Goal: Task Accomplishment & Management: Use online tool/utility

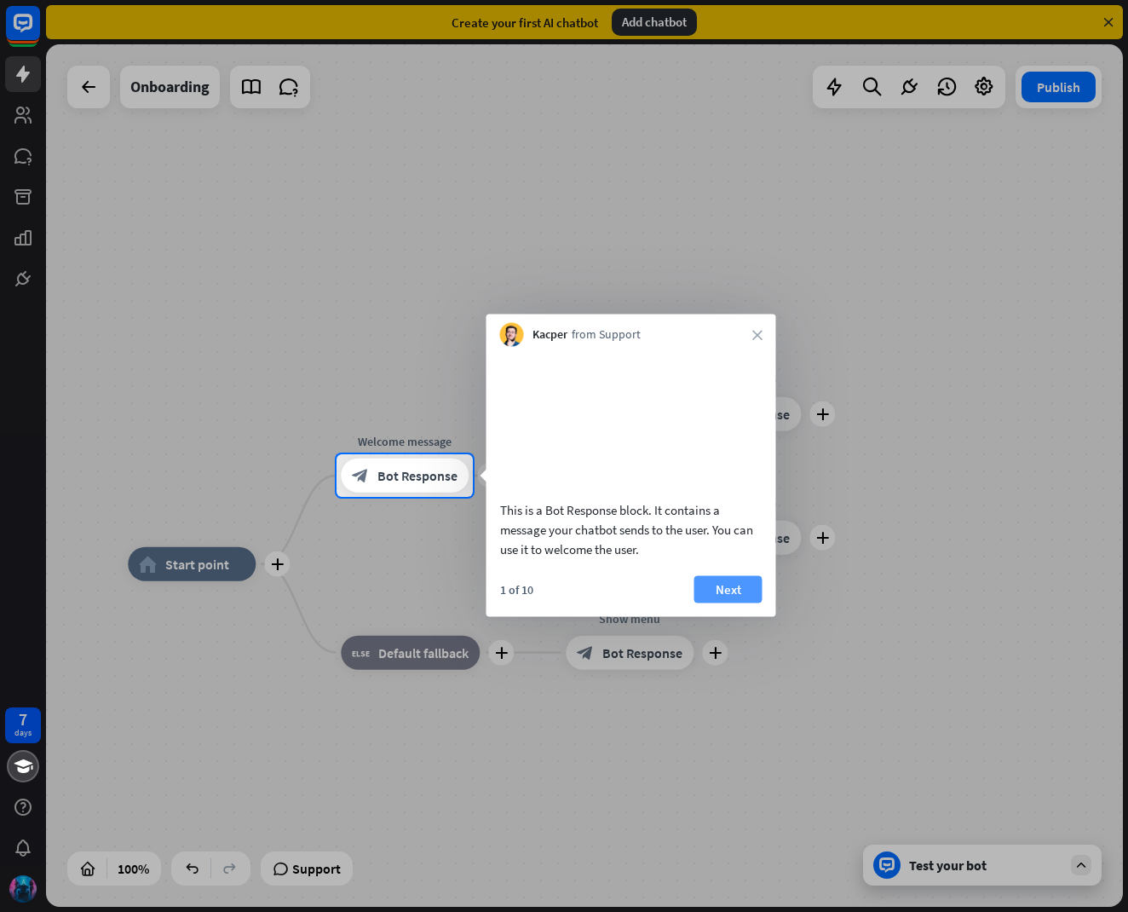
click at [720, 602] on button "Next" at bounding box center [728, 588] width 68 height 27
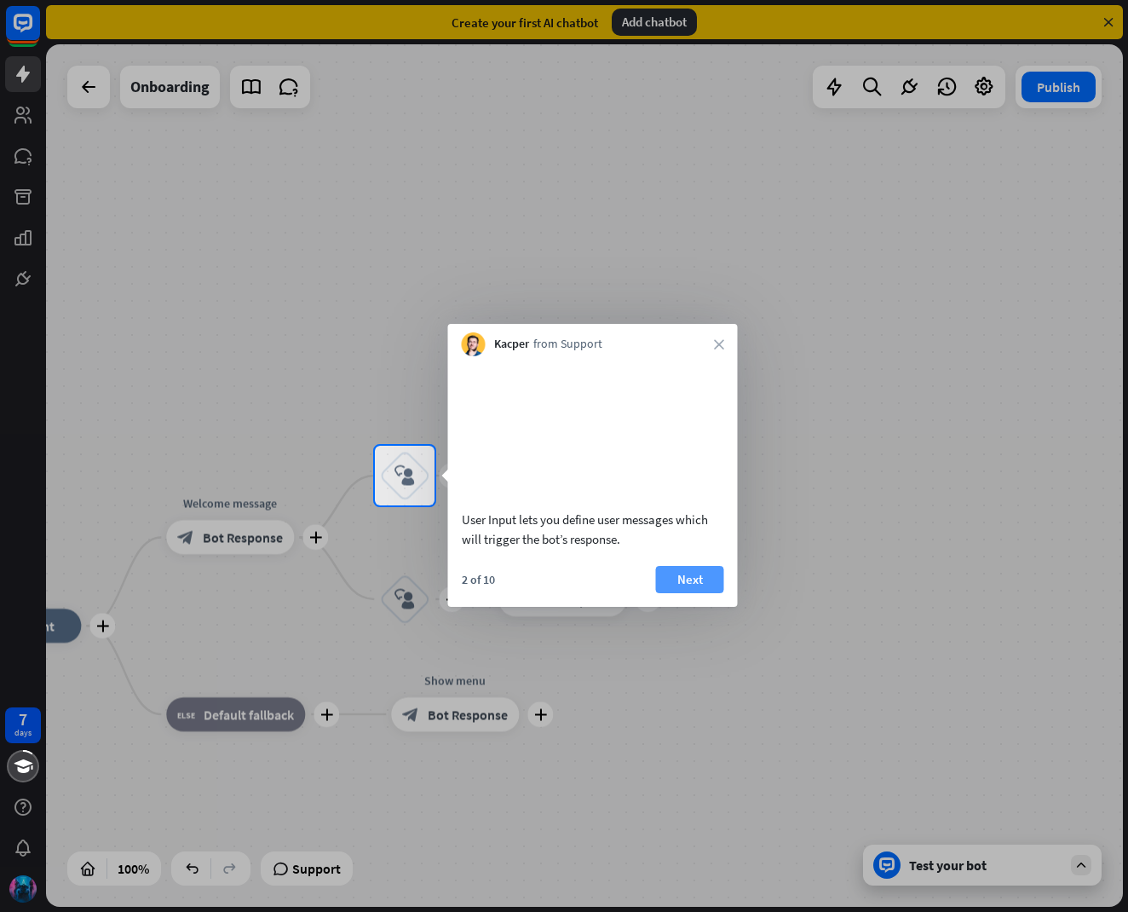
click at [686, 593] on button "Next" at bounding box center [690, 579] width 68 height 27
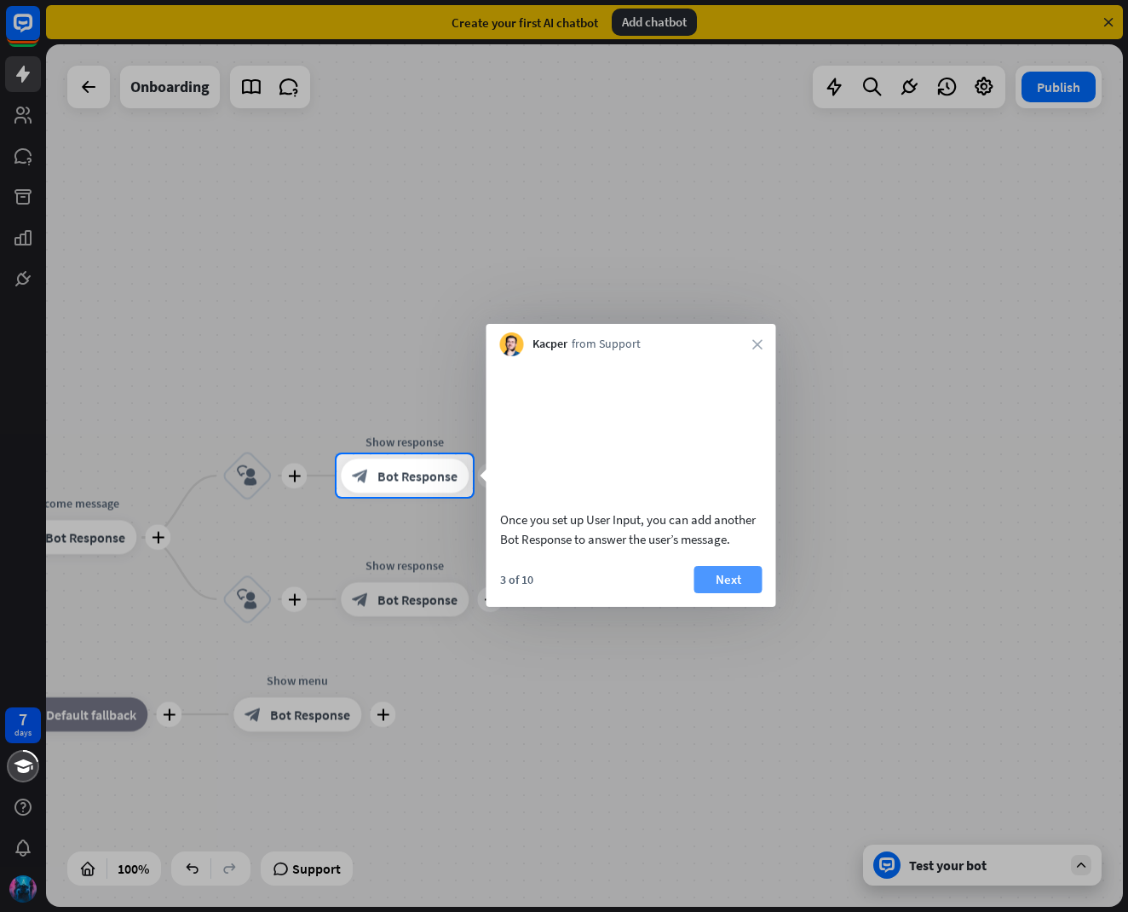
click at [712, 593] on button "Next" at bounding box center [728, 579] width 68 height 27
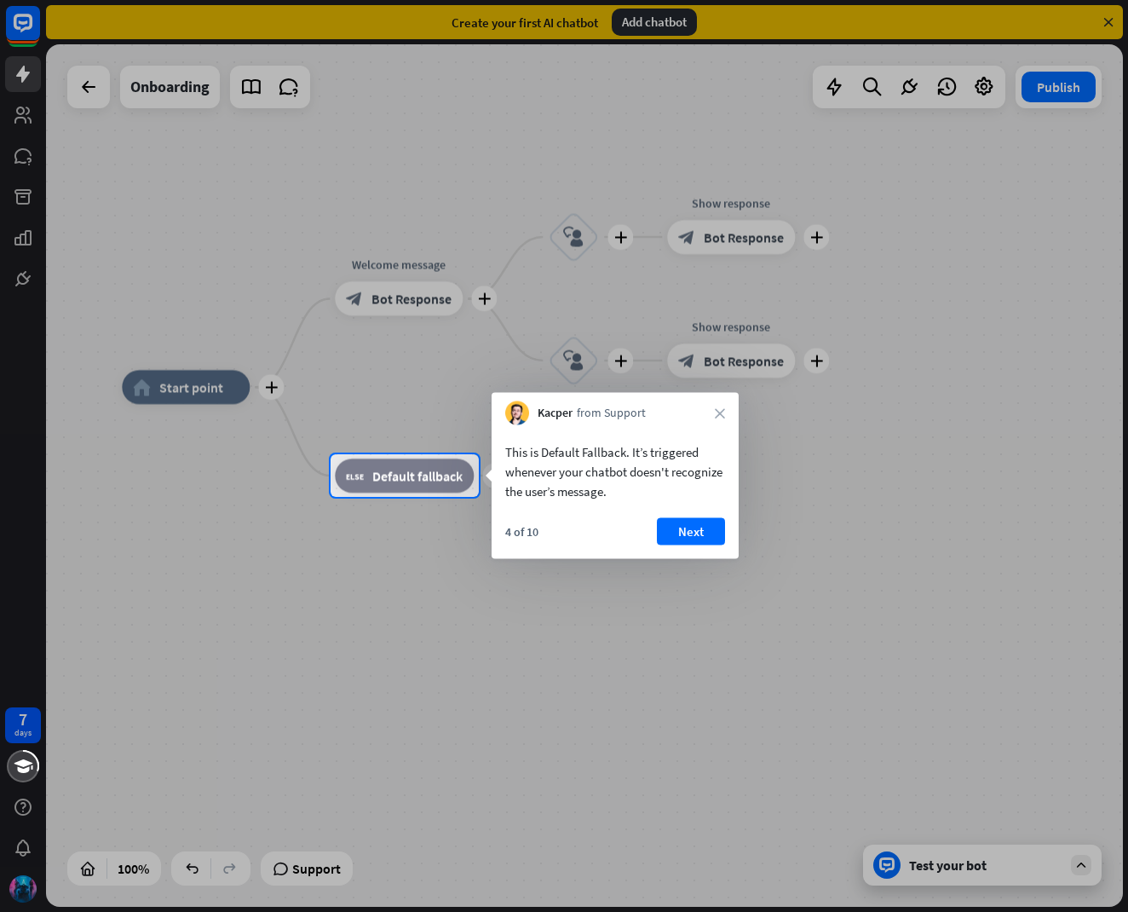
click at [673, 529] on button "Next" at bounding box center [691, 531] width 68 height 27
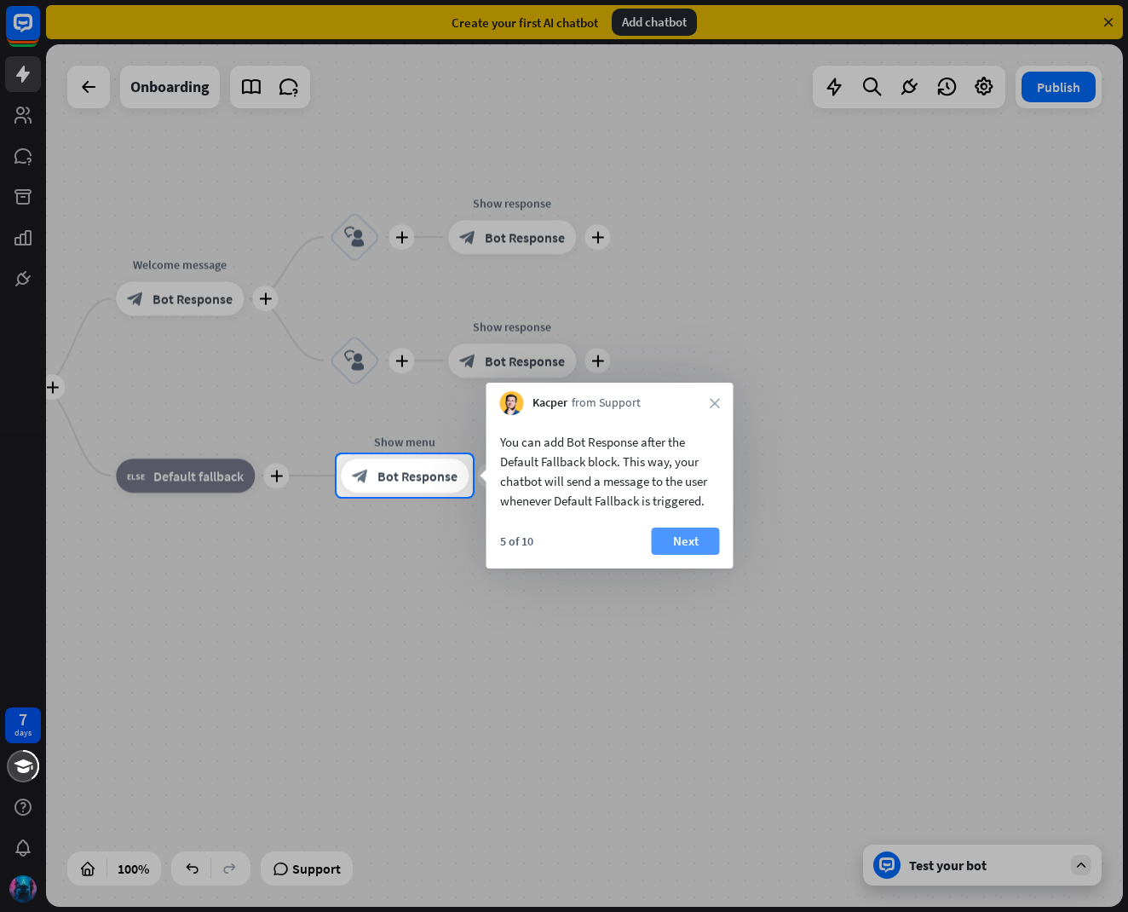
click at [674, 538] on button "Next" at bounding box center [686, 540] width 68 height 27
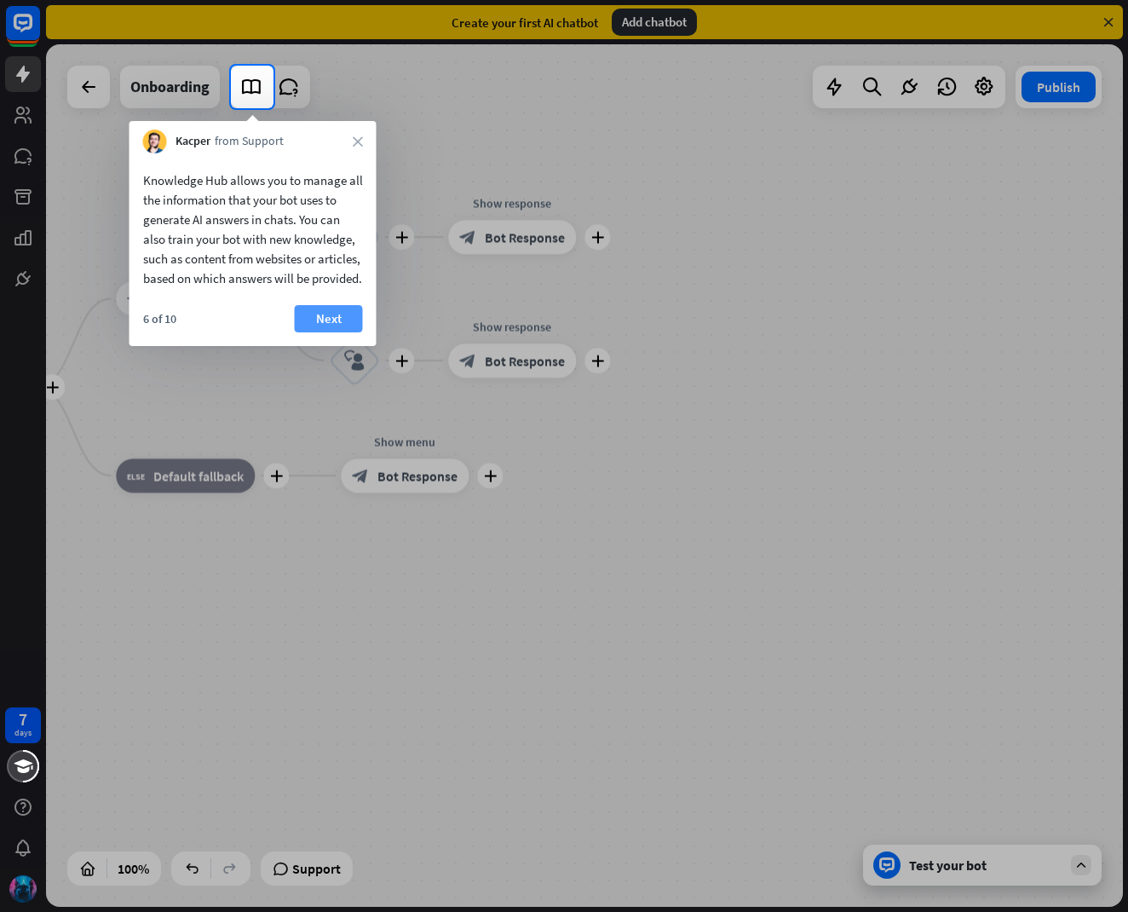
click at [329, 332] on button "Next" at bounding box center [329, 318] width 68 height 27
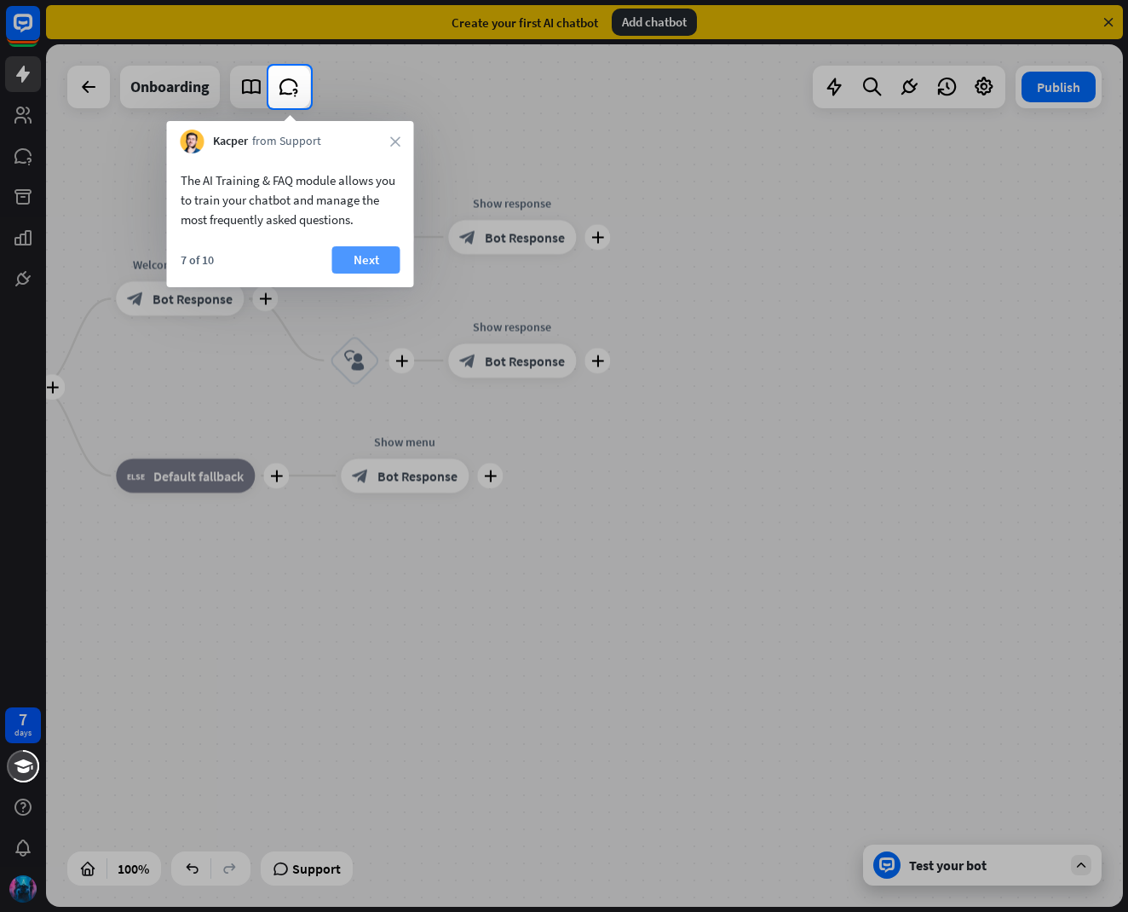
click at [344, 263] on button "Next" at bounding box center [366, 259] width 68 height 27
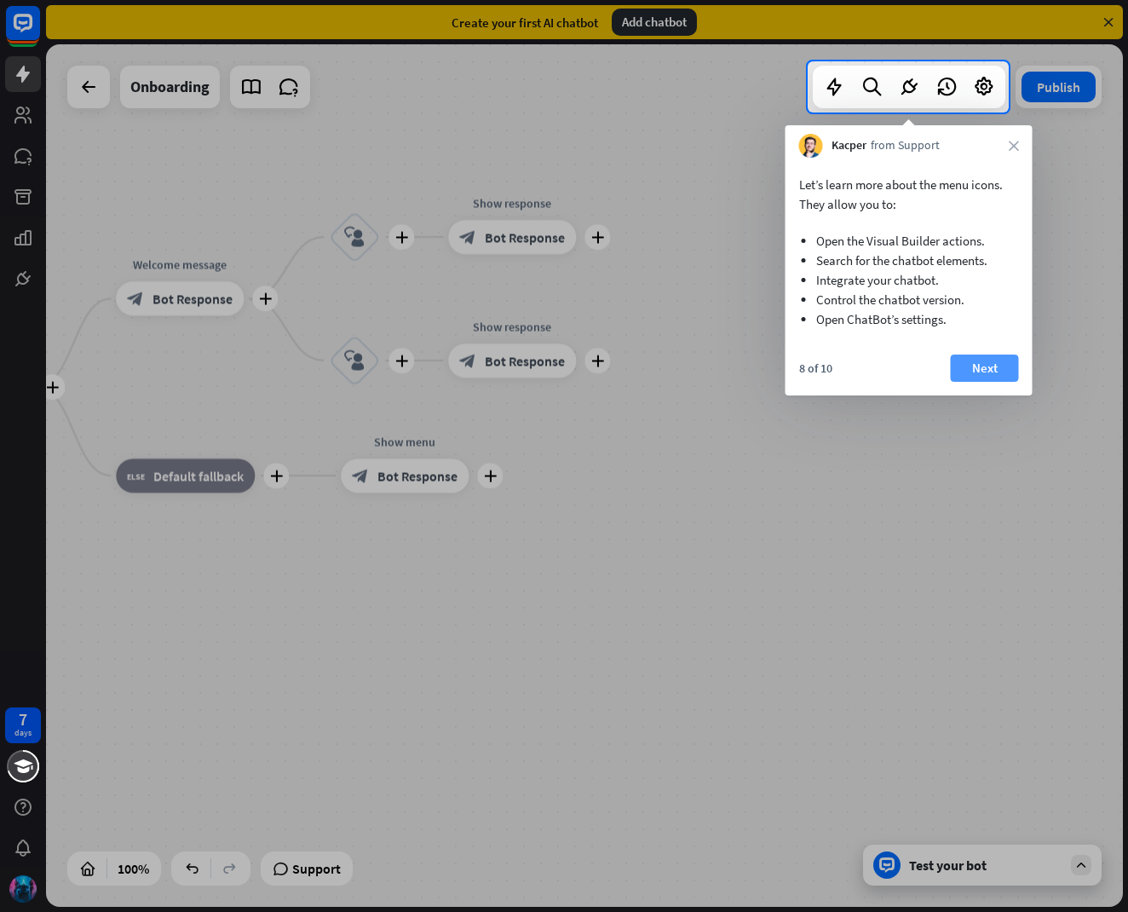
click at [1010, 368] on button "Next" at bounding box center [985, 367] width 68 height 27
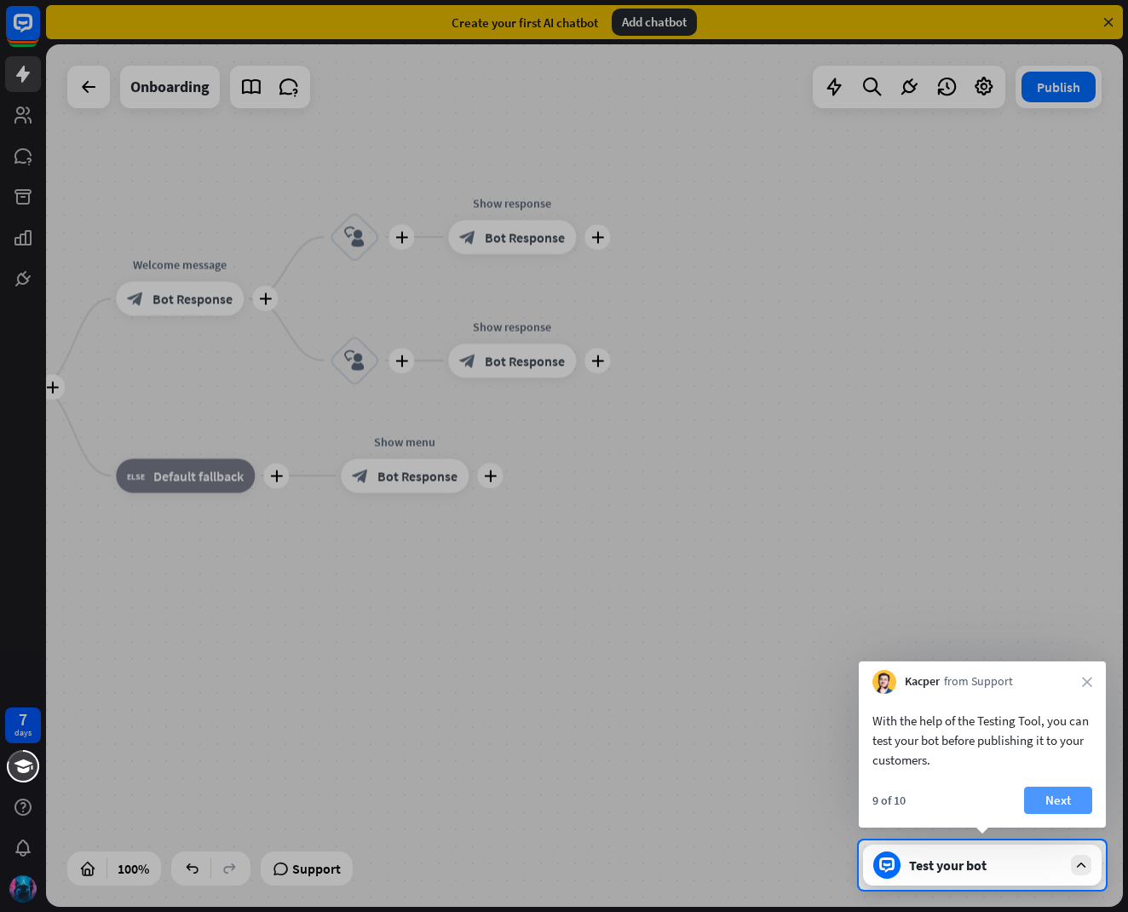
click at [1034, 789] on button "Next" at bounding box center [1058, 799] width 68 height 27
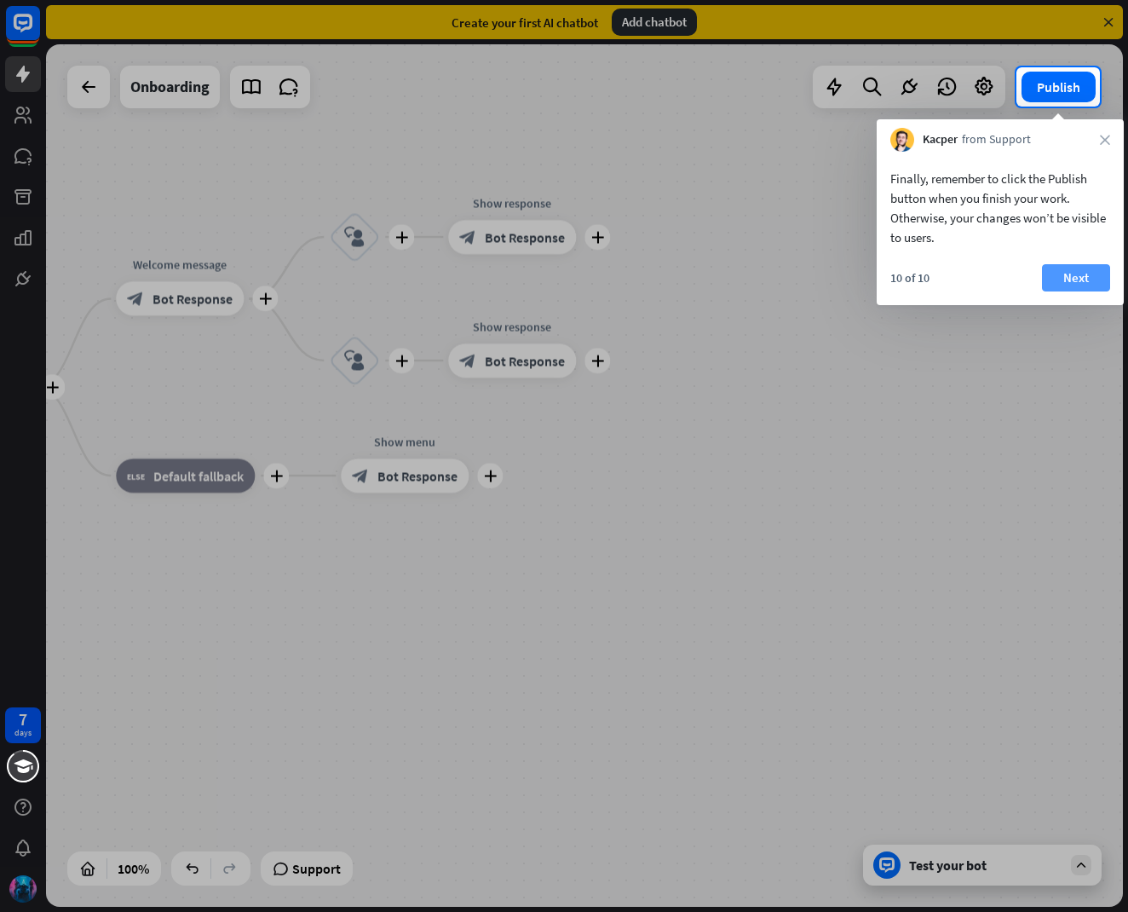
click at [1096, 277] on button "Next" at bounding box center [1076, 277] width 68 height 27
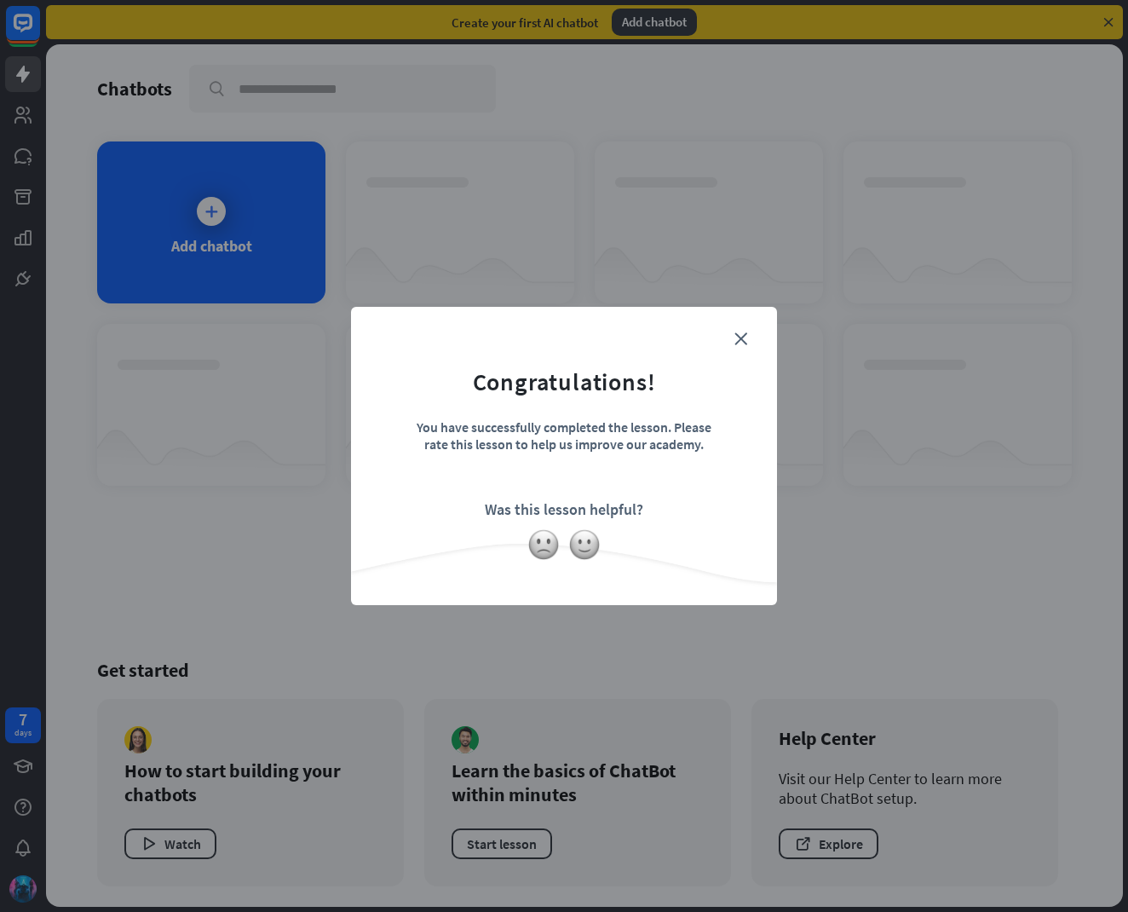
click at [653, 568] on div "close Congratulations! You have successfully completed the lesson. Please rate …" at bounding box center [564, 456] width 426 height 298
click at [592, 548] on img at bounding box center [584, 544] width 32 height 32
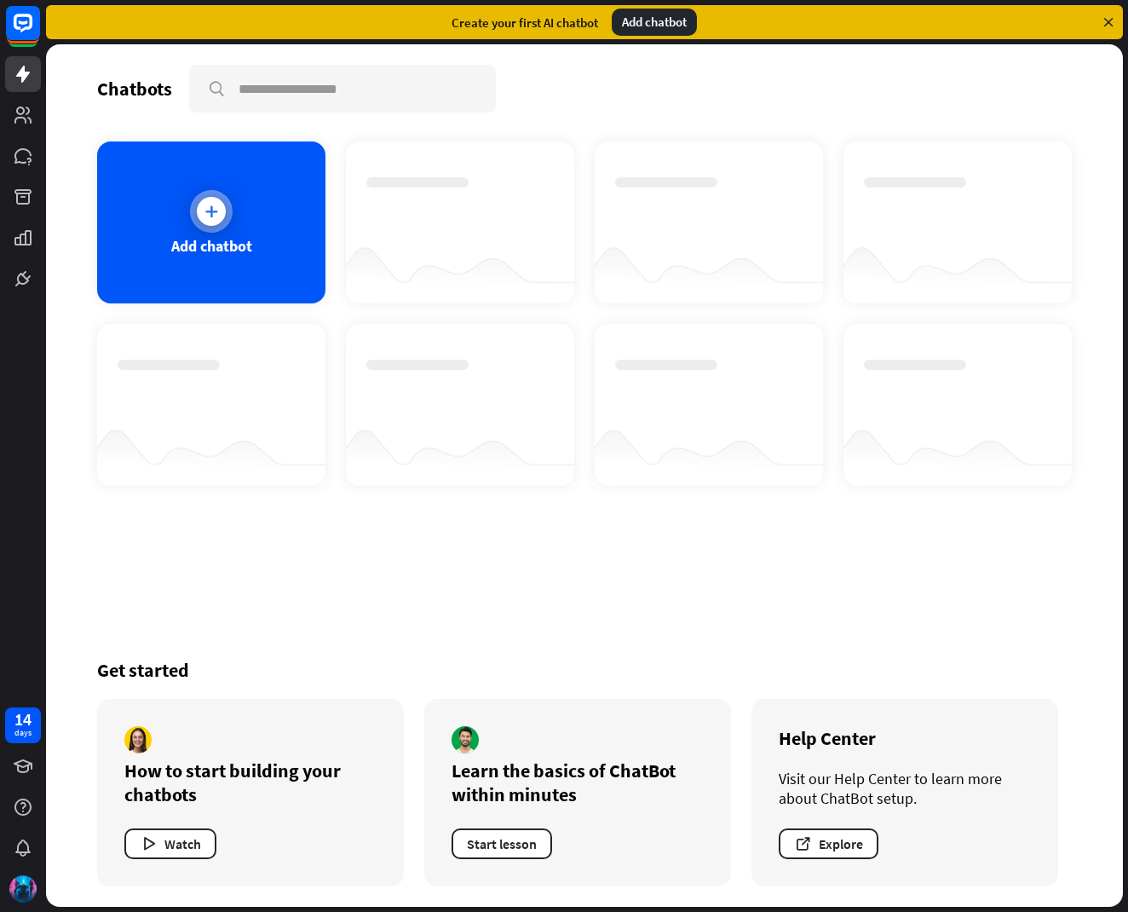
click at [210, 213] on icon at bounding box center [211, 211] width 17 height 17
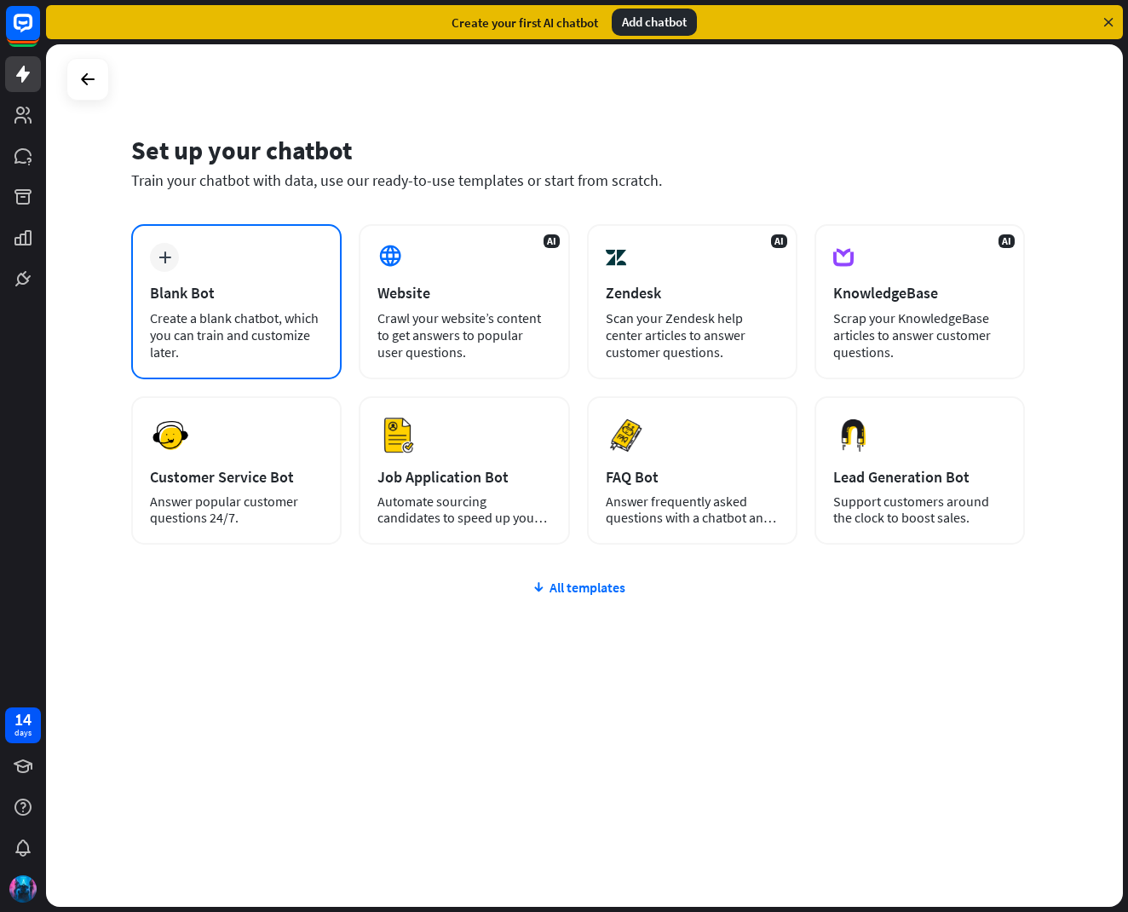
click at [167, 256] on icon "plus" at bounding box center [164, 257] width 13 height 12
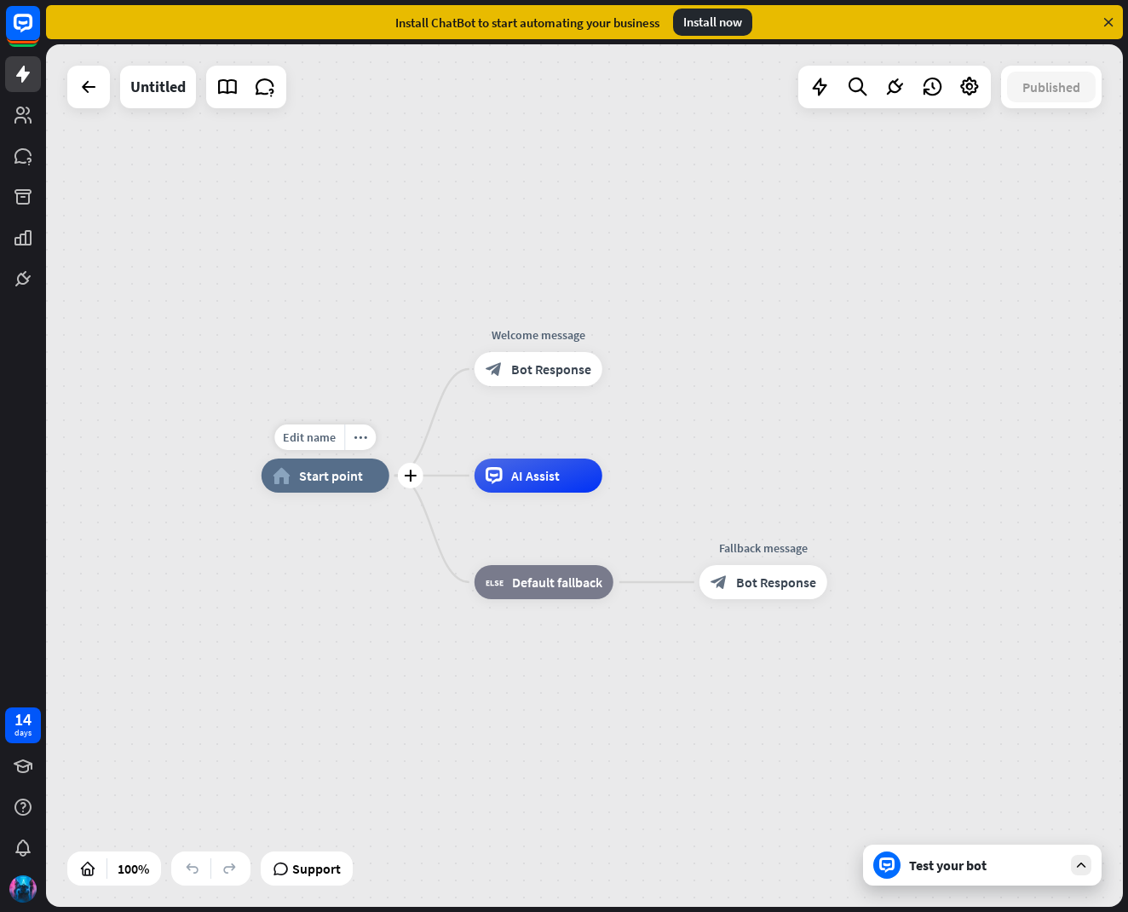
click at [327, 476] on span "Start point" at bounding box center [331, 475] width 64 height 17
click at [353, 530] on div "Edit name more_horiz home_2 Start point Welcome message block_bot_response Bot …" at bounding box center [799, 907] width 1077 height 862
click at [535, 480] on span "AI Assist" at bounding box center [534, 475] width 49 height 17
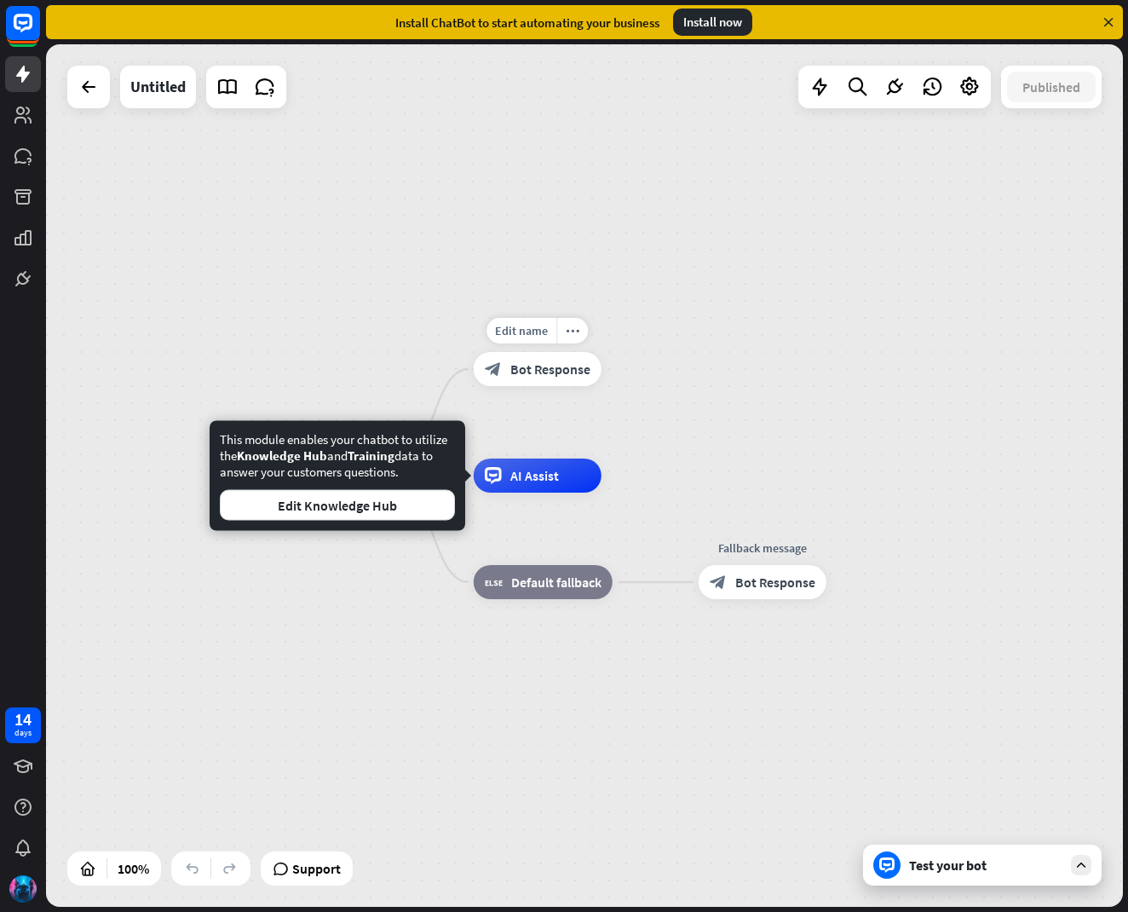
click at [637, 391] on div "home_2 Start point Edit name more_horiz Welcome message block_bot_response Bot …" at bounding box center [584, 475] width 1077 height 862
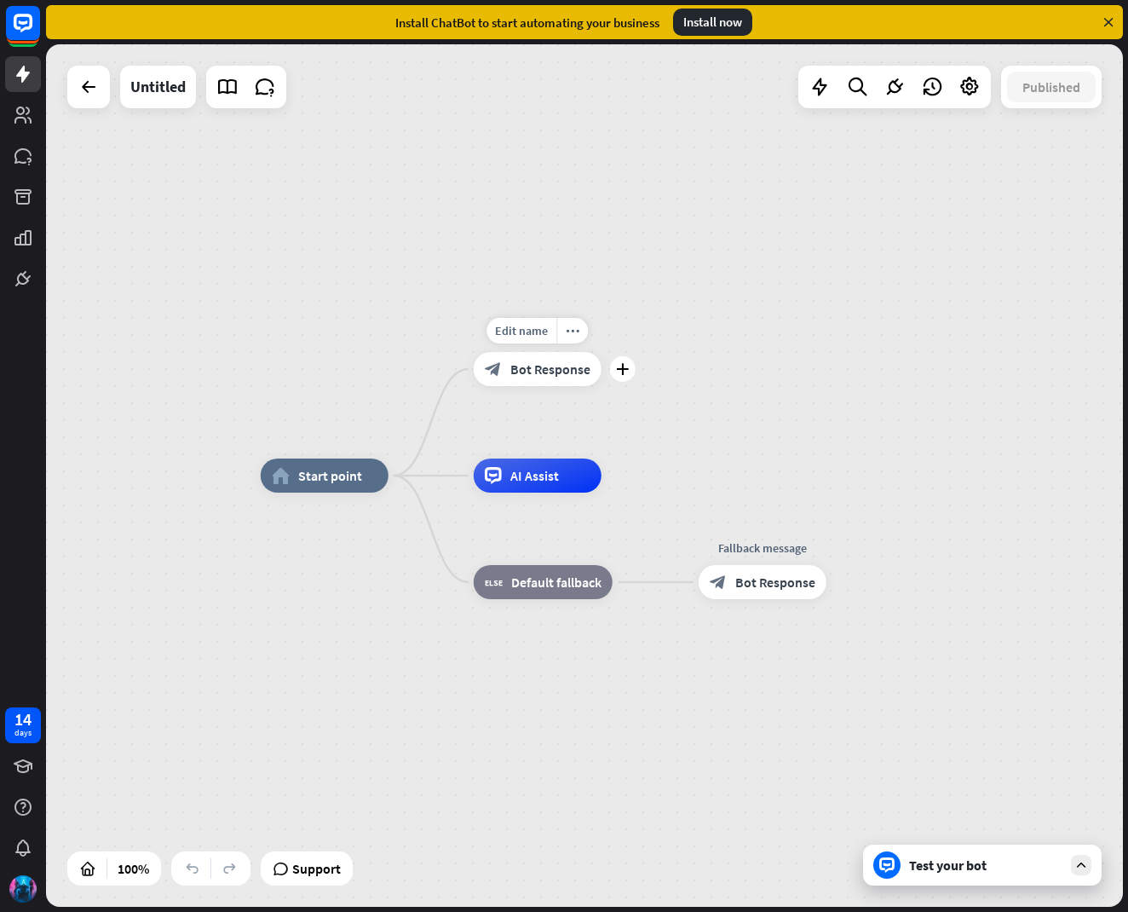
click at [535, 373] on span "Bot Response" at bounding box center [550, 368] width 80 height 17
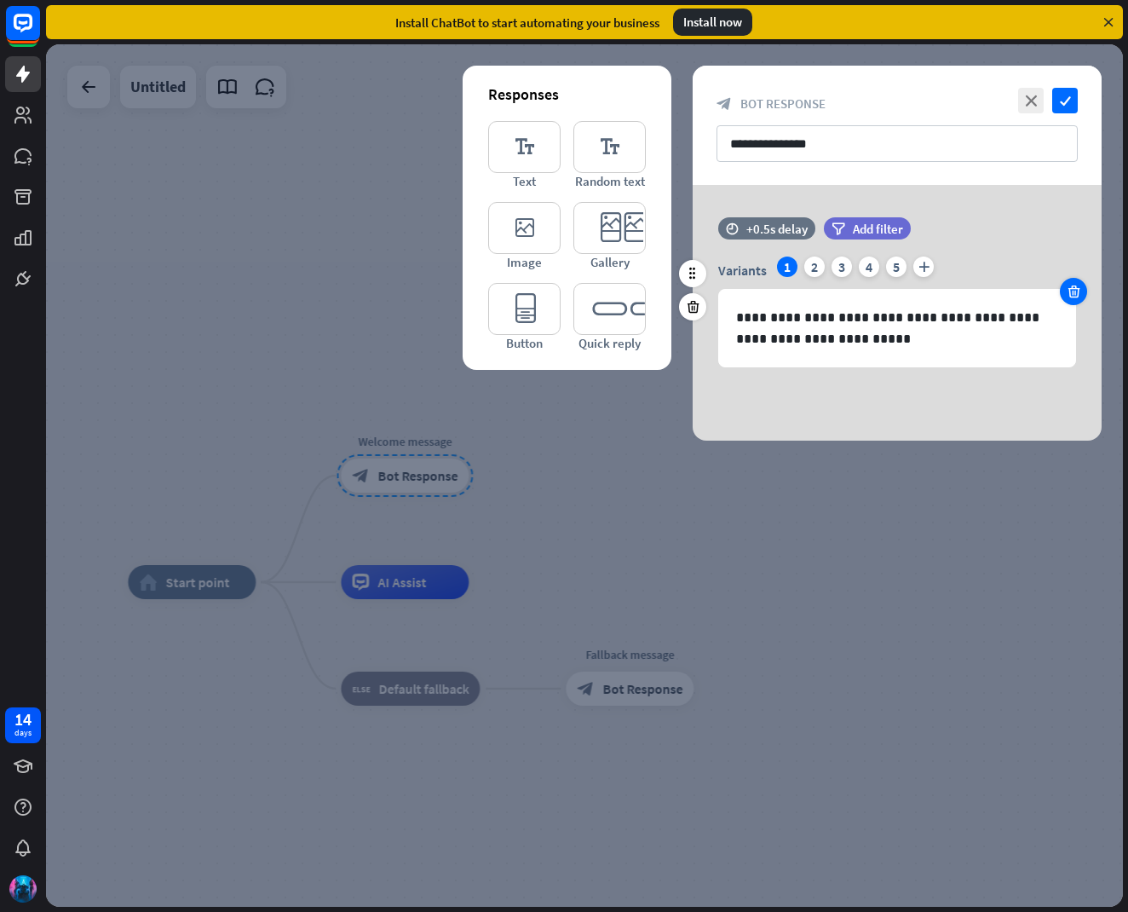
click at [1067, 289] on icon at bounding box center [1074, 291] width 16 height 15
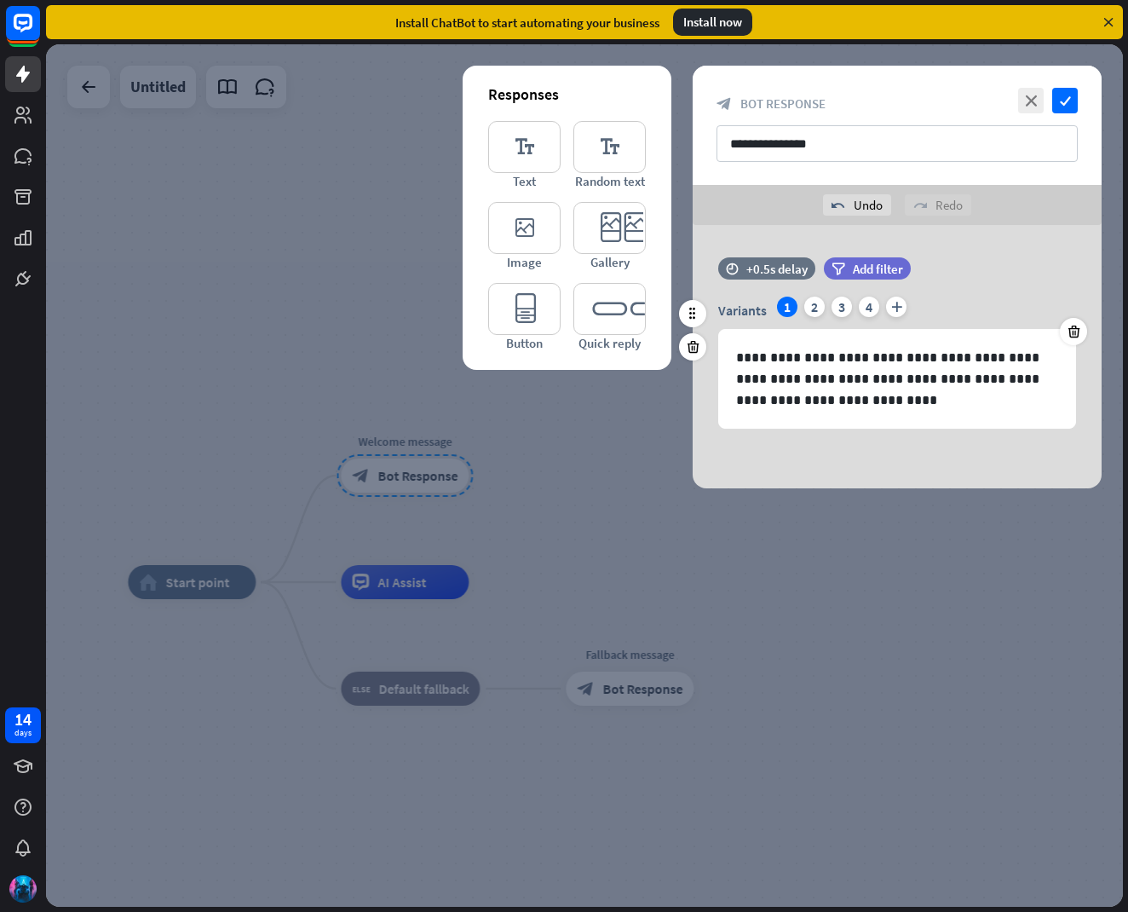
click at [1088, 325] on div "**********" at bounding box center [897, 362] width 409 height 132
click at [1086, 326] on div at bounding box center [1073, 331] width 27 height 27
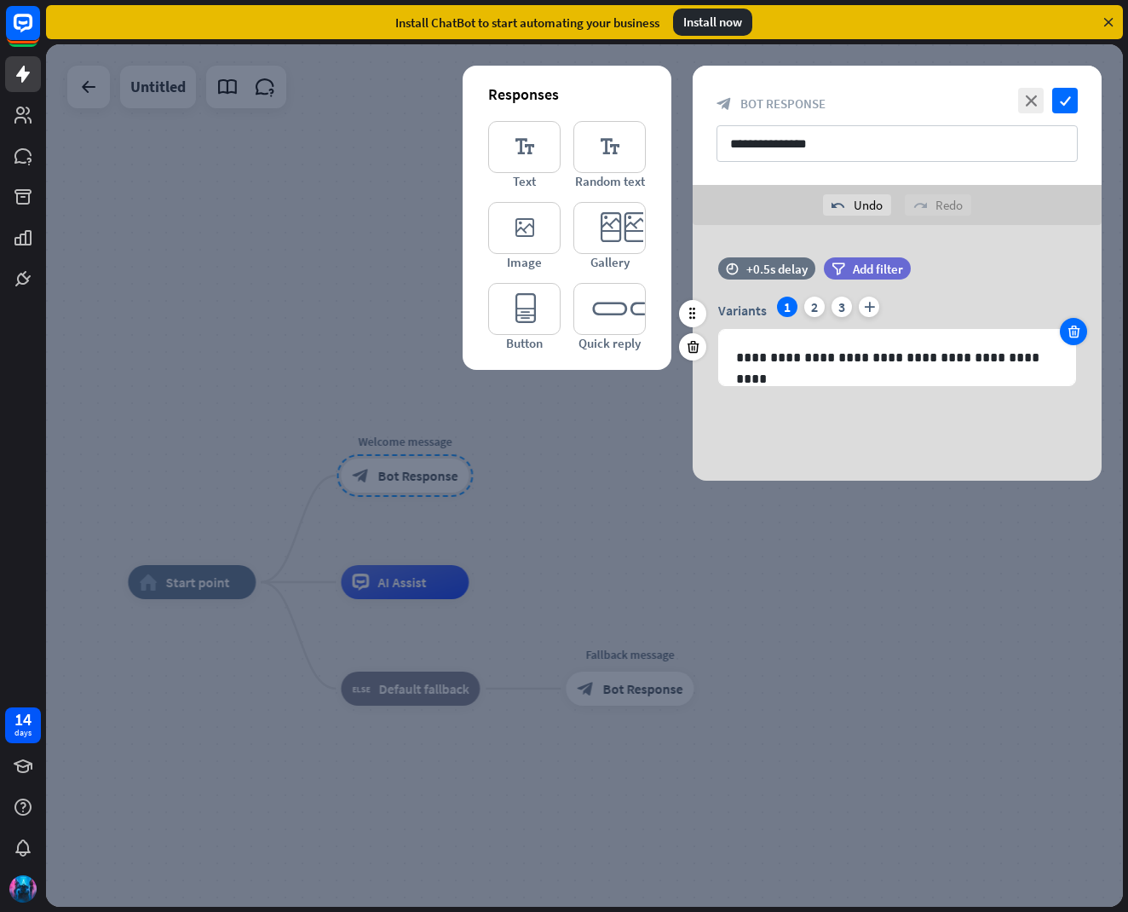
click at [1086, 326] on div at bounding box center [1073, 331] width 27 height 27
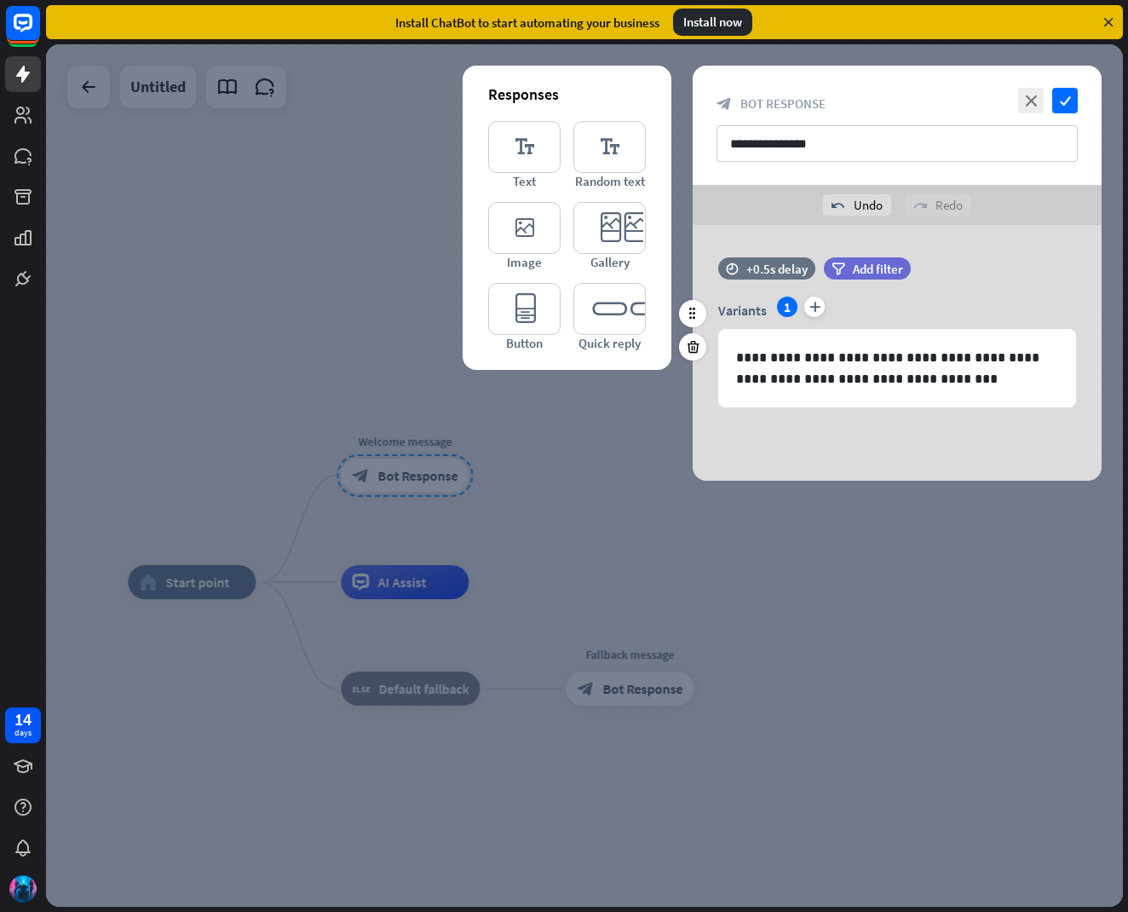
click at [1086, 326] on div "**********" at bounding box center [897, 351] width 409 height 111
click at [822, 308] on icon "plus" at bounding box center [814, 306] width 20 height 20
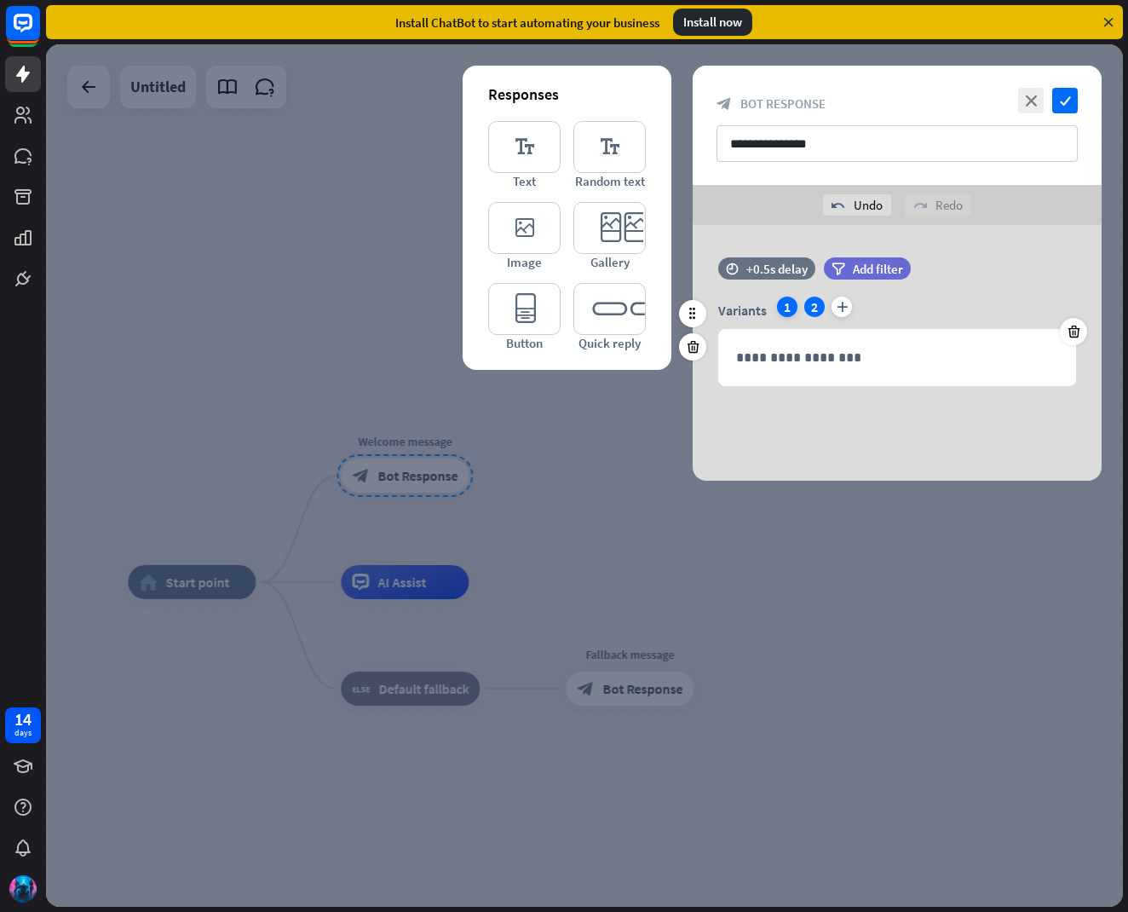
click at [779, 306] on div "1" at bounding box center [787, 306] width 20 height 20
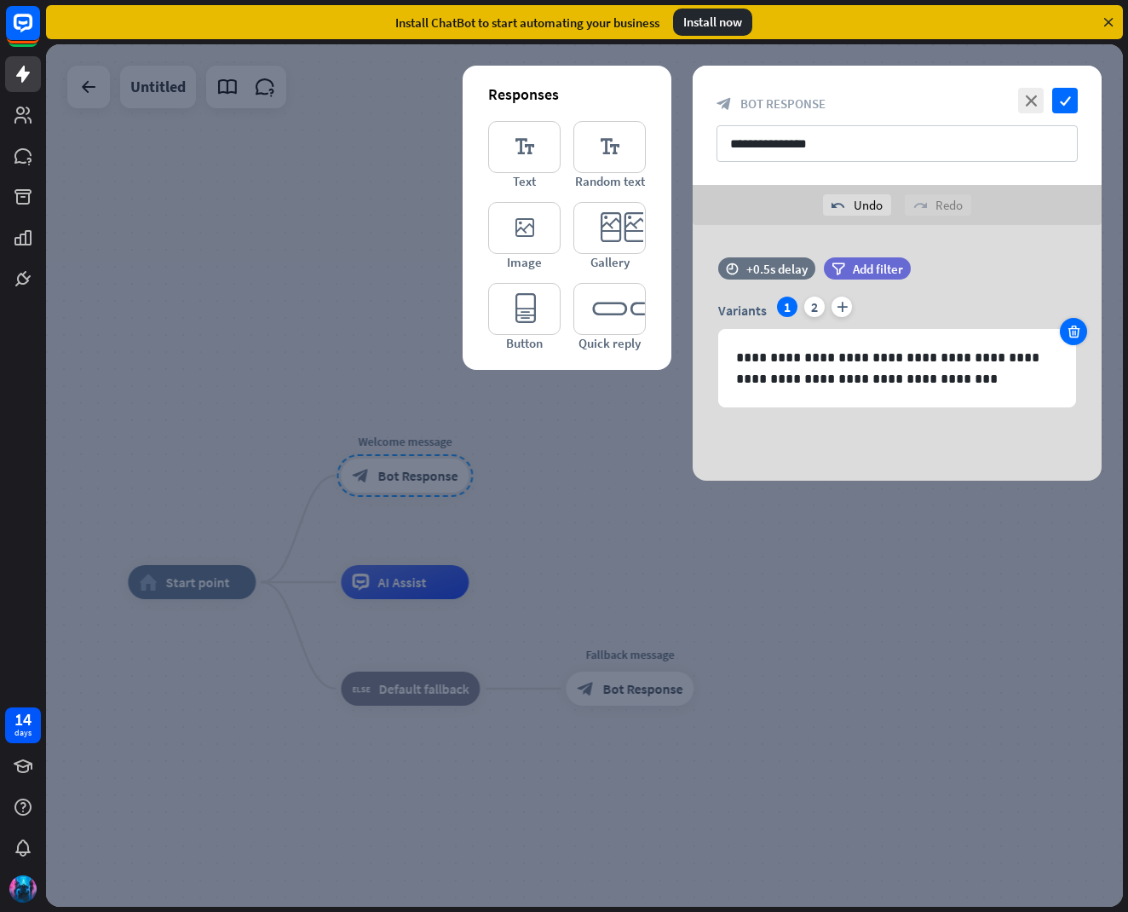
click at [1084, 325] on div at bounding box center [1073, 331] width 27 height 27
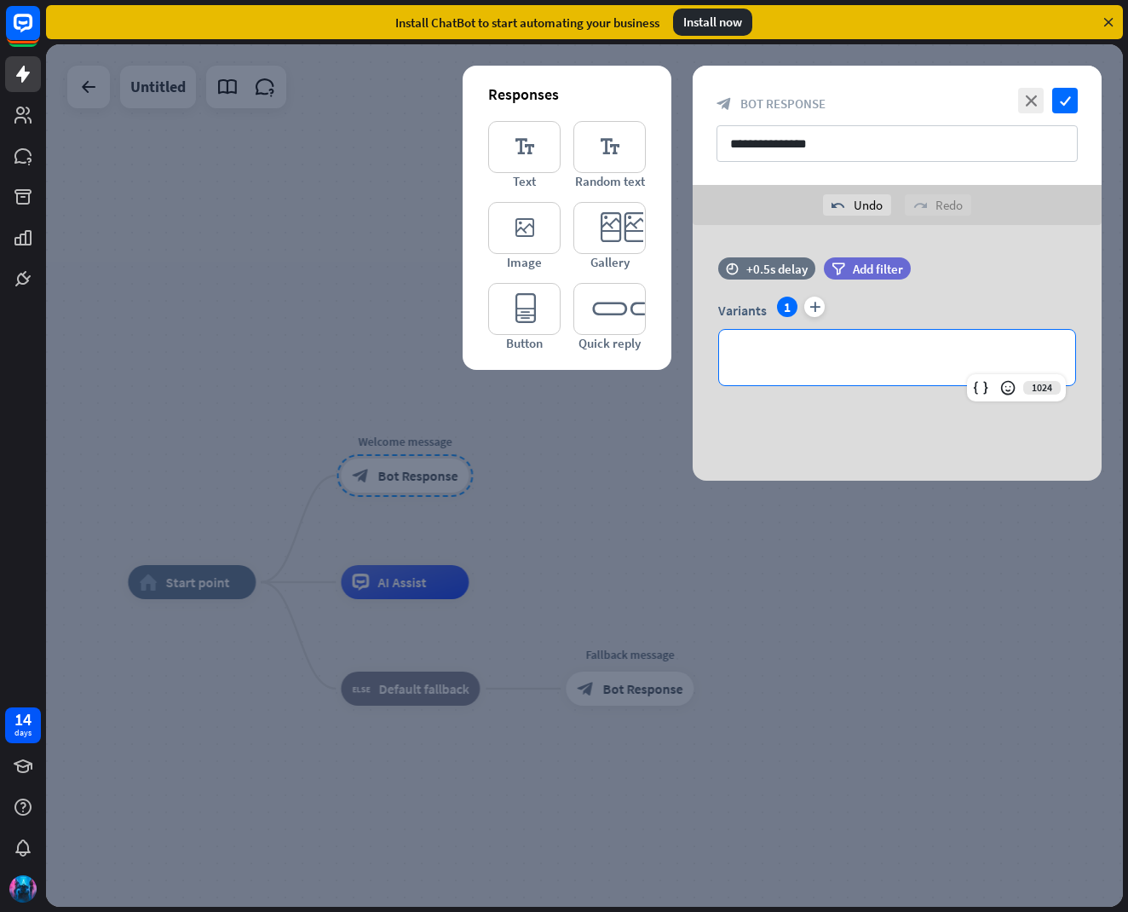
click at [780, 355] on p "**********" at bounding box center [897, 357] width 322 height 21
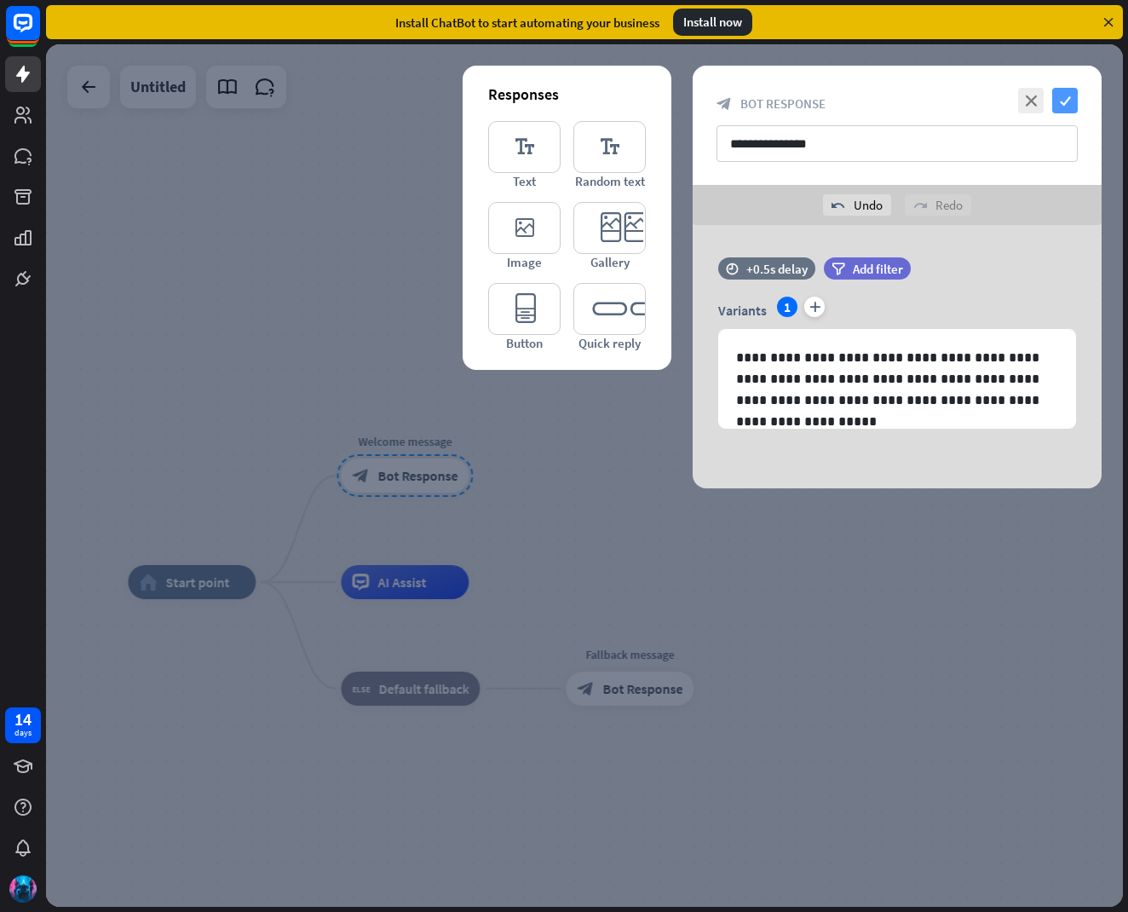
click at [1073, 98] on icon "check" at bounding box center [1065, 101] width 26 height 26
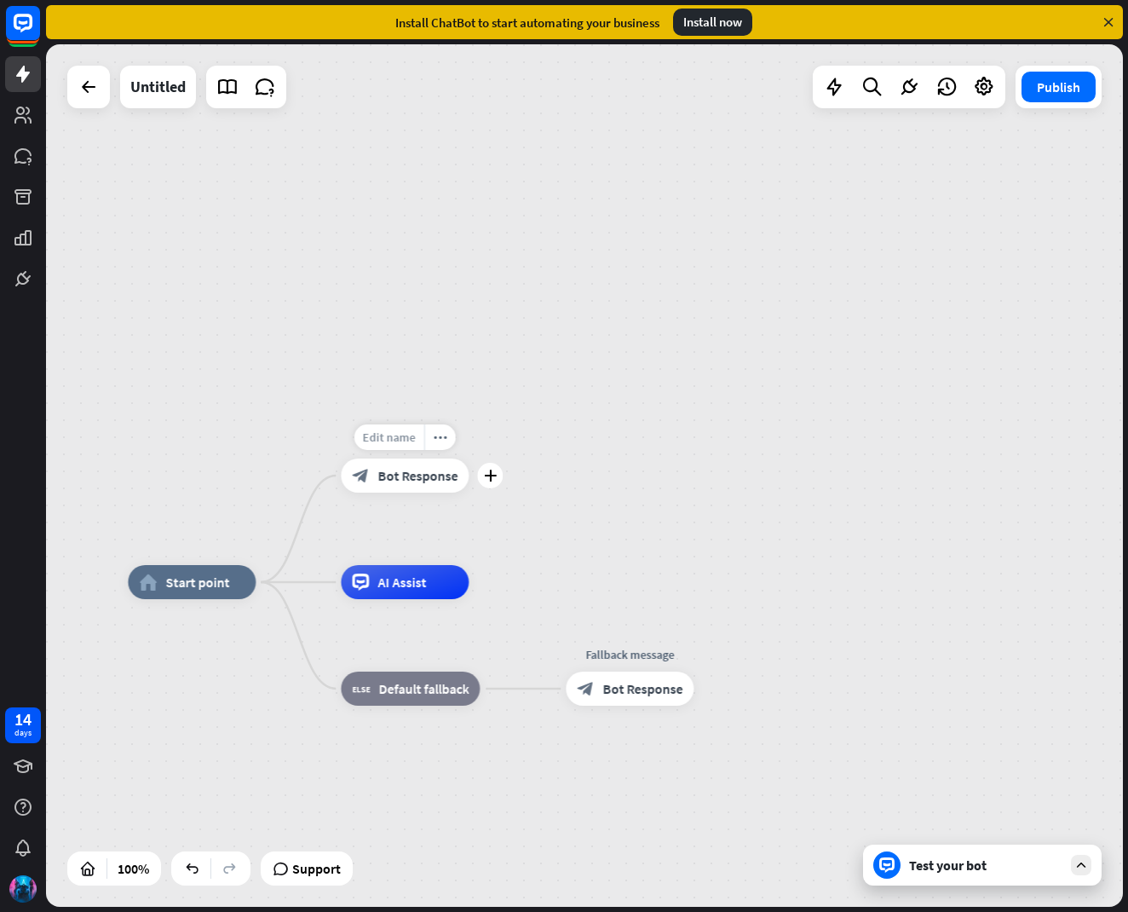
click at [399, 435] on span "Edit name" at bounding box center [389, 436] width 53 height 15
click at [425, 443] on input "**********" at bounding box center [404, 438] width 119 height 24
click at [537, 446] on div "**********" at bounding box center [584, 475] width 1077 height 862
click at [452, 440] on div "more_horiz" at bounding box center [440, 437] width 32 height 26
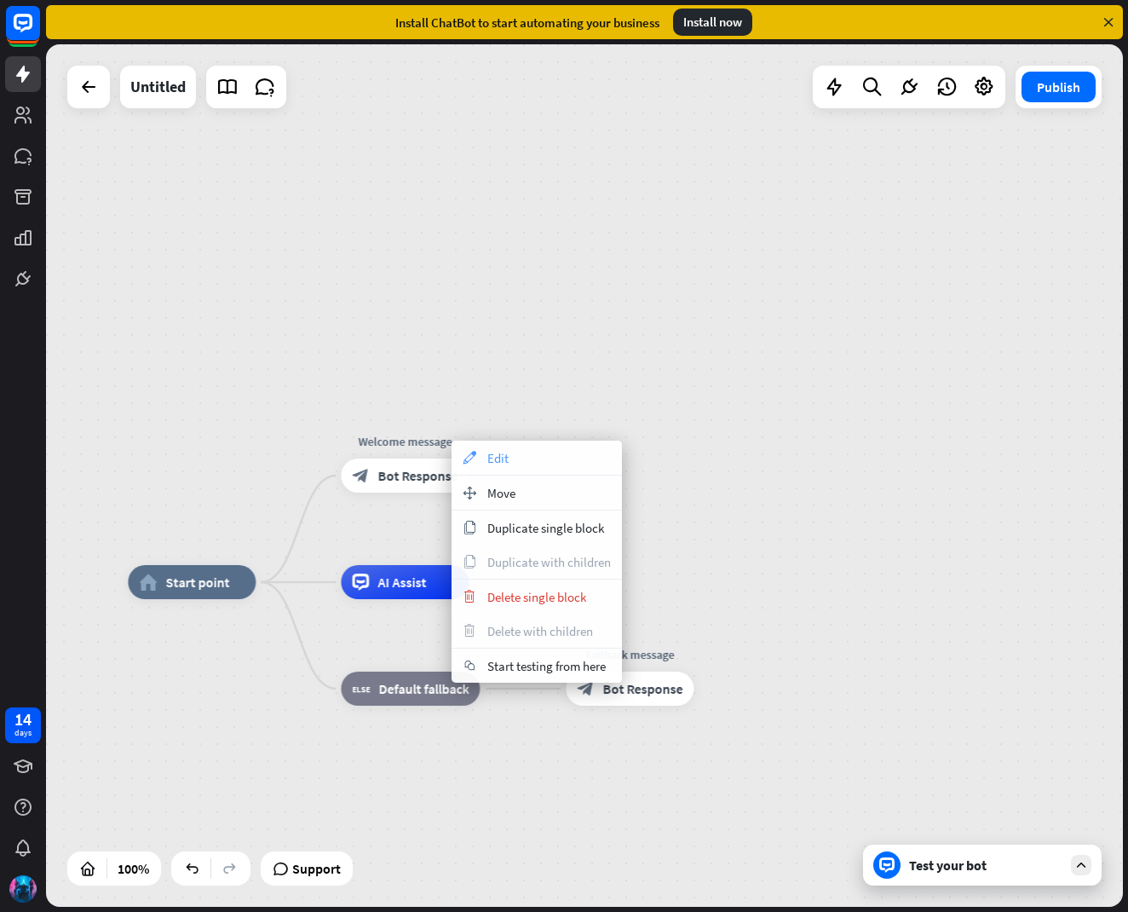
click at [487, 461] on span "Edit" at bounding box center [497, 458] width 21 height 16
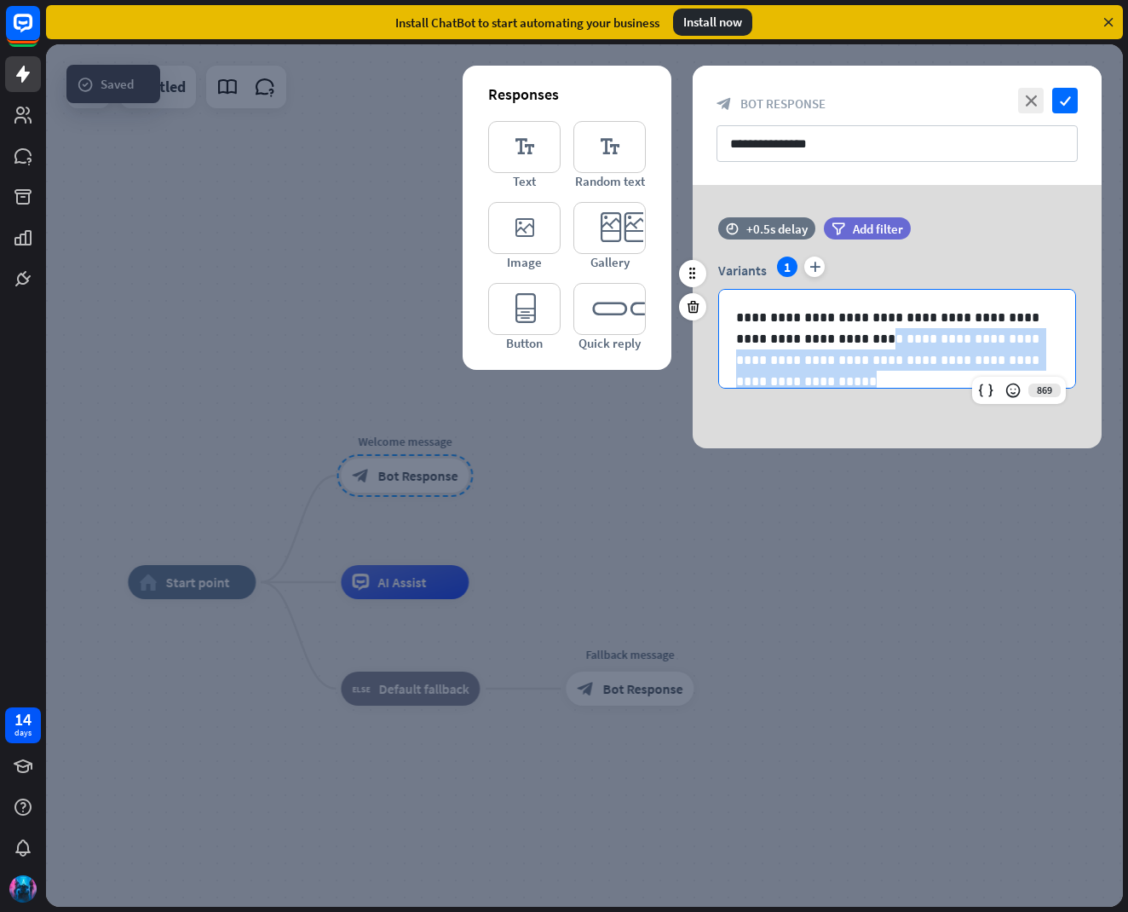
drag, startPoint x: 818, startPoint y: 340, endPoint x: 1034, endPoint y: 383, distance: 220.7
click at [1034, 383] on div "**********" at bounding box center [897, 339] width 358 height 100
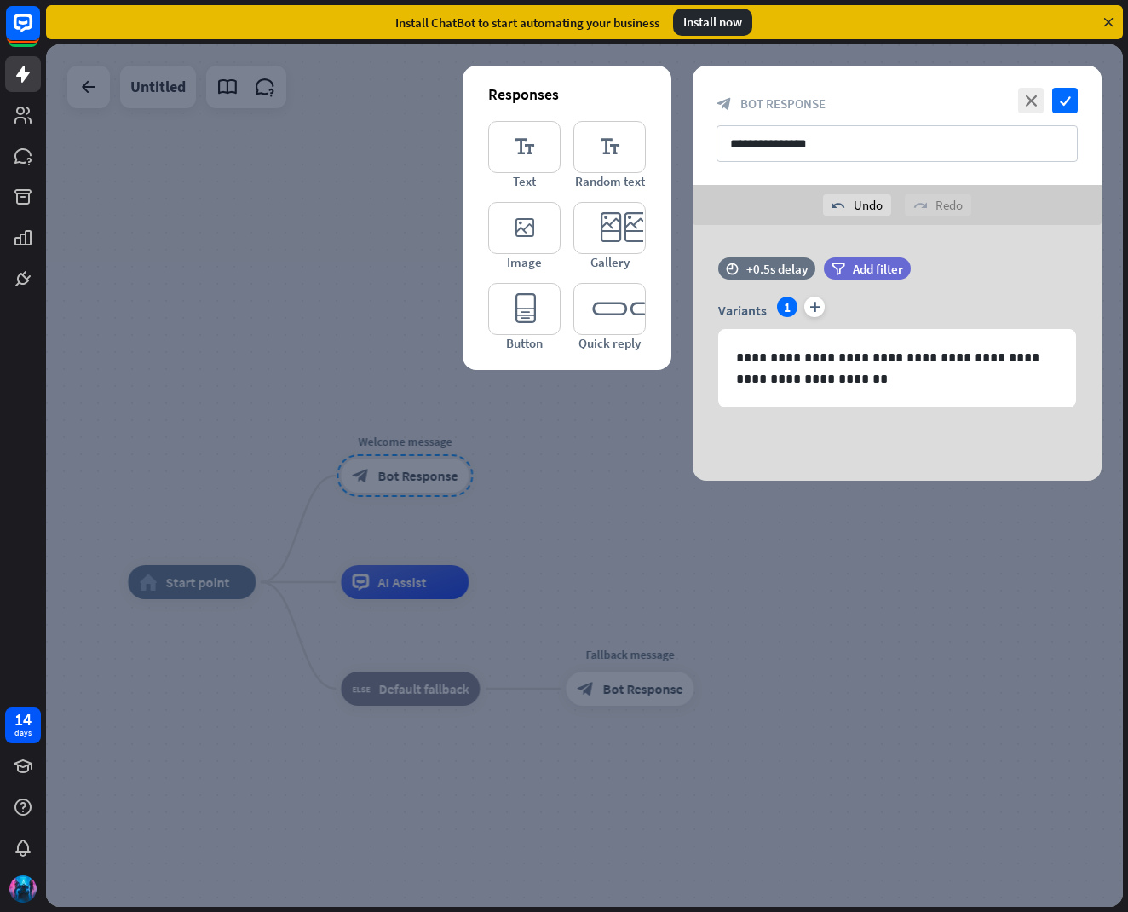
click at [357, 322] on div at bounding box center [584, 475] width 1077 height 862
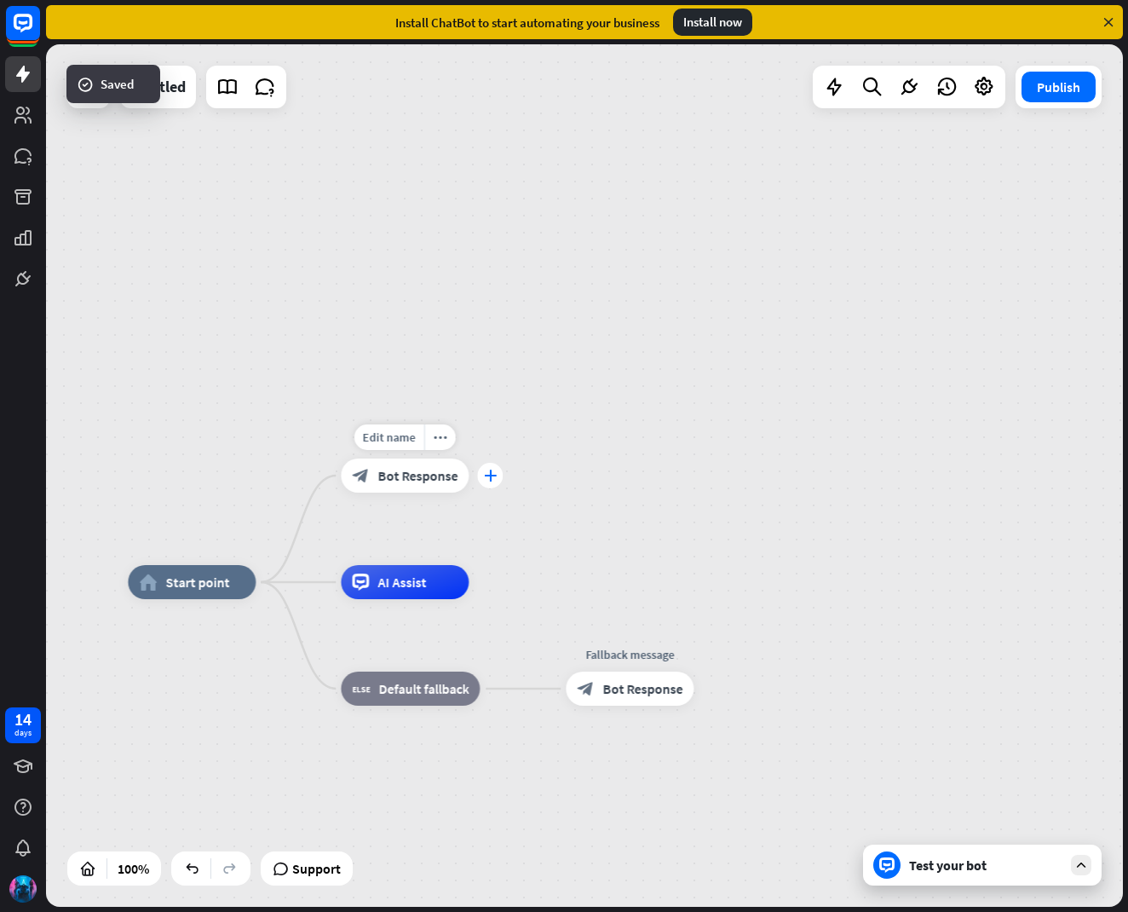
click at [490, 475] on icon "plus" at bounding box center [490, 475] width 13 height 12
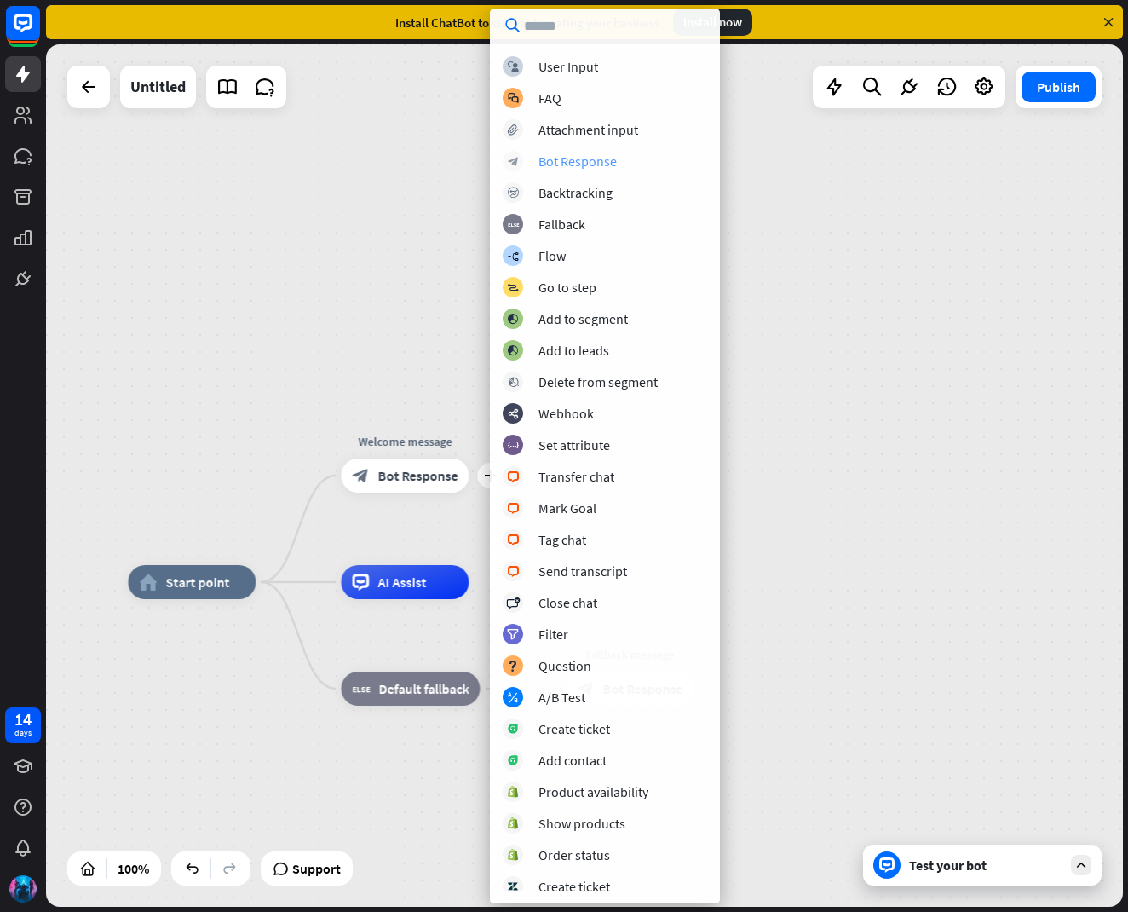
click at [604, 160] on div "Bot Response" at bounding box center [577, 160] width 78 height 17
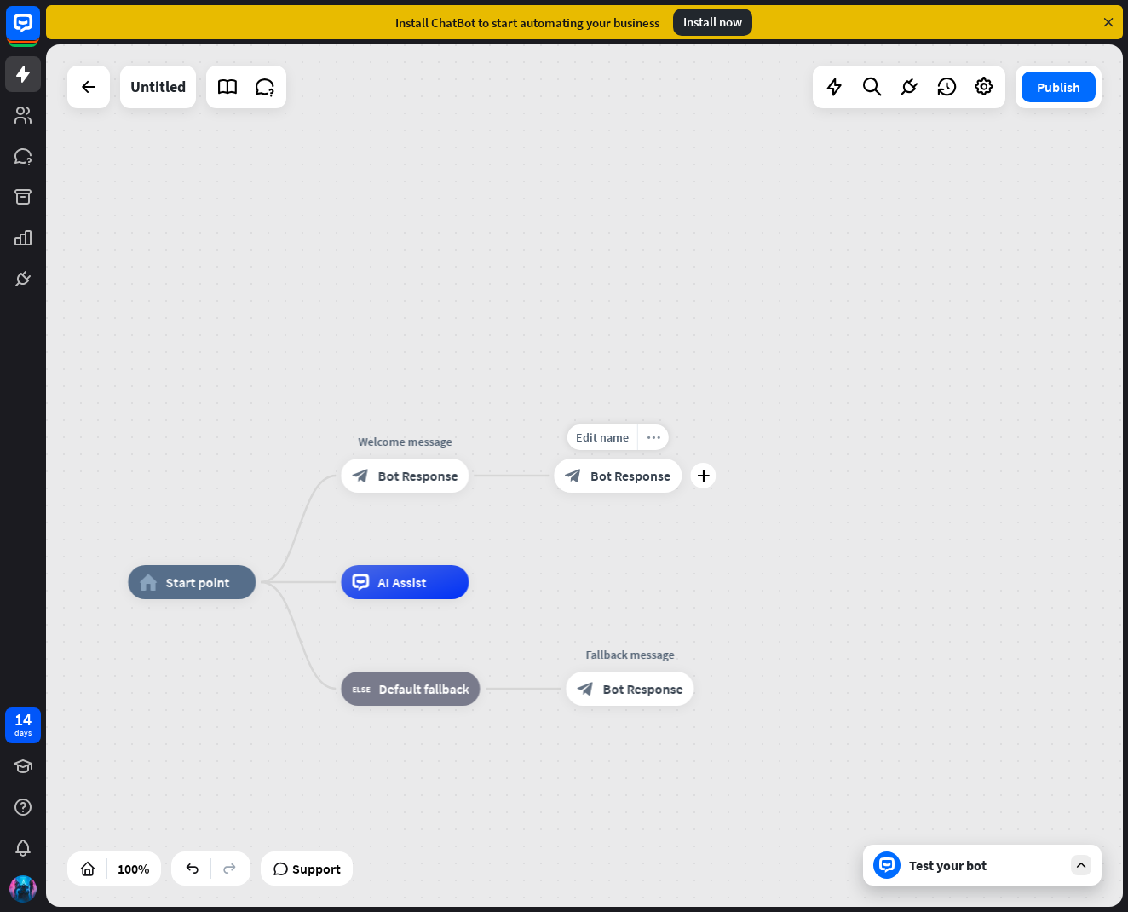
click at [643, 437] on div "more_horiz" at bounding box center [653, 437] width 32 height 26
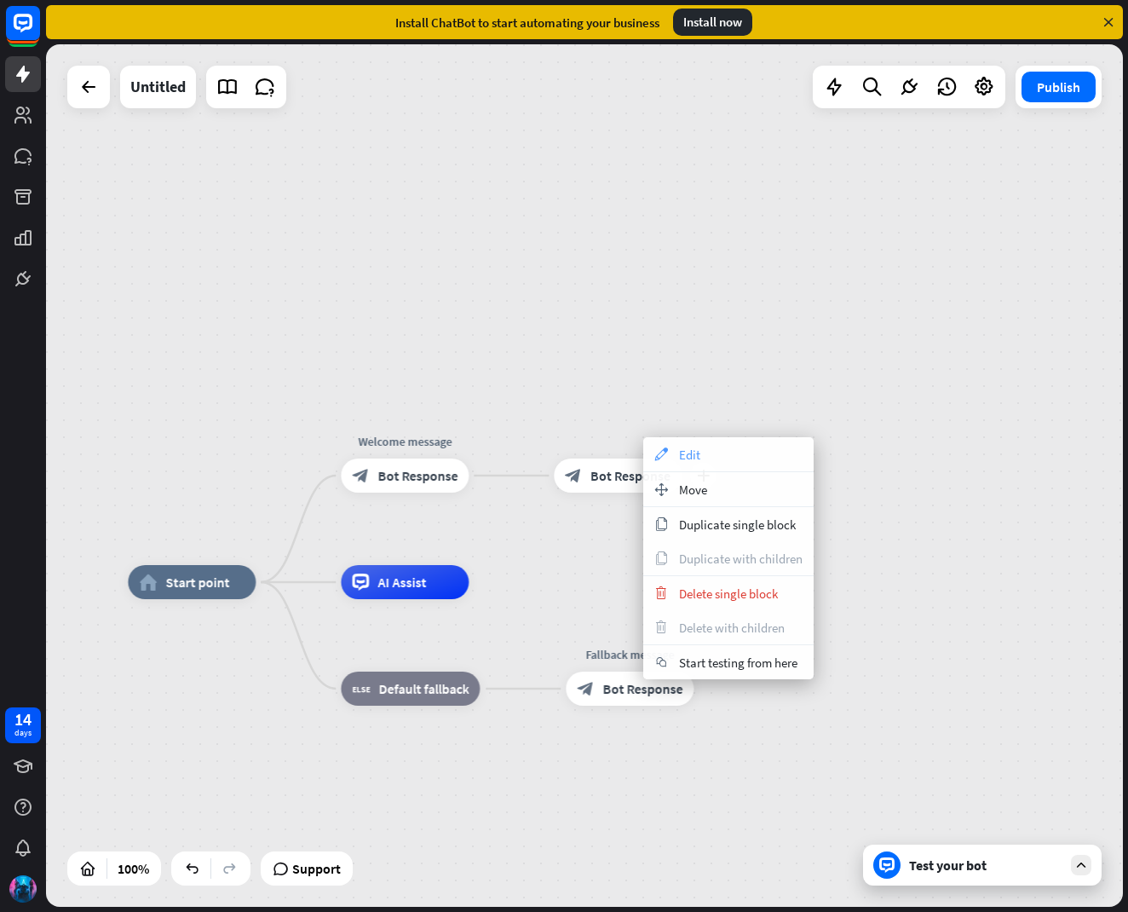
click at [682, 459] on span "Edit" at bounding box center [689, 454] width 21 height 16
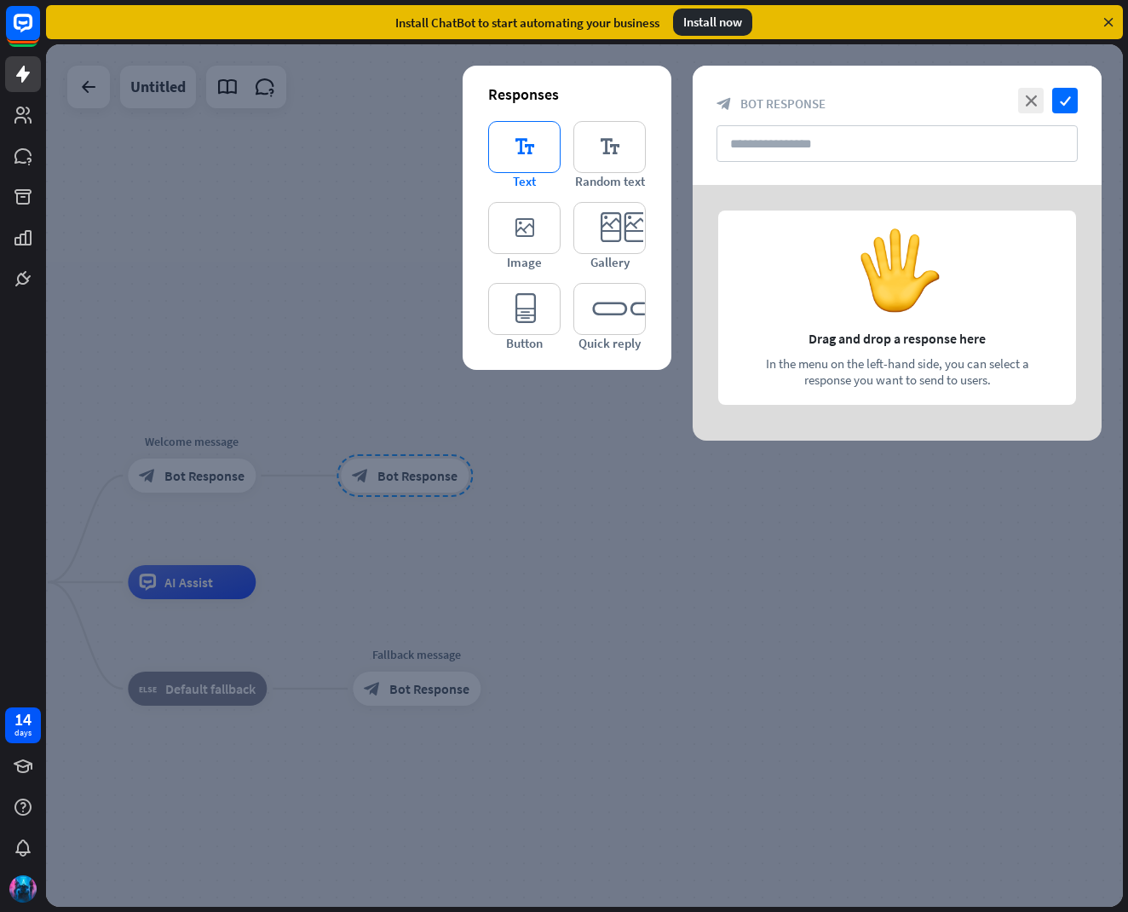
click at [523, 152] on icon "editor_text" at bounding box center [524, 147] width 72 height 52
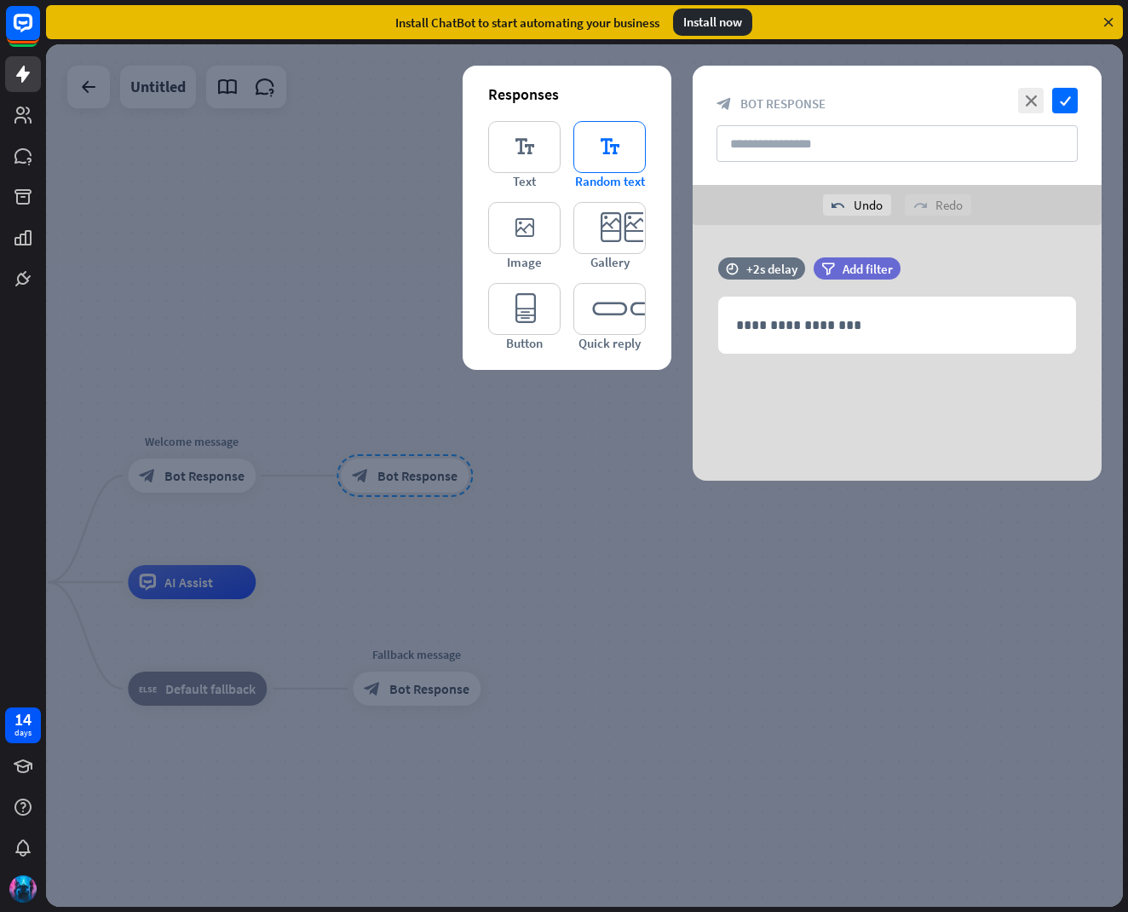
click at [602, 162] on icon "editor_text" at bounding box center [609, 147] width 72 height 52
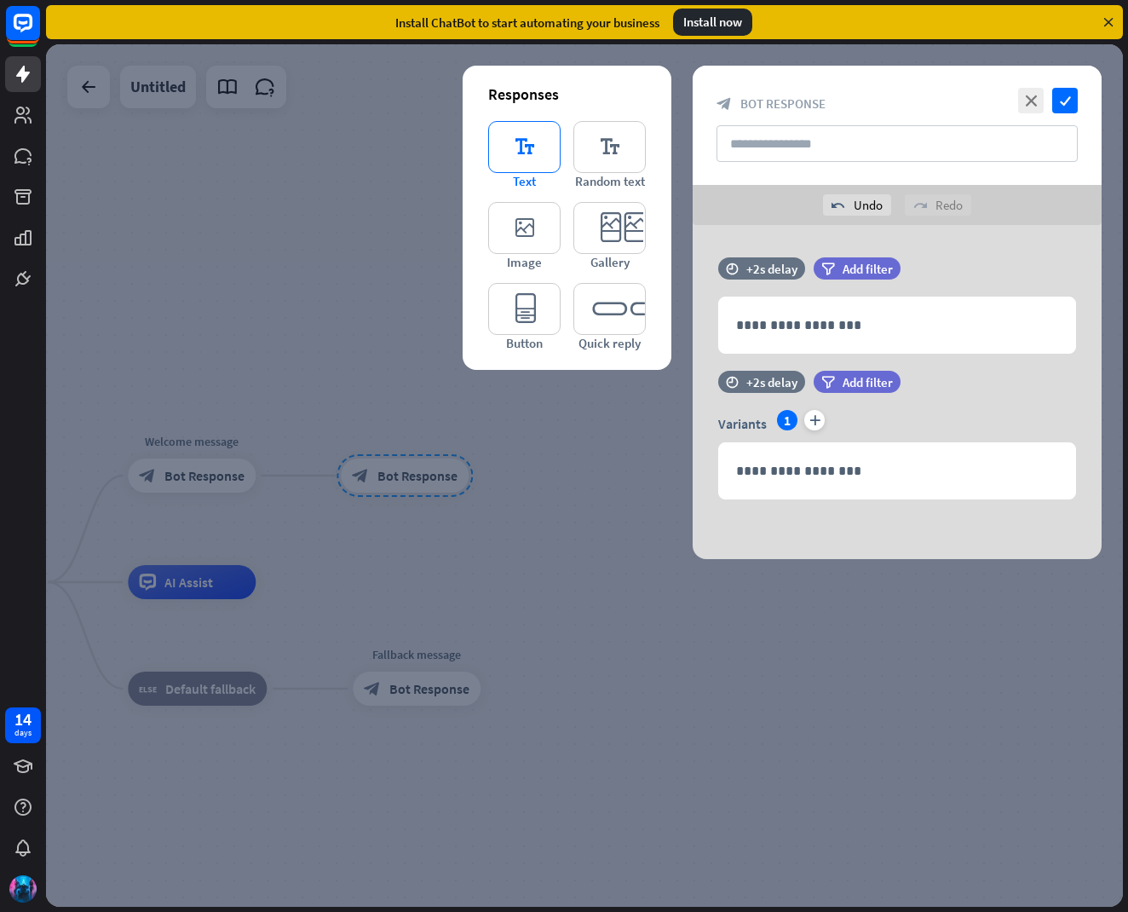
click at [515, 156] on icon "editor_text" at bounding box center [524, 147] width 72 height 52
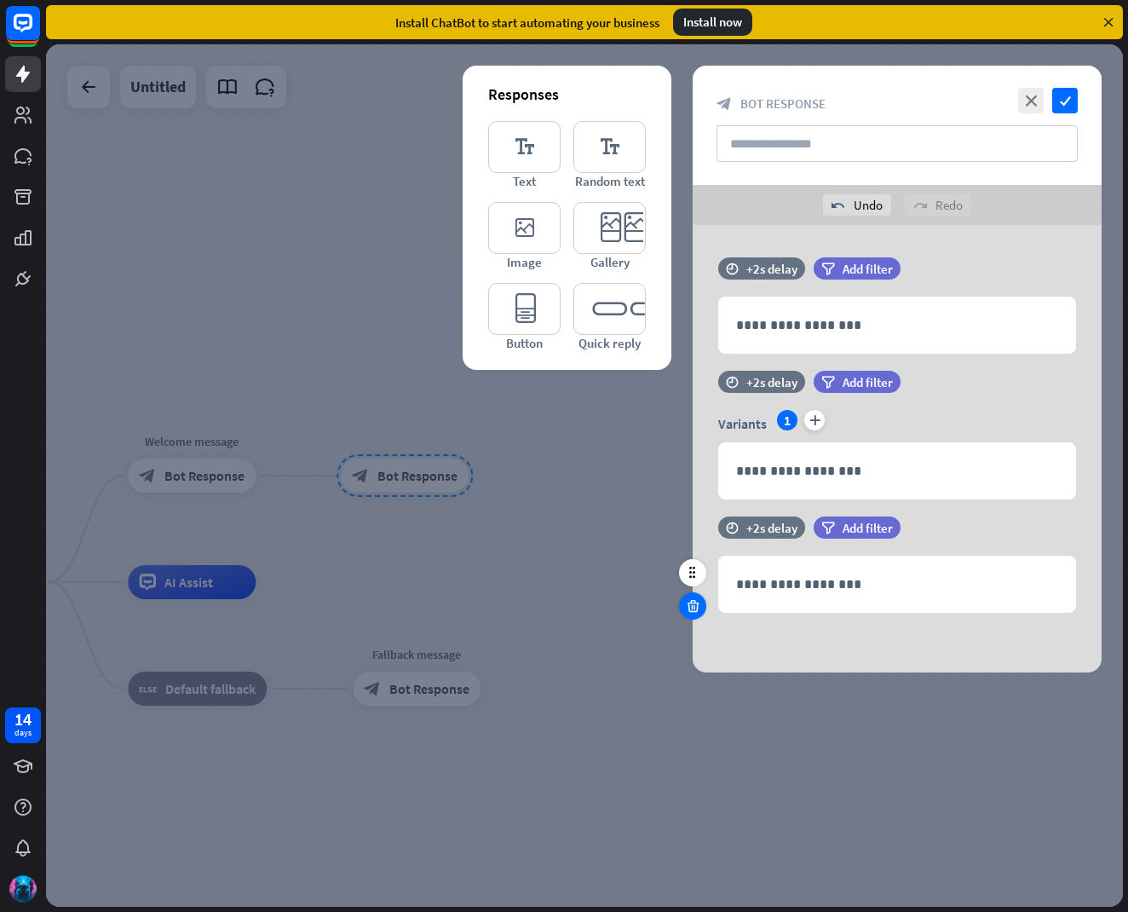
click at [692, 602] on icon at bounding box center [693, 605] width 16 height 15
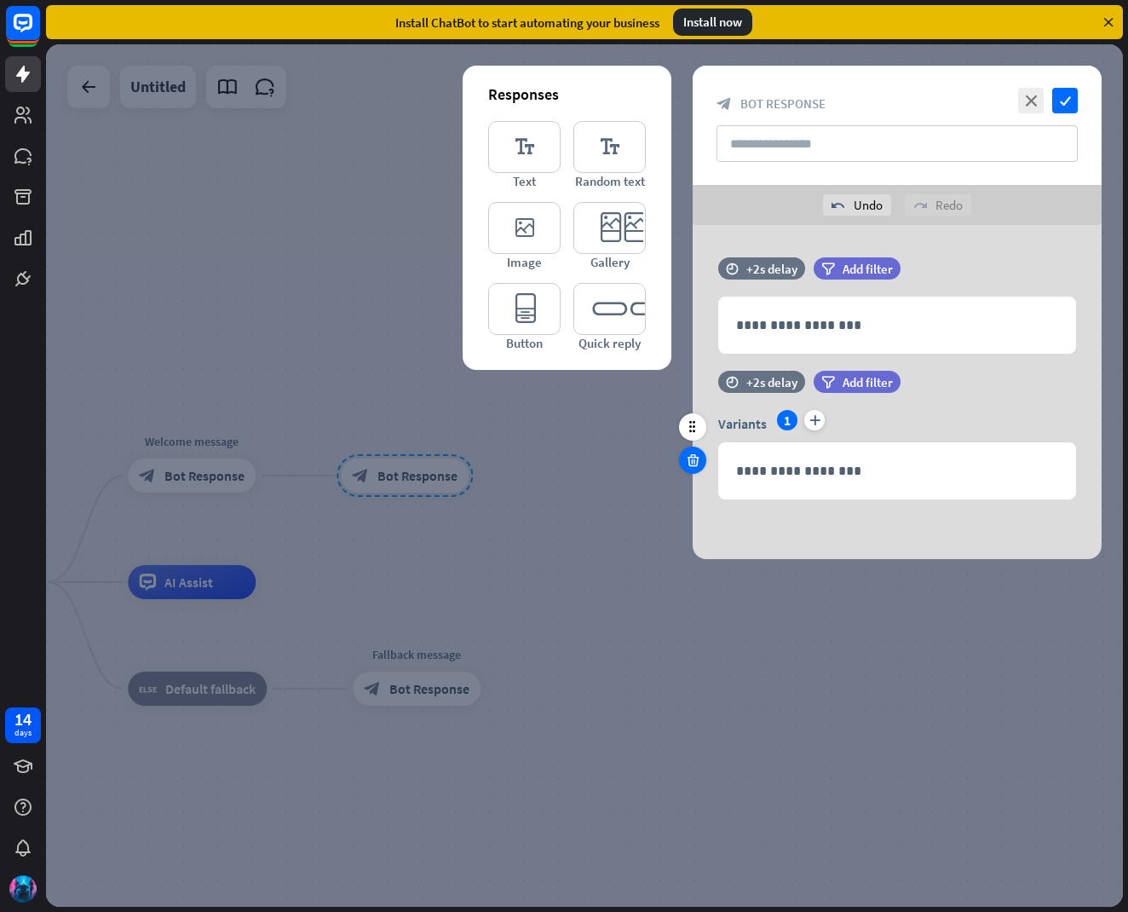
click at [696, 465] on icon at bounding box center [693, 459] width 16 height 15
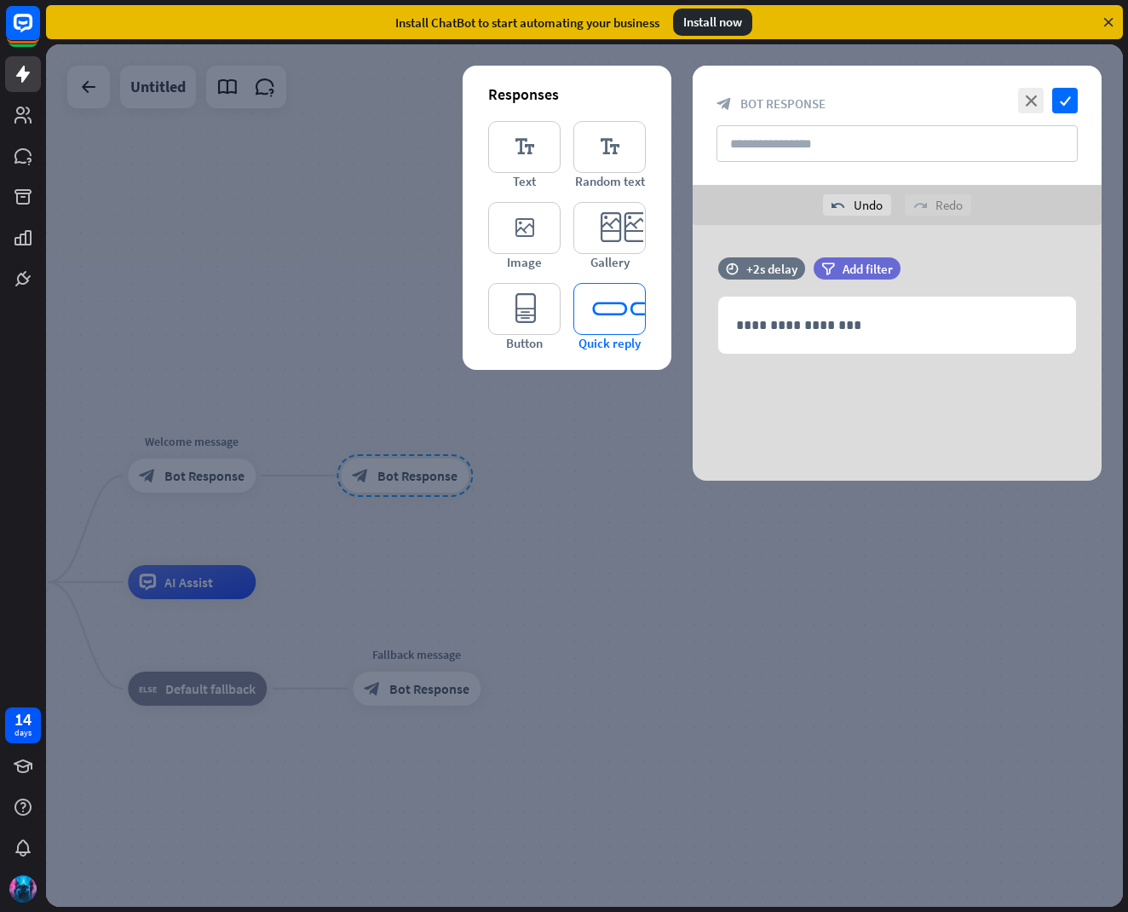
click at [611, 327] on icon "editor_quick_replies" at bounding box center [609, 309] width 72 height 52
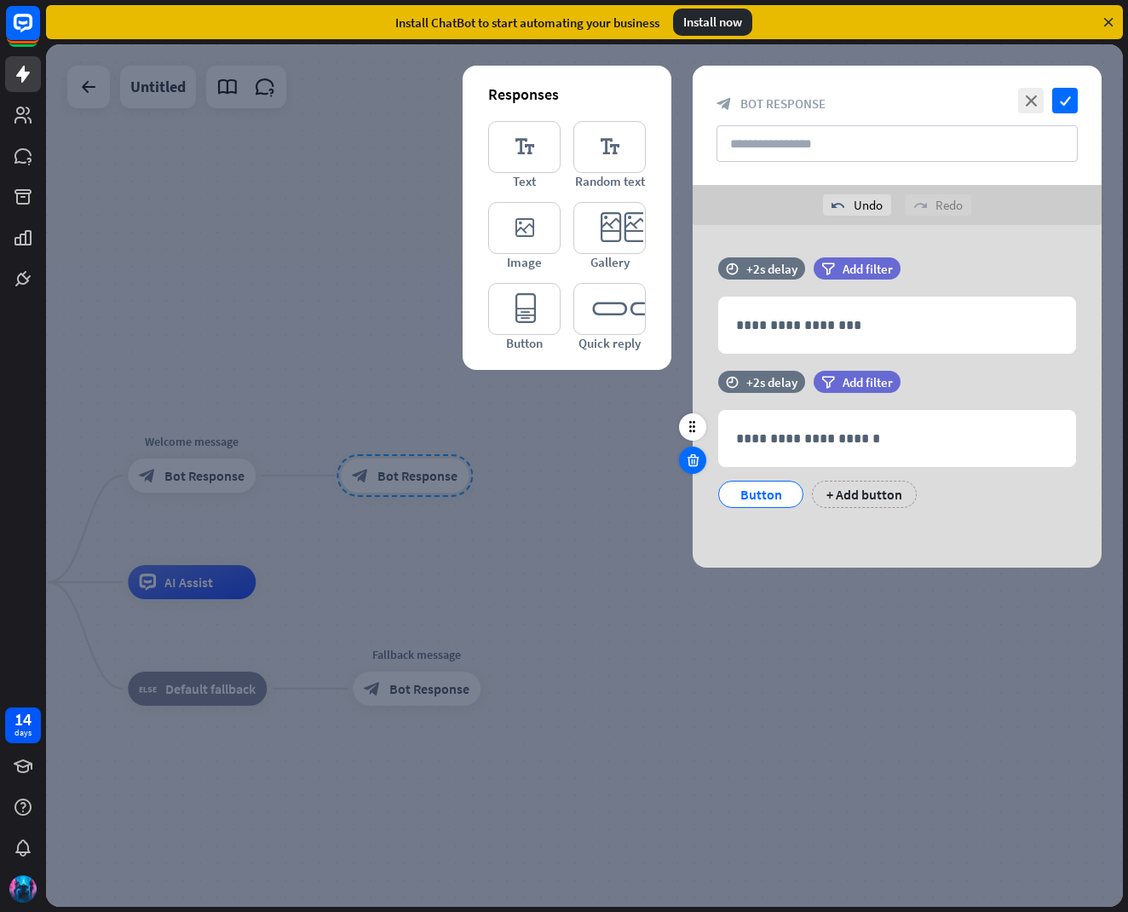
click at [682, 463] on div at bounding box center [692, 459] width 27 height 27
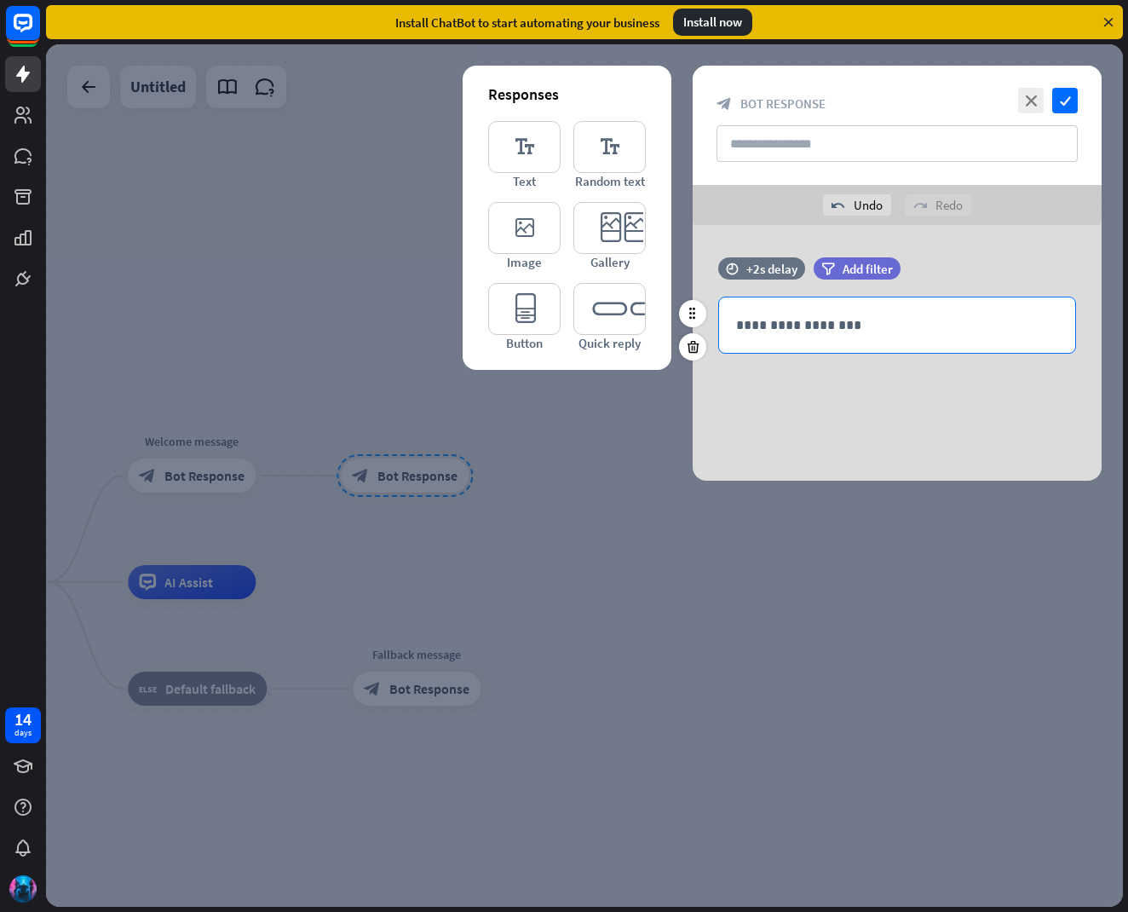
click at [809, 339] on div "**********" at bounding box center [897, 324] width 356 height 55
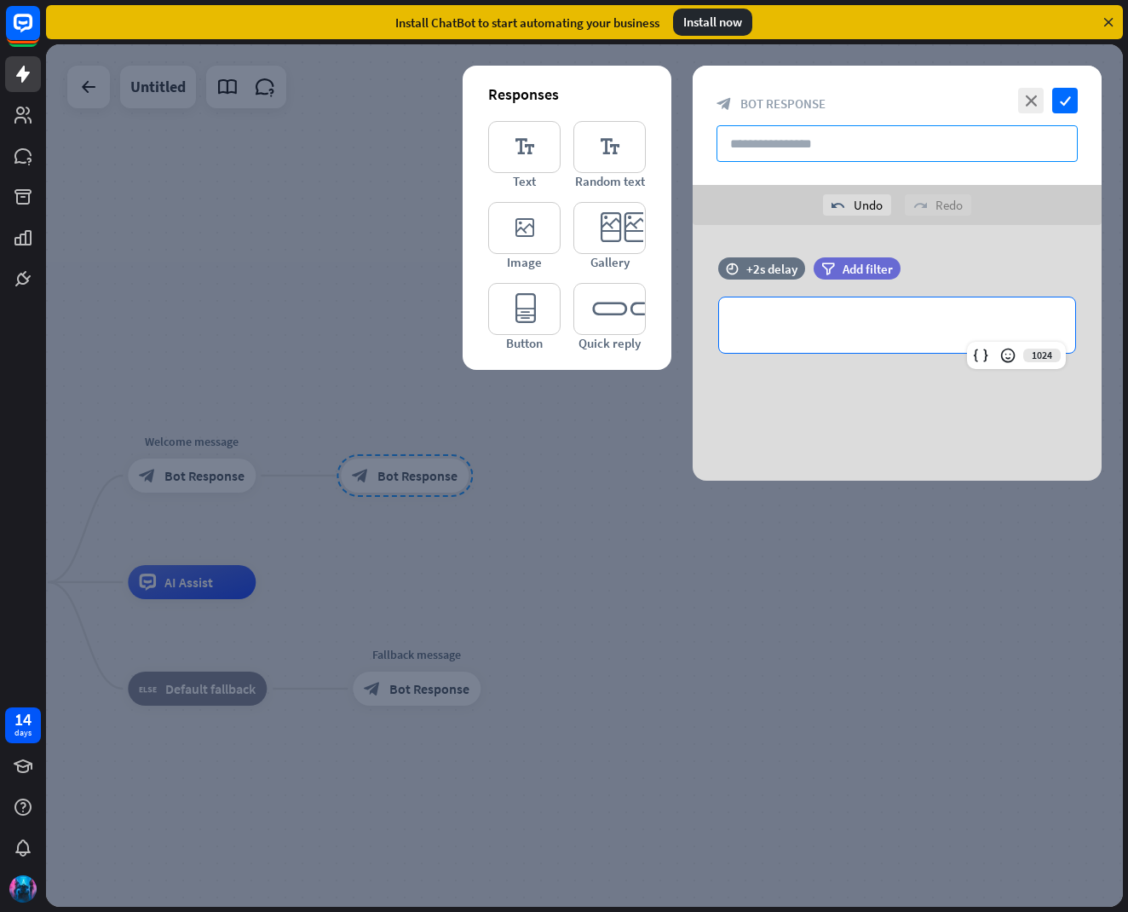
click at [790, 142] on input "text" at bounding box center [896, 143] width 361 height 37
type input "**********"
click at [796, 342] on div "**********" at bounding box center [897, 324] width 356 height 55
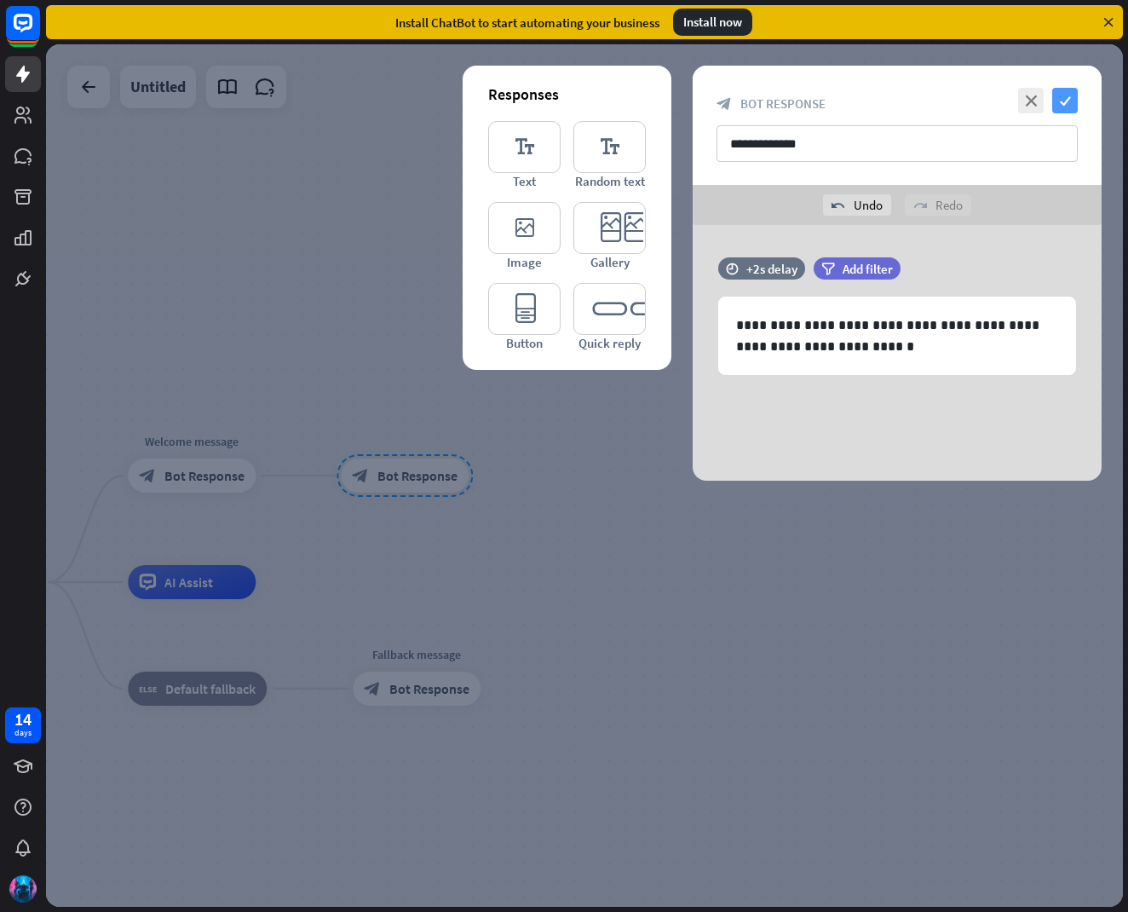
click at [1063, 103] on icon "check" at bounding box center [1065, 101] width 26 height 26
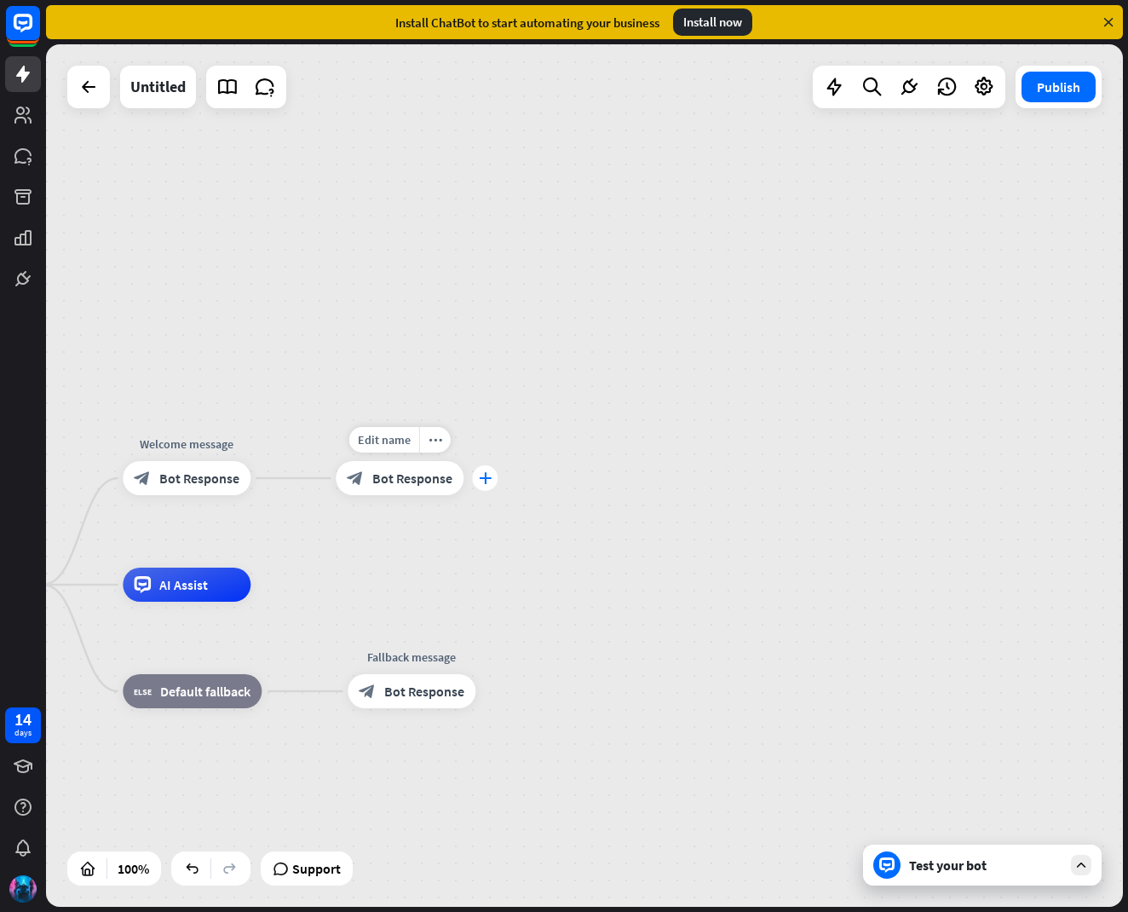
click at [483, 483] on icon "plus" at bounding box center [485, 478] width 13 height 12
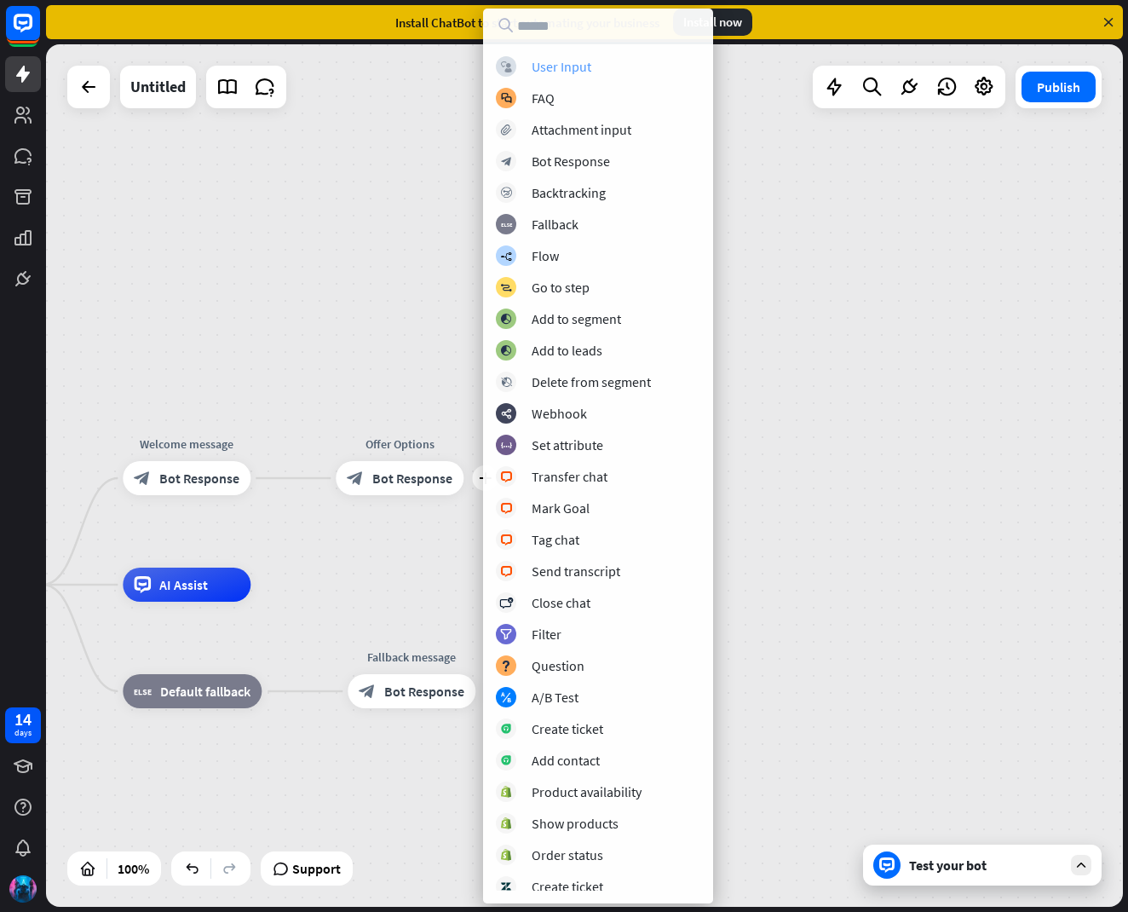
click at [613, 68] on div "block_user_input User Input" at bounding box center [598, 66] width 204 height 20
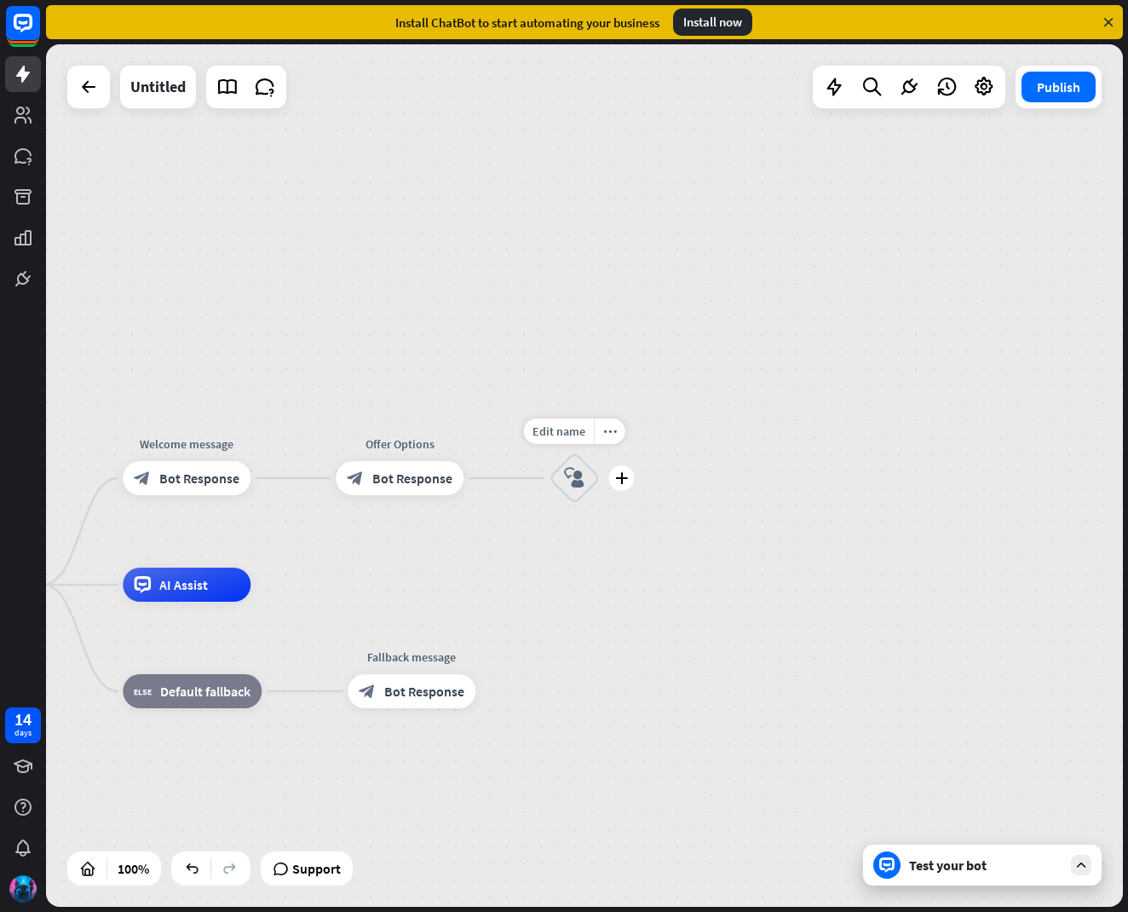
click at [575, 482] on icon "block_user_input" at bounding box center [574, 478] width 20 height 20
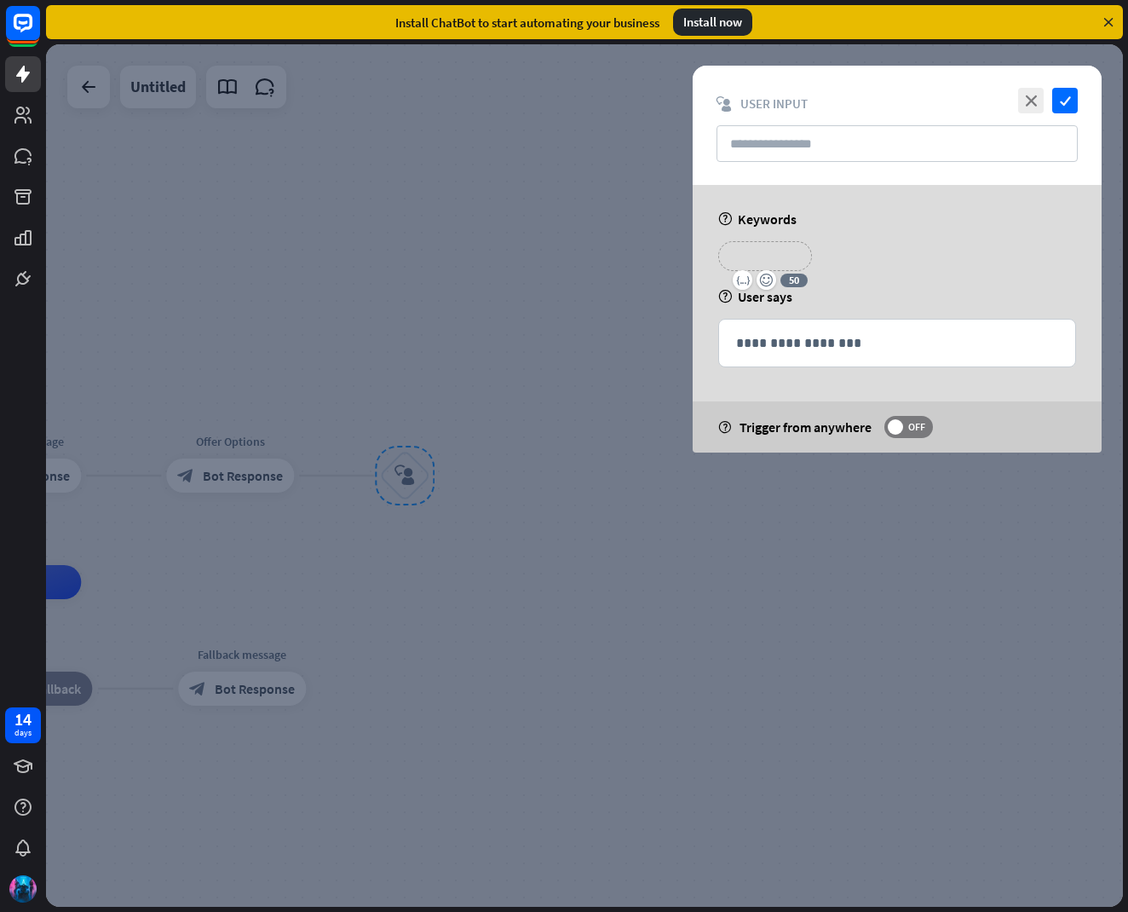
click at [766, 255] on p "**********" at bounding box center [765, 255] width 68 height 21
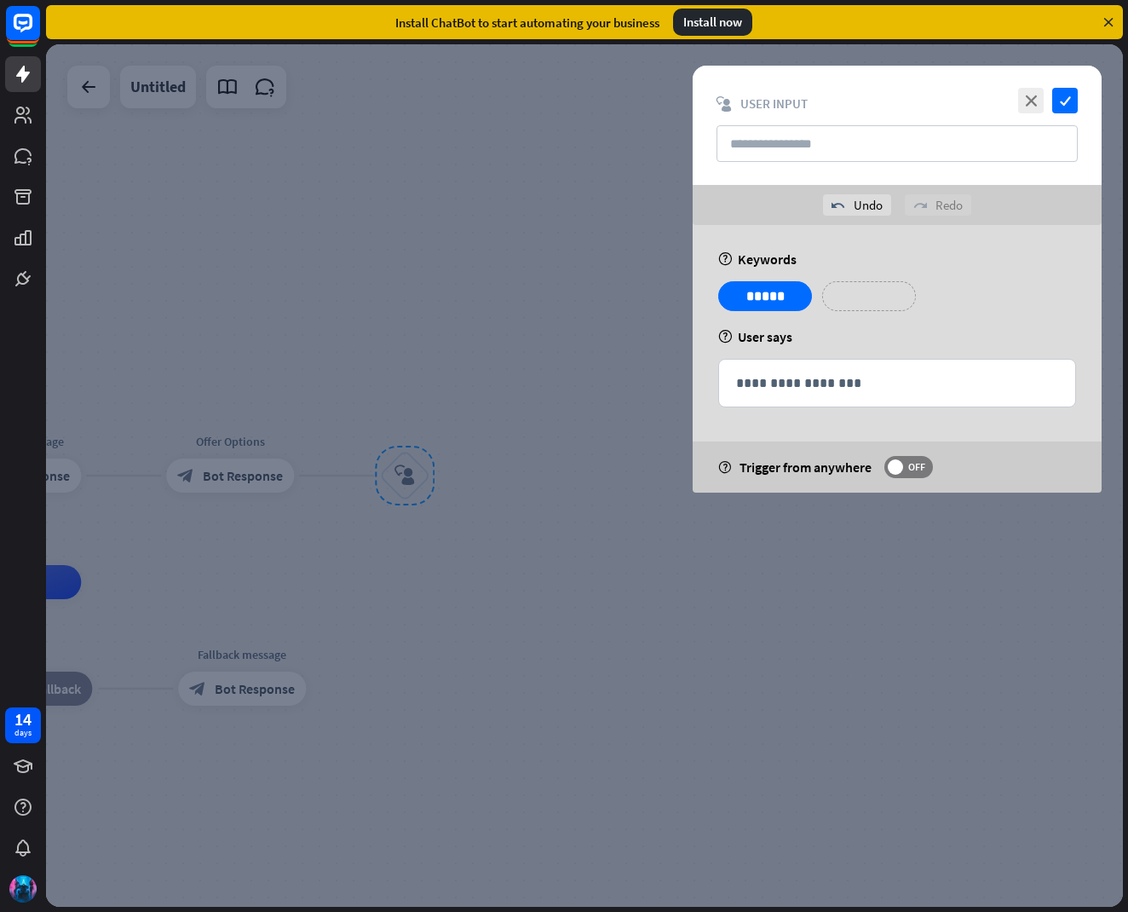
click at [875, 289] on p "**********" at bounding box center [869, 295] width 68 height 21
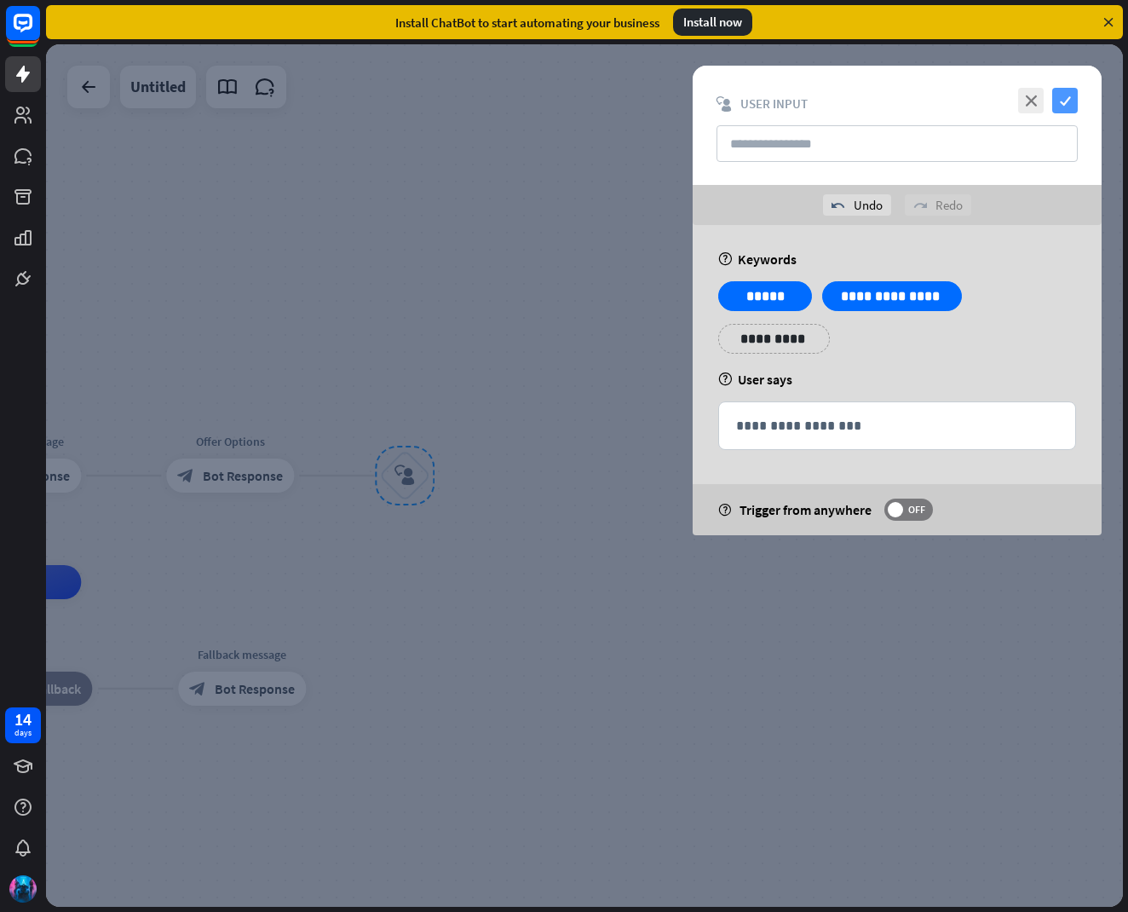
click at [1067, 103] on icon "check" at bounding box center [1065, 101] width 26 height 26
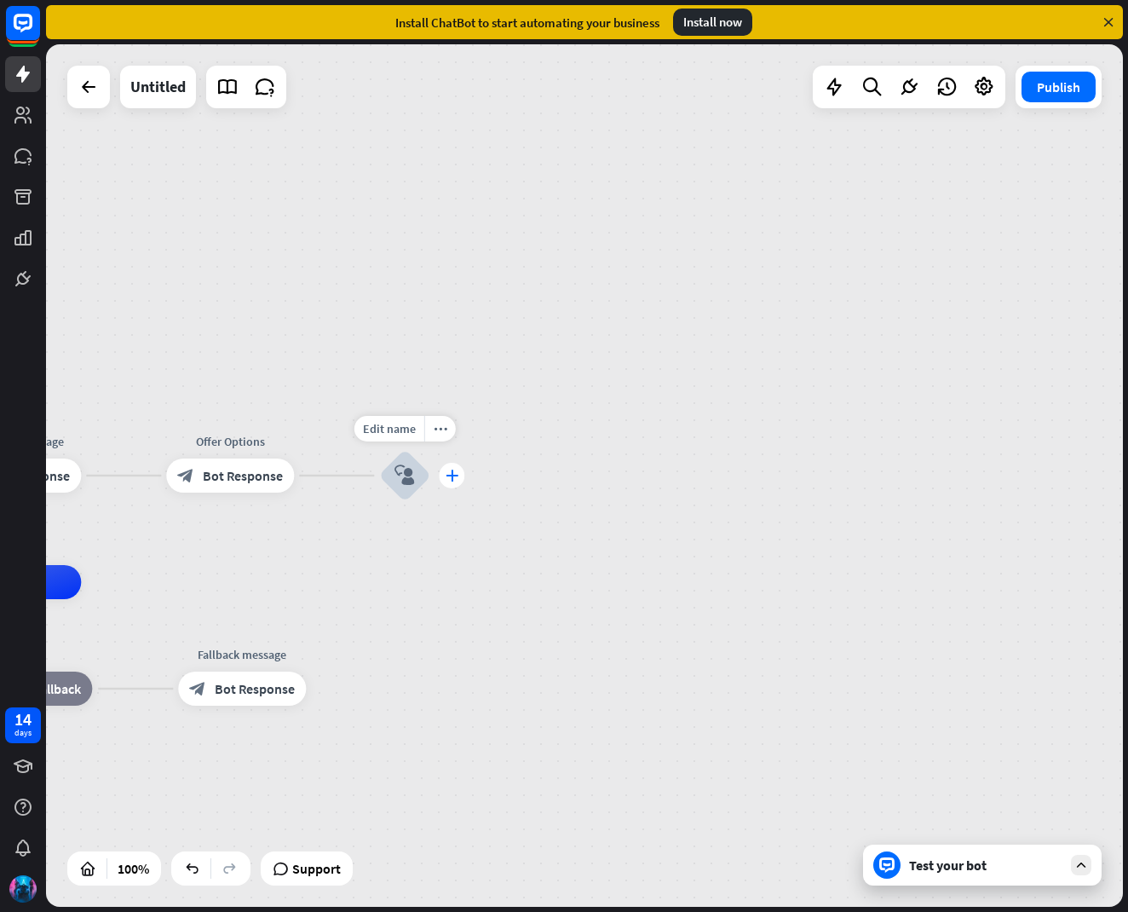
click at [461, 479] on div "plus" at bounding box center [452, 476] width 26 height 26
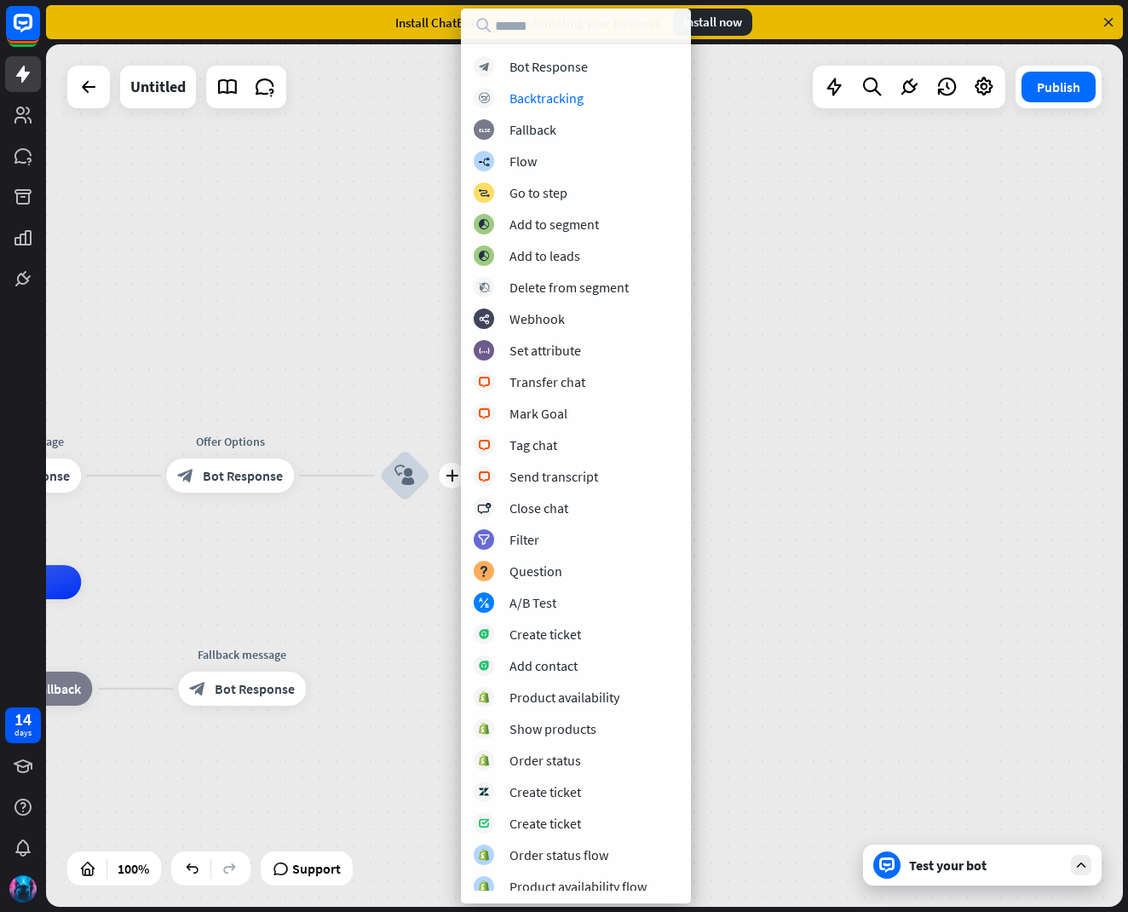
click at [248, 330] on div "home_2 Start point Welcome message block_bot_response Bot Response Offer Option…" at bounding box center [584, 475] width 1077 height 862
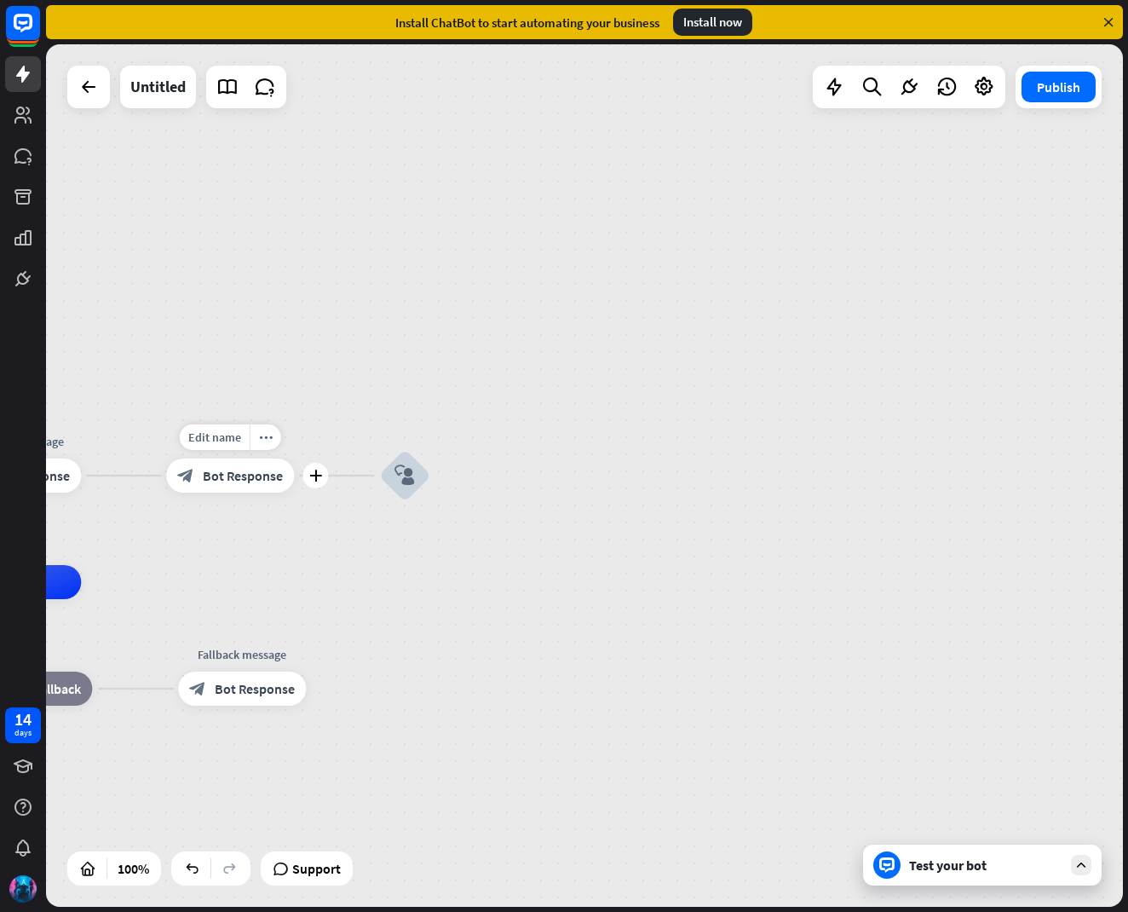
click at [256, 484] on div "block_bot_response Bot Response" at bounding box center [230, 475] width 128 height 34
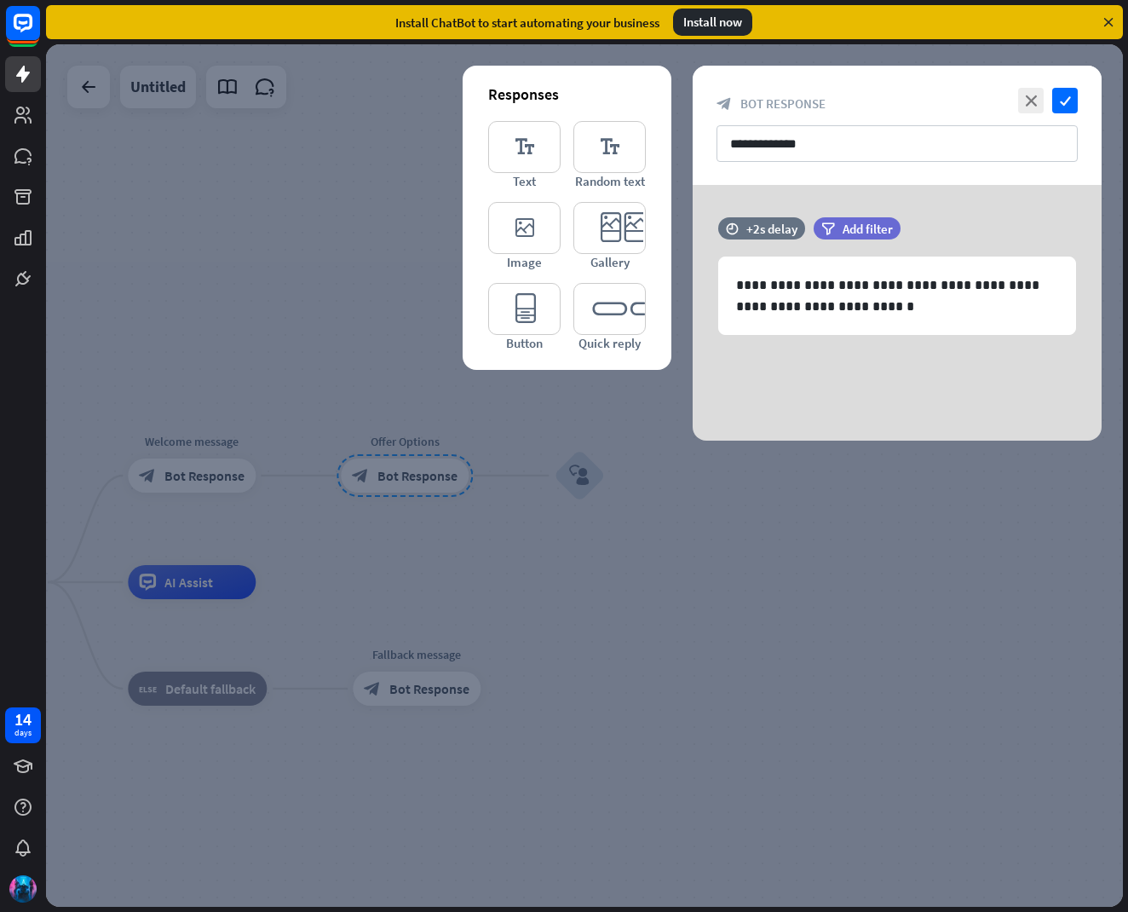
click at [682, 551] on div at bounding box center [584, 475] width 1077 height 862
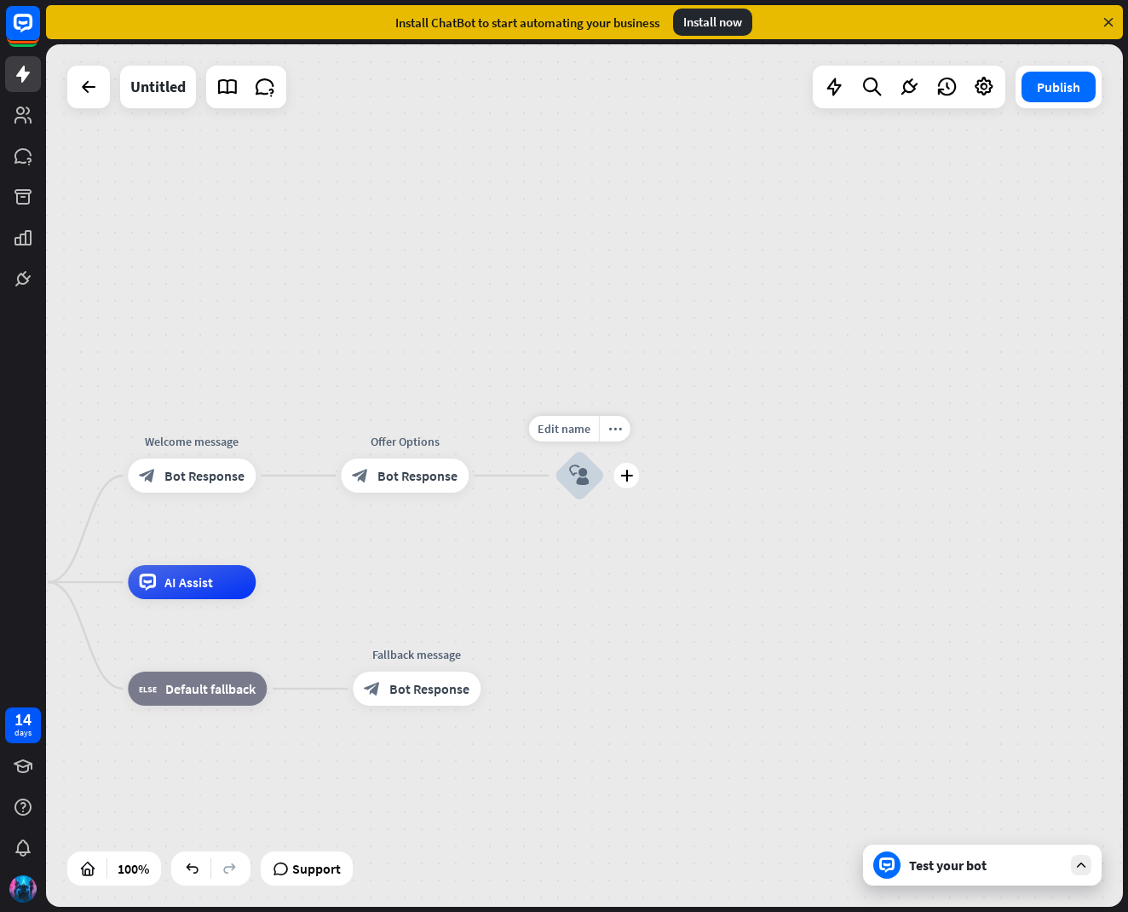
click at [578, 479] on icon "block_user_input" at bounding box center [579, 475] width 20 height 20
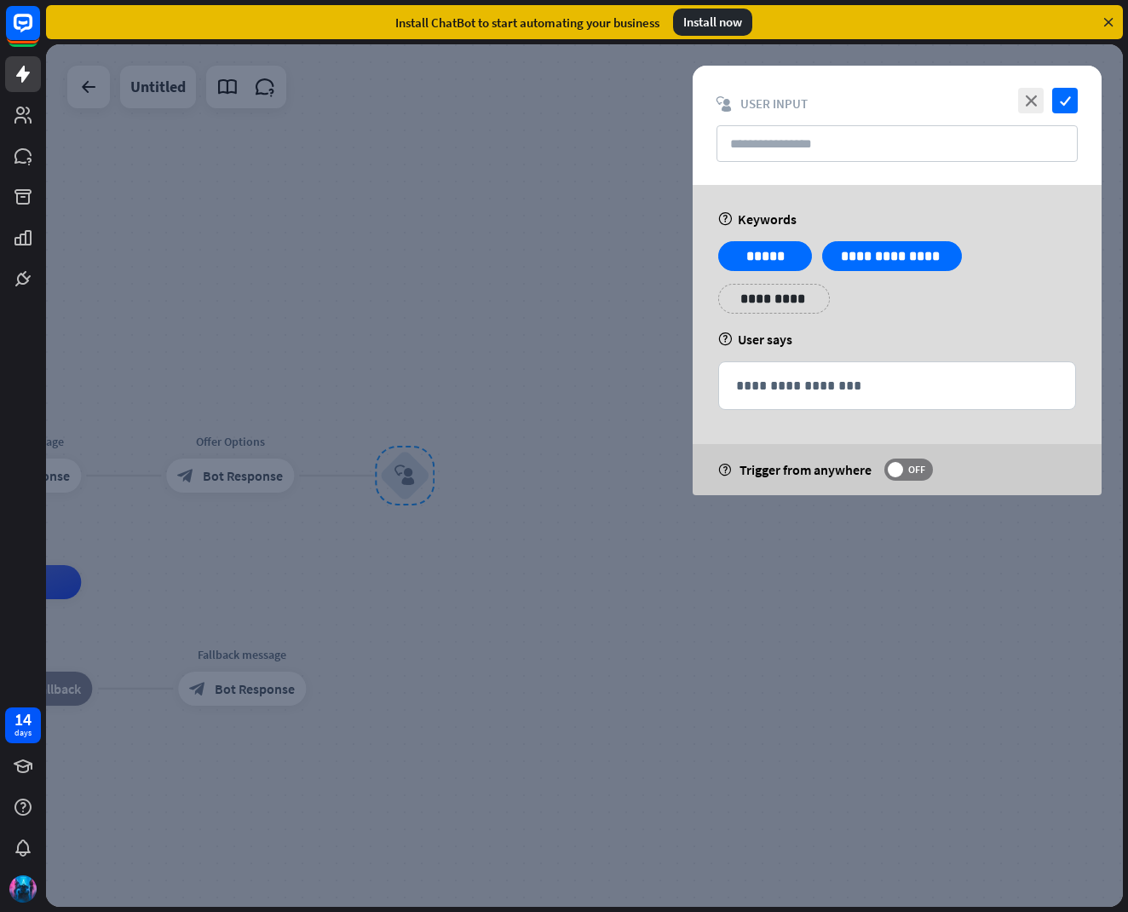
click at [631, 390] on div at bounding box center [584, 475] width 1077 height 862
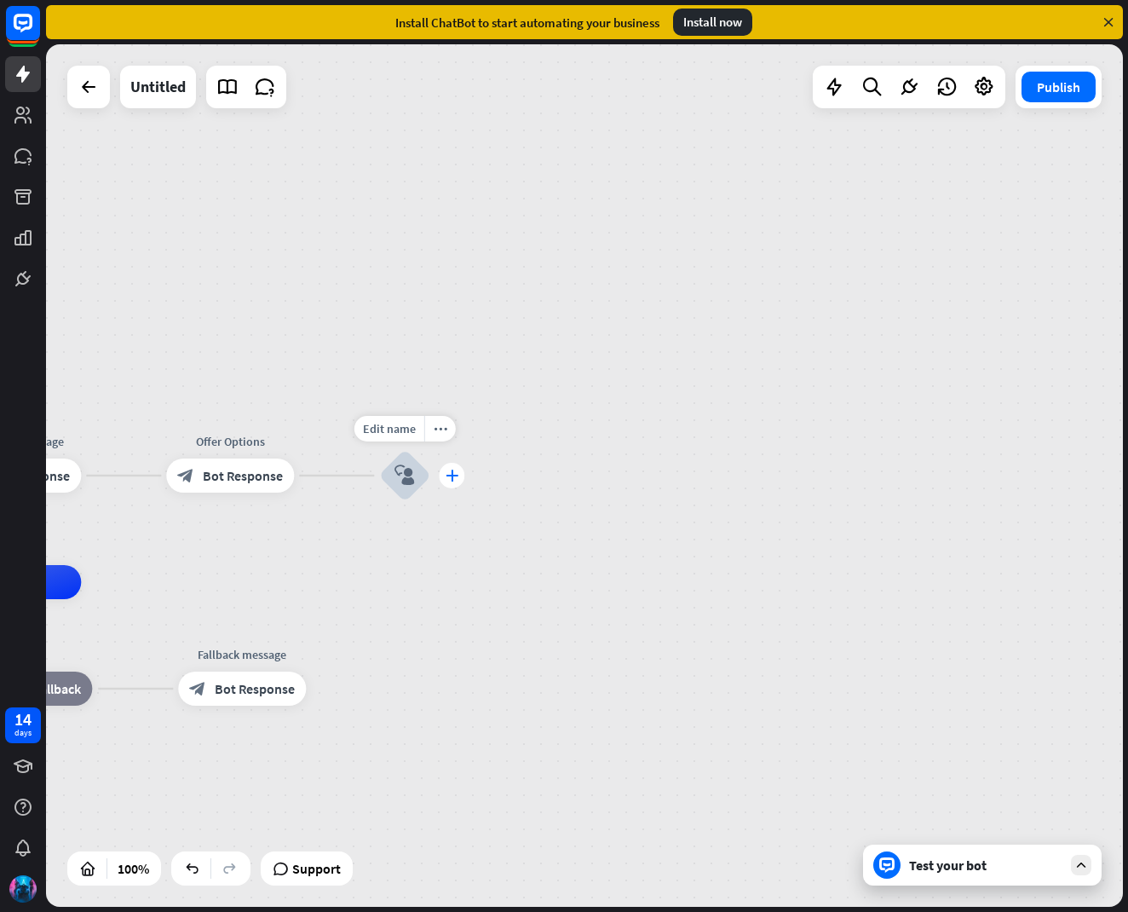
click at [457, 477] on icon "plus" at bounding box center [452, 475] width 13 height 12
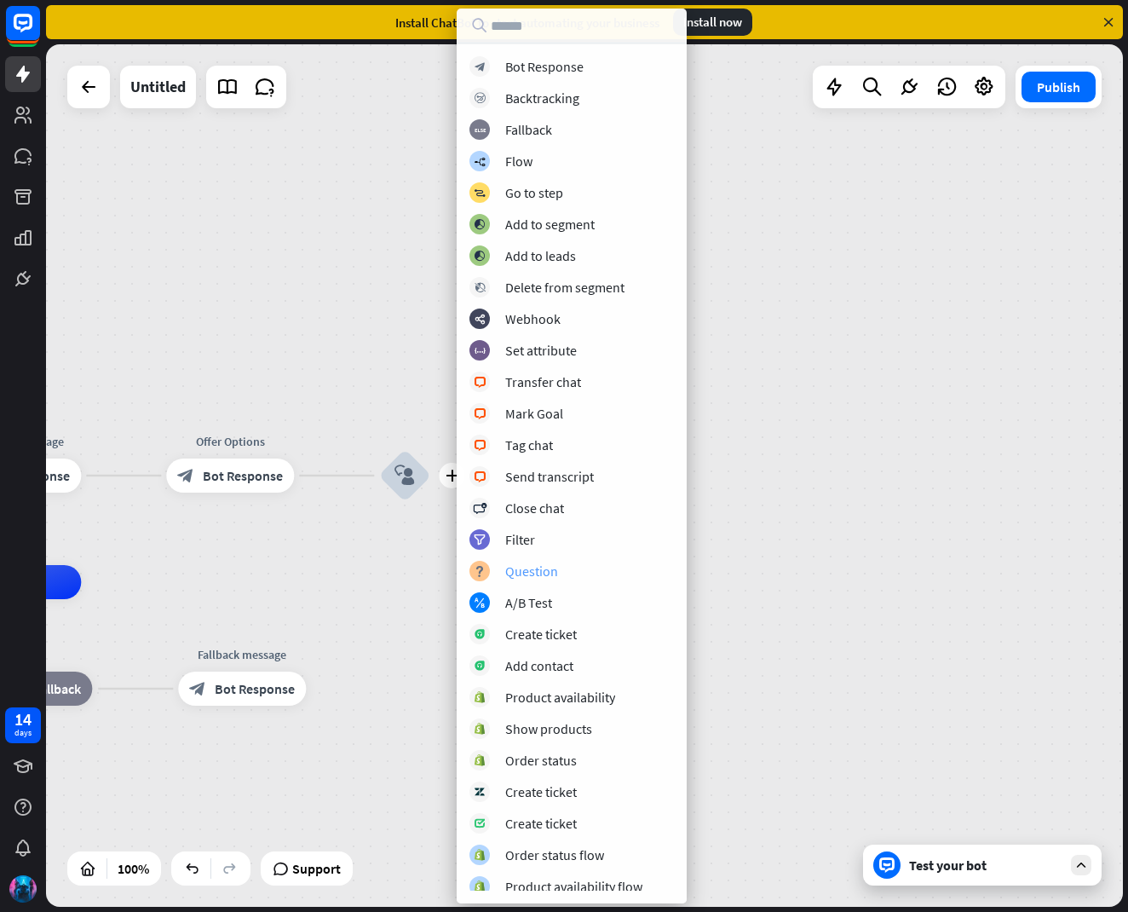
click at [537, 572] on div "Question" at bounding box center [531, 570] width 53 height 17
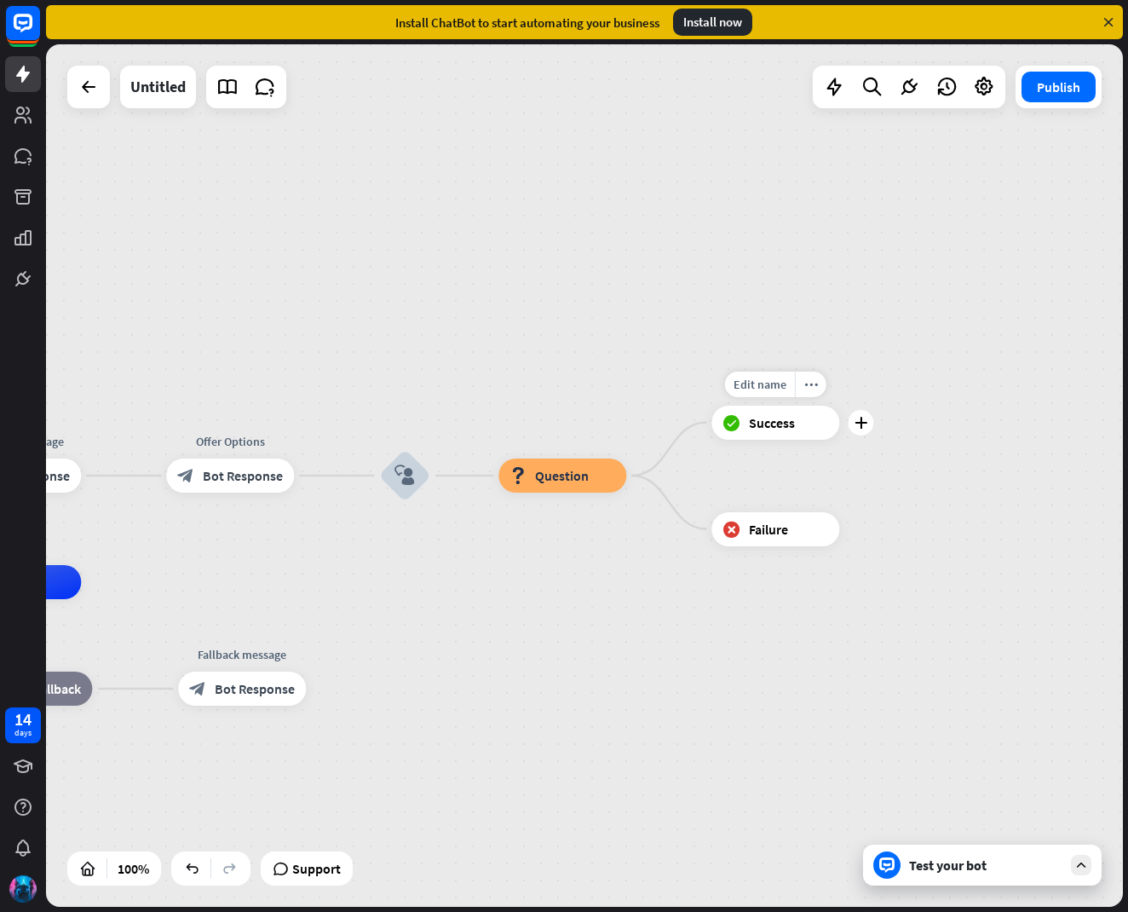
click at [772, 419] on span "Success" at bounding box center [772, 422] width 46 height 17
click at [655, 372] on div "home_2 Start point Welcome message block_bot_response Bot Response Offer Option…" at bounding box center [584, 475] width 1077 height 862
click at [589, 438] on div "more_horiz" at bounding box center [598, 437] width 32 height 26
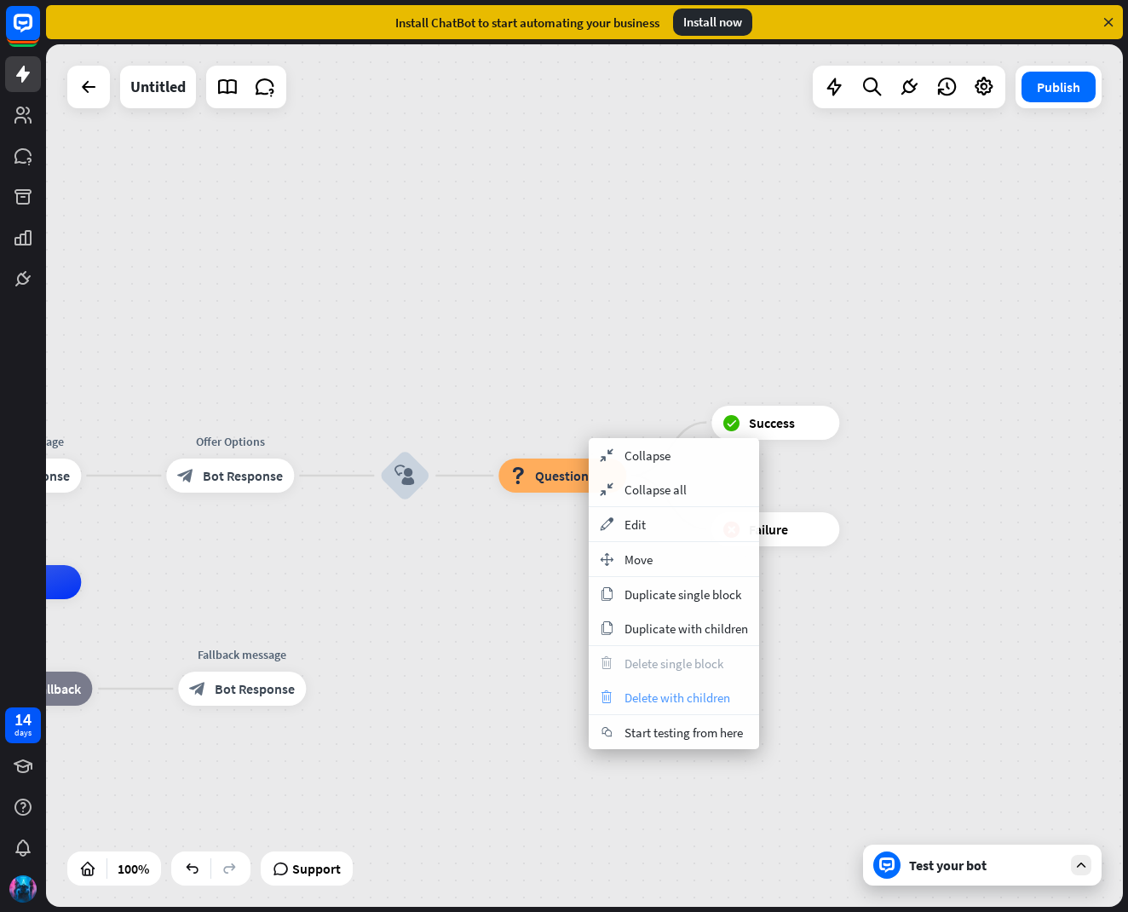
click at [674, 702] on span "Delete with children" at bounding box center [677, 697] width 106 height 16
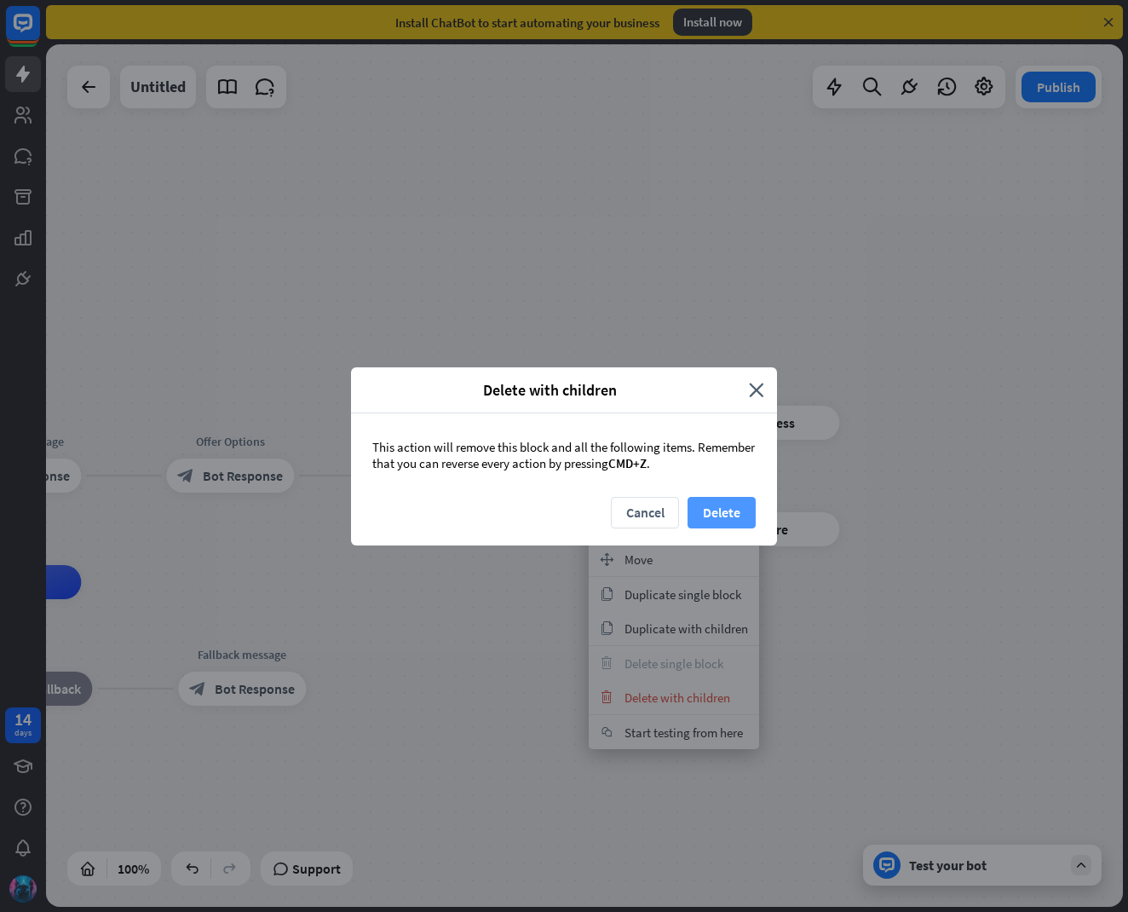
click at [728, 509] on button "Delete" at bounding box center [722, 513] width 68 height 32
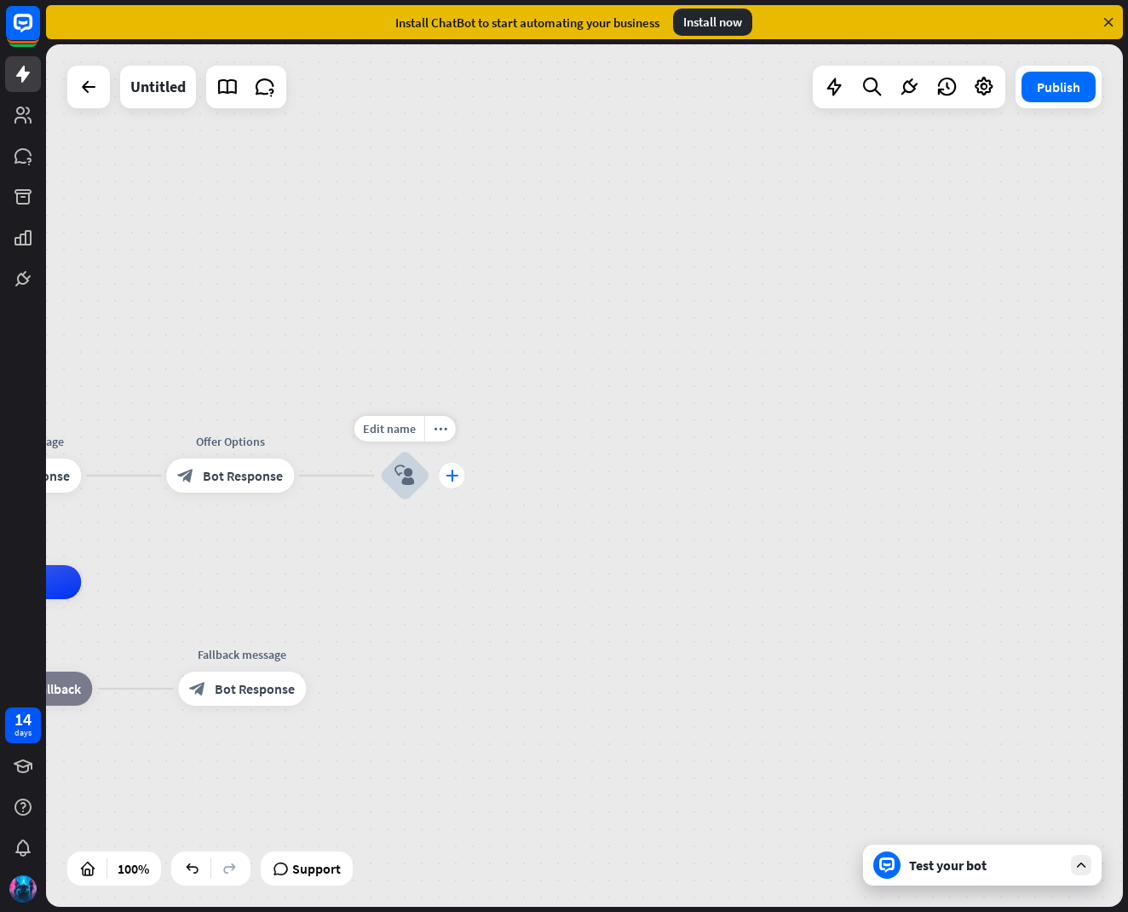
click at [446, 483] on div "plus" at bounding box center [452, 476] width 26 height 26
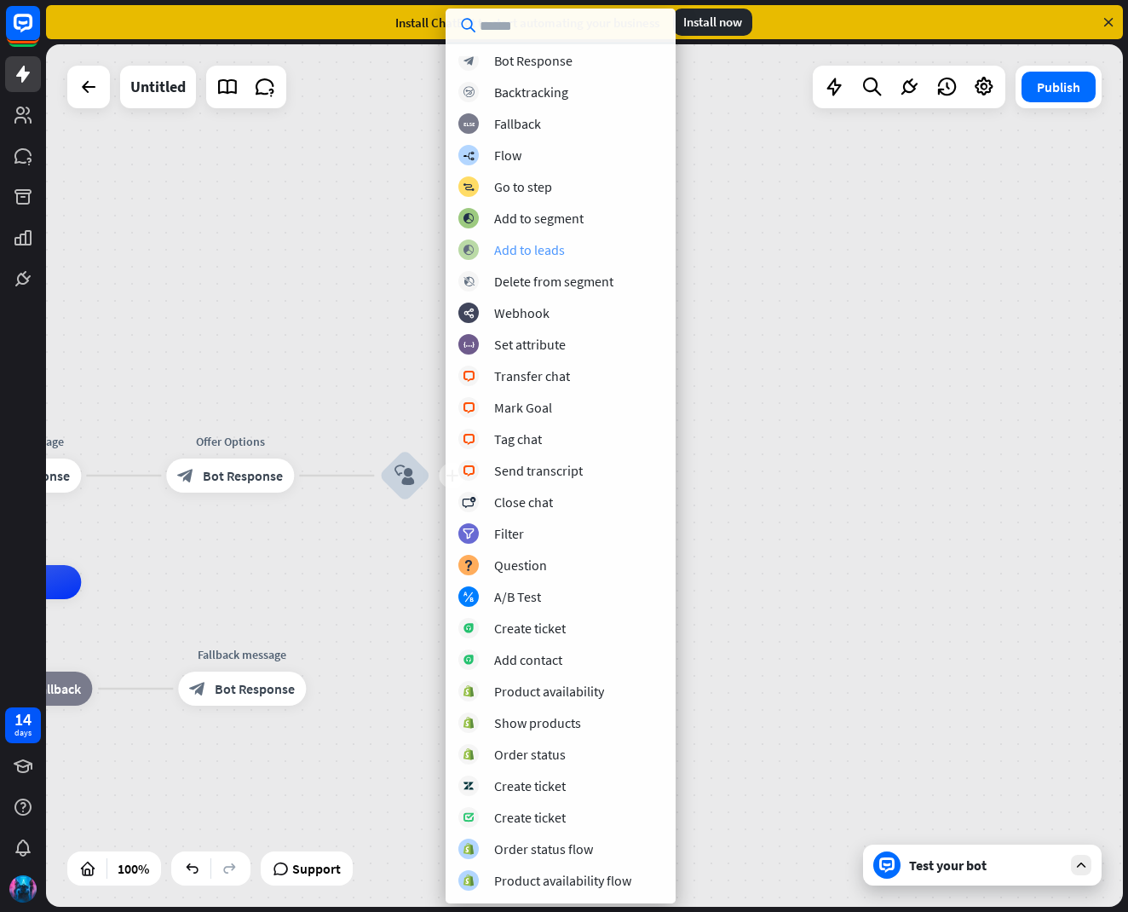
click at [578, 255] on div "block_add_to_segment Add to leads" at bounding box center [560, 249] width 204 height 20
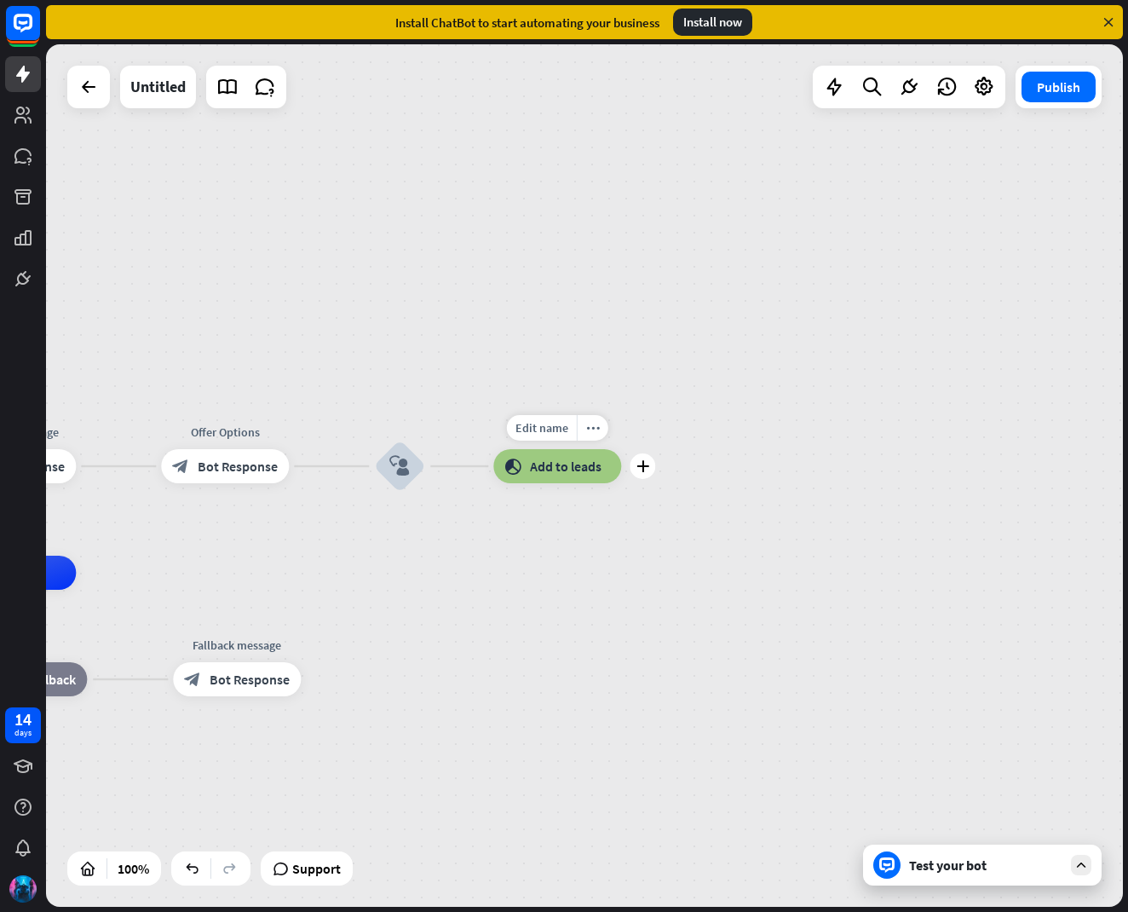
click at [586, 465] on span "Add to leads" at bounding box center [566, 465] width 72 height 17
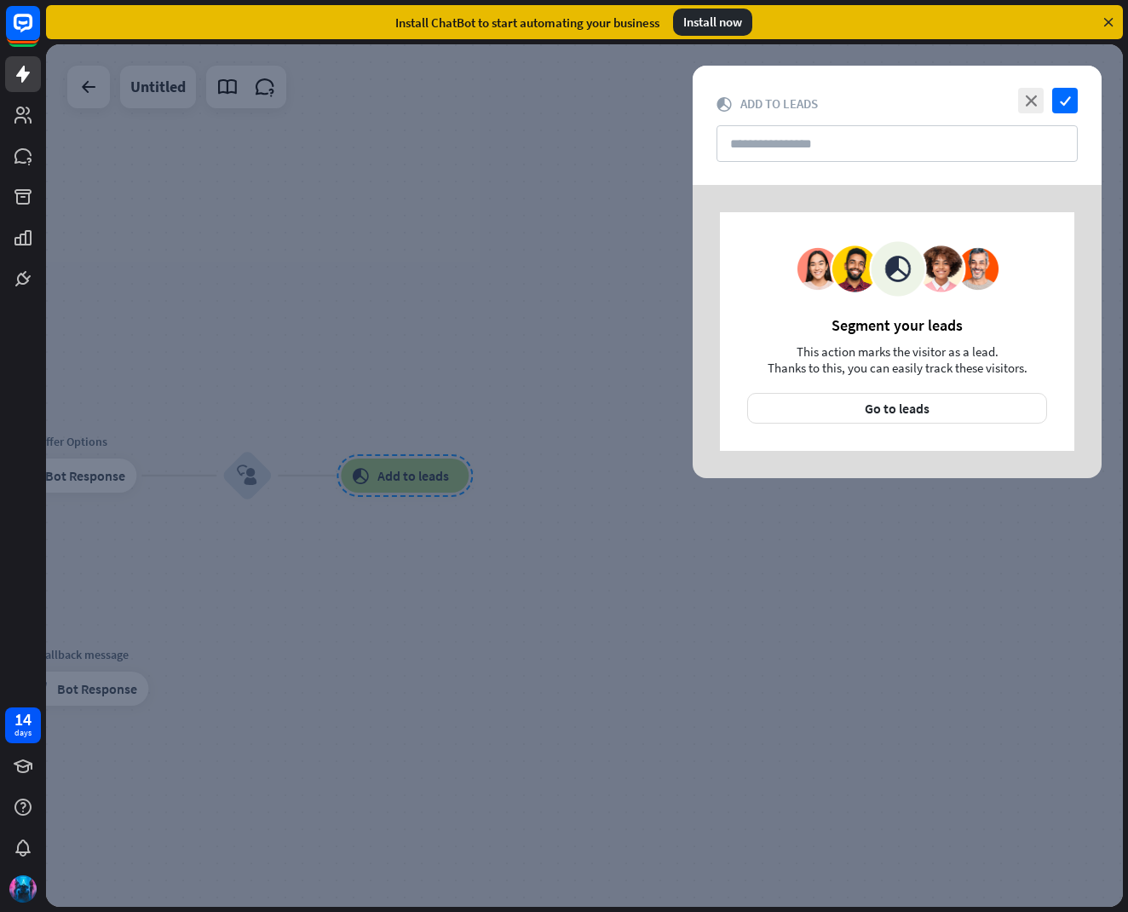
click at [641, 437] on div at bounding box center [584, 475] width 1077 height 862
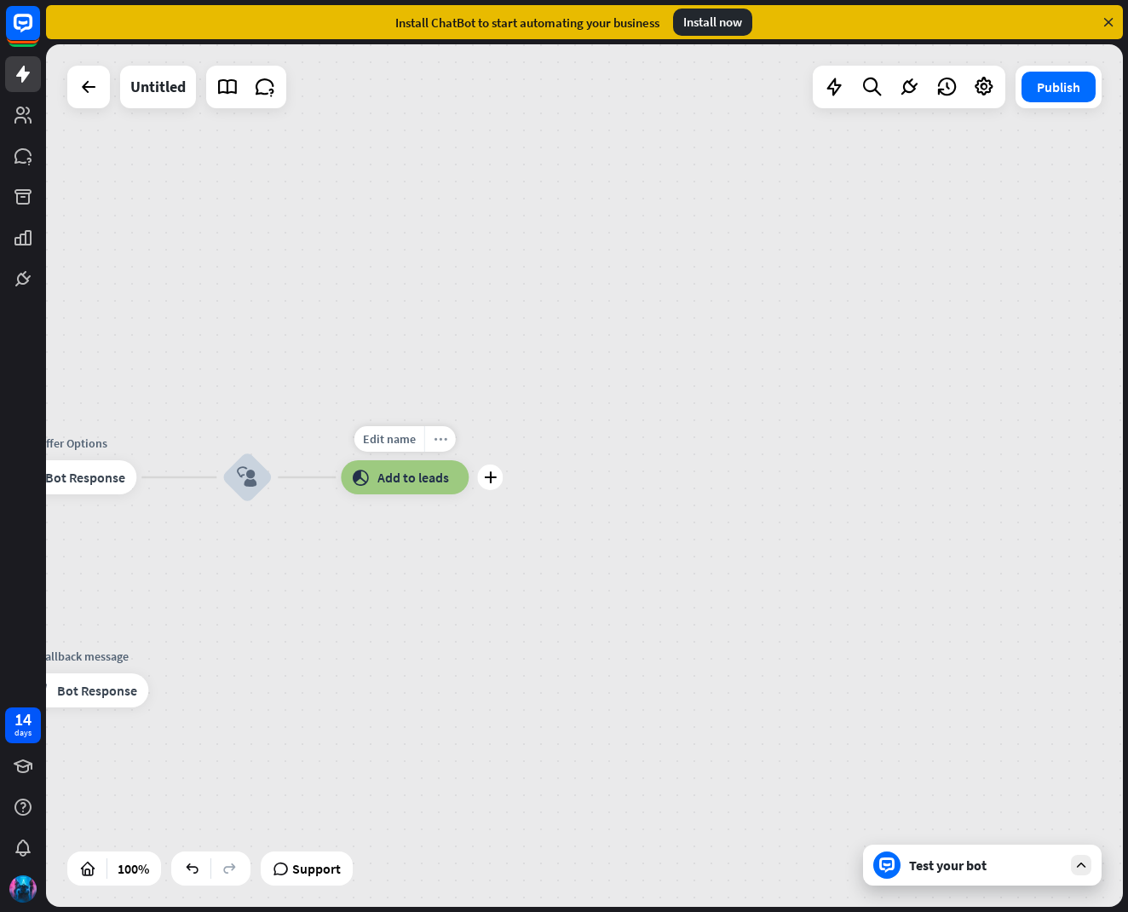
click at [438, 460] on div "Edit name more_horiz plus block_add_to_segment Add to leads" at bounding box center [405, 477] width 128 height 34
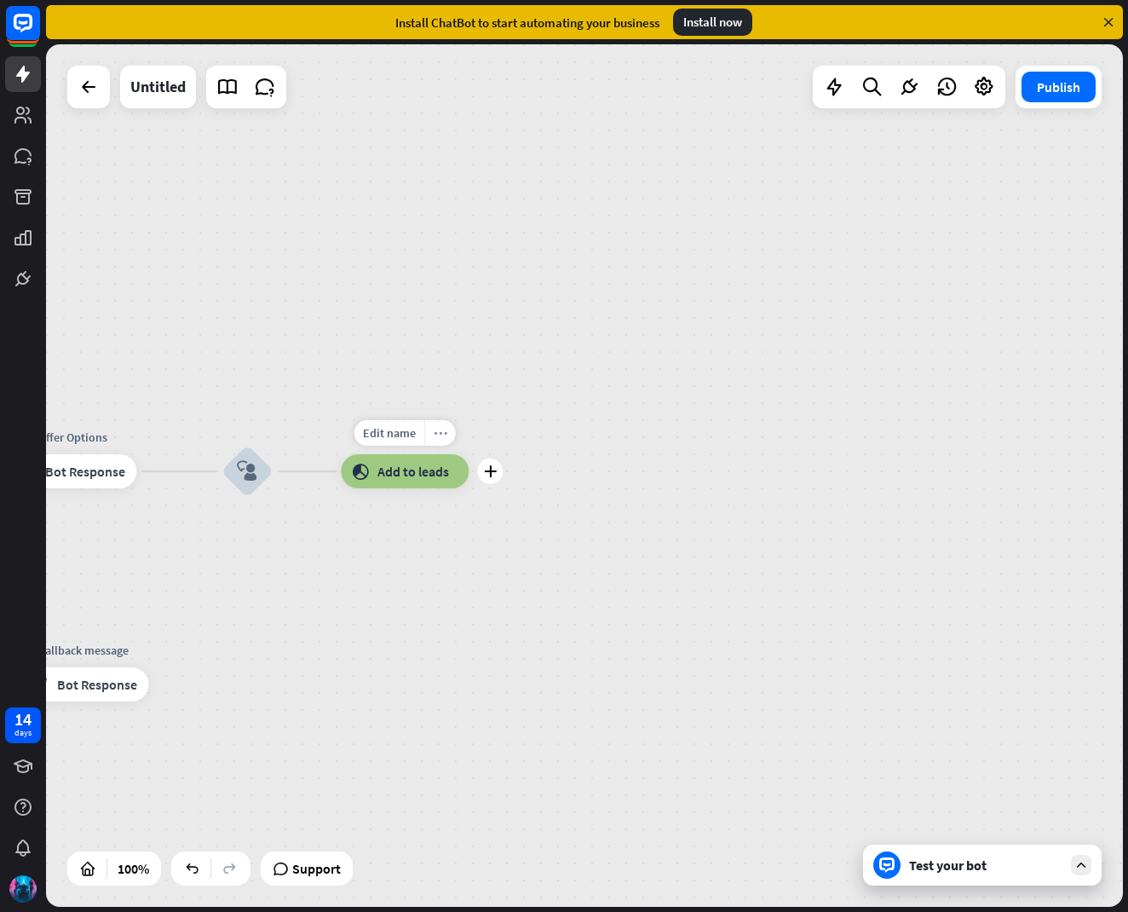
click at [440, 436] on icon "more_horiz" at bounding box center [441, 433] width 14 height 13
click at [442, 430] on icon "more_horiz" at bounding box center [443, 431] width 14 height 13
click at [452, 423] on div "more_horiz" at bounding box center [446, 432] width 32 height 26
click at [446, 424] on icon "more_horiz" at bounding box center [447, 429] width 14 height 13
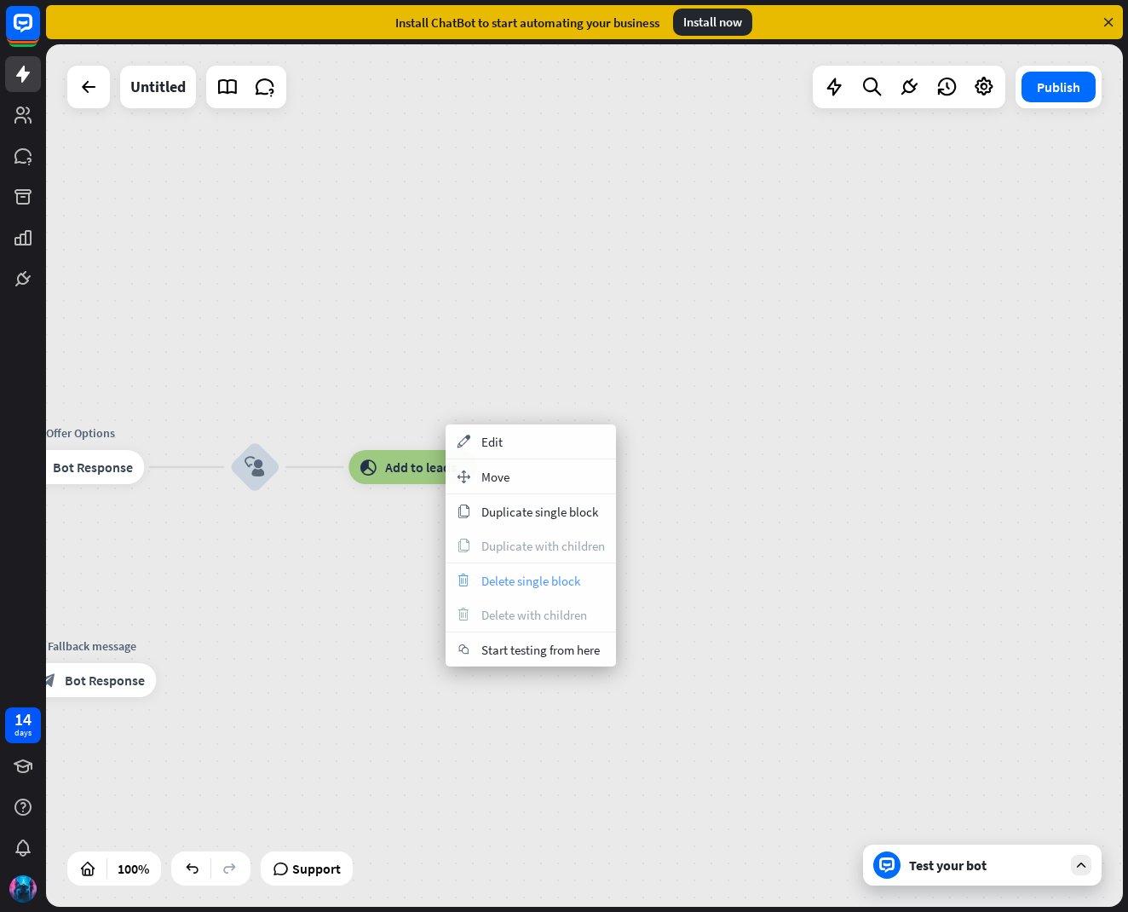
click at [525, 576] on span "Delete single block" at bounding box center [530, 581] width 99 height 16
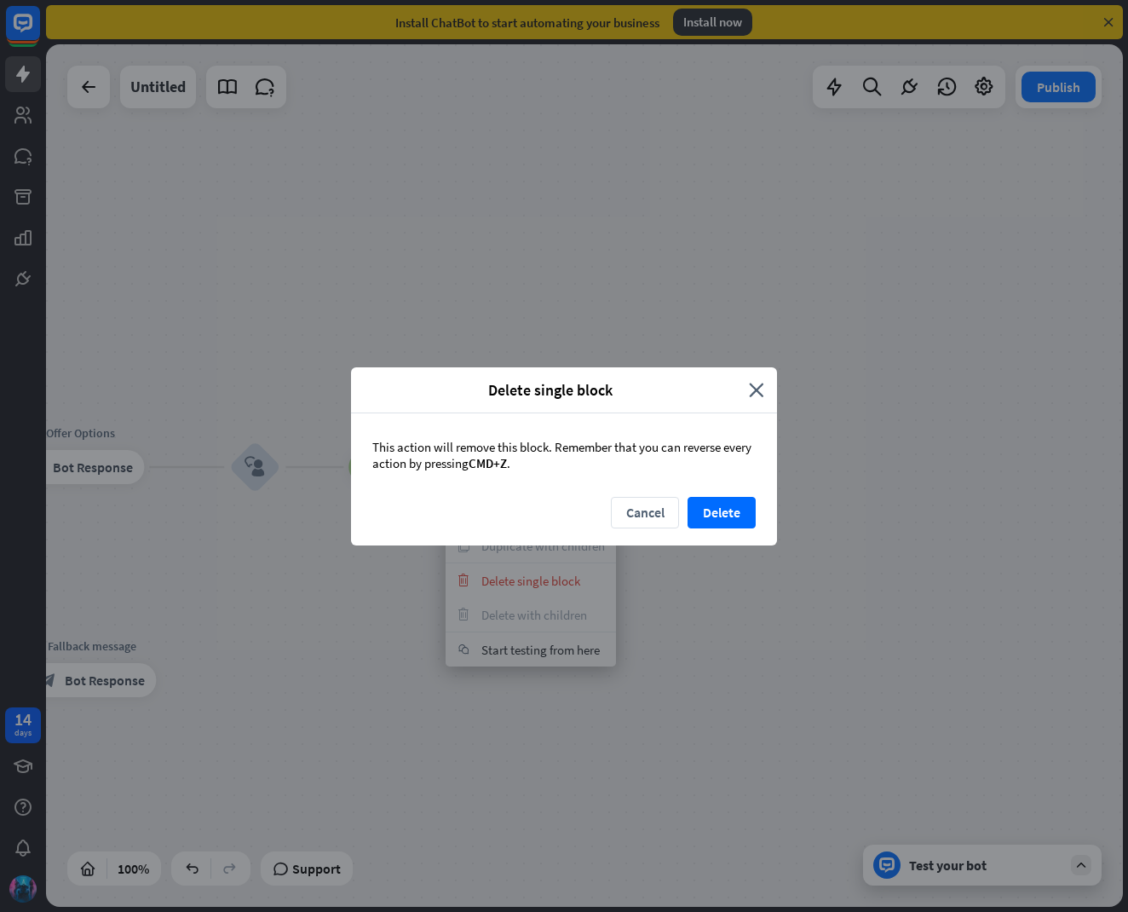
click at [762, 506] on div "Cancel Delete" at bounding box center [564, 521] width 426 height 49
click at [745, 514] on button "Delete" at bounding box center [722, 513] width 68 height 32
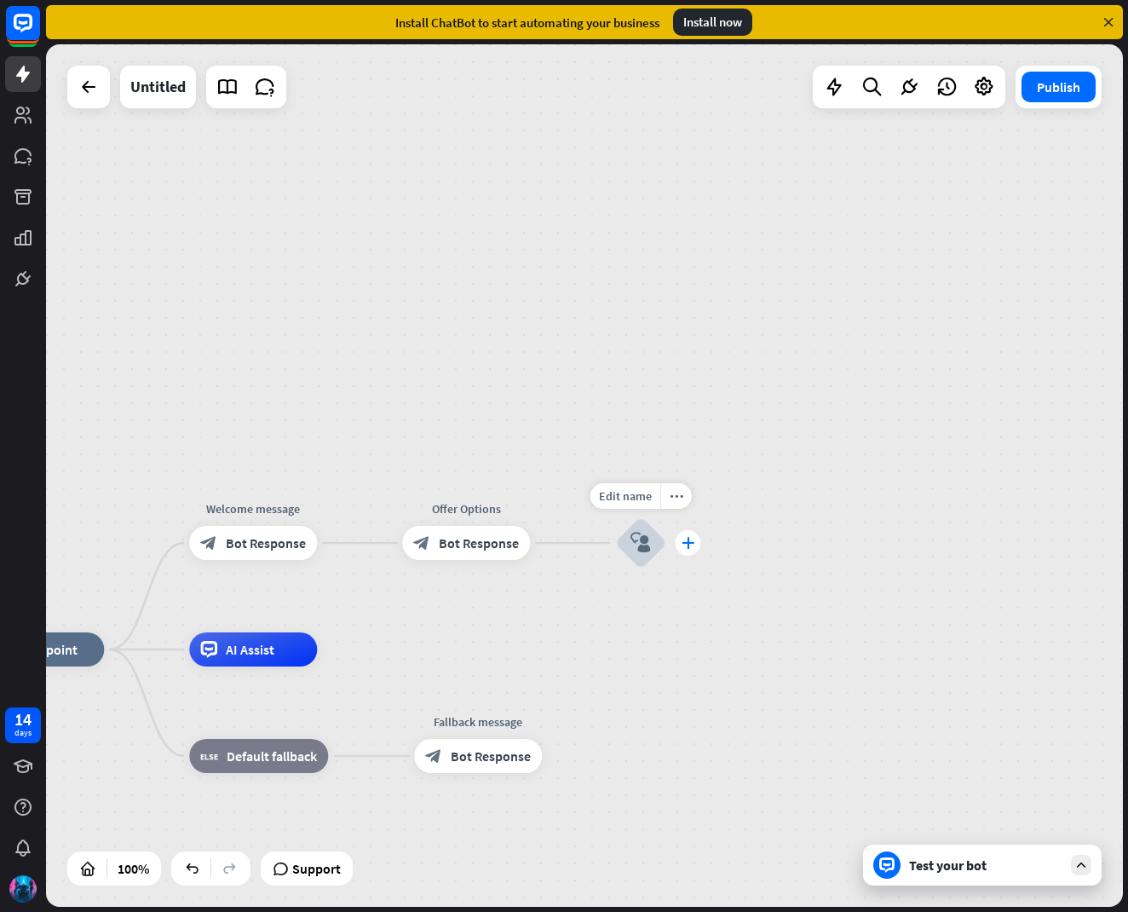
click at [688, 544] on icon "plus" at bounding box center [688, 543] width 13 height 12
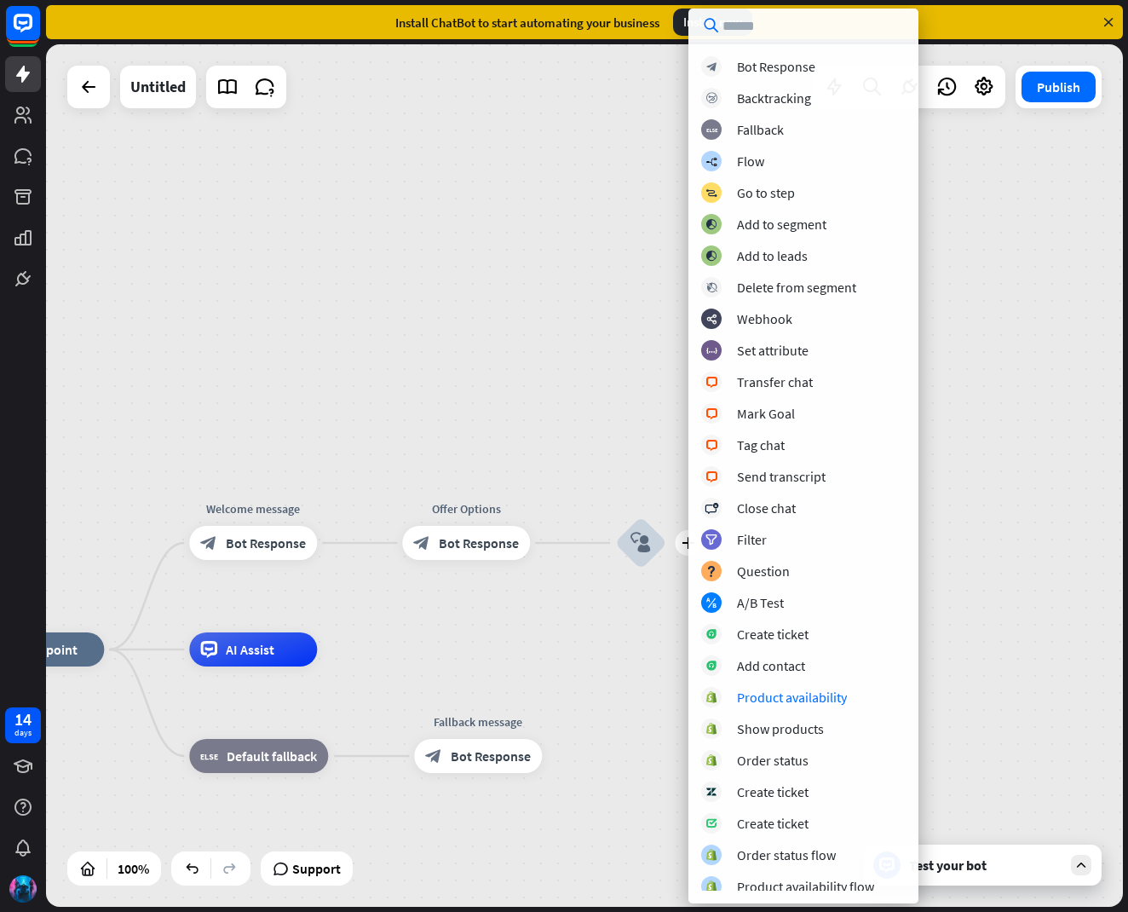
scroll to position [2, 0]
drag, startPoint x: 750, startPoint y: 128, endPoint x: 741, endPoint y: 75, distance: 53.5
click at [741, 75] on div "block_bot_response Bot Response block_backtracking Backtracking block_fallback …" at bounding box center [803, 473] width 230 height 834
click at [751, 154] on div "Flow" at bounding box center [750, 160] width 27 height 17
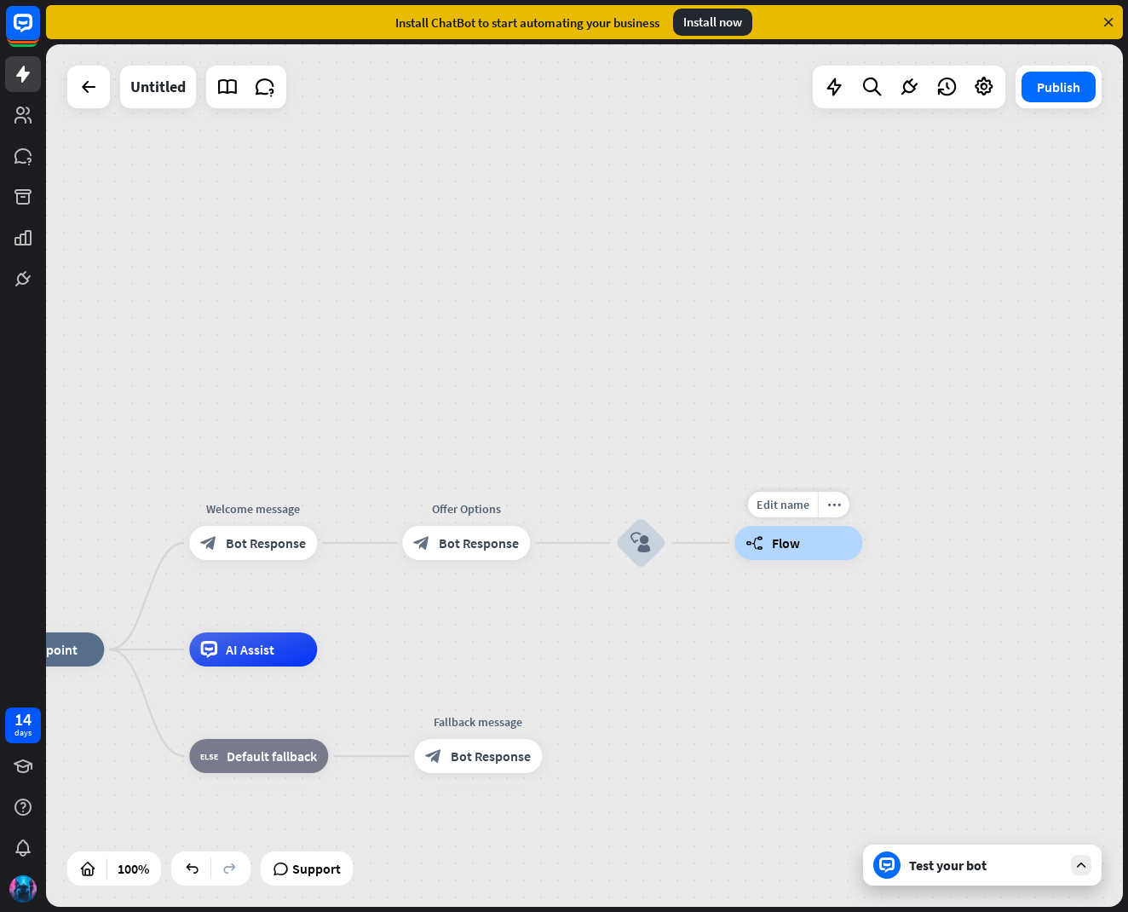
click at [761, 547] on icon "builder_tree" at bounding box center [754, 542] width 18 height 17
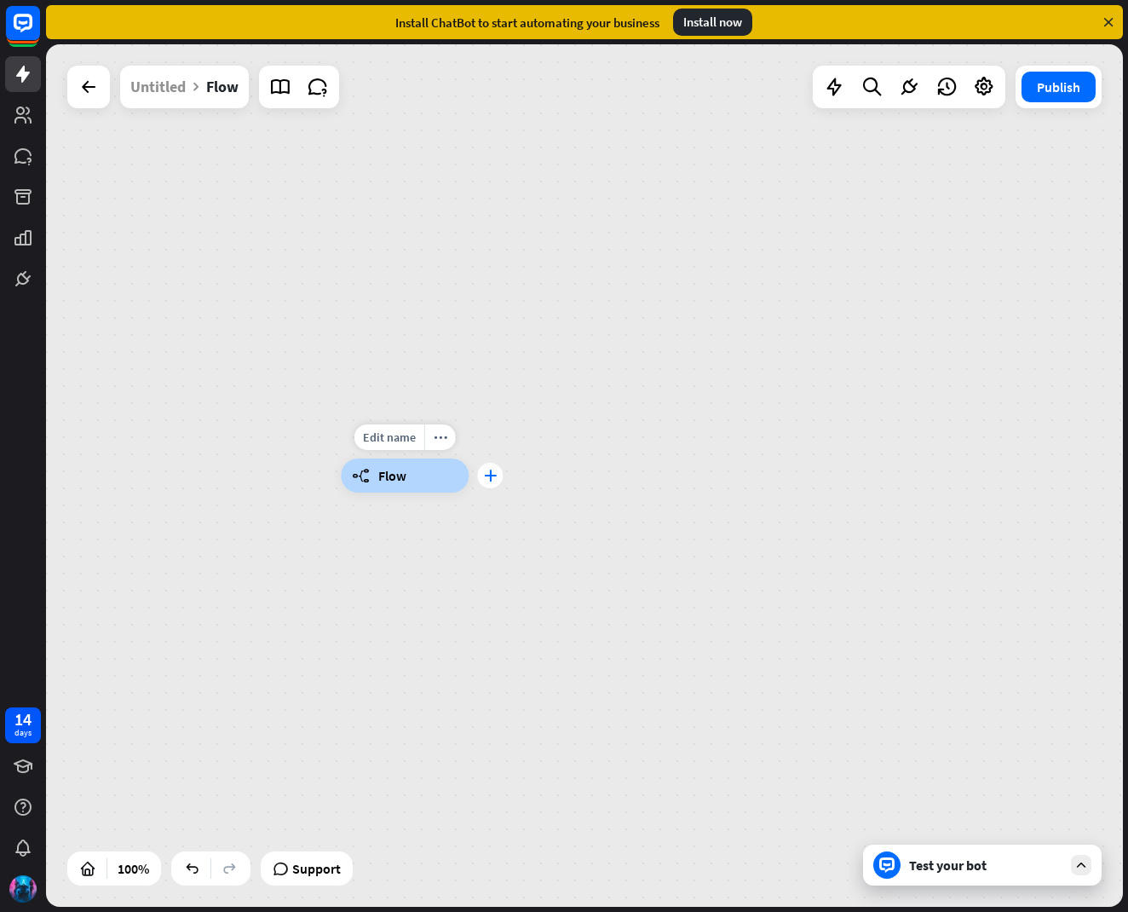
click at [497, 480] on div "plus" at bounding box center [490, 476] width 26 height 26
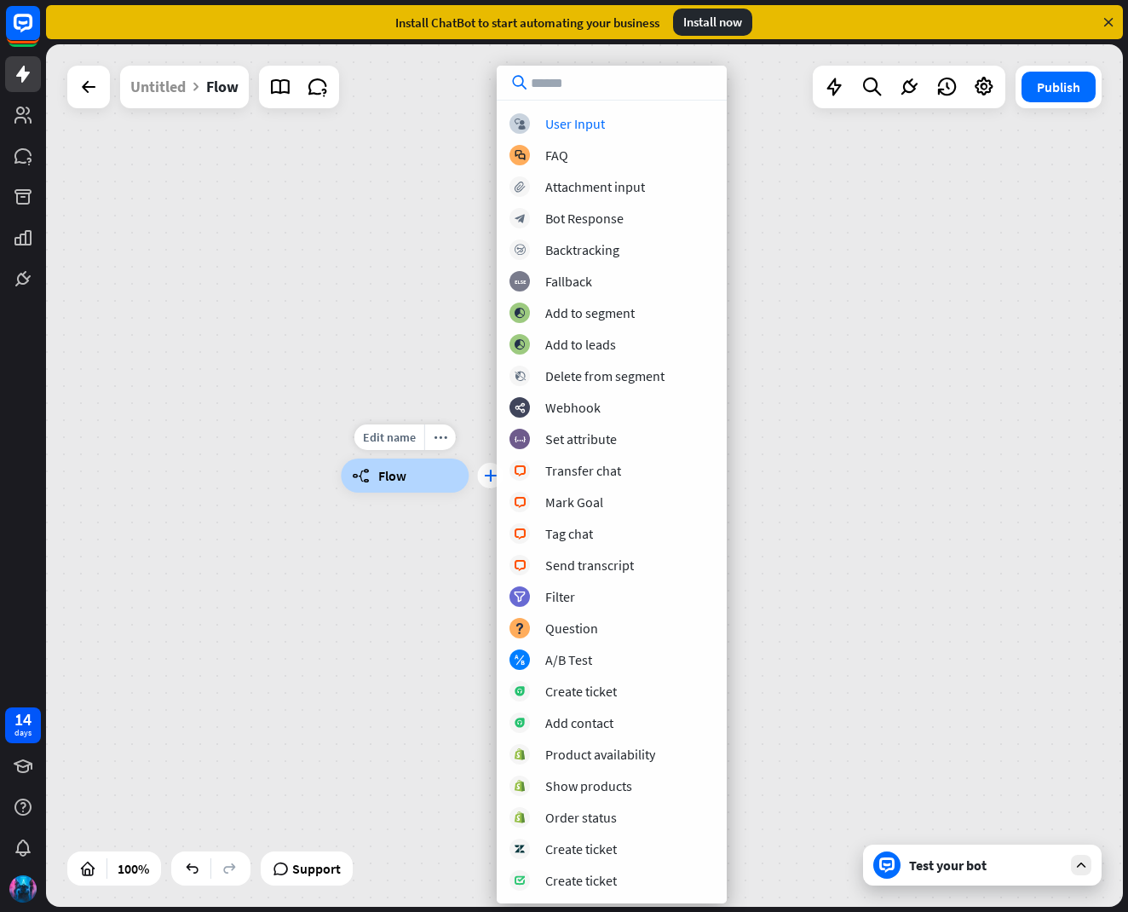
click at [497, 480] on div "block_user_input User Input block_faq FAQ block_attachment Attachment input blo…" at bounding box center [612, 501] width 230 height 777
click at [469, 492] on div "Edit name more_horiz plus builder_tree Flow" at bounding box center [405, 475] width 128 height 34
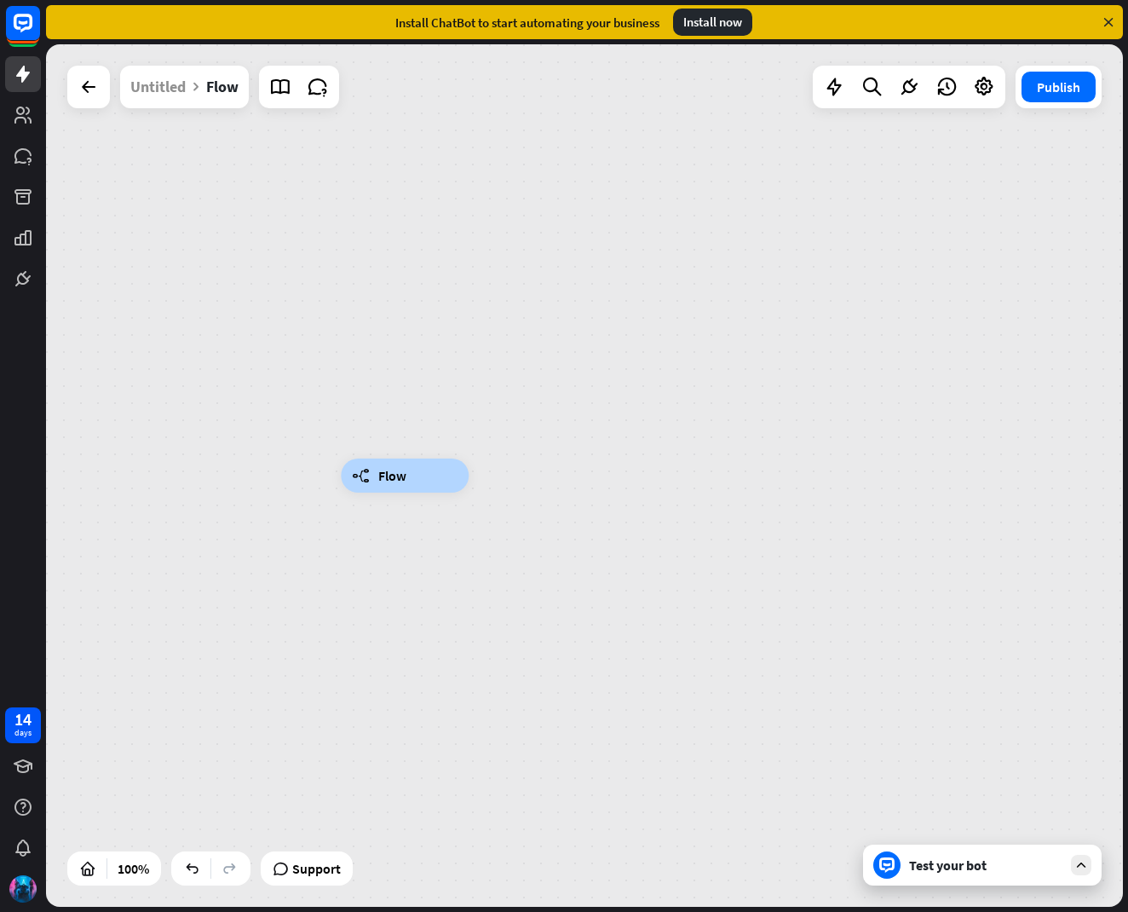
click at [200, 89] on icon at bounding box center [196, 87] width 14 height 14
click at [199, 86] on icon at bounding box center [196, 87] width 14 height 14
click at [146, 90] on div "Untitled" at bounding box center [157, 87] width 55 height 43
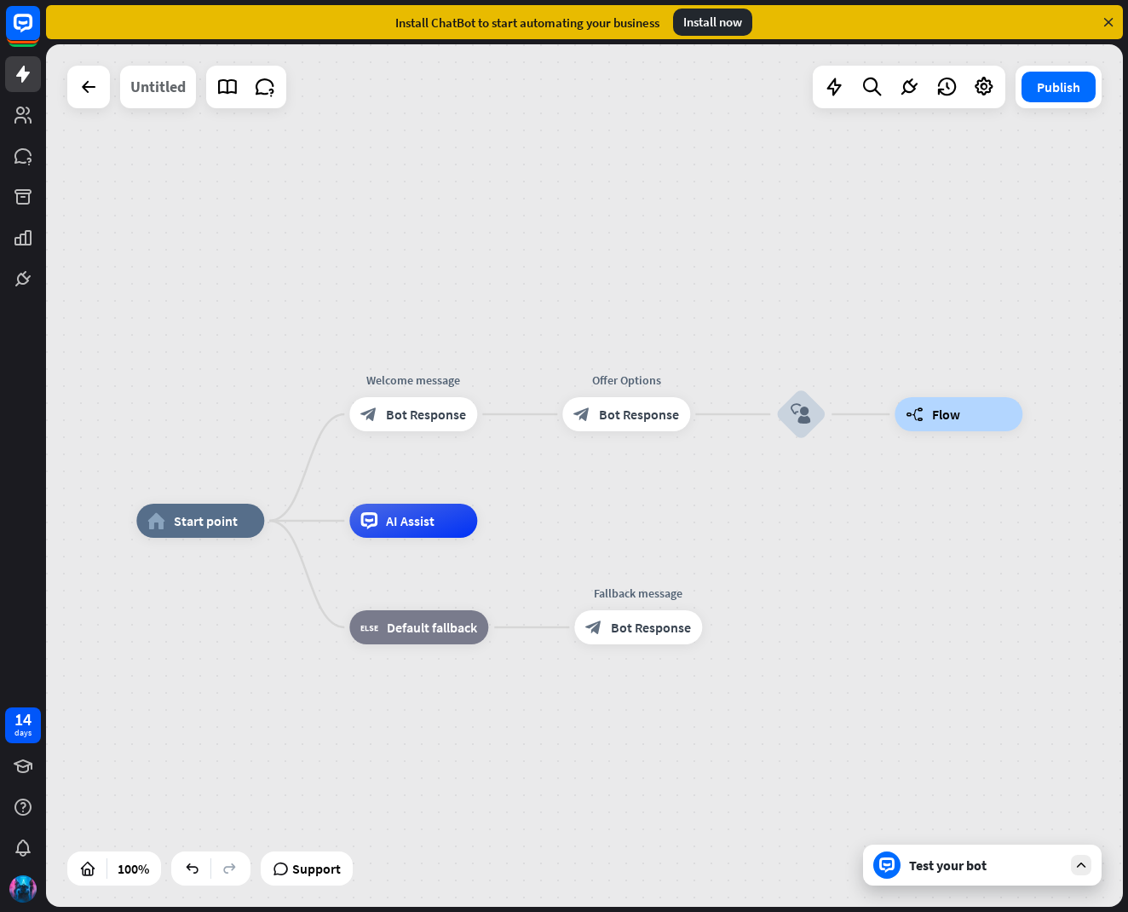
click at [141, 83] on div "Untitled" at bounding box center [157, 87] width 55 height 43
click at [141, 83] on div "Edit story name close ******** Cancel Save" at bounding box center [564, 456] width 1128 height 912
click at [141, 83] on div "Untitled" at bounding box center [157, 87] width 55 height 43
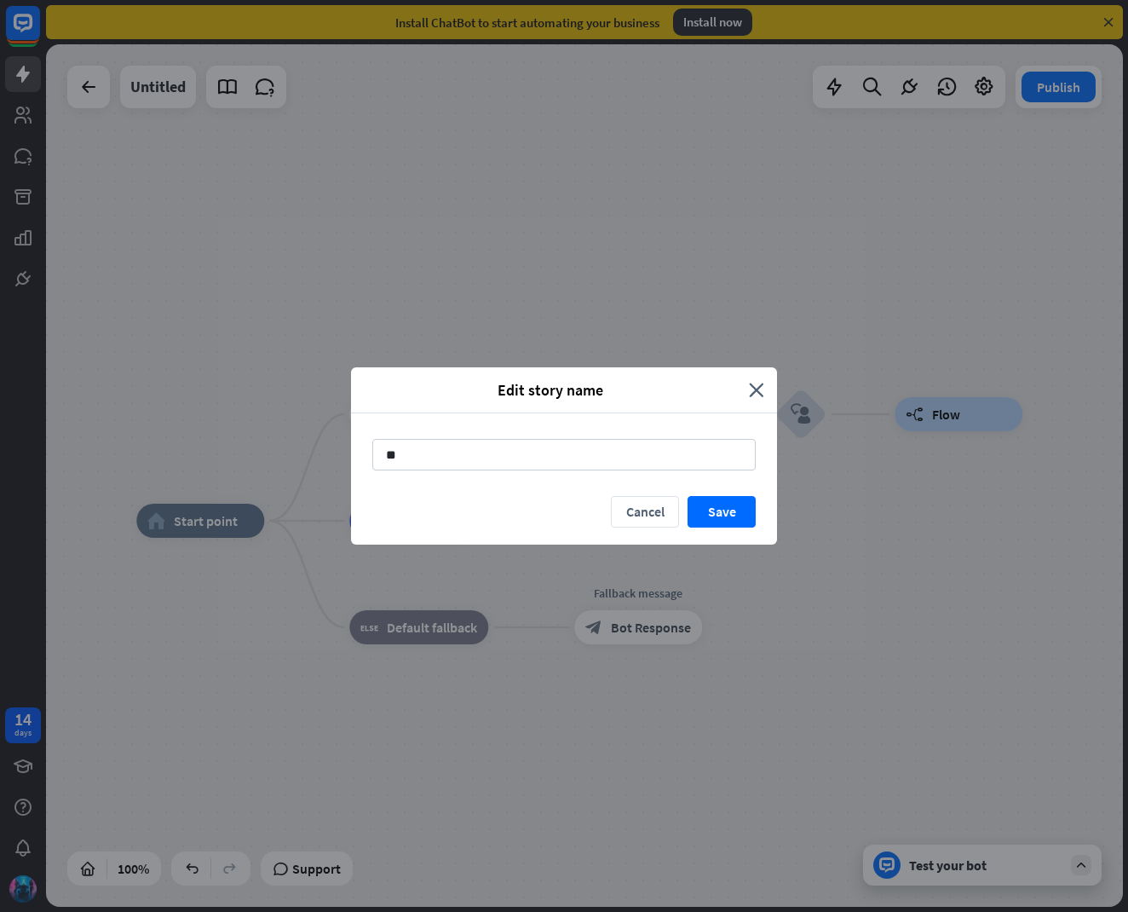
type input "*"
type input "*******"
click at [707, 511] on button "Save" at bounding box center [722, 512] width 68 height 32
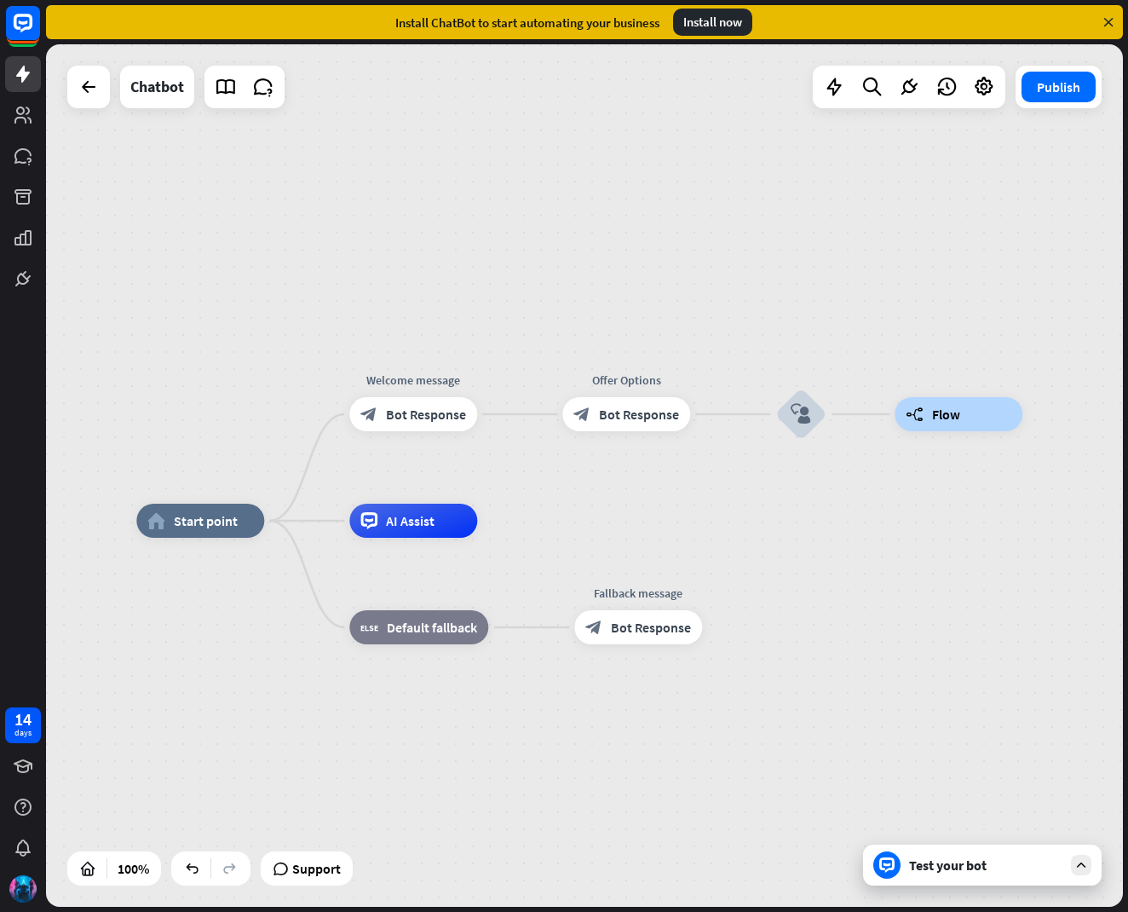
click at [1086, 878] on div "Test your bot" at bounding box center [982, 864] width 239 height 41
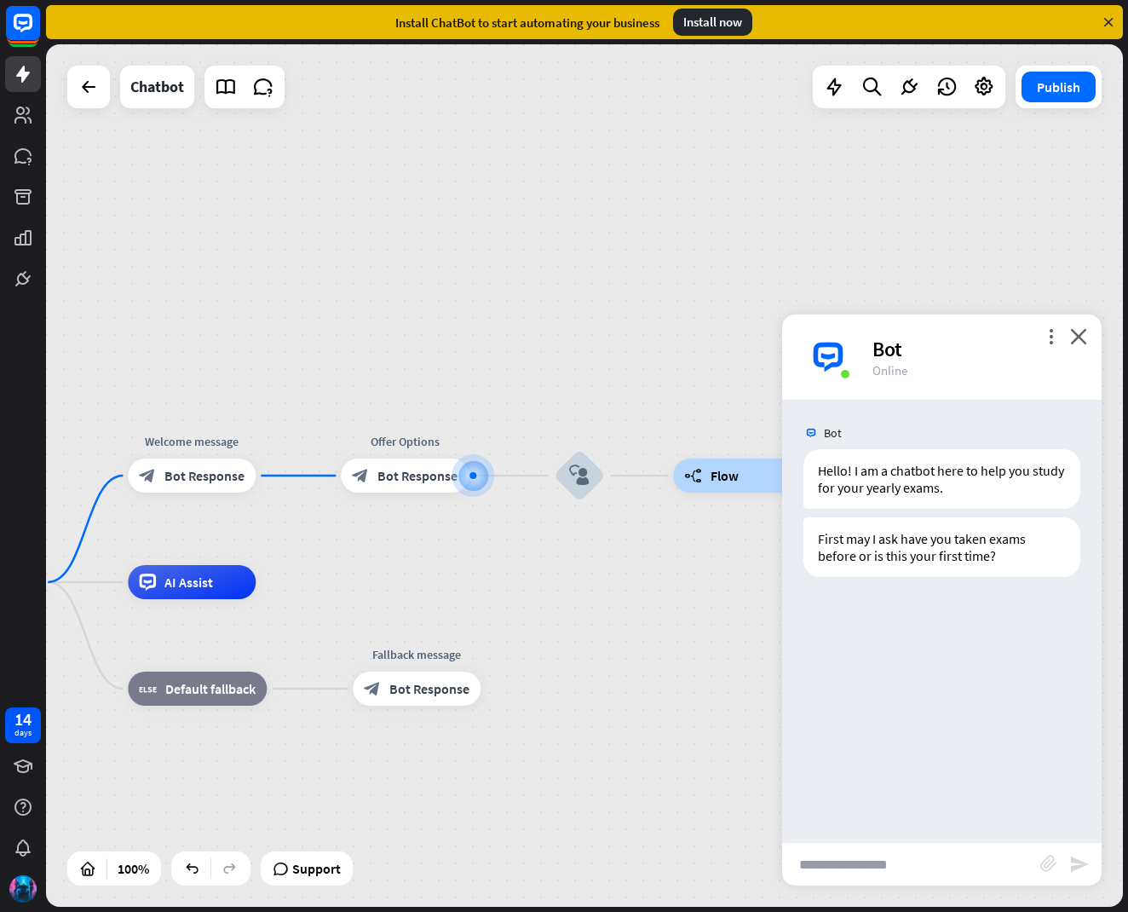
click at [918, 851] on input "text" at bounding box center [911, 864] width 258 height 43
type input "**********"
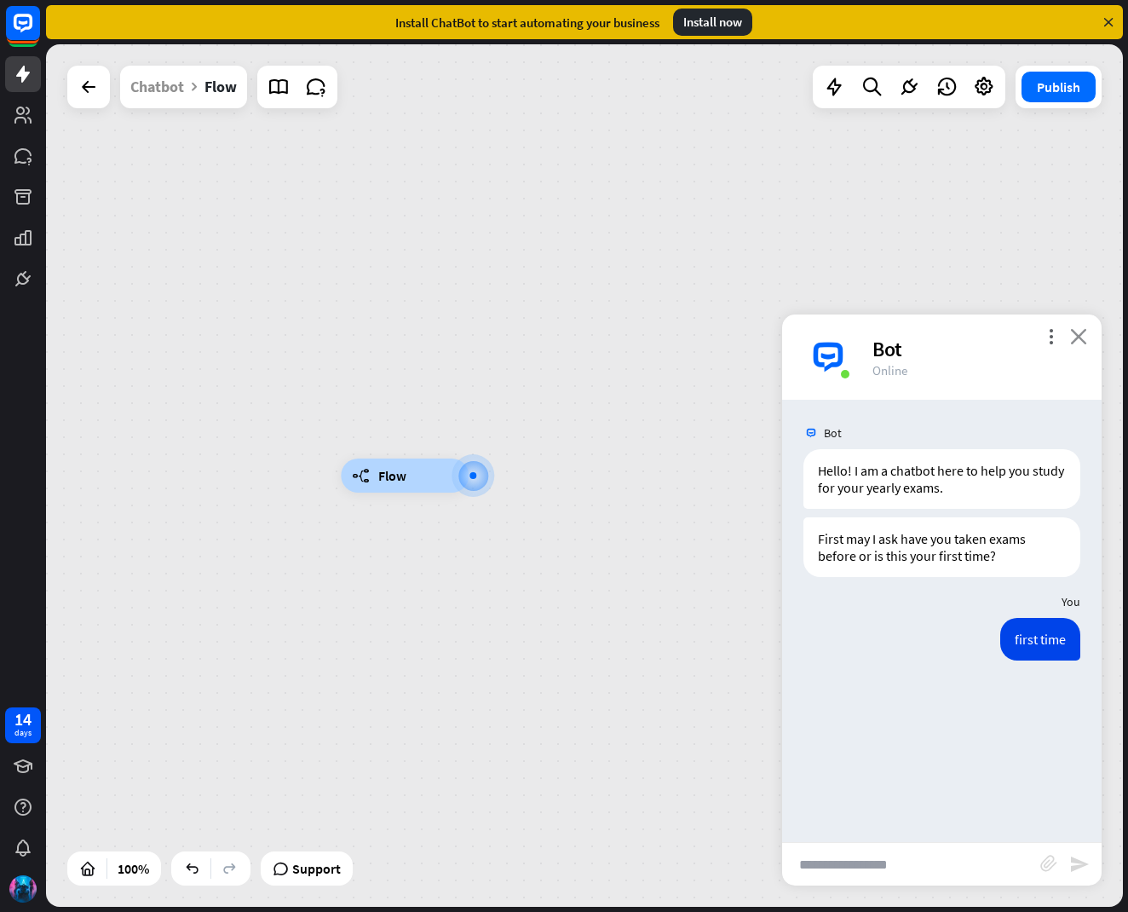
click at [1079, 332] on icon "close" at bounding box center [1078, 336] width 17 height 16
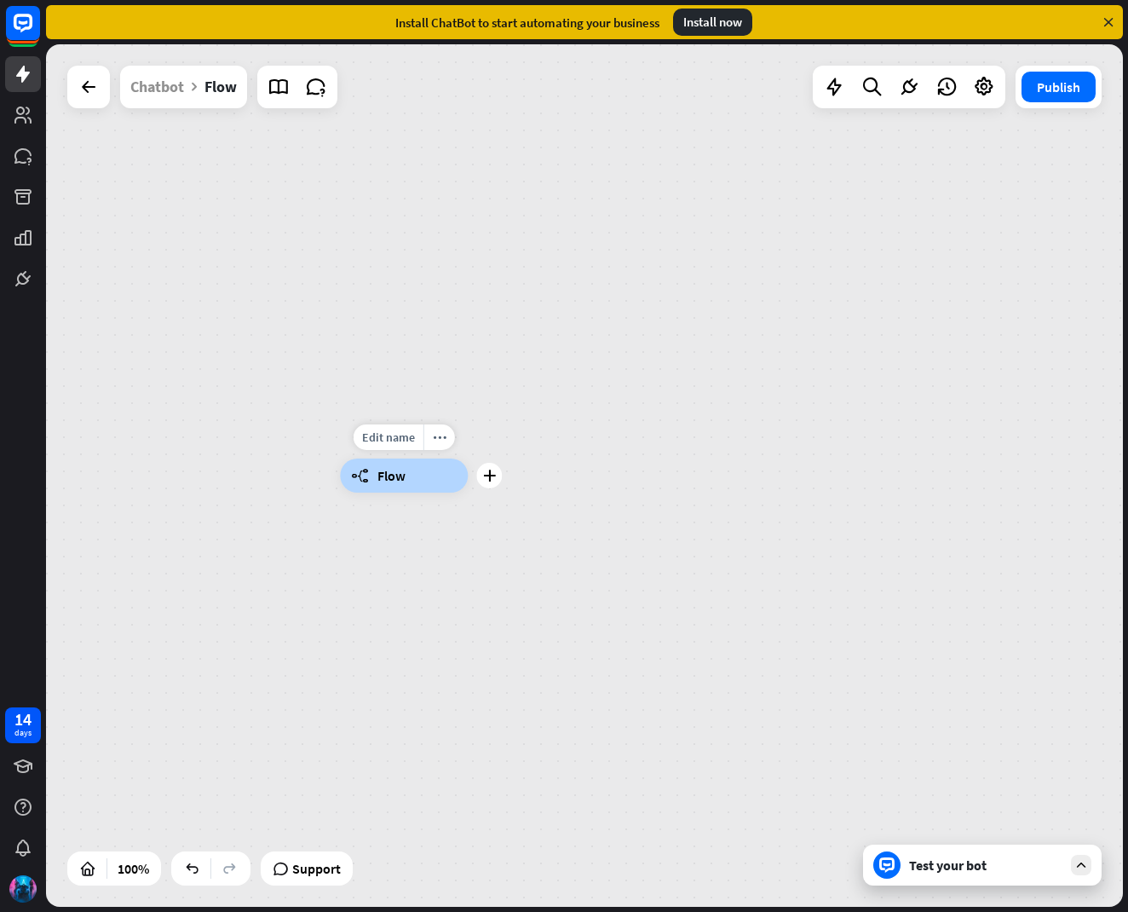
click at [468, 483] on div "Edit name more_horiz plus builder_tree Flow" at bounding box center [404, 475] width 128 height 34
click at [499, 480] on div "plus" at bounding box center [489, 476] width 26 height 26
click at [491, 484] on div "plus" at bounding box center [490, 476] width 26 height 26
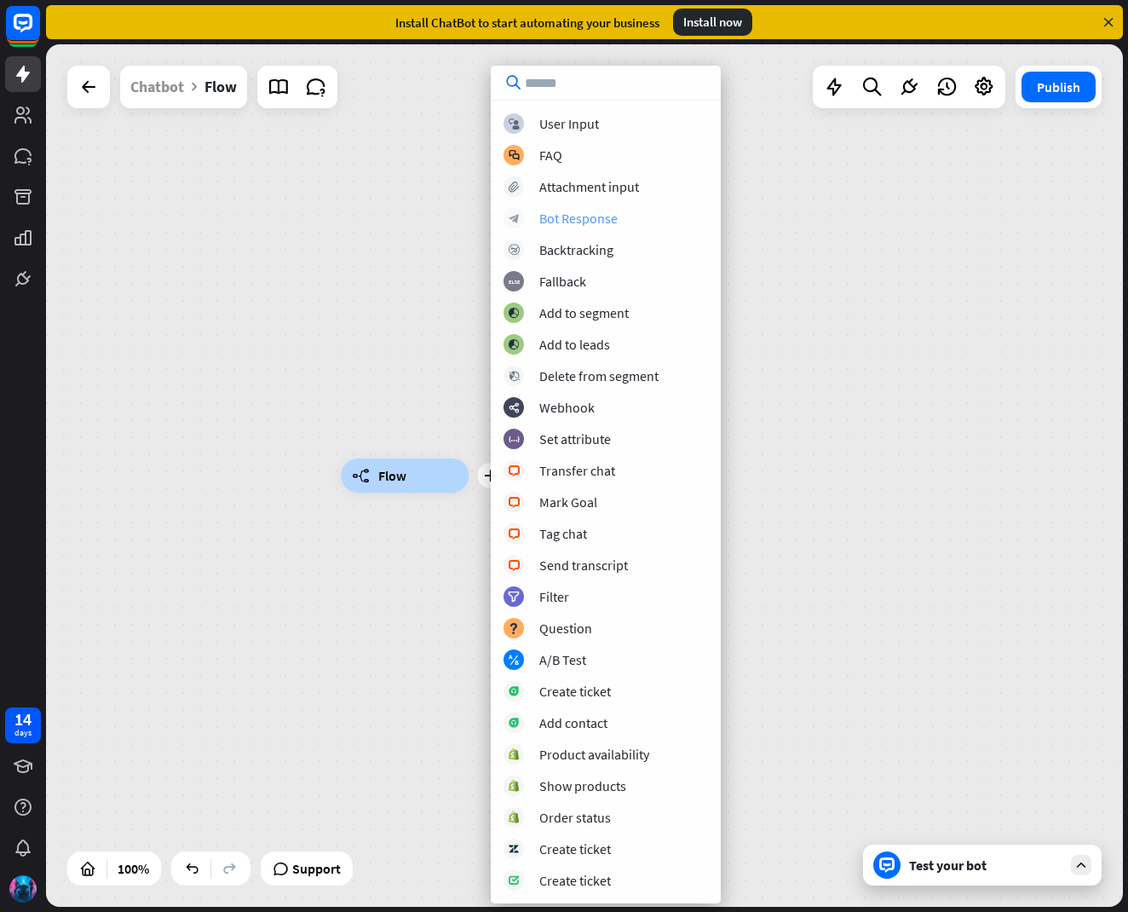
click at [596, 214] on div "Bot Response" at bounding box center [578, 218] width 78 height 17
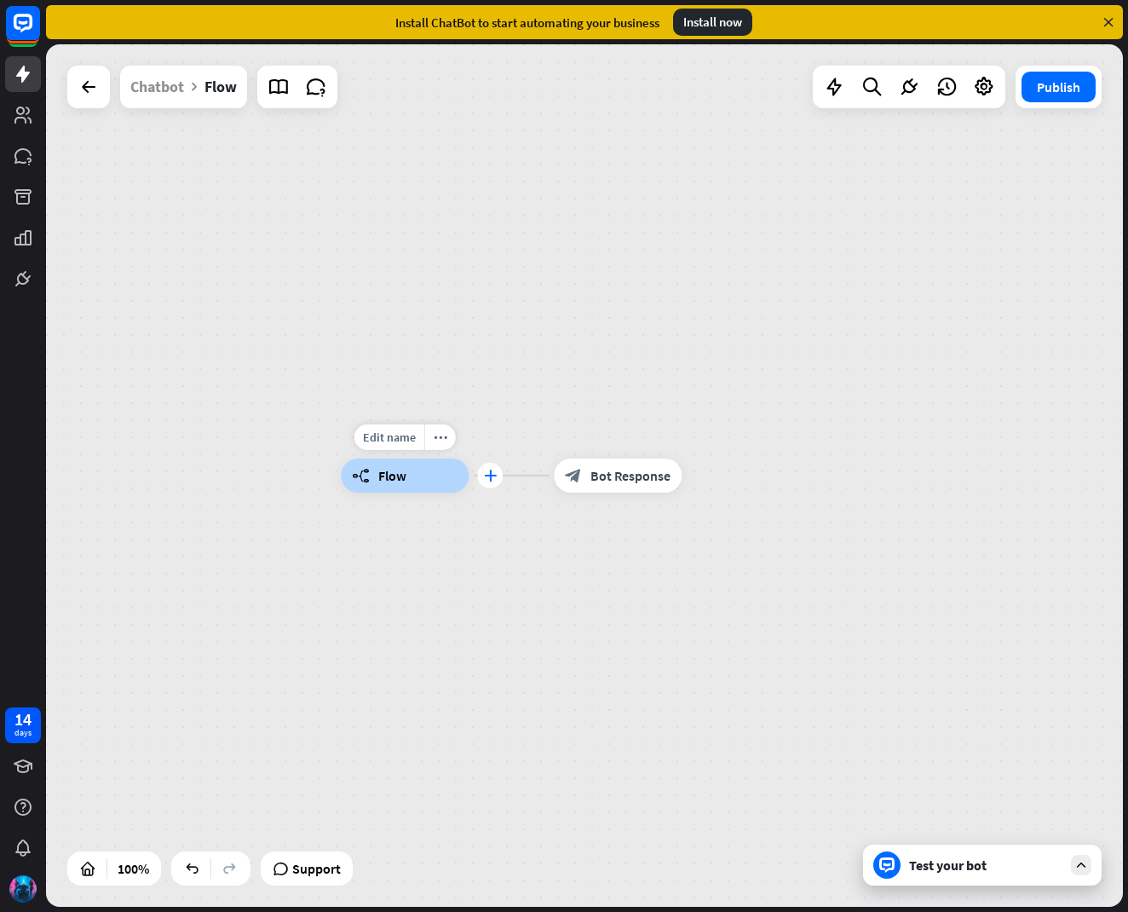
click at [486, 483] on div "plus" at bounding box center [490, 476] width 26 height 26
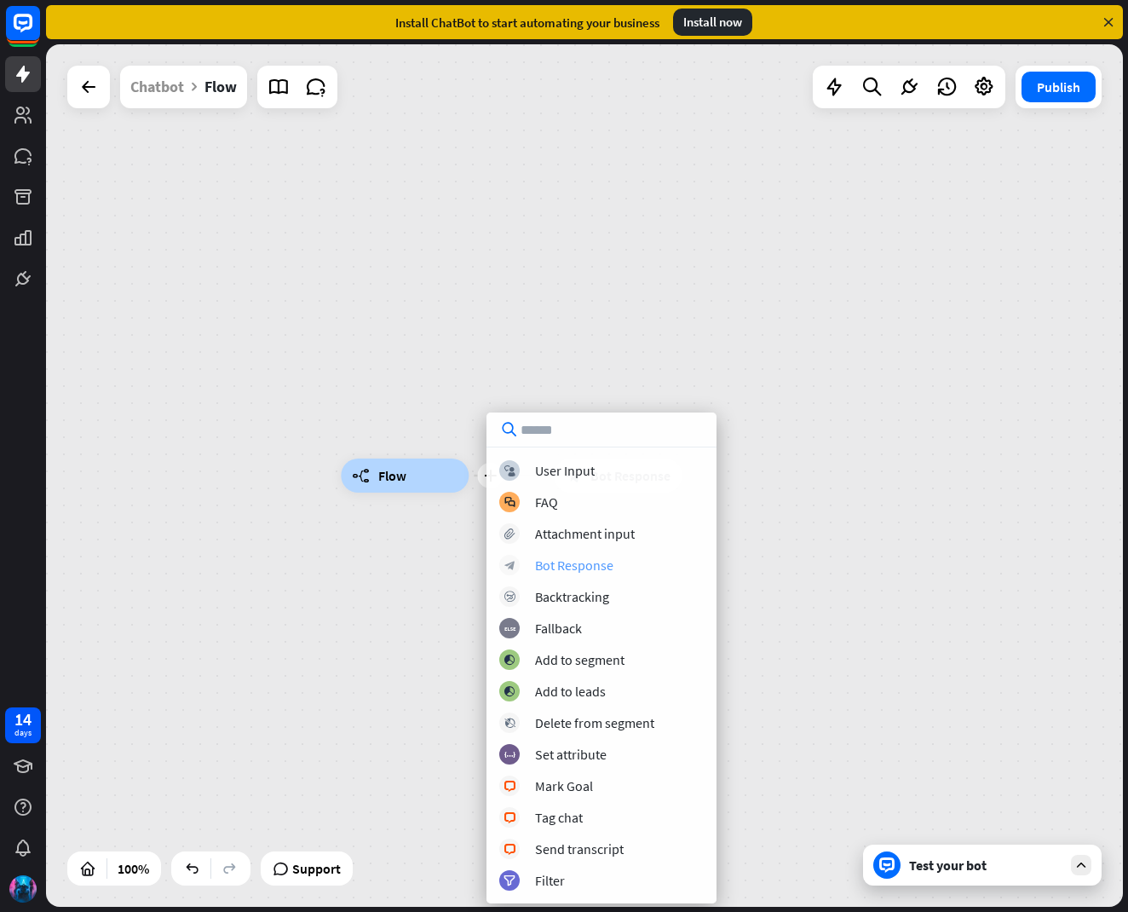
click at [578, 567] on div "Bot Response" at bounding box center [574, 564] width 78 height 17
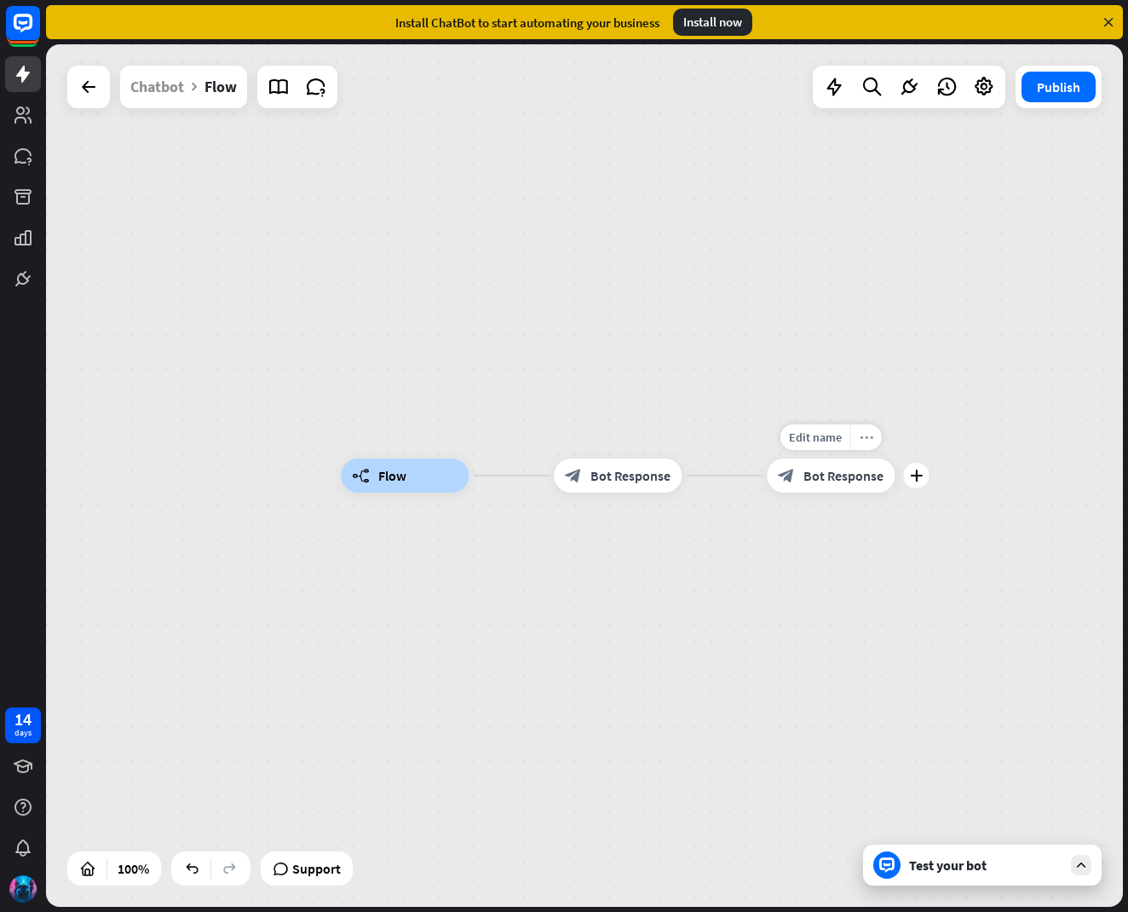
click at [865, 440] on icon "more_horiz" at bounding box center [867, 437] width 14 height 13
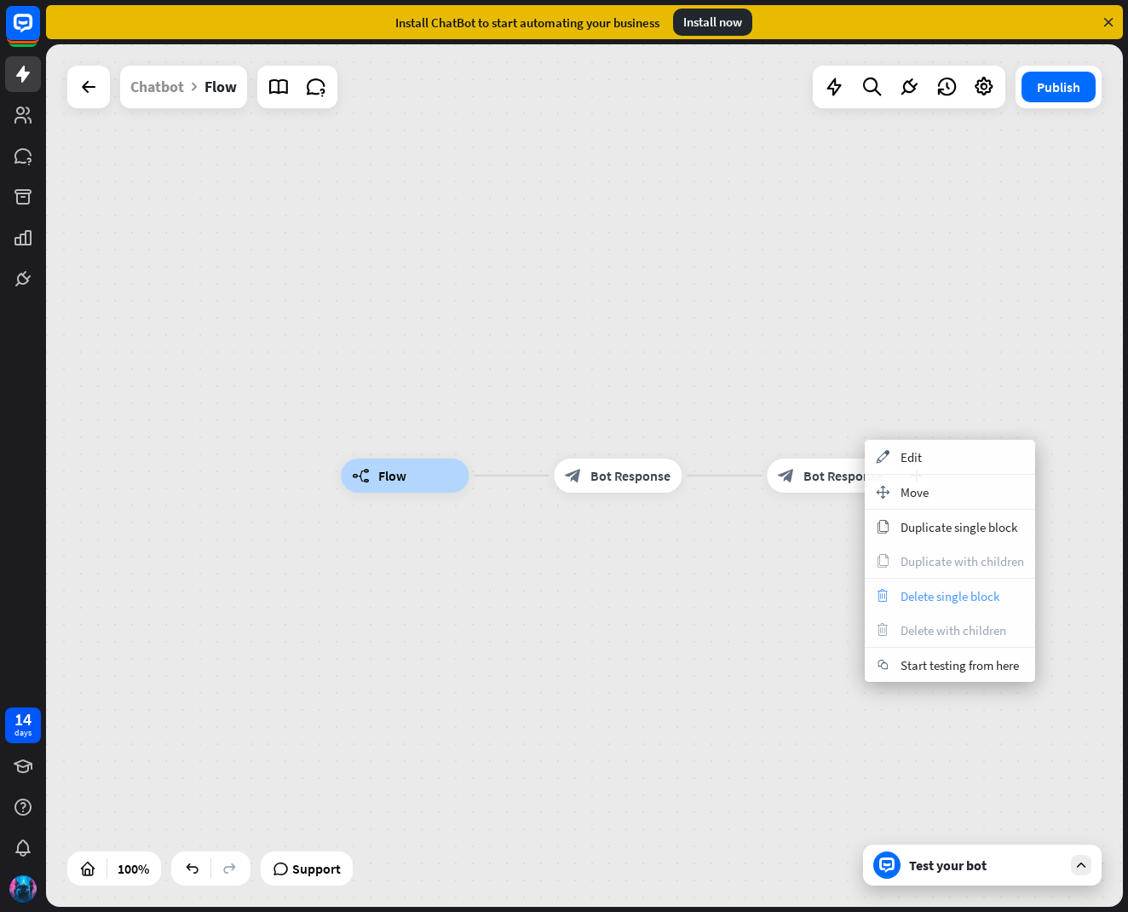
click at [906, 589] on span "Delete single block" at bounding box center [950, 596] width 99 height 16
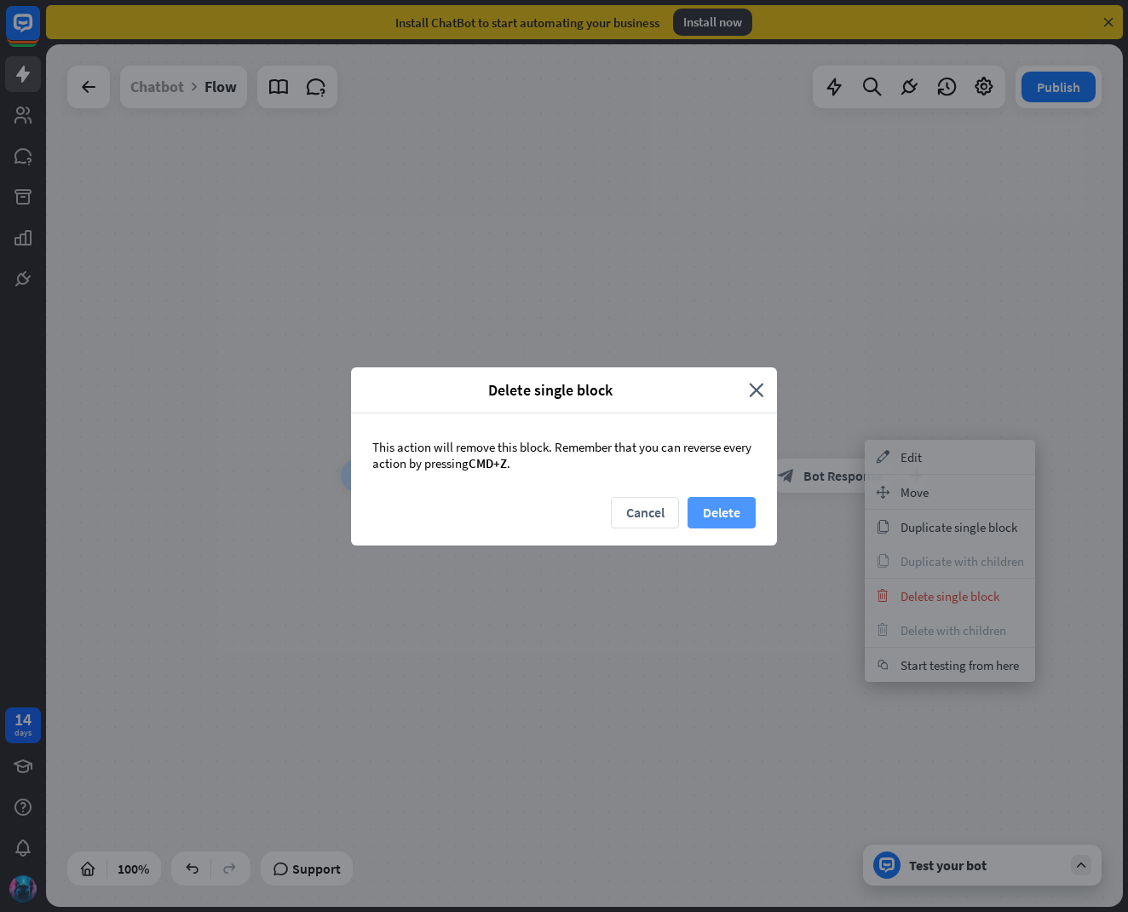
click at [731, 516] on button "Delete" at bounding box center [722, 513] width 68 height 32
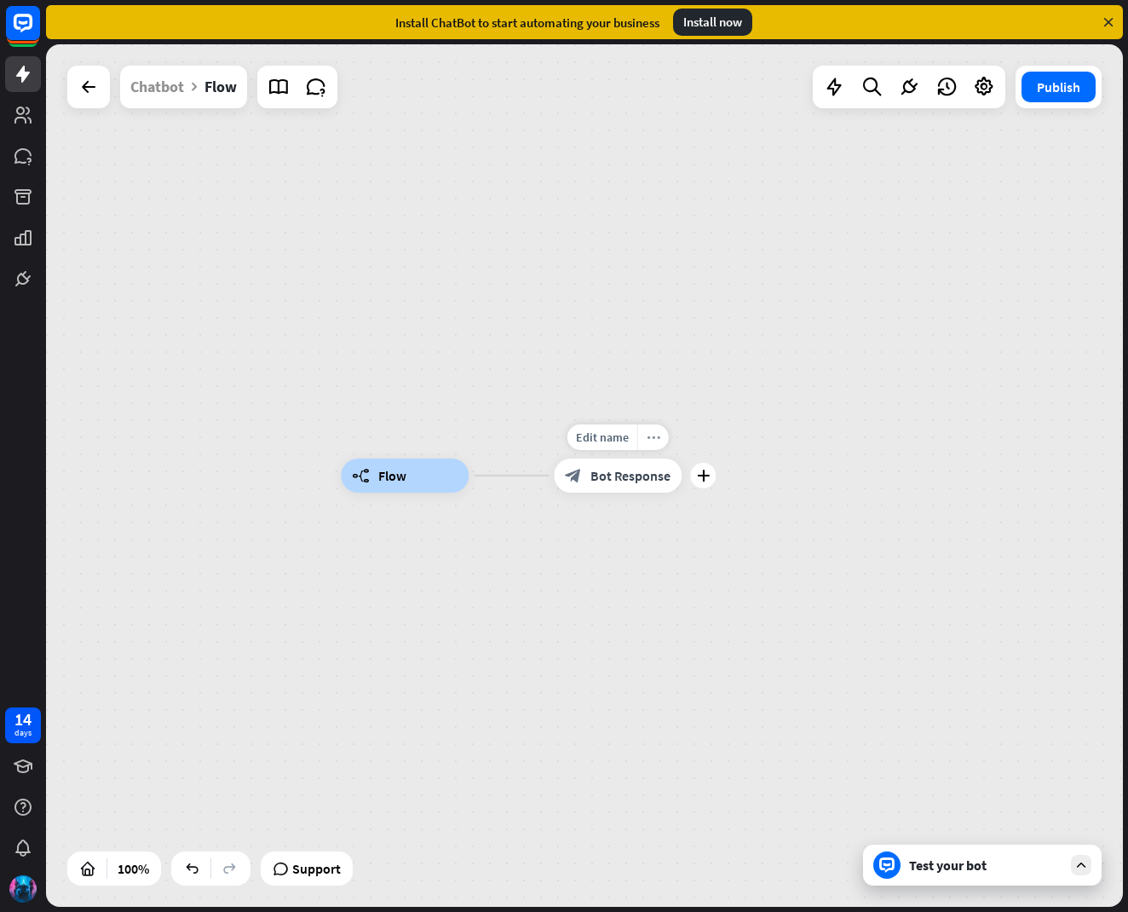
click at [659, 439] on icon "more_horiz" at bounding box center [654, 437] width 14 height 13
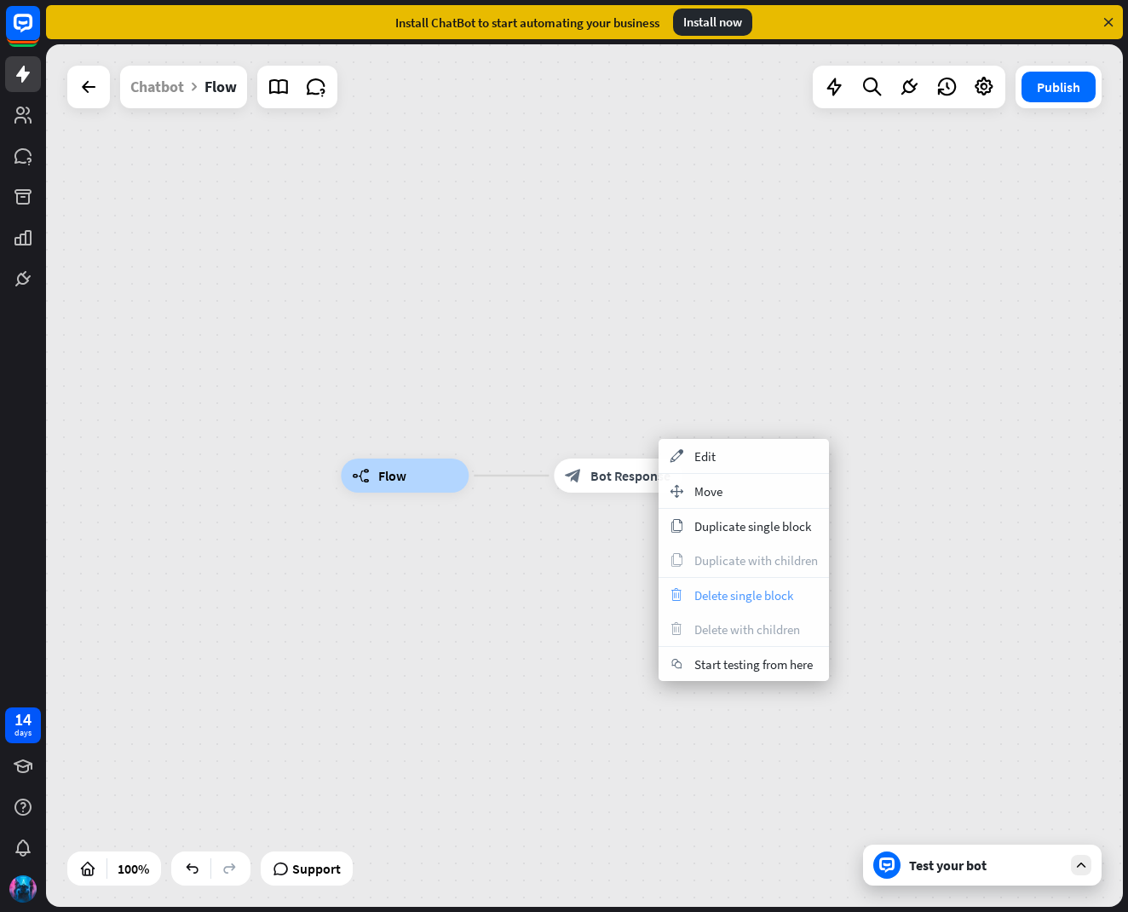
click at [718, 594] on span "Delete single block" at bounding box center [743, 595] width 99 height 16
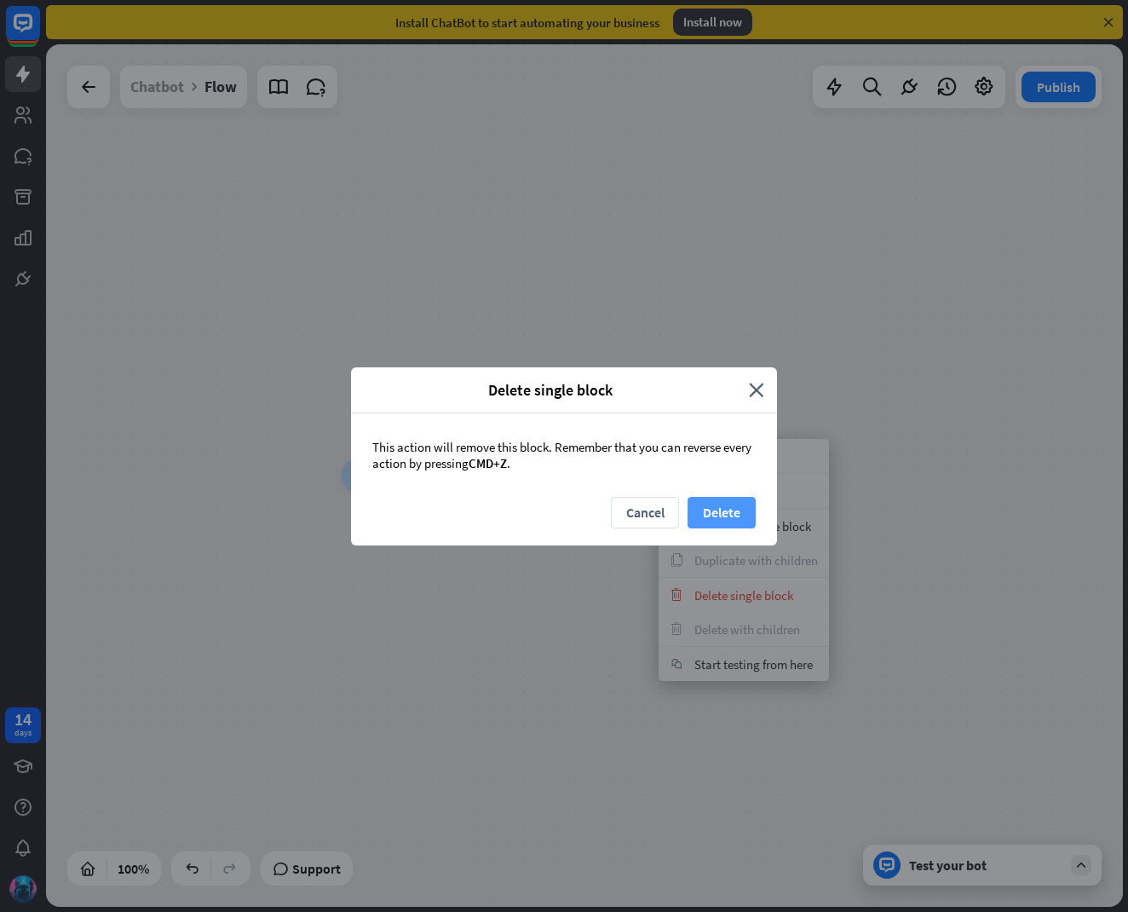
click at [708, 508] on button "Delete" at bounding box center [722, 513] width 68 height 32
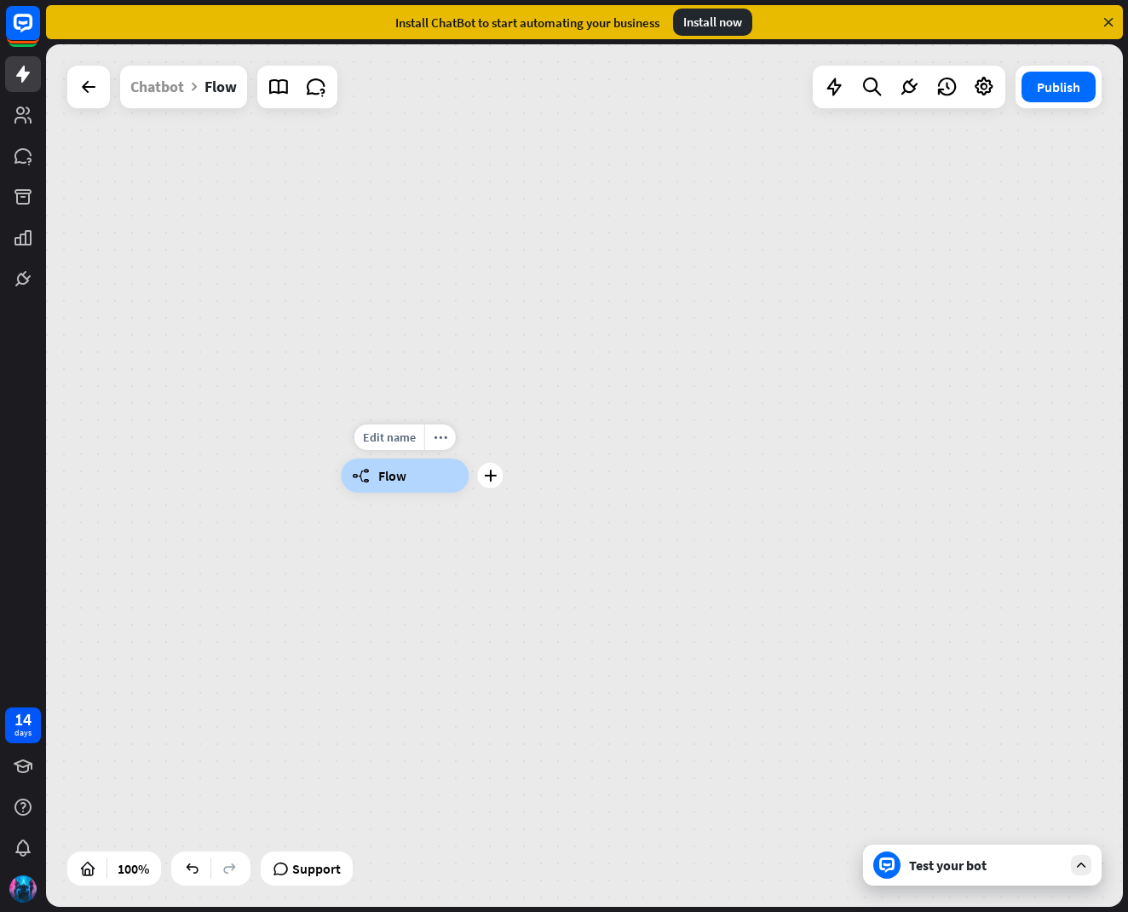
click at [427, 486] on div "builder_tree Flow" at bounding box center [405, 475] width 128 height 34
click at [431, 481] on div "builder_tree Flow" at bounding box center [405, 475] width 128 height 34
click at [429, 461] on div "builder_tree Flow" at bounding box center [405, 475] width 128 height 34
click at [405, 463] on div "builder_tree Flow" at bounding box center [405, 475] width 128 height 34
drag, startPoint x: 362, startPoint y: 463, endPoint x: 372, endPoint y: 469, distance: 12.3
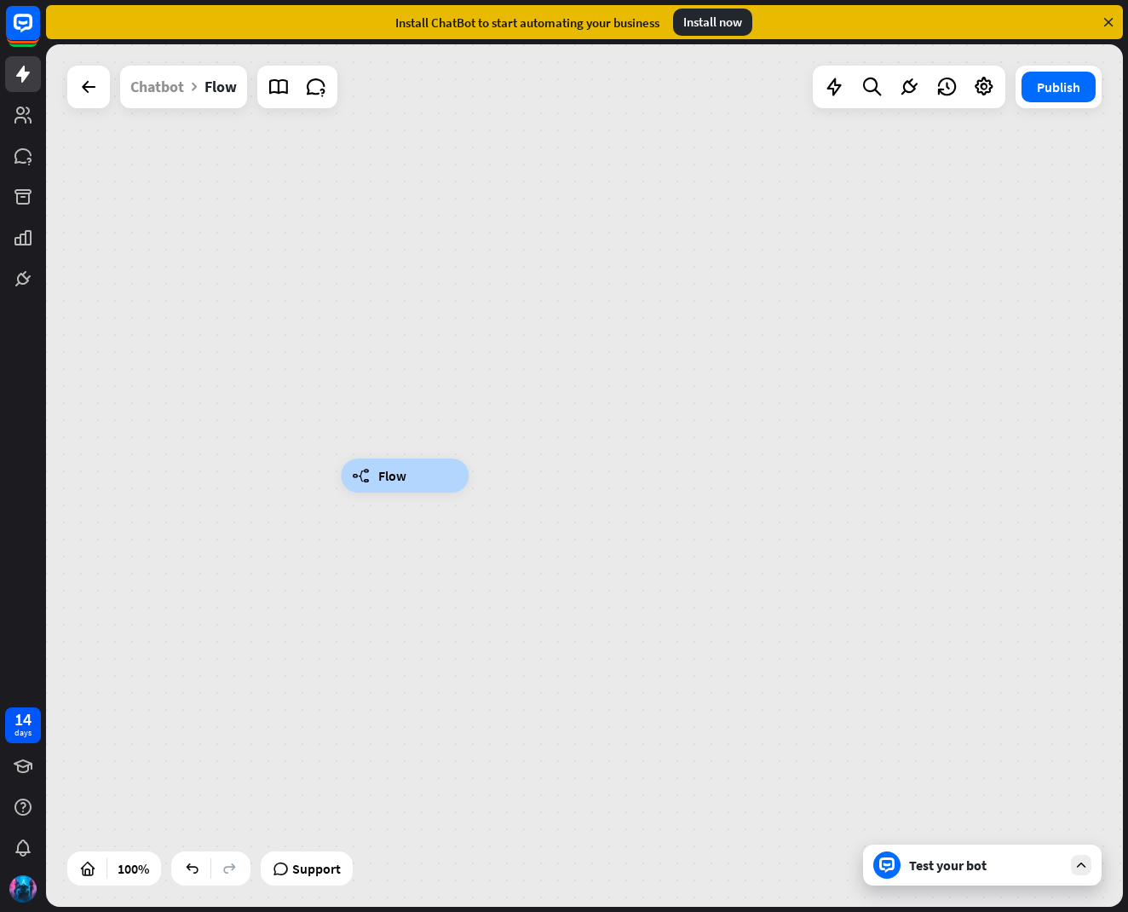
click at [372, 469] on div "builder_tree Flow" at bounding box center [405, 475] width 128 height 34
click at [469, 473] on div "builder_tree Flow" at bounding box center [405, 475] width 128 height 34
drag, startPoint x: 478, startPoint y: 476, endPoint x: 434, endPoint y: 477, distance: 43.5
click at [469, 479] on div "builder_tree Flow" at bounding box center [405, 475] width 128 height 34
drag, startPoint x: 434, startPoint y: 477, endPoint x: 521, endPoint y: 475, distance: 86.9
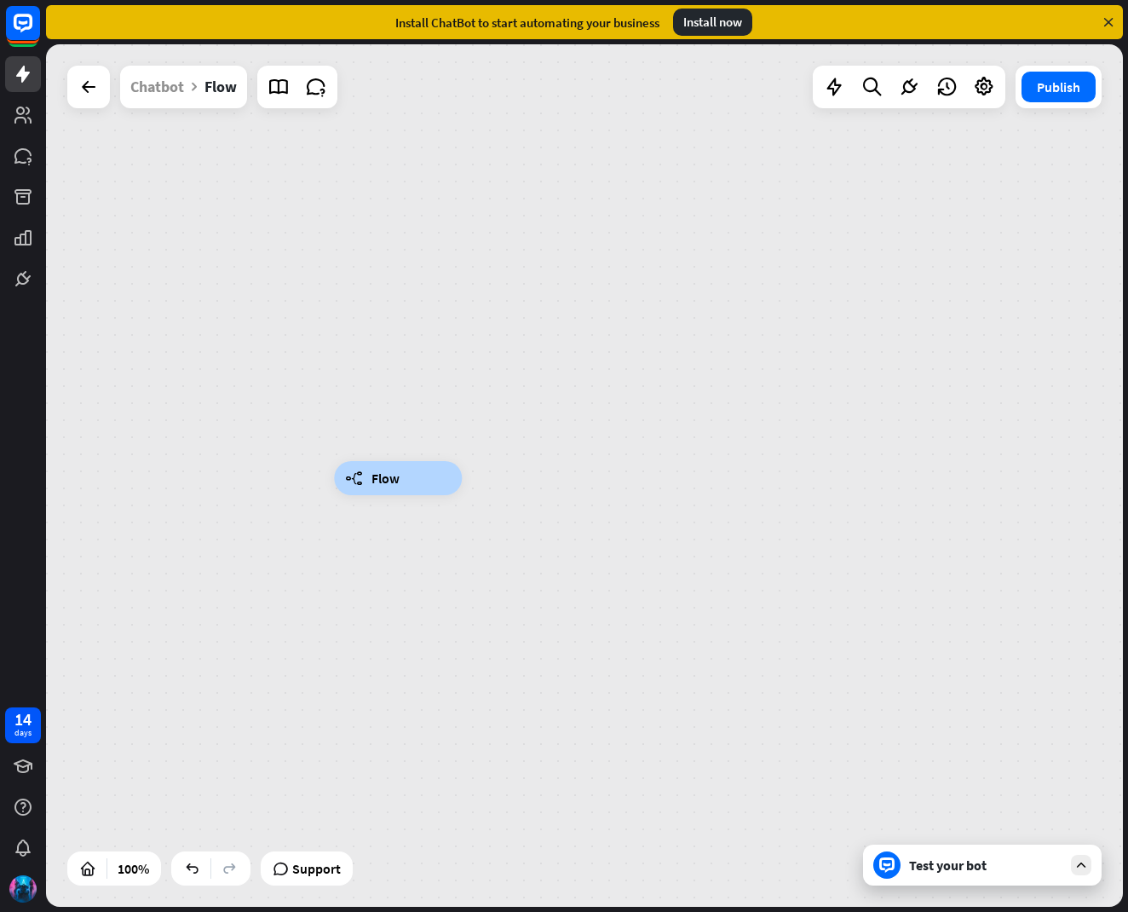
click at [521, 475] on div "builder_tree Flow" at bounding box center [584, 475] width 1077 height 862
click at [399, 475] on span "Flow" at bounding box center [385, 477] width 28 height 17
drag, startPoint x: 400, startPoint y: 475, endPoint x: 411, endPoint y: 476, distance: 11.1
click at [411, 476] on div "builder_tree Flow" at bounding box center [398, 478] width 128 height 34
click at [417, 470] on div "builder_tree Flow" at bounding box center [398, 478] width 128 height 34
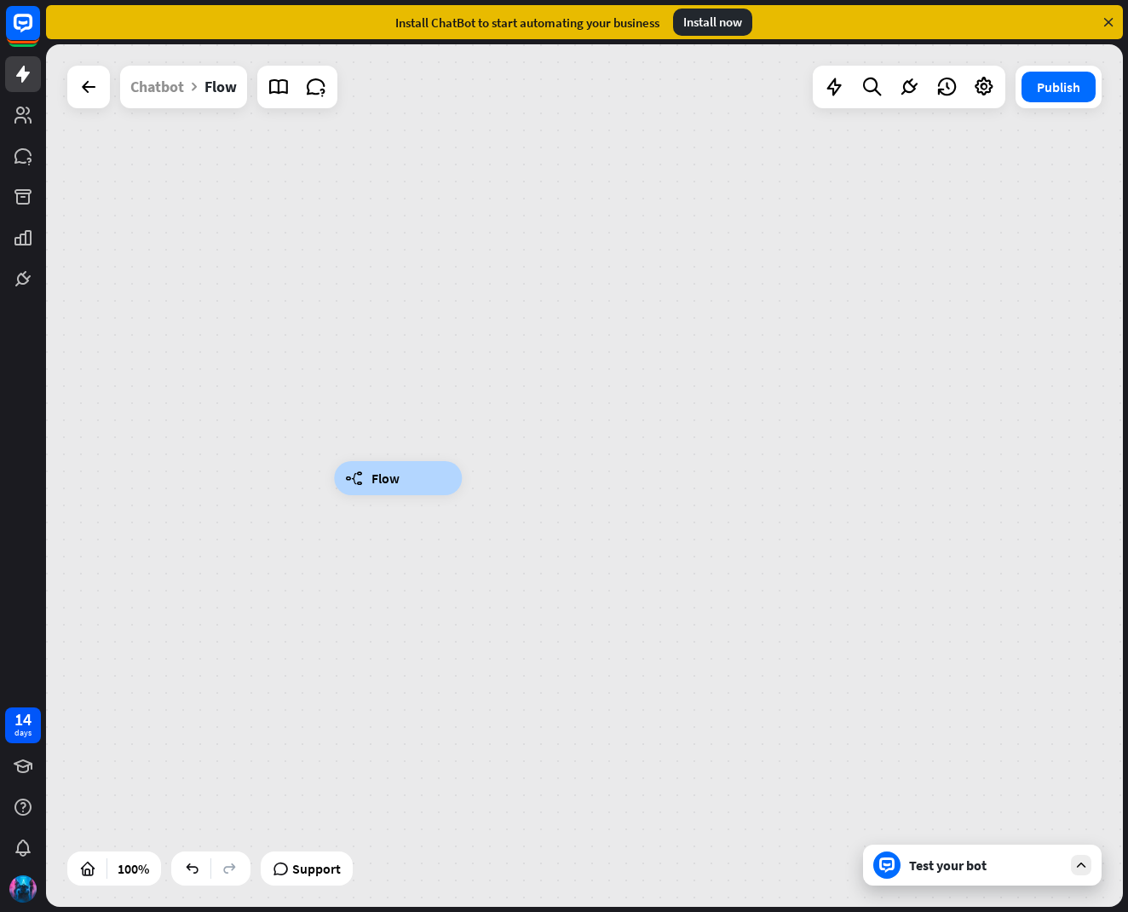
click at [365, 476] on div "builder_tree Flow" at bounding box center [398, 478] width 128 height 34
click at [343, 475] on div "builder_tree Flow" at bounding box center [398, 478] width 128 height 34
drag, startPoint x: 357, startPoint y: 478, endPoint x: 502, endPoint y: 488, distance: 145.2
click at [502, 488] on div "builder_tree Flow" at bounding box center [872, 909] width 1077 height 862
click at [399, 479] on span "Flow" at bounding box center [385, 477] width 28 height 17
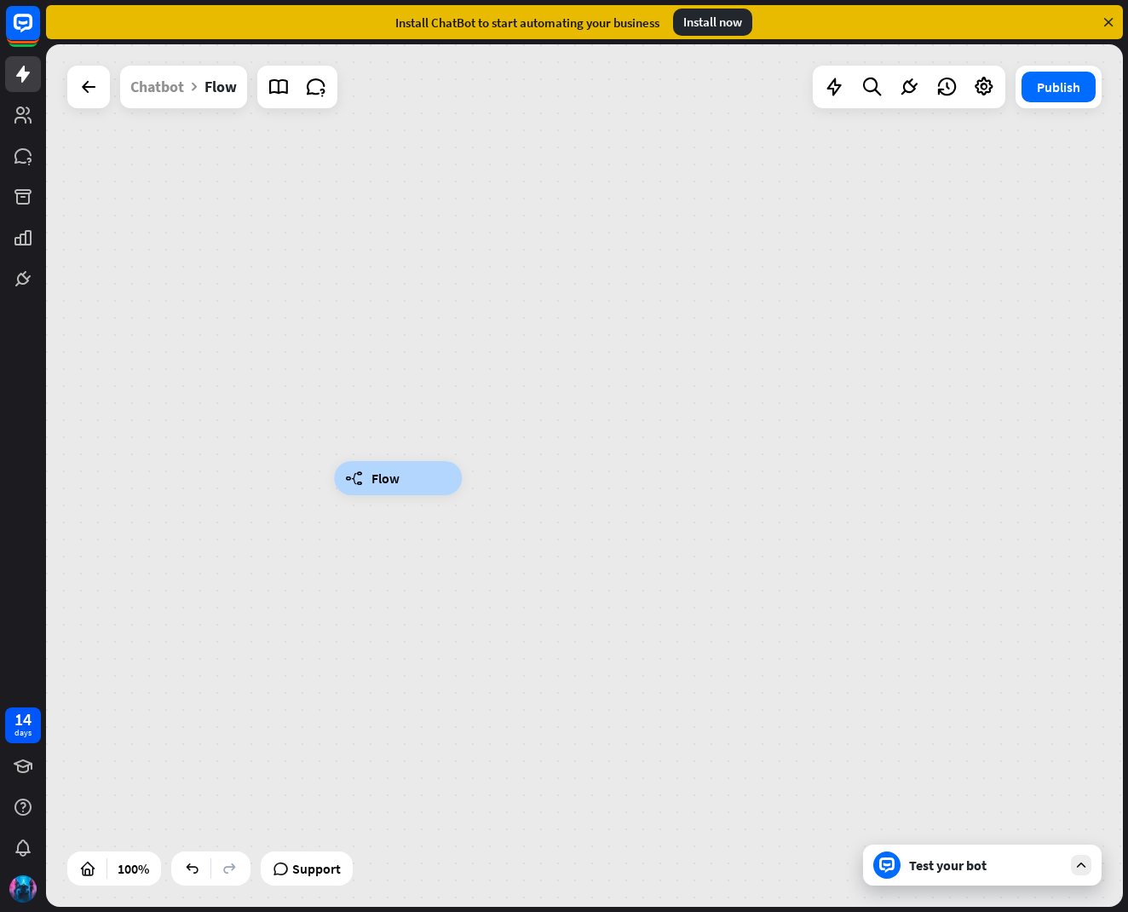
click at [411, 467] on div "builder_tree Flow" at bounding box center [398, 478] width 128 height 34
click at [436, 438] on icon "more_horiz" at bounding box center [434, 440] width 14 height 13
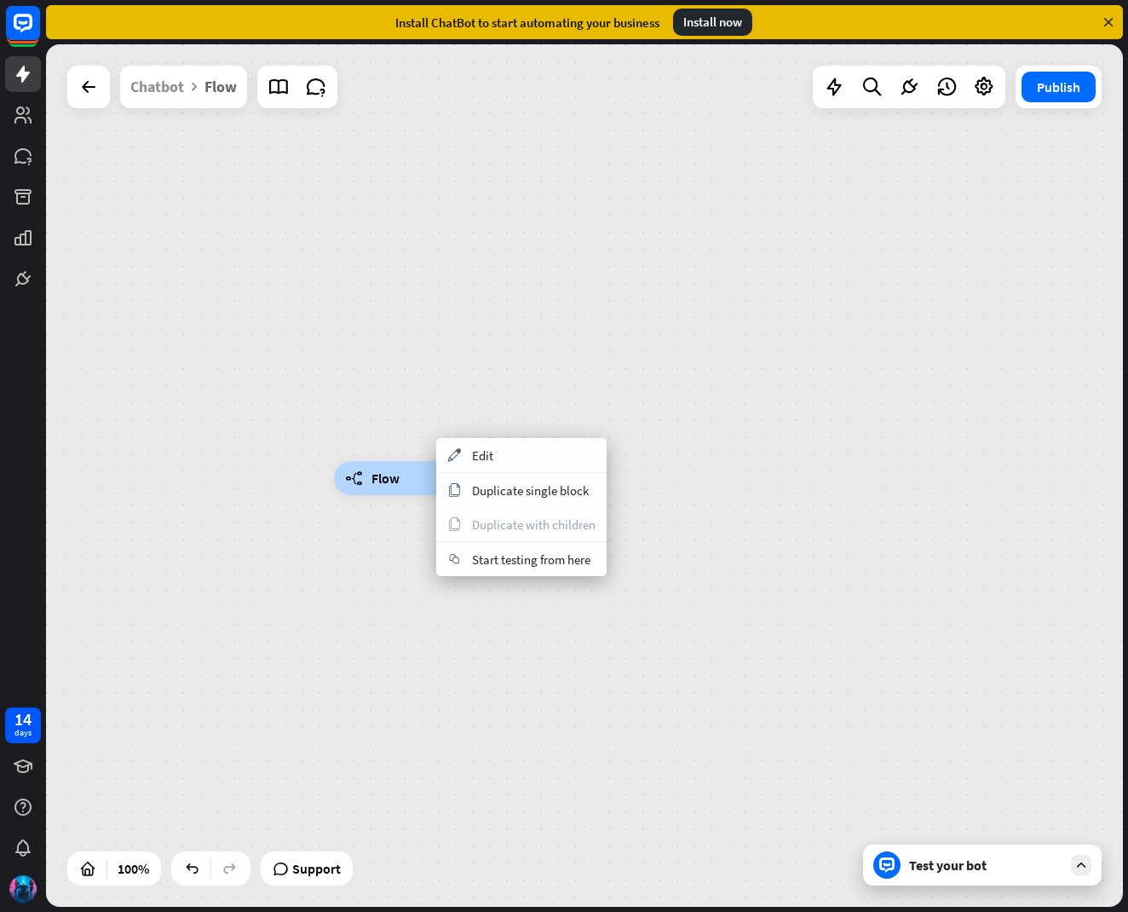
click at [222, 91] on div "Flow" at bounding box center [220, 87] width 32 height 43
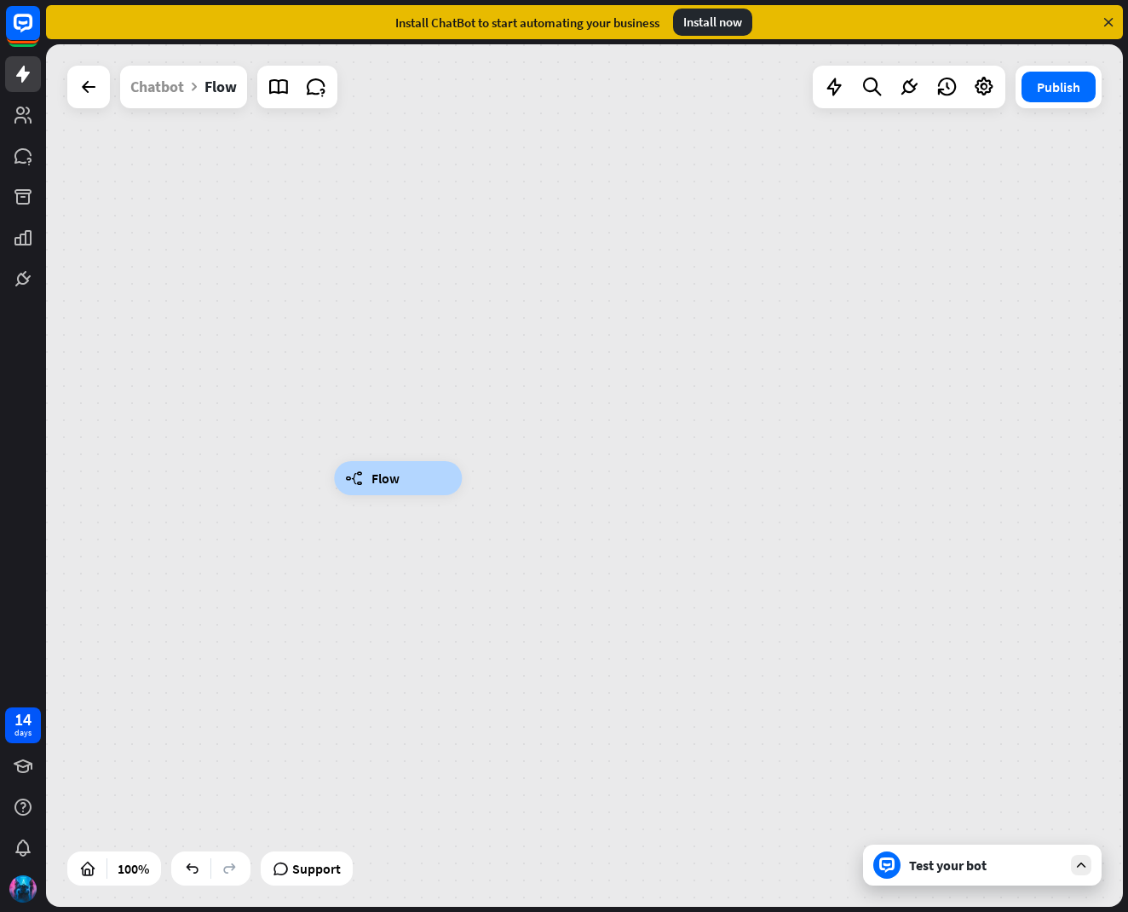
click at [196, 83] on icon at bounding box center [194, 87] width 14 height 14
click at [193, 84] on icon at bounding box center [194, 87] width 14 height 14
click at [193, 85] on icon at bounding box center [194, 87] width 14 height 14
click at [192, 86] on icon at bounding box center [194, 87] width 14 height 14
click at [142, 78] on div "Chatbot" at bounding box center [157, 87] width 54 height 43
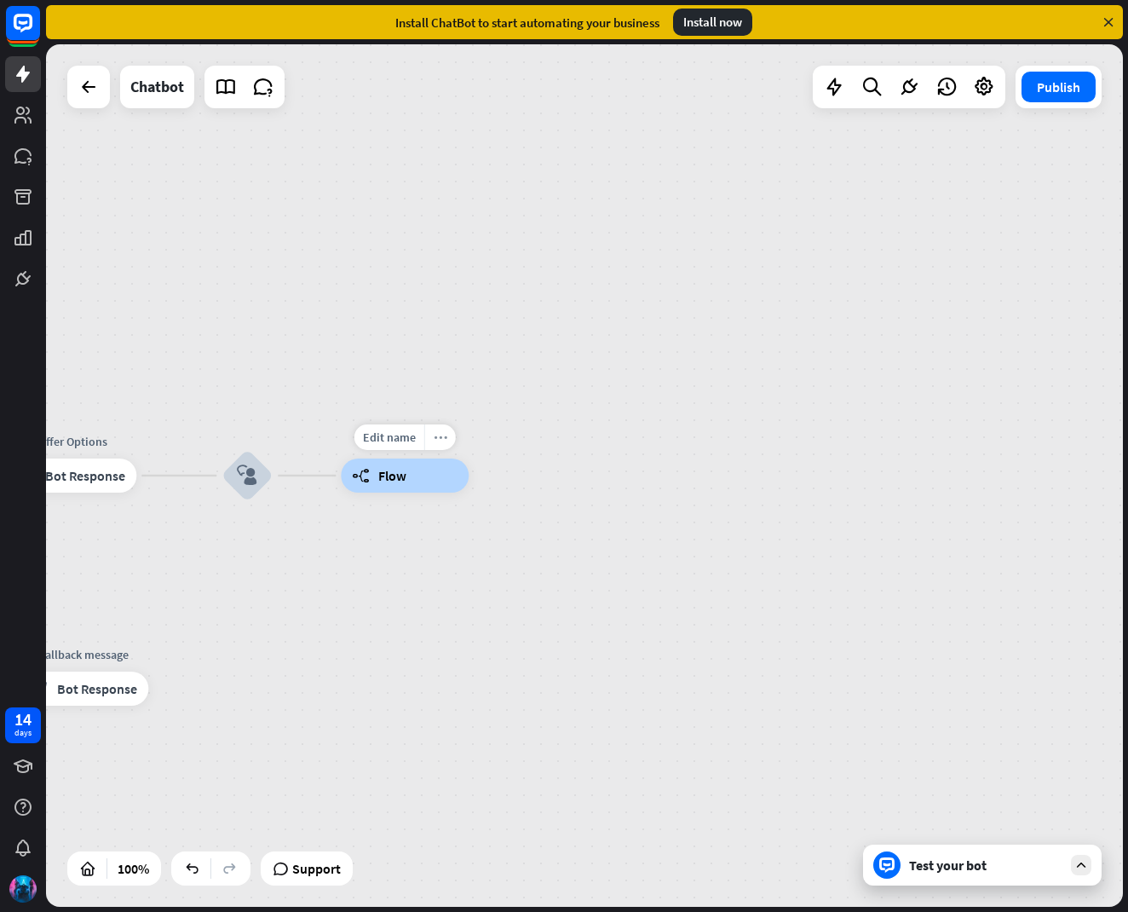
click at [440, 436] on icon "more_horiz" at bounding box center [441, 437] width 14 height 13
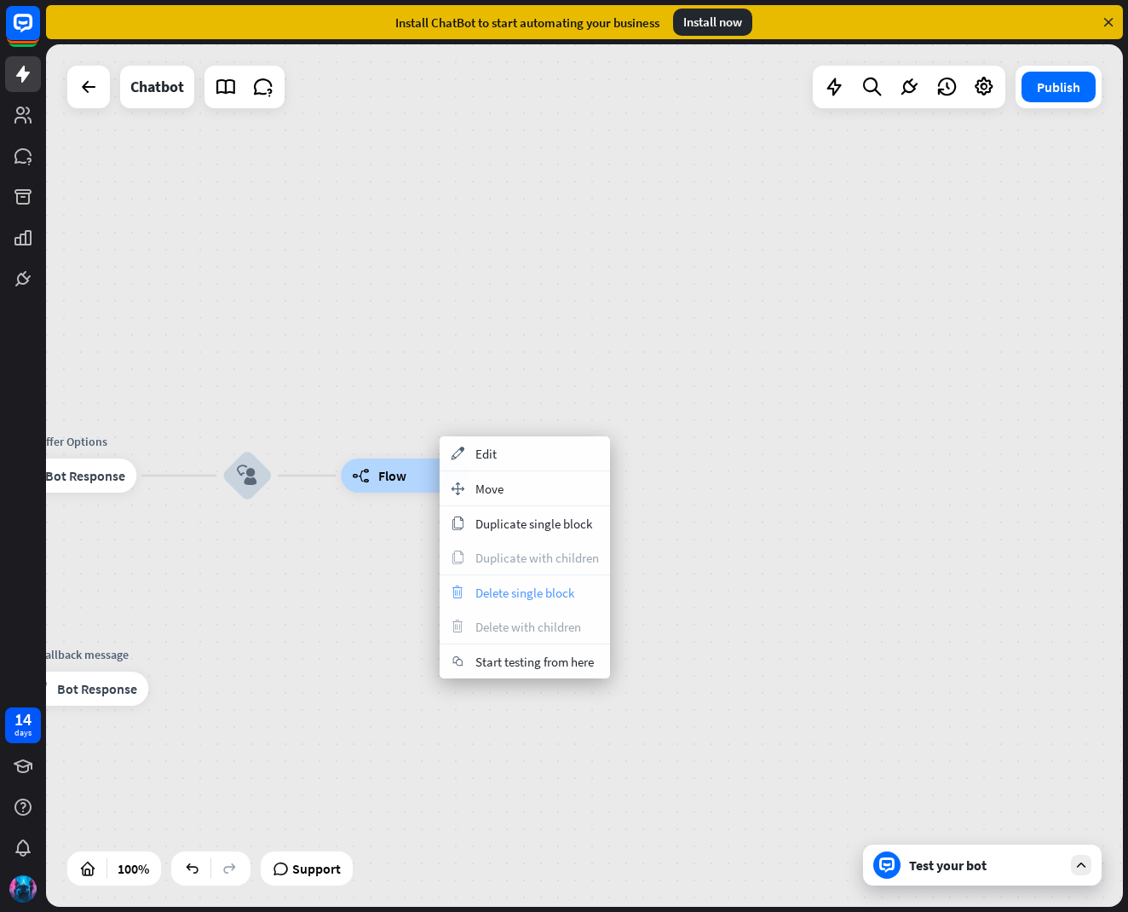
click at [493, 586] on span "Delete single block" at bounding box center [524, 592] width 99 height 16
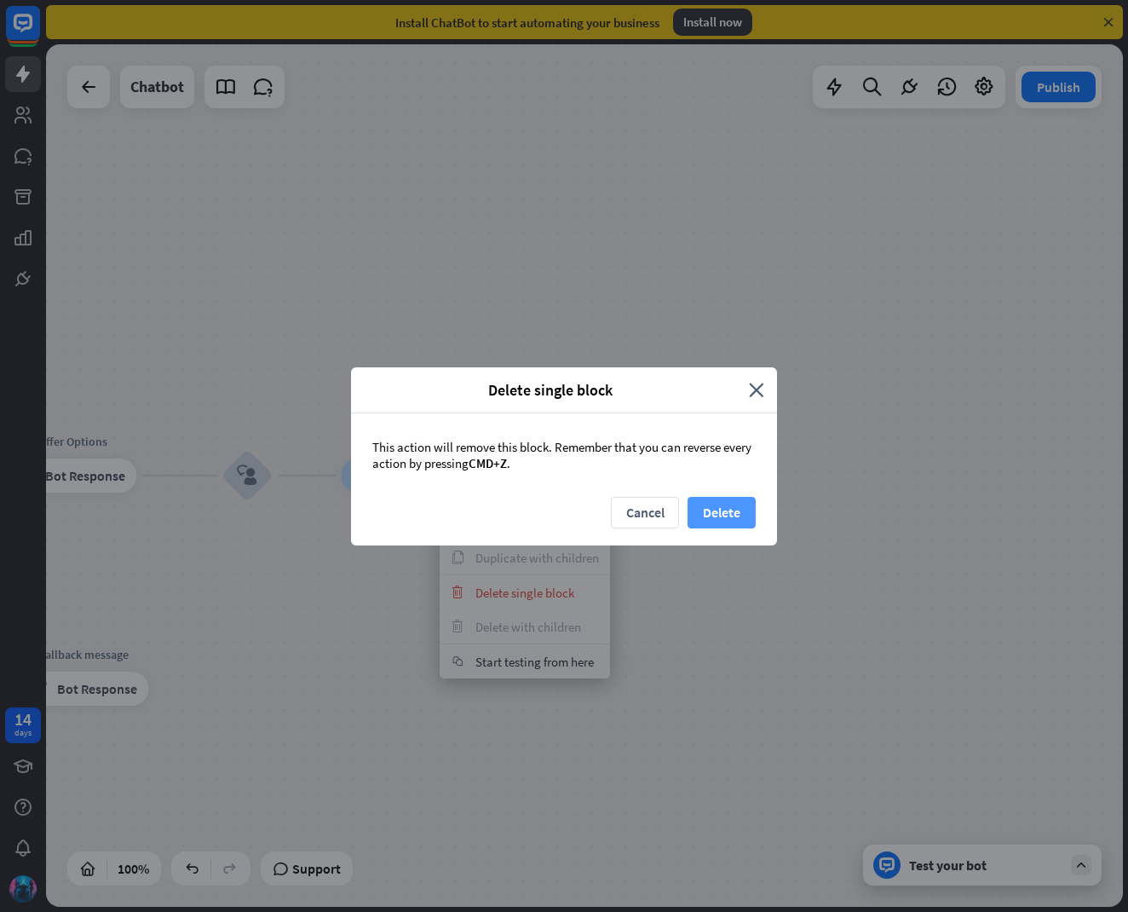
click at [707, 516] on button "Delete" at bounding box center [722, 513] width 68 height 32
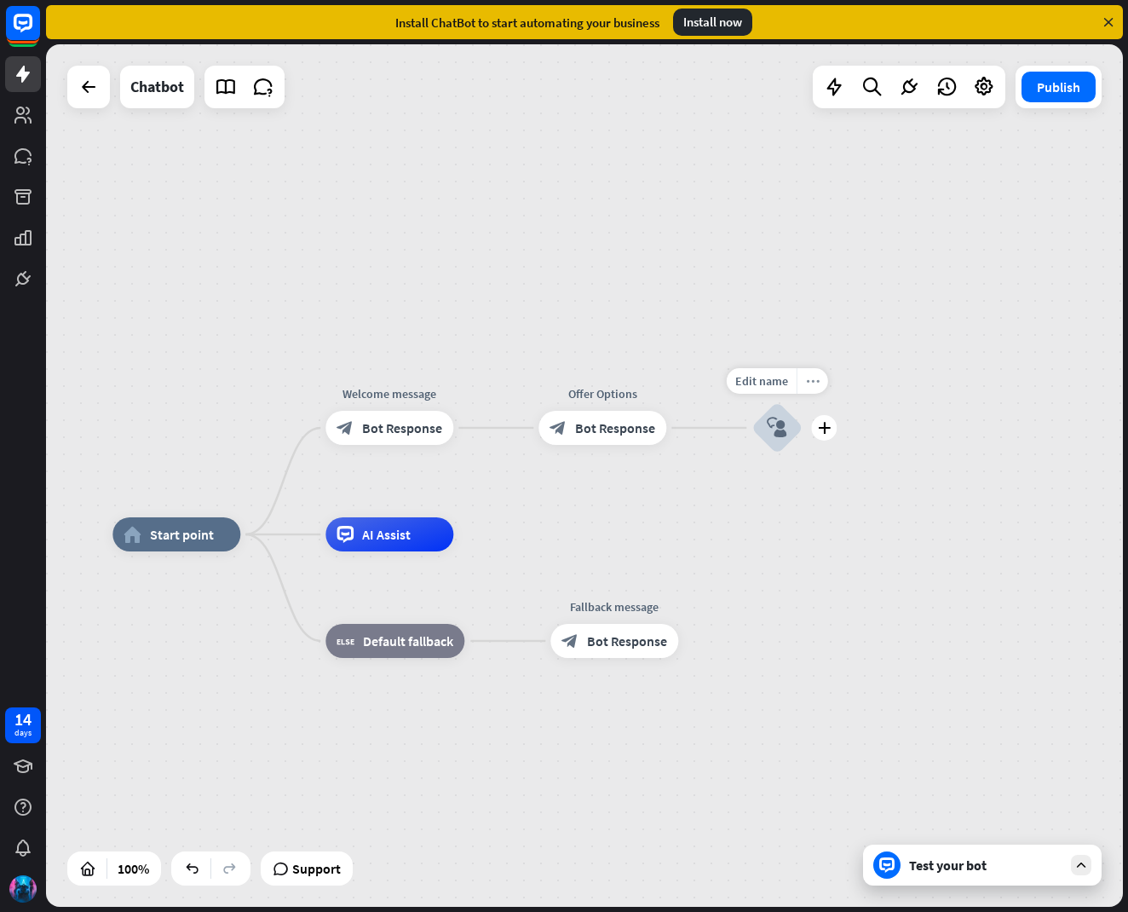
click at [820, 374] on div "more_horiz" at bounding box center [813, 381] width 32 height 26
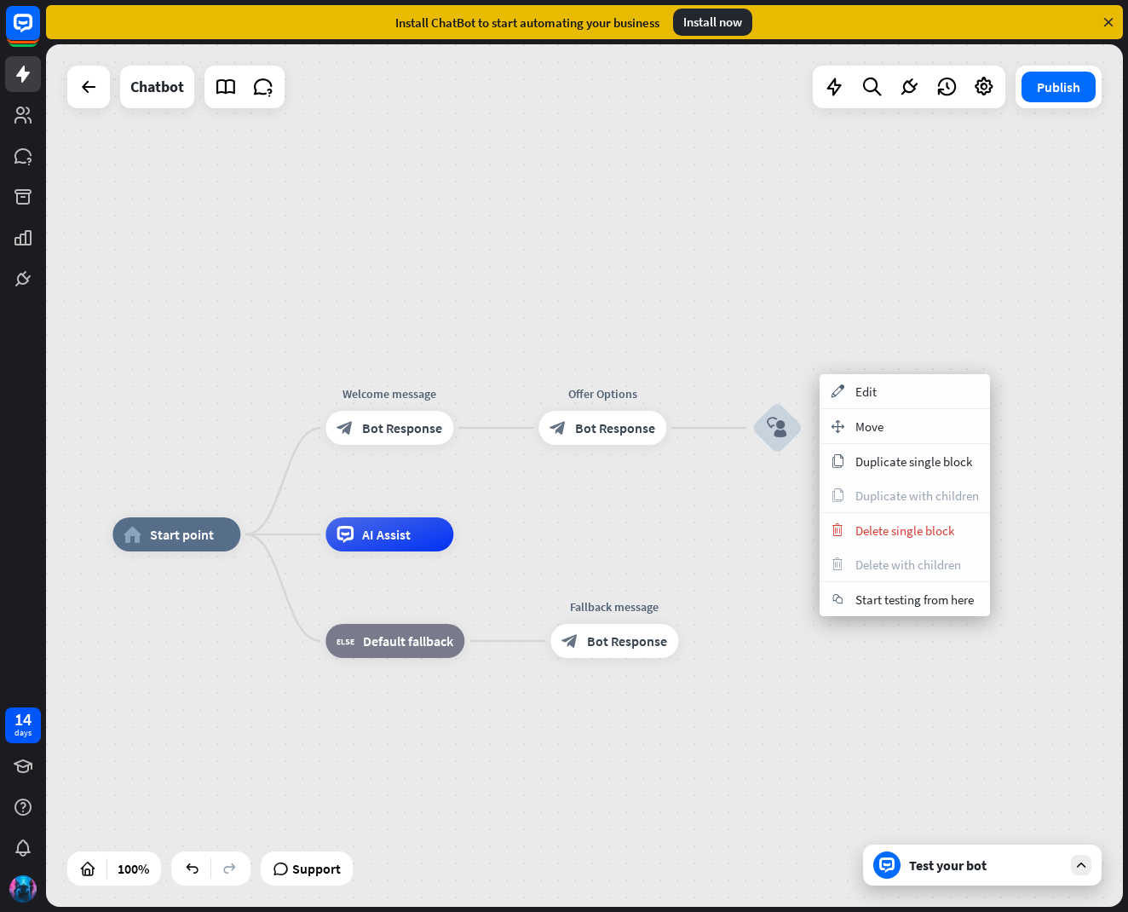
click at [706, 403] on div "home_2 Start point Welcome message block_bot_response Bot Response Offer Option…" at bounding box center [584, 475] width 1077 height 862
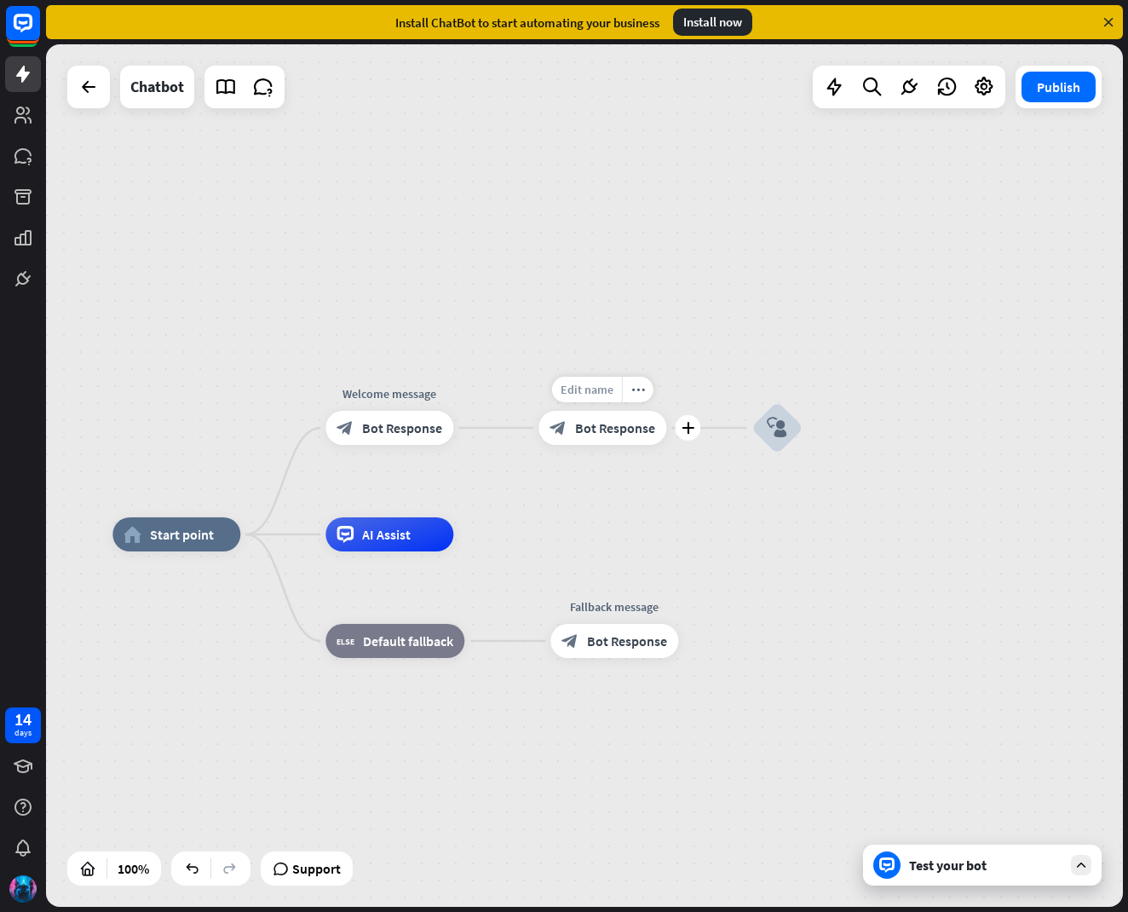
click at [576, 386] on span "Edit name" at bounding box center [587, 389] width 53 height 15
click at [666, 411] on div "**********" at bounding box center [602, 428] width 128 height 34
click at [648, 392] on div "more_horiz" at bounding box center [638, 389] width 32 height 26
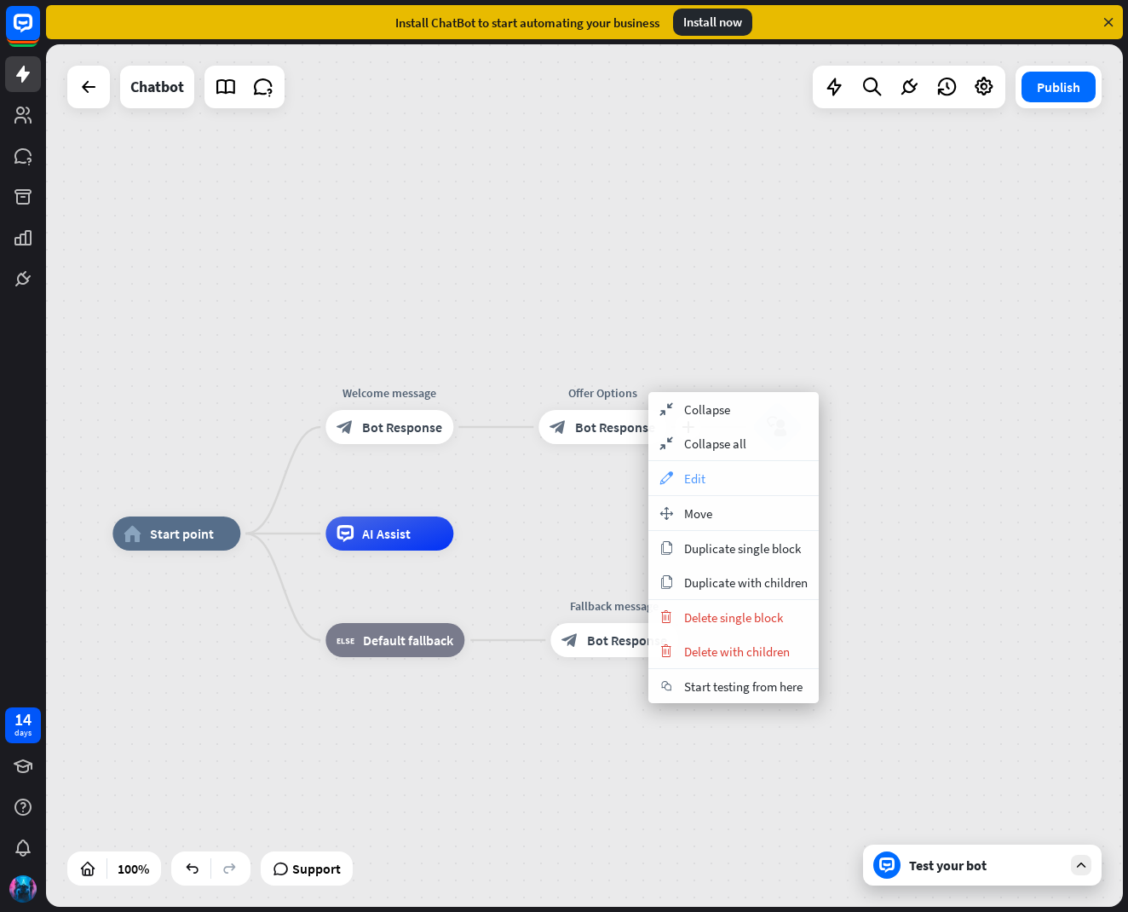
click at [737, 478] on div "appearance Edit" at bounding box center [733, 478] width 170 height 34
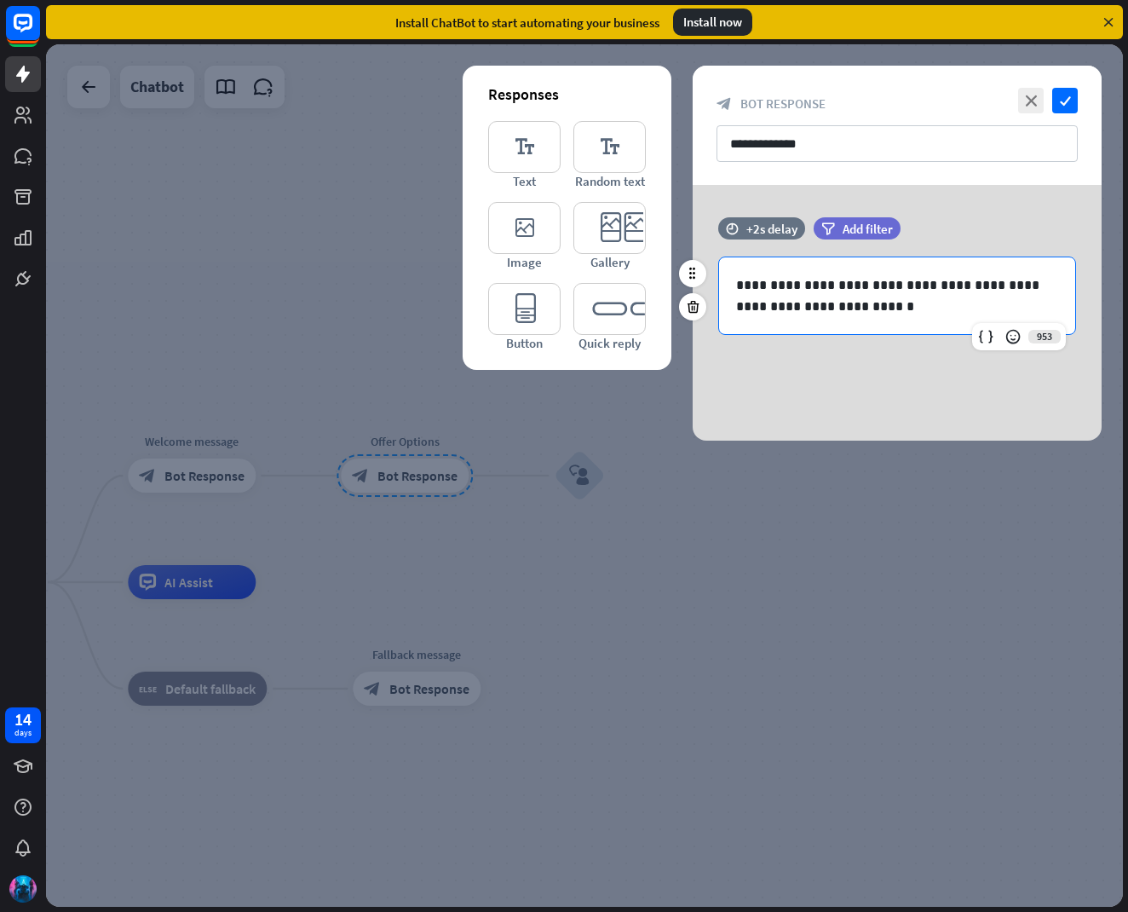
click at [734, 286] on div "**********" at bounding box center [897, 295] width 356 height 77
drag, startPoint x: 823, startPoint y: 285, endPoint x: 854, endPoint y: 344, distance: 67.5
click at [854, 344] on div "**********" at bounding box center [897, 284] width 409 height 135
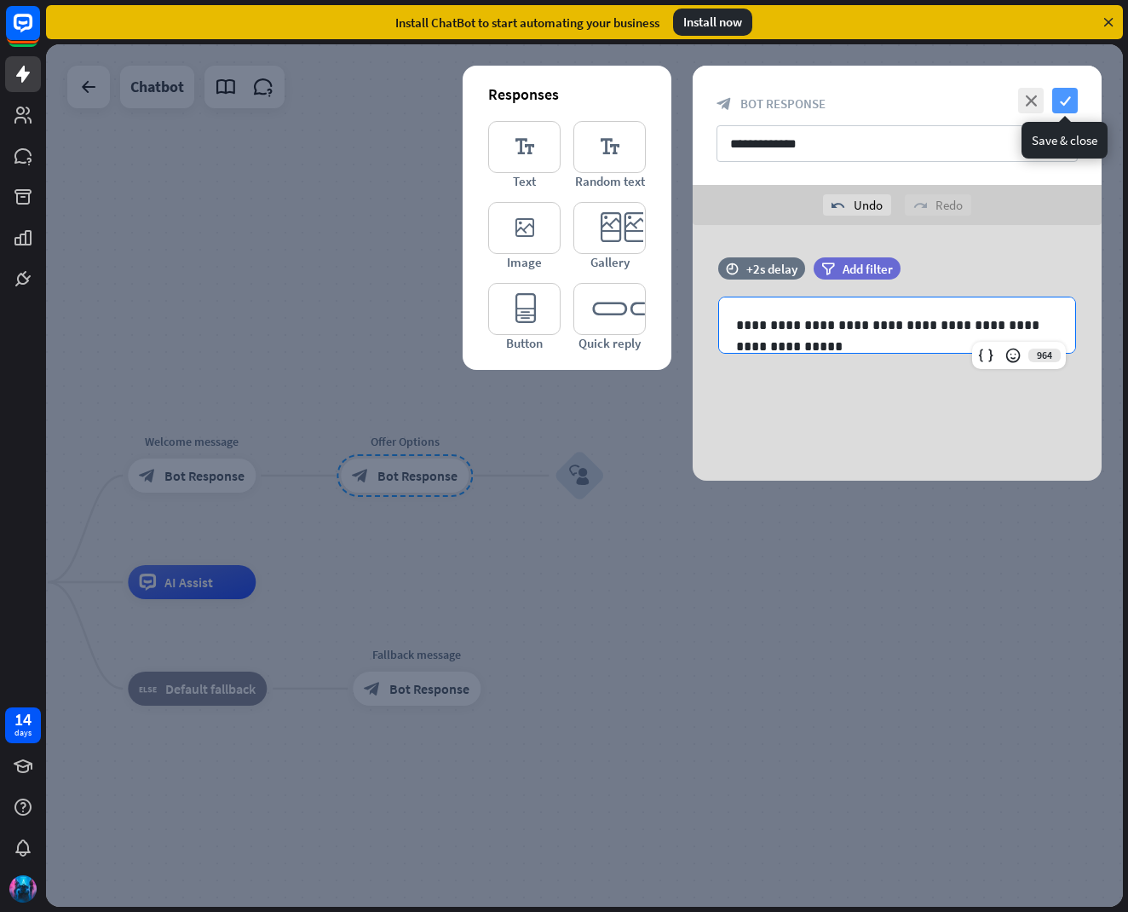
click at [1065, 93] on icon "check" at bounding box center [1065, 101] width 26 height 26
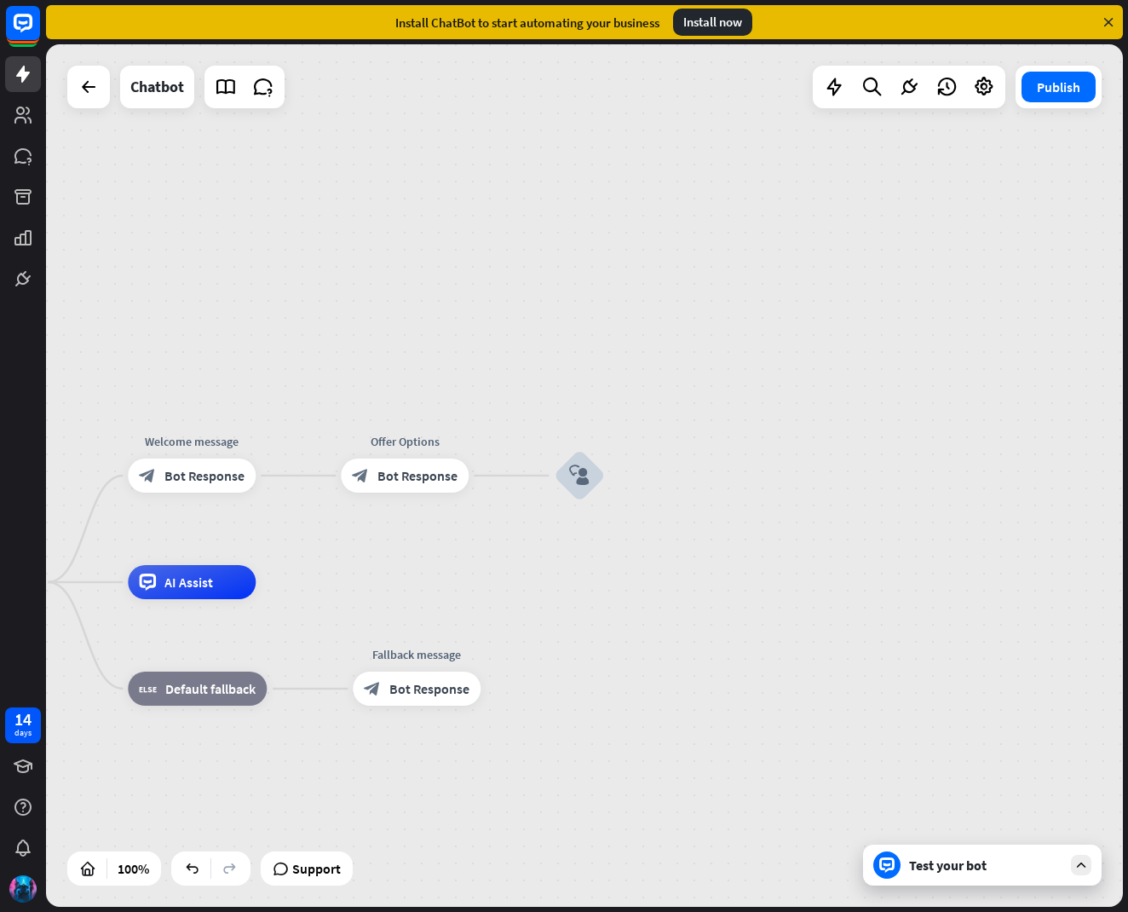
click at [638, 218] on div "home_2 Start point Welcome message block_bot_response Bot Response Offer Option…" at bounding box center [584, 475] width 1077 height 862
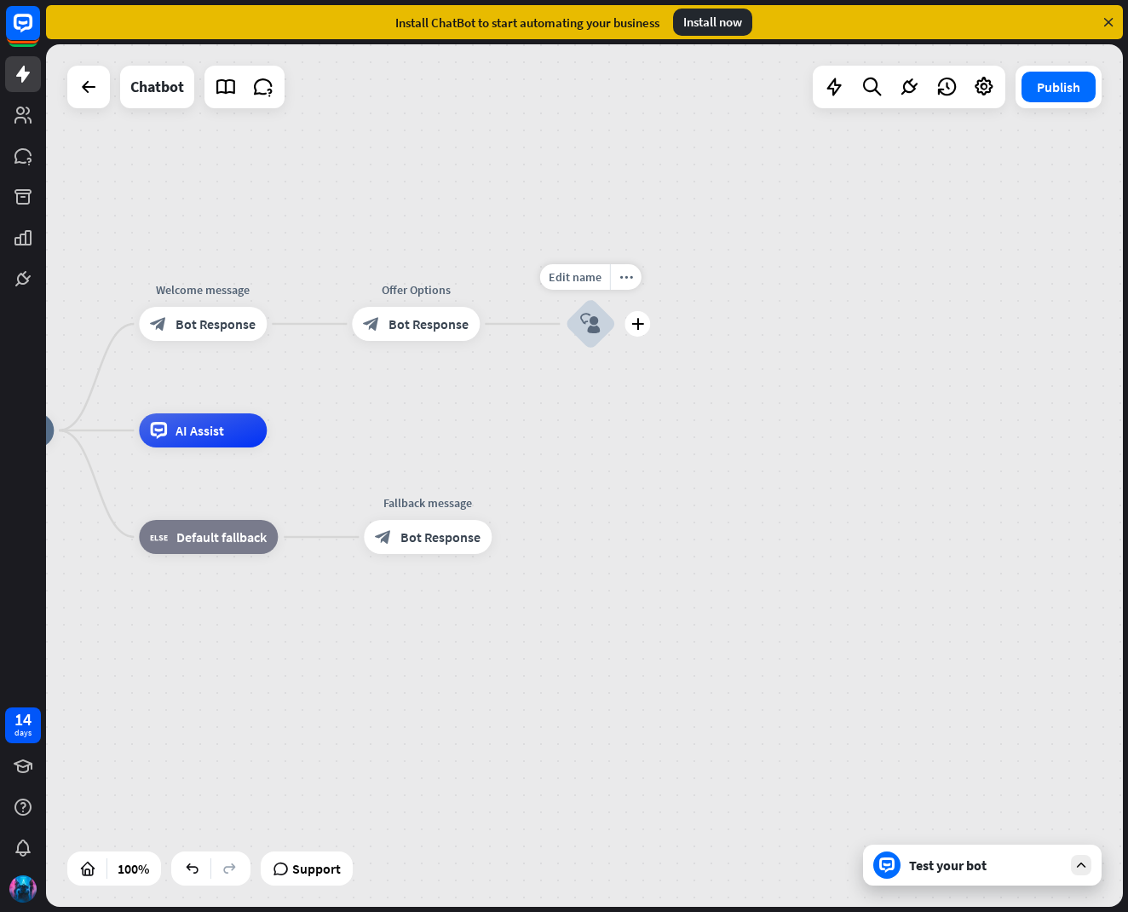
click at [569, 319] on div "block_user_input" at bounding box center [590, 323] width 51 height 51
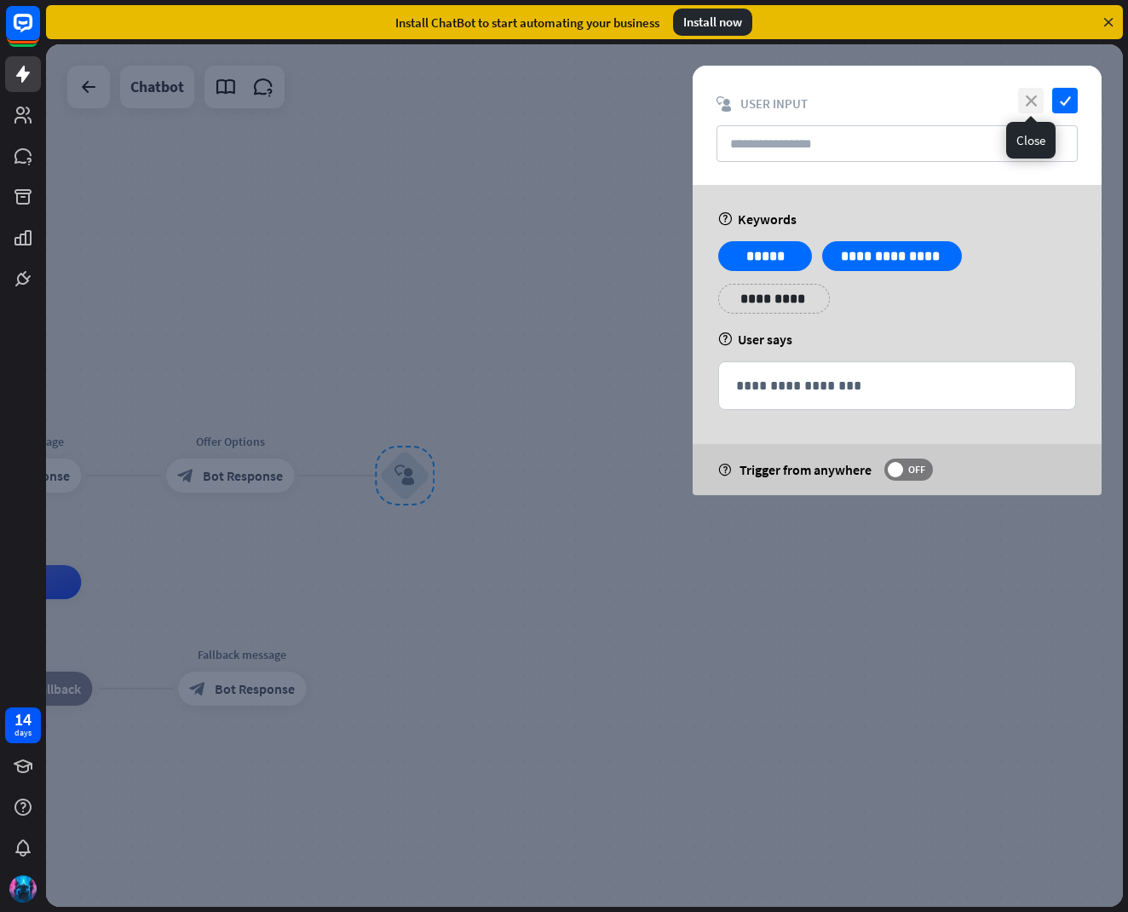
click at [1035, 95] on icon "close" at bounding box center [1031, 101] width 26 height 26
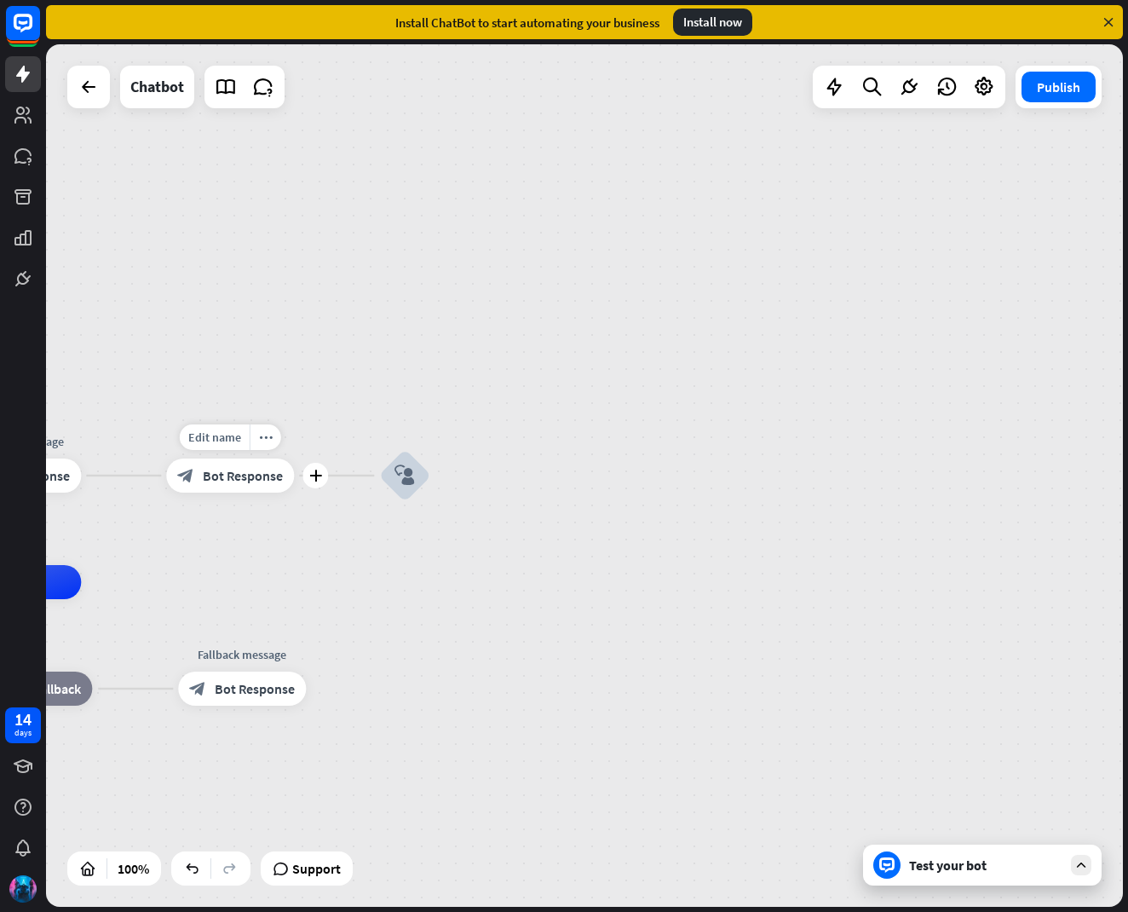
click at [212, 484] on div "block_bot_response Bot Response" at bounding box center [230, 475] width 128 height 34
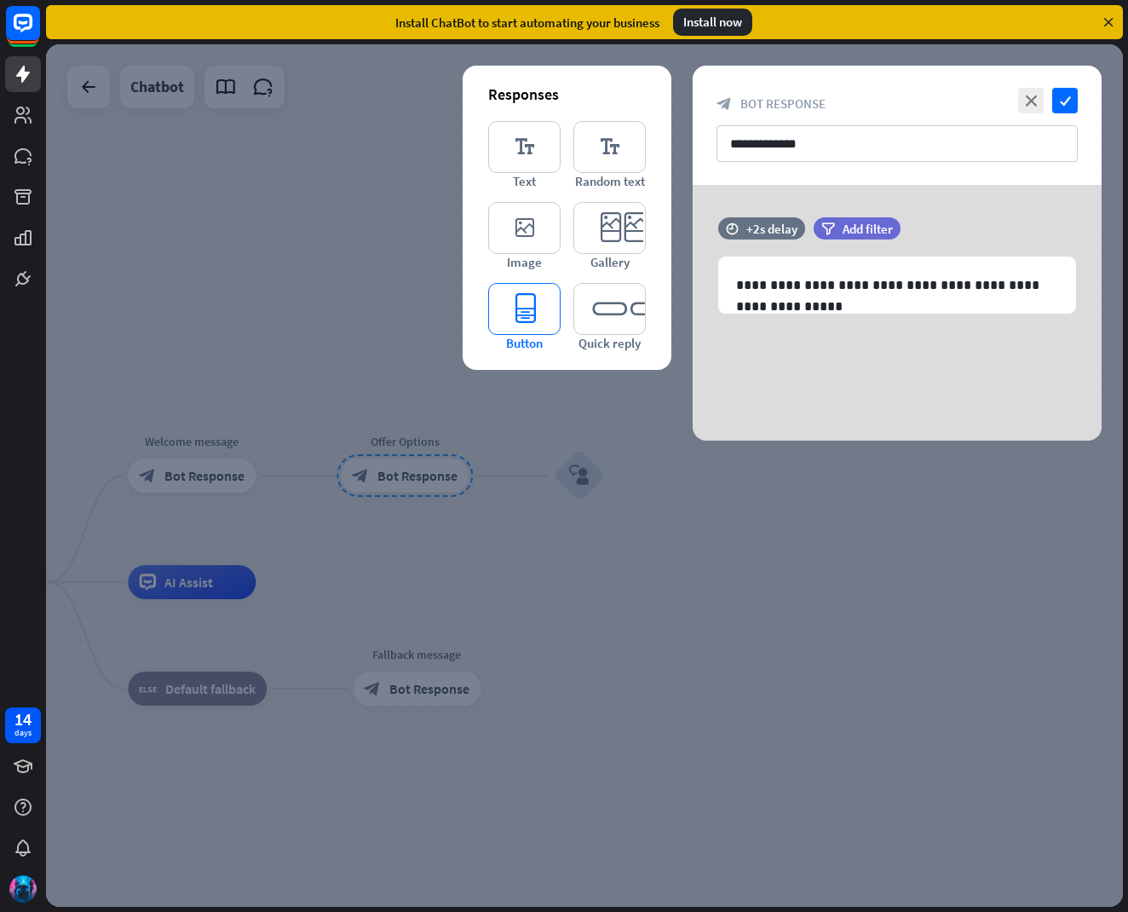
click at [512, 325] on icon "editor_button" at bounding box center [524, 309] width 72 height 52
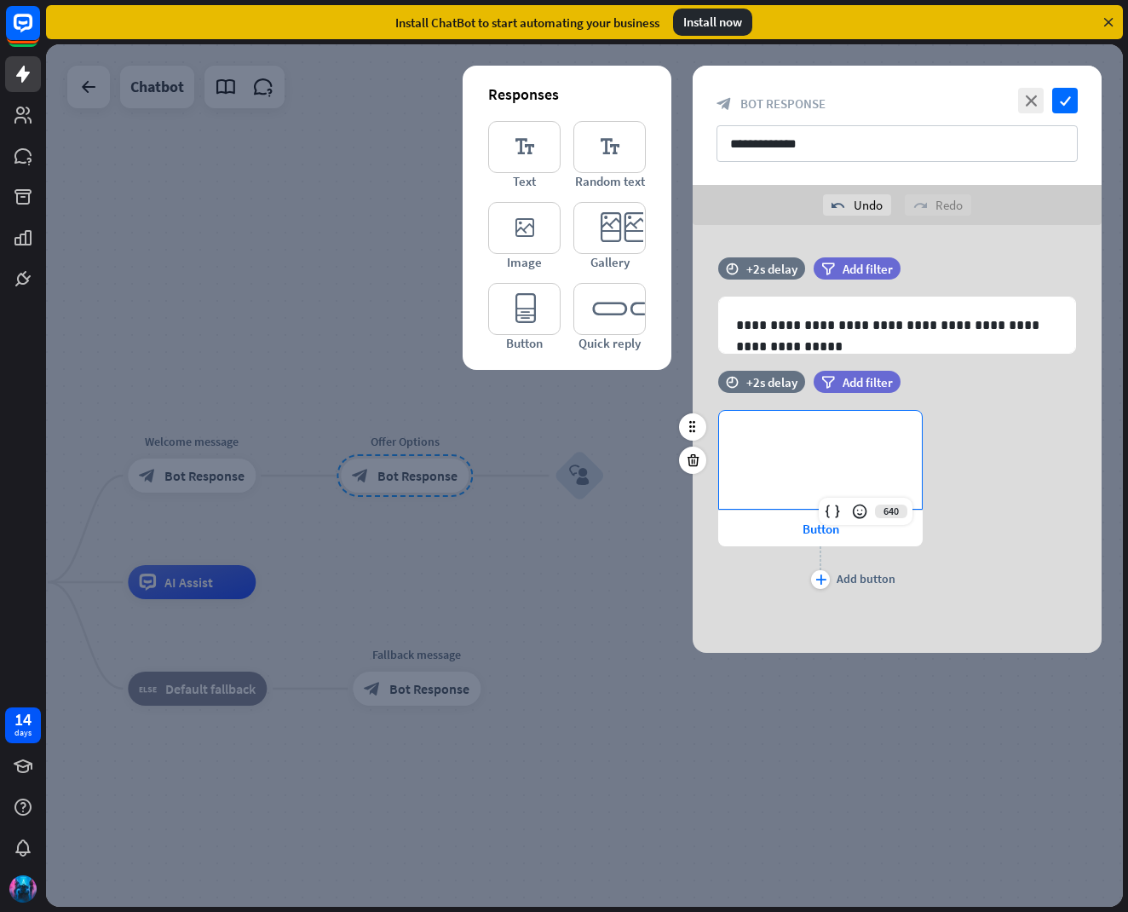
click at [784, 446] on p "**********" at bounding box center [820, 438] width 169 height 21
click at [975, 466] on div "637 *** Button plus Add button" at bounding box center [897, 501] width 409 height 183
drag, startPoint x: 975, startPoint y: 466, endPoint x: 953, endPoint y: 504, distance: 44.3
click at [975, 468] on div "637 *** Button plus Add button" at bounding box center [897, 501] width 409 height 183
click at [526, 327] on icon "editor_button" at bounding box center [524, 309] width 72 height 52
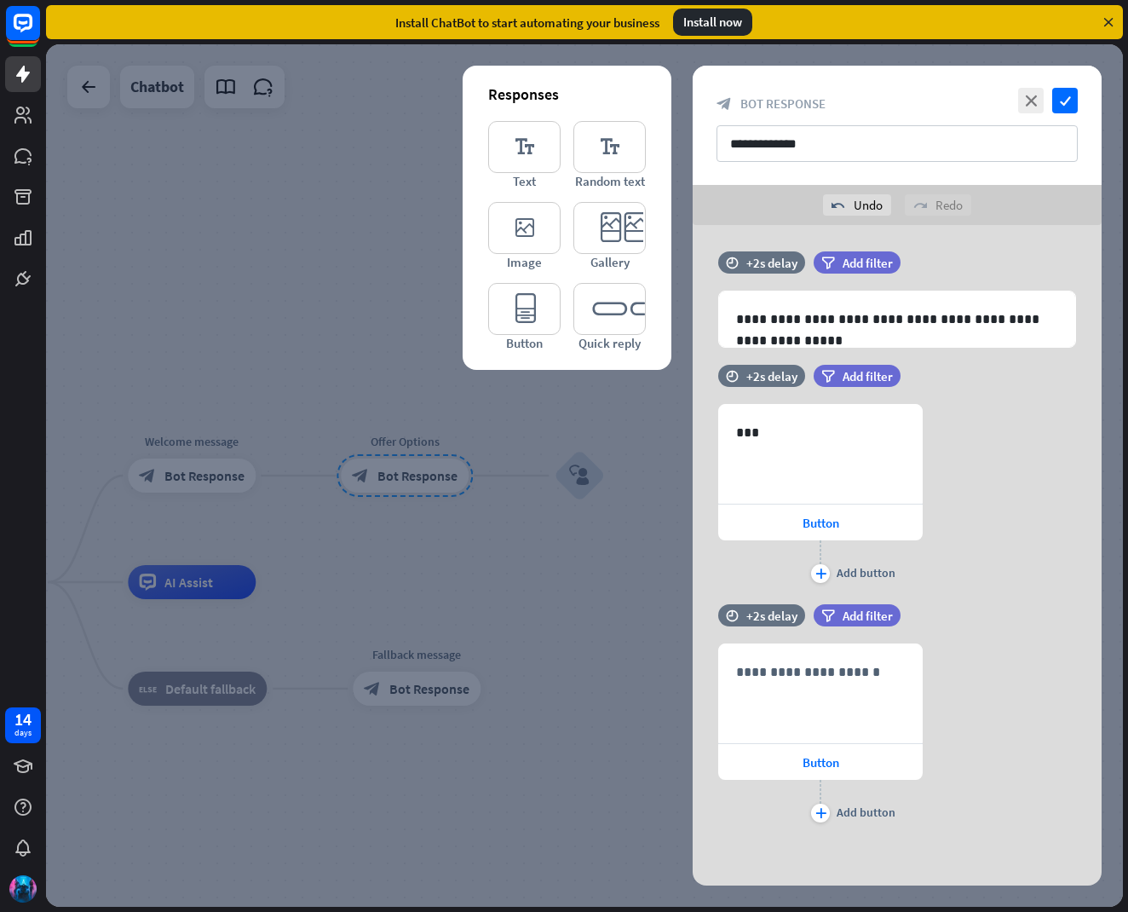
scroll to position [7, 0]
click at [768, 669] on p "**********" at bounding box center [820, 670] width 169 height 21
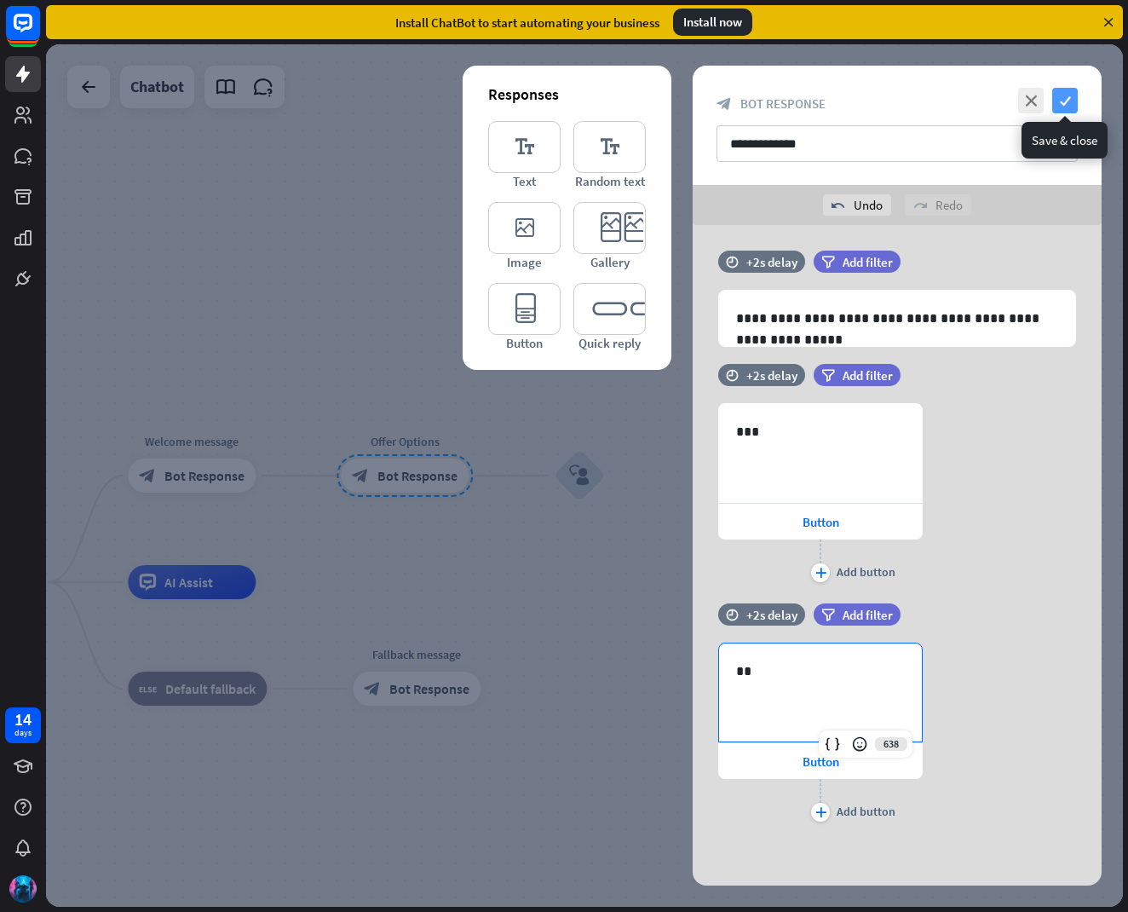
click at [1071, 95] on icon "check" at bounding box center [1065, 101] width 26 height 26
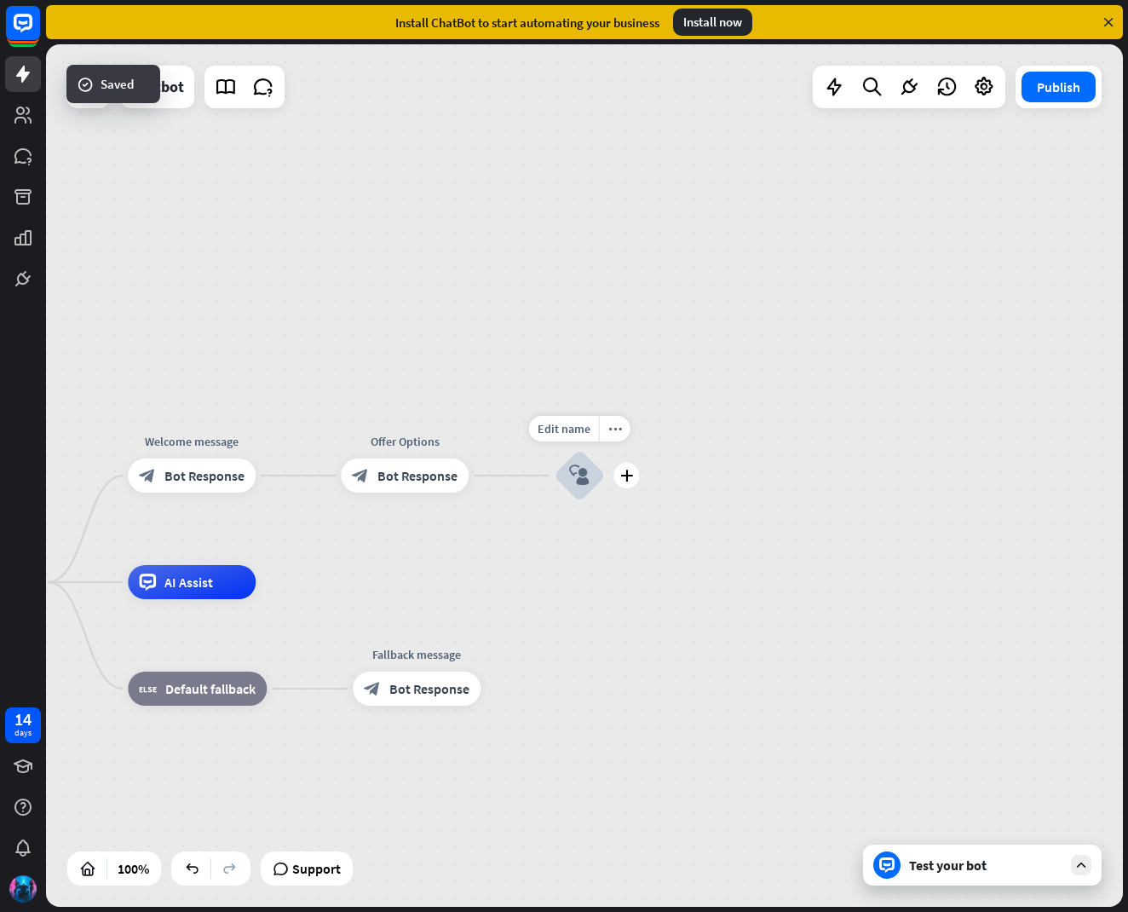
click at [605, 501] on div "Edit name more_horiz plus block_user_input" at bounding box center [579, 475] width 51 height 51
drag, startPoint x: 613, startPoint y: 424, endPoint x: 611, endPoint y: 436, distance: 12.2
click at [613, 425] on icon "more_horiz" at bounding box center [614, 428] width 14 height 13
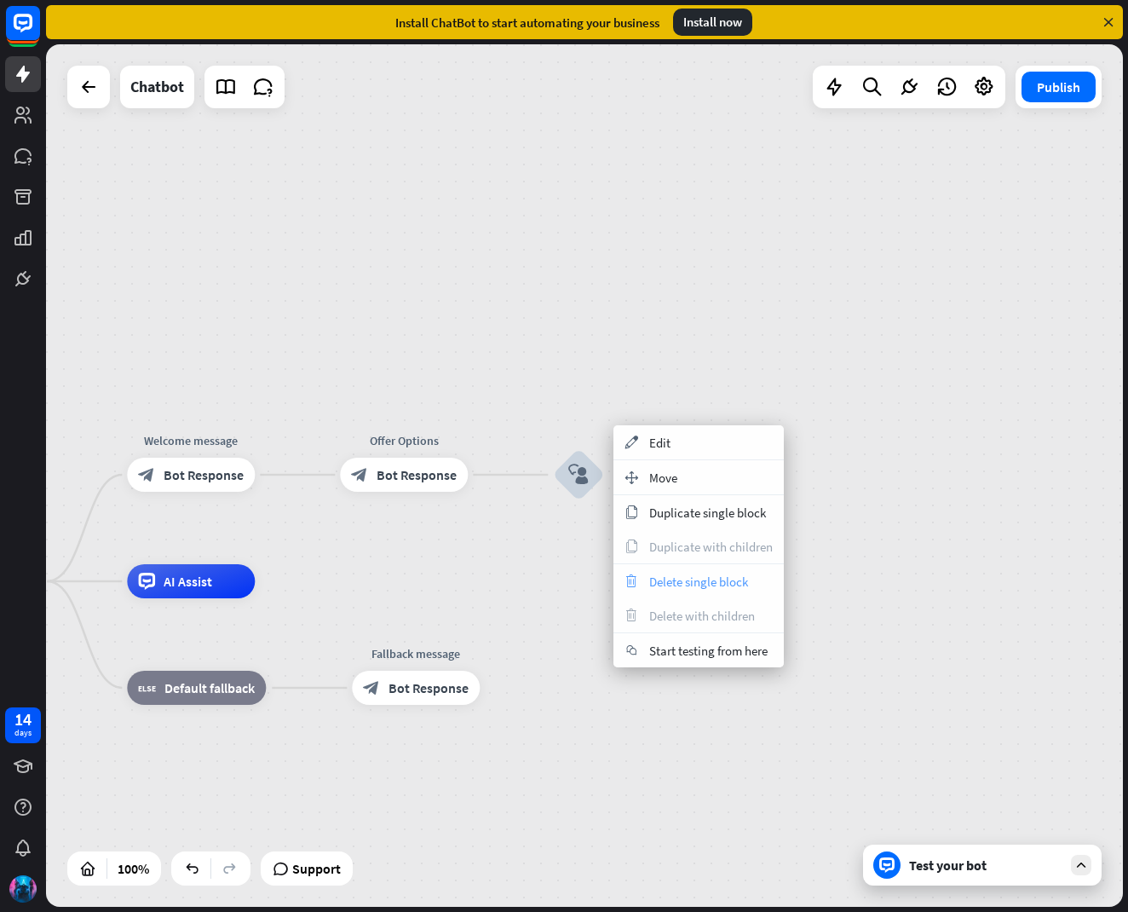
click at [659, 573] on span "Delete single block" at bounding box center [698, 581] width 99 height 16
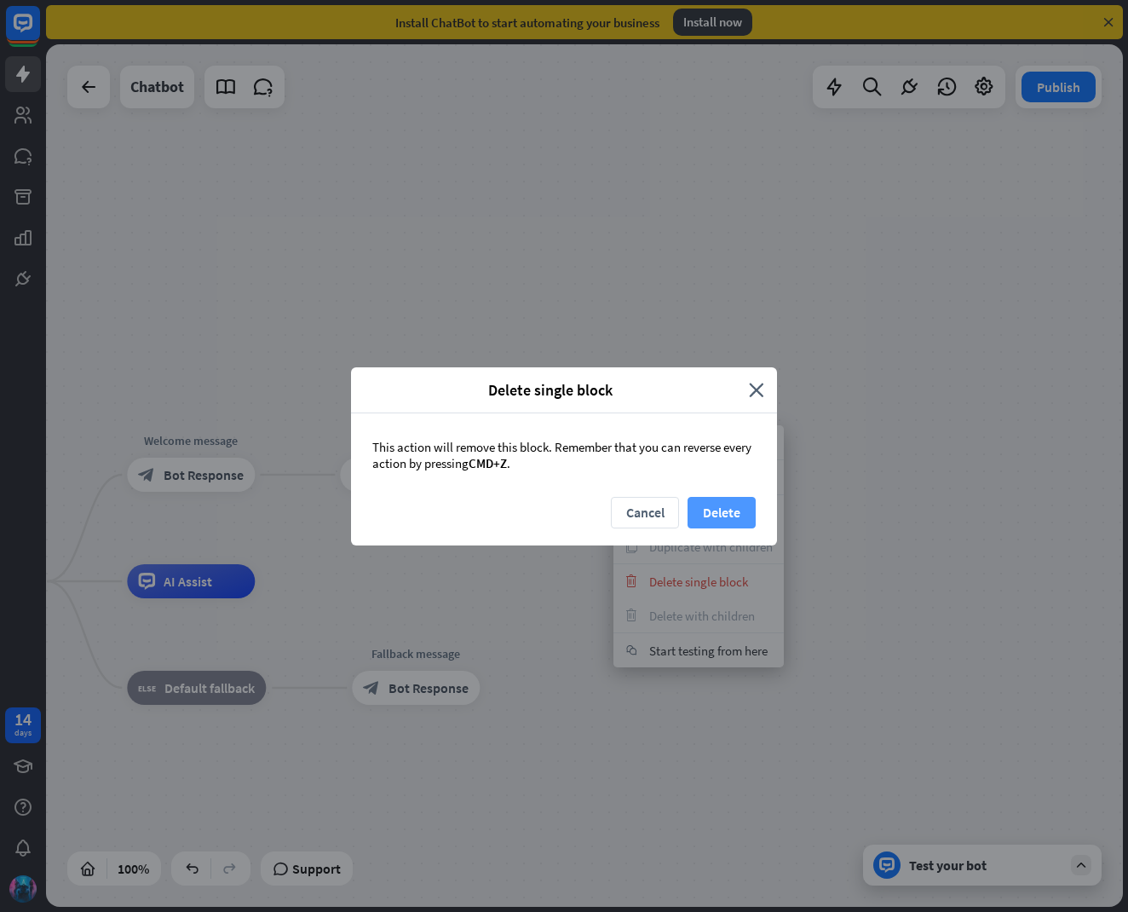
click at [745, 509] on button "Delete" at bounding box center [722, 513] width 68 height 32
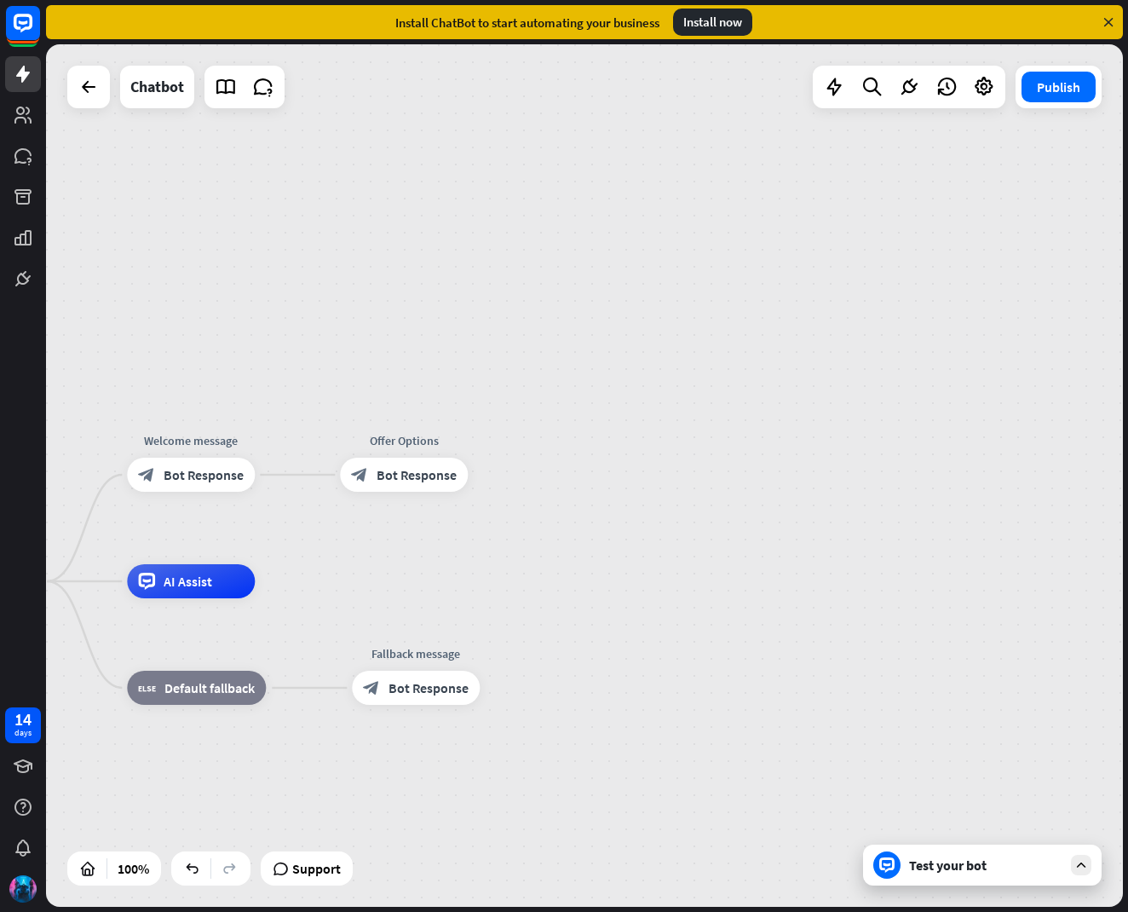
click at [1087, 860] on icon at bounding box center [1080, 864] width 15 height 15
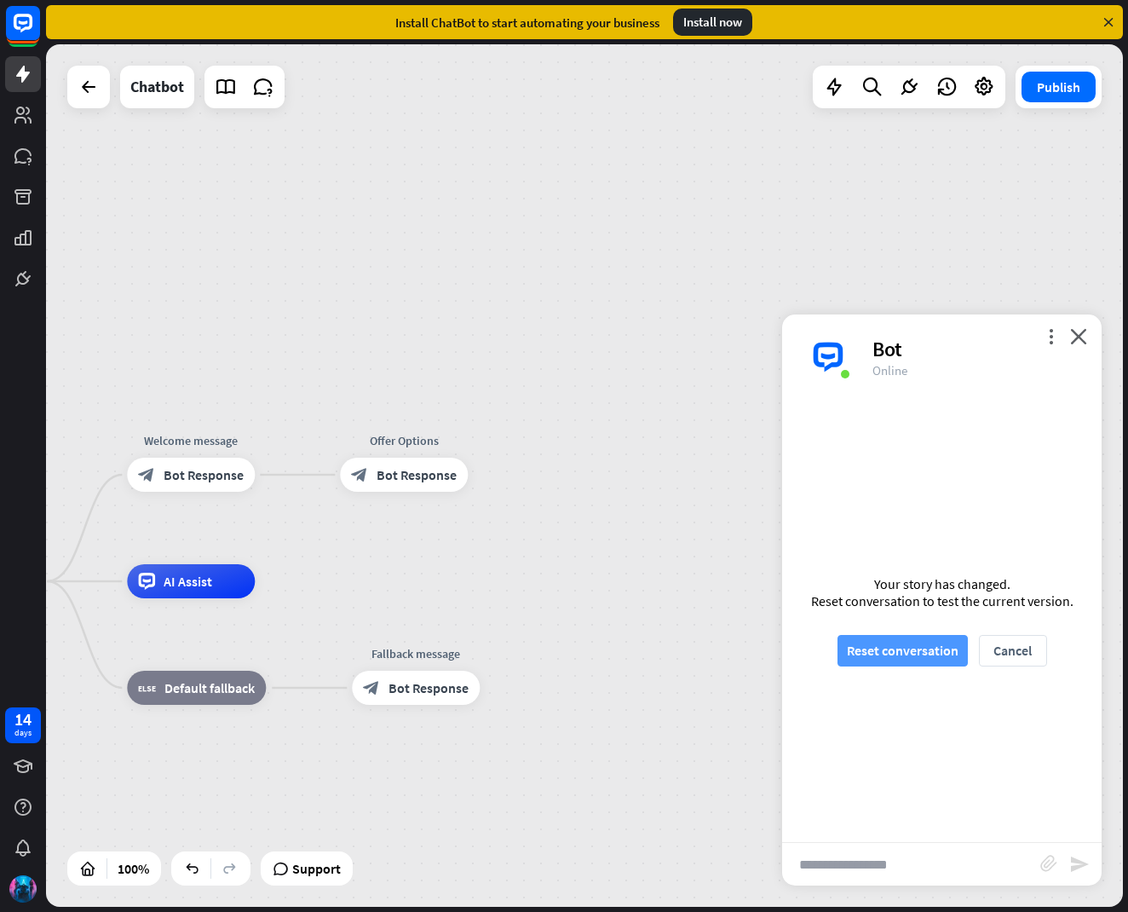
click at [914, 638] on button "Reset conversation" at bounding box center [902, 651] width 130 height 32
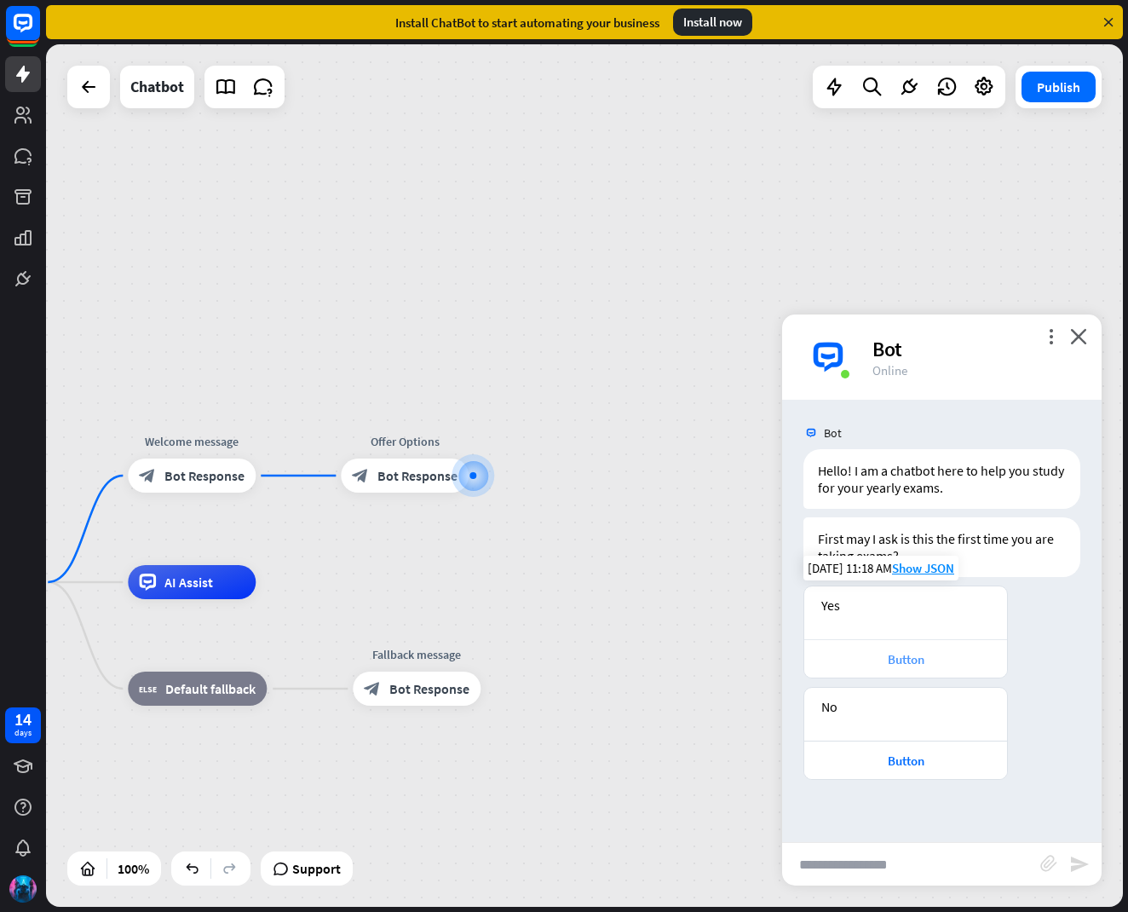
click at [897, 656] on div "Button" at bounding box center [906, 659] width 186 height 16
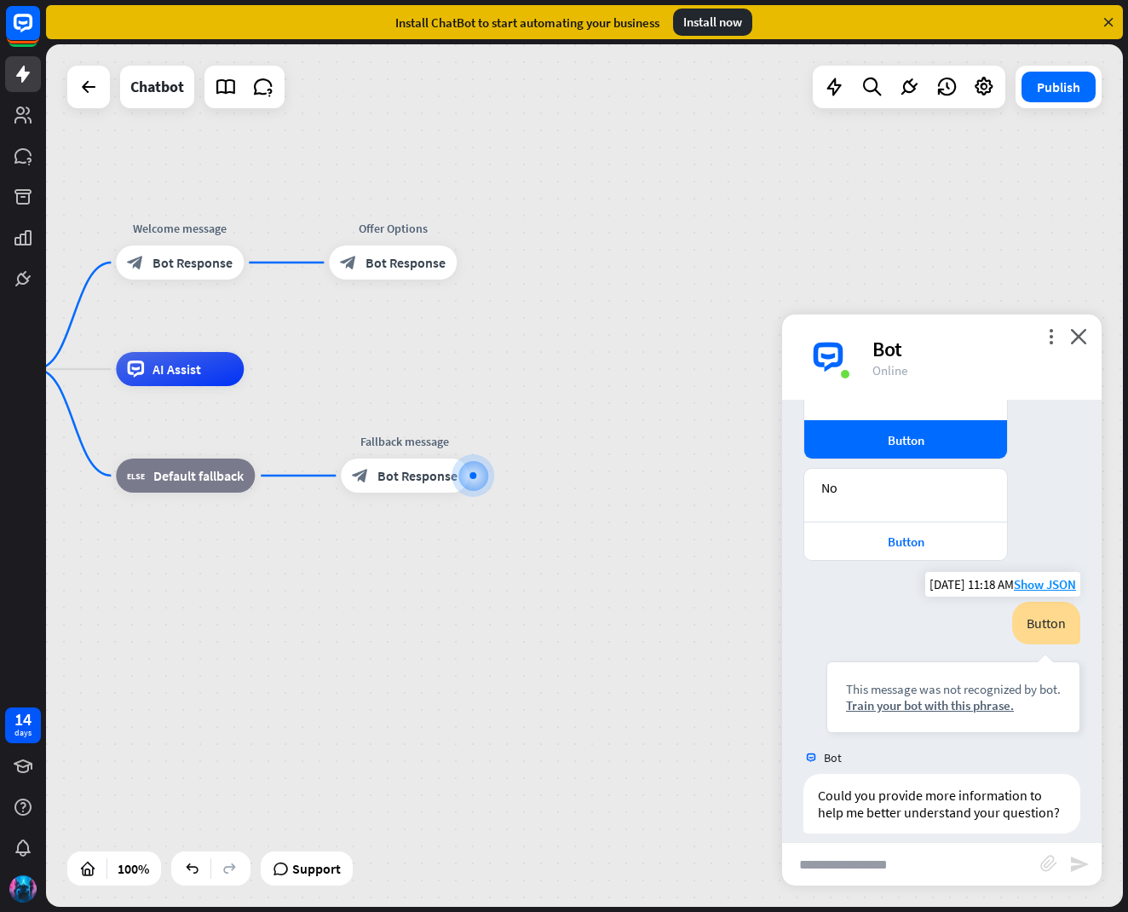
scroll to position [236, 0]
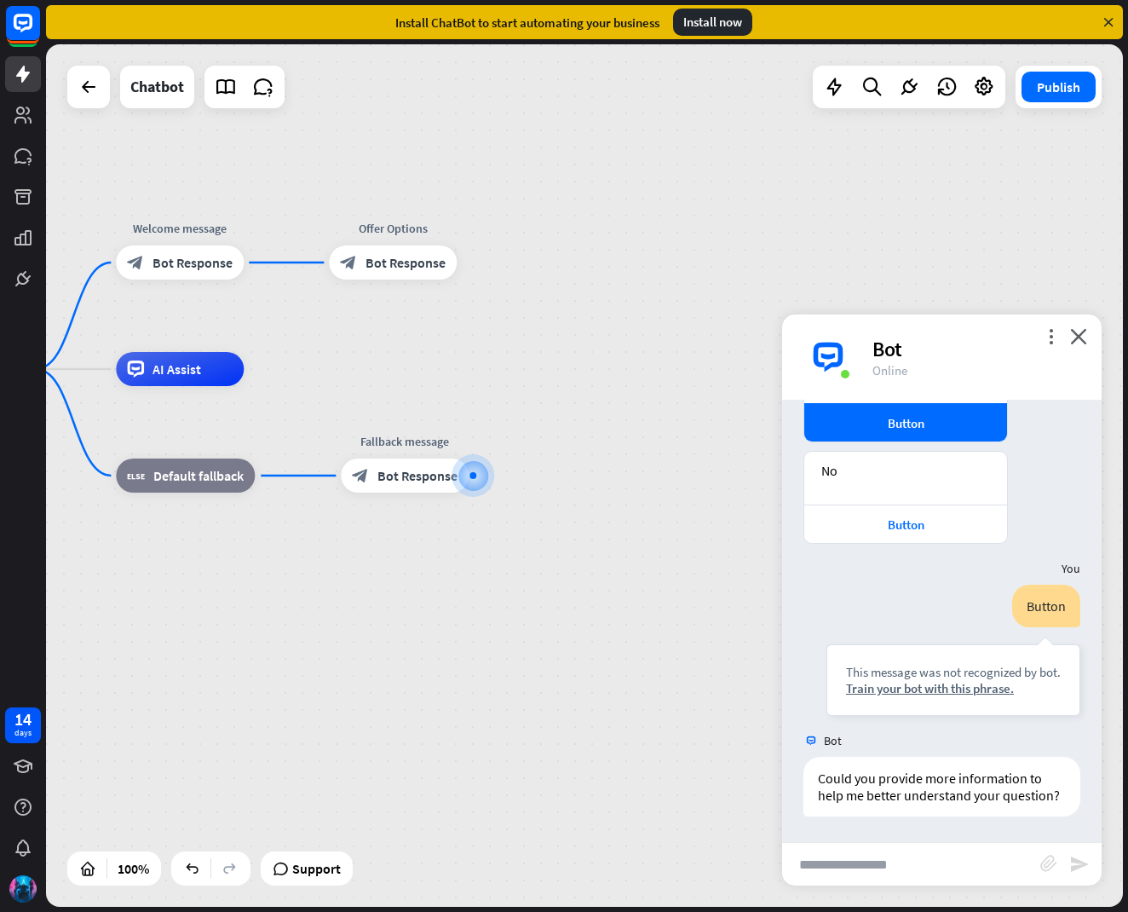
click at [1090, 337] on div "more_vert close Bot Online" at bounding box center [941, 356] width 319 height 85
click at [1082, 331] on icon "close" at bounding box center [1078, 336] width 17 height 16
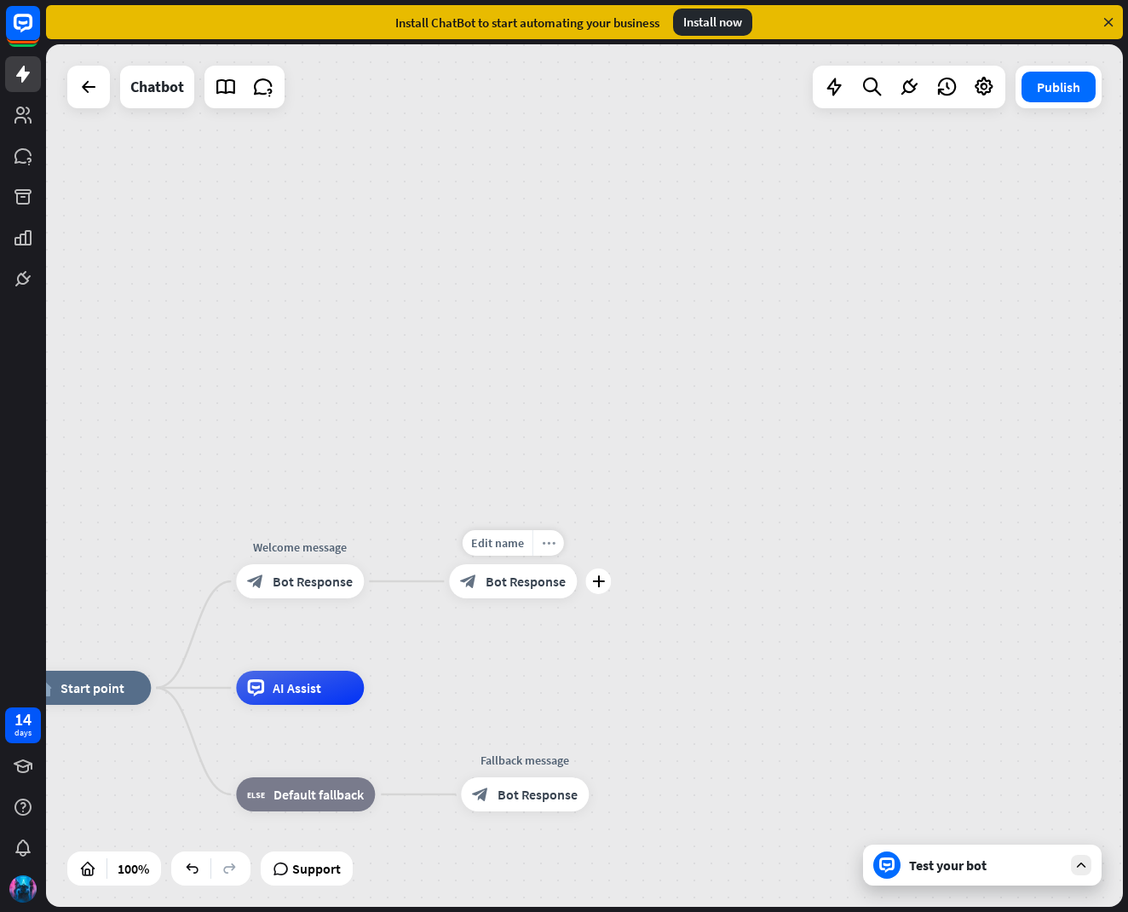
click at [547, 547] on icon "more_horiz" at bounding box center [549, 543] width 14 height 13
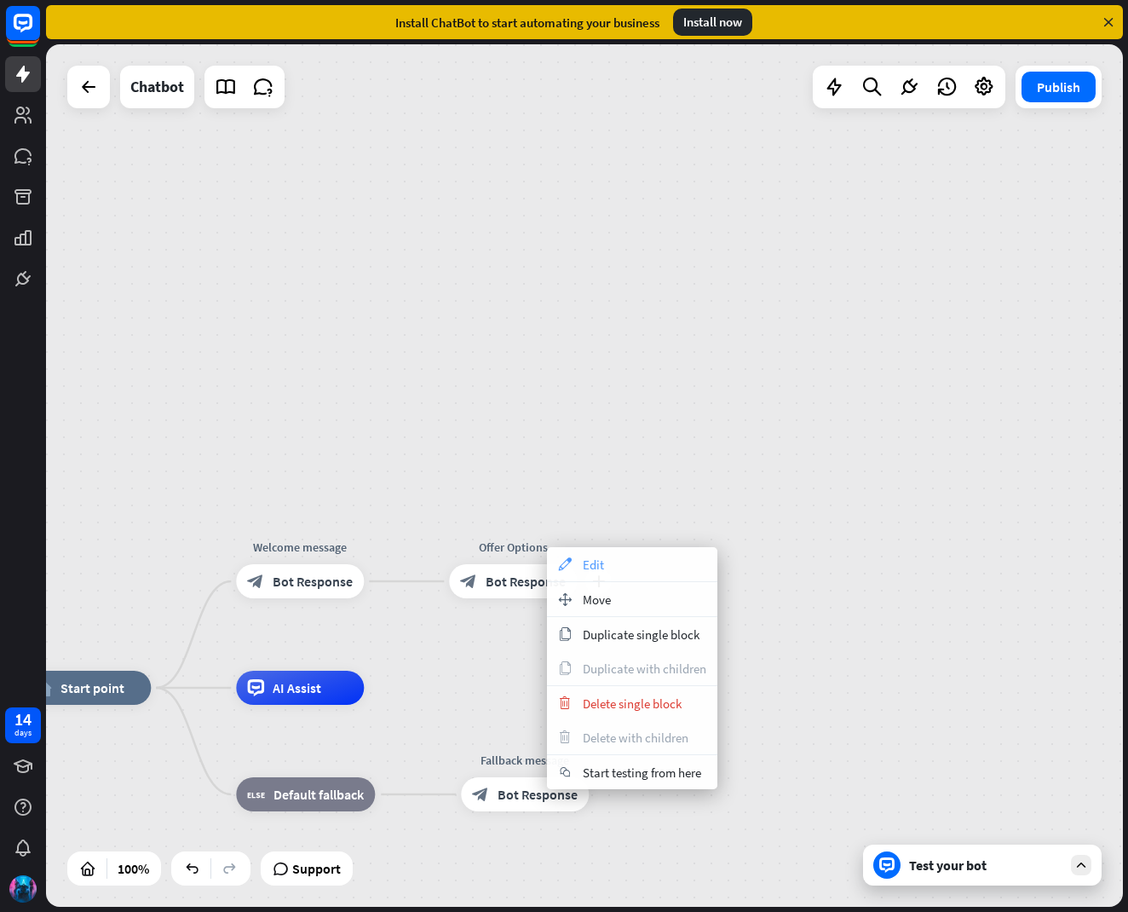
click at [601, 563] on span "Edit" at bounding box center [593, 564] width 21 height 16
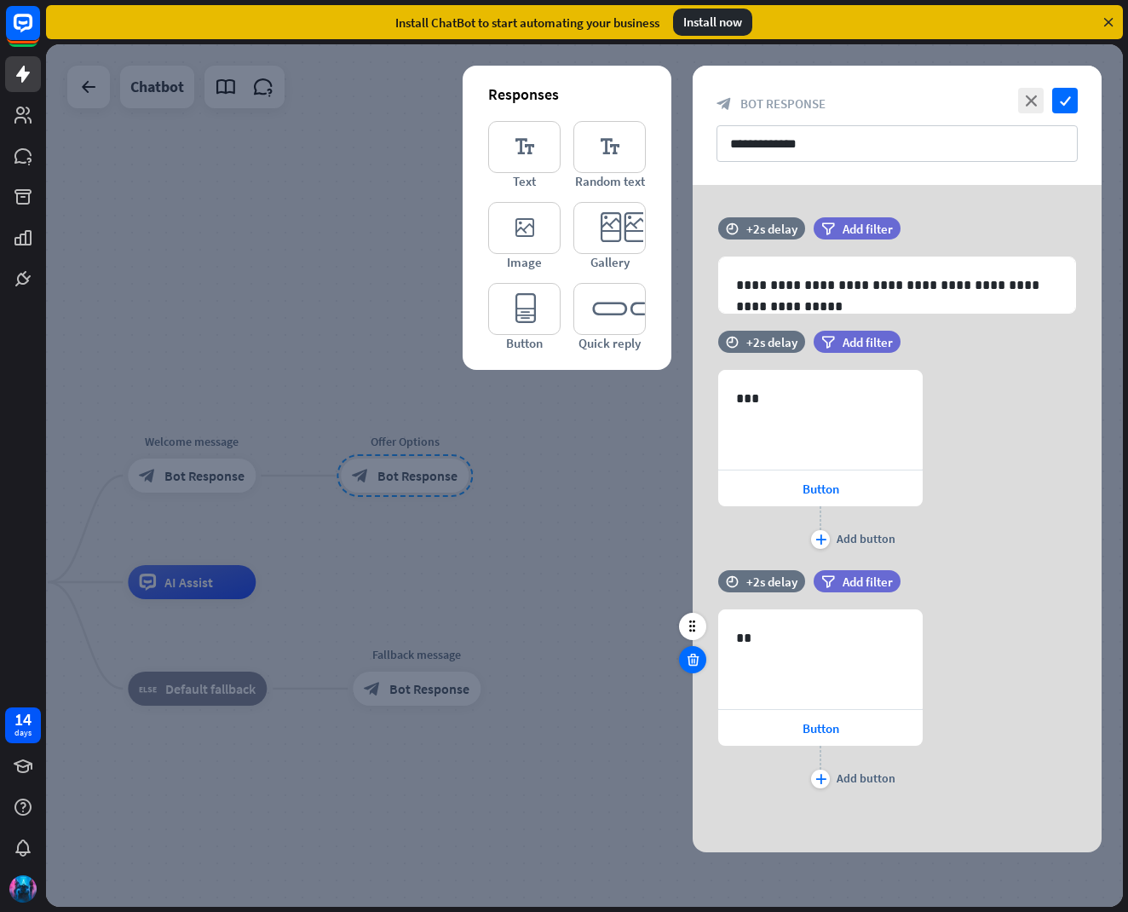
click at [687, 654] on icon at bounding box center [693, 659] width 16 height 15
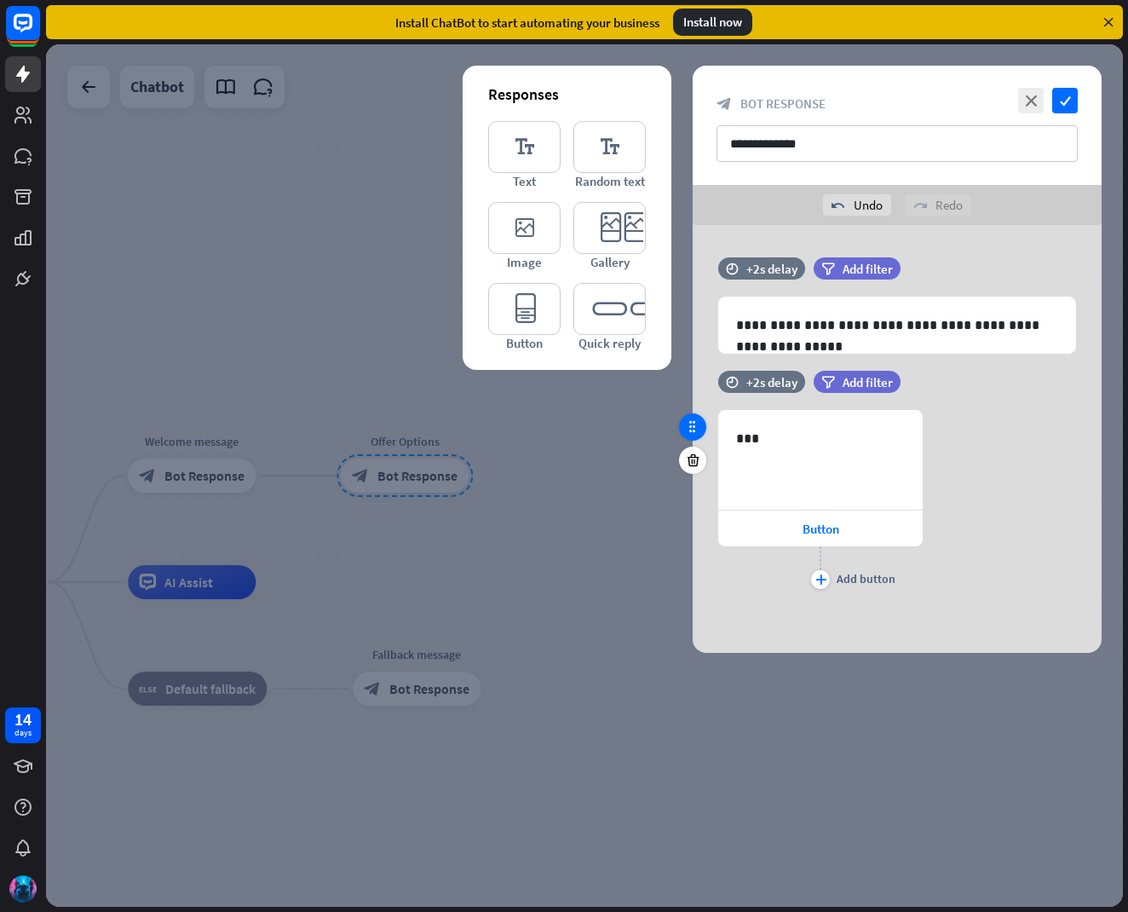
click at [704, 424] on div at bounding box center [692, 426] width 27 height 27
click at [693, 428] on icon at bounding box center [692, 426] width 15 height 15
click at [1032, 90] on icon "close" at bounding box center [1031, 101] width 26 height 26
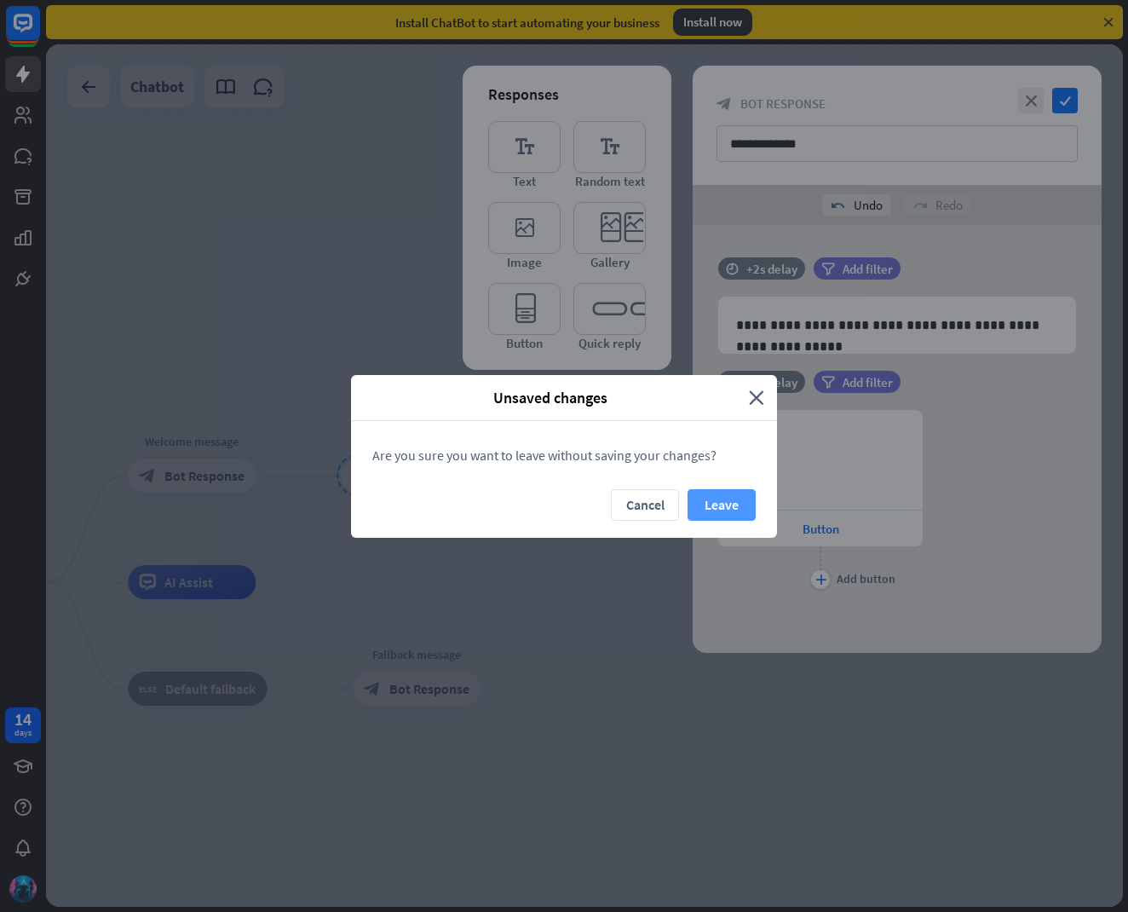
click at [704, 498] on button "Leave" at bounding box center [722, 505] width 68 height 32
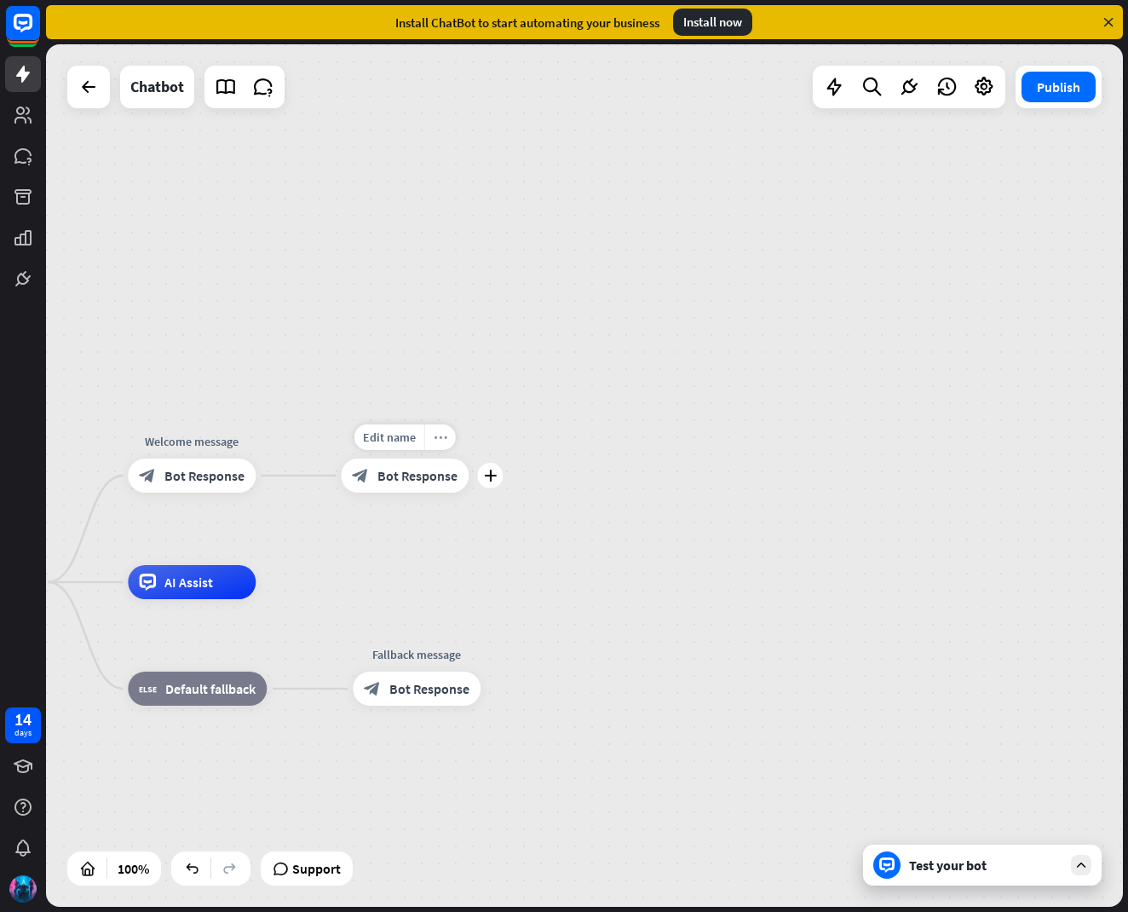
click at [435, 435] on icon "more_horiz" at bounding box center [441, 437] width 14 height 13
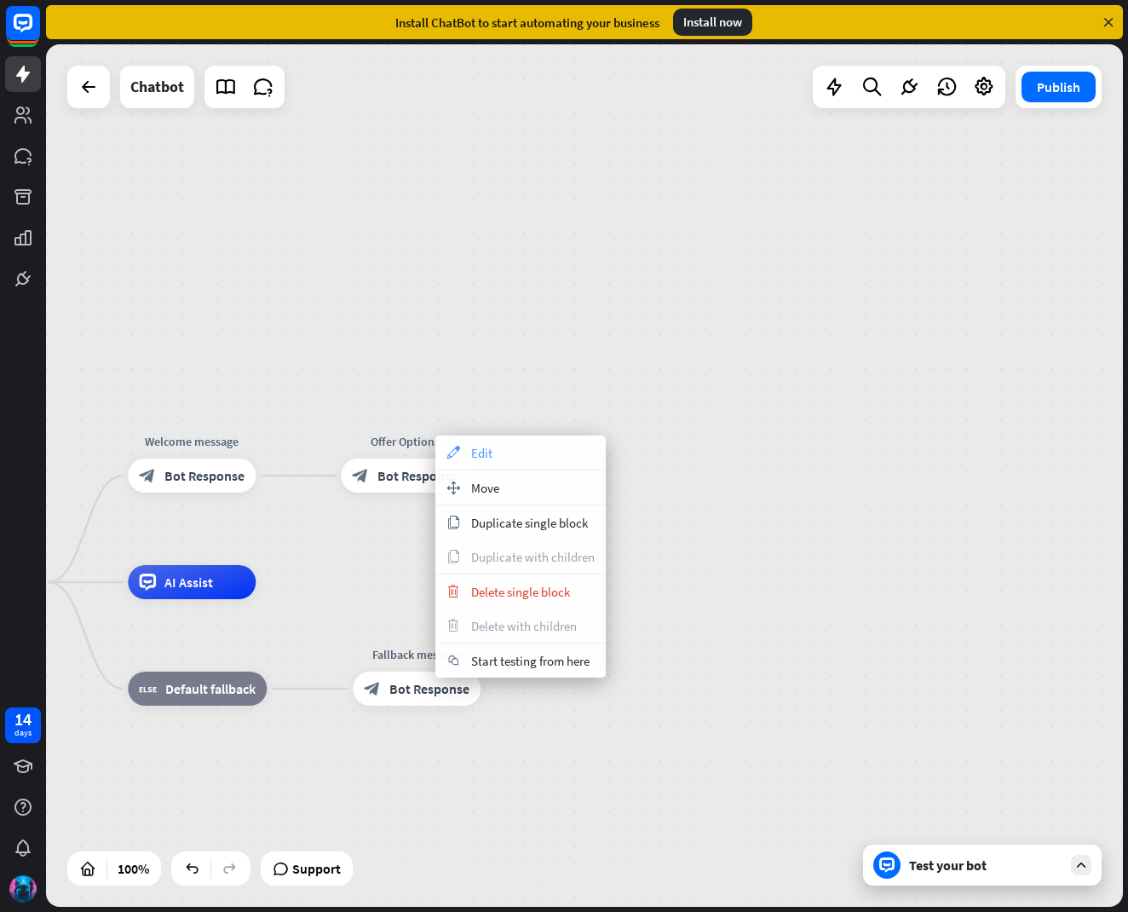
click at [470, 453] on div "appearance Edit" at bounding box center [520, 452] width 170 height 34
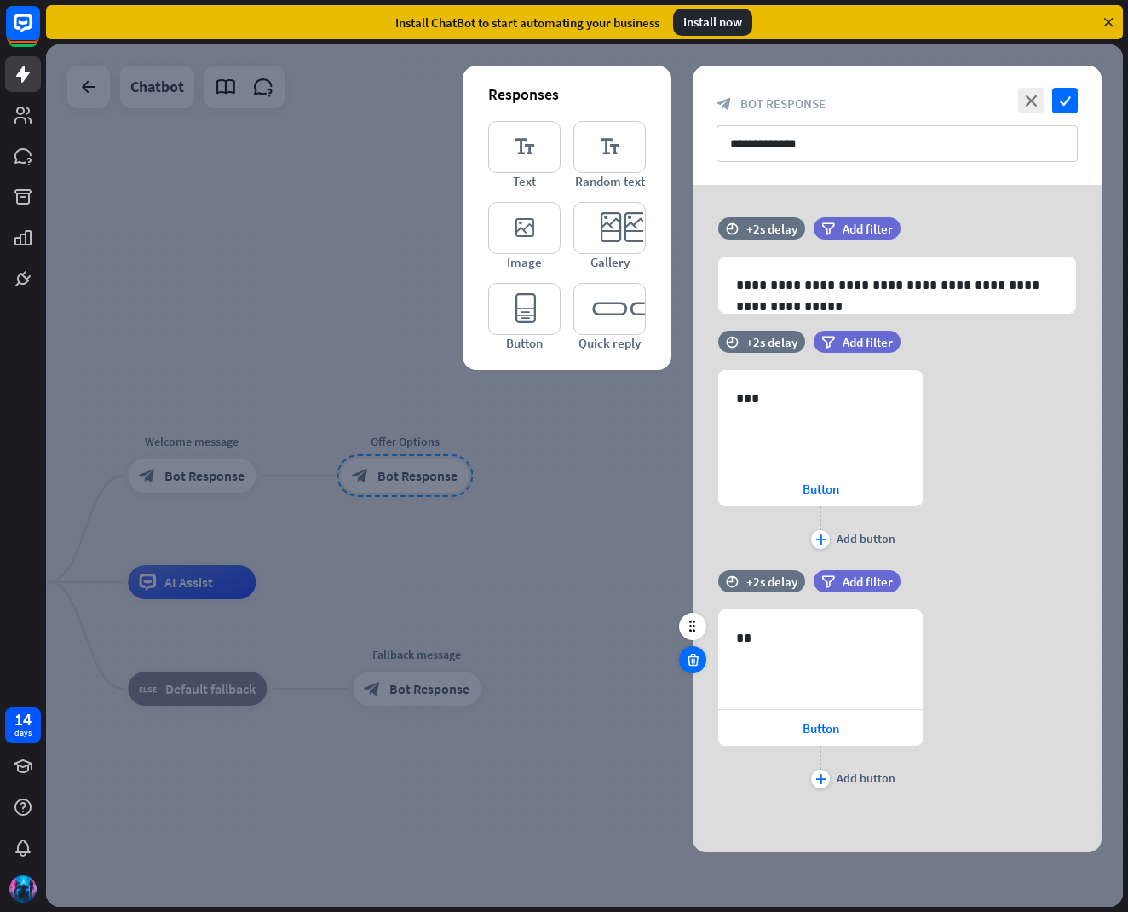
click at [696, 663] on icon at bounding box center [693, 659] width 16 height 15
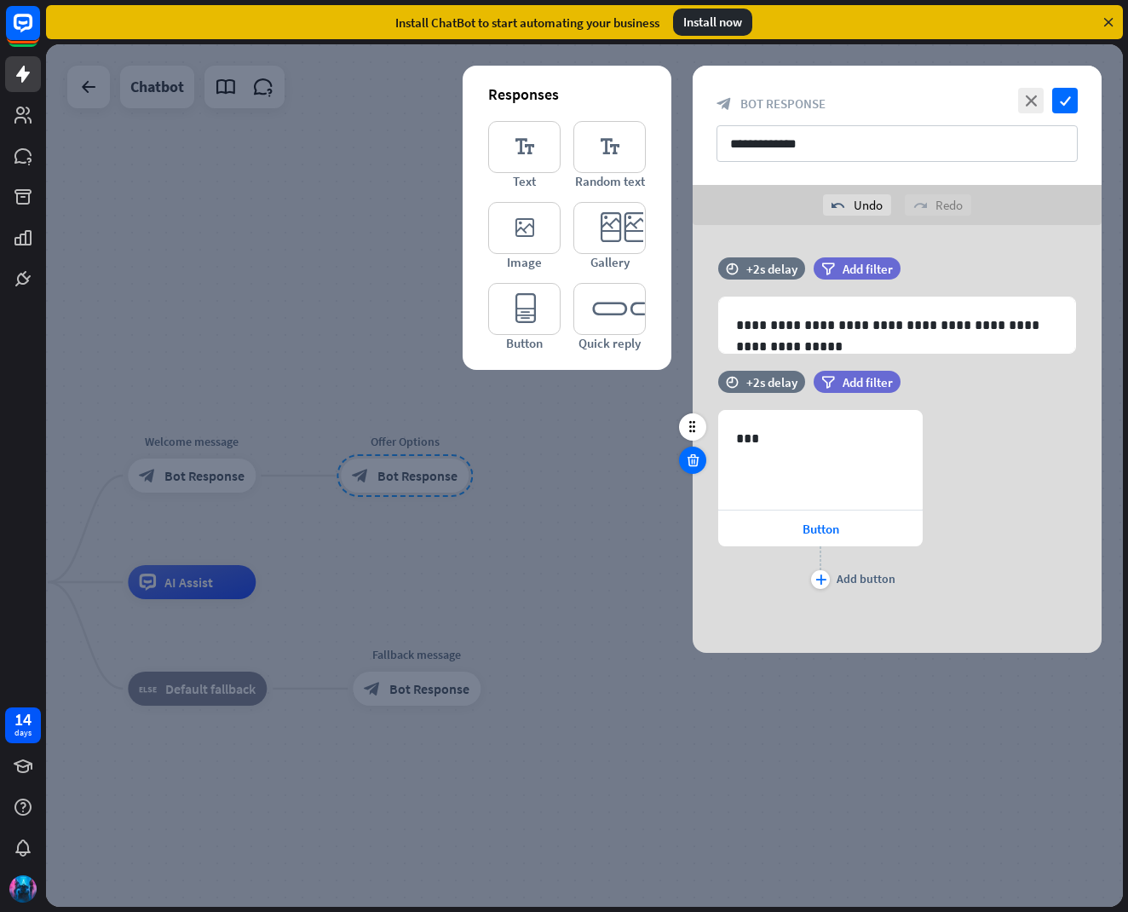
click at [693, 454] on icon at bounding box center [693, 459] width 16 height 15
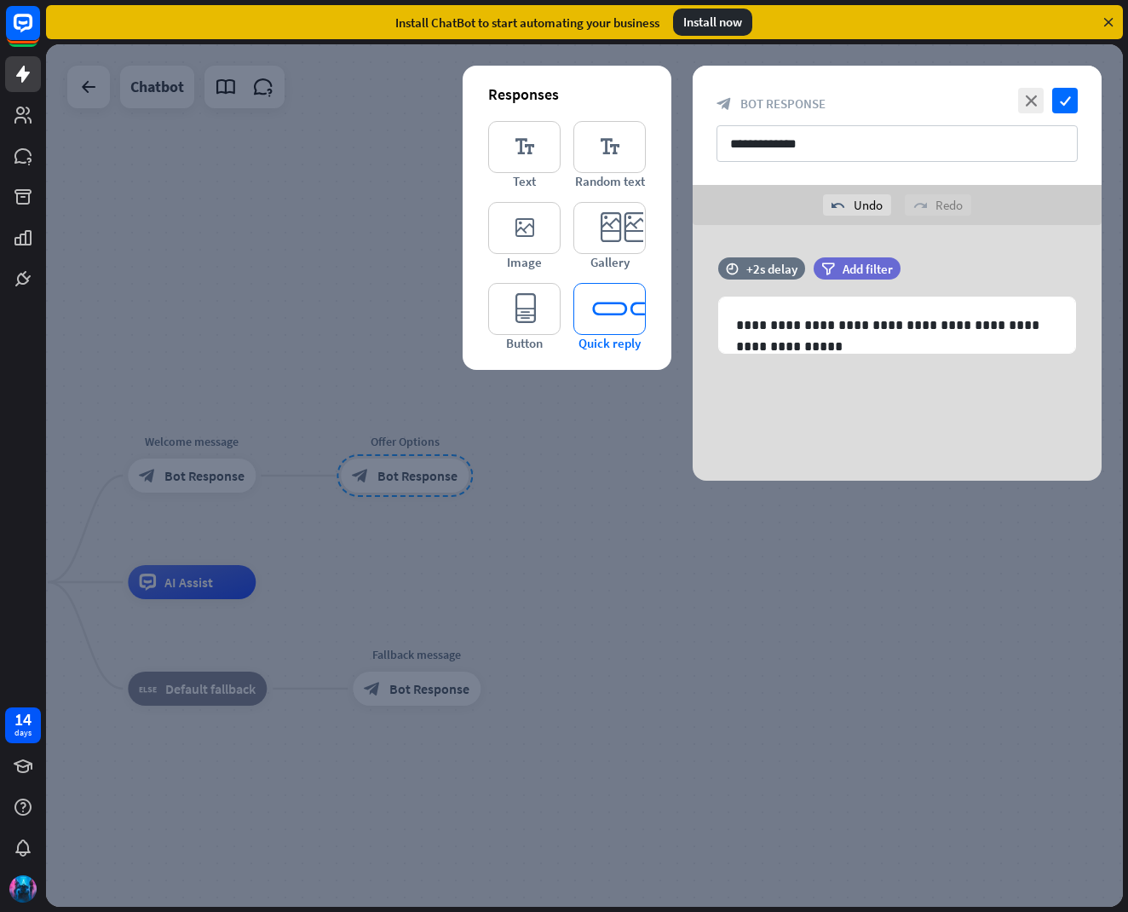
click at [589, 319] on icon "editor_quick_replies" at bounding box center [609, 309] width 72 height 52
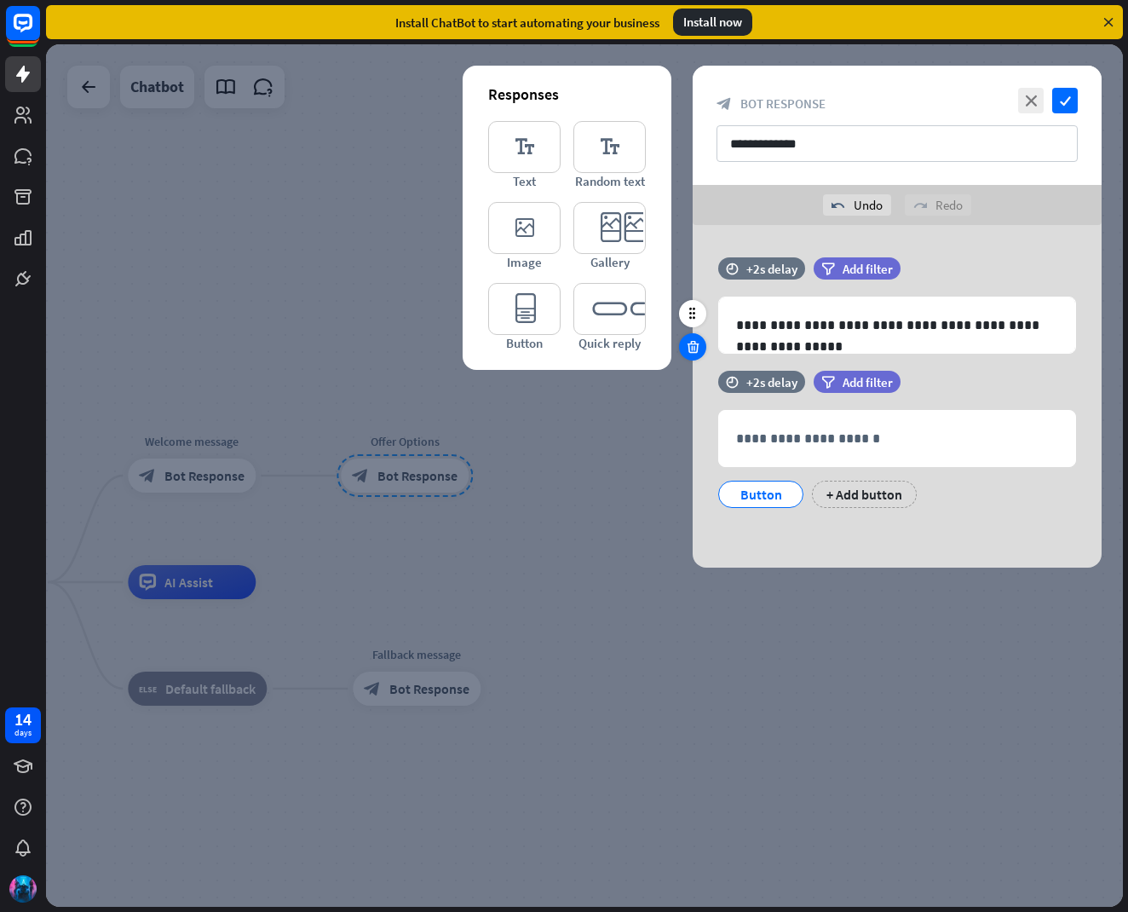
click at [682, 348] on div at bounding box center [692, 346] width 27 height 27
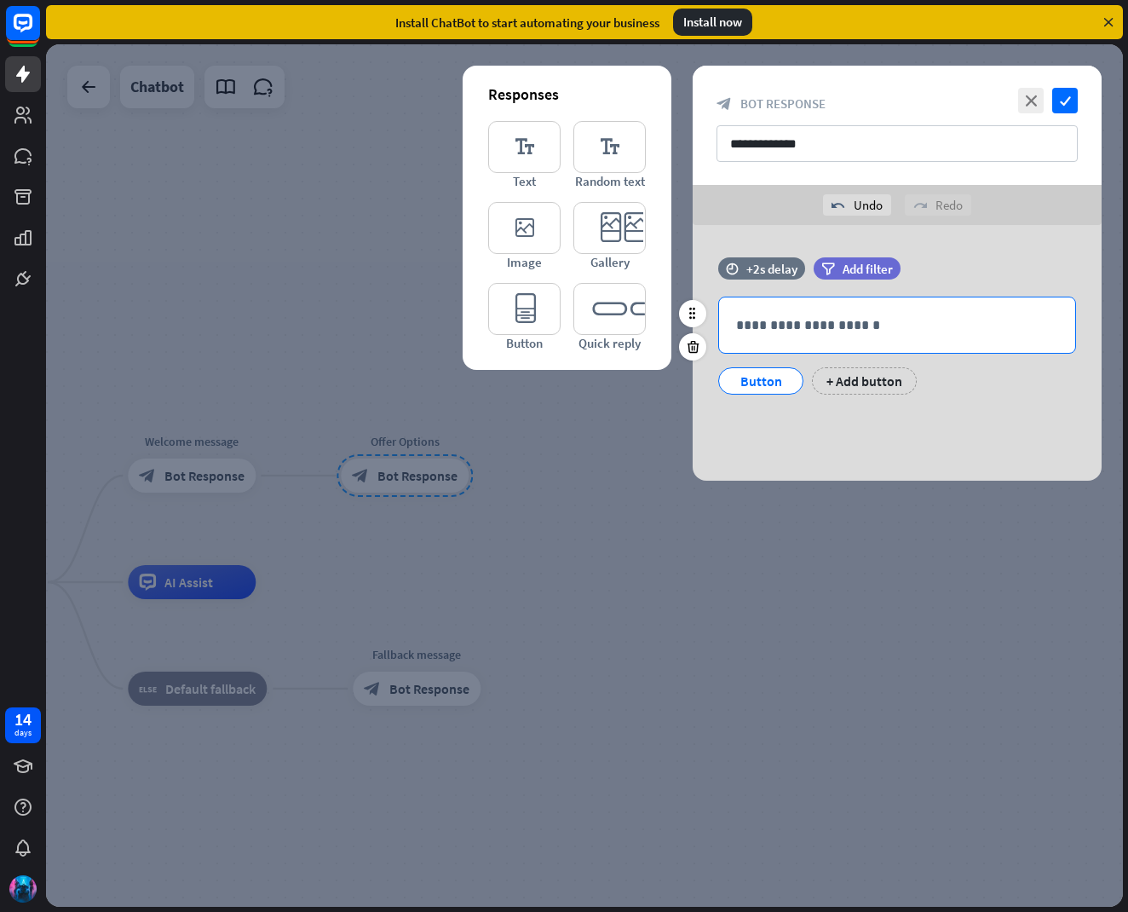
click at [790, 341] on div "**********" at bounding box center [897, 324] width 356 height 55
drag, startPoint x: 833, startPoint y: 324, endPoint x: 1014, endPoint y: 321, distance: 180.6
click at [1014, 321] on p "**********" at bounding box center [897, 324] width 322 height 21
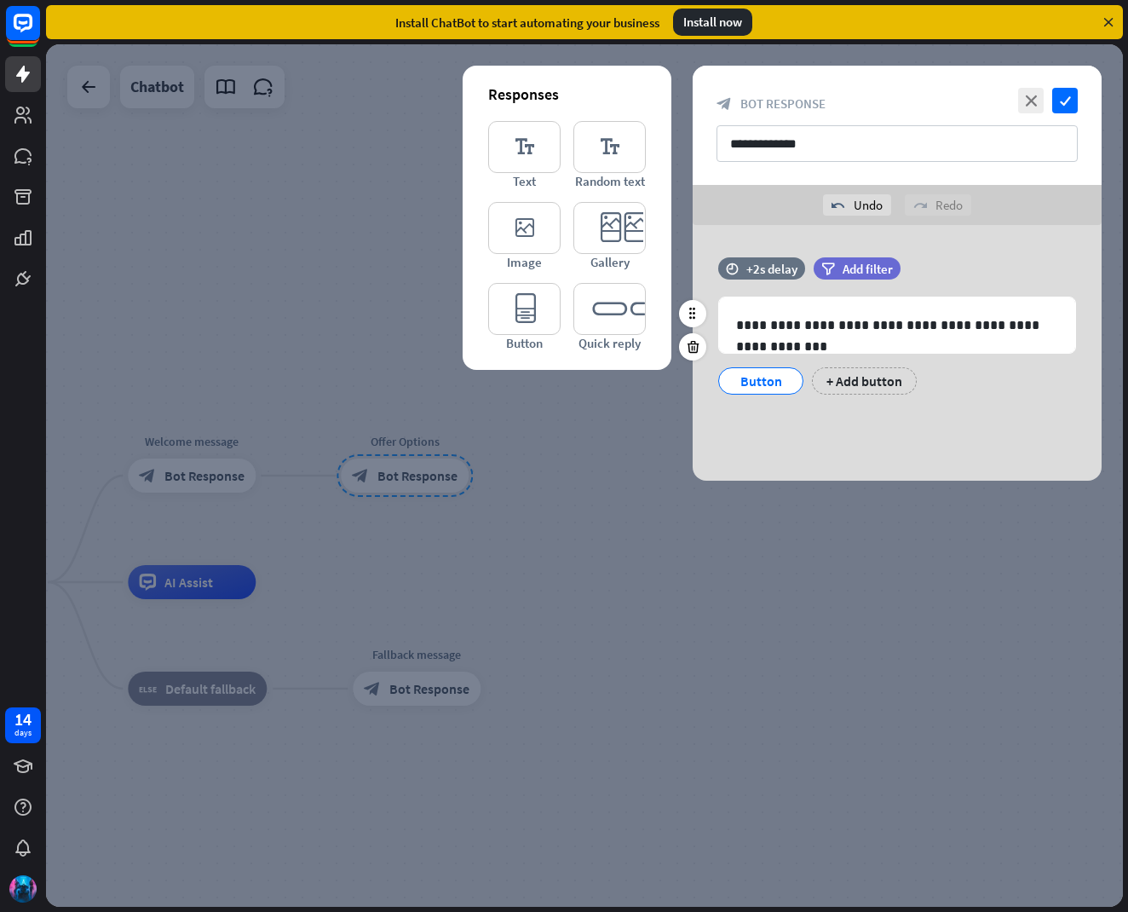
click at [762, 385] on div "Button" at bounding box center [761, 381] width 56 height 26
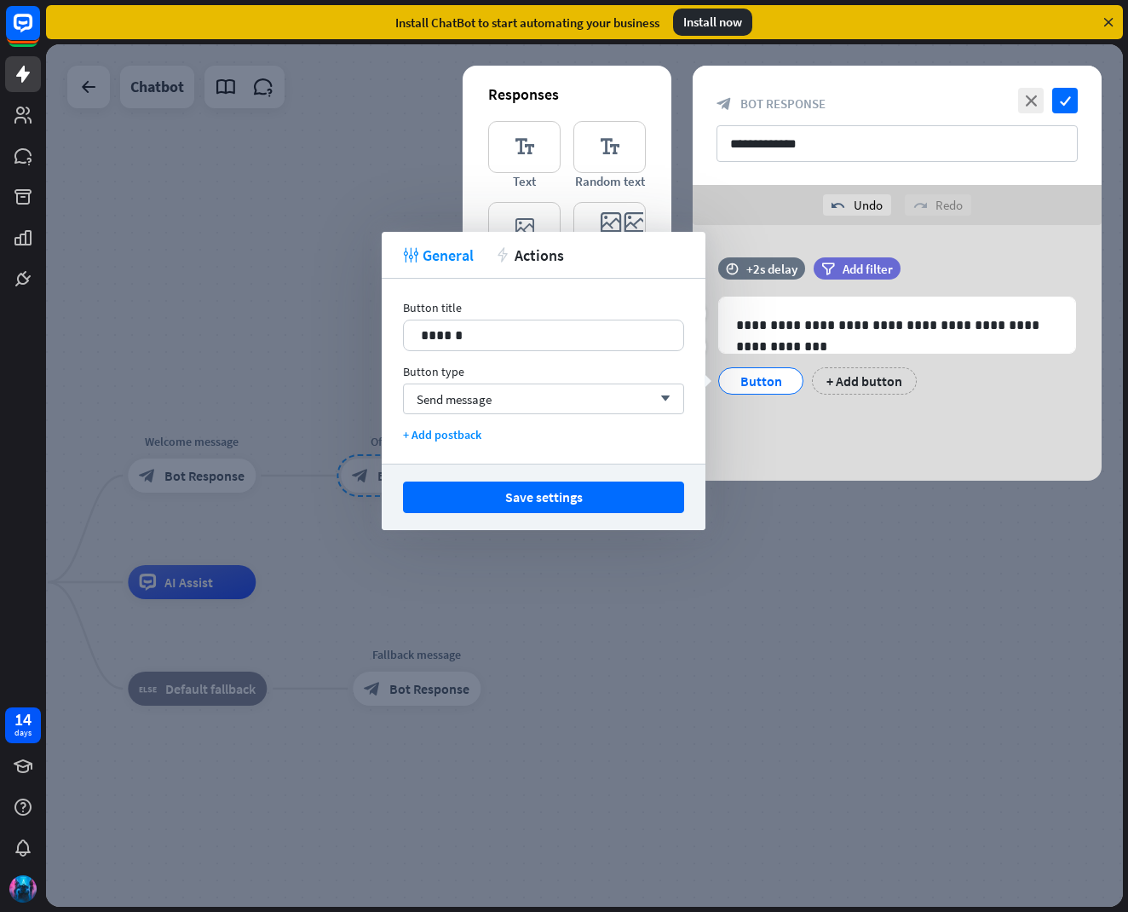
click at [753, 393] on div "Button" at bounding box center [761, 381] width 56 height 26
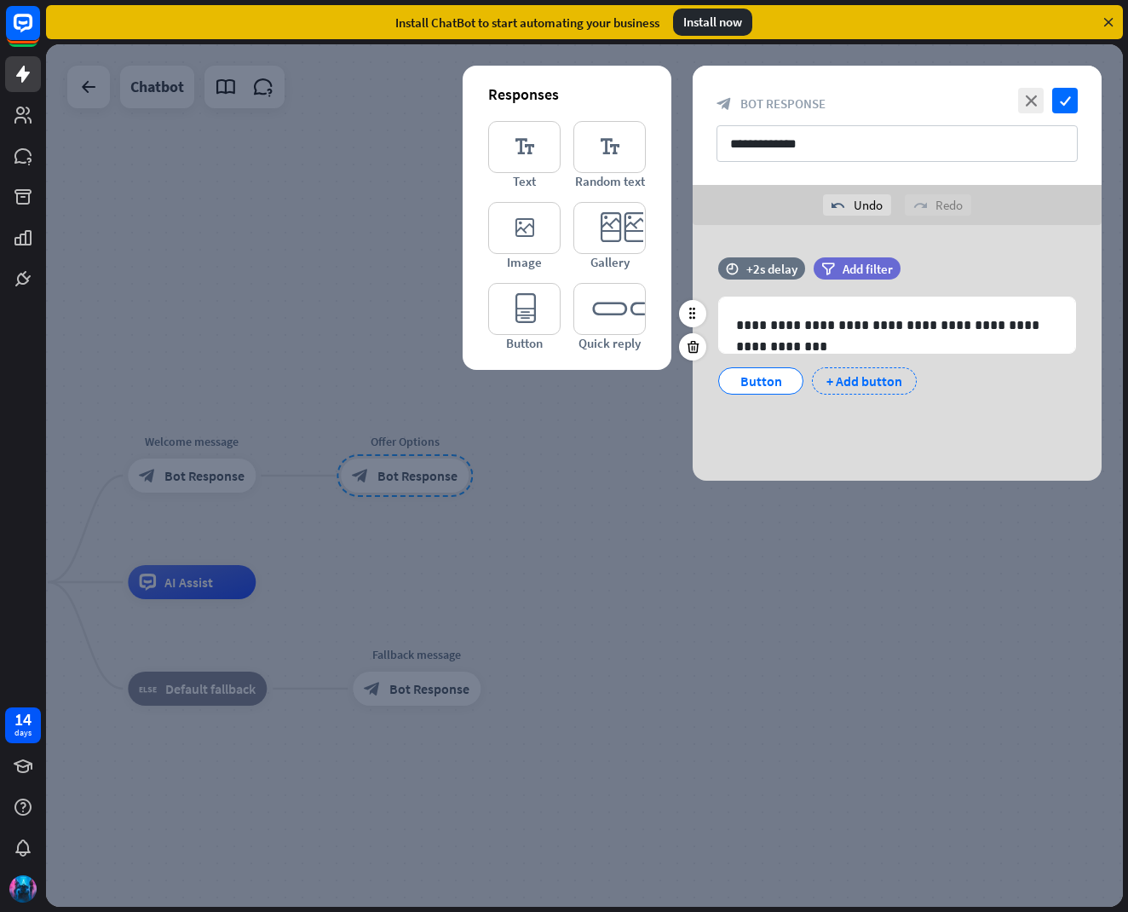
click at [849, 374] on div "+ Add button" at bounding box center [864, 380] width 105 height 27
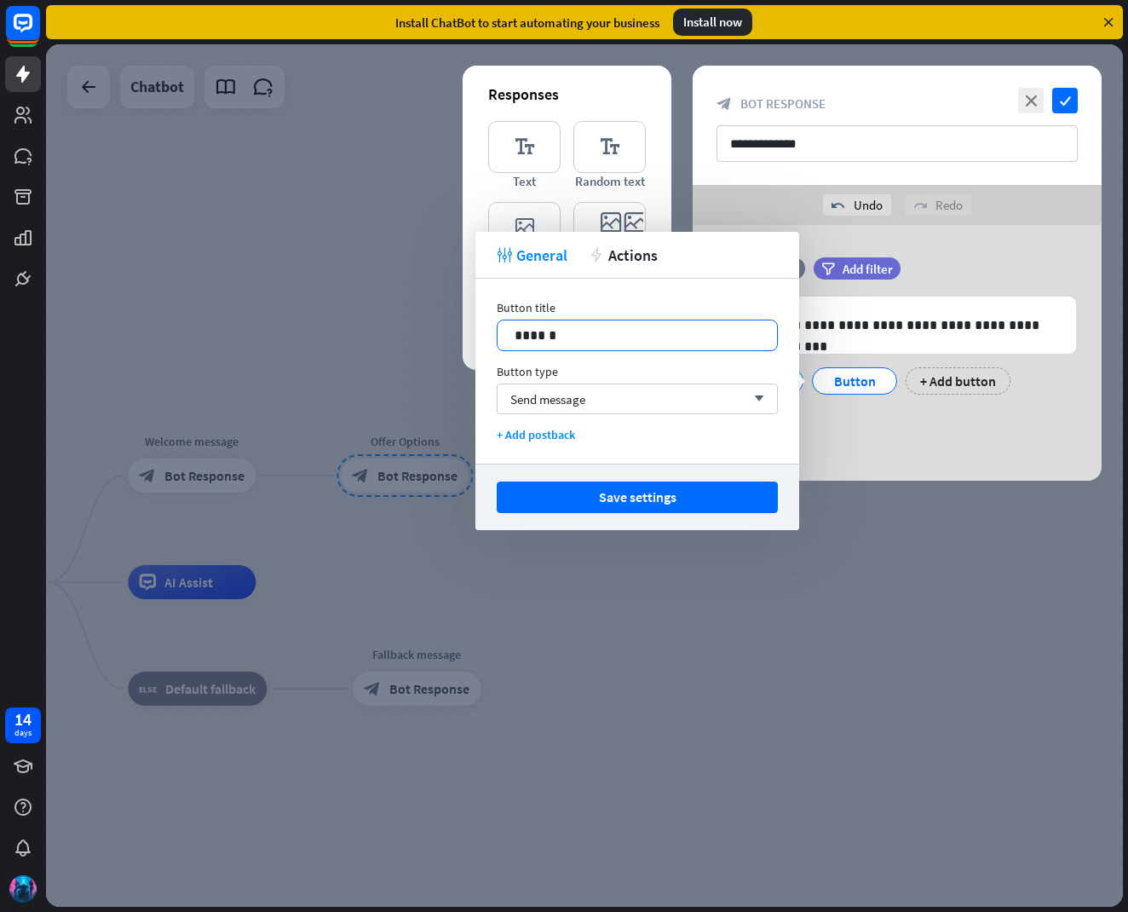
click at [586, 332] on p "******" at bounding box center [637, 335] width 245 height 21
click at [887, 434] on div "**********" at bounding box center [897, 353] width 409 height 256
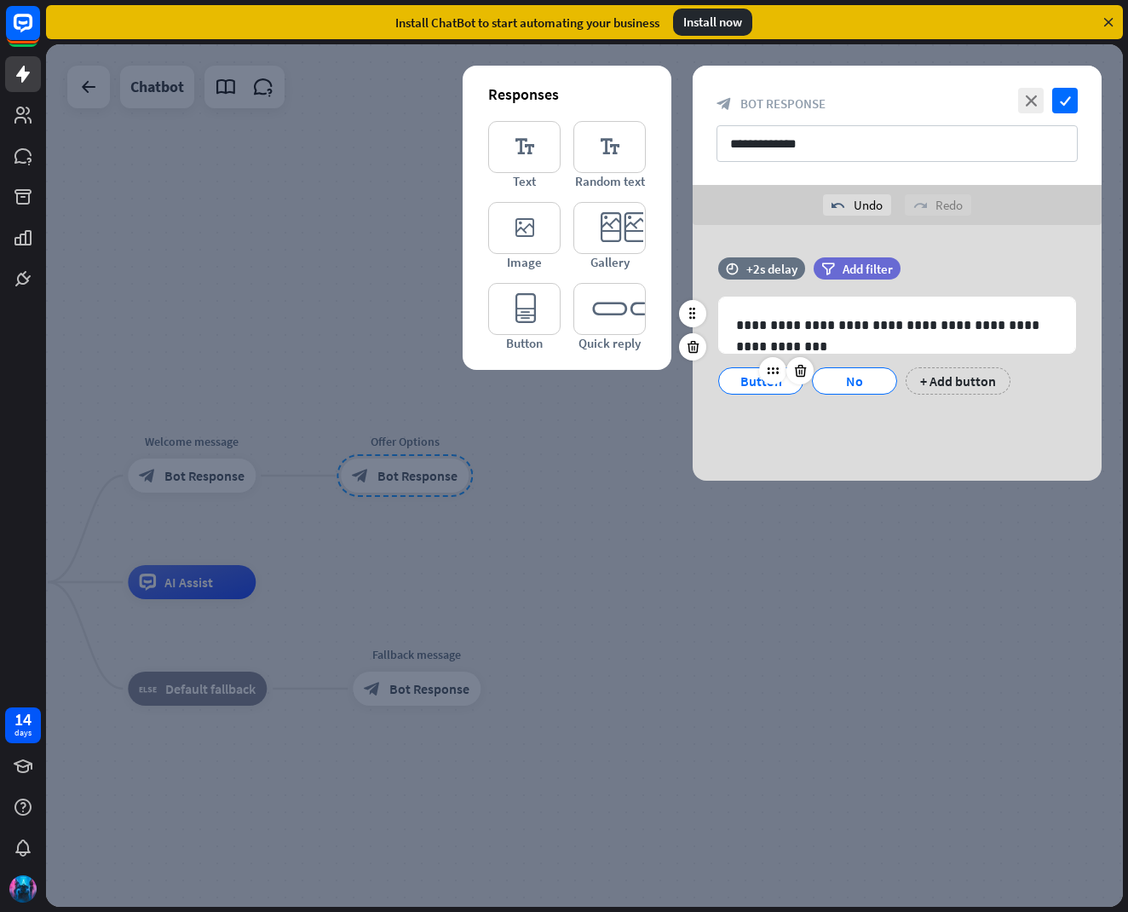
click at [725, 377] on div "Button" at bounding box center [760, 380] width 85 height 27
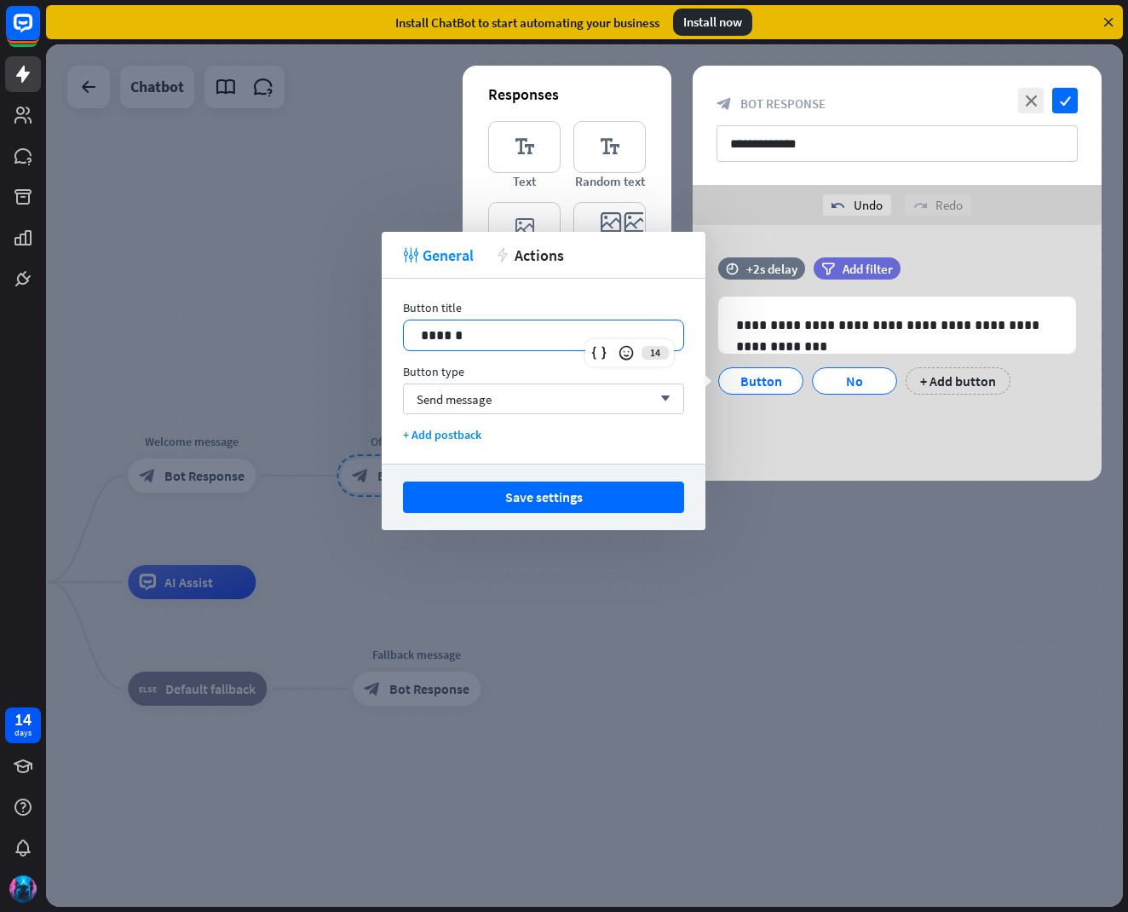
drag, startPoint x: 483, startPoint y: 334, endPoint x: 372, endPoint y: 333, distance: 110.8
click at [372, 333] on body "14 days close Product Help First steps Get started with ChatBot Help Center Fol…" at bounding box center [564, 456] width 1128 height 912
drag, startPoint x: 425, startPoint y: 334, endPoint x: 480, endPoint y: 336, distance: 55.4
click at [480, 336] on p "******" at bounding box center [543, 335] width 245 height 21
click at [976, 418] on div "**********" at bounding box center [897, 353] width 409 height 256
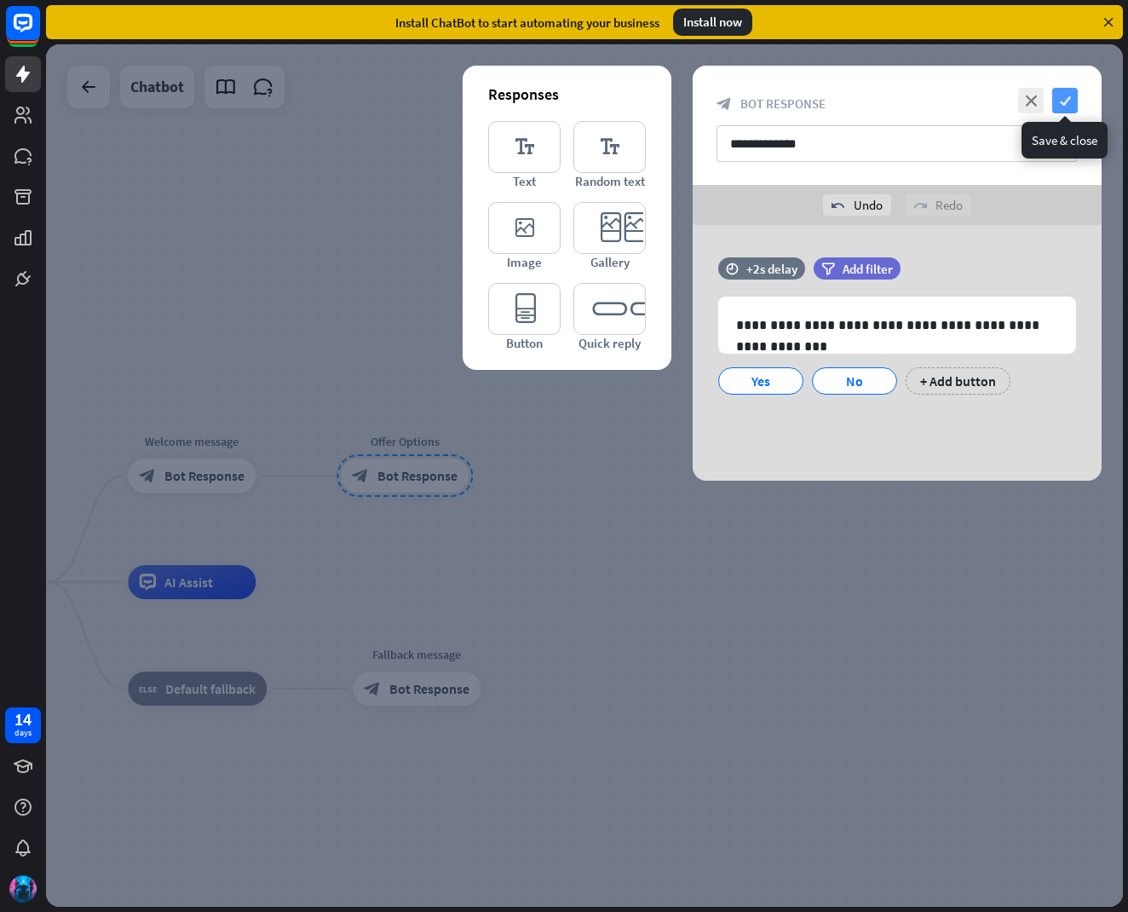
click at [1071, 103] on icon "check" at bounding box center [1065, 101] width 26 height 26
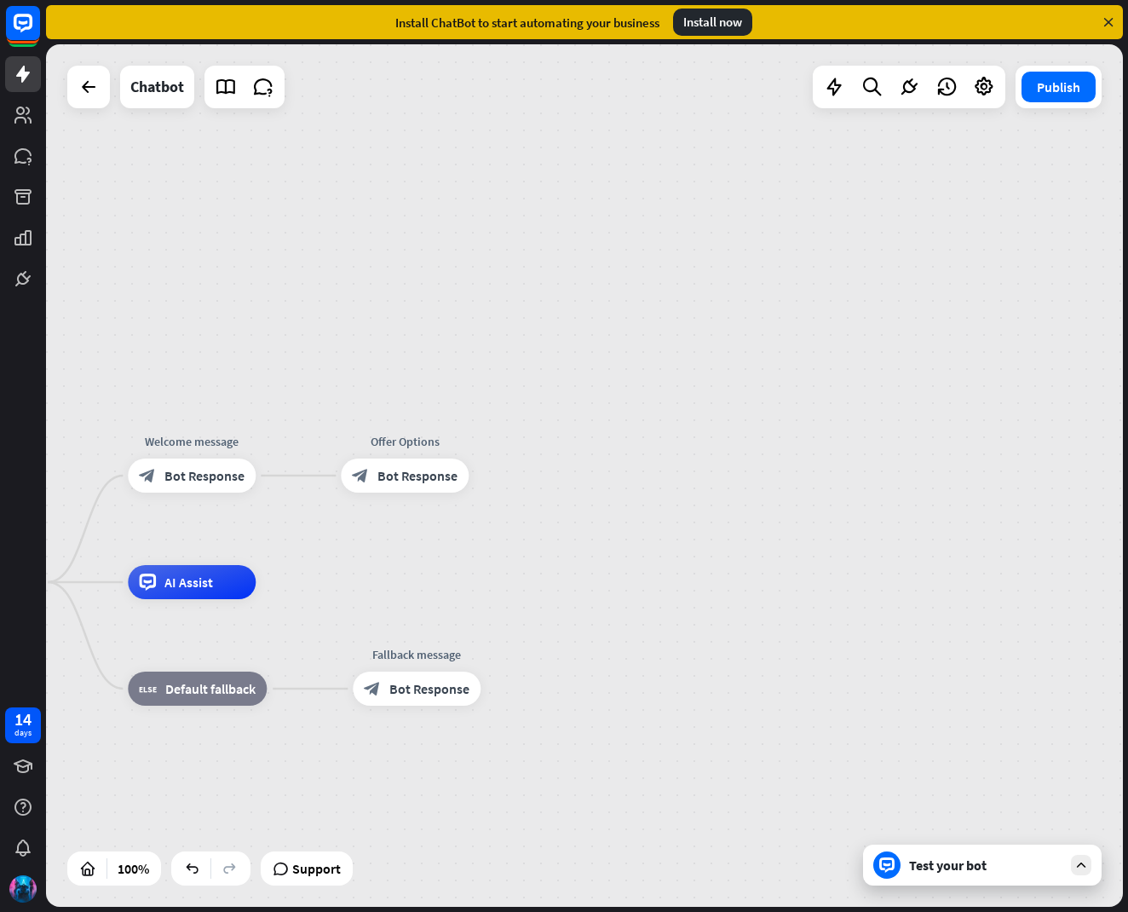
click at [1083, 863] on icon at bounding box center [1080, 864] width 15 height 15
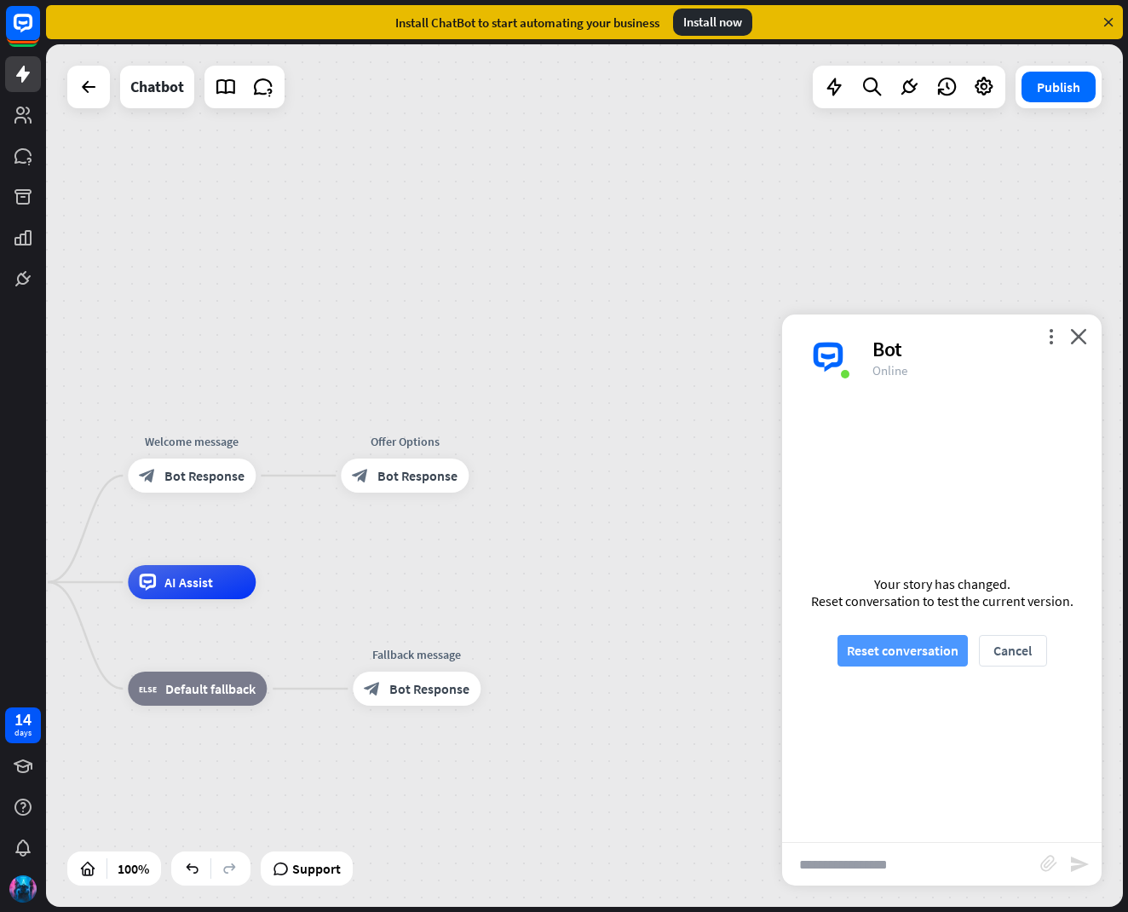
click at [913, 659] on button "Reset conversation" at bounding box center [902, 651] width 130 height 32
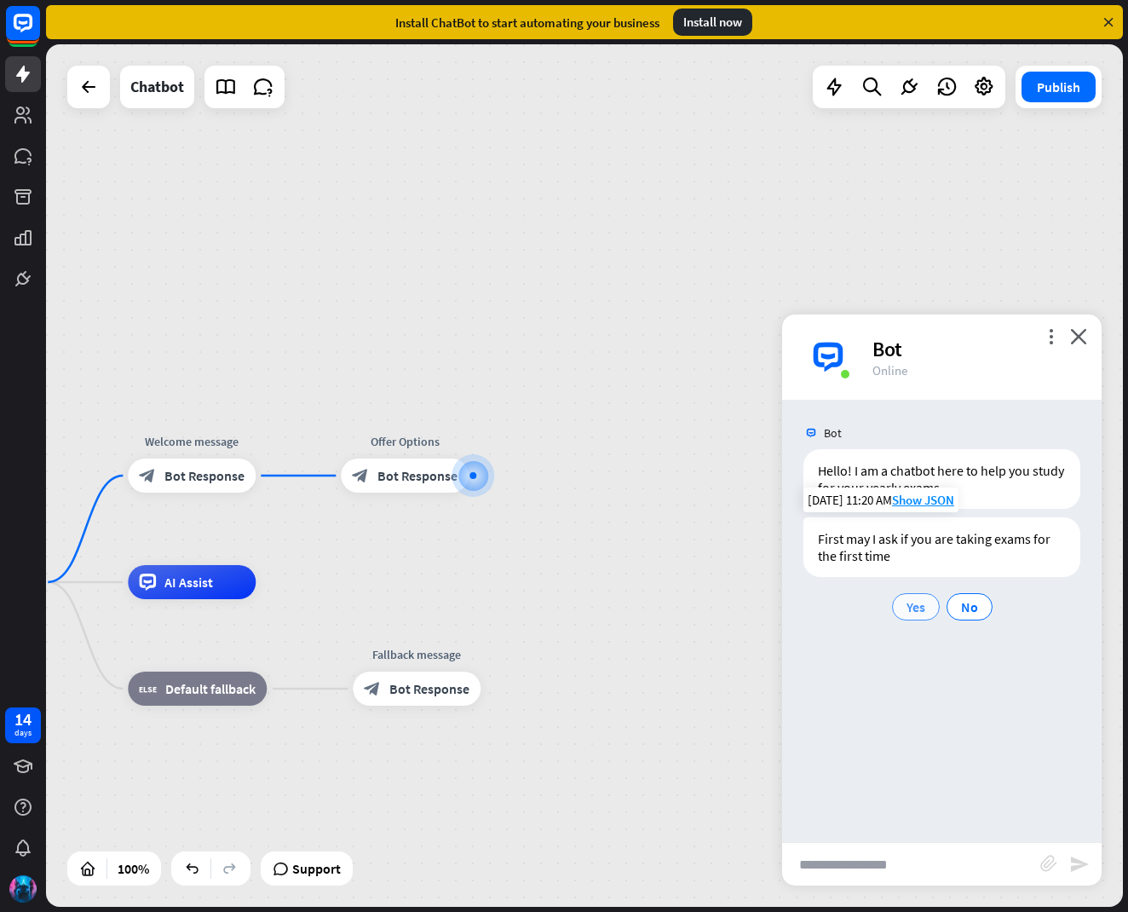
click at [924, 608] on span "Yes" at bounding box center [915, 606] width 19 height 17
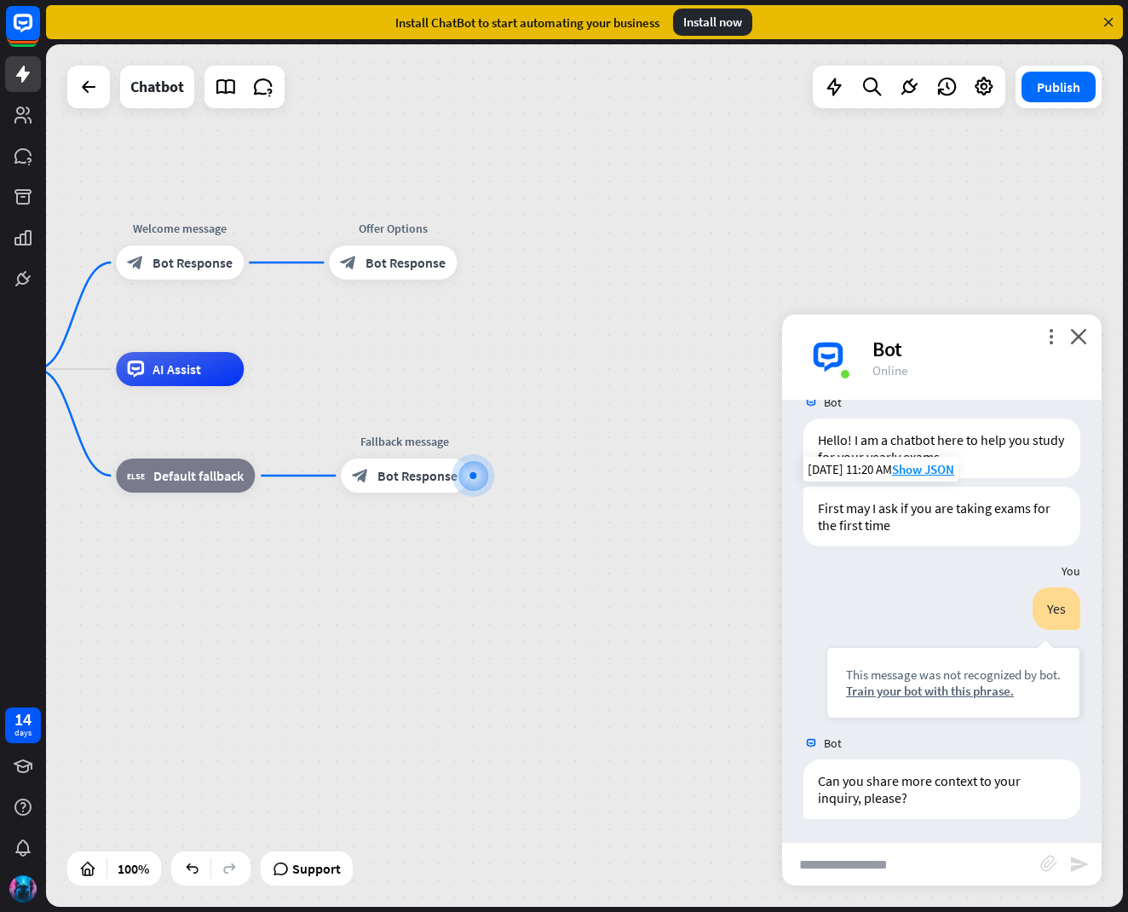
scroll to position [33, 0]
click at [1090, 336] on div "more_vert close Bot Online" at bounding box center [941, 356] width 319 height 85
click at [1080, 325] on div "more_vert close Bot Online" at bounding box center [941, 356] width 319 height 85
click at [1073, 334] on icon "close" at bounding box center [1078, 336] width 17 height 16
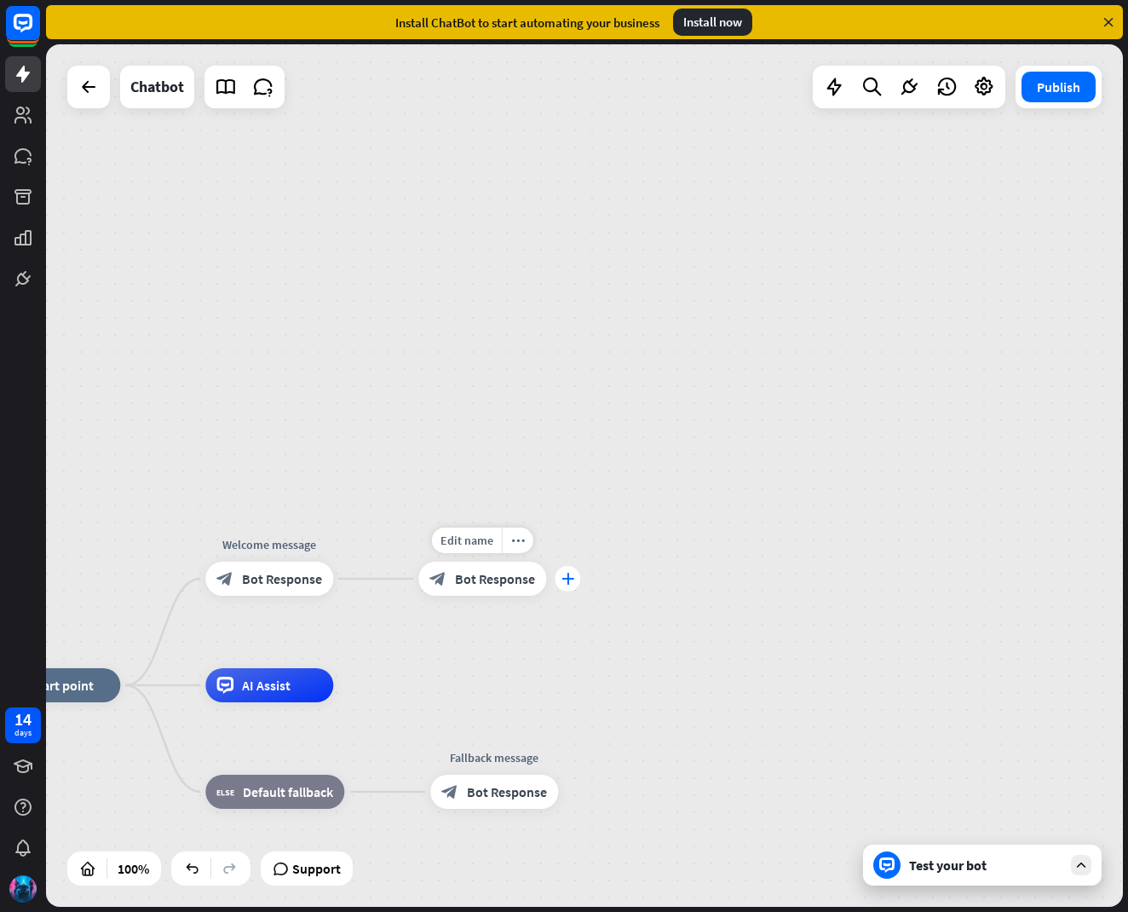
click at [564, 580] on icon "plus" at bounding box center [567, 579] width 13 height 12
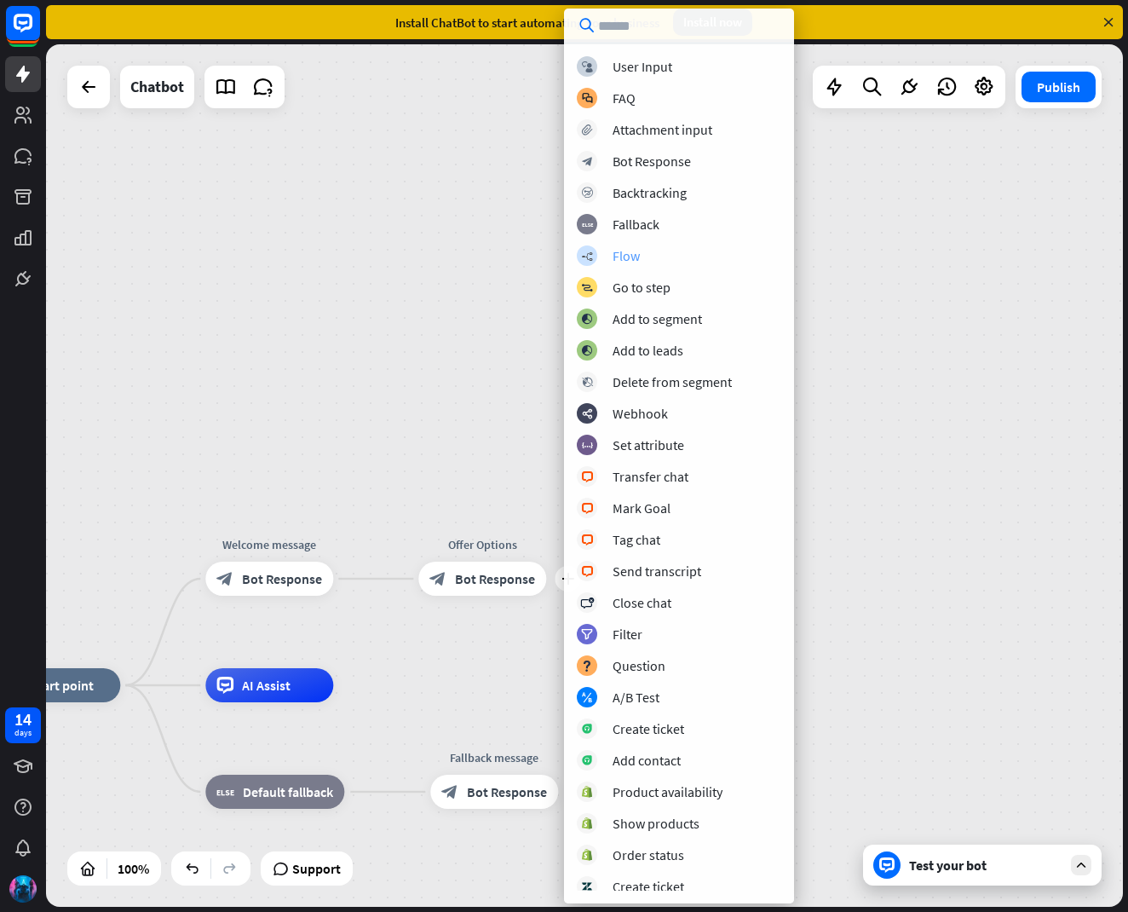
click at [619, 260] on div "Flow" at bounding box center [626, 255] width 27 height 17
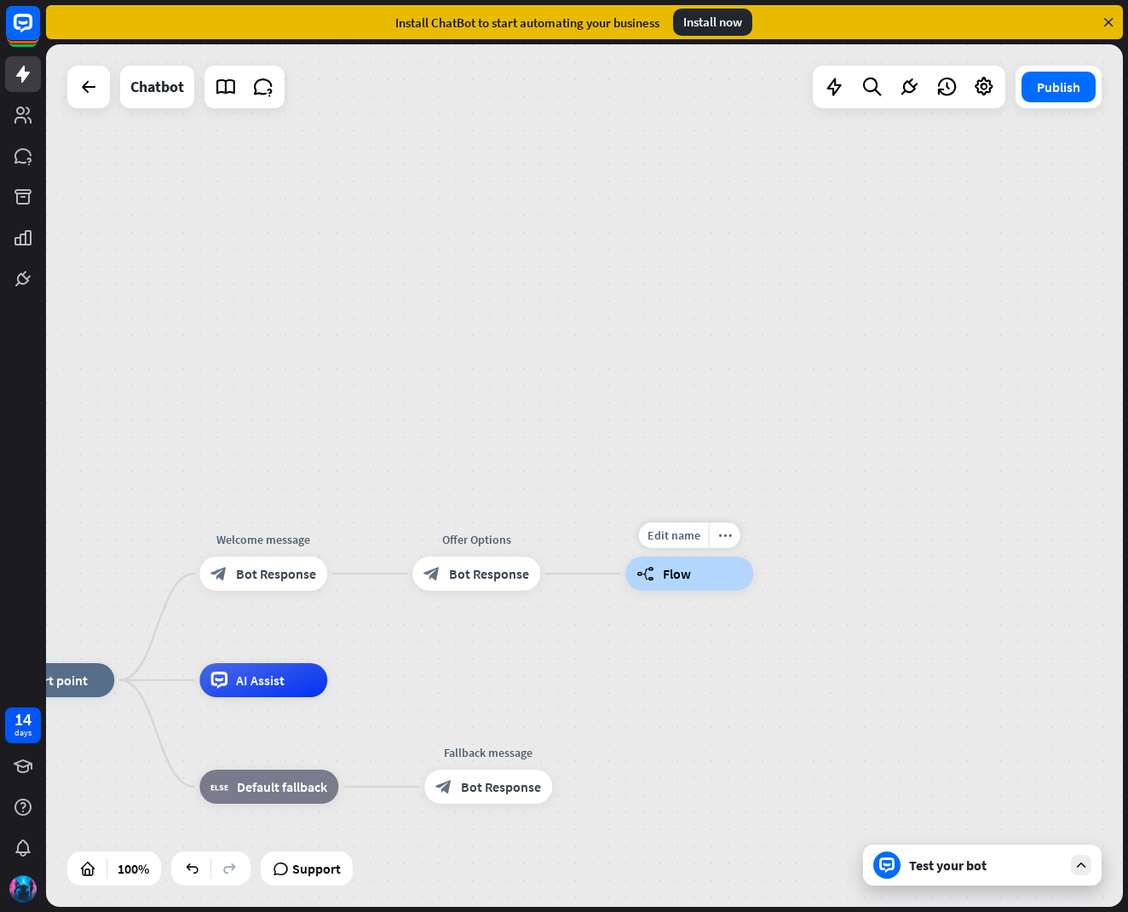
click at [739, 584] on div "builder_tree Flow" at bounding box center [689, 573] width 128 height 34
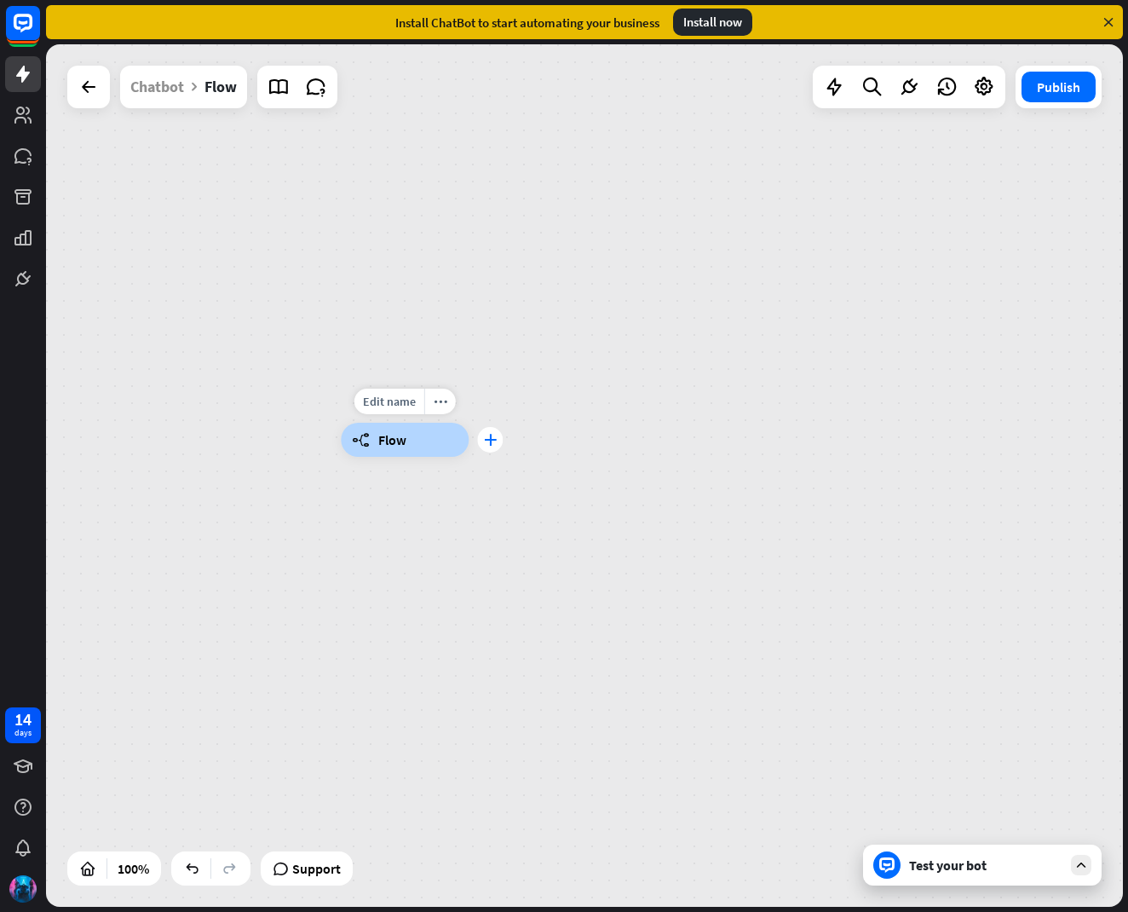
click at [482, 434] on div "plus" at bounding box center [490, 440] width 26 height 26
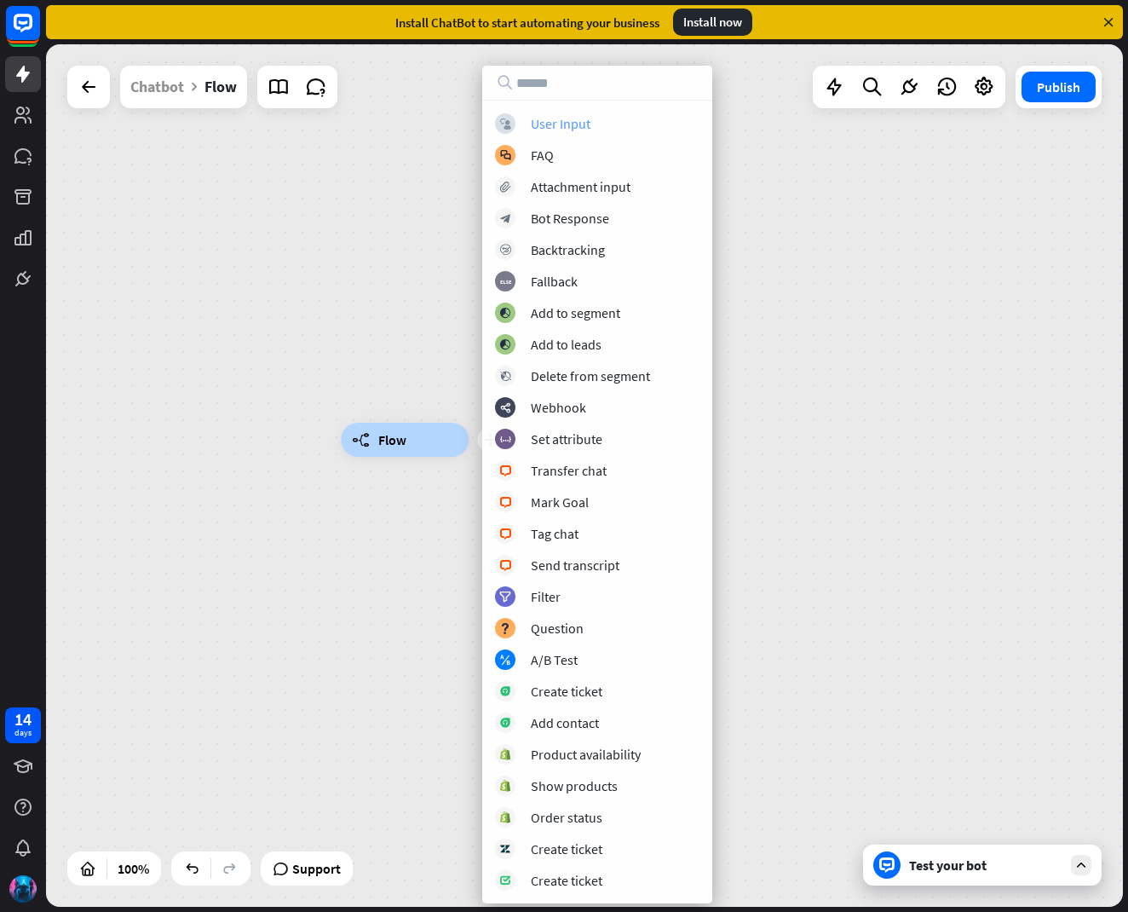
click at [559, 113] on div "block_user_input User Input" at bounding box center [597, 123] width 204 height 20
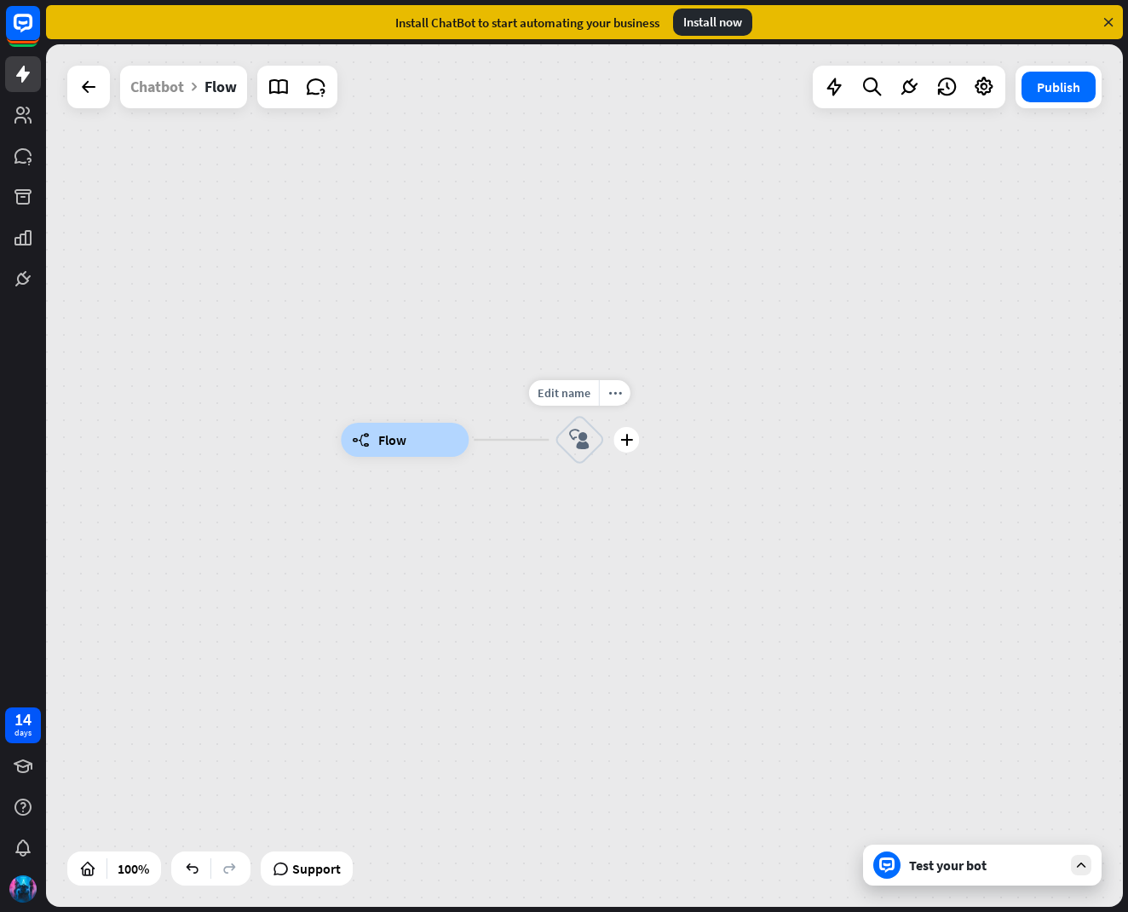
click at [578, 437] on icon "block_user_input" at bounding box center [579, 439] width 20 height 20
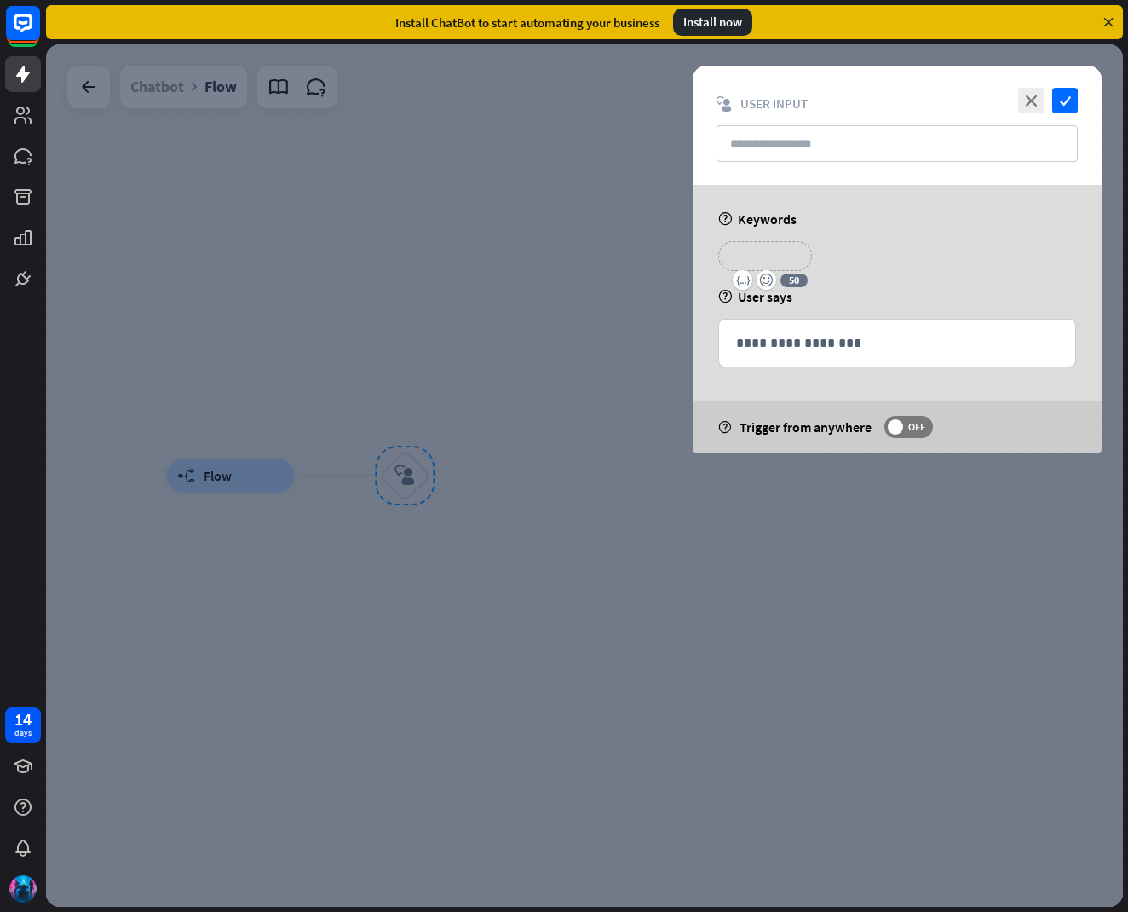
click at [768, 259] on p "**********" at bounding box center [765, 255] width 68 height 21
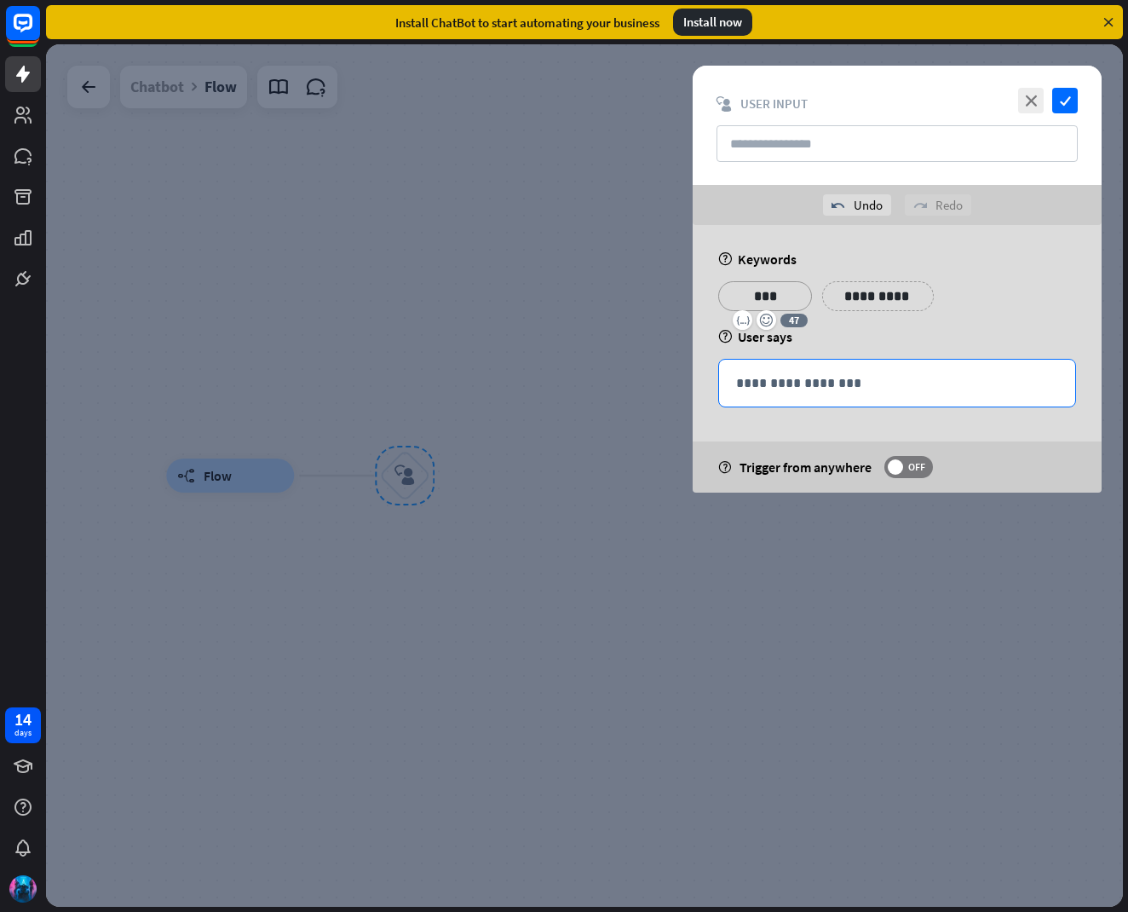
click at [782, 383] on p "**********" at bounding box center [897, 382] width 322 height 21
click at [502, 364] on div at bounding box center [584, 475] width 1077 height 862
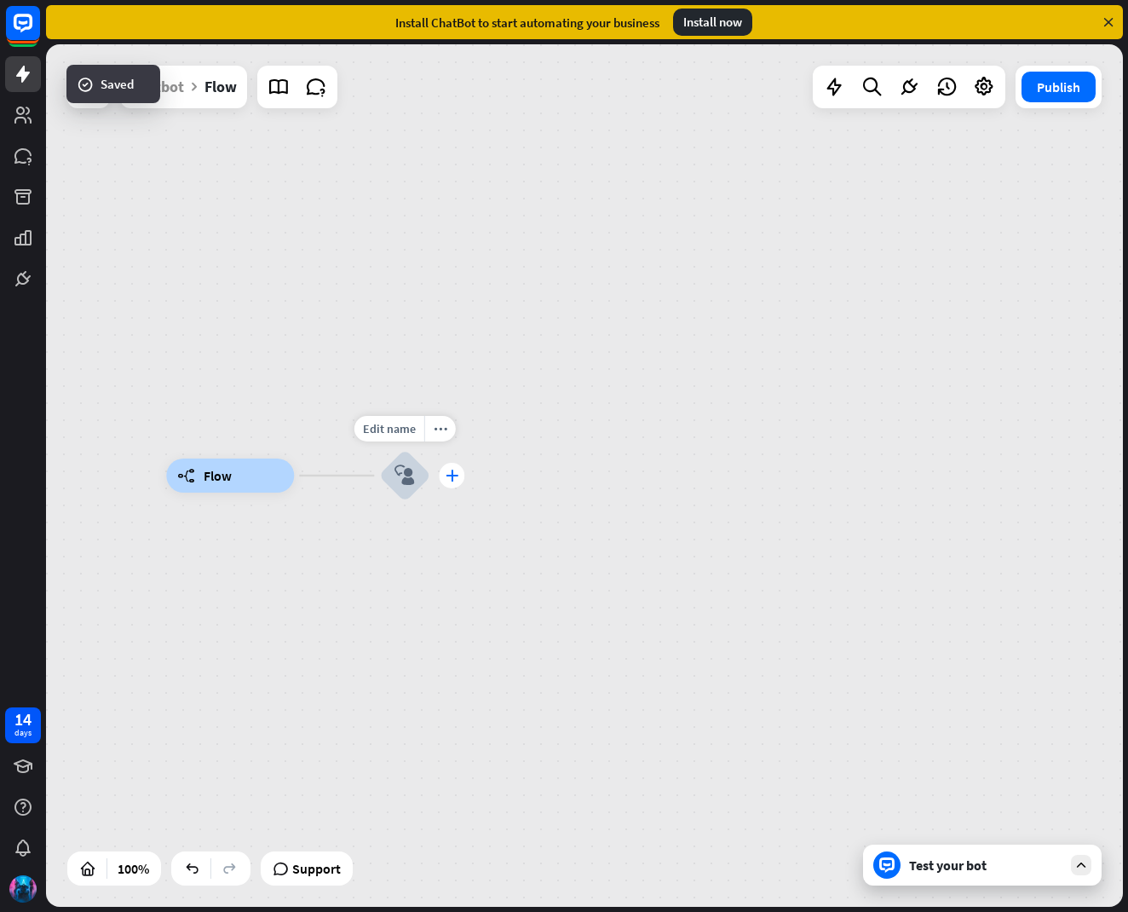
click at [452, 474] on icon "plus" at bounding box center [452, 475] width 13 height 12
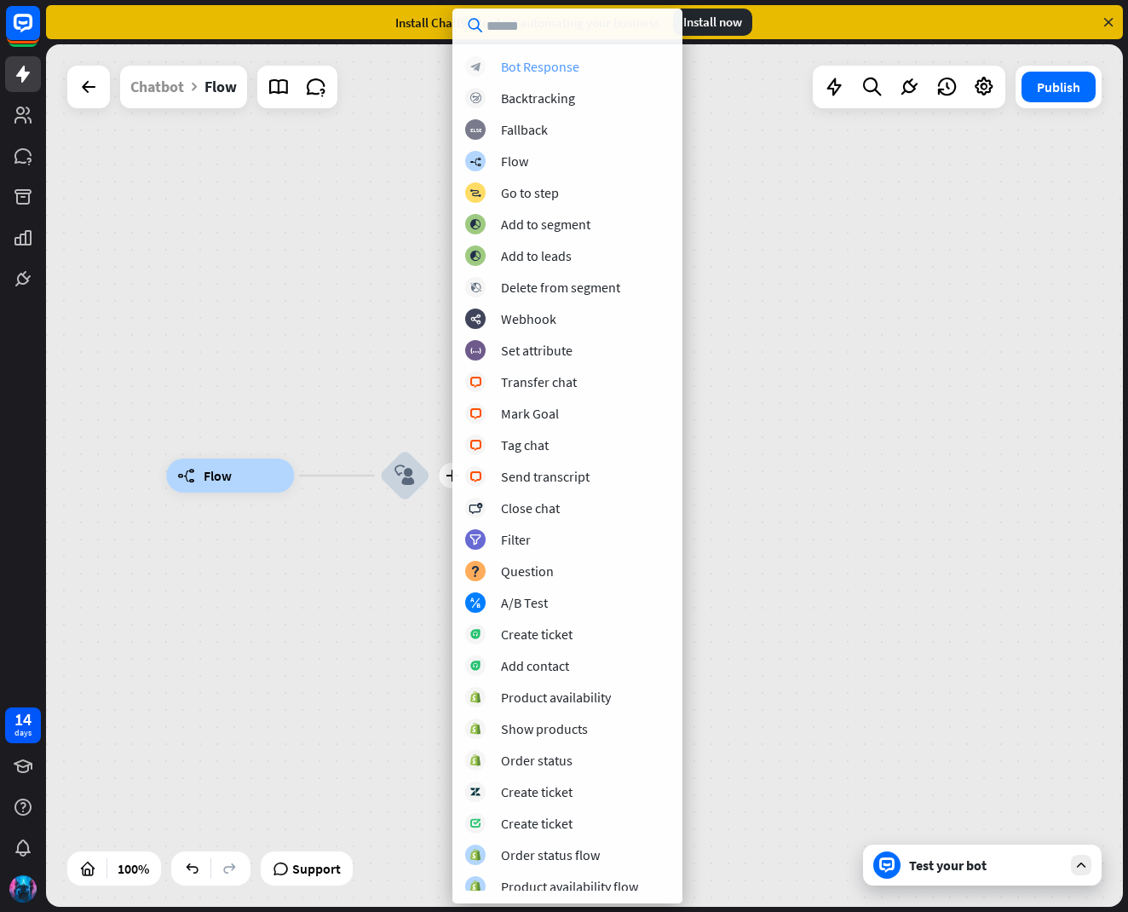
click at [529, 68] on div "Bot Response" at bounding box center [540, 66] width 78 height 17
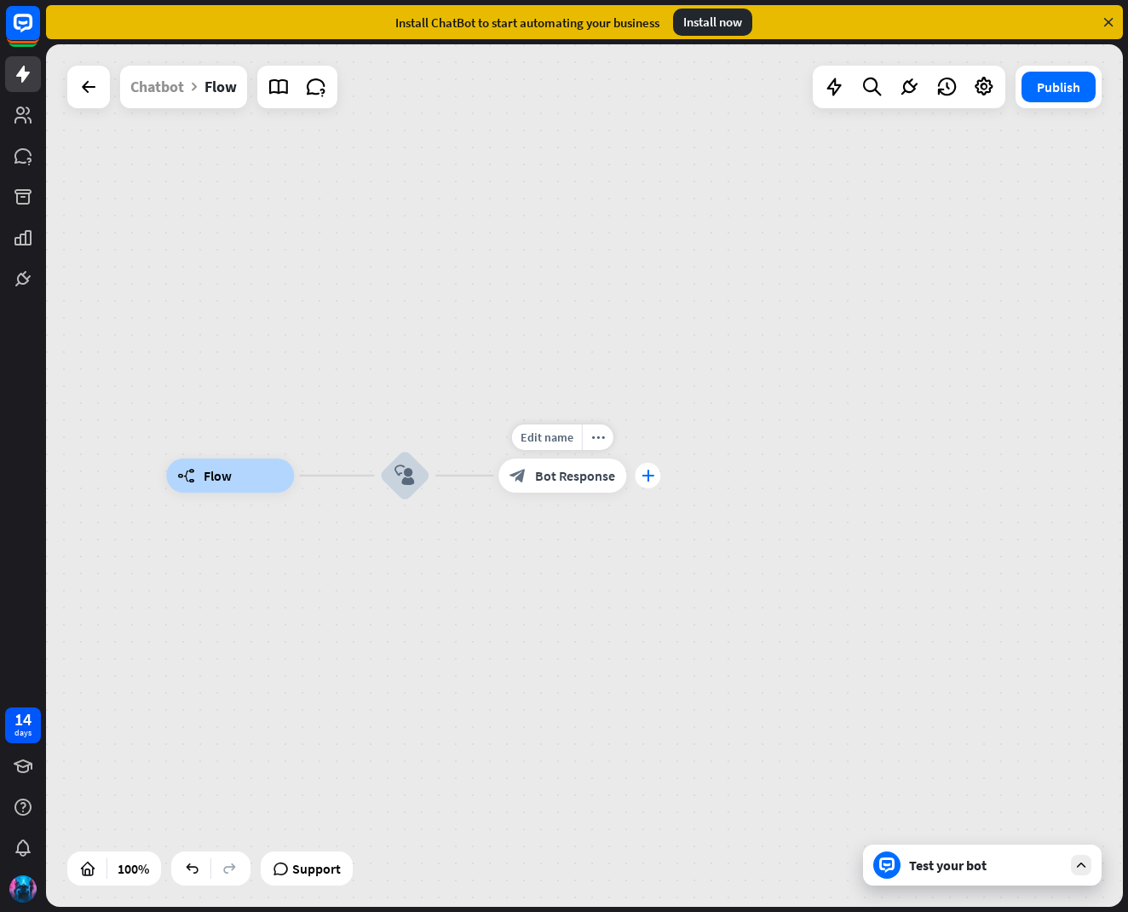
click at [647, 471] on icon "plus" at bounding box center [648, 475] width 13 height 12
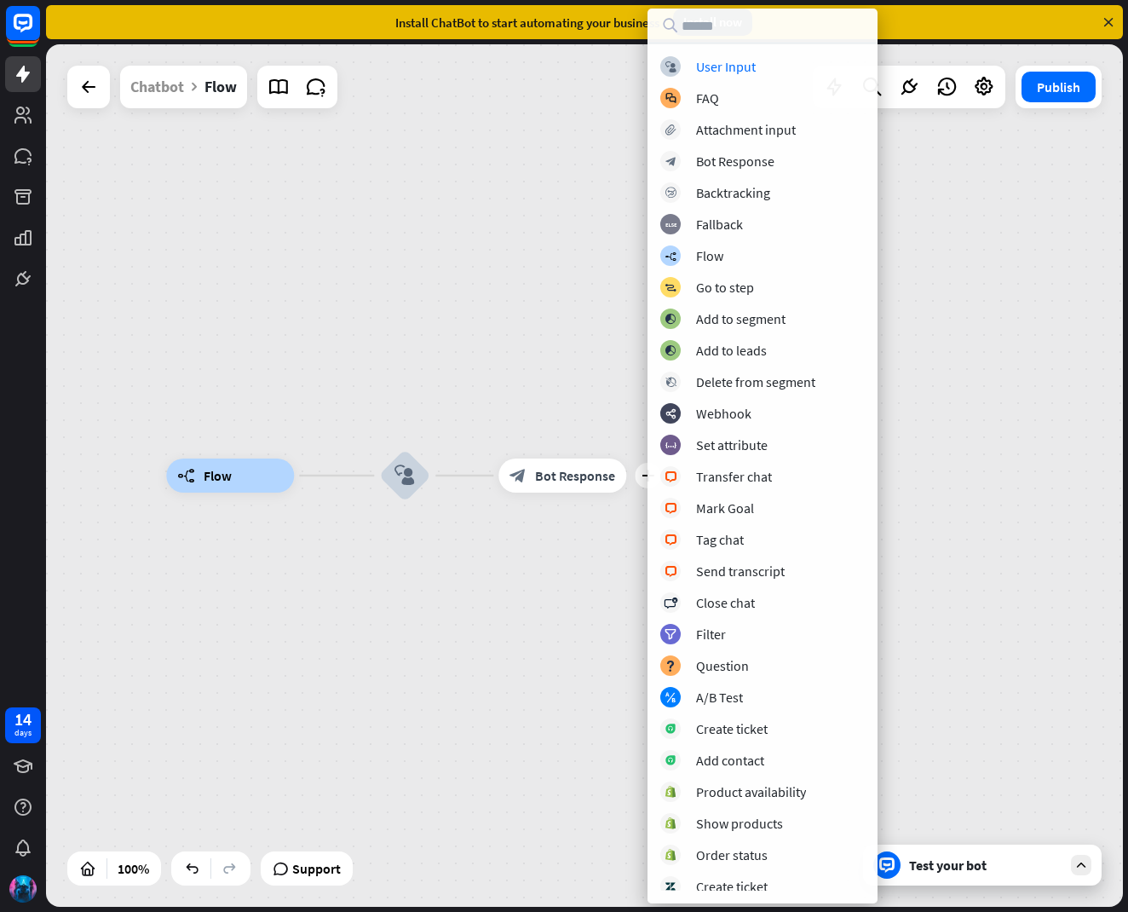
drag, startPoint x: 576, startPoint y: 218, endPoint x: 577, endPoint y: 227, distance: 9.4
click at [576, 219] on div "builder_tree Flow block_user_input plus block_bot_response Bot Response" at bounding box center [584, 475] width 1077 height 862
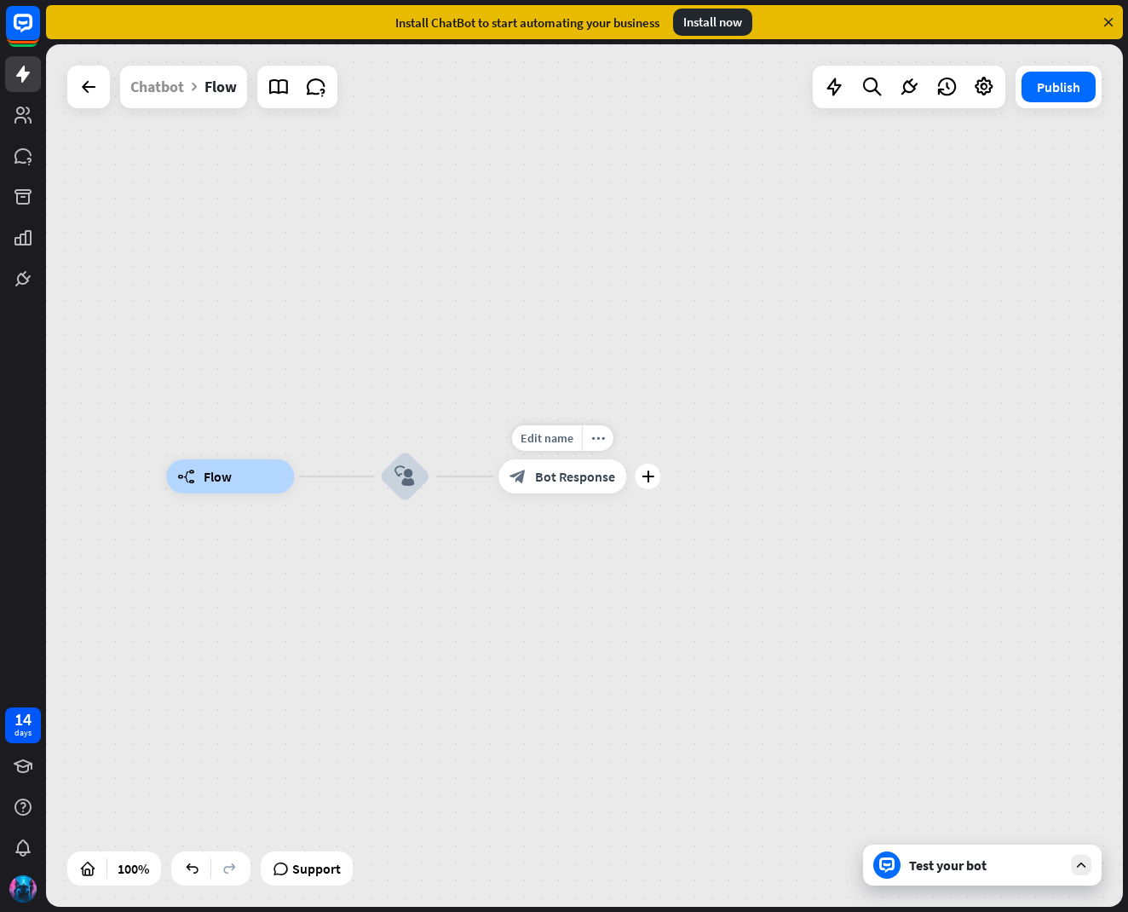
click at [572, 480] on span "Bot Response" at bounding box center [575, 476] width 80 height 17
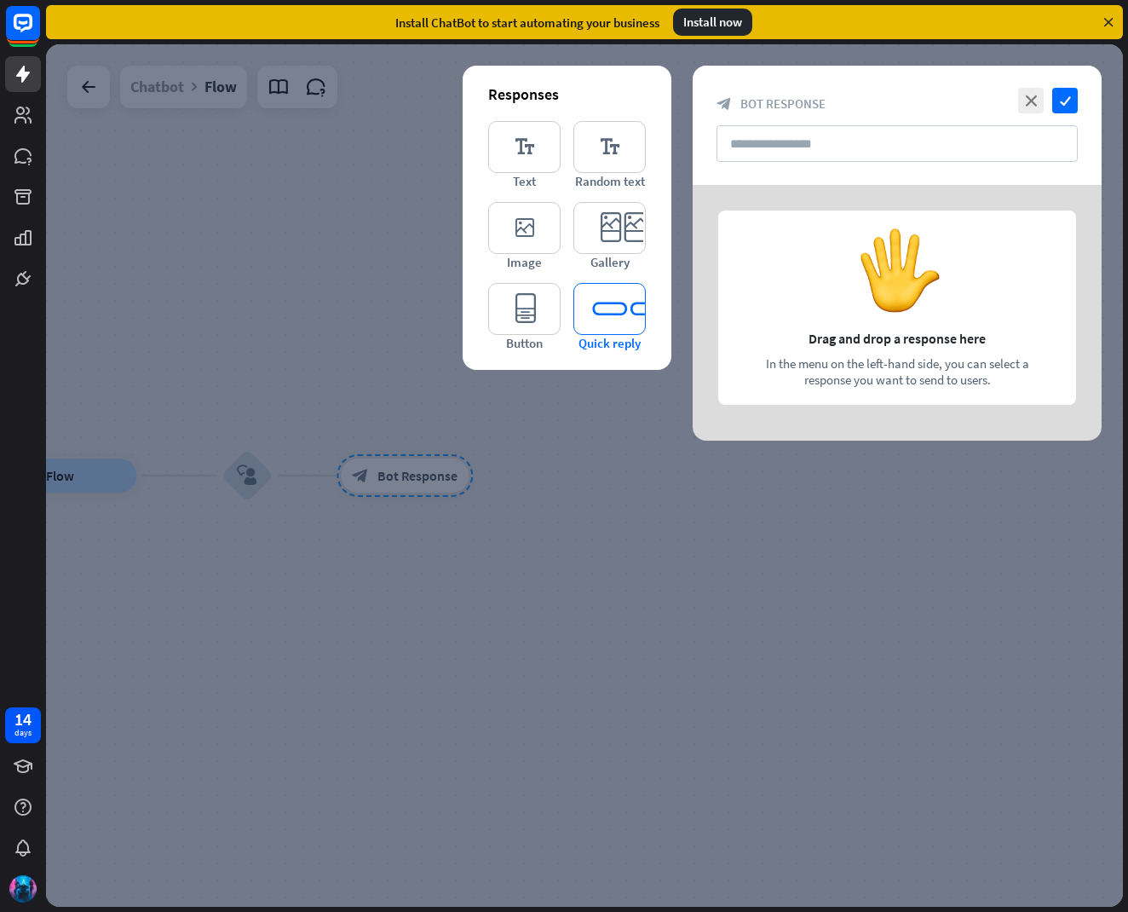
click at [624, 325] on icon "editor_quick_replies" at bounding box center [609, 309] width 72 height 52
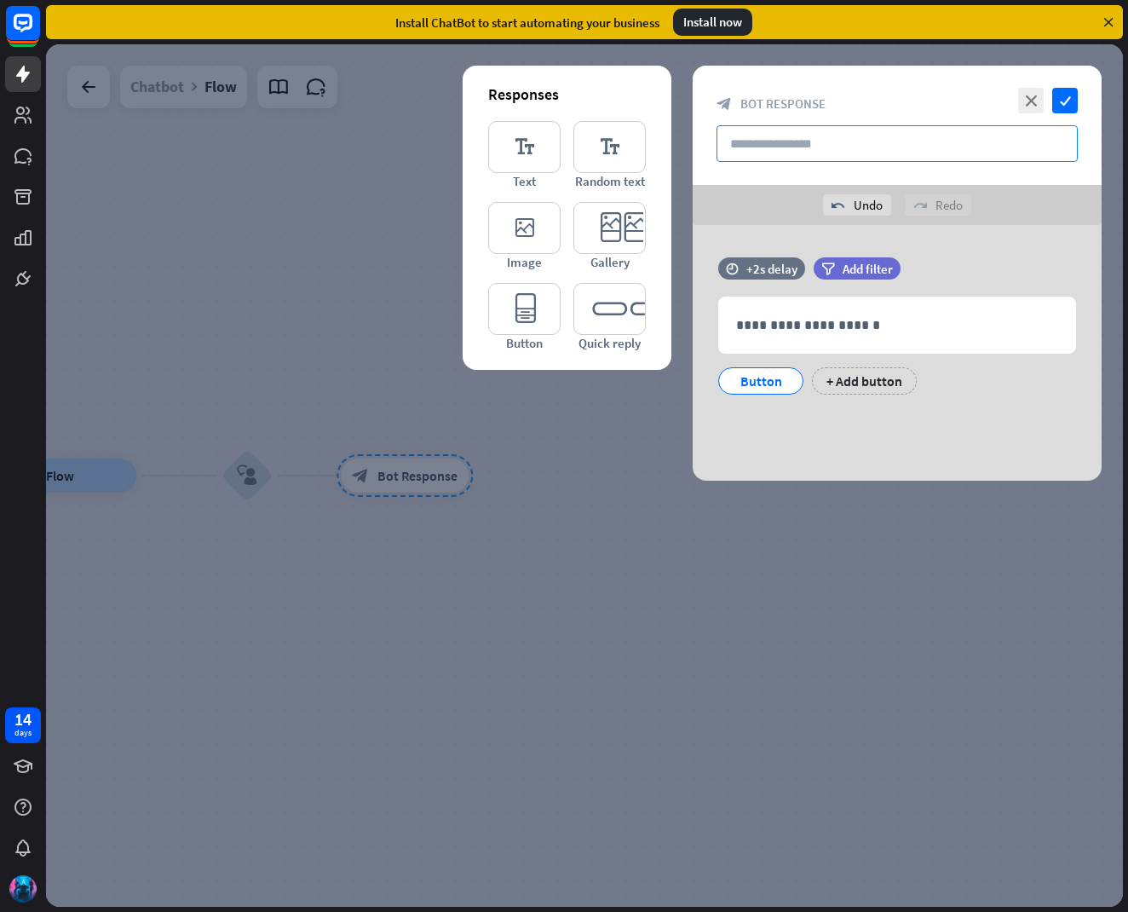
click at [895, 146] on input "text" at bounding box center [896, 143] width 361 height 37
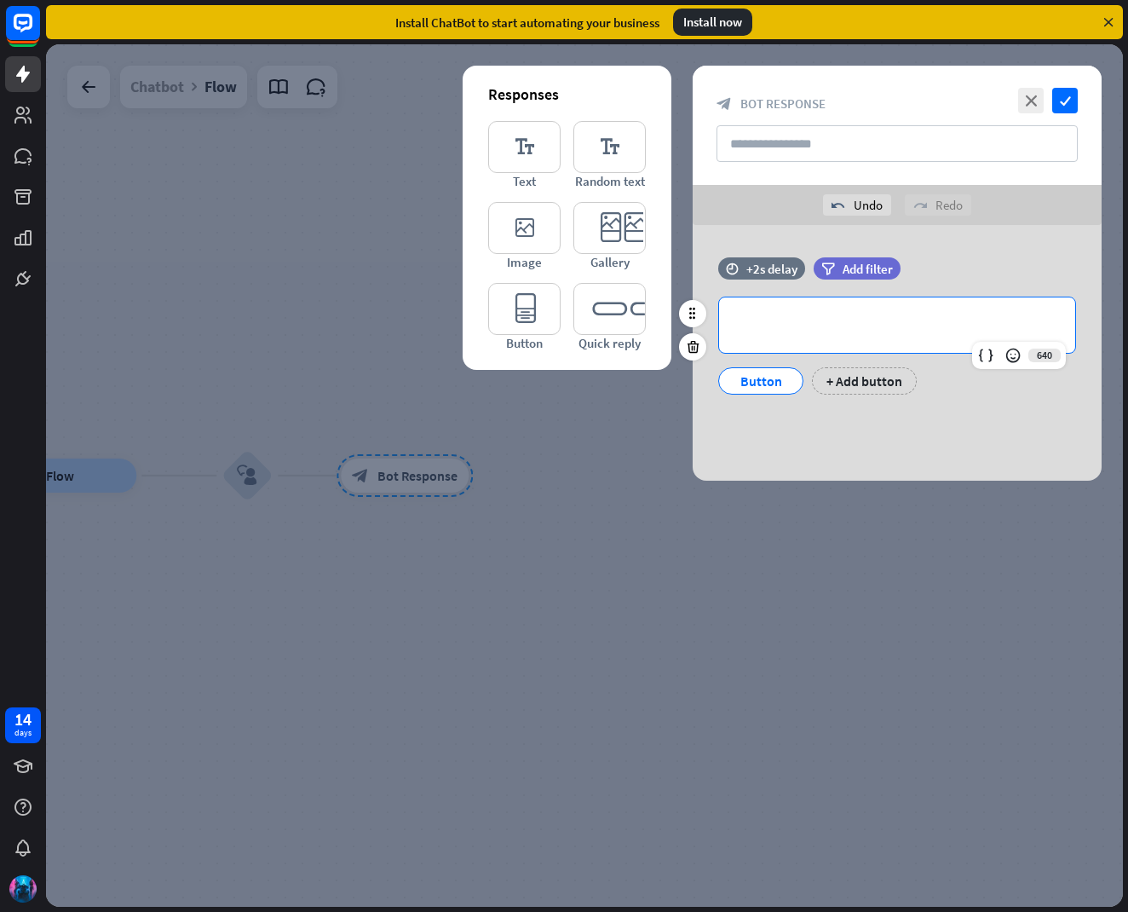
click at [769, 333] on p "**********" at bounding box center [897, 324] width 322 height 21
click at [775, 383] on div "Button" at bounding box center [761, 381] width 56 height 26
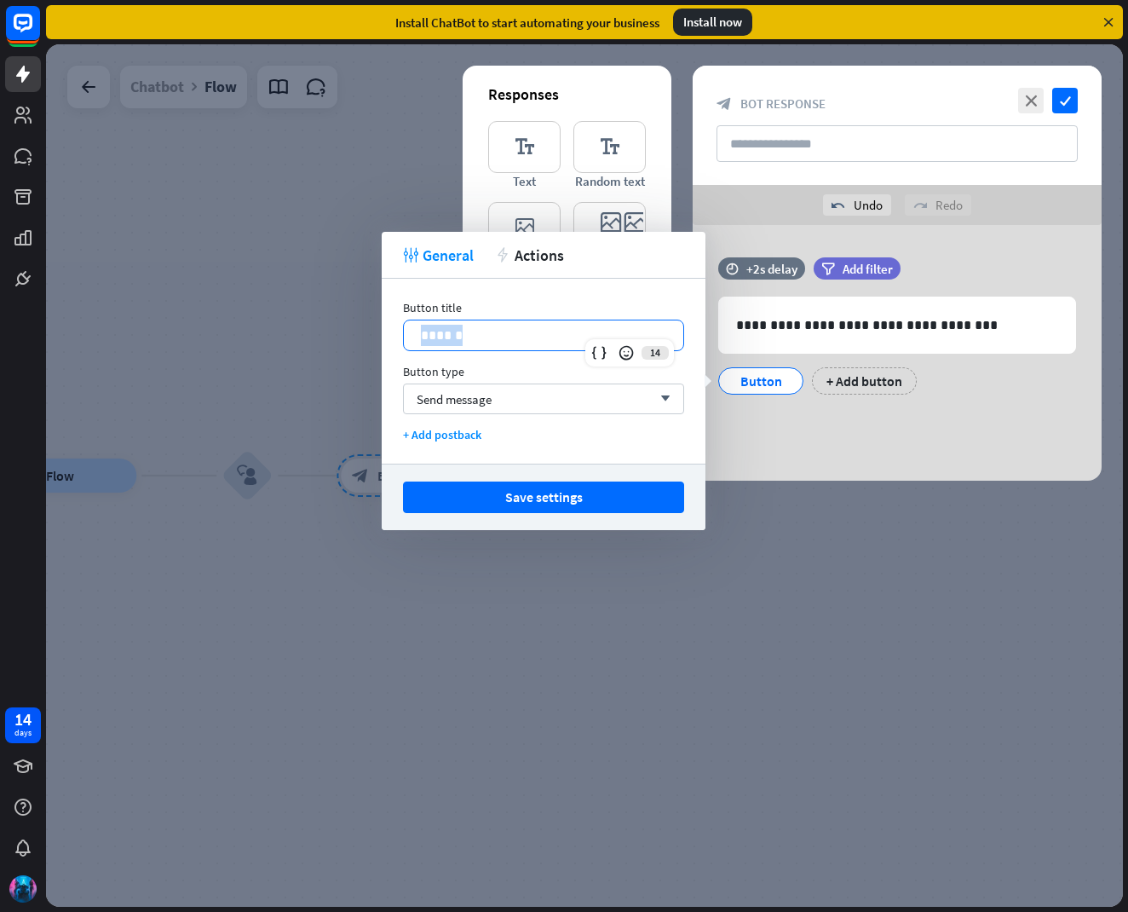
drag, startPoint x: 476, startPoint y: 337, endPoint x: 410, endPoint y: 337, distance: 66.5
click at [410, 337] on div "******" at bounding box center [543, 335] width 279 height 30
click at [860, 384] on div "+ Add button" at bounding box center [870, 380] width 105 height 27
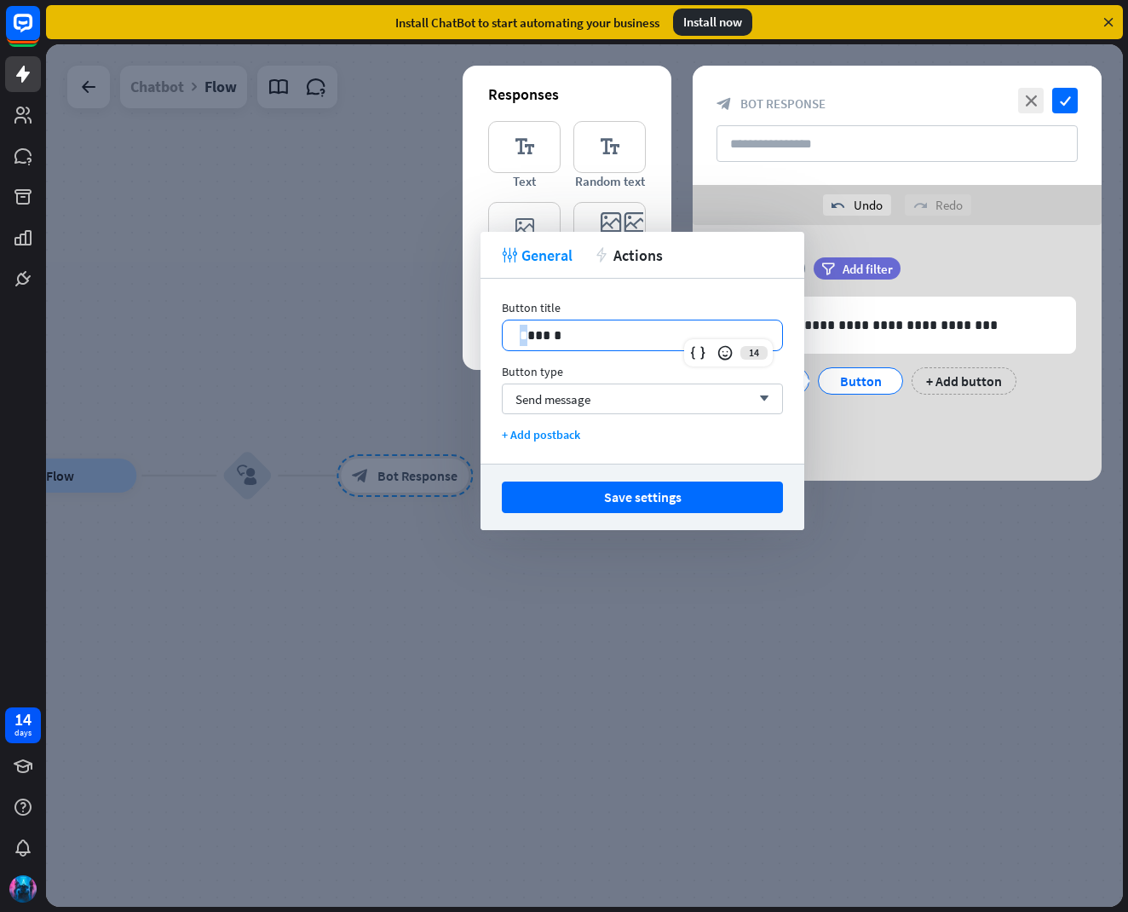
drag, startPoint x: 622, startPoint y: 348, endPoint x: 528, endPoint y: 339, distance: 94.2
click at [528, 339] on div "******" at bounding box center [642, 335] width 279 height 30
drag, startPoint x: 528, startPoint y: 339, endPoint x: 586, endPoint y: 335, distance: 58.1
click at [584, 336] on p "******" at bounding box center [642, 335] width 245 height 21
click at [826, 421] on div "**********" at bounding box center [897, 353] width 409 height 256
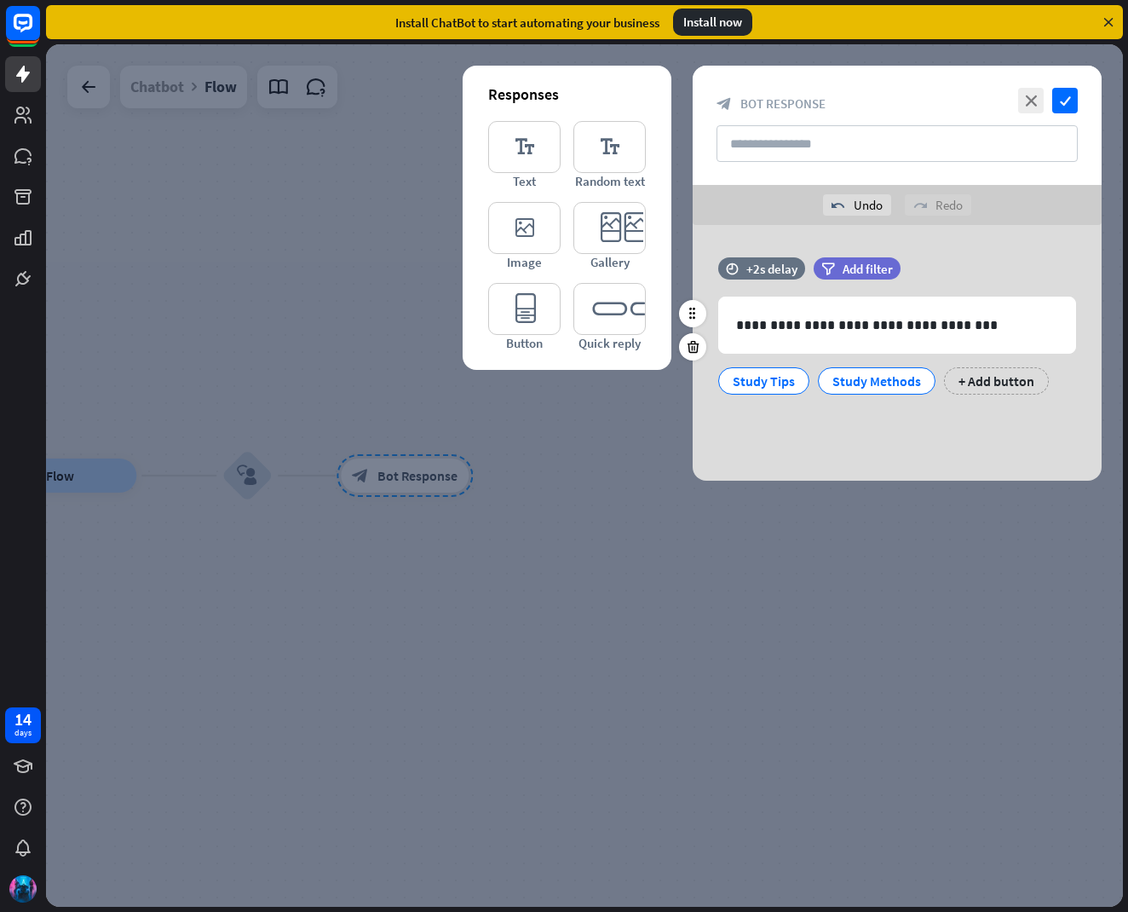
click at [1042, 383] on div "+ Add button" at bounding box center [996, 380] width 105 height 27
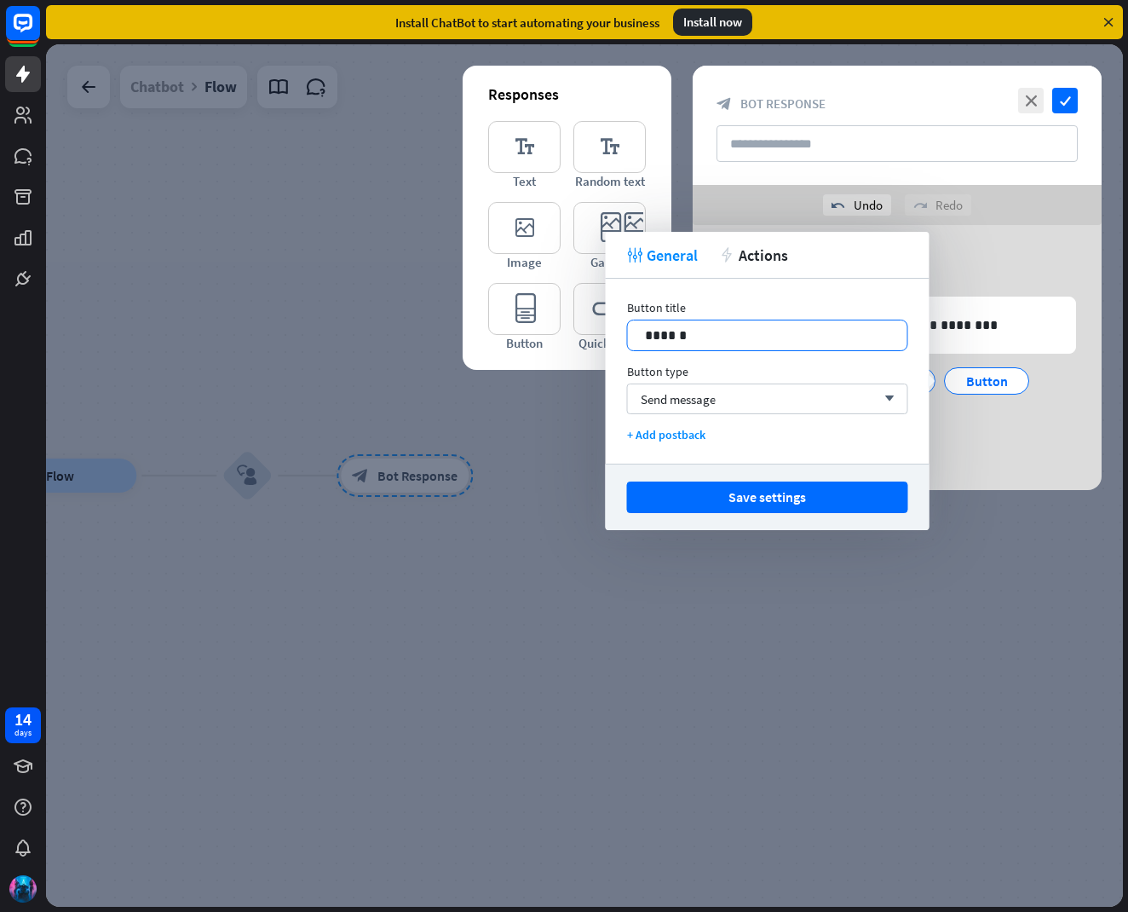
drag, startPoint x: 673, startPoint y: 325, endPoint x: 685, endPoint y: 334, distance: 14.7
click at [682, 332] on p "******" at bounding box center [767, 335] width 245 height 21
drag, startPoint x: 641, startPoint y: 333, endPoint x: 703, endPoint y: 337, distance: 62.3
click at [703, 337] on div "******" at bounding box center [767, 335] width 279 height 30
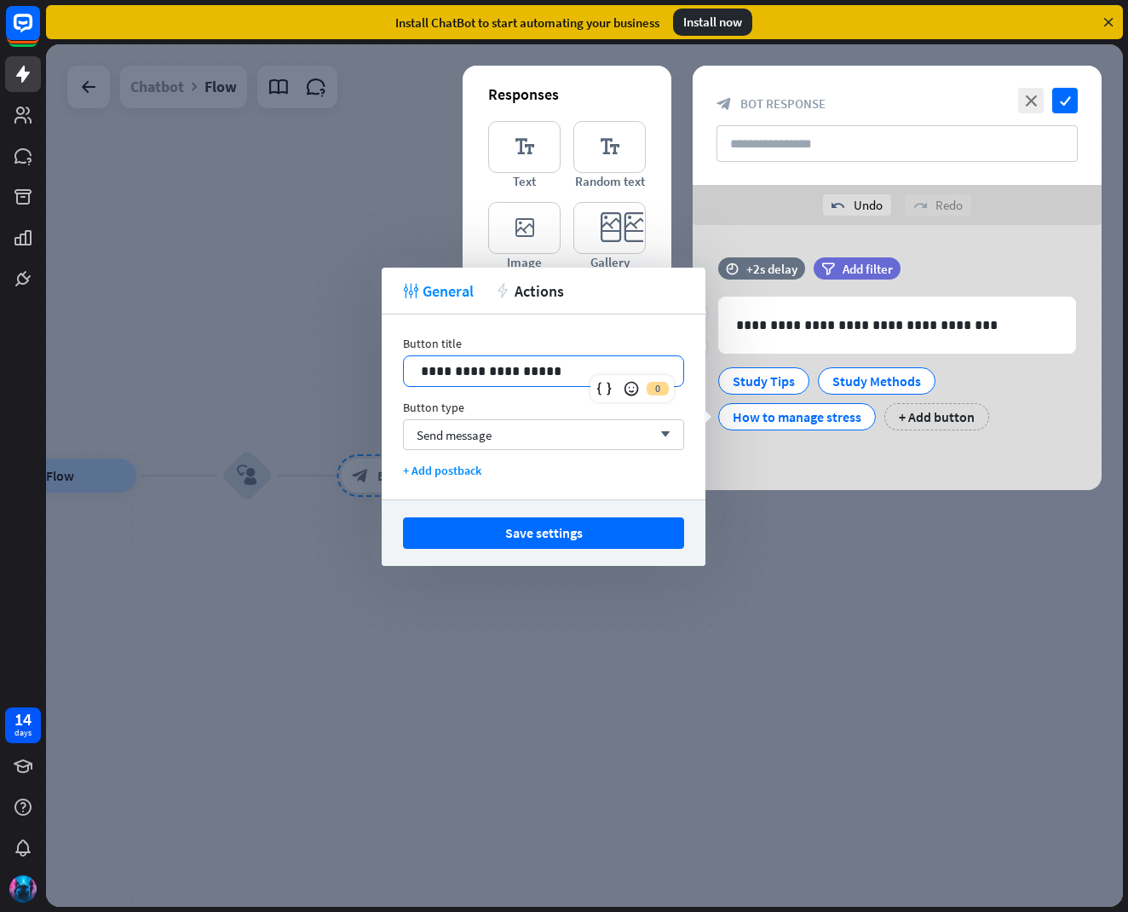
click at [978, 398] on div "Study Tips Study Methods How to manage stress + Add button" at bounding box center [893, 395] width 358 height 72
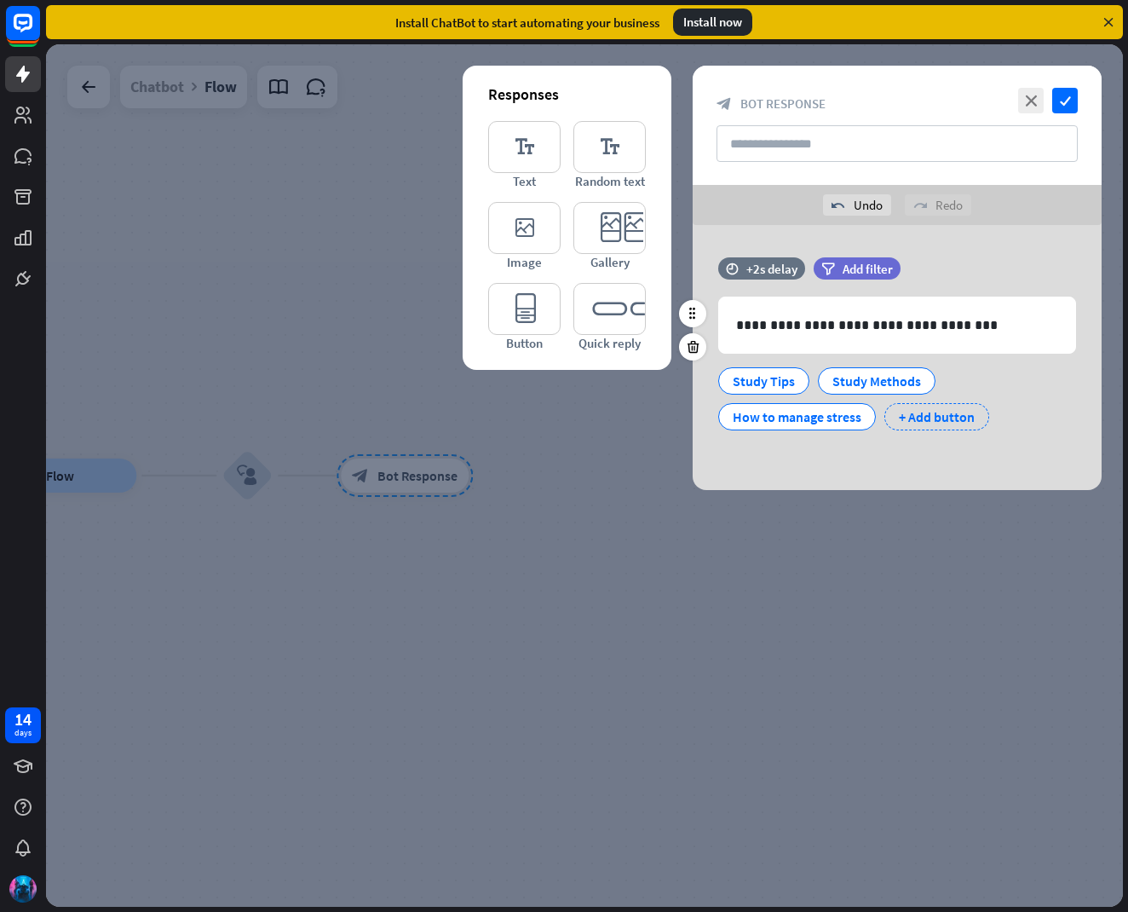
click at [960, 416] on div "+ Add button" at bounding box center [936, 416] width 105 height 27
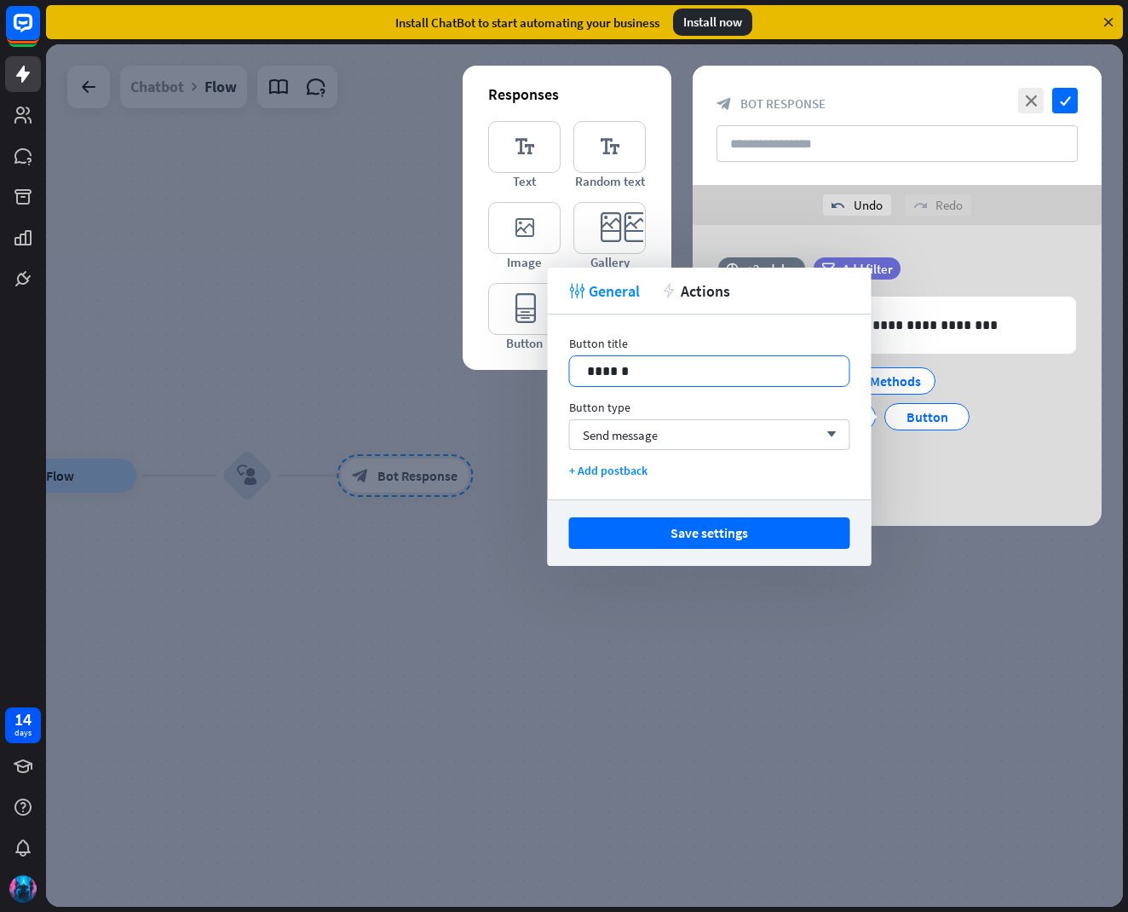
click at [656, 370] on p "******" at bounding box center [709, 370] width 245 height 21
click at [1041, 446] on div "Study Tips Study Methods How to manage stress other + Add button" at bounding box center [893, 412] width 358 height 107
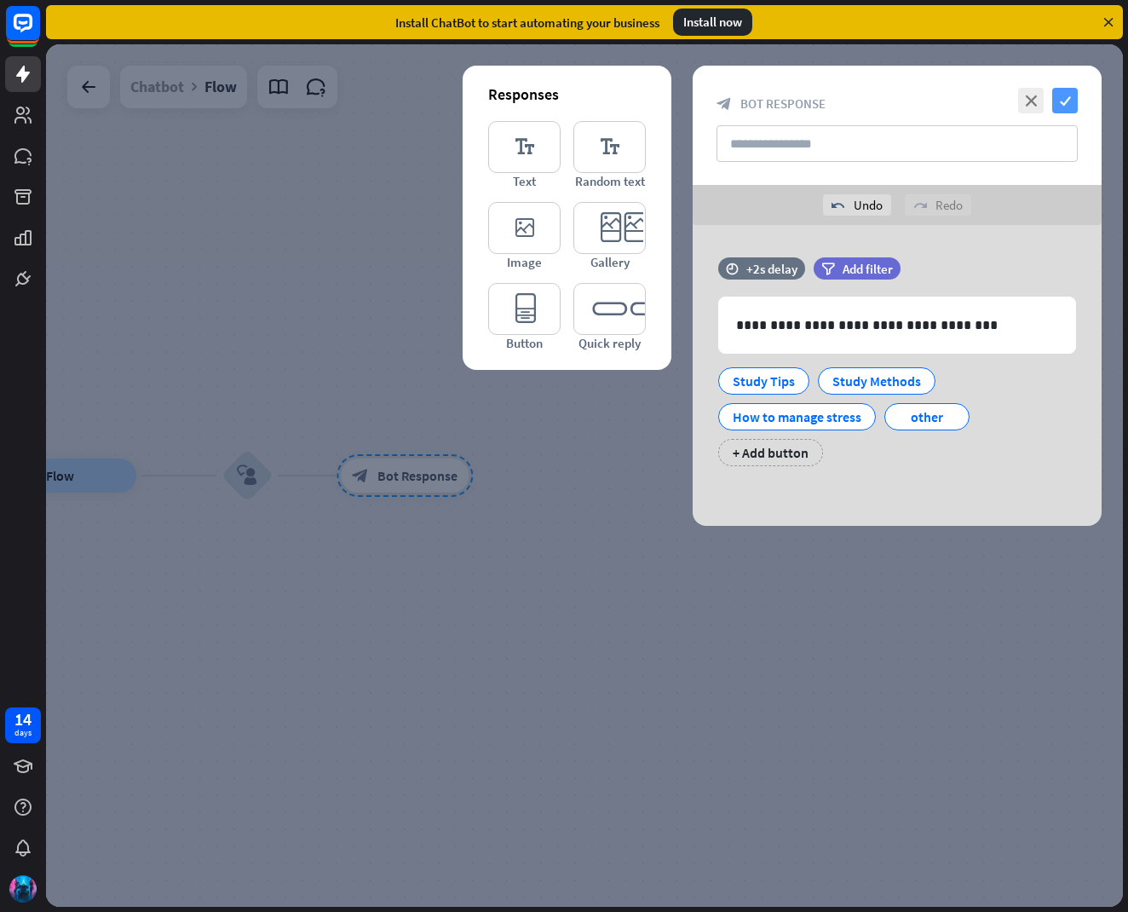
click at [1074, 99] on icon "check" at bounding box center [1065, 101] width 26 height 26
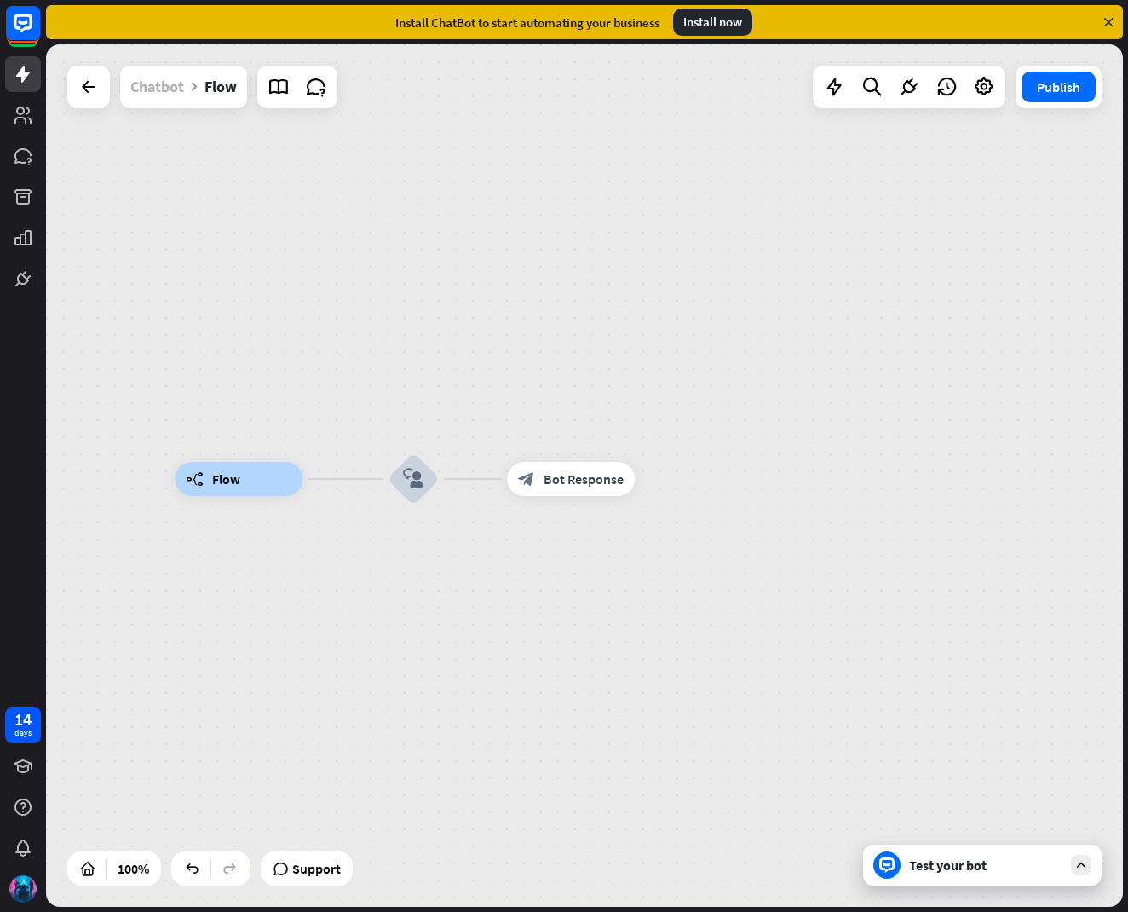
click at [152, 85] on div "Chatbot" at bounding box center [157, 87] width 54 height 43
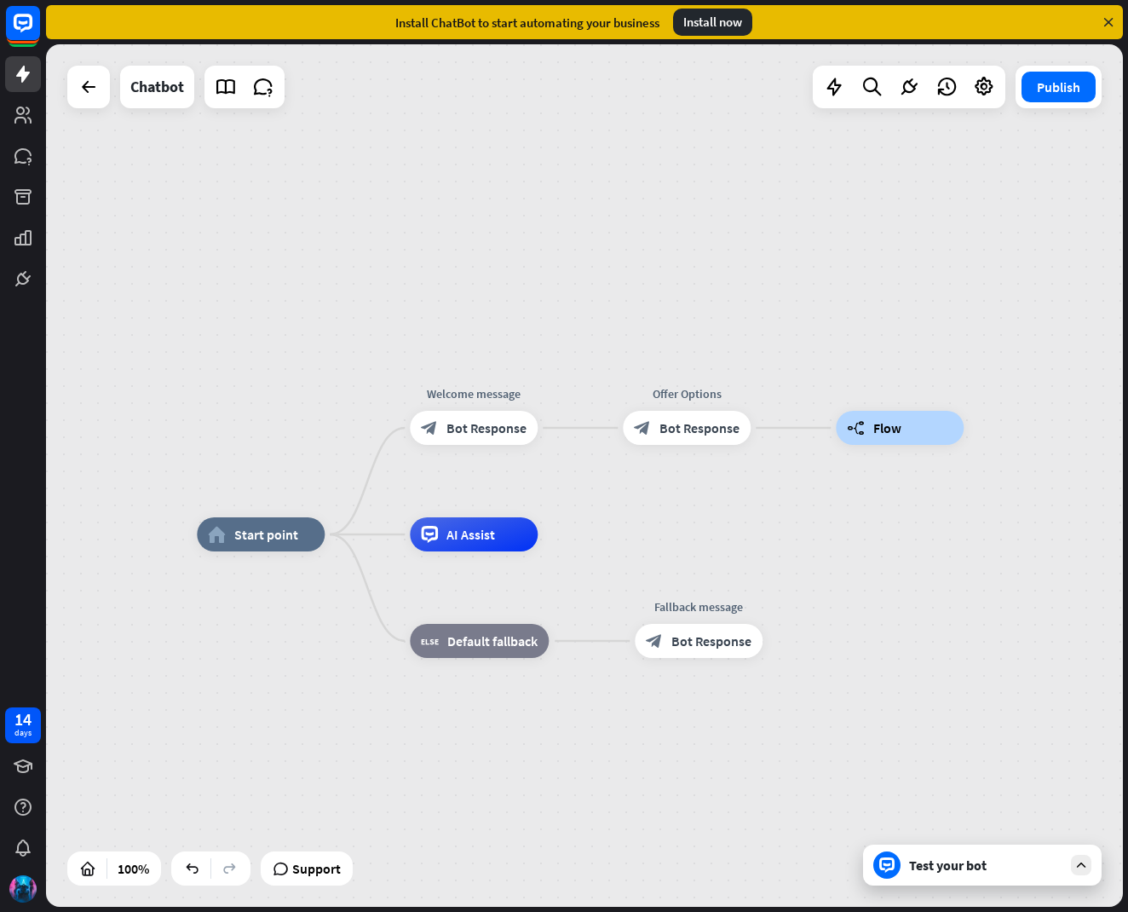
click at [1082, 867] on icon at bounding box center [1080, 864] width 15 height 15
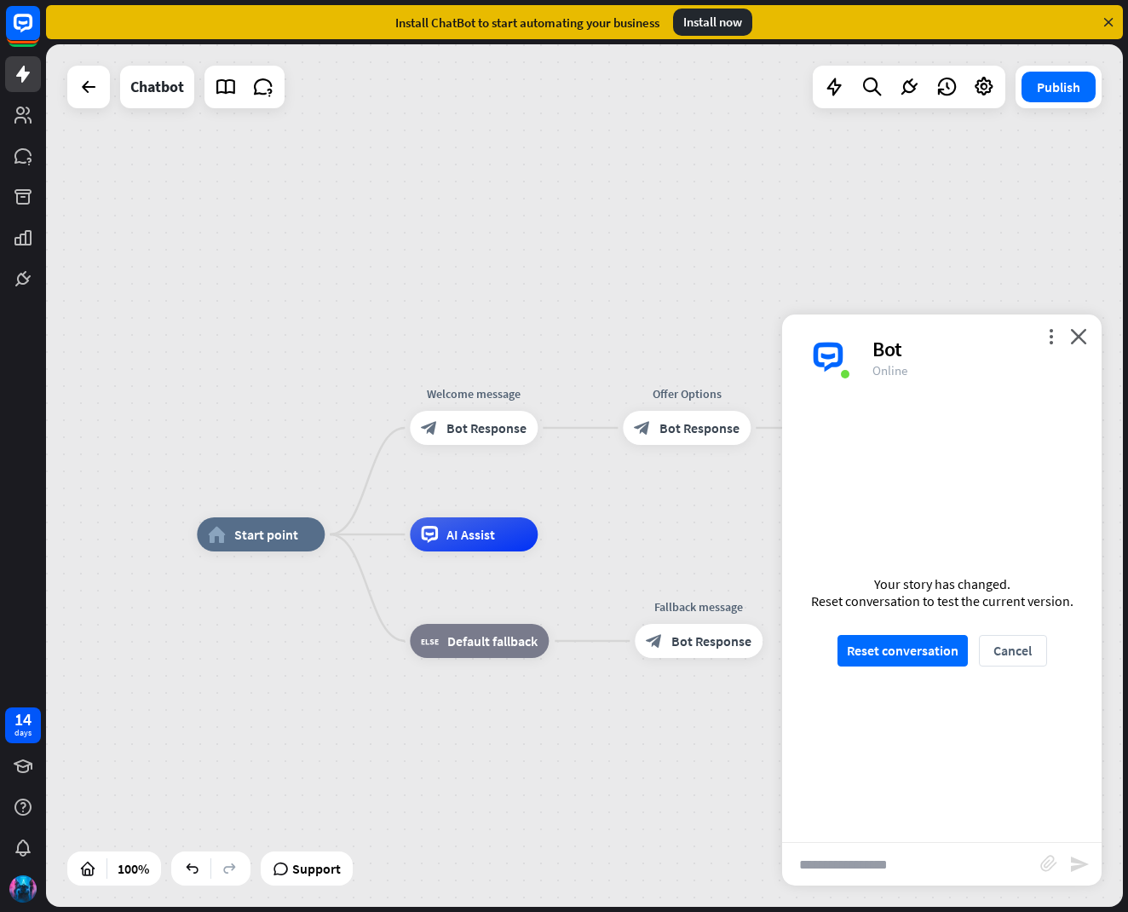
drag, startPoint x: 903, startPoint y: 647, endPoint x: 901, endPoint y: 628, distance: 18.8
click at [902, 647] on button "Reset conversation" at bounding box center [902, 651] width 130 height 32
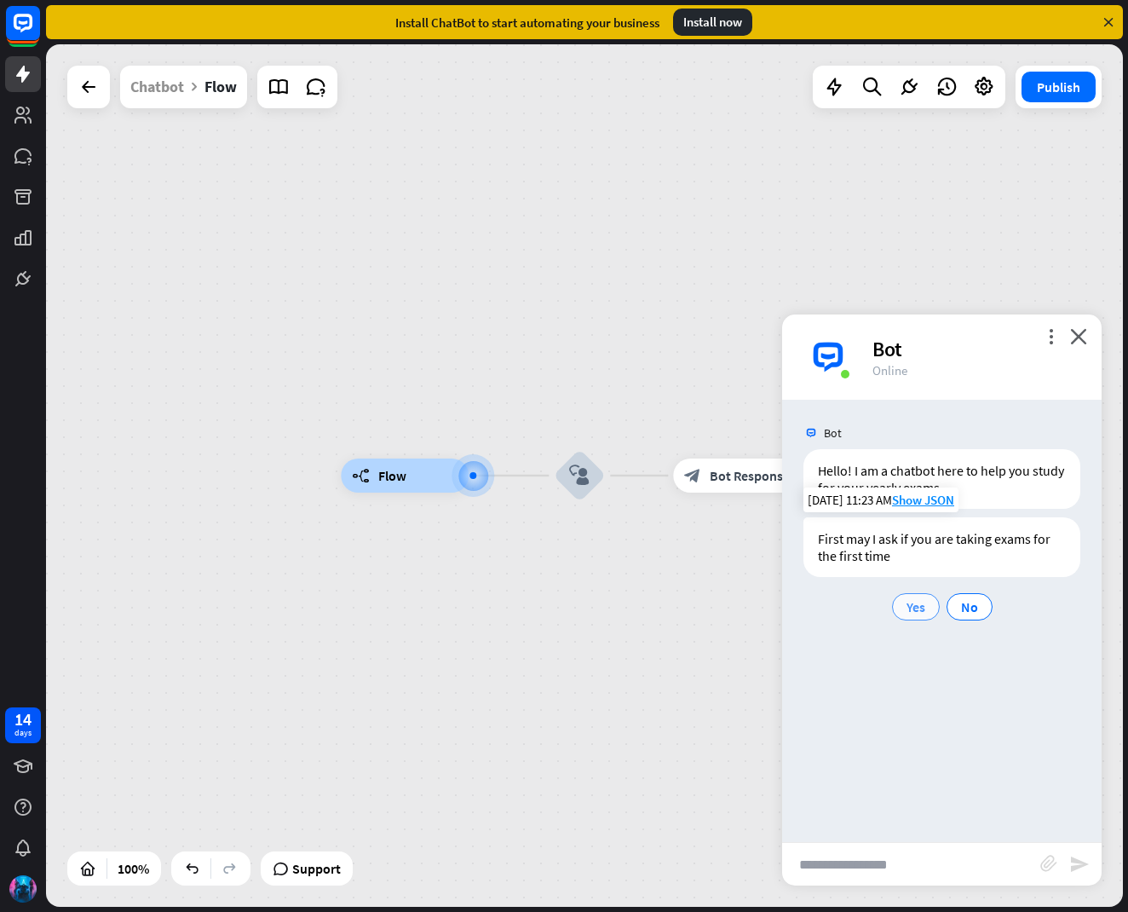
click at [909, 603] on span "Yes" at bounding box center [915, 606] width 19 height 17
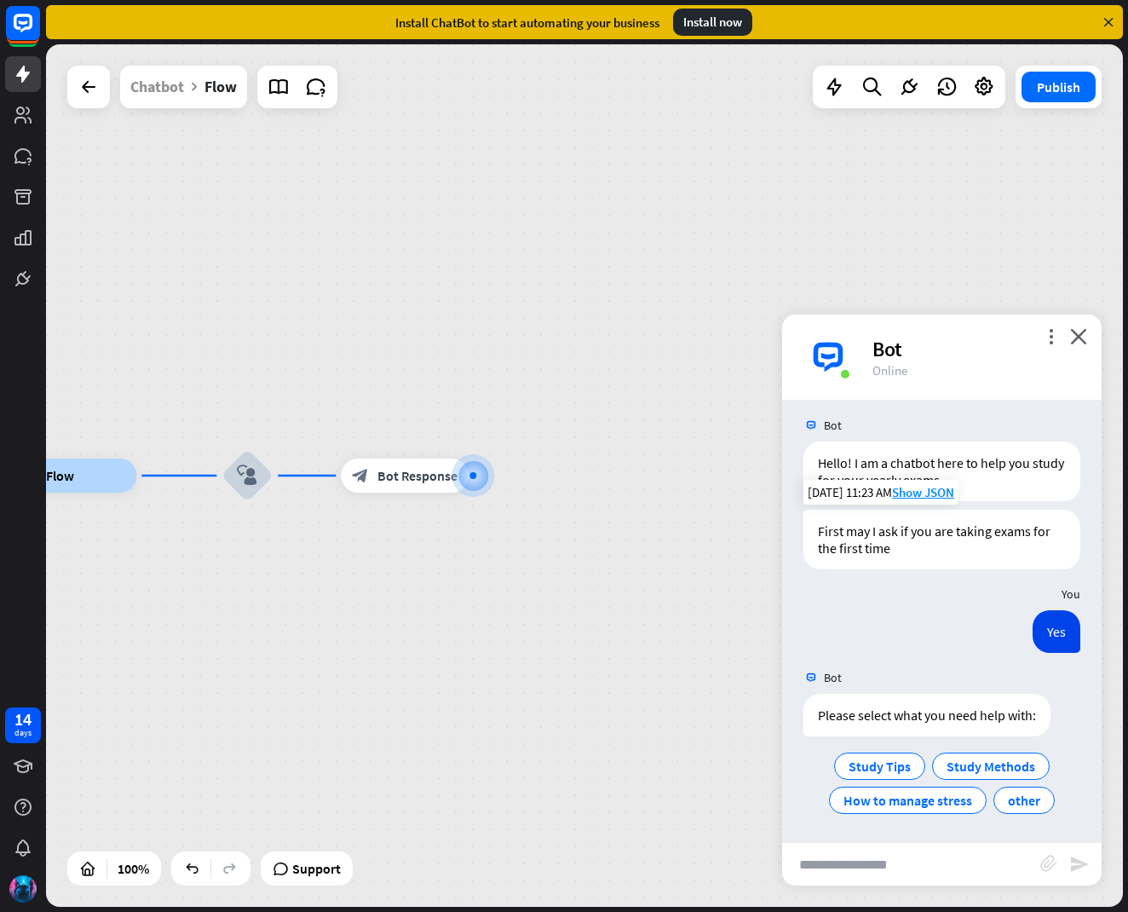
scroll to position [9, 0]
click at [1072, 334] on icon "close" at bounding box center [1078, 336] width 17 height 16
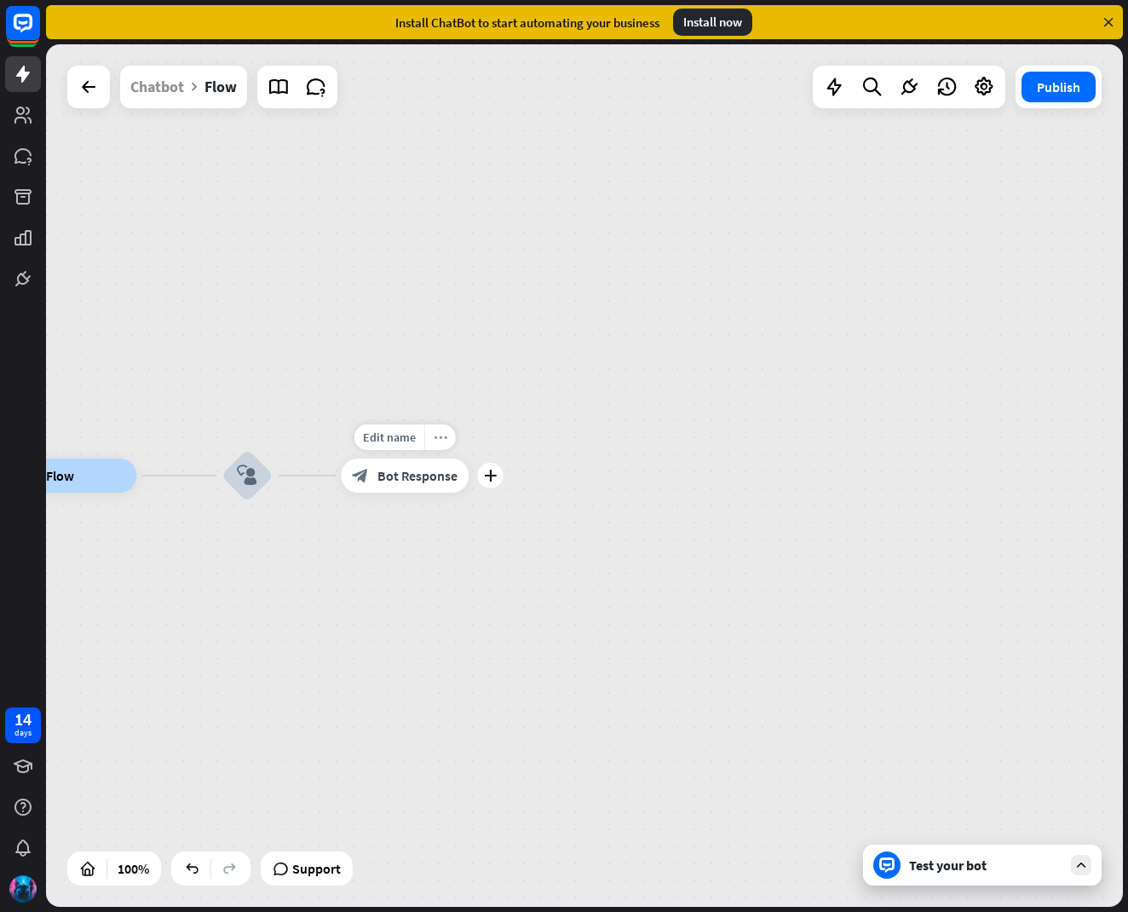
click at [442, 436] on icon "more_horiz" at bounding box center [441, 437] width 14 height 13
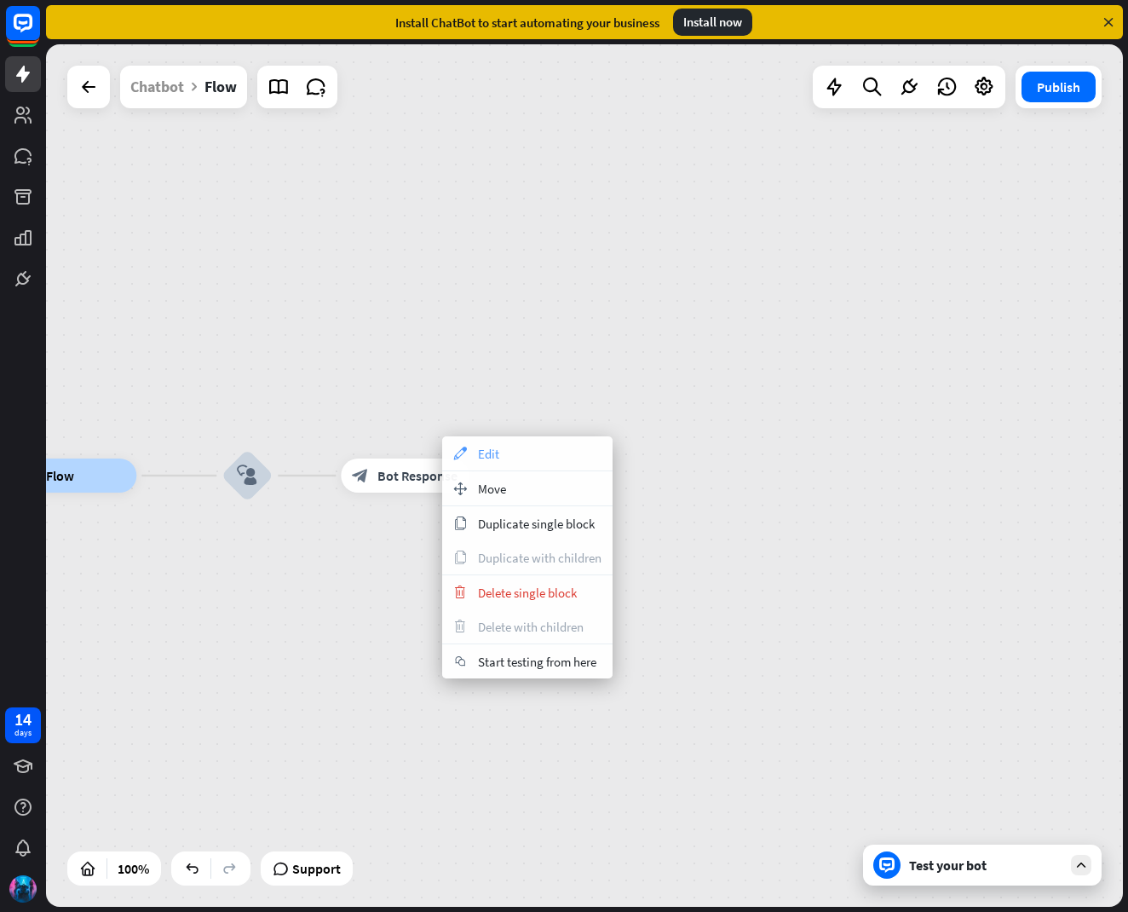
click at [498, 451] on span "Edit" at bounding box center [488, 454] width 21 height 16
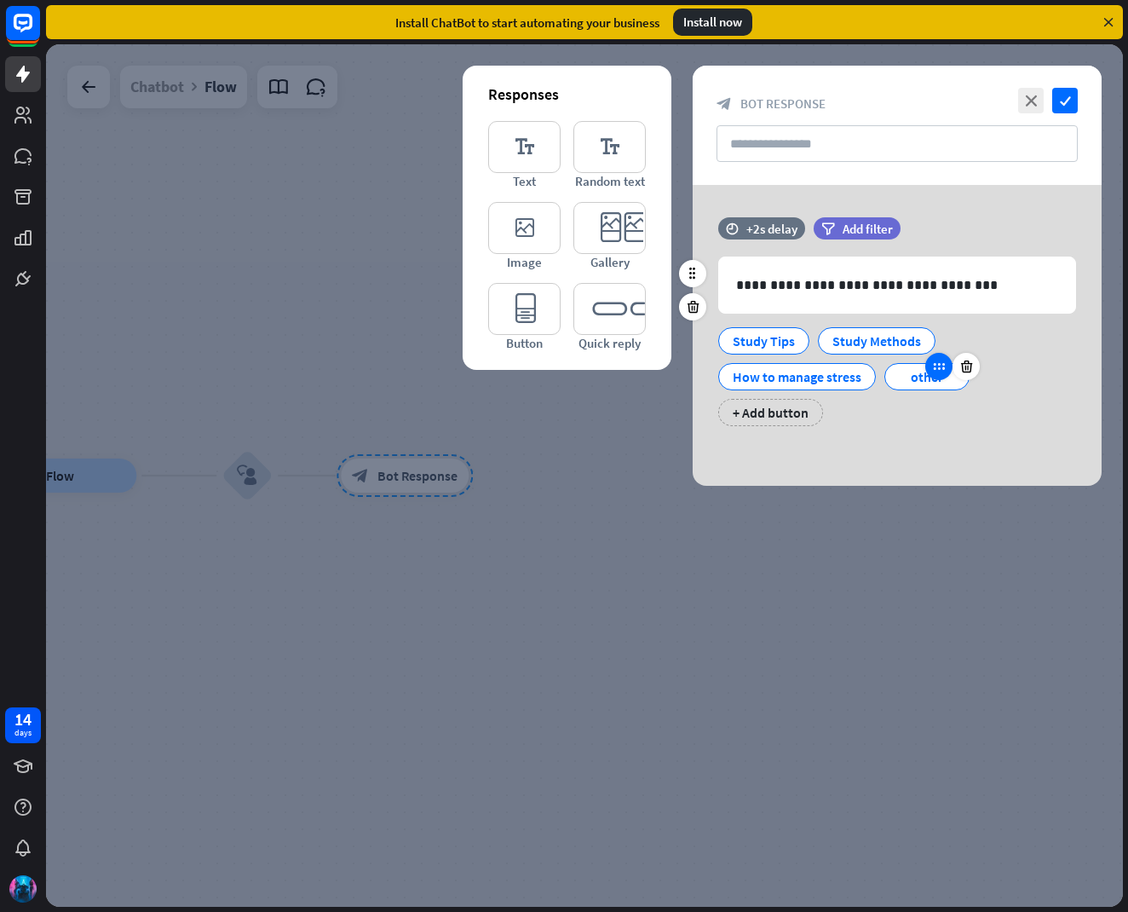
click at [935, 376] on div at bounding box center [938, 366] width 27 height 27
drag, startPoint x: 952, startPoint y: 383, endPoint x: 952, endPoint y: 393, distance: 10.3
click at [952, 385] on div "other" at bounding box center [927, 377] width 56 height 26
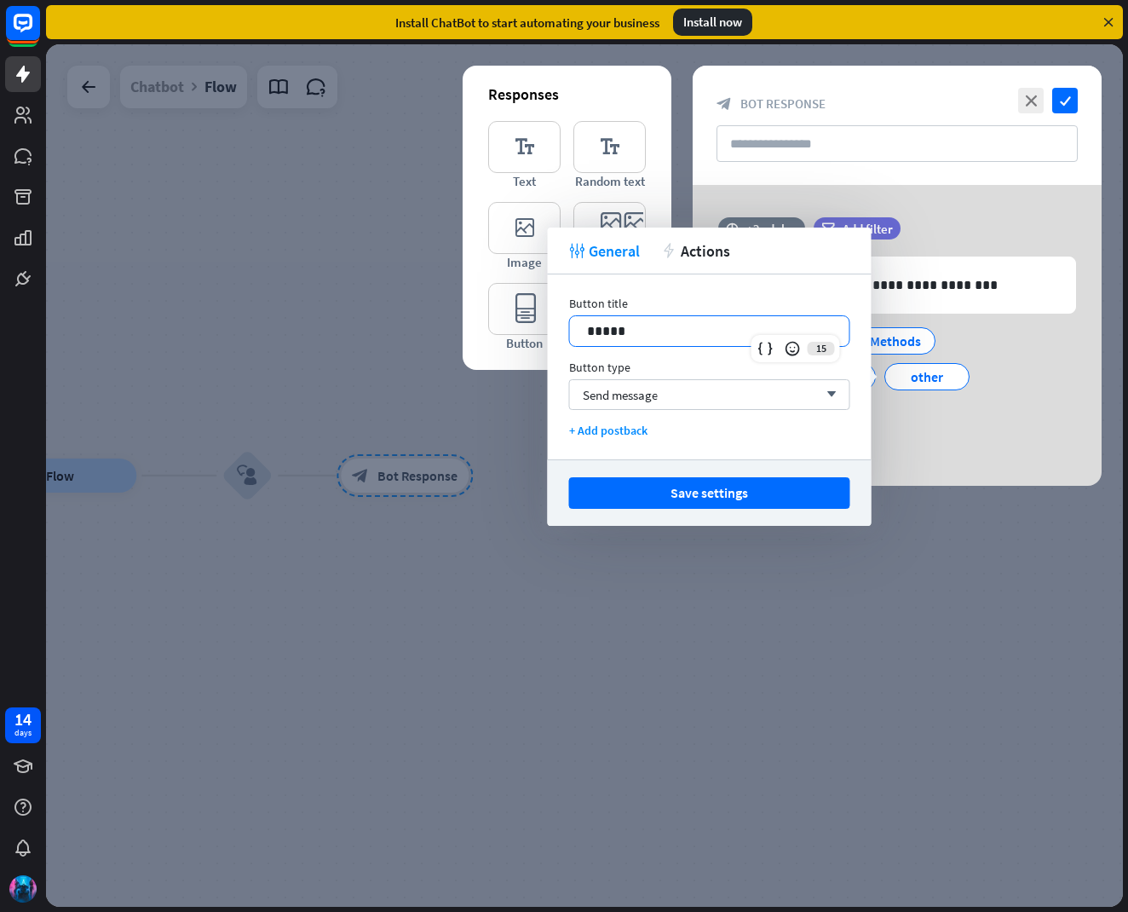
click at [592, 335] on p "*****" at bounding box center [709, 330] width 245 height 21
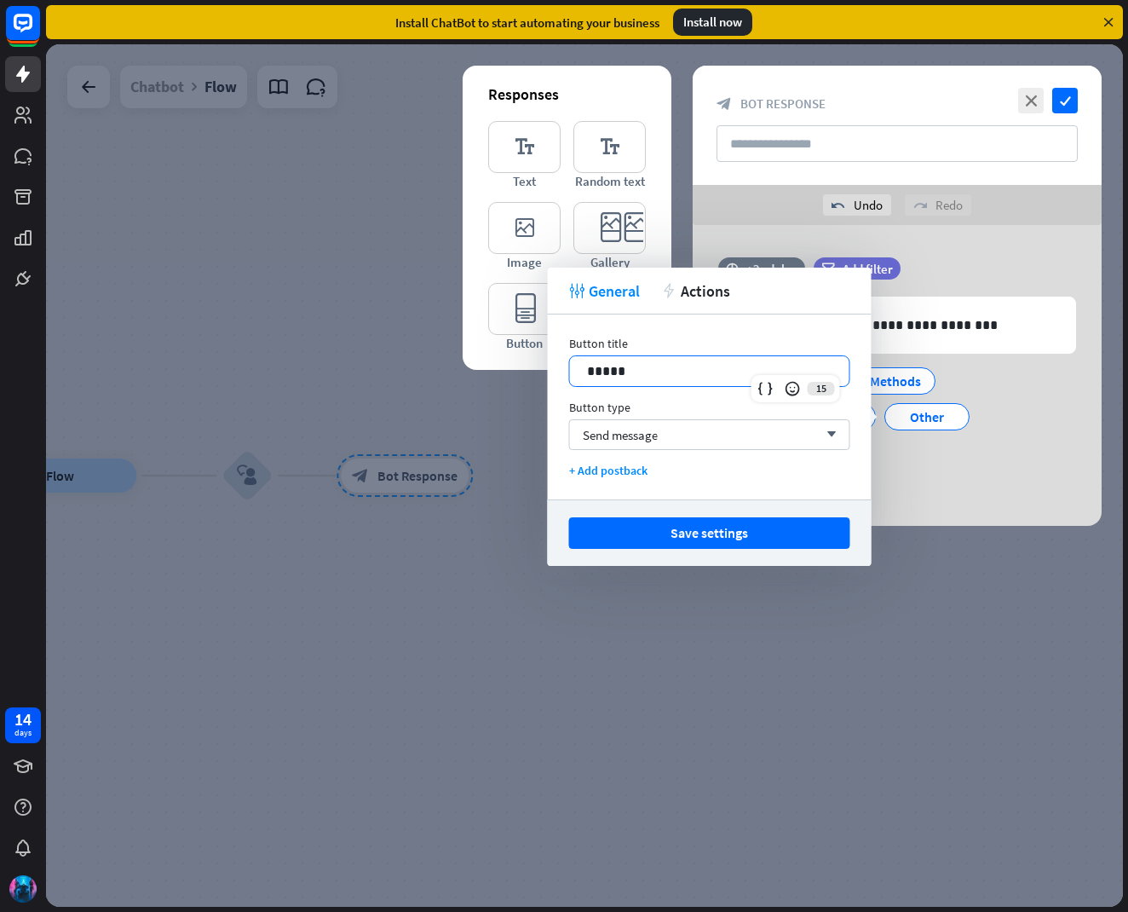
click at [918, 610] on div at bounding box center [584, 475] width 1077 height 862
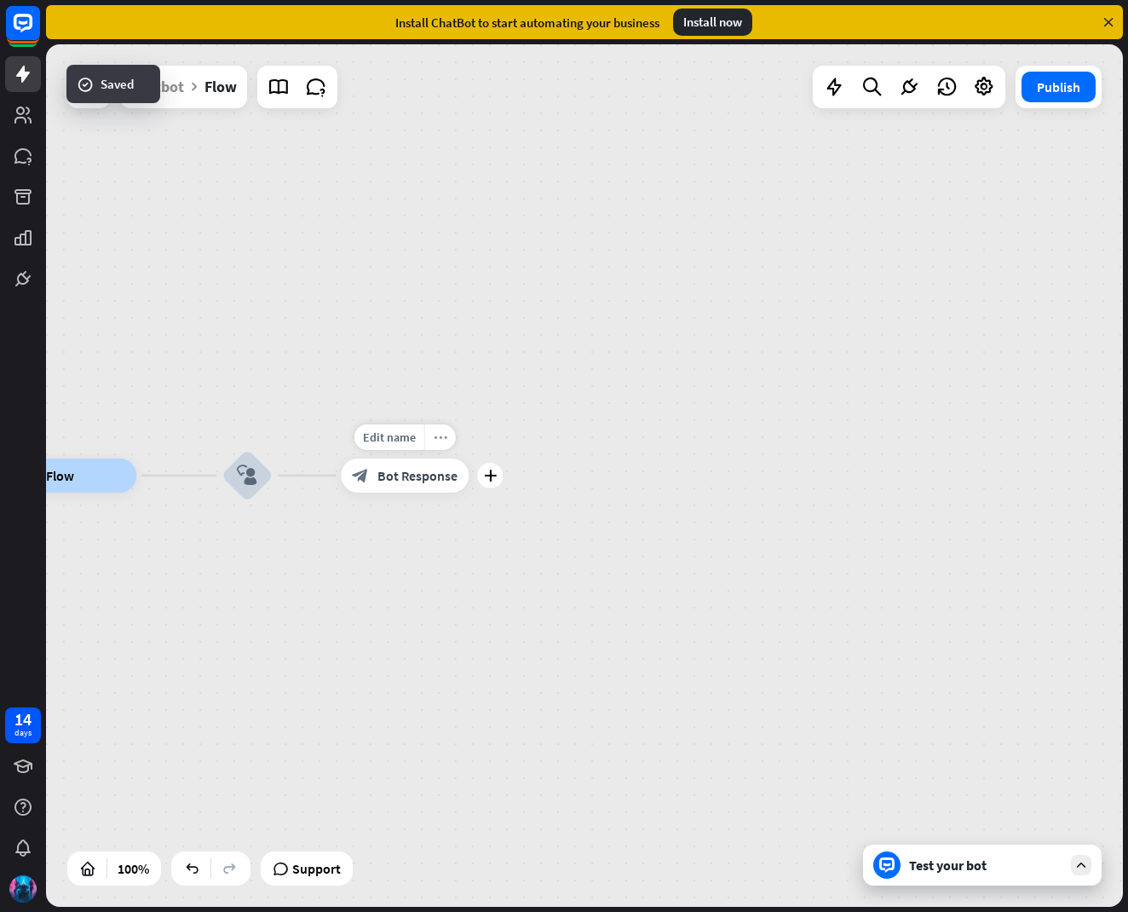
click at [440, 442] on icon "more_horiz" at bounding box center [441, 437] width 14 height 13
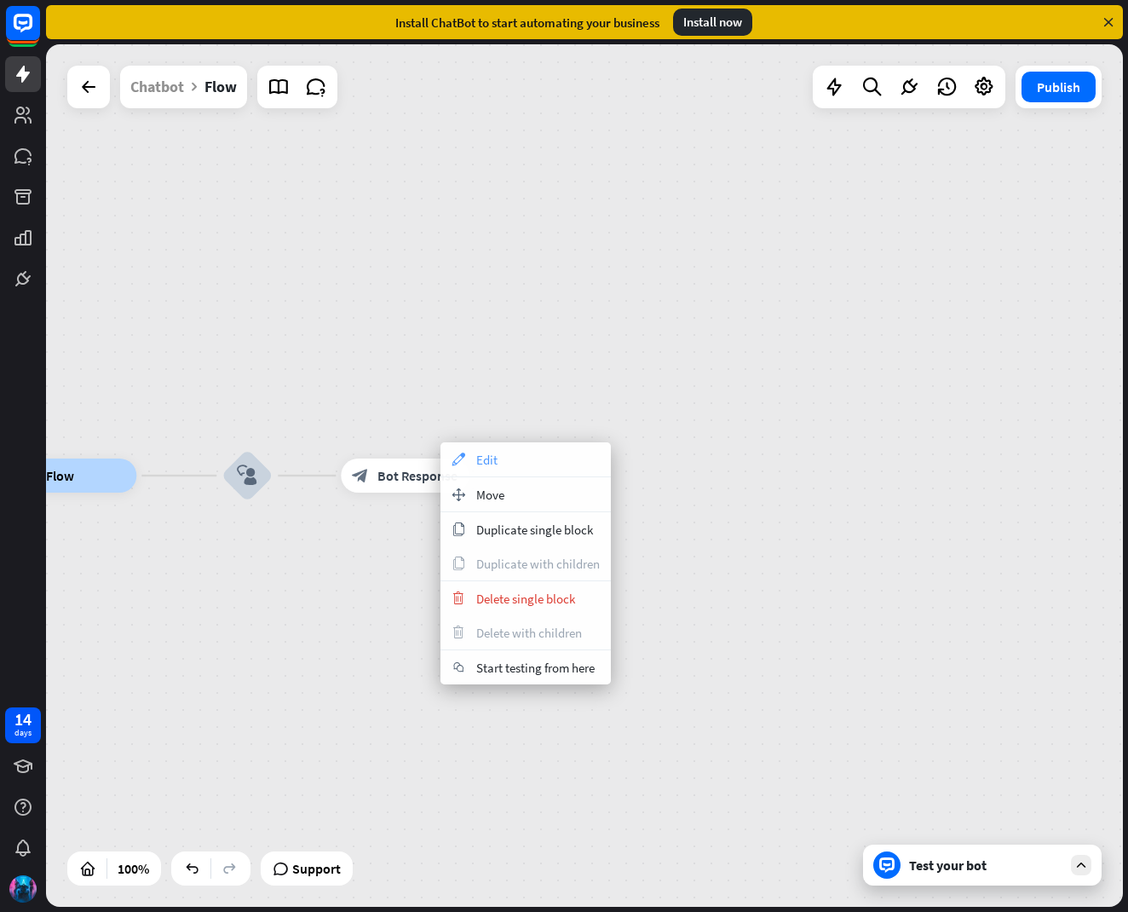
click at [472, 459] on div "appearance Edit" at bounding box center [525, 459] width 170 height 34
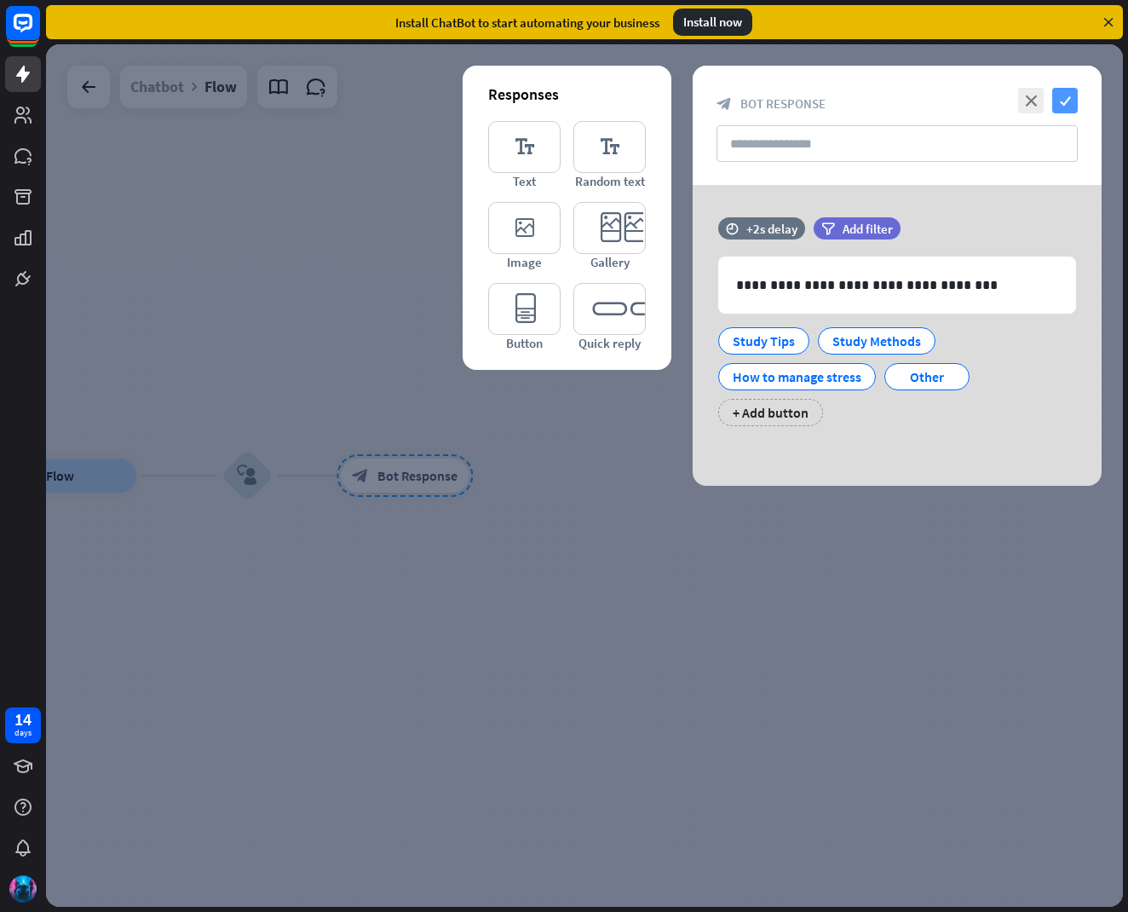
click at [1062, 94] on icon "check" at bounding box center [1065, 101] width 26 height 26
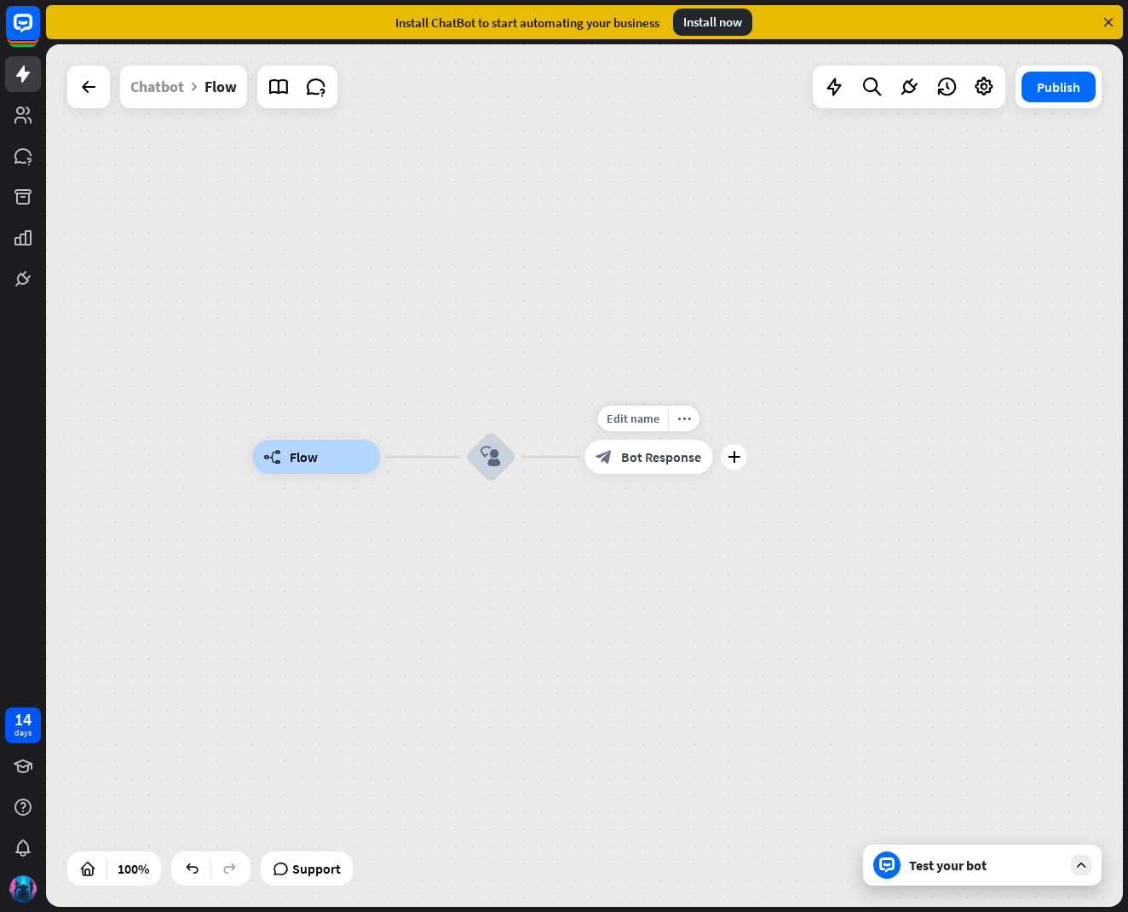
click at [727, 466] on div "plus" at bounding box center [734, 457] width 26 height 26
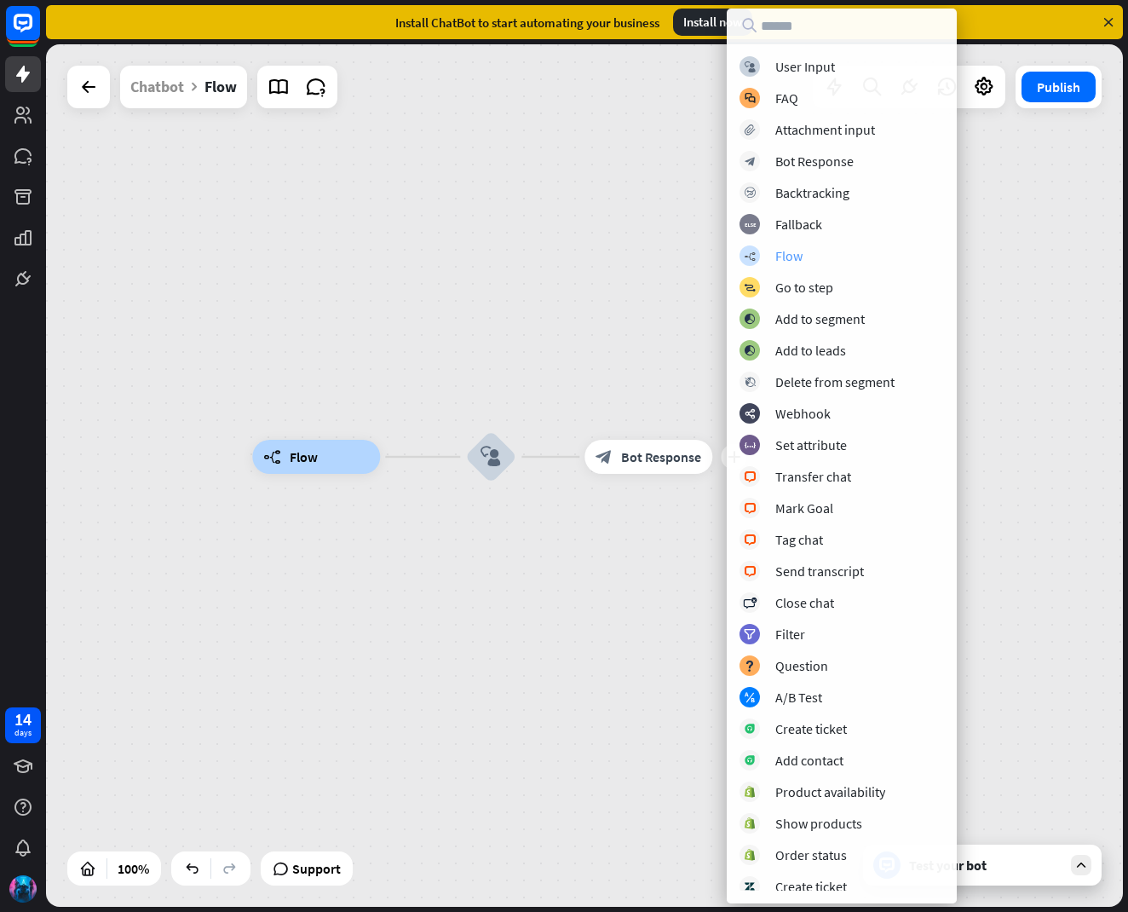
click at [783, 258] on div "Flow" at bounding box center [788, 255] width 27 height 17
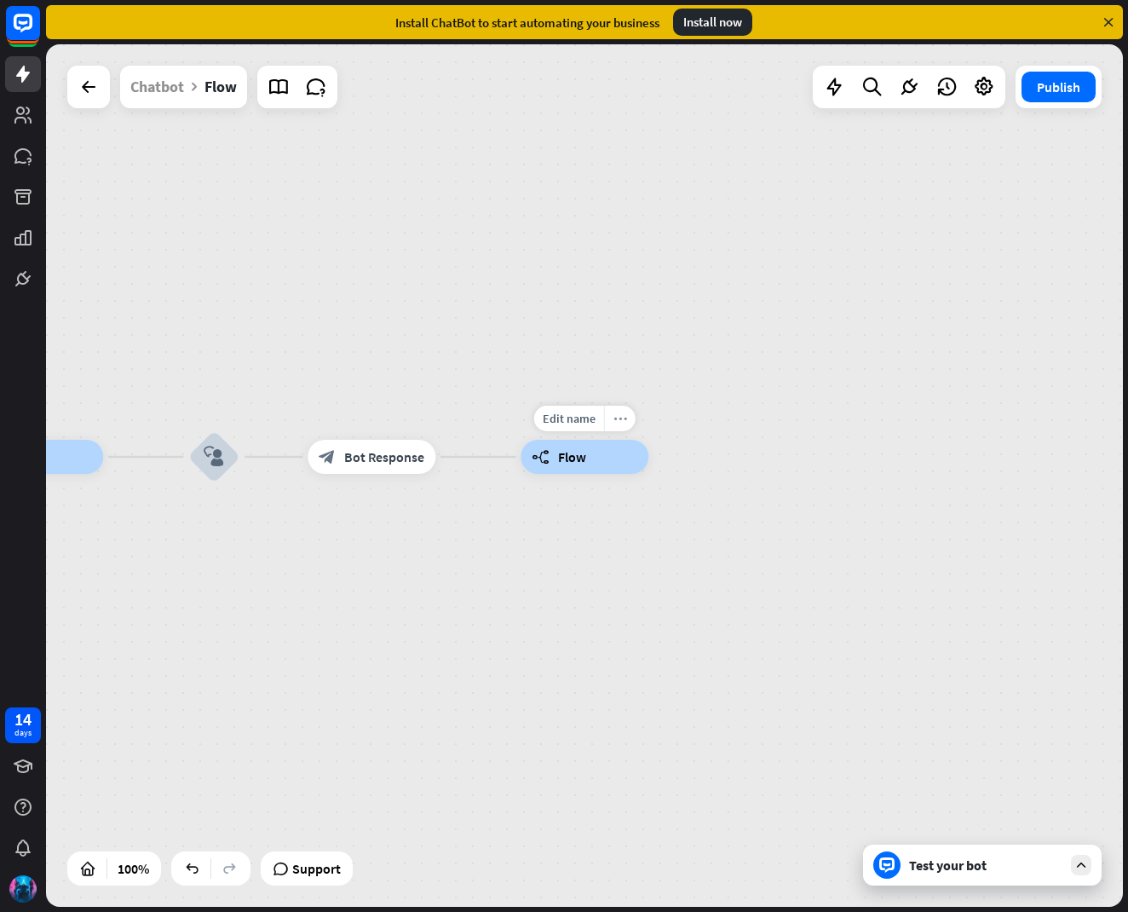
click at [621, 422] on icon "more_horiz" at bounding box center [620, 418] width 14 height 13
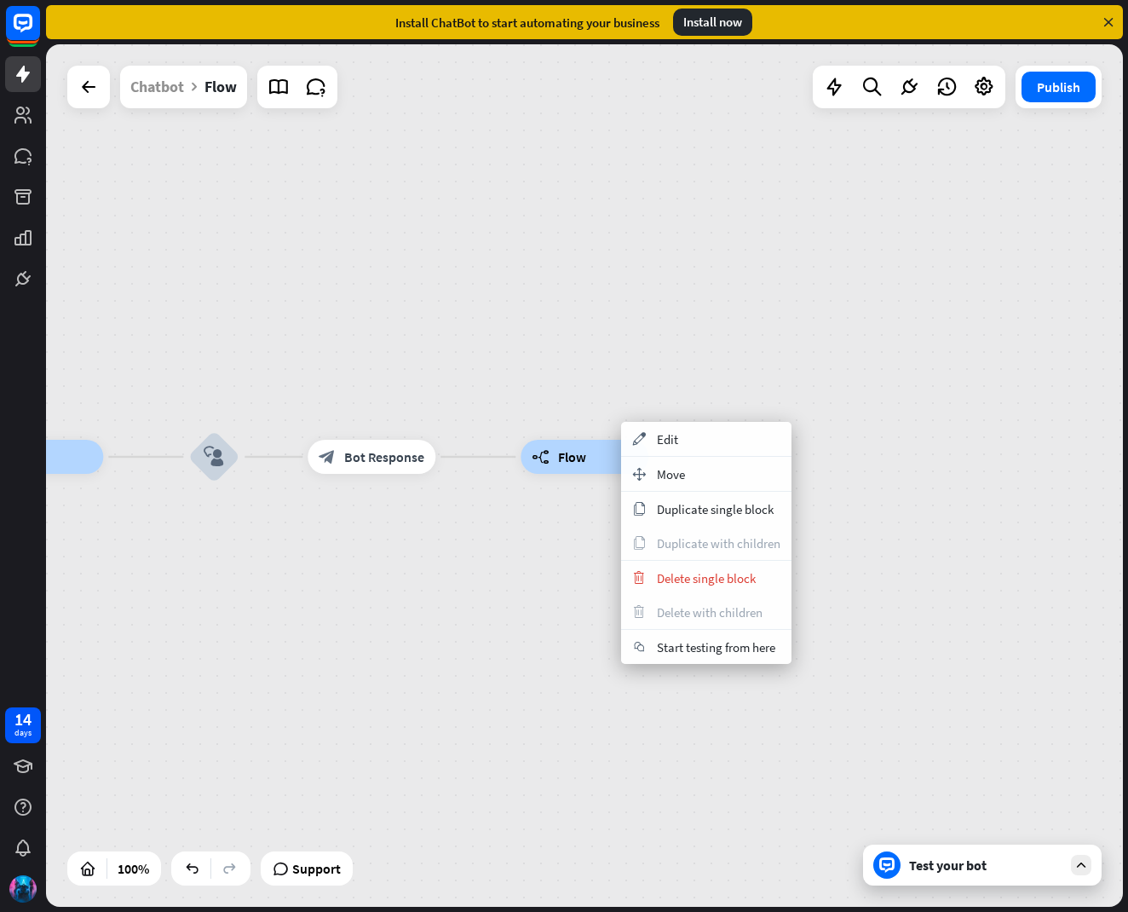
click at [587, 444] on div "builder_tree Flow" at bounding box center [585, 457] width 128 height 34
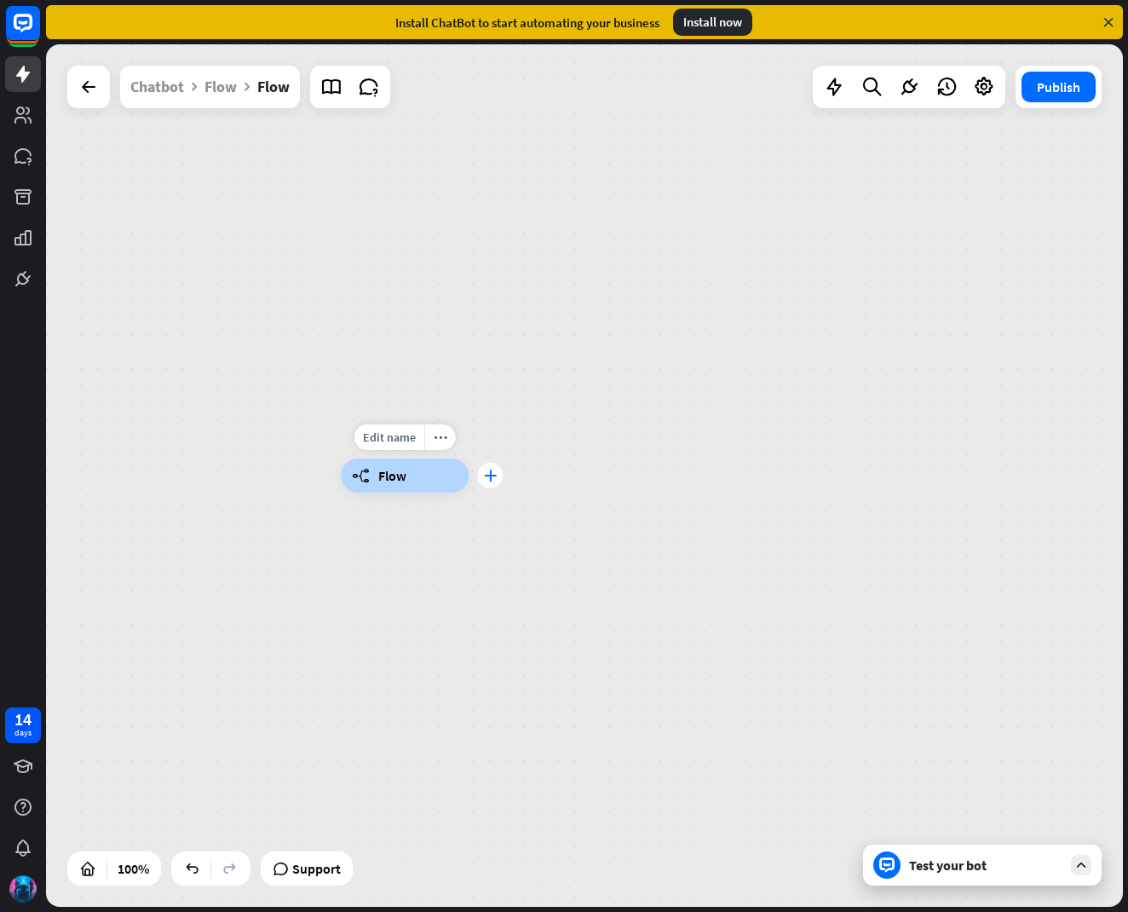
click at [492, 484] on div "plus" at bounding box center [490, 476] width 26 height 26
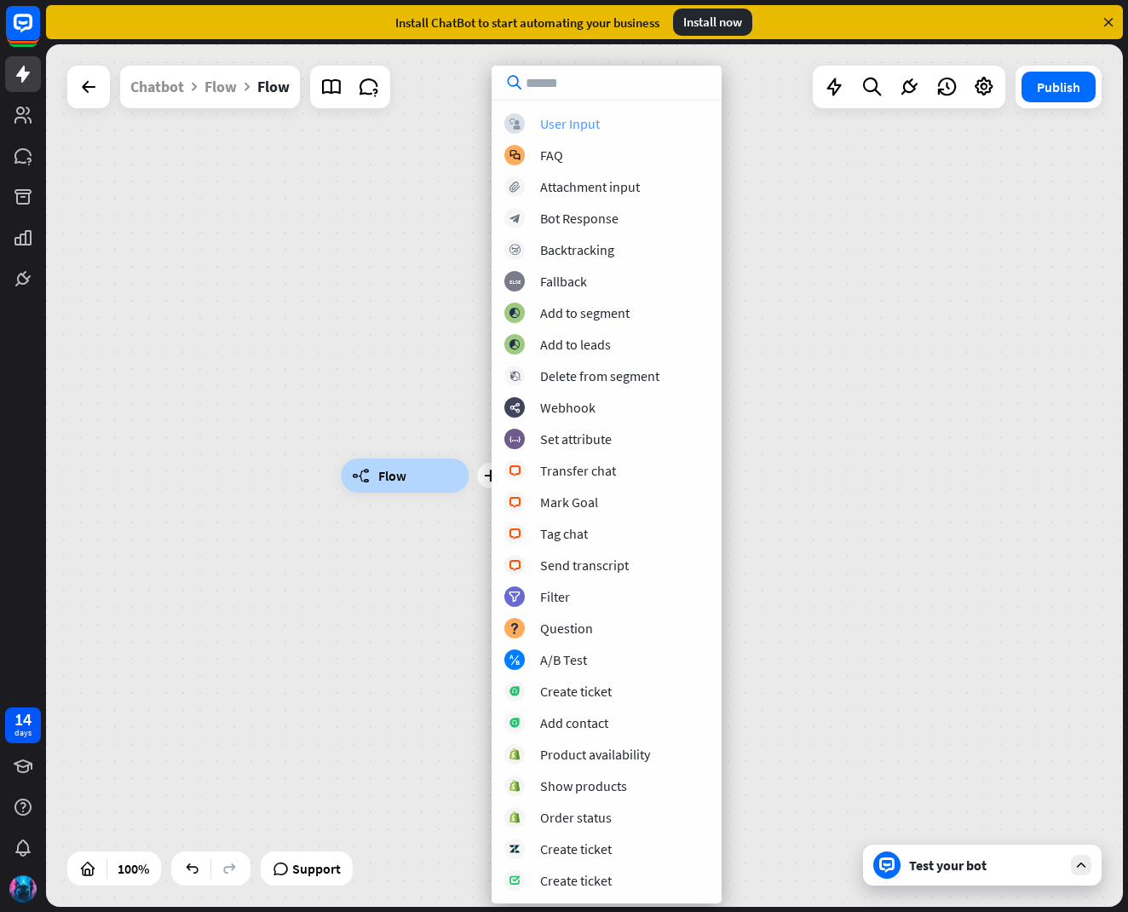
click at [571, 123] on div "User Input" at bounding box center [570, 123] width 60 height 17
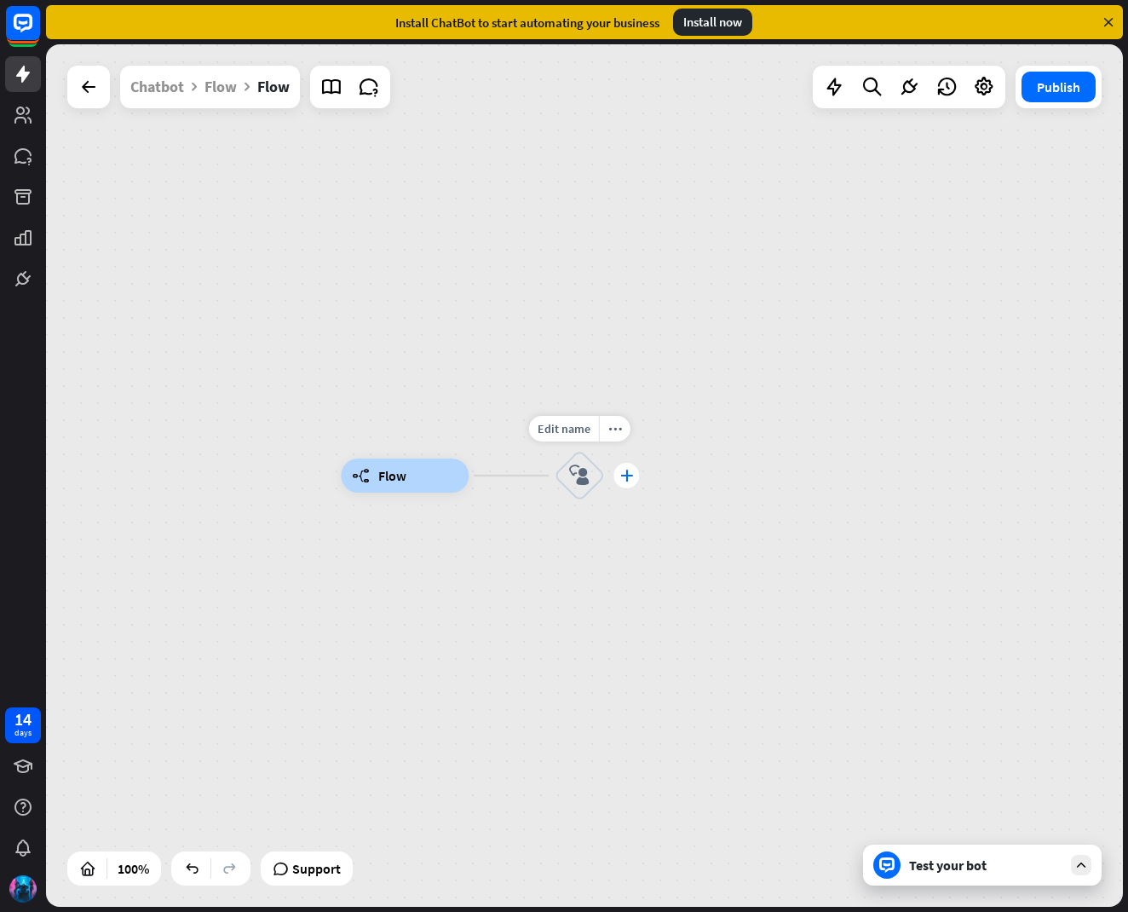
click at [626, 478] on icon "plus" at bounding box center [626, 475] width 13 height 12
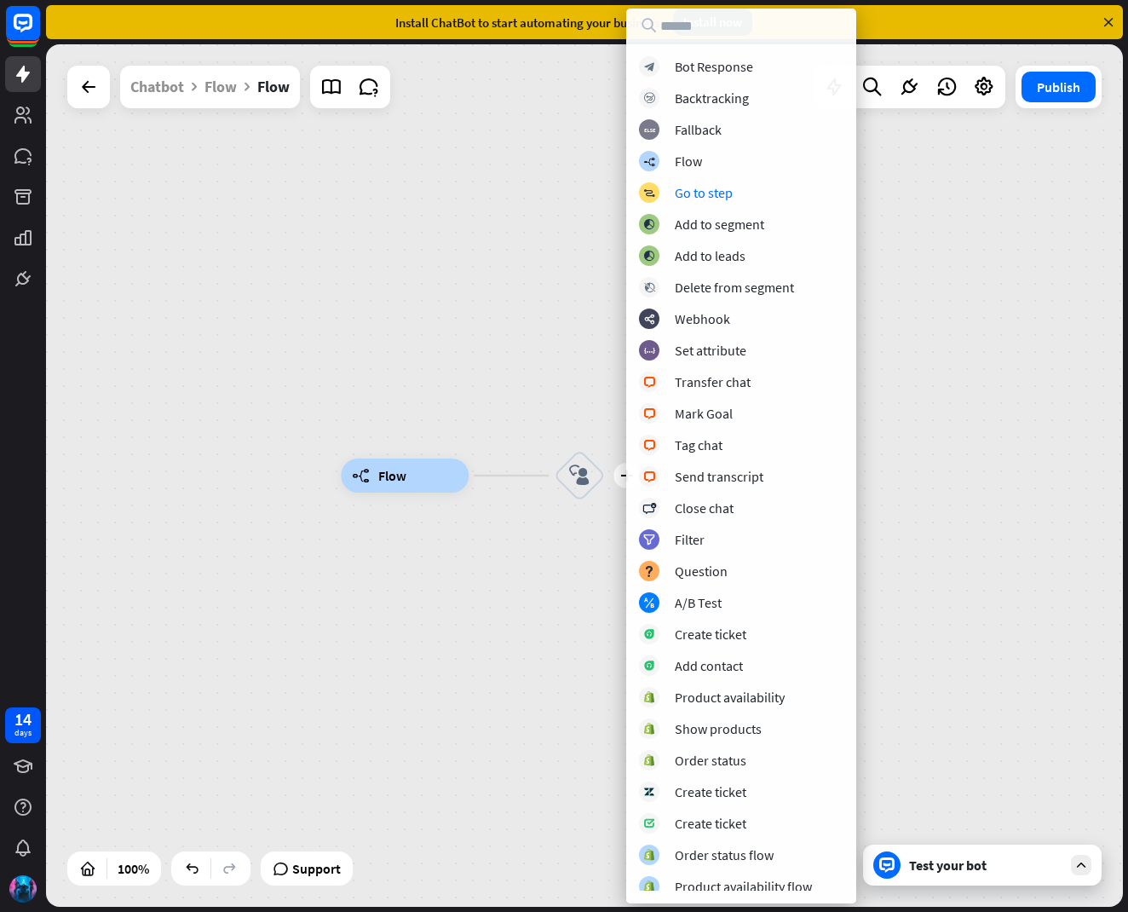
drag, startPoint x: 562, startPoint y: 347, endPoint x: 568, endPoint y: 403, distance: 56.5
click at [566, 351] on div "builder_tree Flow plus block_user_input" at bounding box center [584, 475] width 1077 height 862
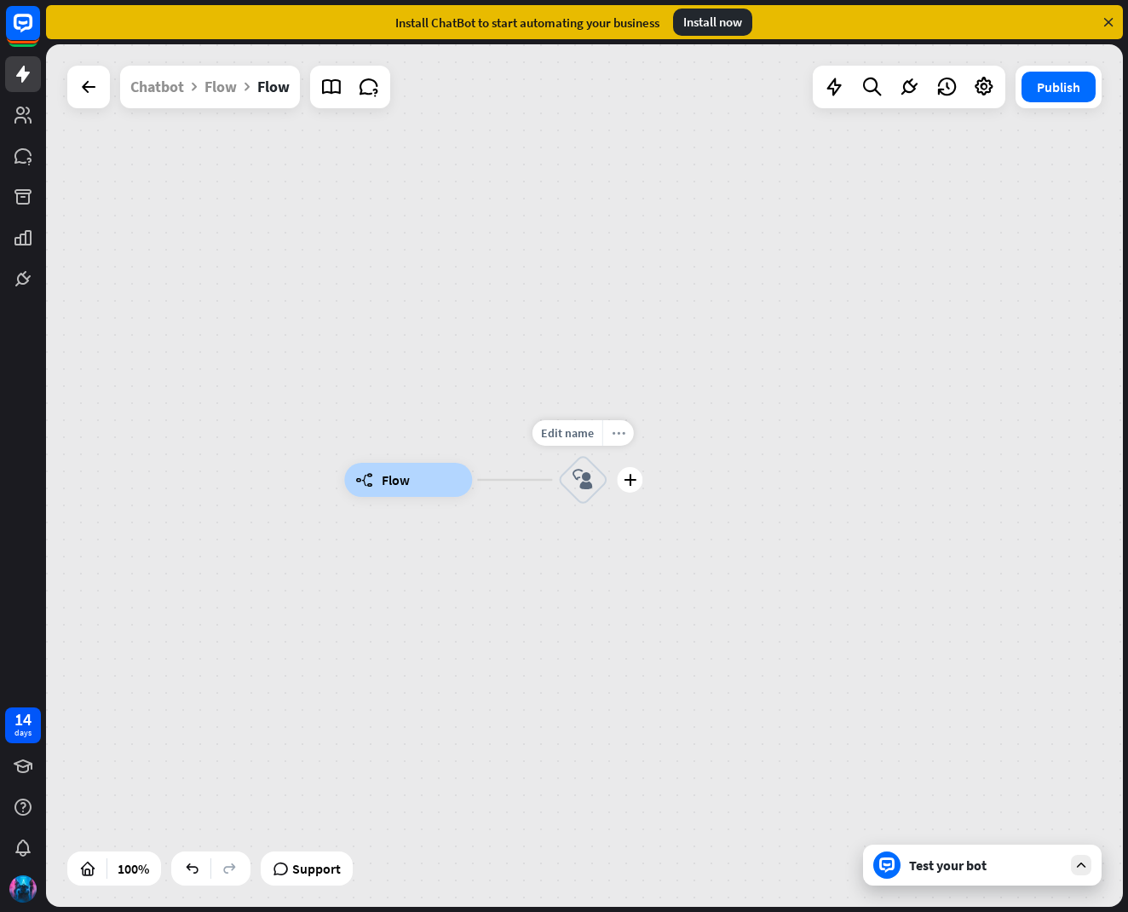
click at [618, 433] on icon "more_horiz" at bounding box center [619, 433] width 14 height 13
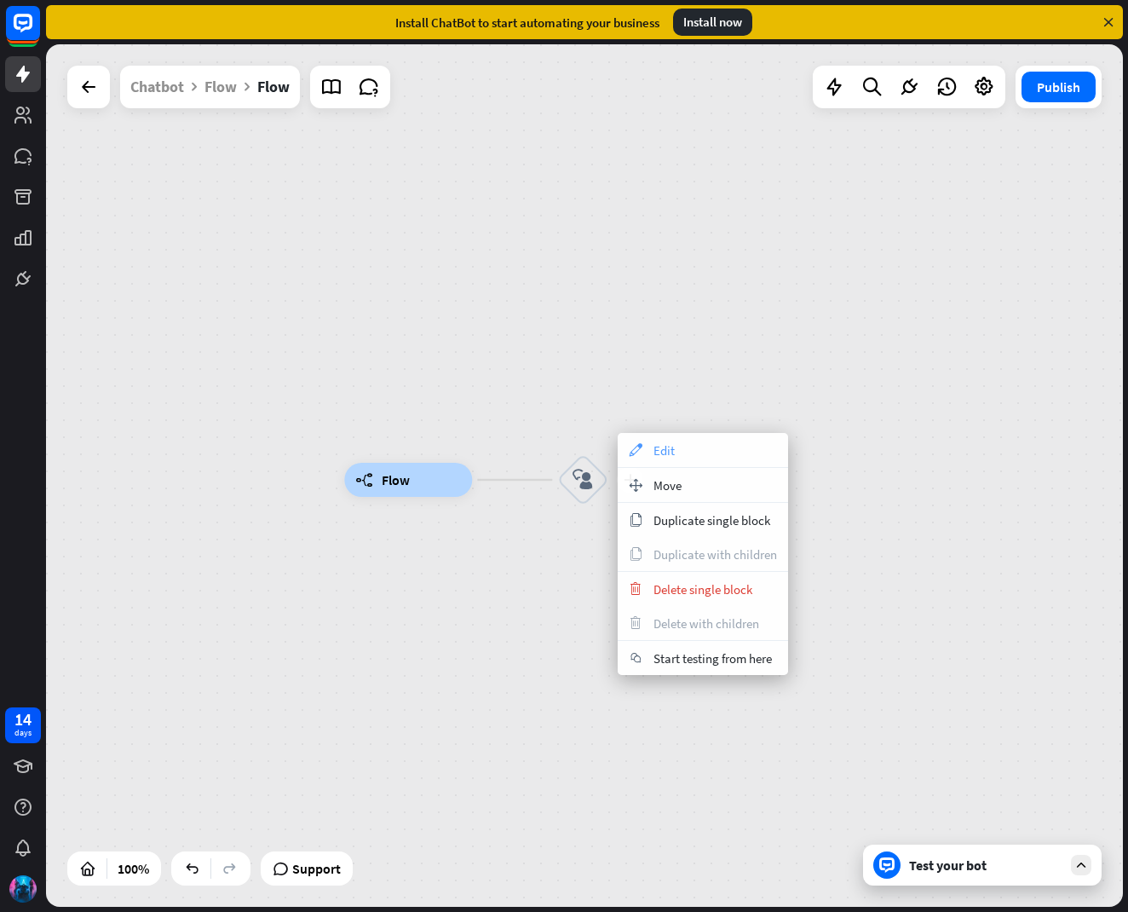
click at [640, 445] on icon "appearance" at bounding box center [635, 450] width 19 height 14
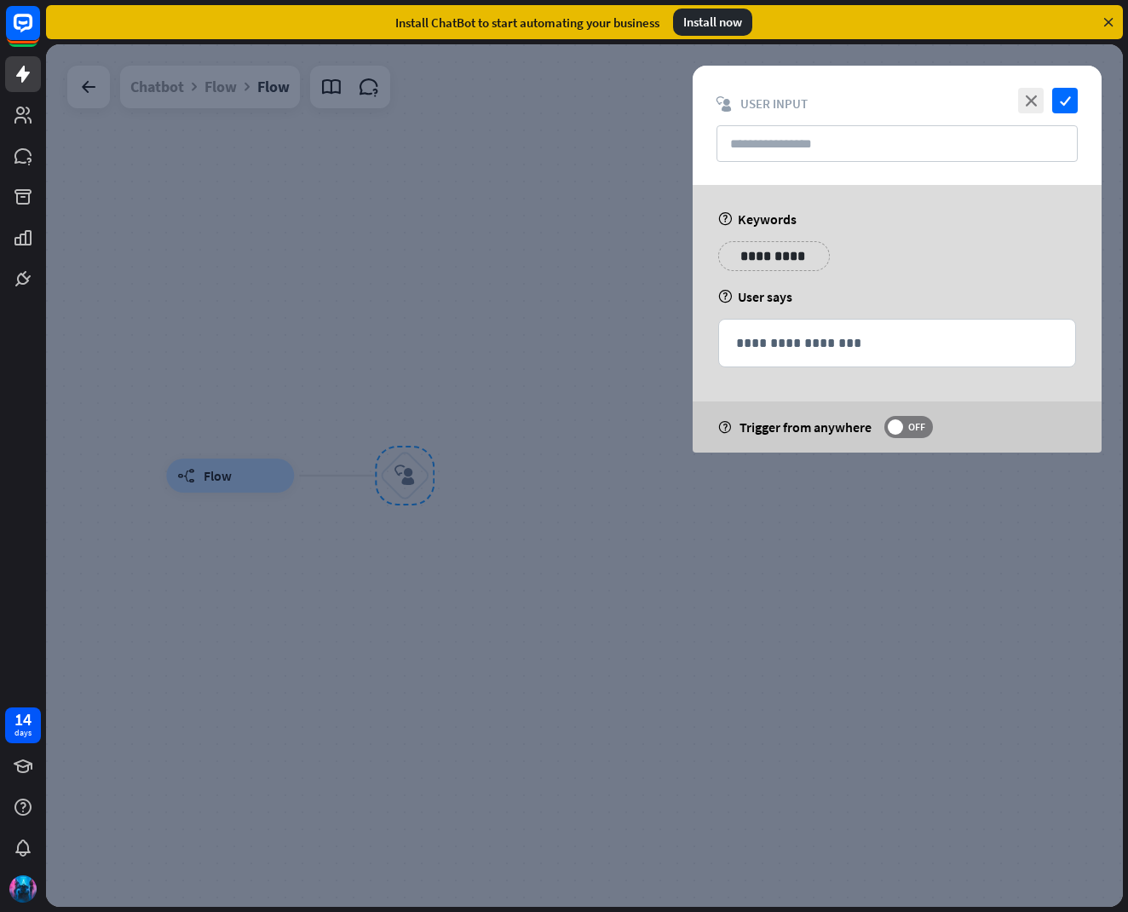
drag, startPoint x: 758, startPoint y: 234, endPoint x: 757, endPoint y: 247, distance: 12.9
click at [757, 236] on div "**********" at bounding box center [897, 319] width 409 height 268
click at [757, 247] on p "**********" at bounding box center [774, 255] width 86 height 21
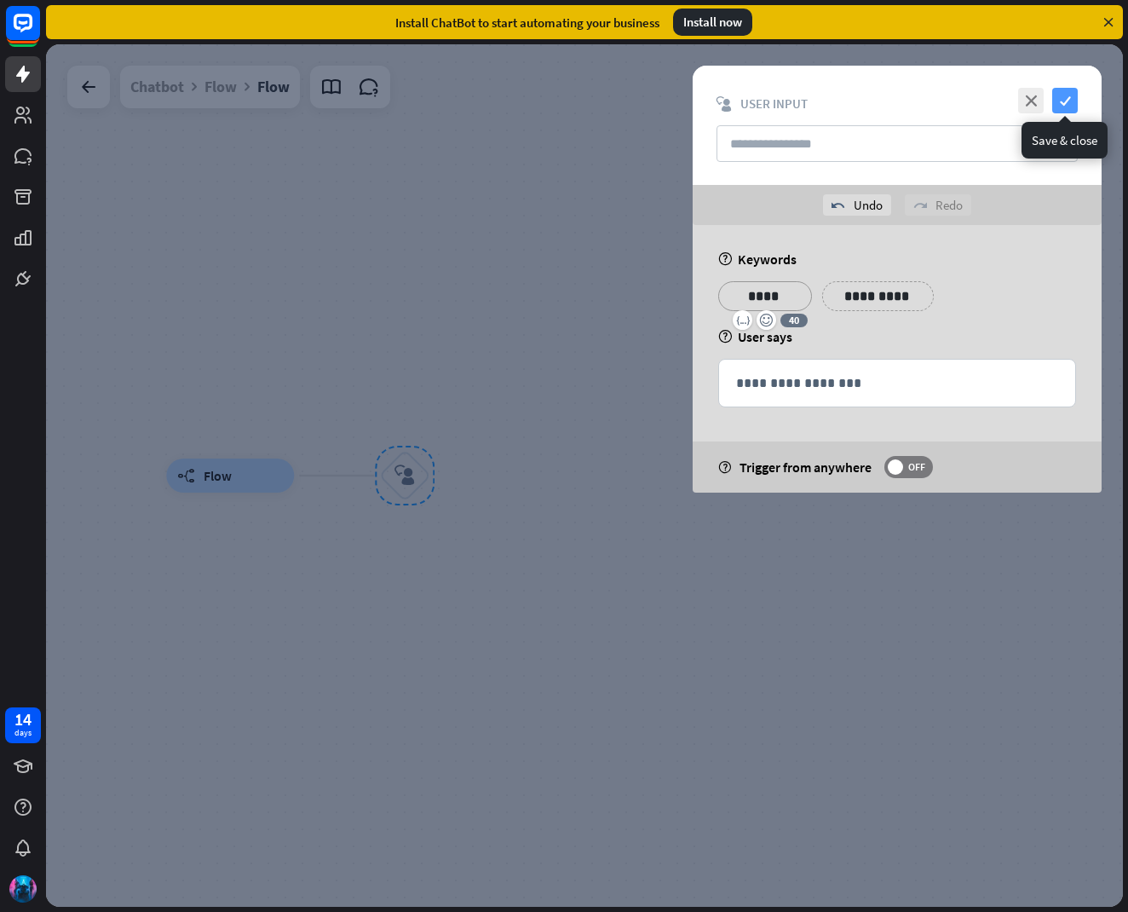
click at [1066, 98] on icon "check" at bounding box center [1065, 101] width 26 height 26
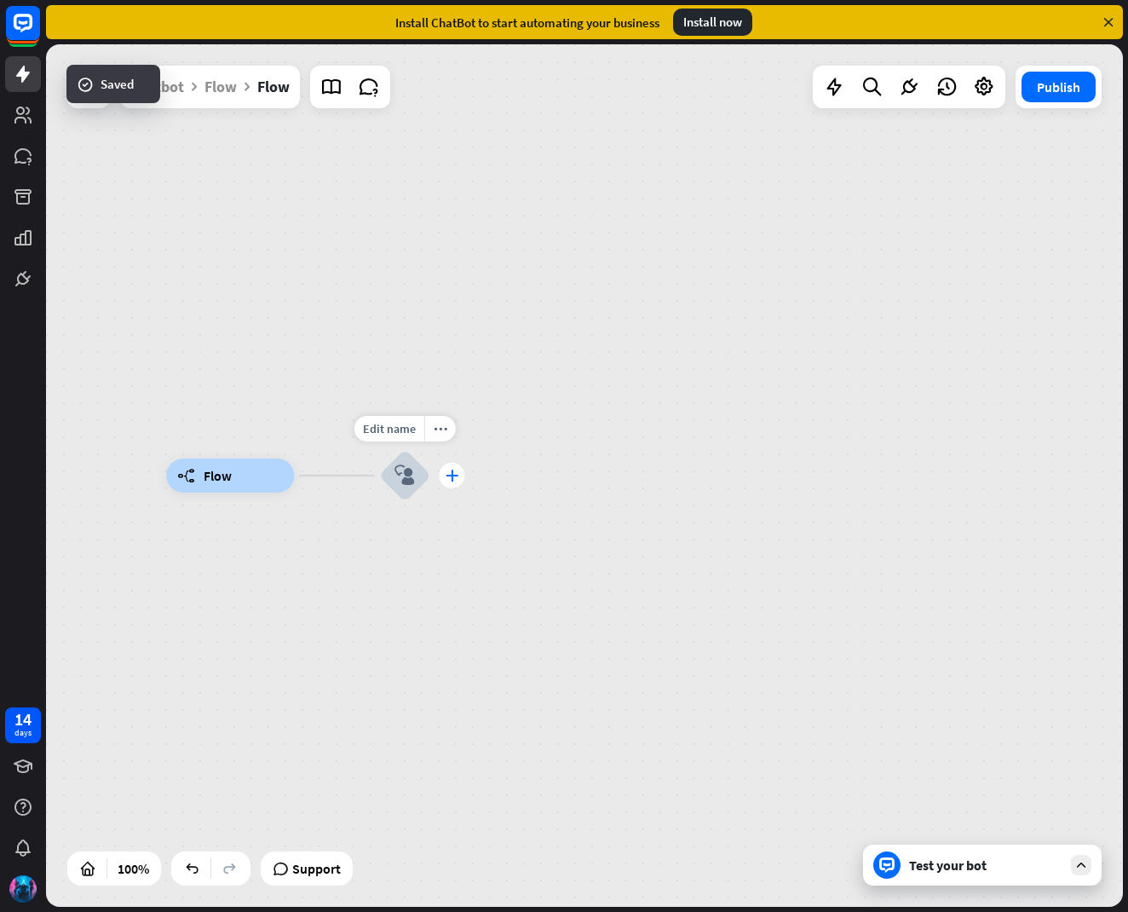
click at [459, 483] on div "plus" at bounding box center [452, 476] width 26 height 26
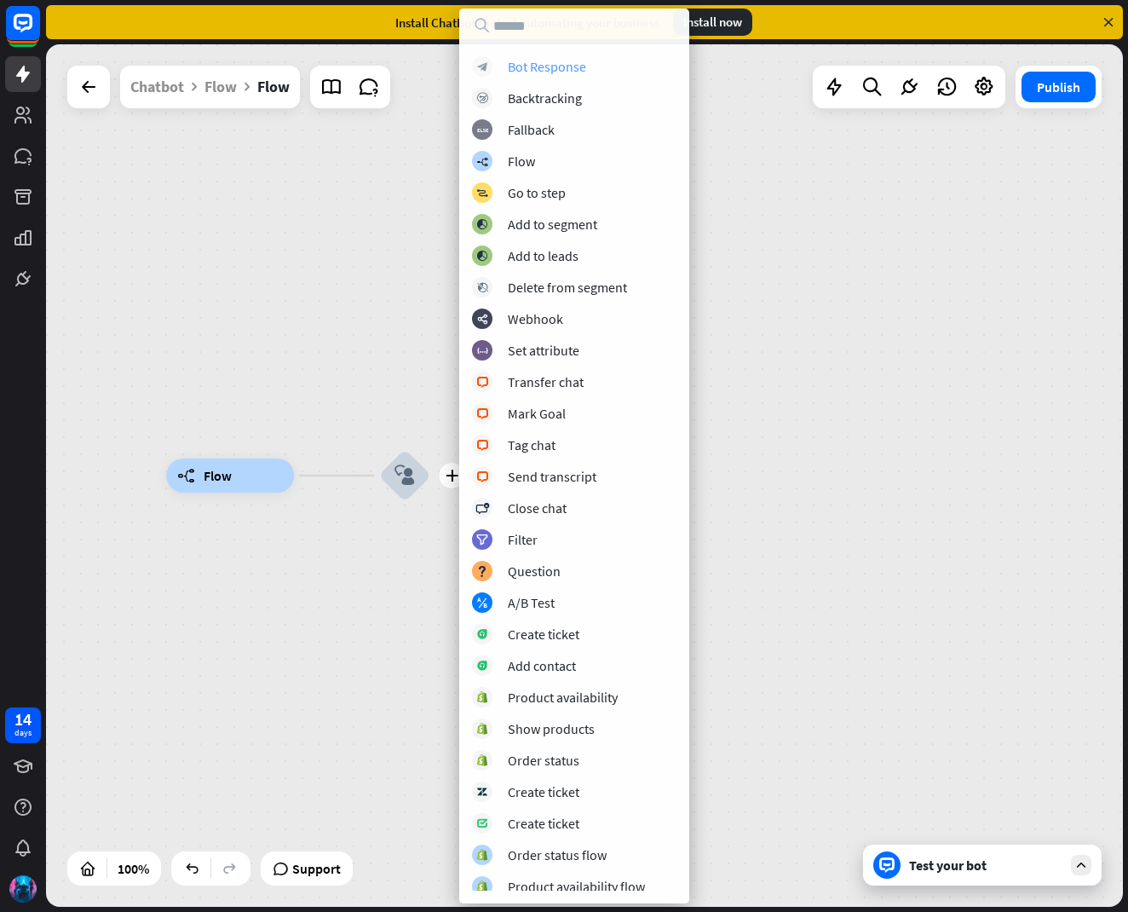
click at [578, 66] on div "Bot Response" at bounding box center [547, 66] width 78 height 17
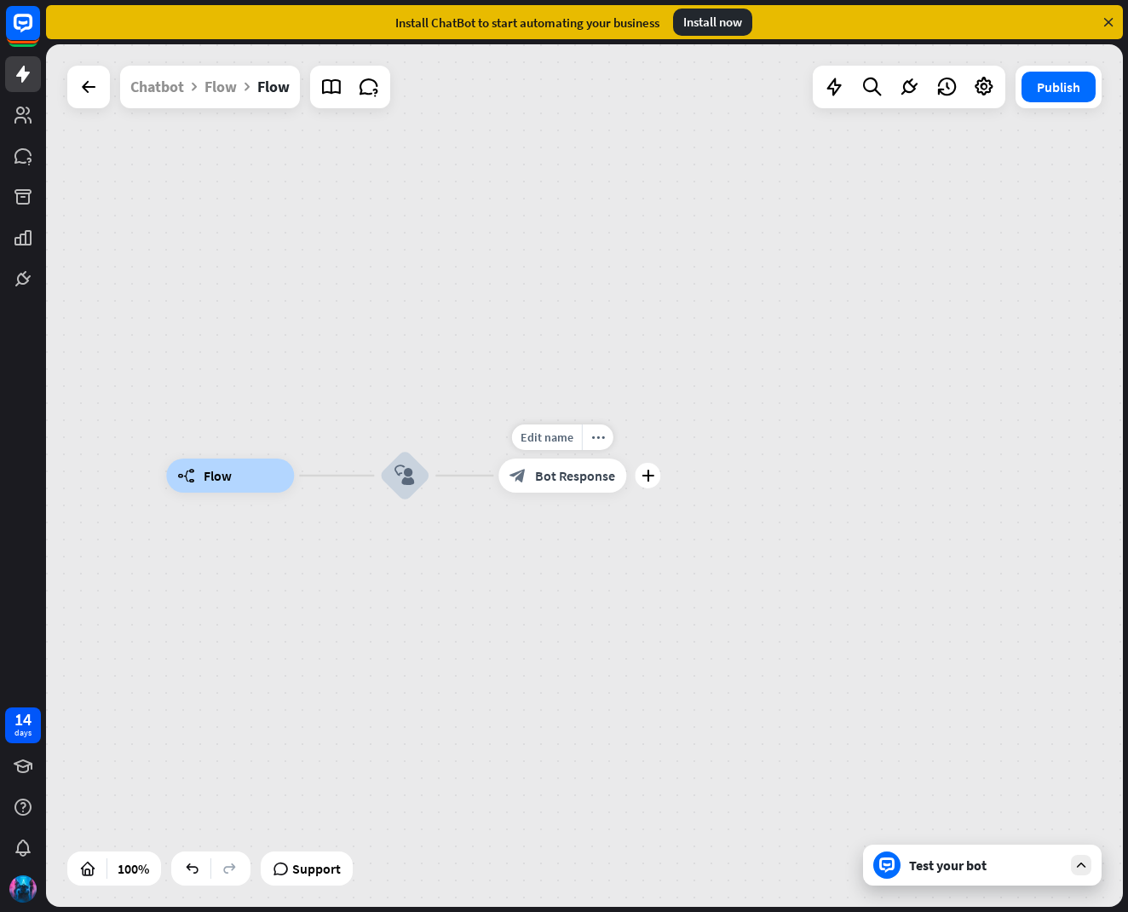
click at [592, 435] on icon "more_horiz" at bounding box center [598, 437] width 14 height 13
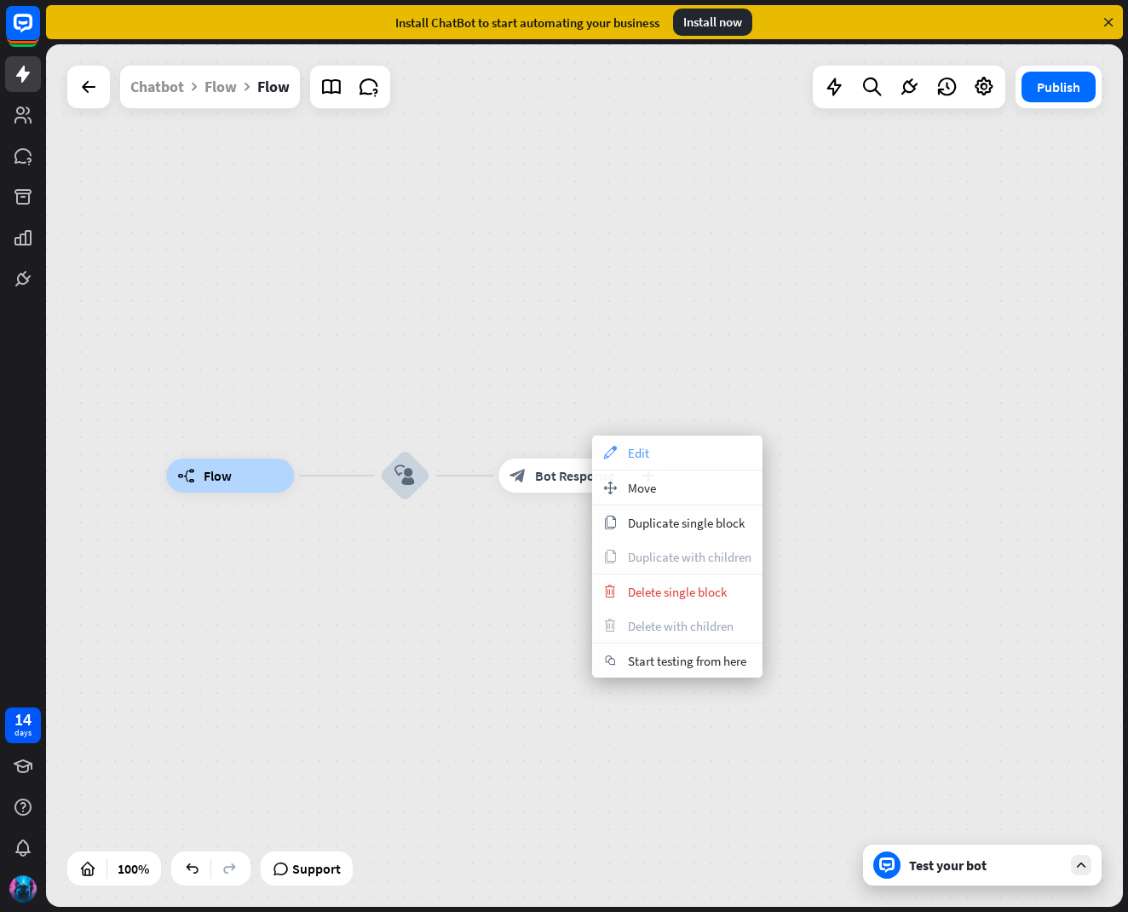
click at [608, 456] on icon "appearance" at bounding box center [610, 453] width 19 height 14
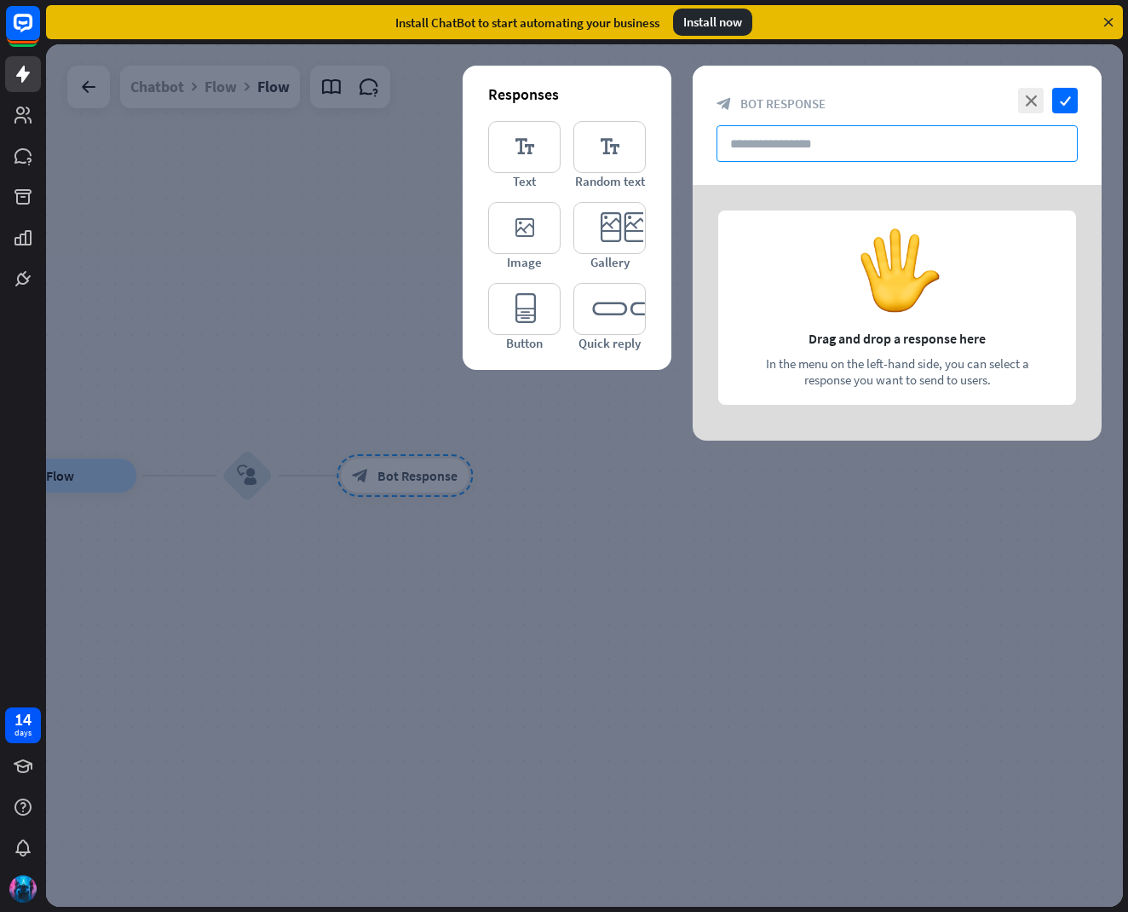
click at [861, 142] on input "text" at bounding box center [896, 143] width 361 height 37
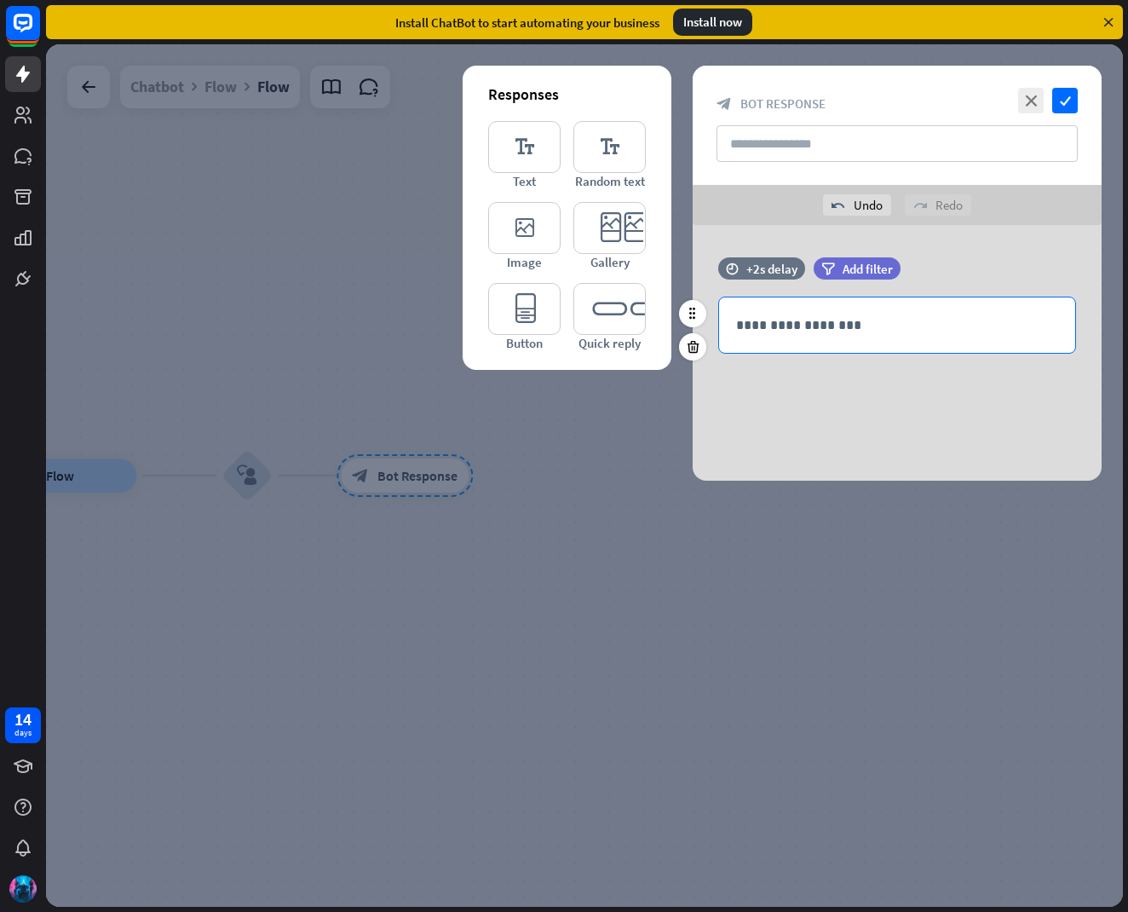
click at [849, 329] on p "**********" at bounding box center [897, 324] width 322 height 21
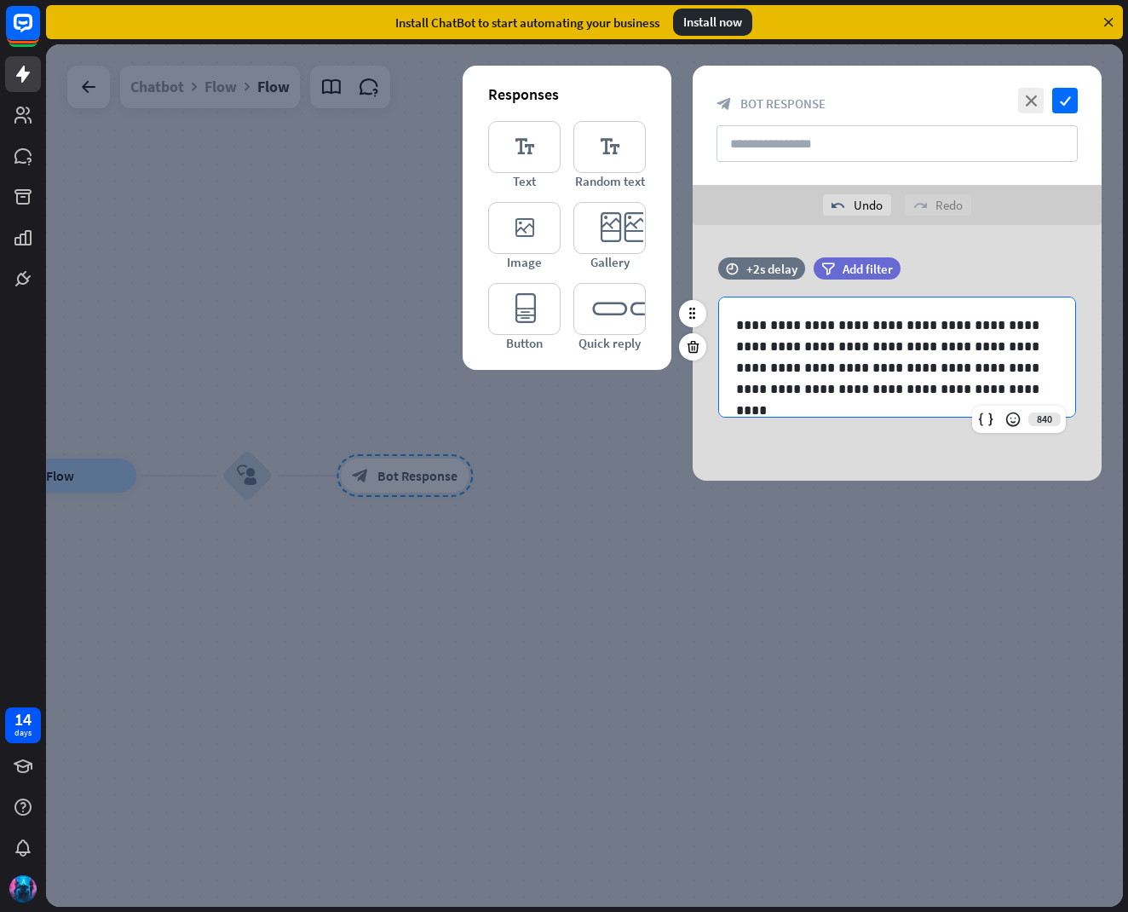
click at [942, 343] on p "**********" at bounding box center [897, 356] width 322 height 85
click at [947, 342] on p "**********" at bounding box center [897, 356] width 322 height 85
click at [913, 389] on p "**********" at bounding box center [897, 356] width 322 height 85
drag, startPoint x: 952, startPoint y: 348, endPoint x: 1023, endPoint y: 347, distance: 70.7
click at [1020, 348] on p "**********" at bounding box center [897, 356] width 322 height 85
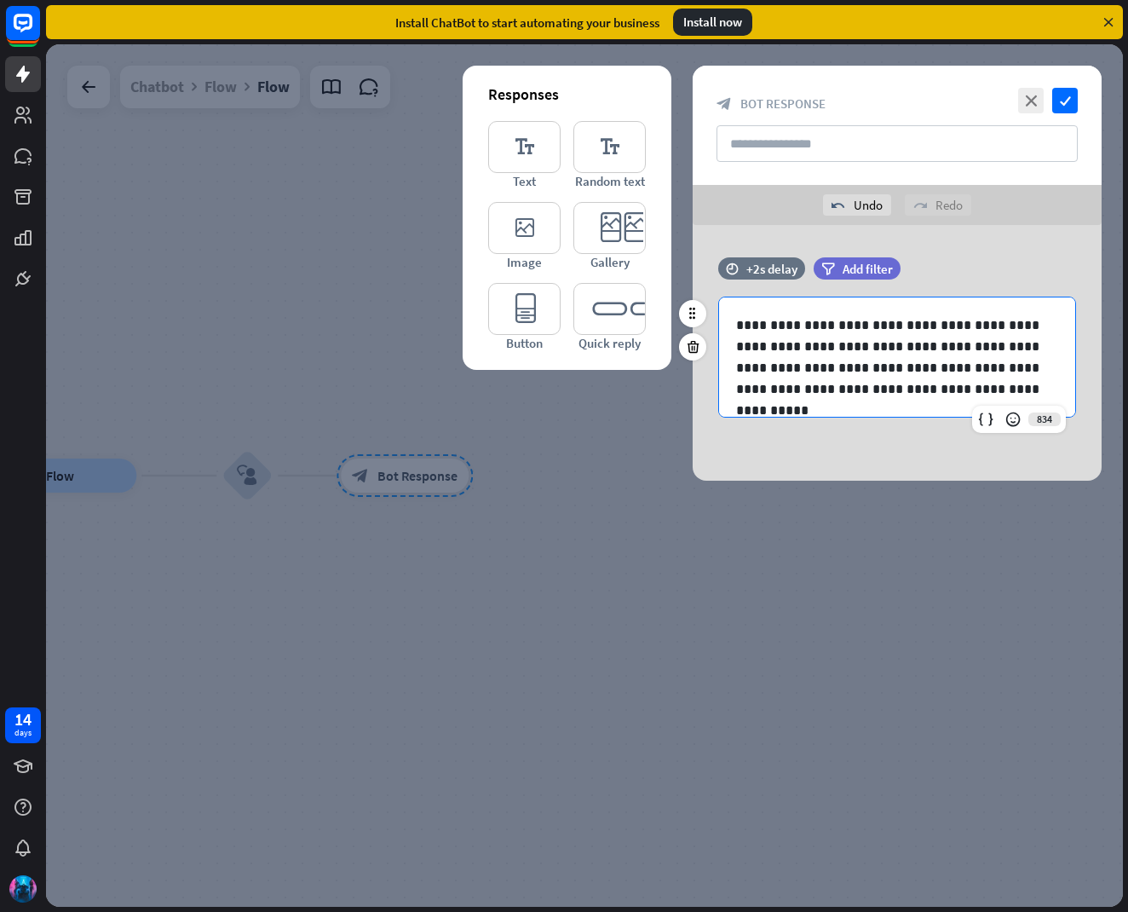
click at [952, 386] on p "**********" at bounding box center [897, 356] width 322 height 85
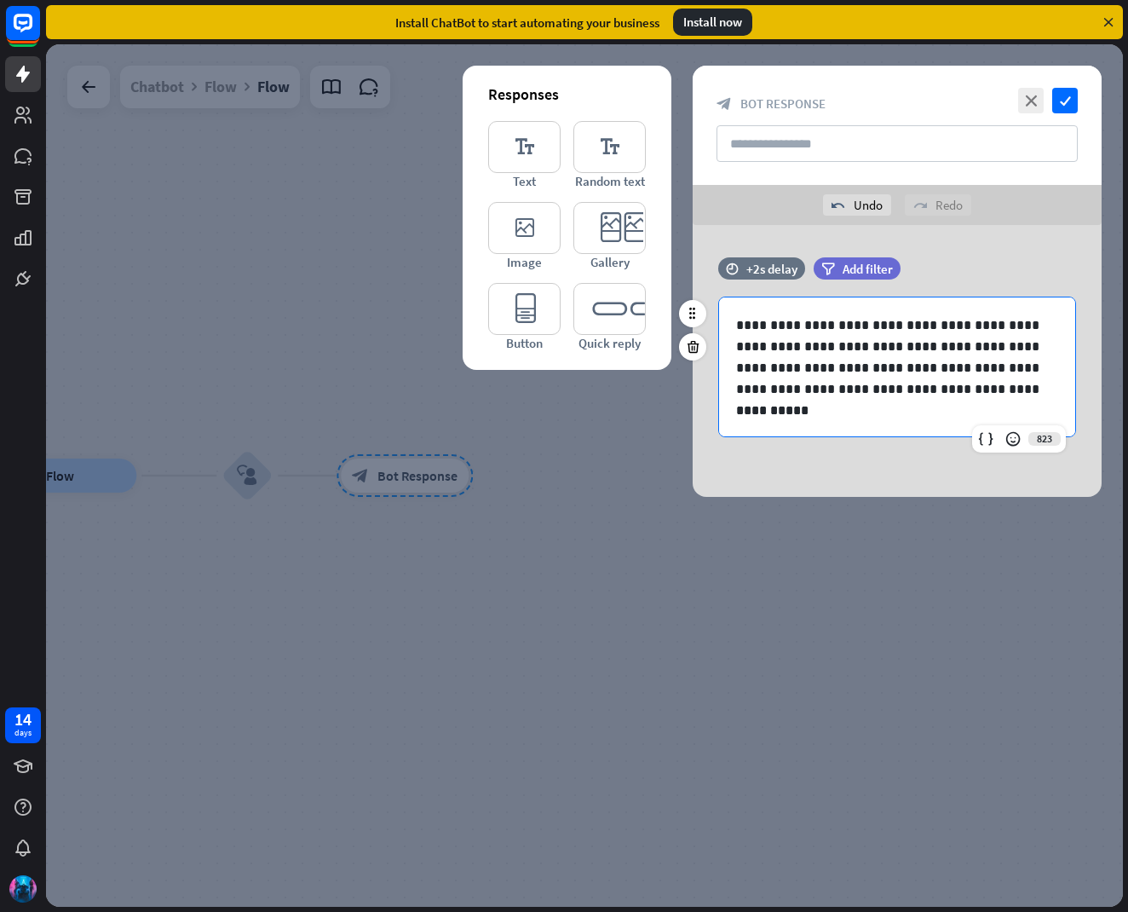
click at [736, 405] on p "**********" at bounding box center [897, 410] width 322 height 21
drag, startPoint x: 820, startPoint y: 407, endPoint x: 820, endPoint y: 422, distance: 14.5
click at [820, 411] on p "**********" at bounding box center [897, 410] width 322 height 21
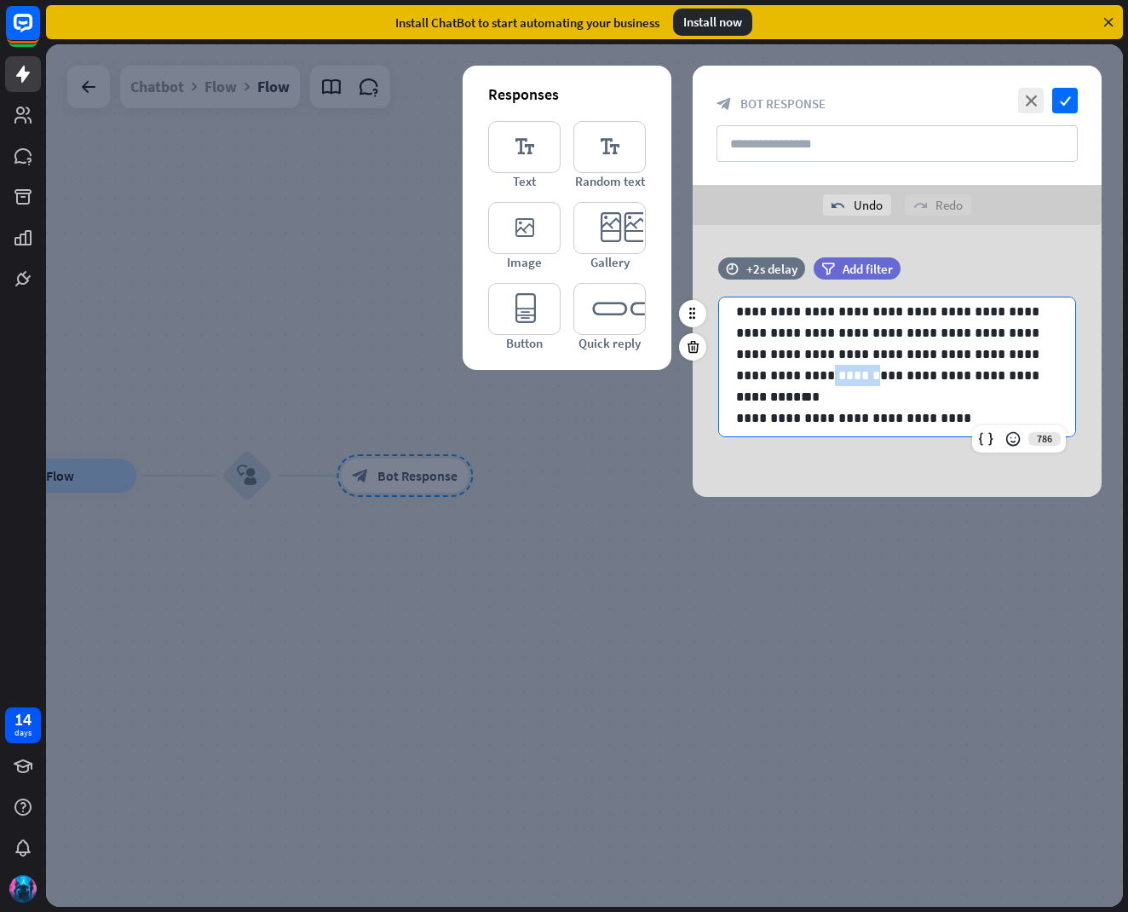
scroll to position [11, 0]
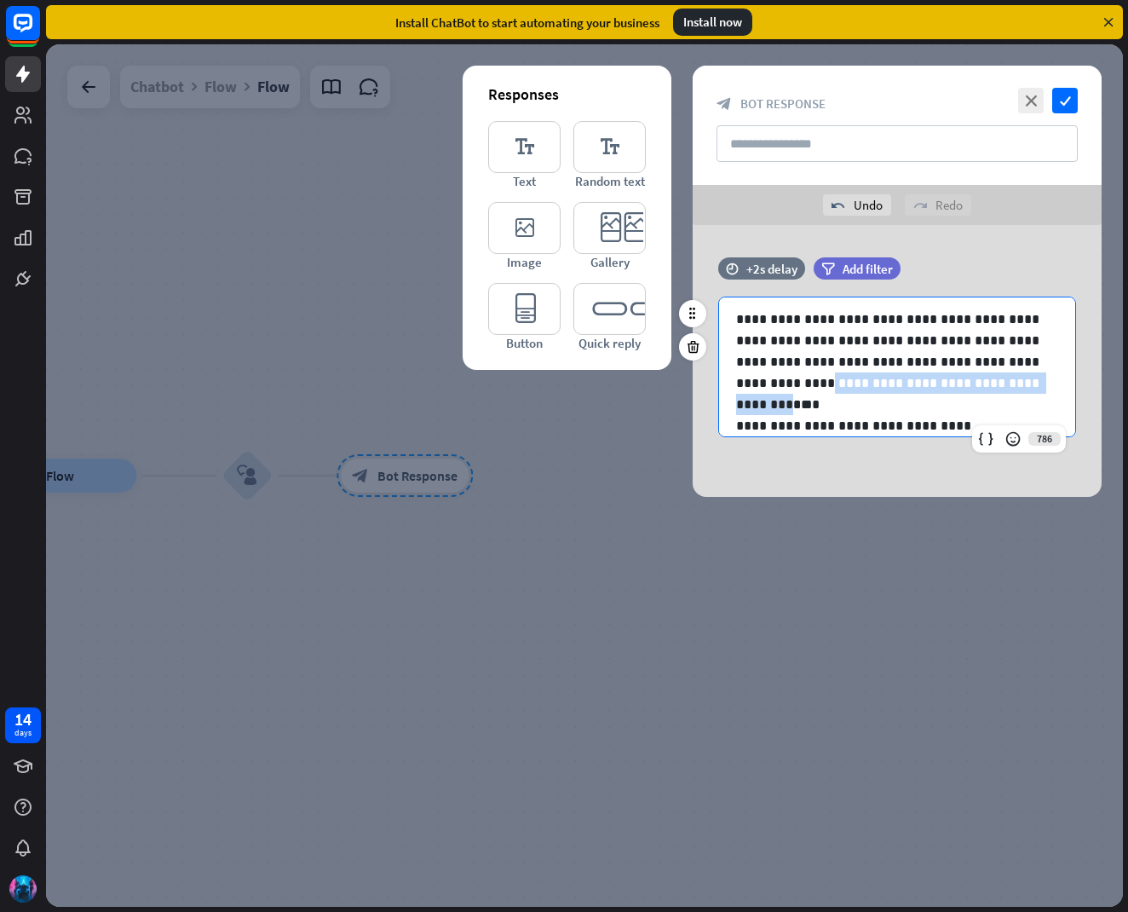
drag, startPoint x: 996, startPoint y: 352, endPoint x: 909, endPoint y: 378, distance: 90.8
click at [909, 378] on p "**********" at bounding box center [897, 350] width 322 height 85
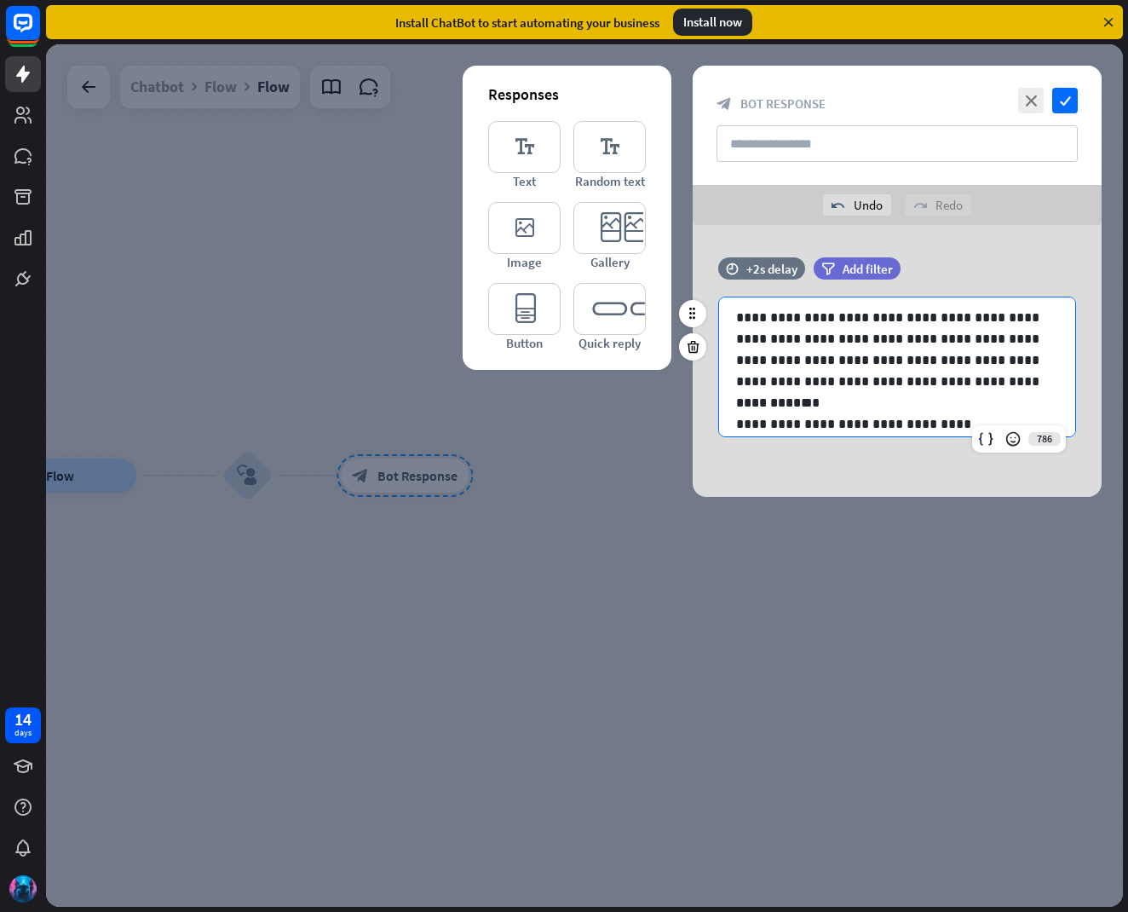
scroll to position [2, 0]
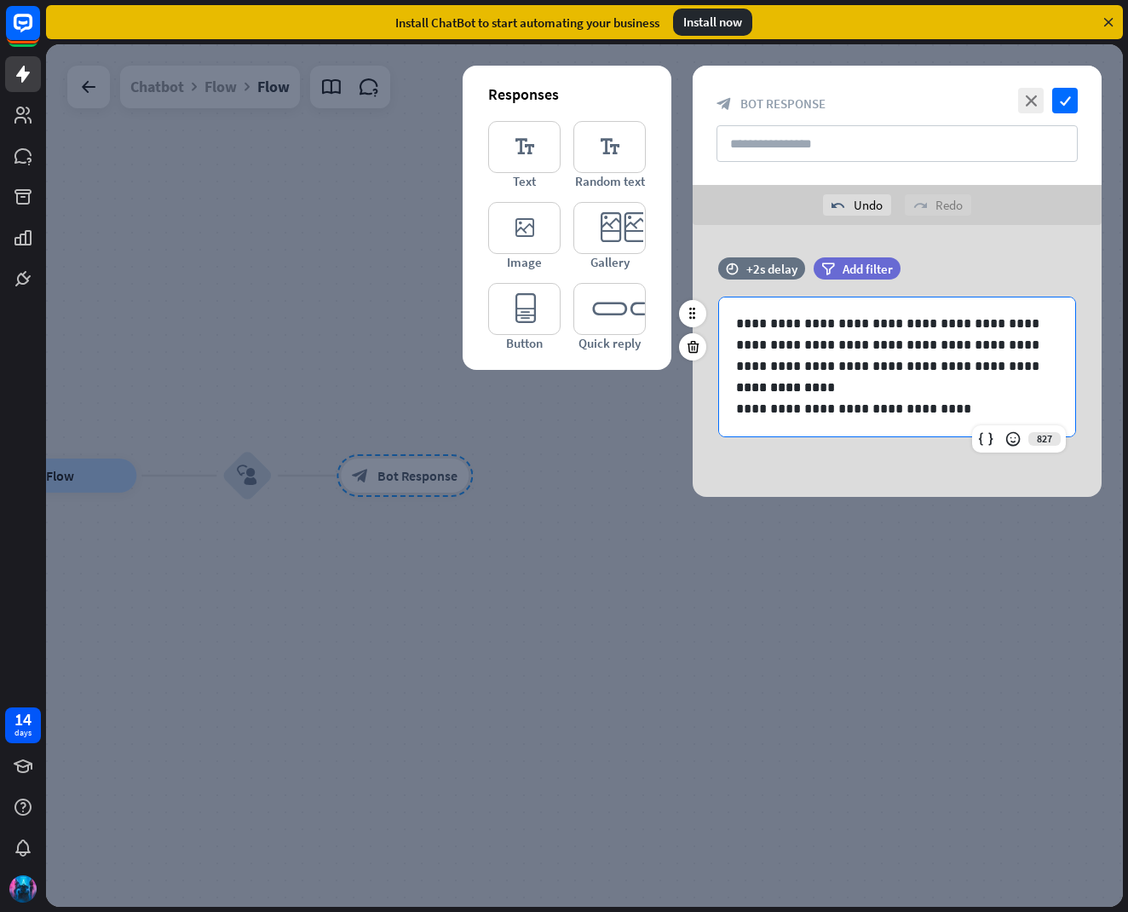
click at [938, 408] on p "**********" at bounding box center [897, 408] width 322 height 21
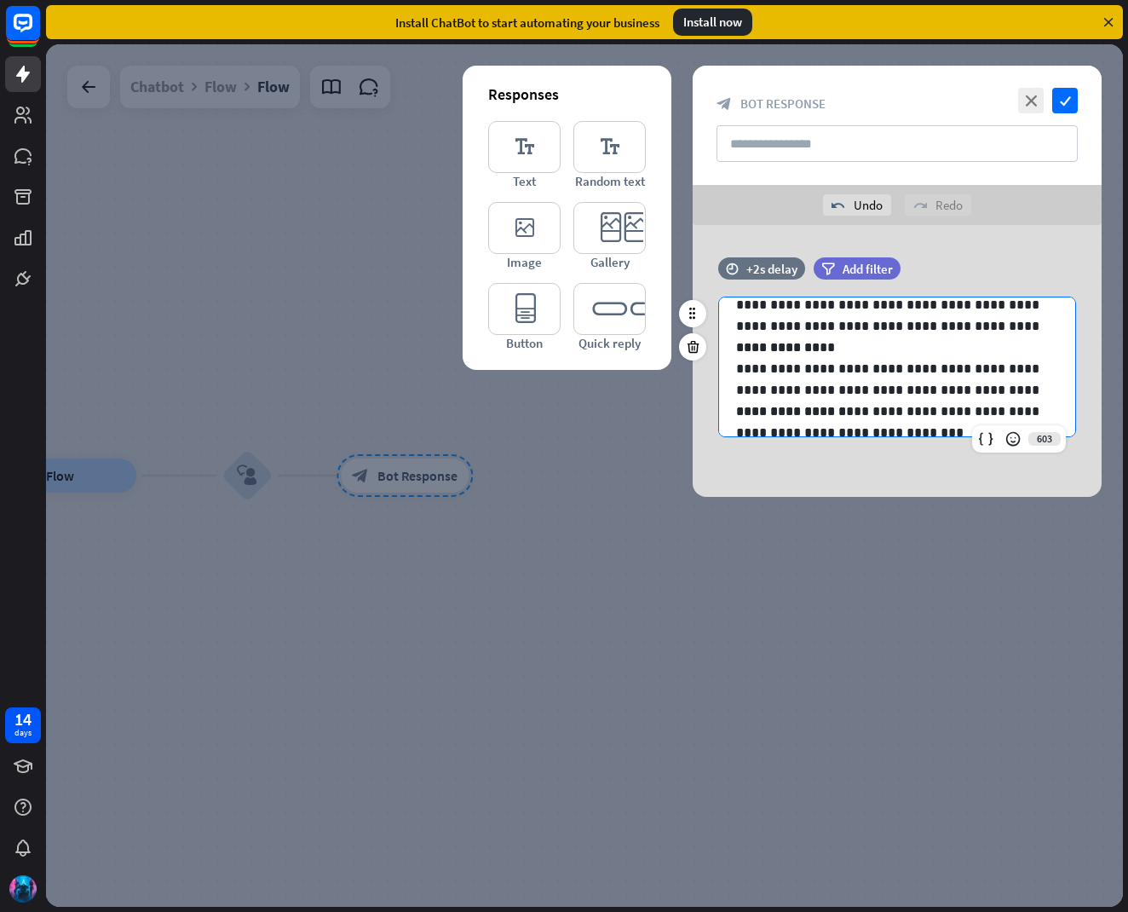
scroll to position [14, 0]
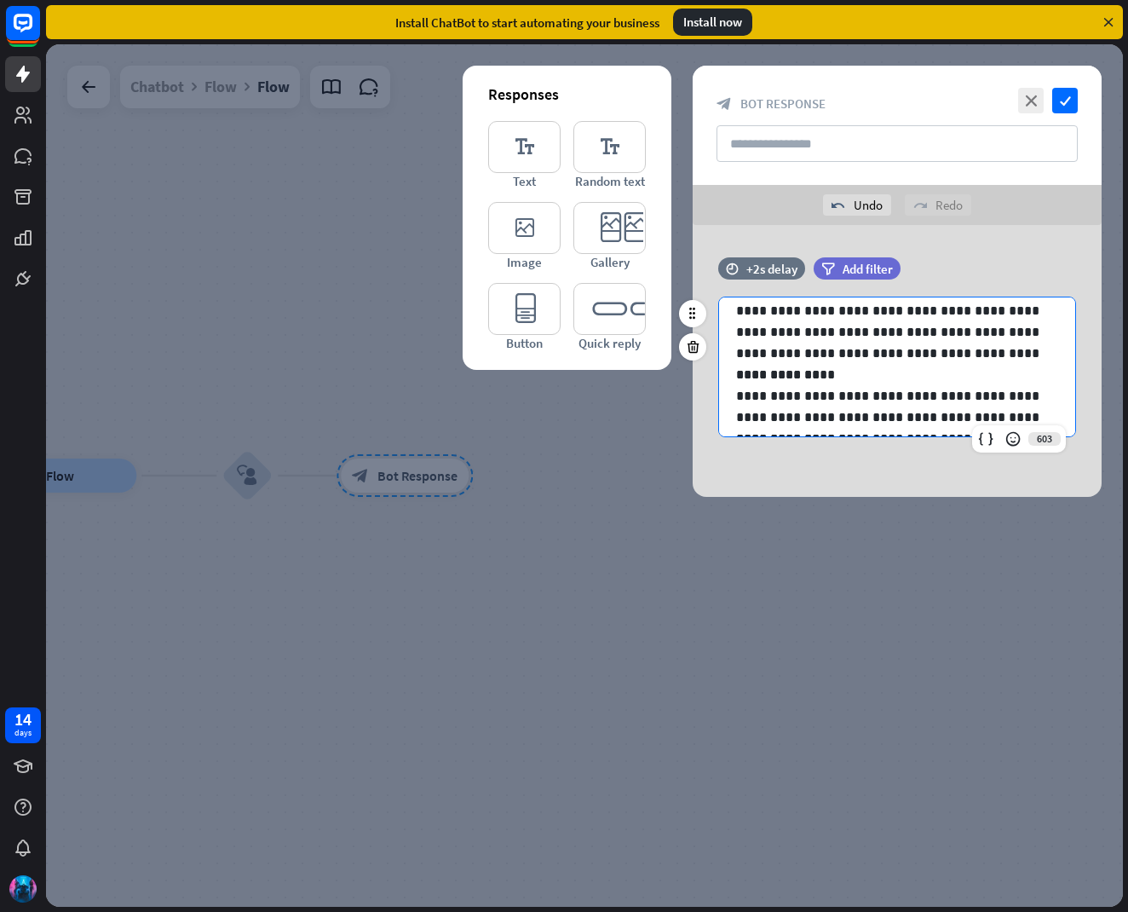
click at [999, 357] on p "**********" at bounding box center [897, 332] width 322 height 64
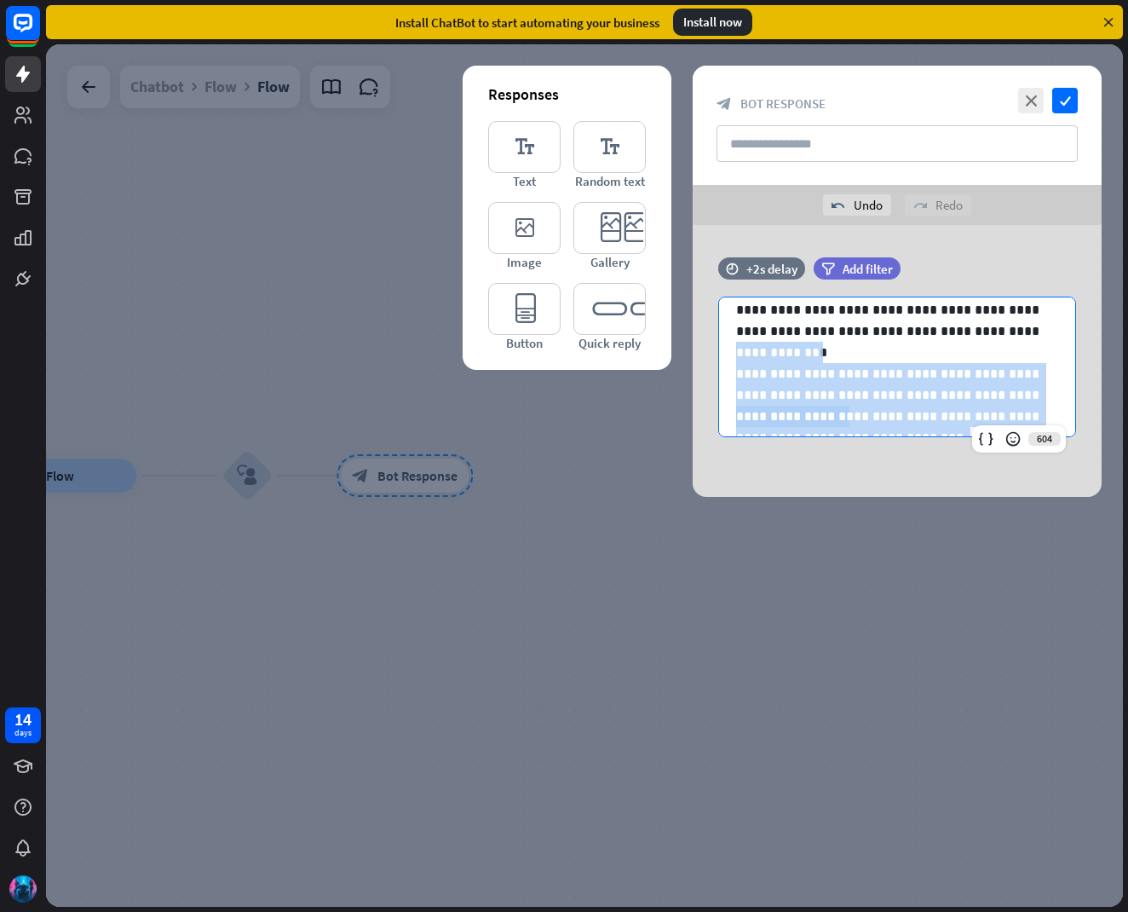
scroll to position [108, 0]
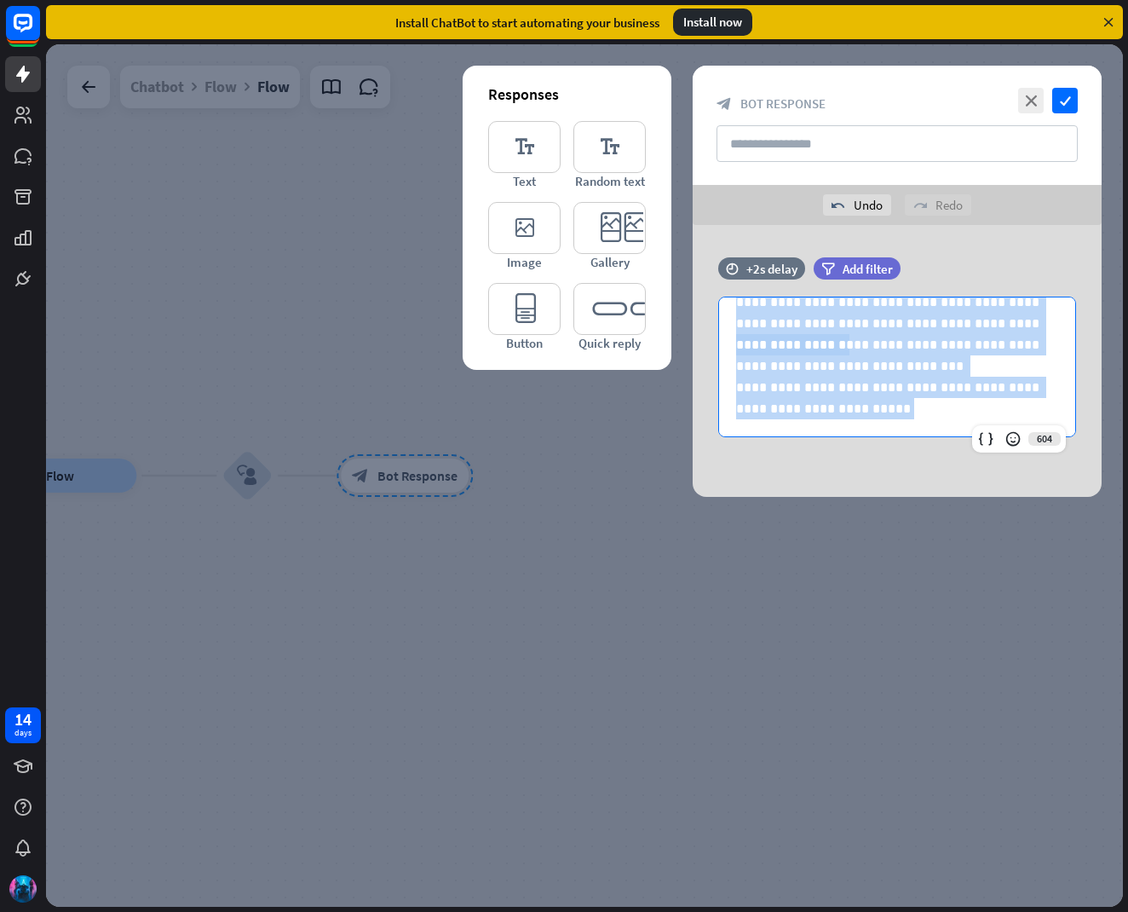
drag, startPoint x: 733, startPoint y: 351, endPoint x: 847, endPoint y: 608, distance: 281.5
click at [846, 608] on div "**********" at bounding box center [584, 475] width 1077 height 862
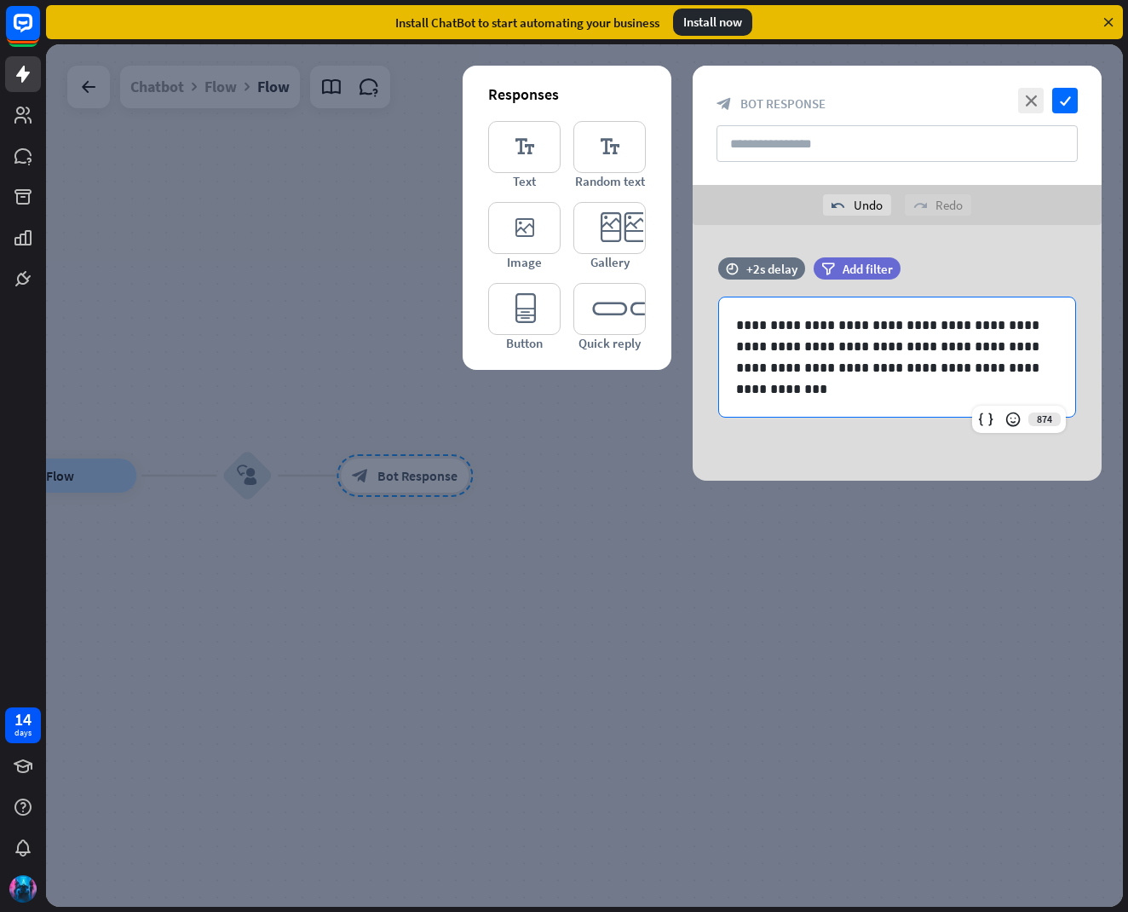
scroll to position [0, 0]
click at [1033, 92] on icon "close" at bounding box center [1031, 101] width 26 height 26
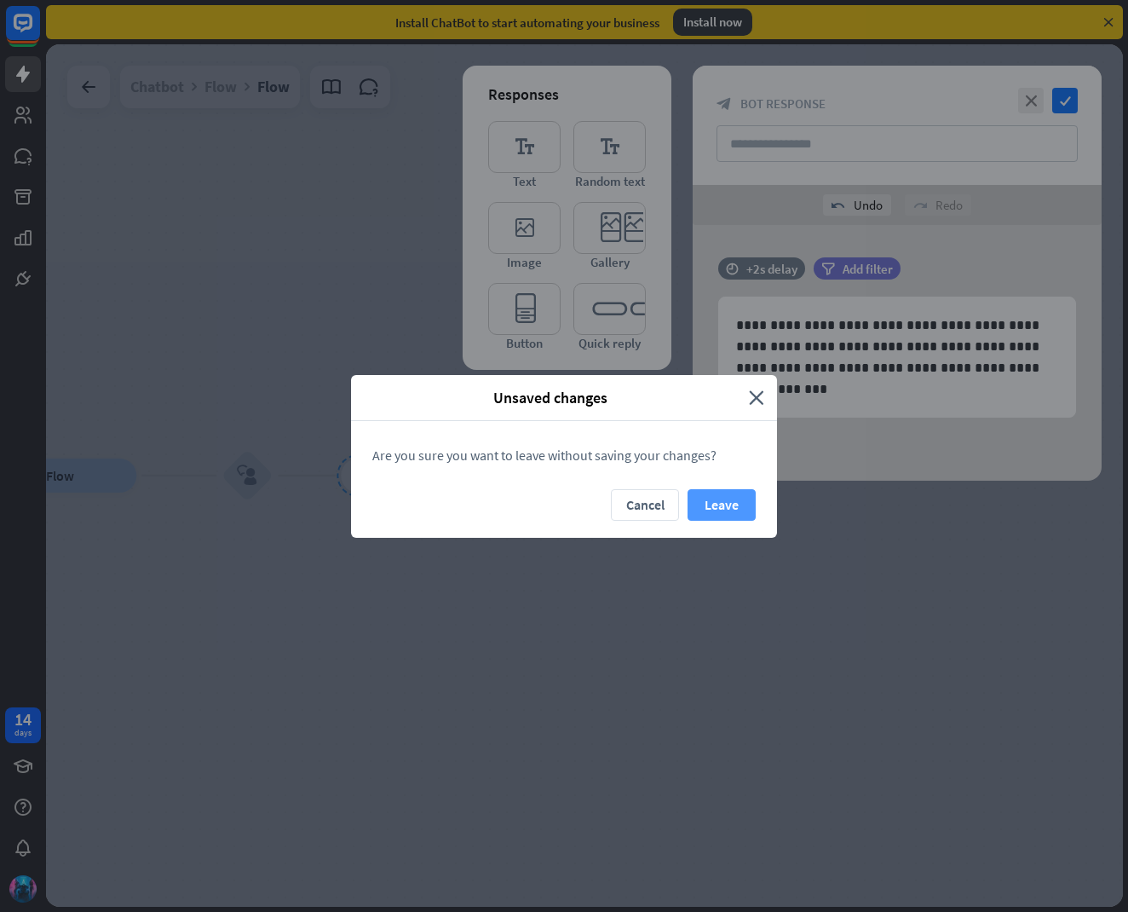
click at [715, 504] on button "Leave" at bounding box center [722, 505] width 68 height 32
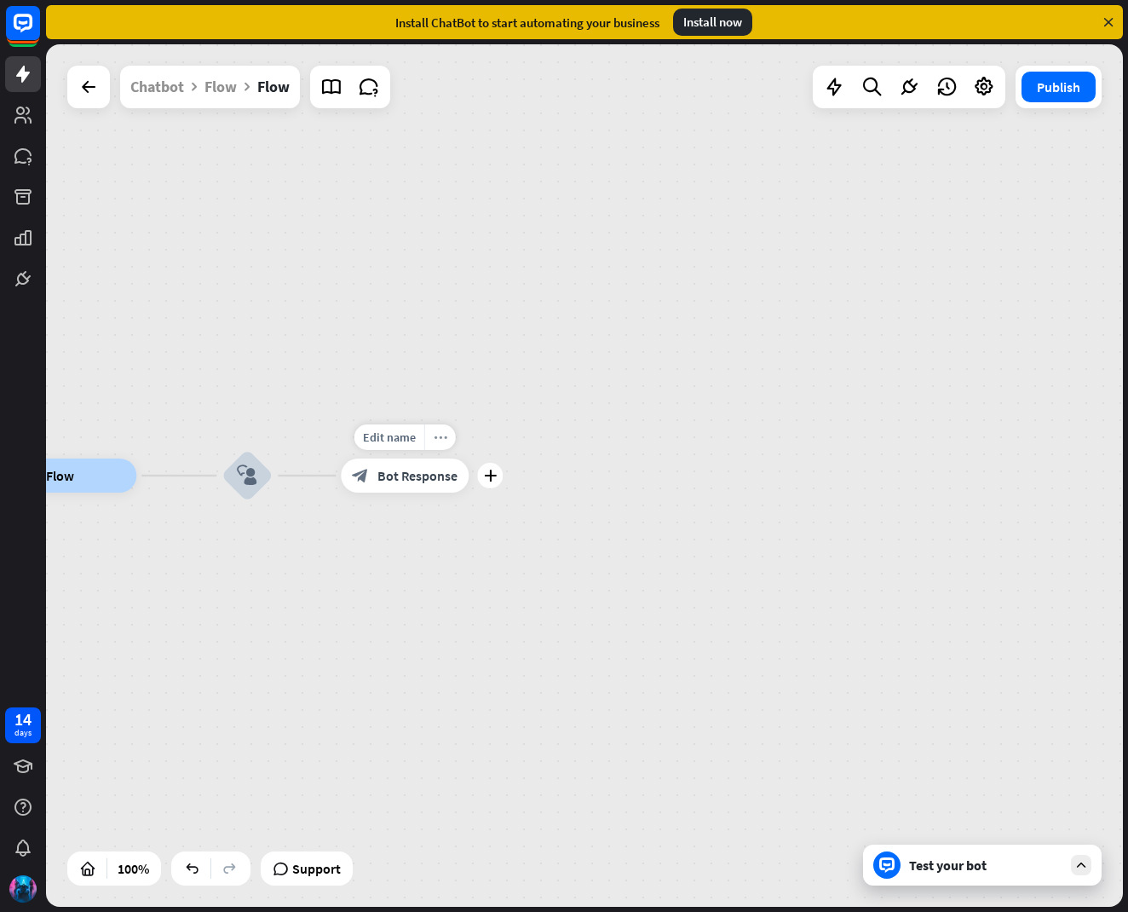
click at [446, 432] on icon "more_horiz" at bounding box center [441, 437] width 14 height 13
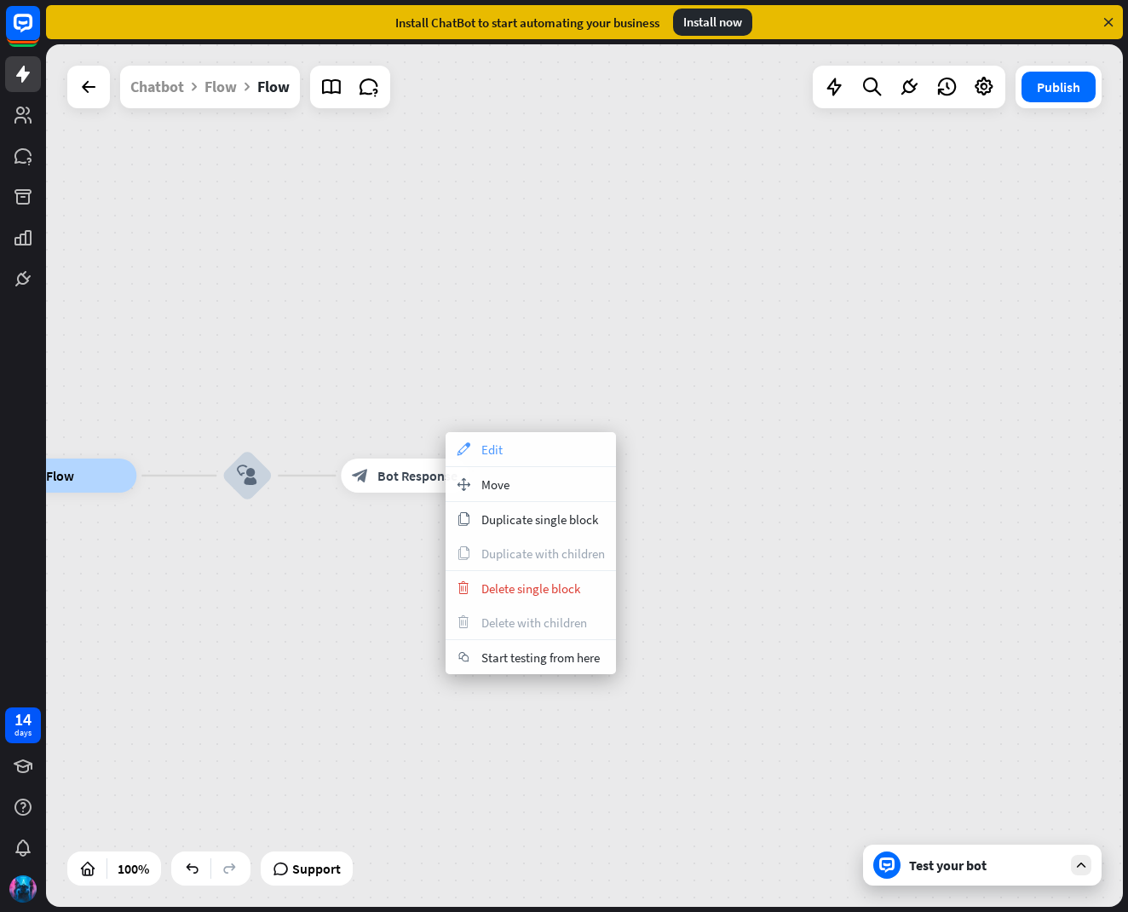
click at [469, 448] on icon "appearance" at bounding box center [463, 449] width 19 height 14
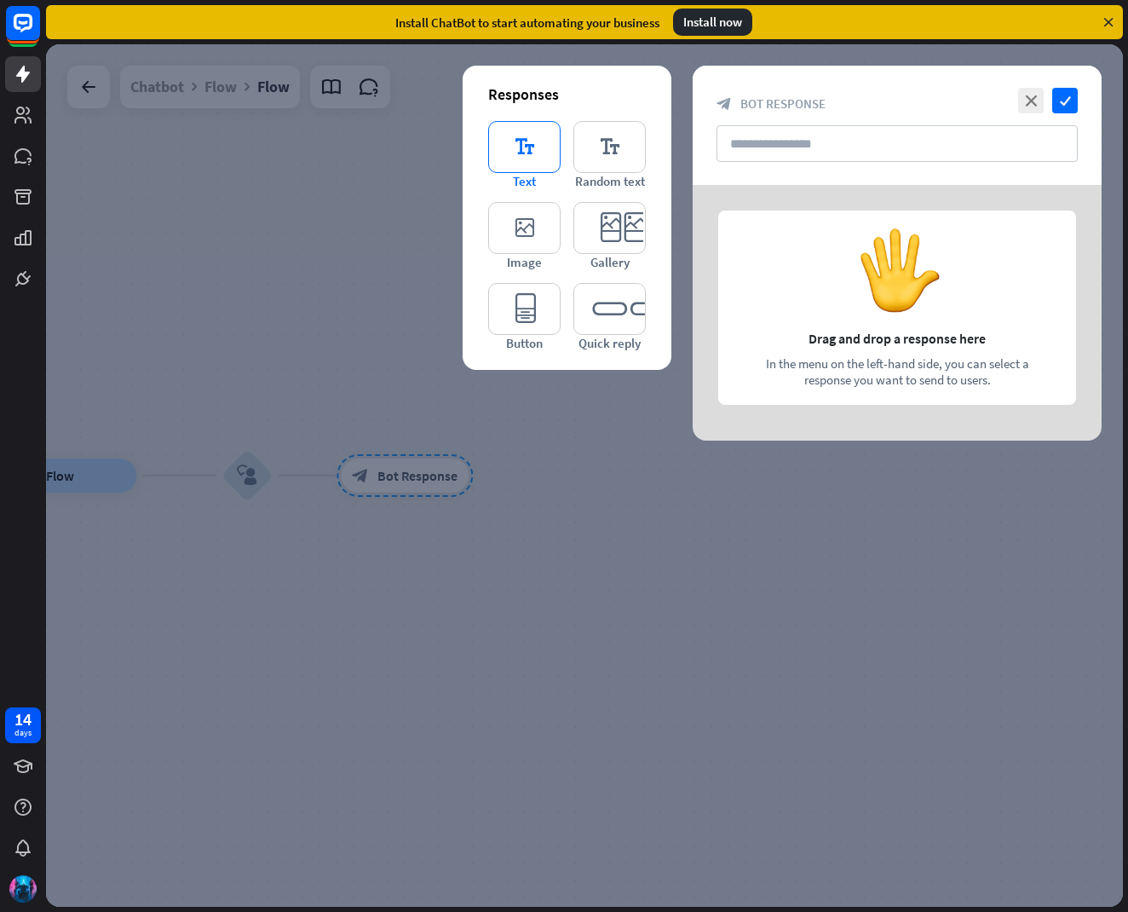
drag, startPoint x: 477, startPoint y: 135, endPoint x: 500, endPoint y: 151, distance: 27.6
click at [477, 135] on div "Responses editor_text Text editor_text Random text editor_image Image editor_ca…" at bounding box center [567, 218] width 209 height 304
click at [500, 151] on icon "editor_text" at bounding box center [524, 147] width 72 height 52
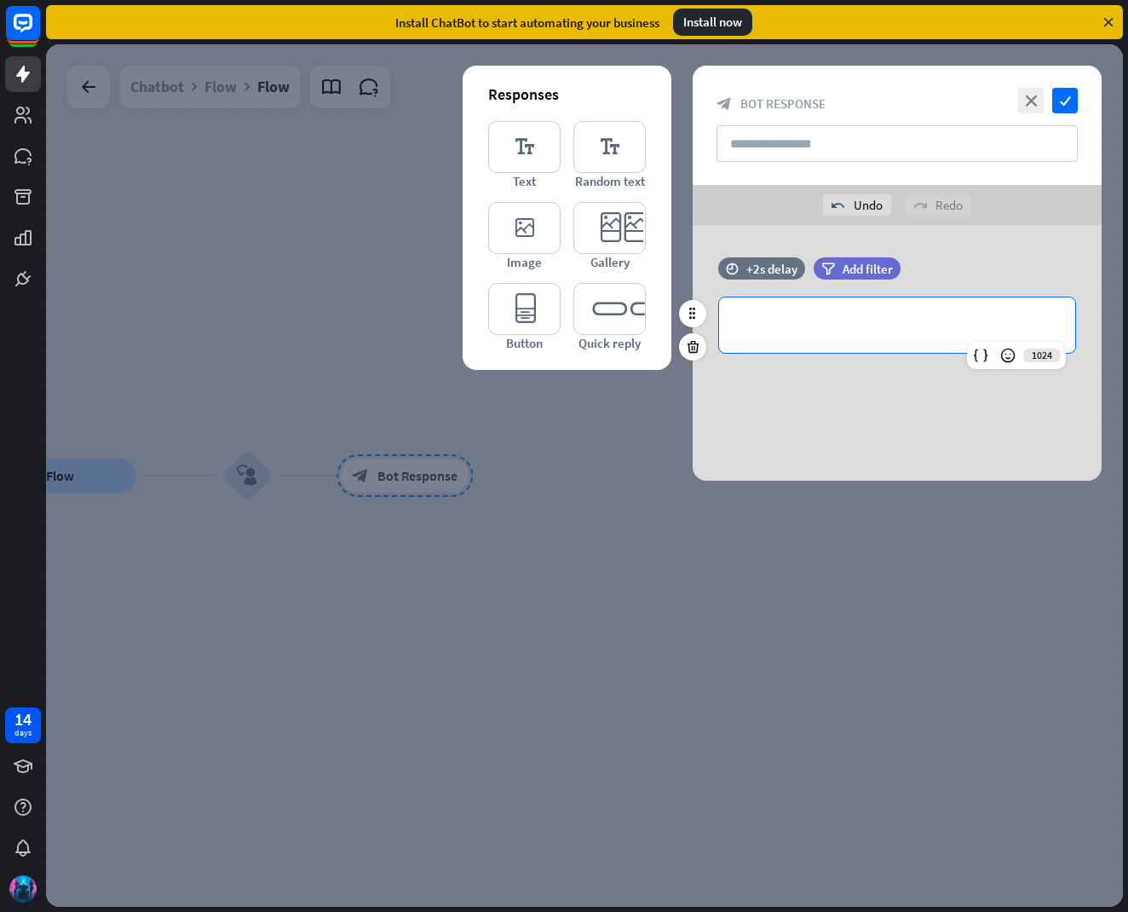
click at [830, 316] on p "**********" at bounding box center [897, 324] width 322 height 21
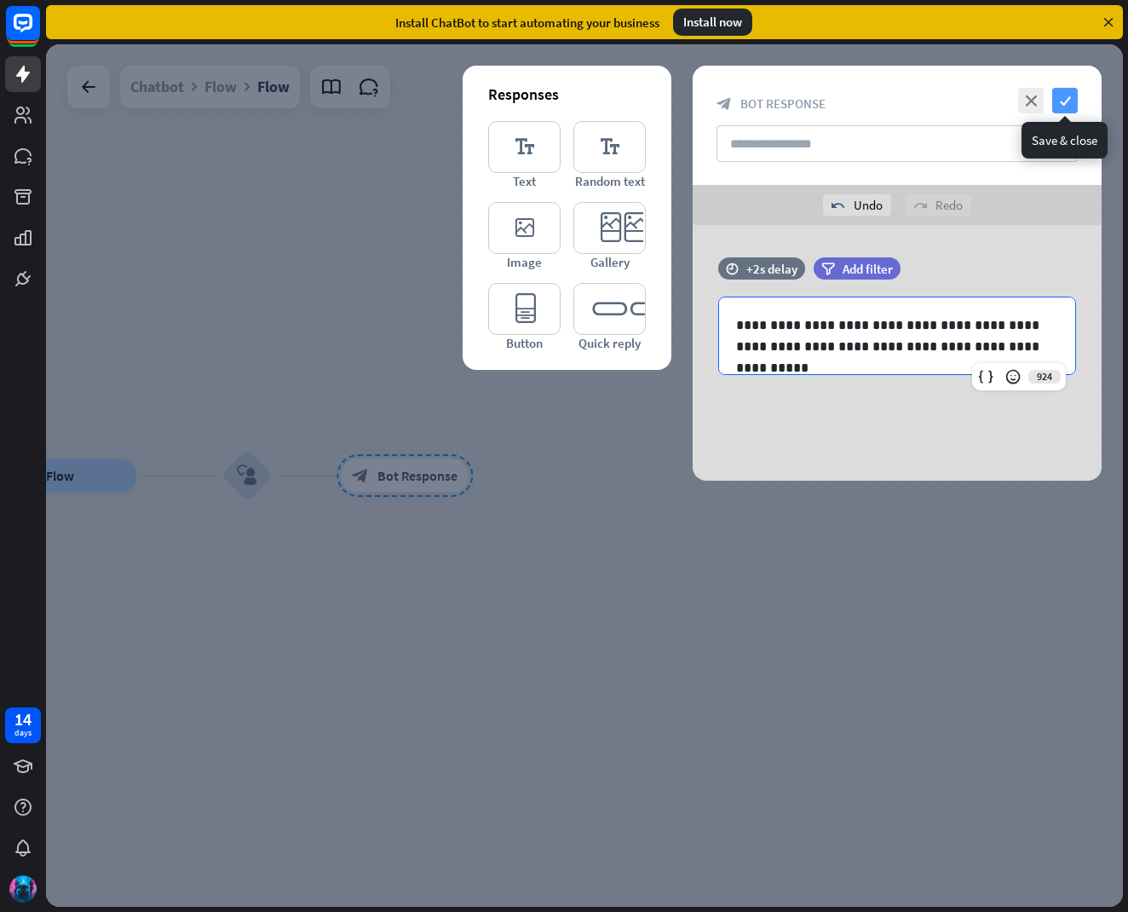
click at [1064, 103] on icon "check" at bounding box center [1065, 101] width 26 height 26
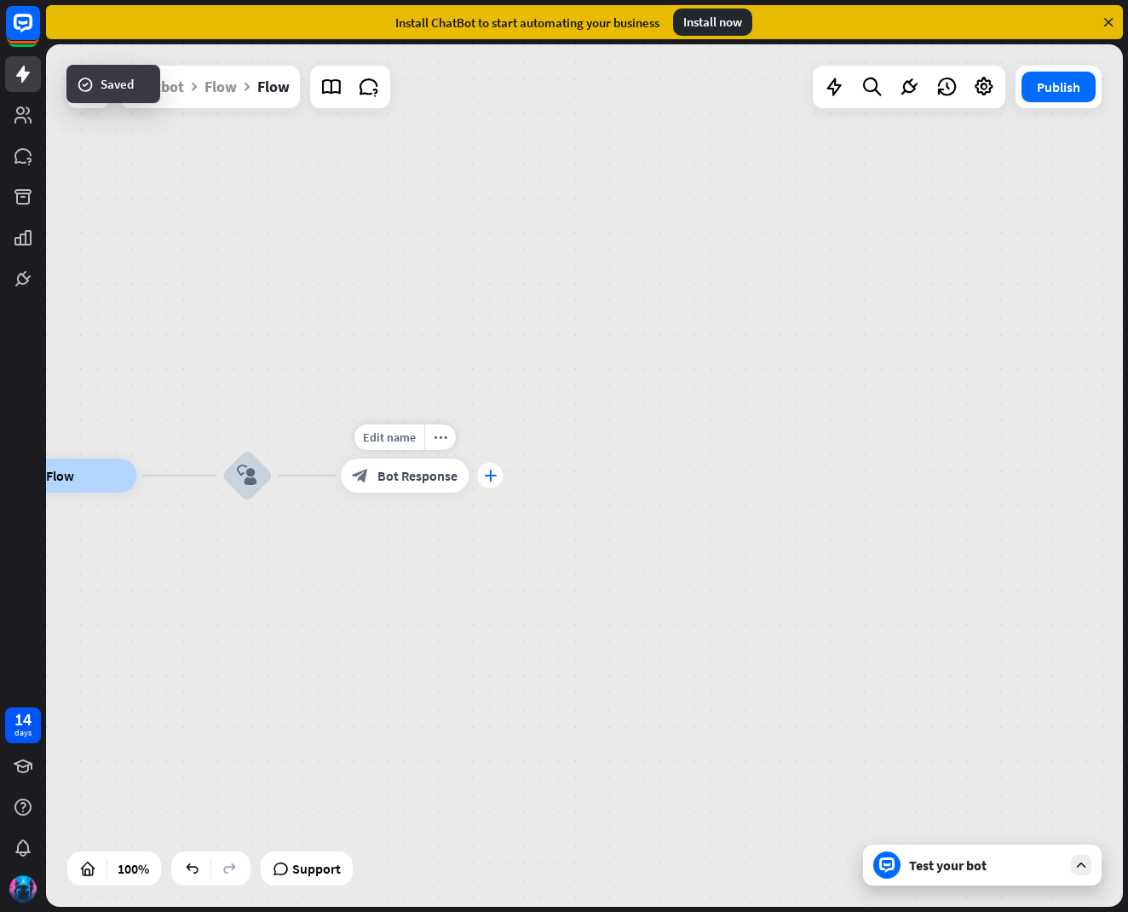
click at [487, 483] on div "plus" at bounding box center [490, 476] width 26 height 26
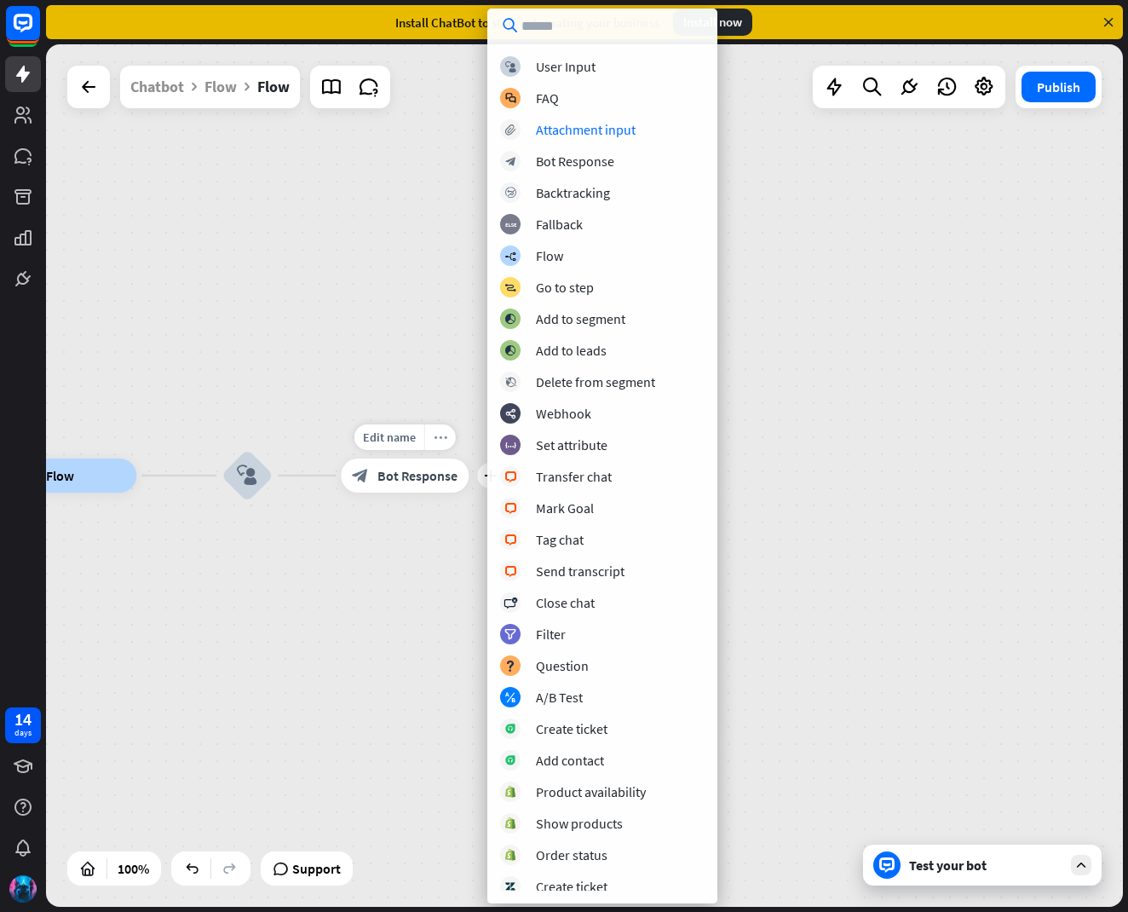
click at [445, 435] on icon "more_horiz" at bounding box center [441, 437] width 14 height 13
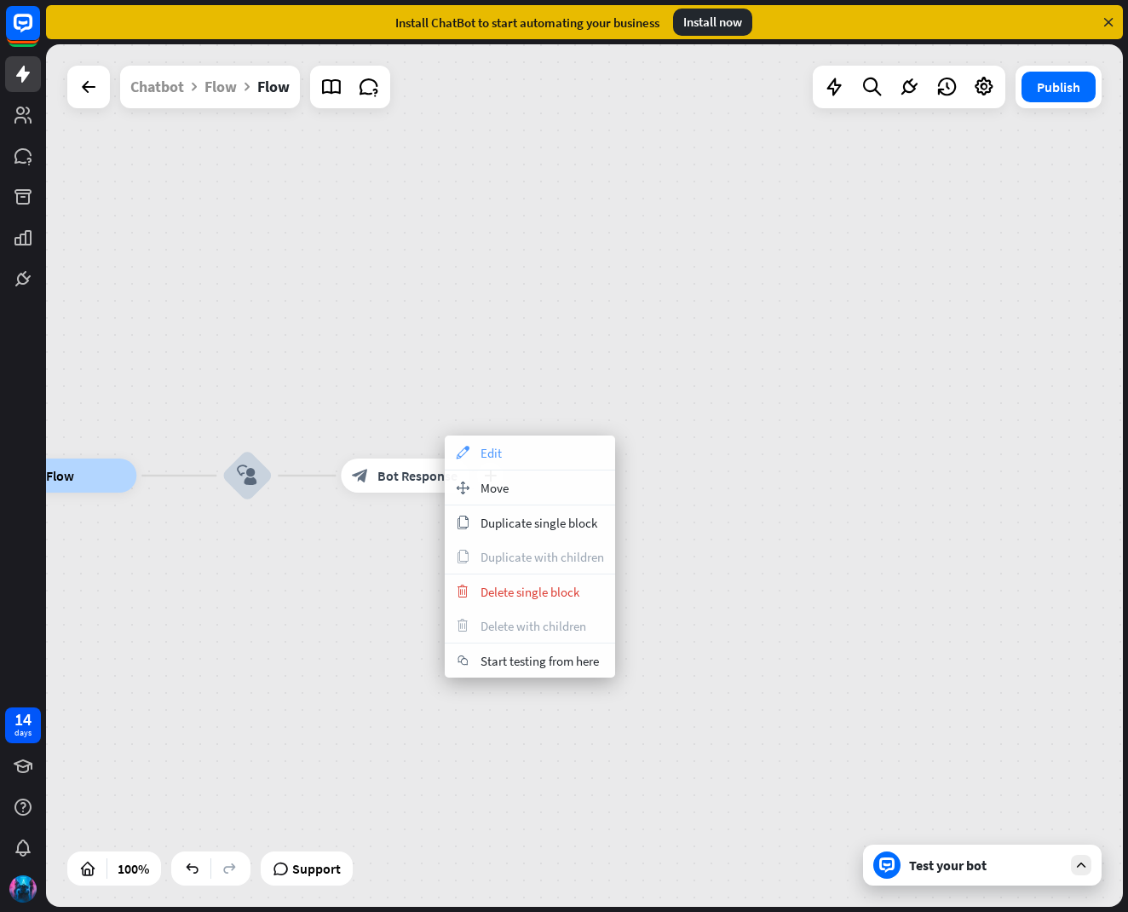
click at [469, 460] on div "appearance Edit" at bounding box center [530, 452] width 170 height 34
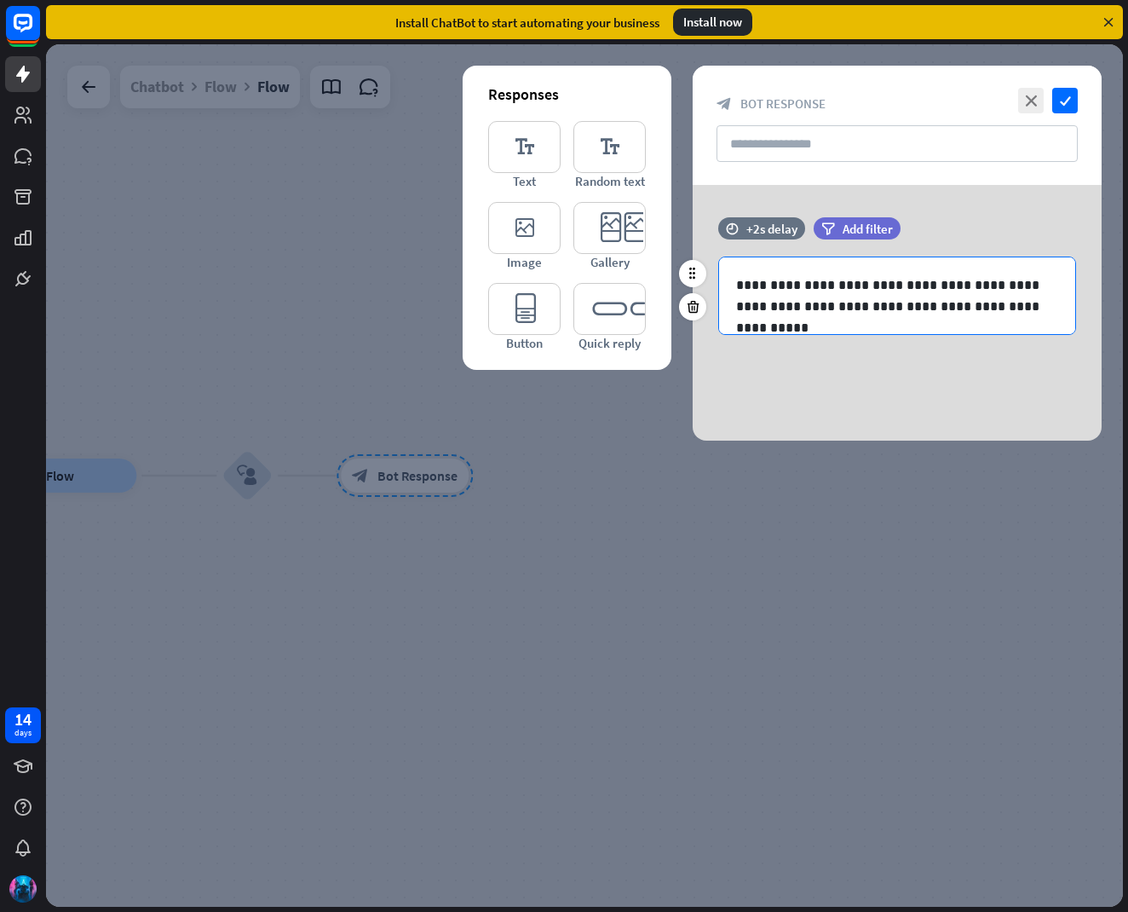
click at [989, 311] on p "**********" at bounding box center [897, 295] width 322 height 43
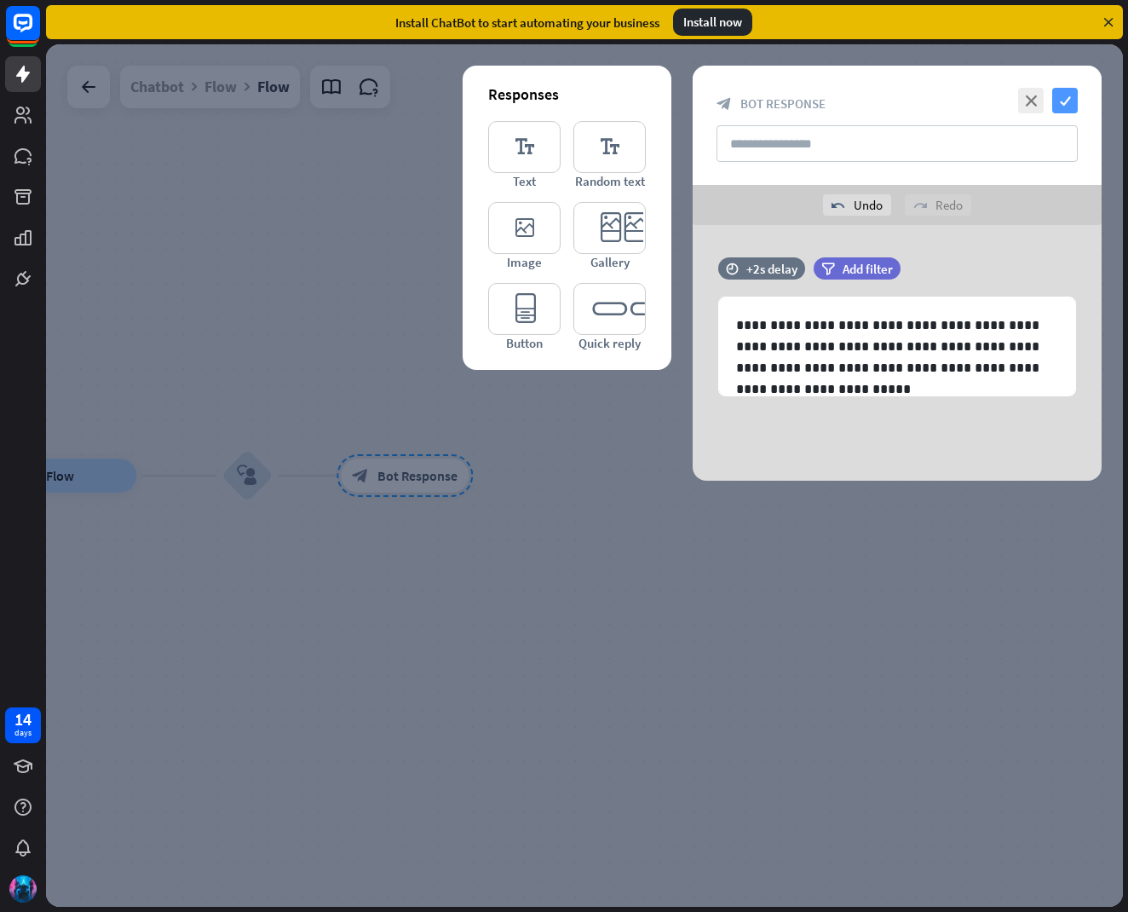
click at [1073, 88] on icon "check" at bounding box center [1065, 101] width 26 height 26
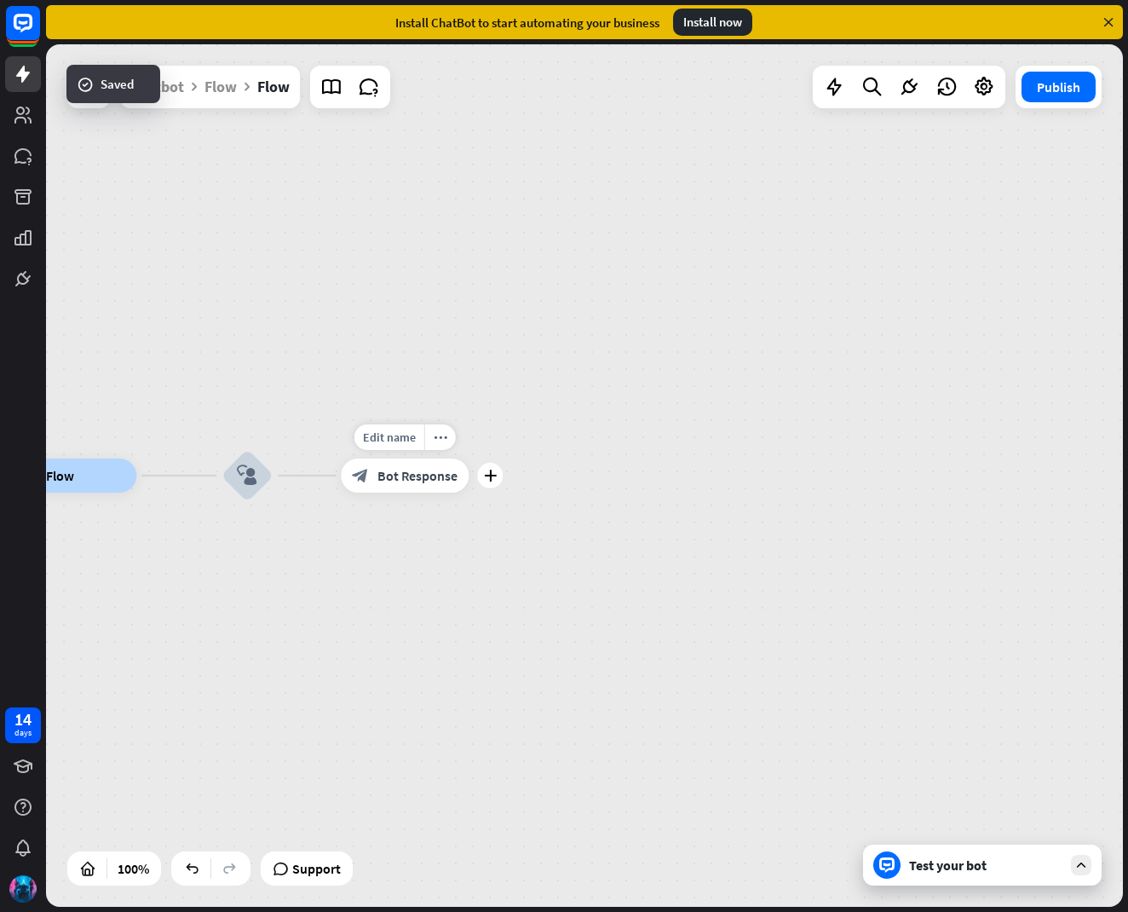
click at [492, 484] on div "plus" at bounding box center [490, 476] width 26 height 26
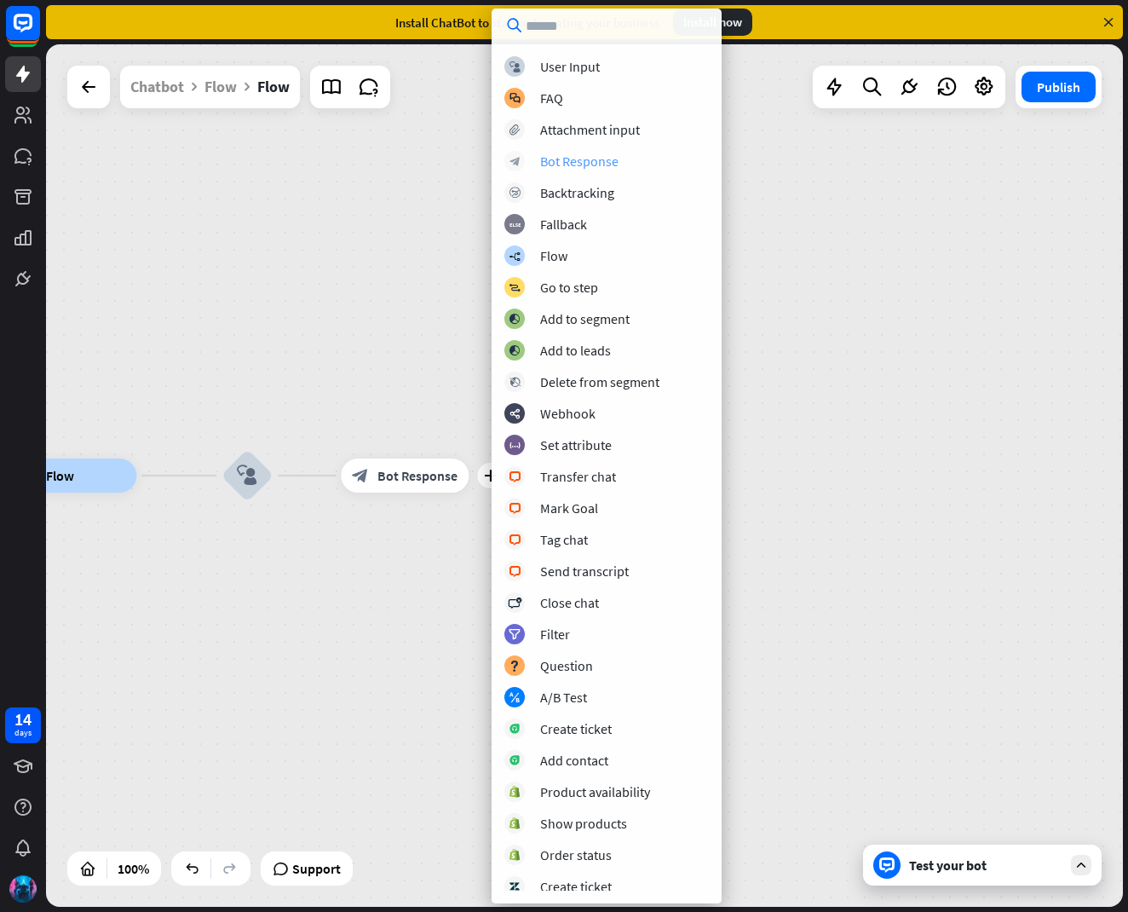
click at [551, 166] on div "Bot Response" at bounding box center [579, 160] width 78 height 17
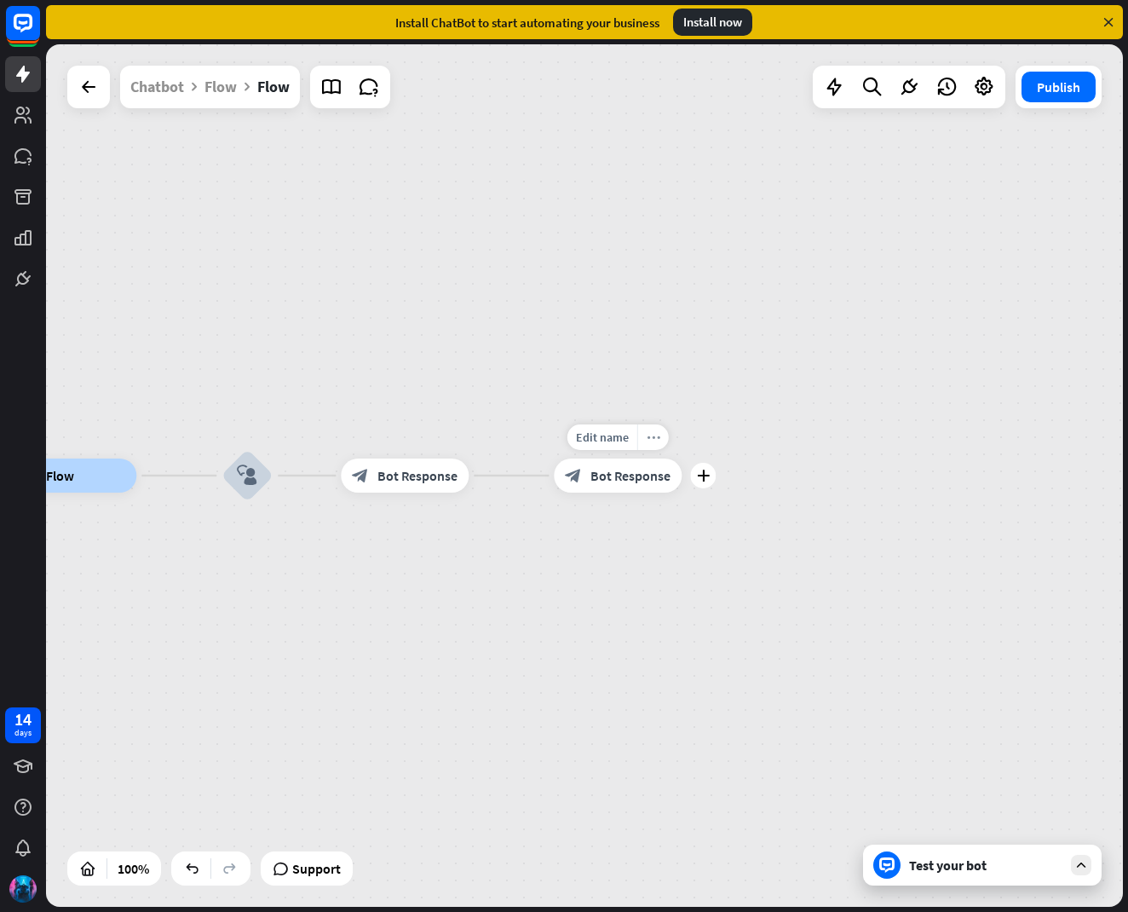
click at [658, 440] on icon "more_horiz" at bounding box center [654, 437] width 14 height 13
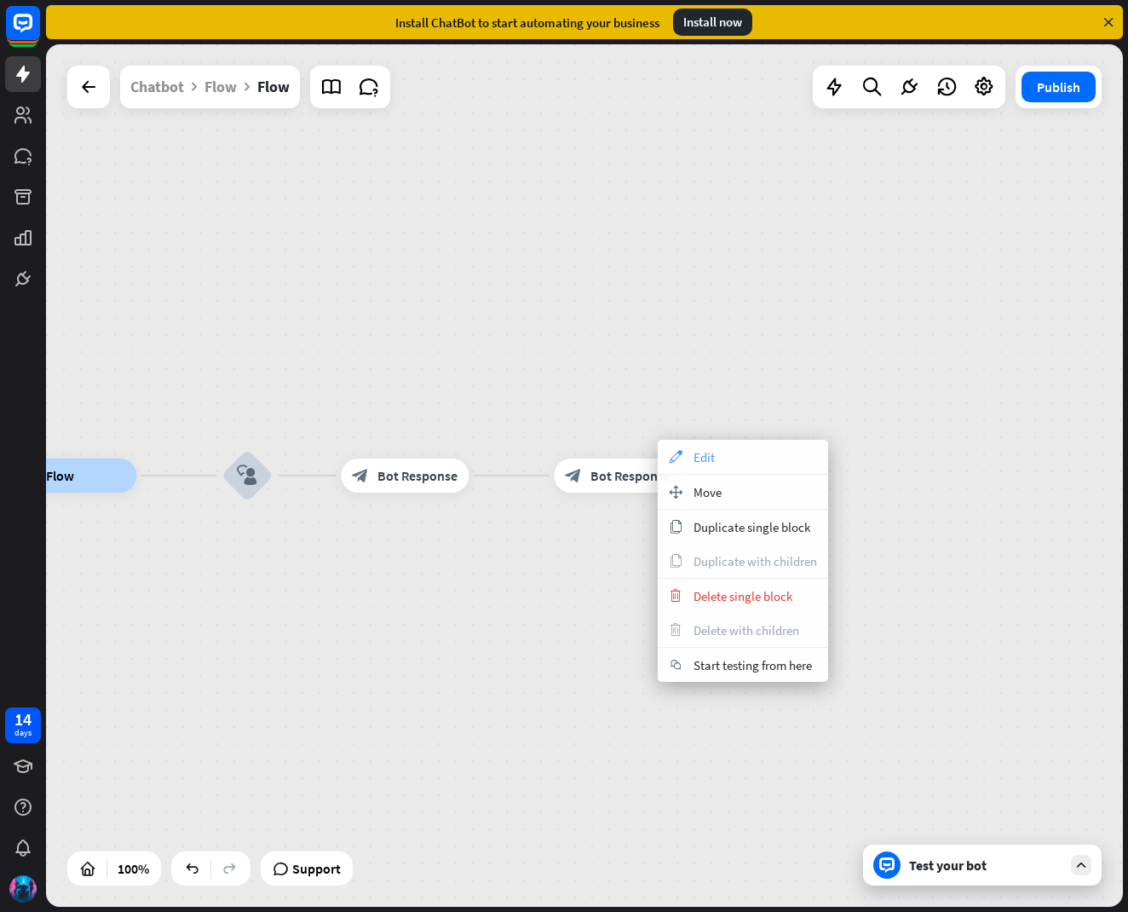
click at [683, 459] on icon "appearance" at bounding box center [675, 457] width 19 height 14
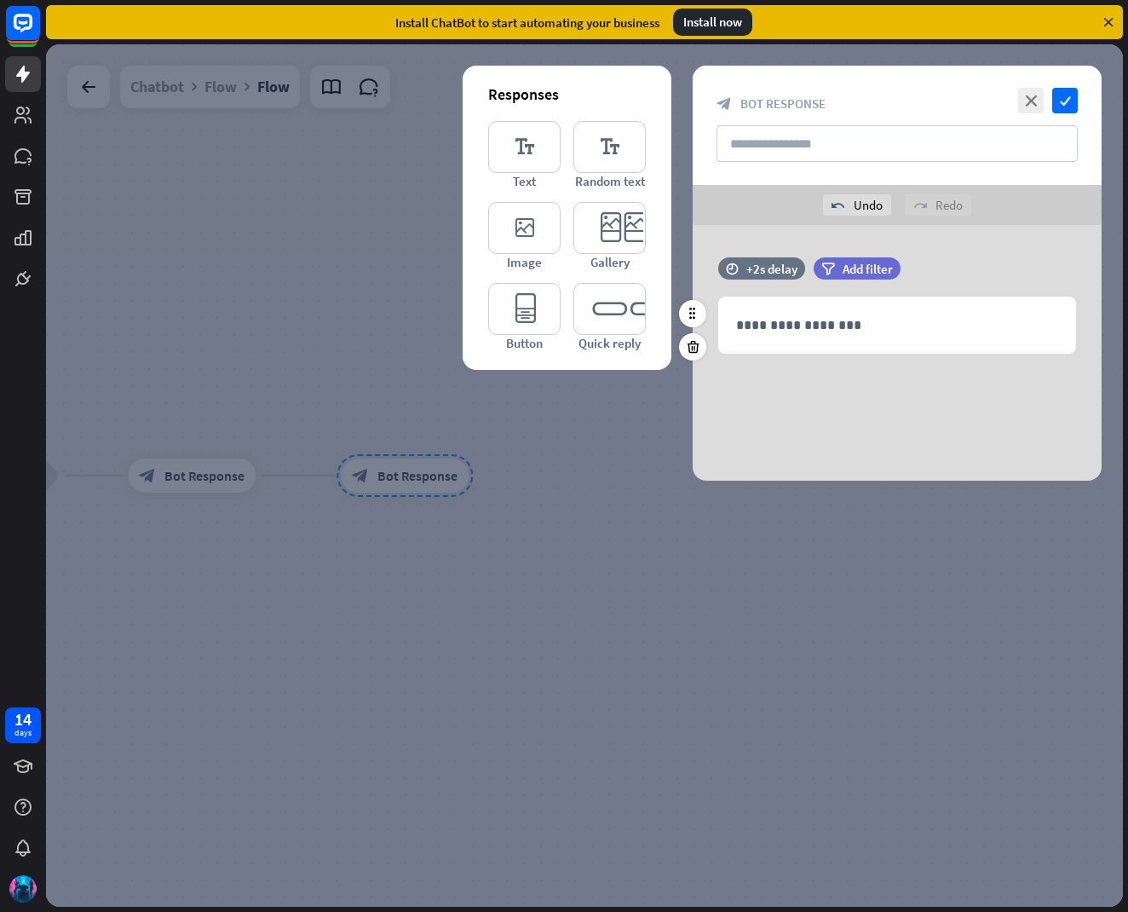
click at [825, 364] on div "**********" at bounding box center [897, 313] width 409 height 113
click at [813, 322] on p "**********" at bounding box center [897, 324] width 322 height 21
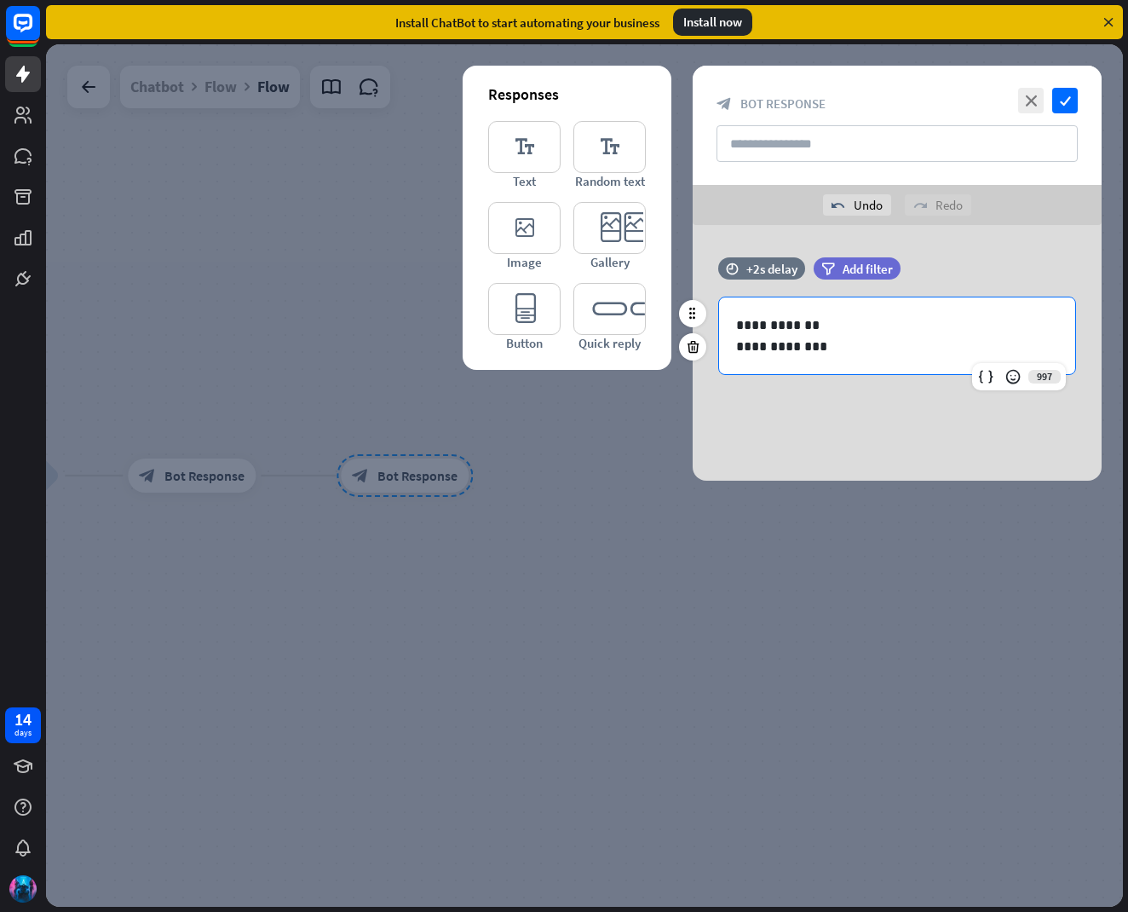
click at [759, 349] on p "**********" at bounding box center [897, 346] width 322 height 21
drag, startPoint x: 759, startPoint y: 349, endPoint x: 829, endPoint y: 348, distance: 69.9
click at [827, 349] on p "**********" at bounding box center [897, 346] width 322 height 21
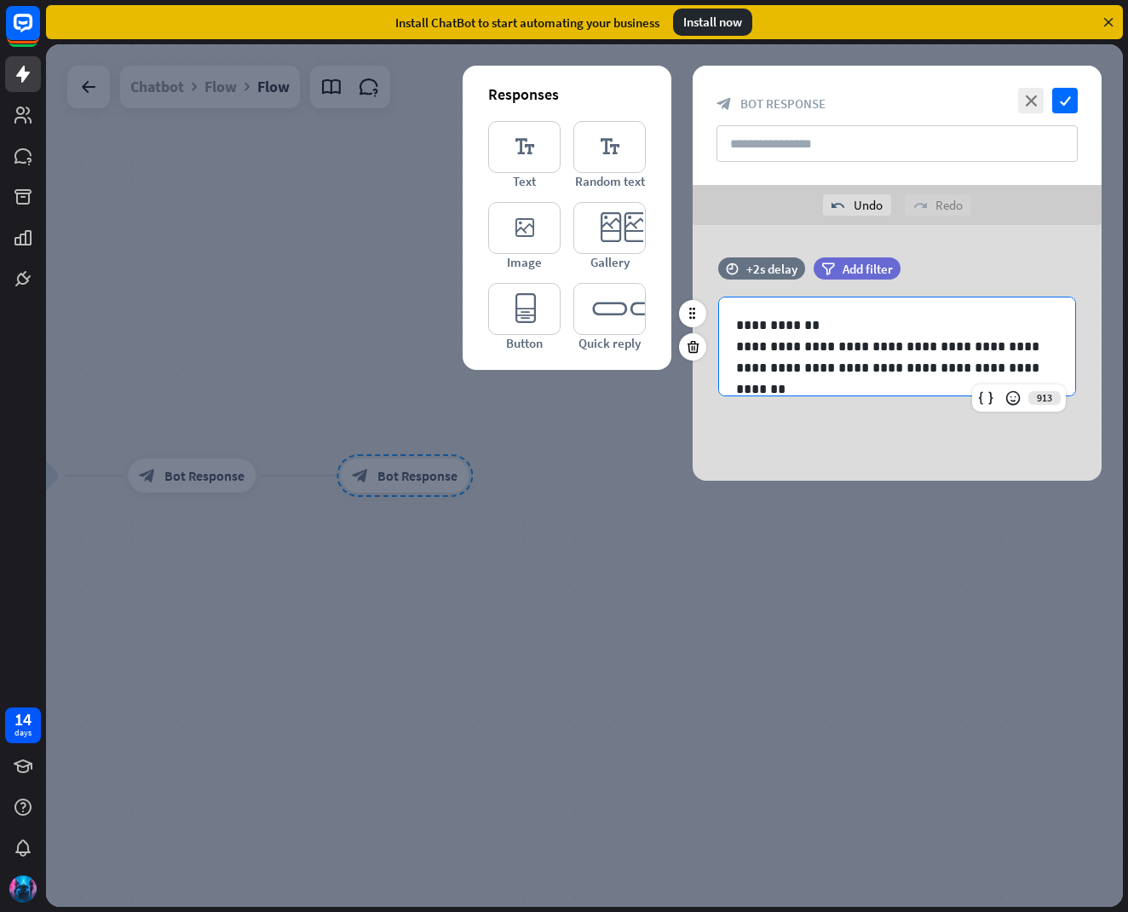
click at [925, 354] on p "**********" at bounding box center [897, 357] width 322 height 43
click at [987, 367] on p "**********" at bounding box center [897, 357] width 322 height 43
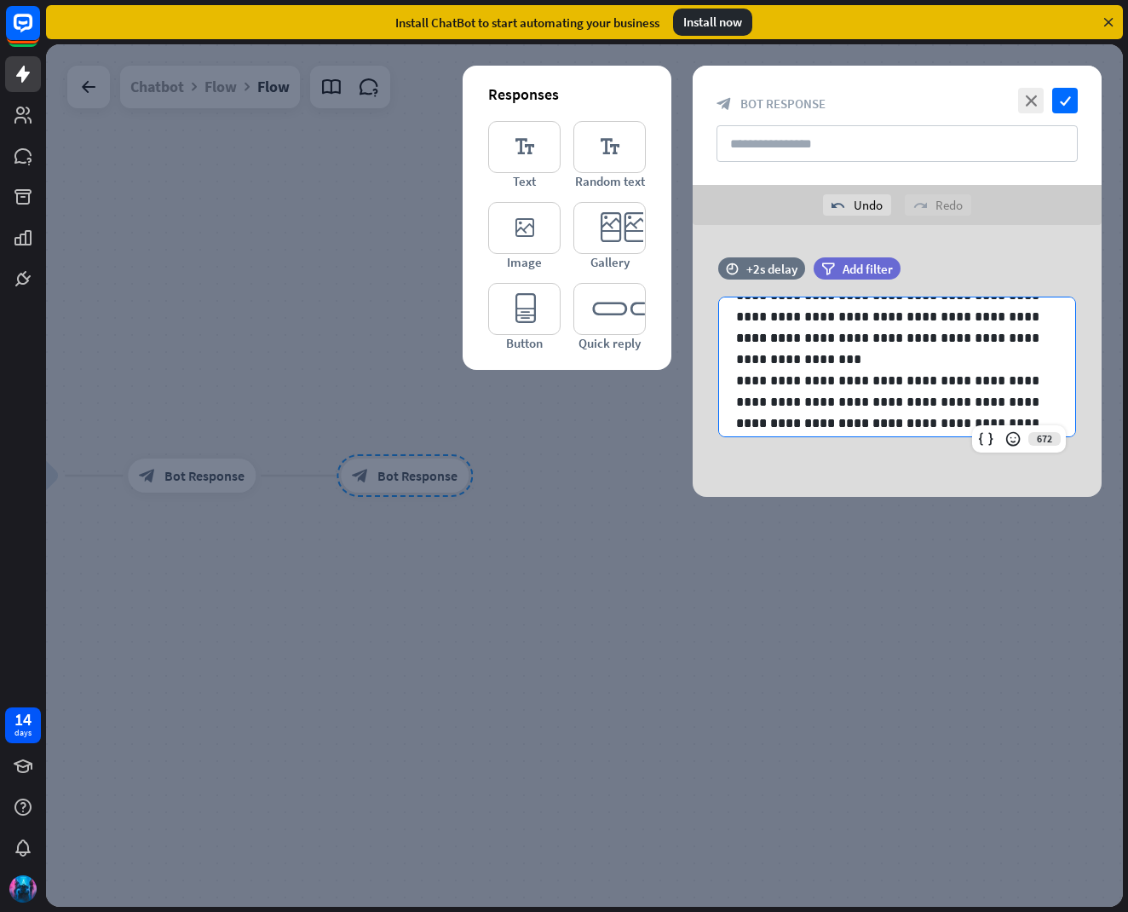
scroll to position [72, 0]
click at [887, 398] on p "**********" at bounding box center [897, 412] width 322 height 43
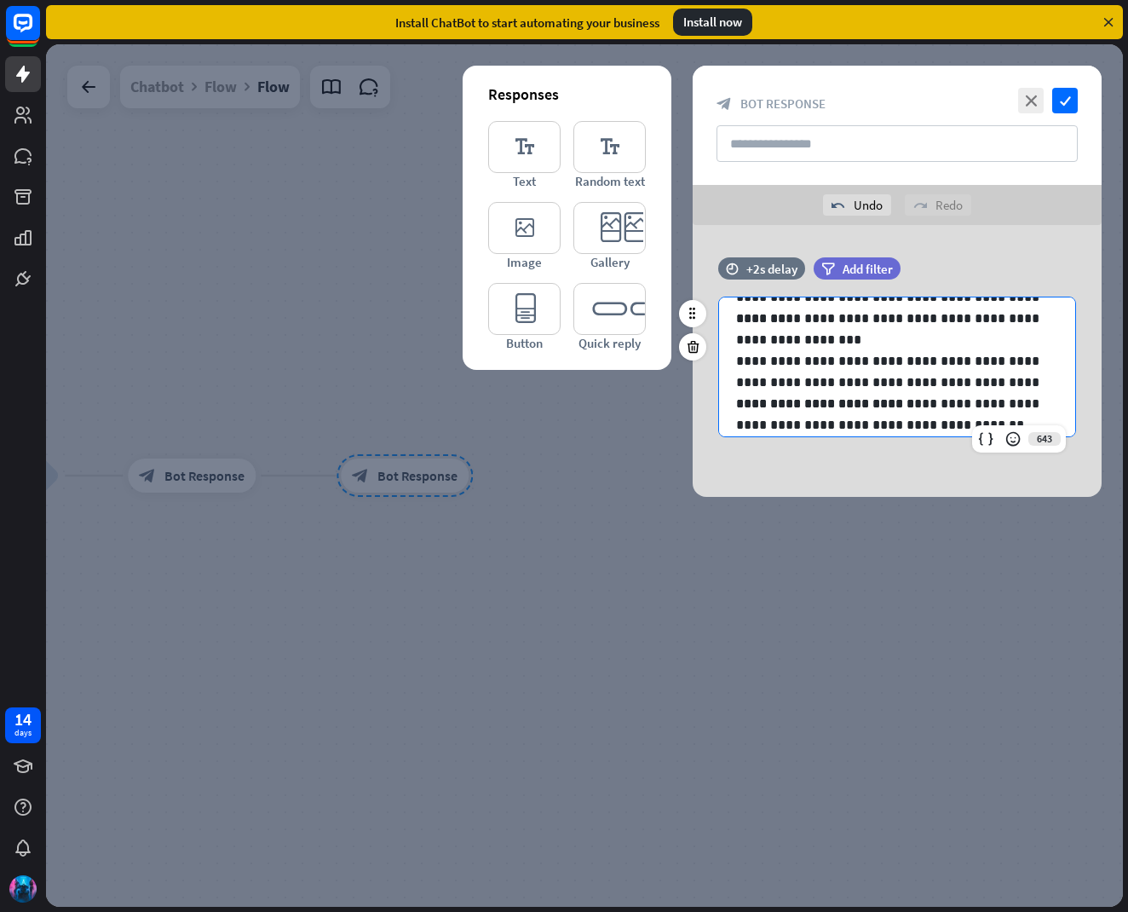
click at [802, 423] on p "**********" at bounding box center [897, 414] width 322 height 43
click at [933, 422] on p "**********" at bounding box center [897, 413] width 322 height 43
click at [1041, 381] on p "**********" at bounding box center [897, 370] width 322 height 43
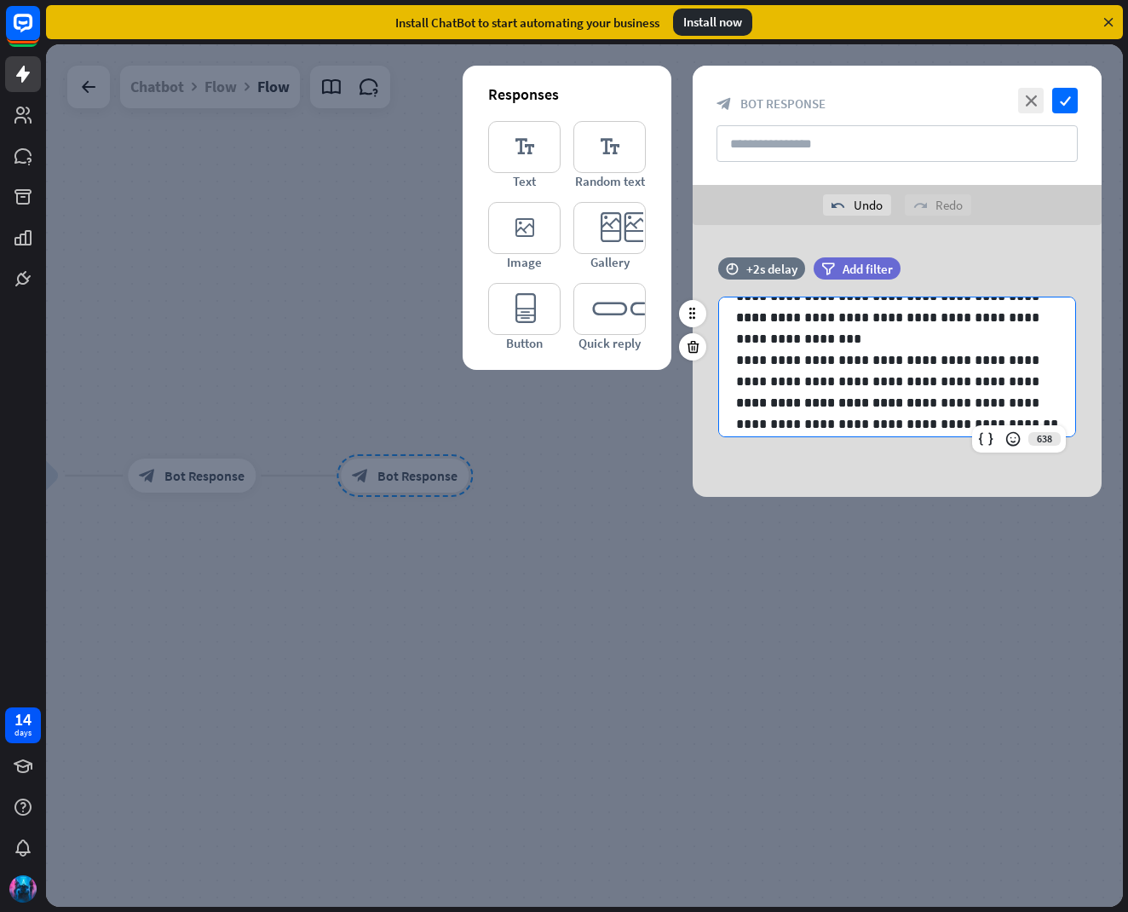
click at [942, 425] on p "**********" at bounding box center [897, 413] width 322 height 43
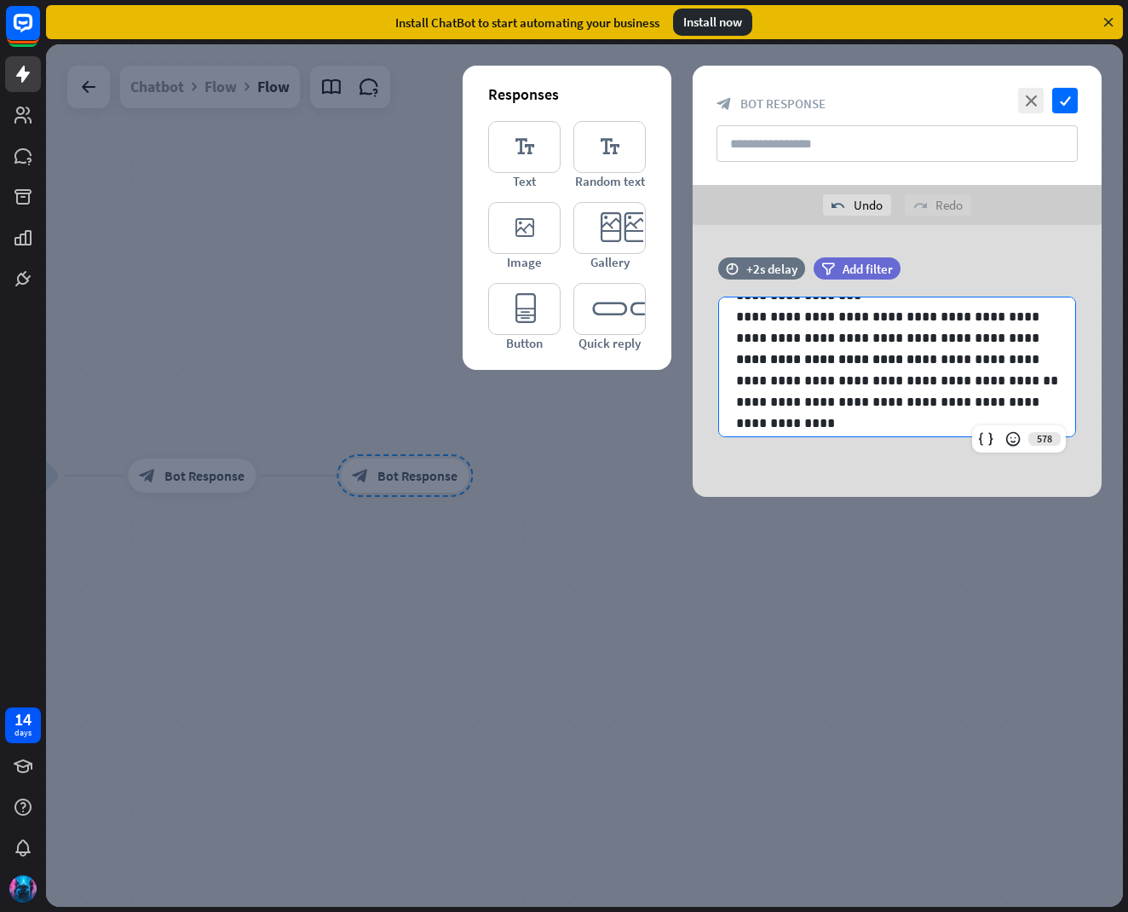
scroll to position [136, 0]
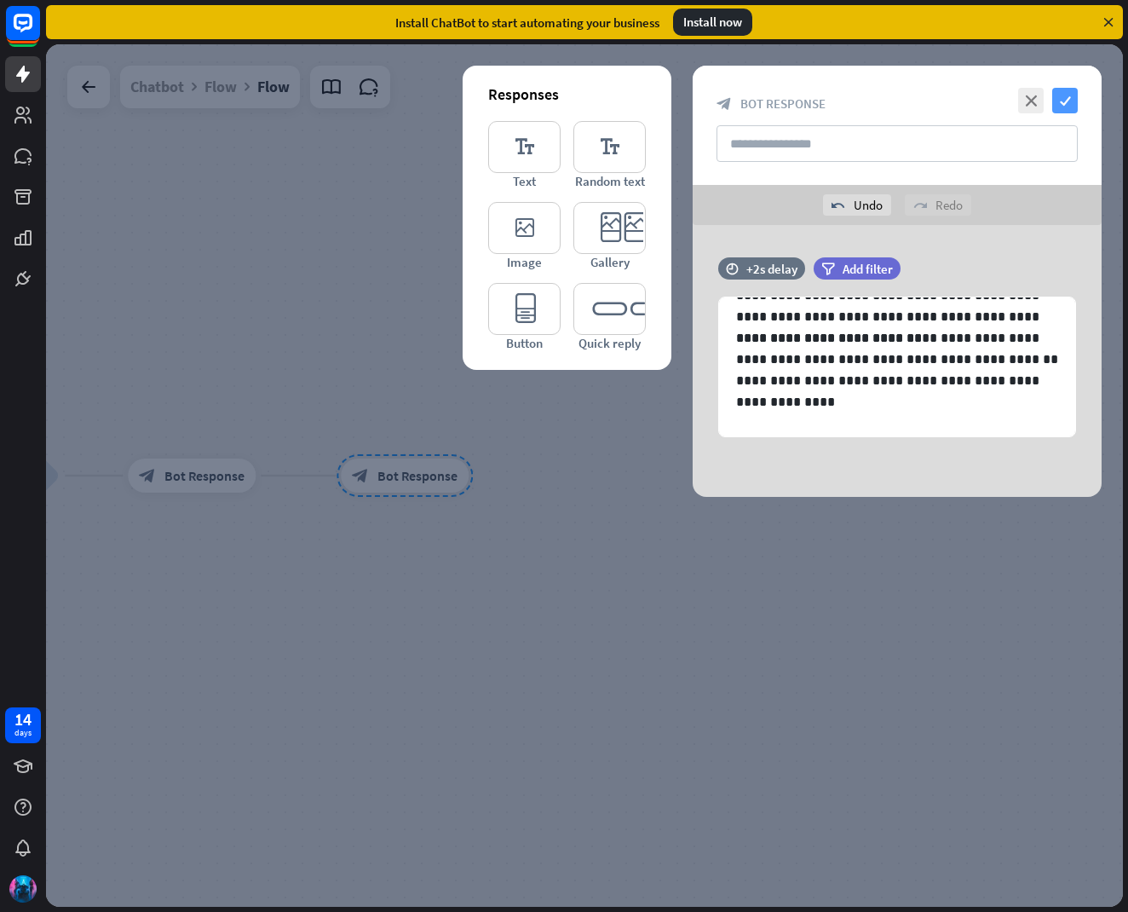
click at [1067, 105] on icon "check" at bounding box center [1065, 101] width 26 height 26
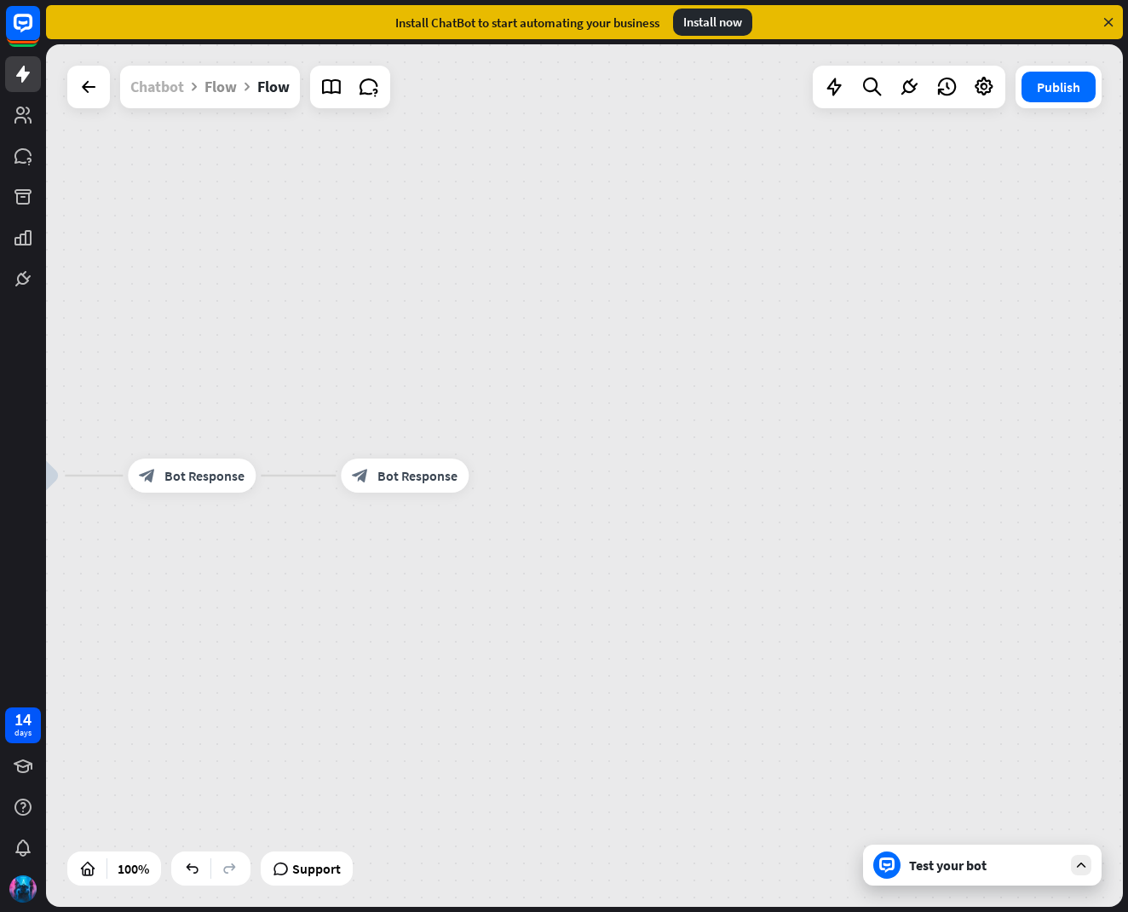
click at [169, 95] on div "Chatbot" at bounding box center [157, 87] width 54 height 43
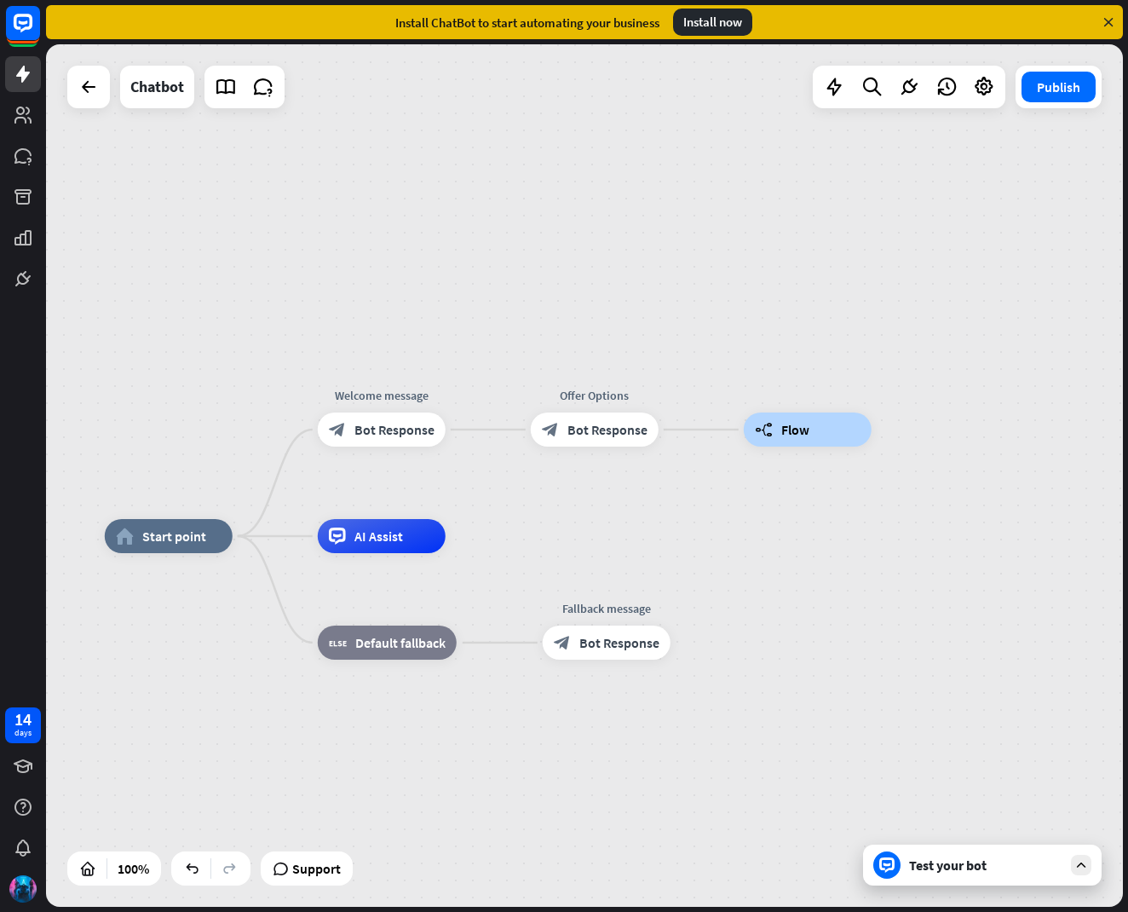
click at [903, 865] on div "Test your bot" at bounding box center [982, 864] width 239 height 41
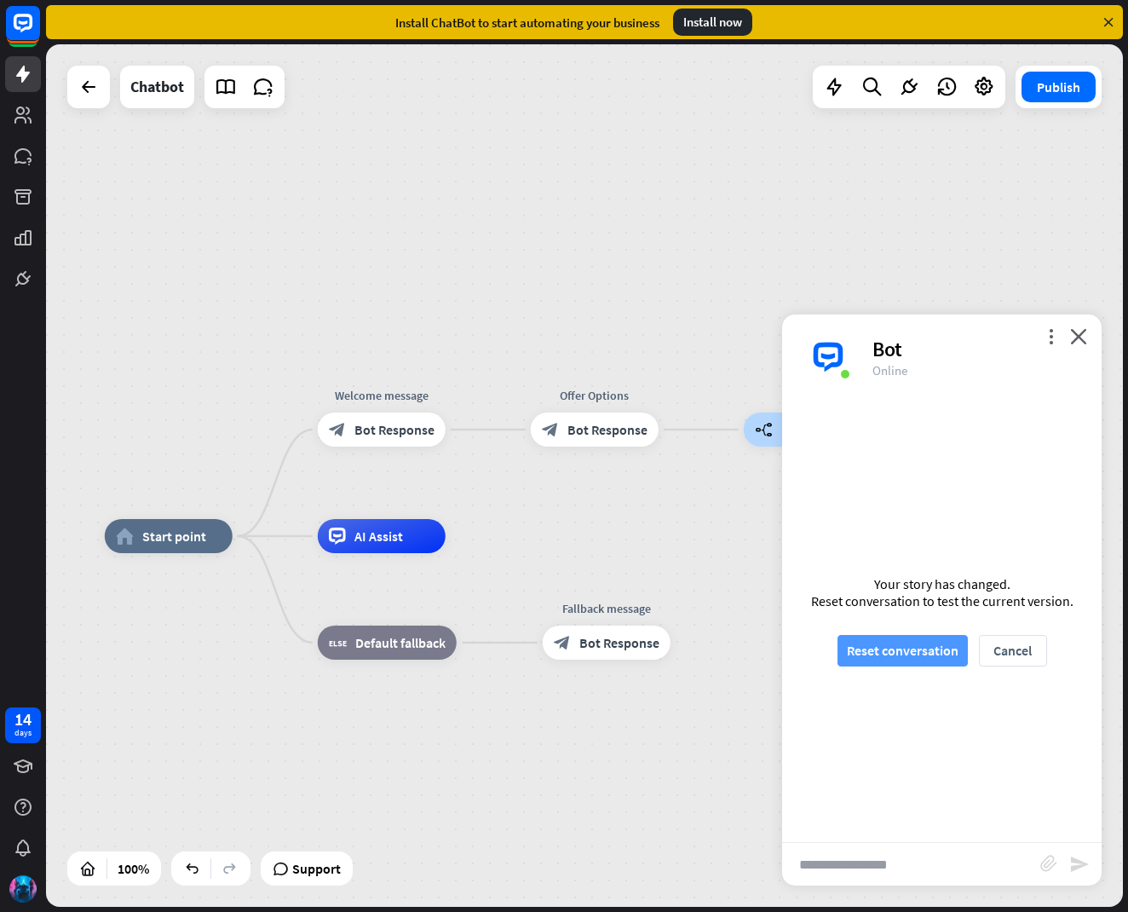
click at [896, 653] on button "Reset conversation" at bounding box center [902, 651] width 130 height 32
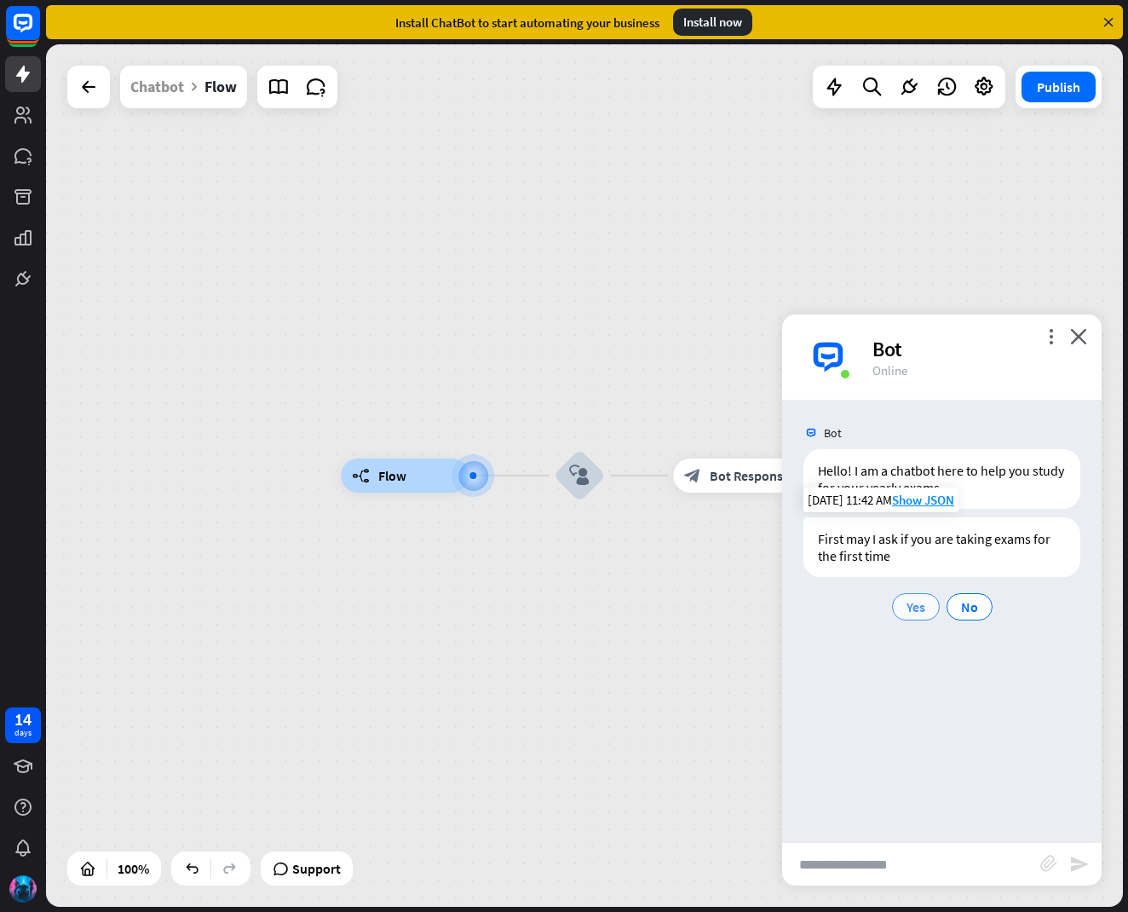
click at [908, 601] on span "Yes" at bounding box center [915, 606] width 19 height 17
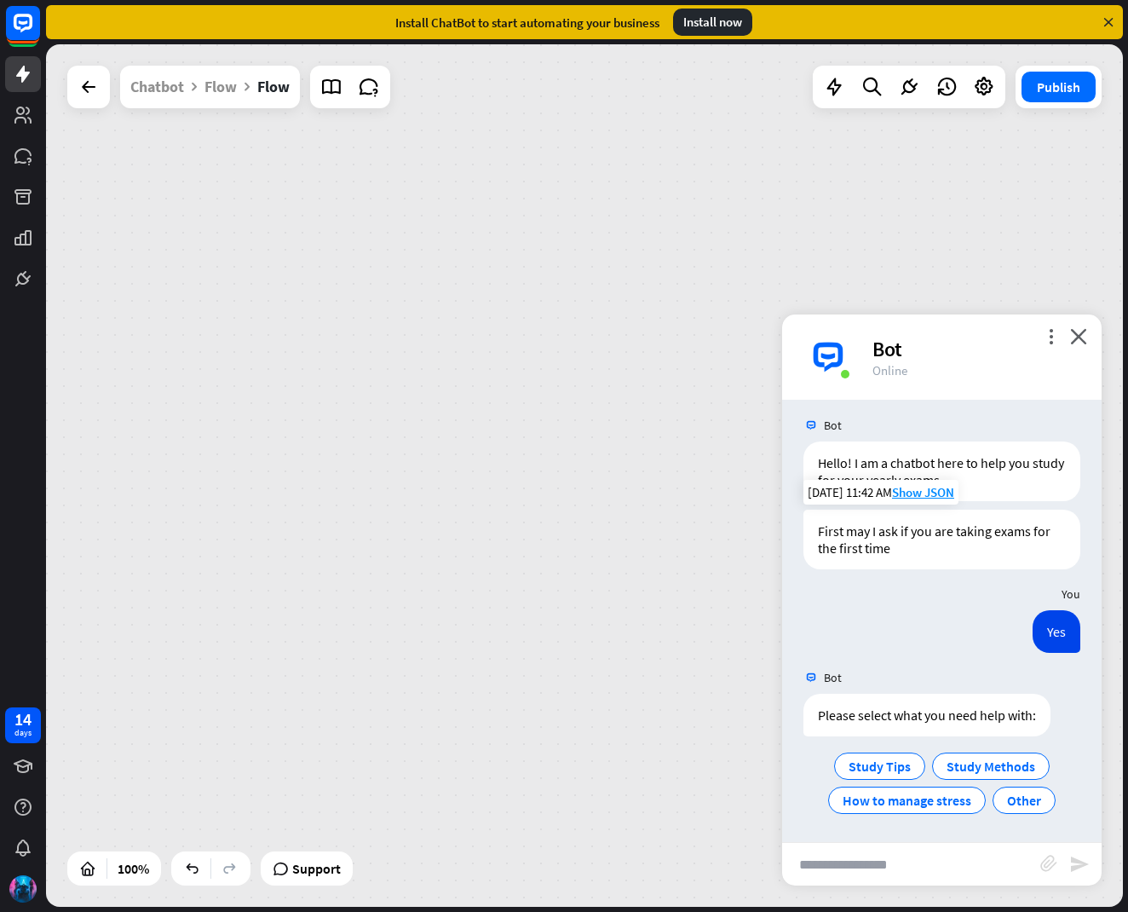
scroll to position [9, 0]
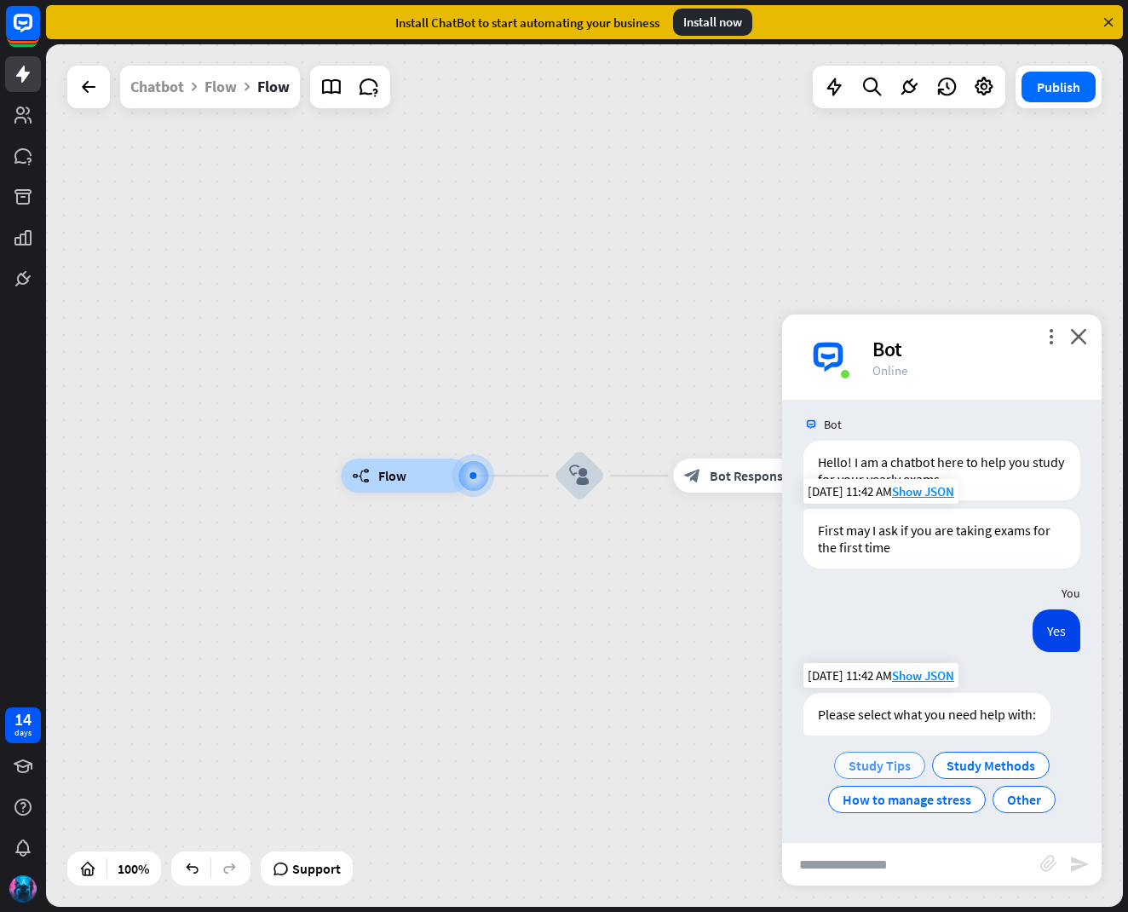
click at [893, 761] on span "Study Tips" at bounding box center [880, 765] width 62 height 17
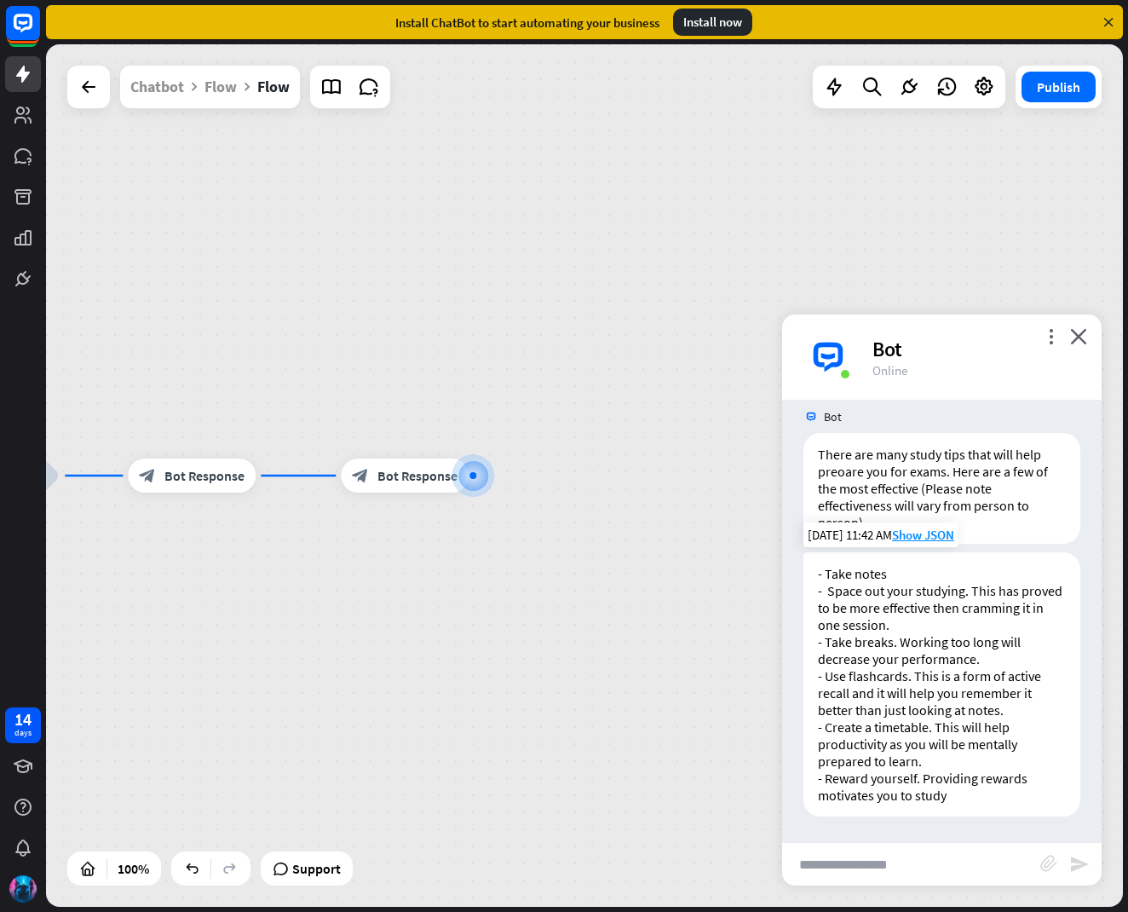
scroll to position [435, 0]
click at [1075, 334] on icon "close" at bounding box center [1078, 336] width 17 height 16
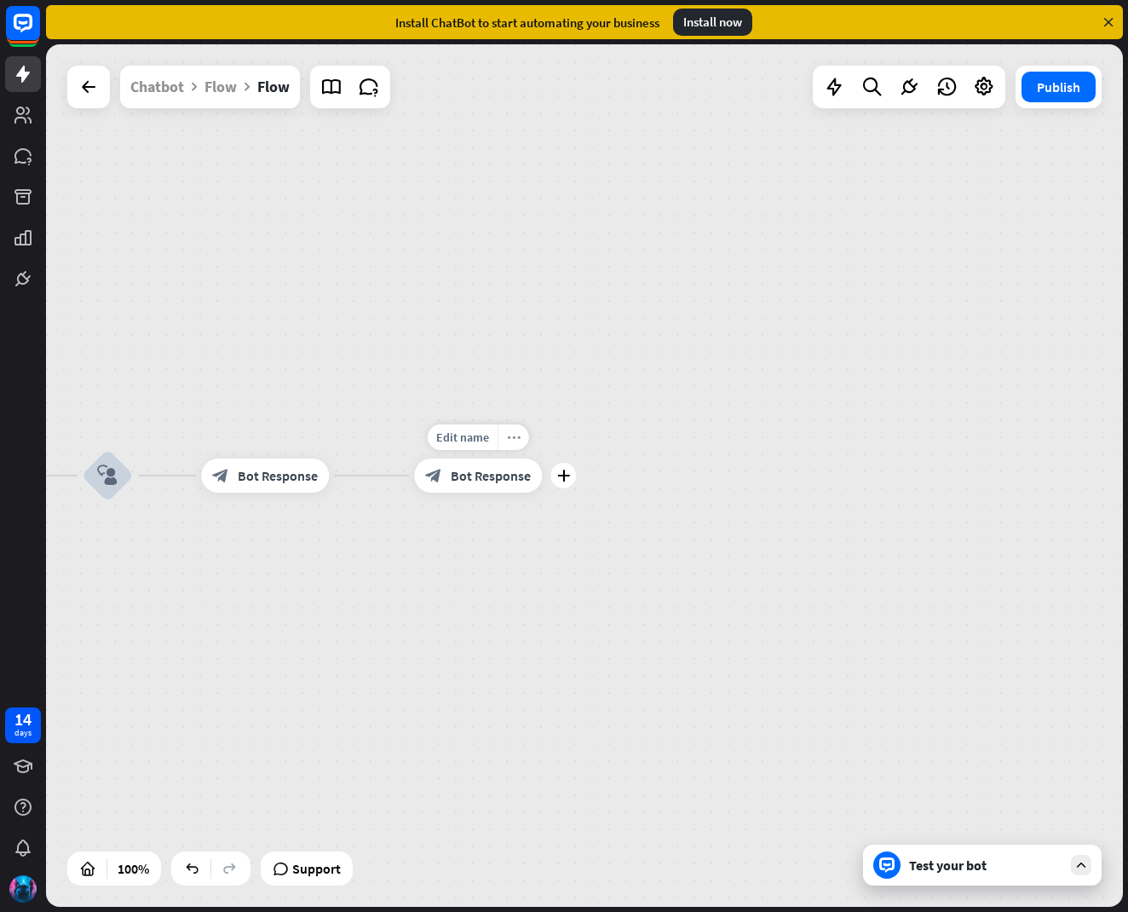
click at [503, 430] on div "more_horiz" at bounding box center [514, 437] width 32 height 26
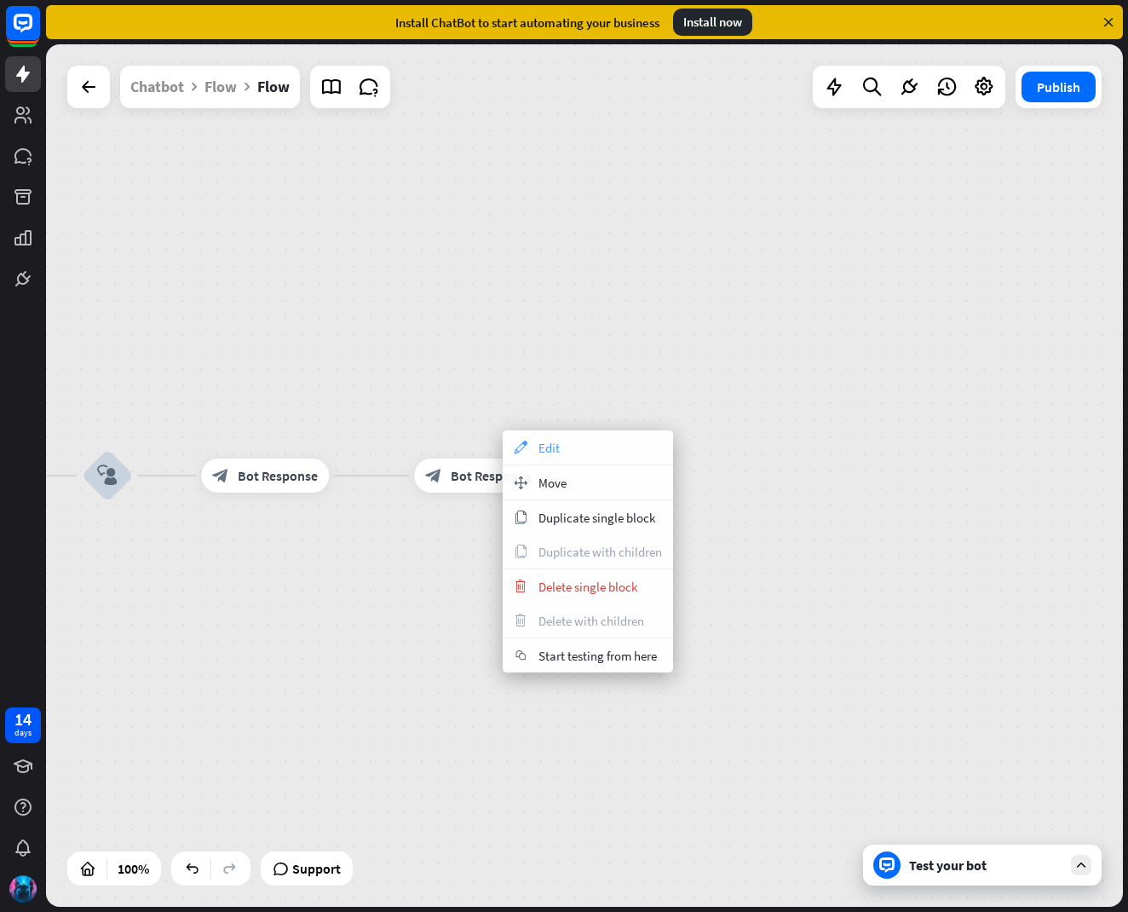
click at [555, 446] on span "Edit" at bounding box center [548, 448] width 21 height 16
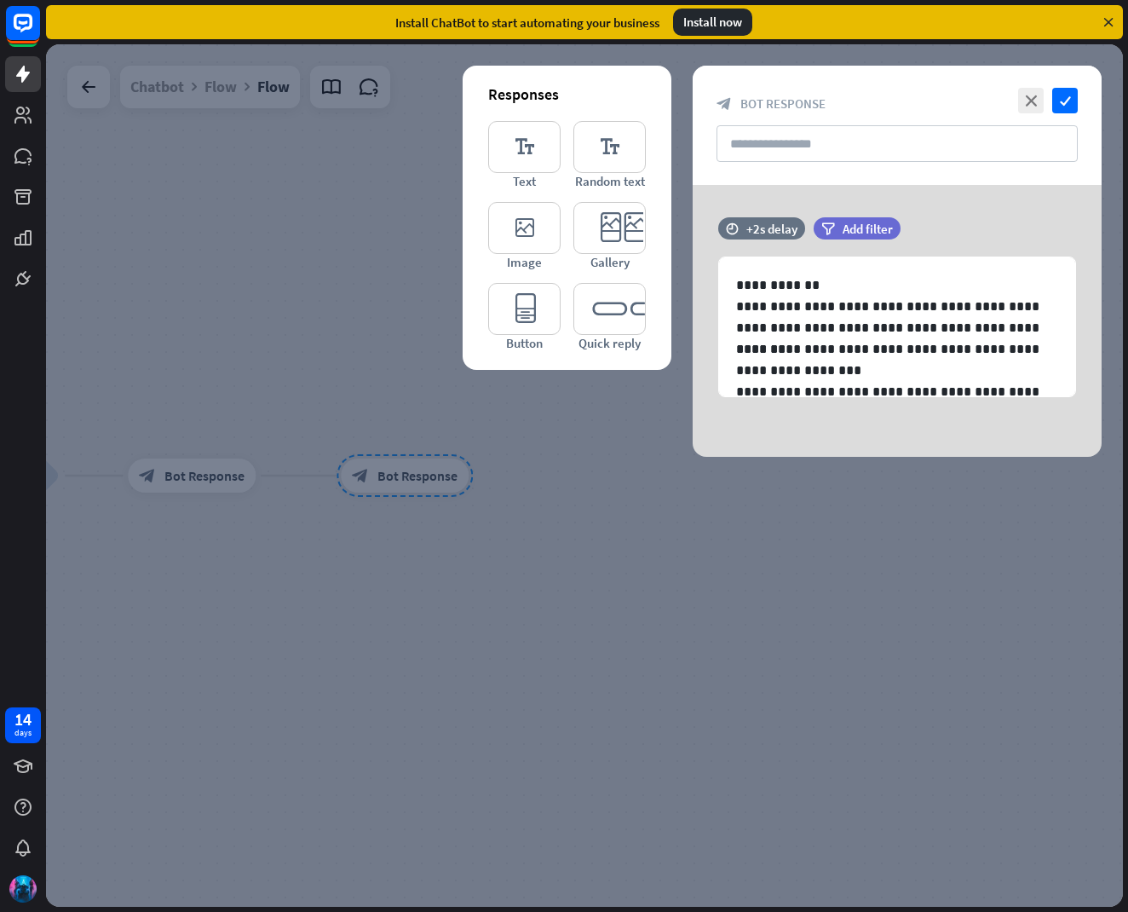
click at [521, 422] on div at bounding box center [584, 475] width 1077 height 862
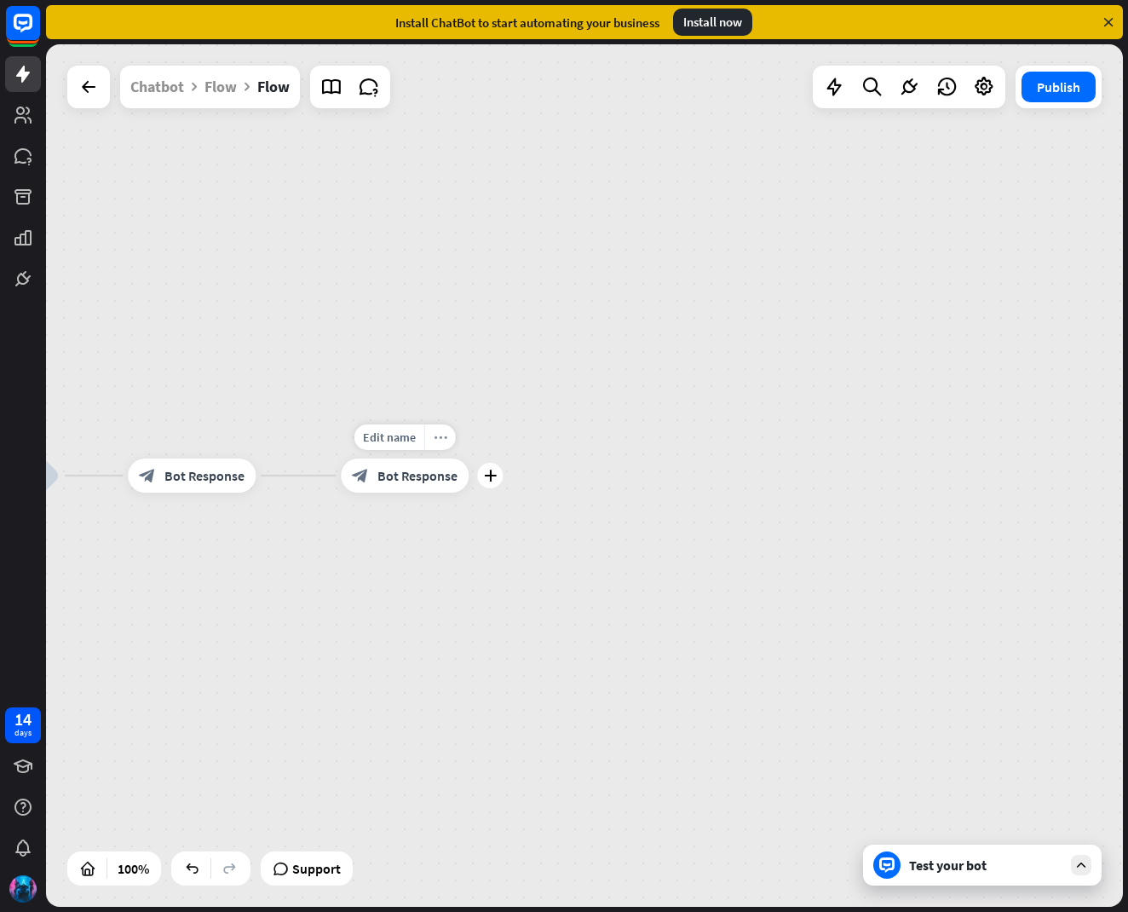
click at [443, 440] on icon "more_horiz" at bounding box center [441, 437] width 14 height 13
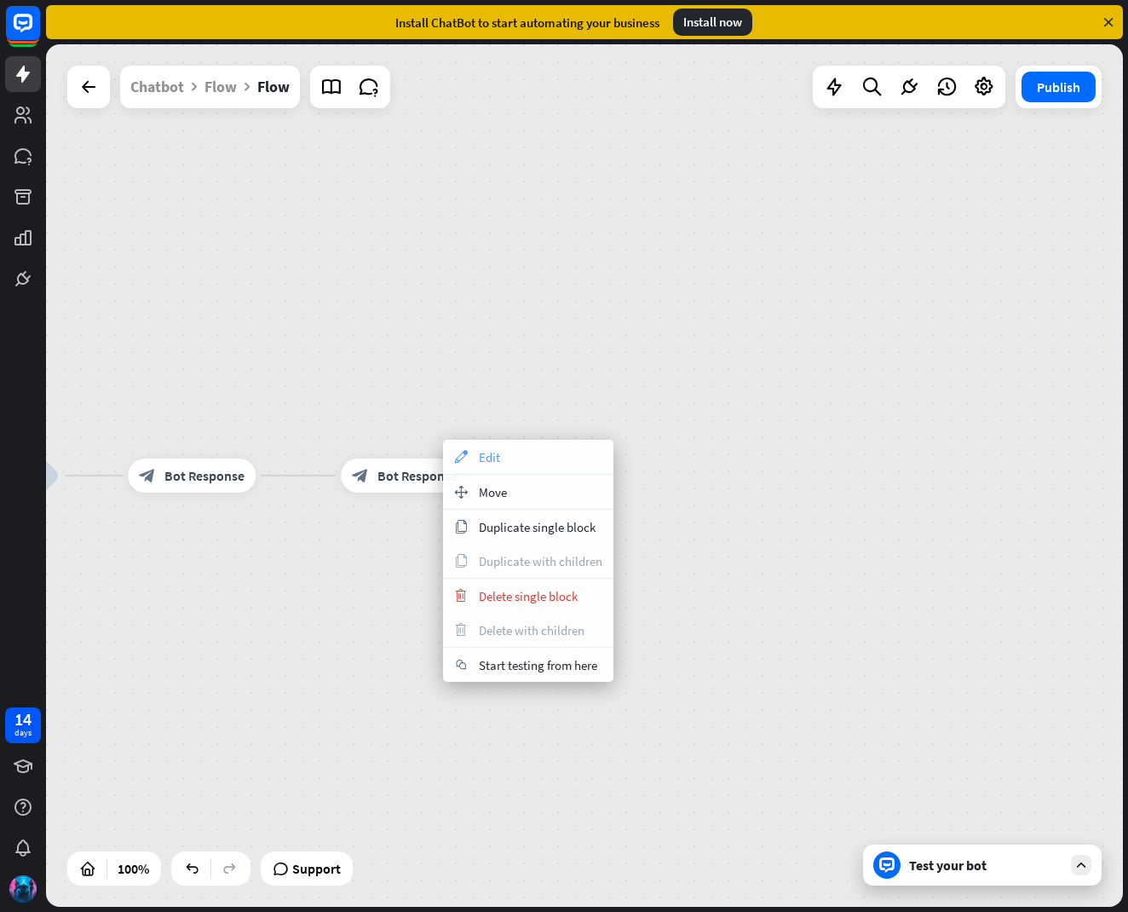
click at [475, 448] on div "appearance Edit" at bounding box center [528, 457] width 170 height 34
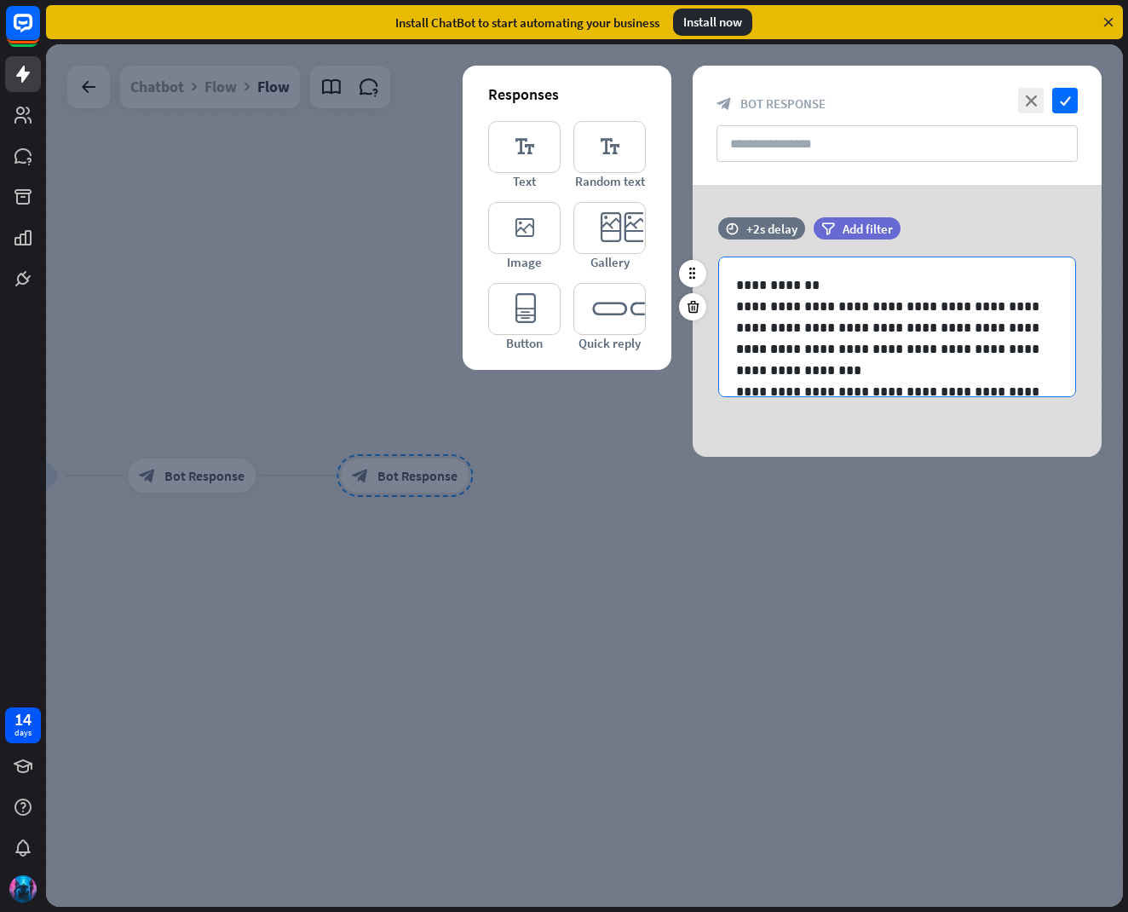
click at [831, 284] on p "**********" at bounding box center [897, 284] width 322 height 21
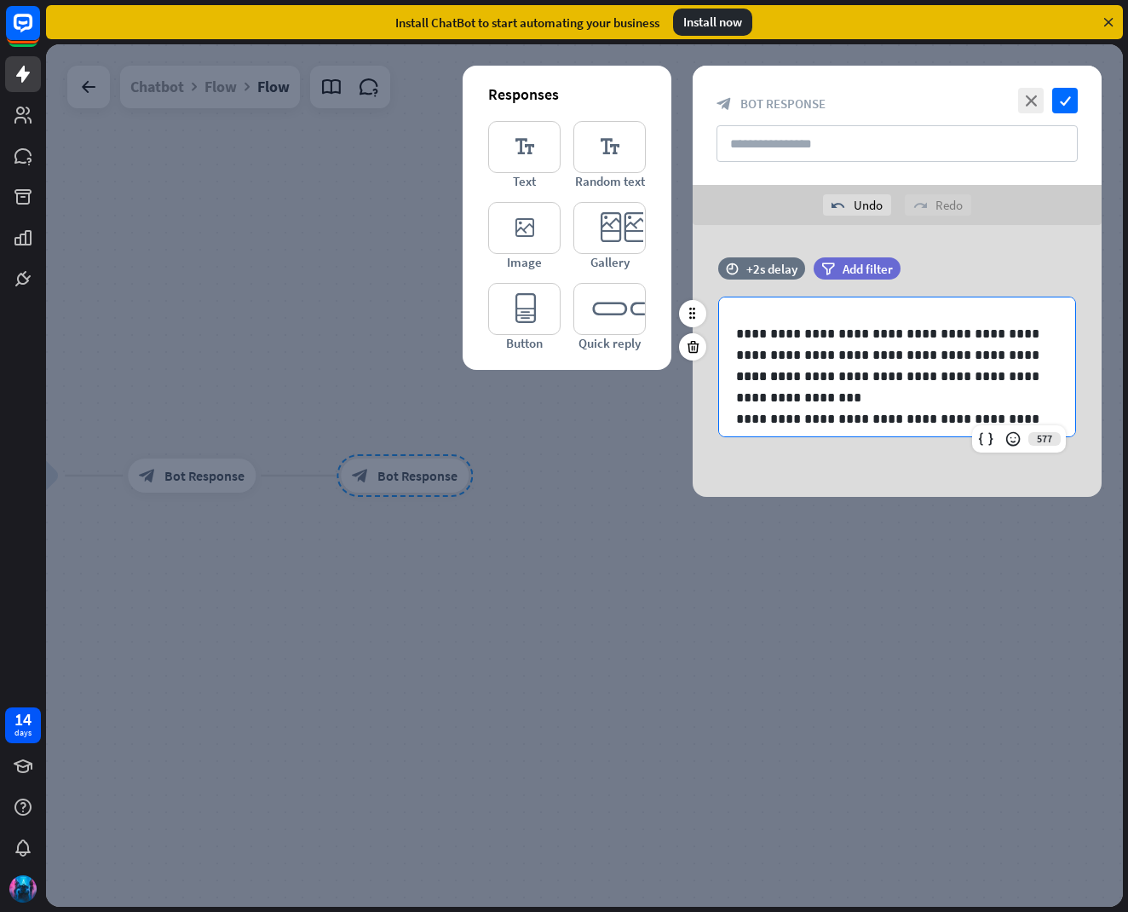
scroll to position [36, 0]
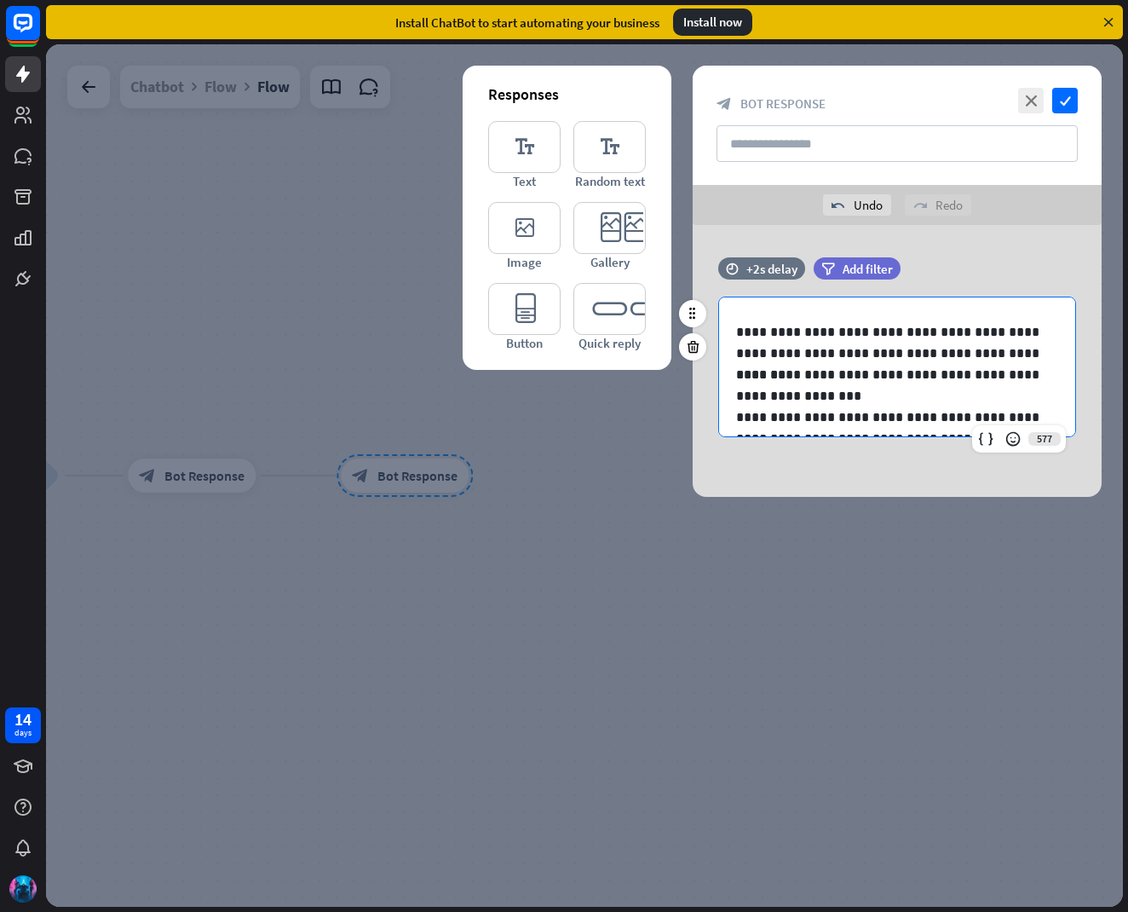
click at [975, 355] on p "**********" at bounding box center [897, 342] width 322 height 43
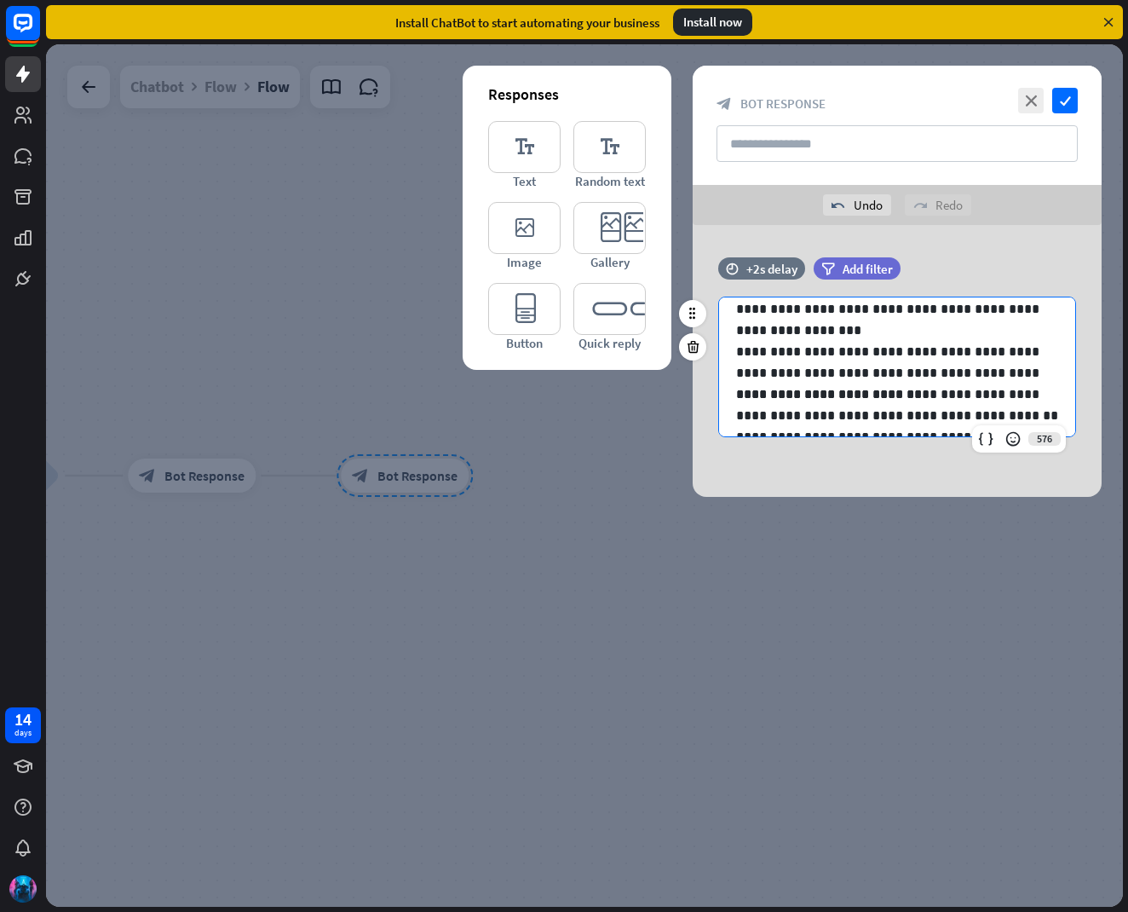
scroll to position [127, 0]
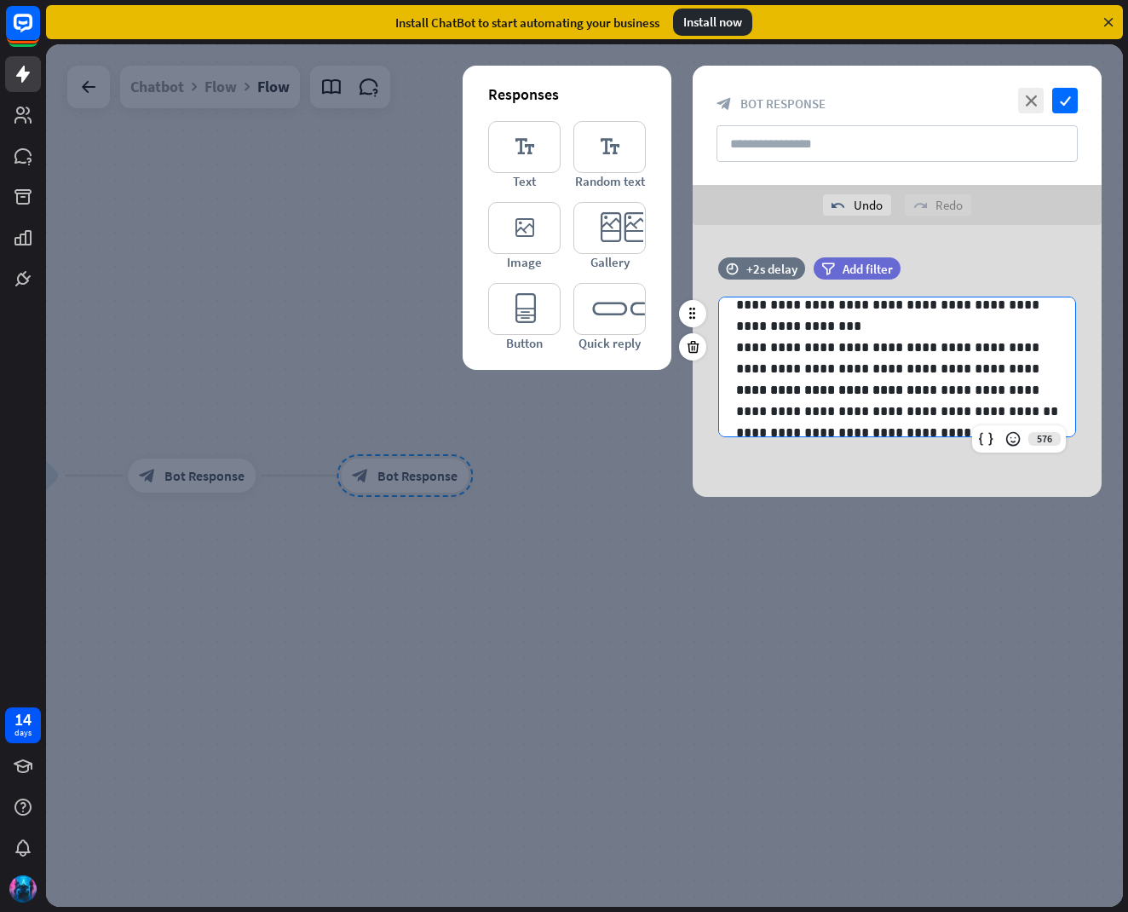
click at [866, 327] on p "**********" at bounding box center [897, 315] width 322 height 43
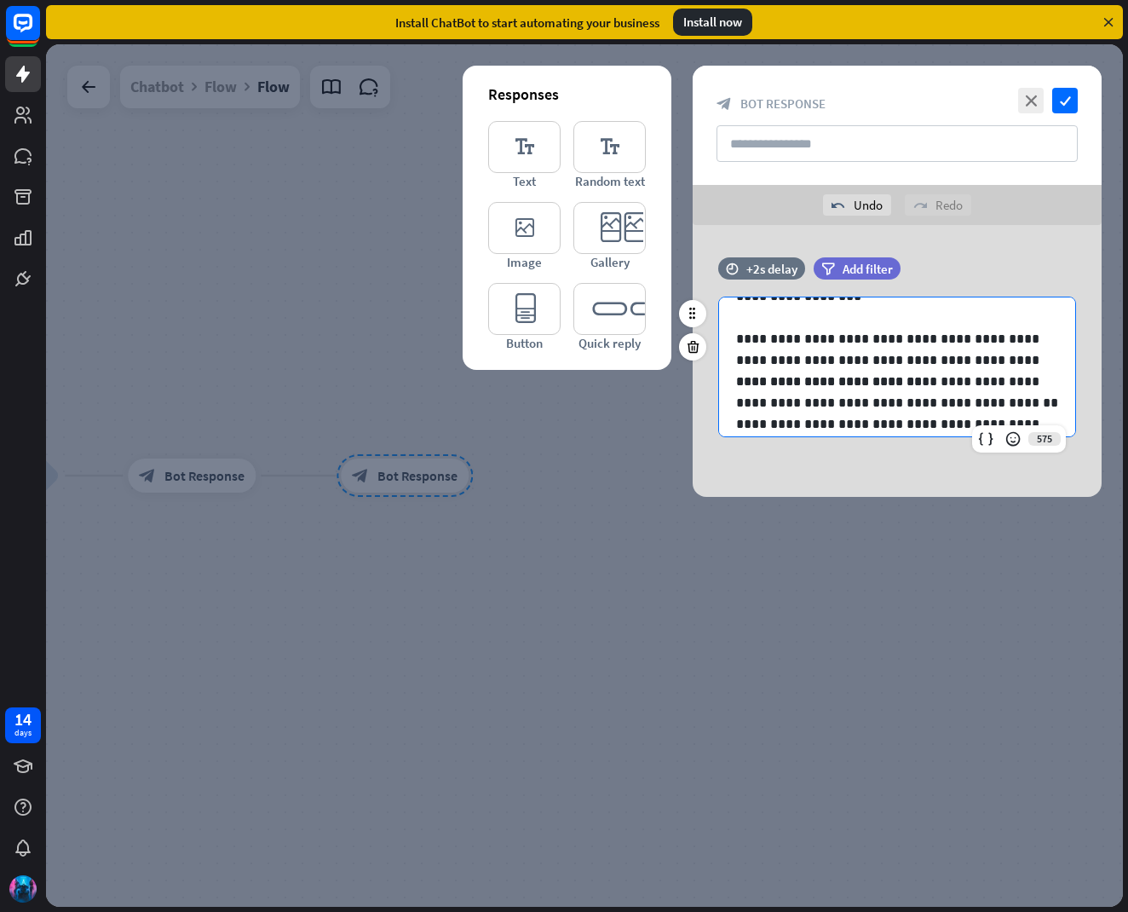
click at [1054, 357] on p "**********" at bounding box center [897, 349] width 322 height 43
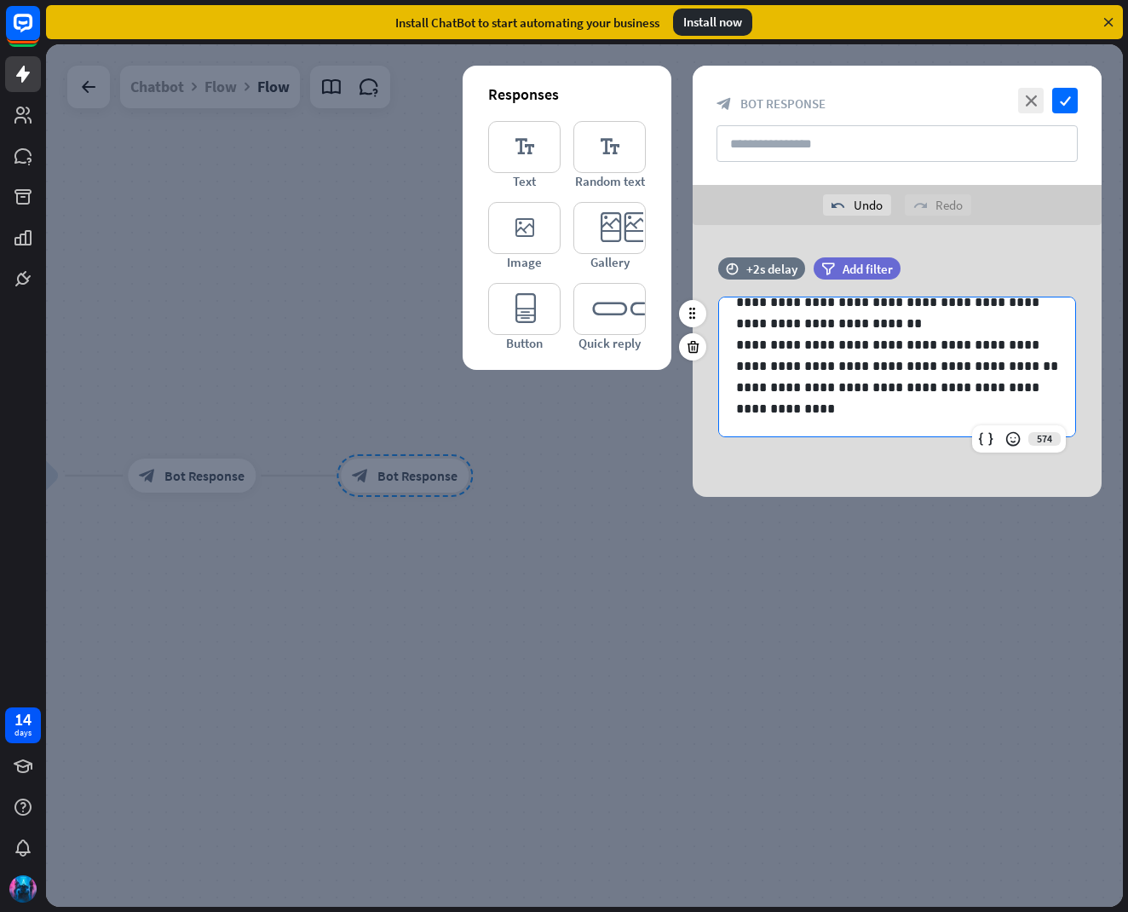
scroll to position [215, 0]
click at [993, 366] on p "**********" at bounding box center [897, 355] width 322 height 43
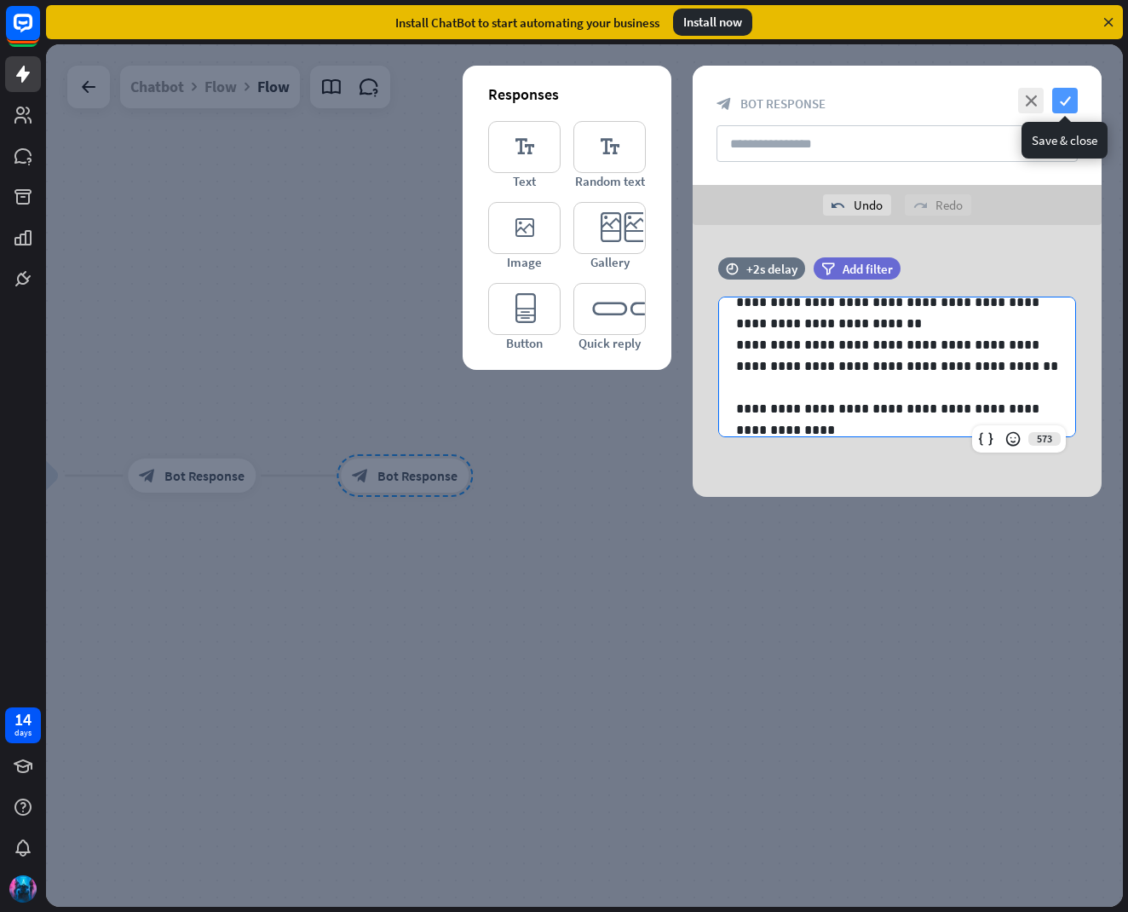
click at [1067, 93] on icon "check" at bounding box center [1065, 101] width 26 height 26
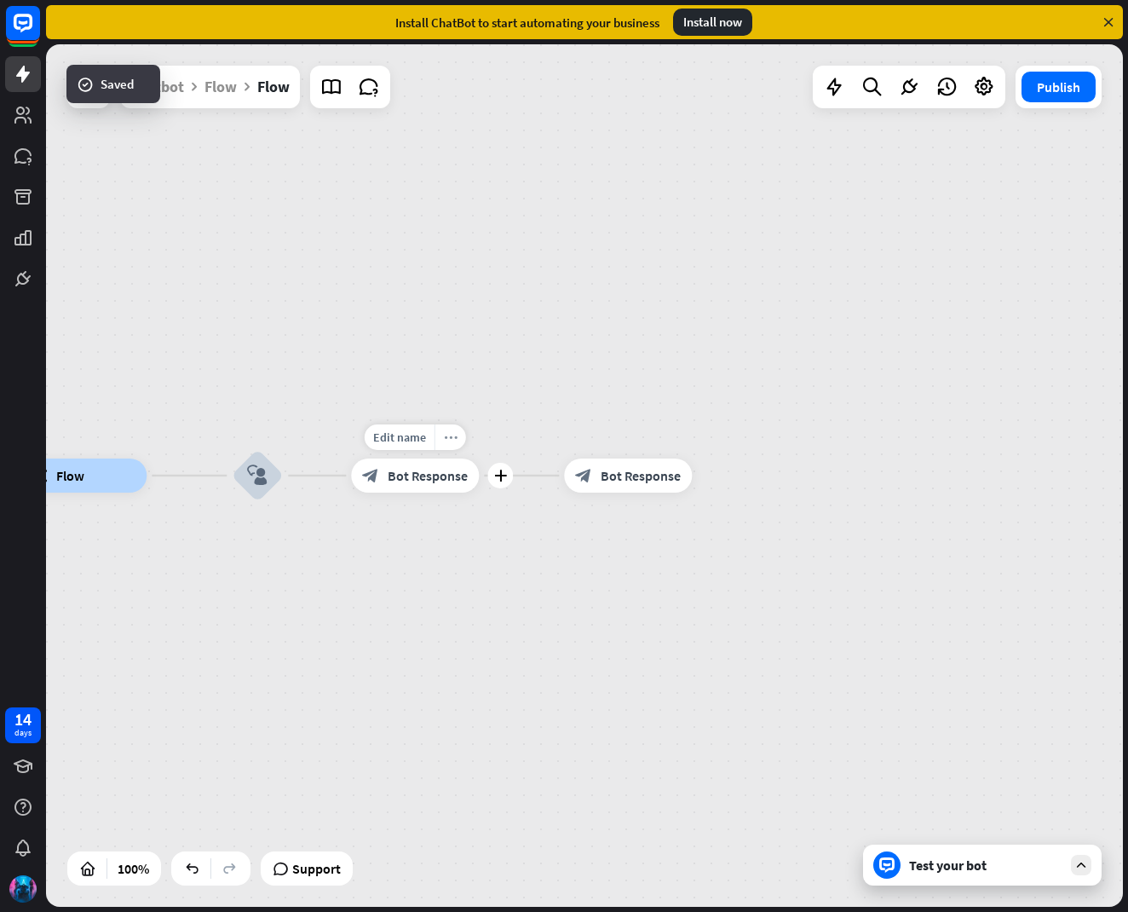
click at [452, 439] on icon "more_horiz" at bounding box center [451, 437] width 14 height 13
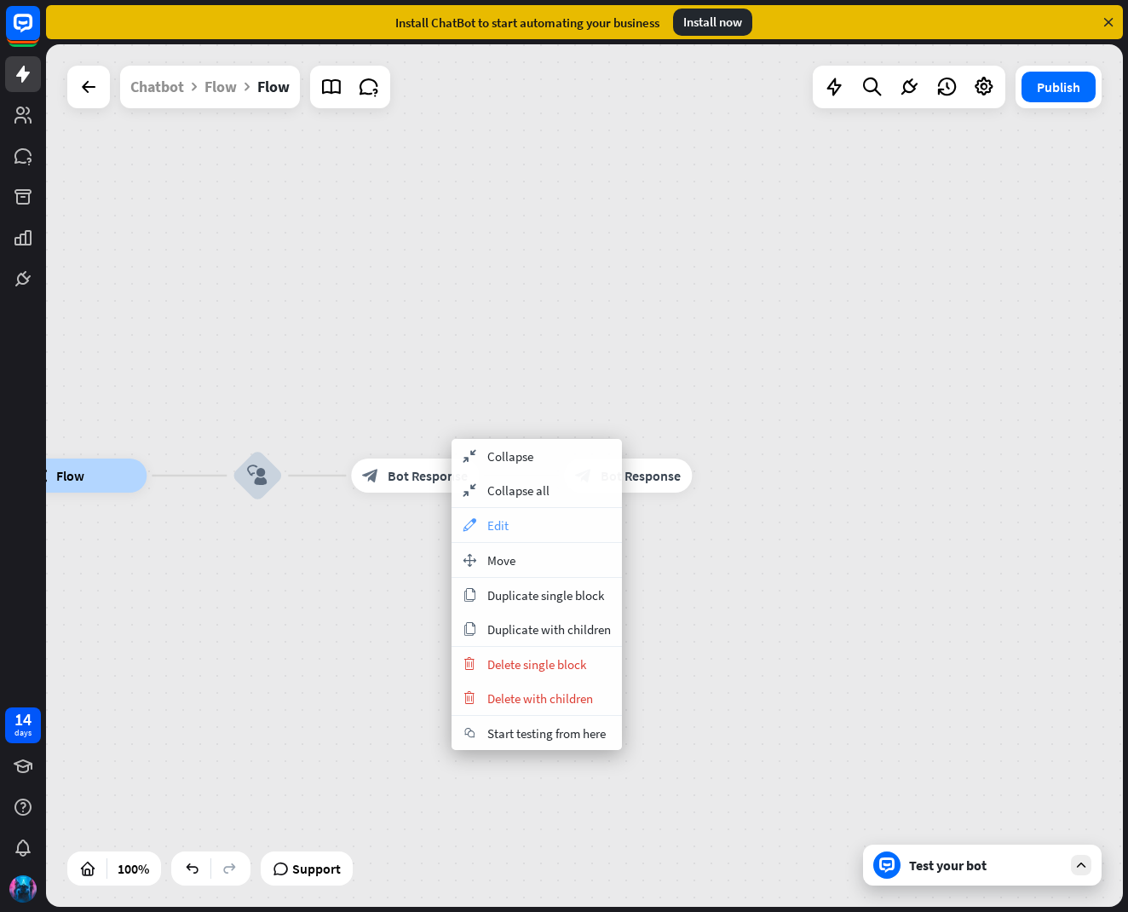
click at [481, 524] on div "appearance Edit" at bounding box center [537, 525] width 170 height 34
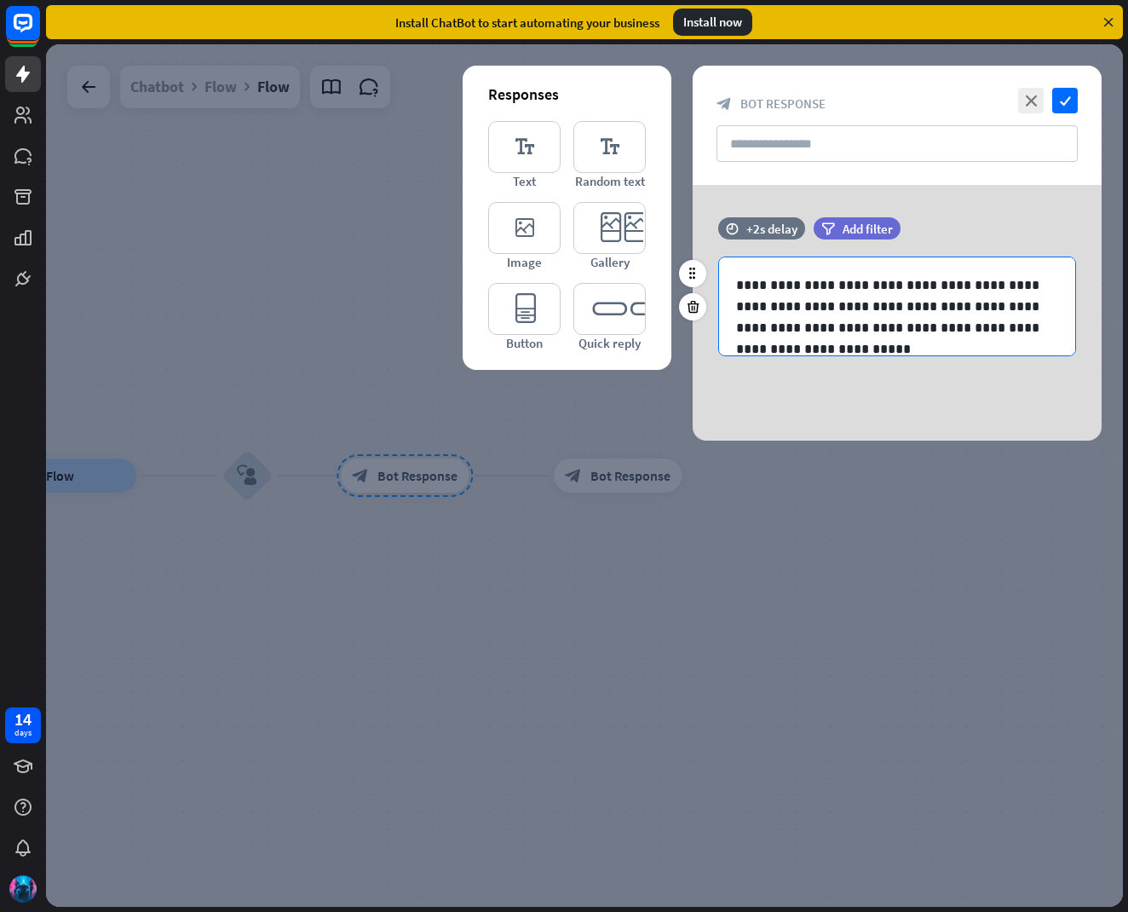
click at [989, 288] on p "**********" at bounding box center [897, 306] width 322 height 64
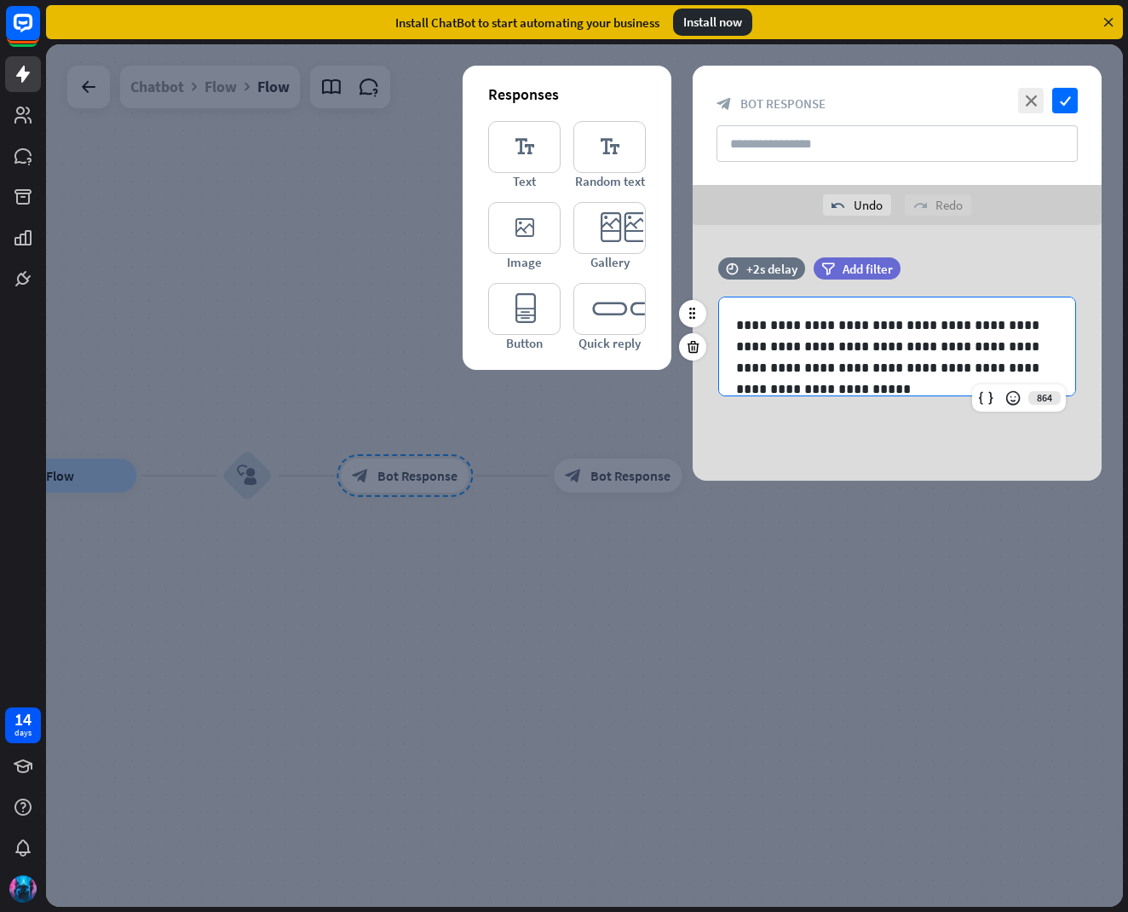
click at [1009, 375] on p "**********" at bounding box center [897, 346] width 322 height 64
click at [1061, 98] on icon "check" at bounding box center [1065, 101] width 26 height 26
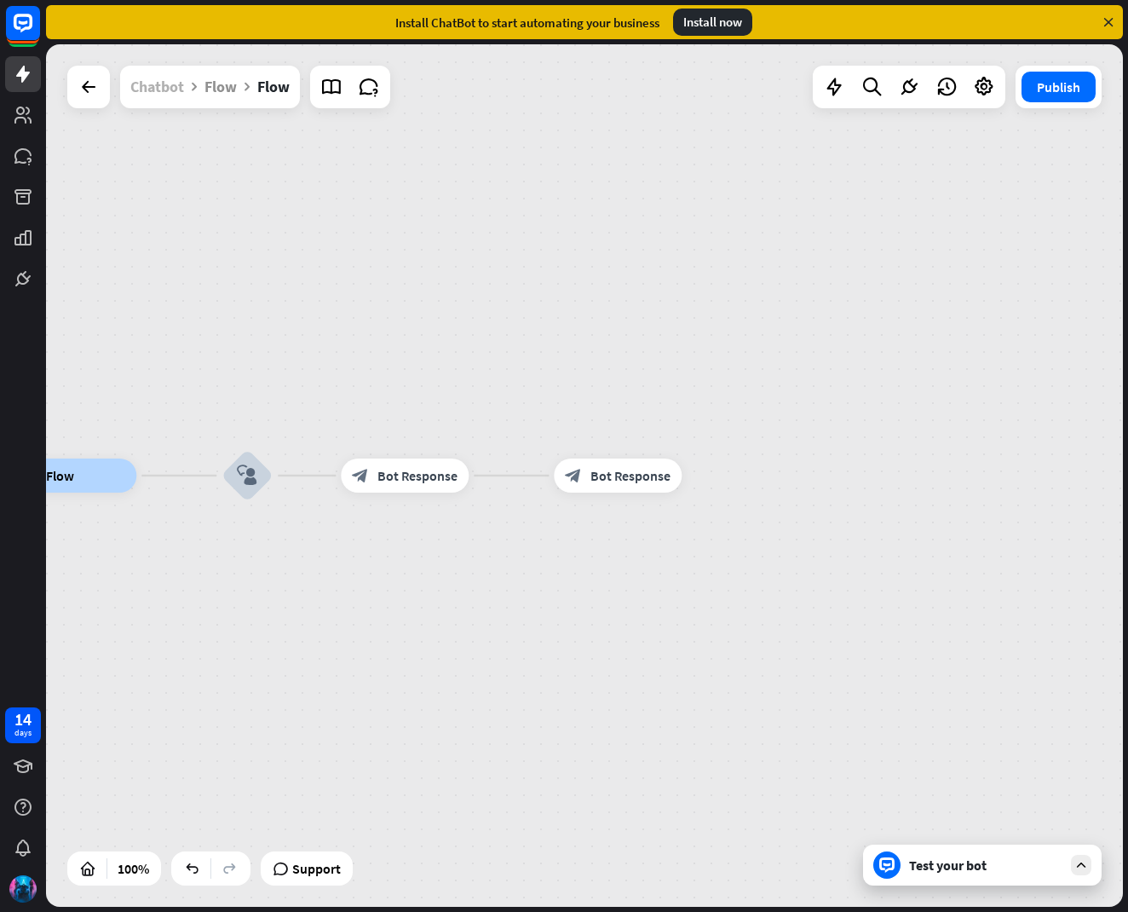
click at [170, 95] on div "Chatbot" at bounding box center [157, 87] width 54 height 43
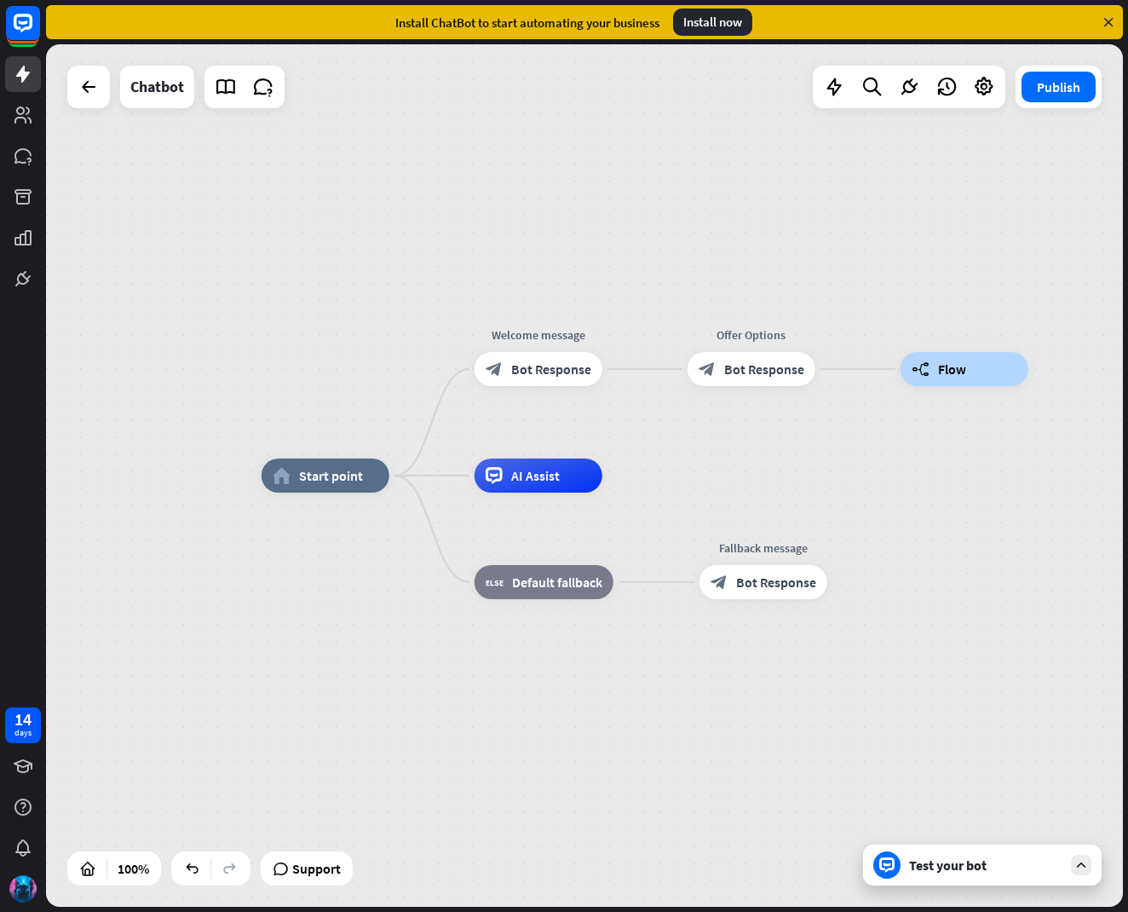
click at [1075, 867] on icon at bounding box center [1080, 864] width 15 height 15
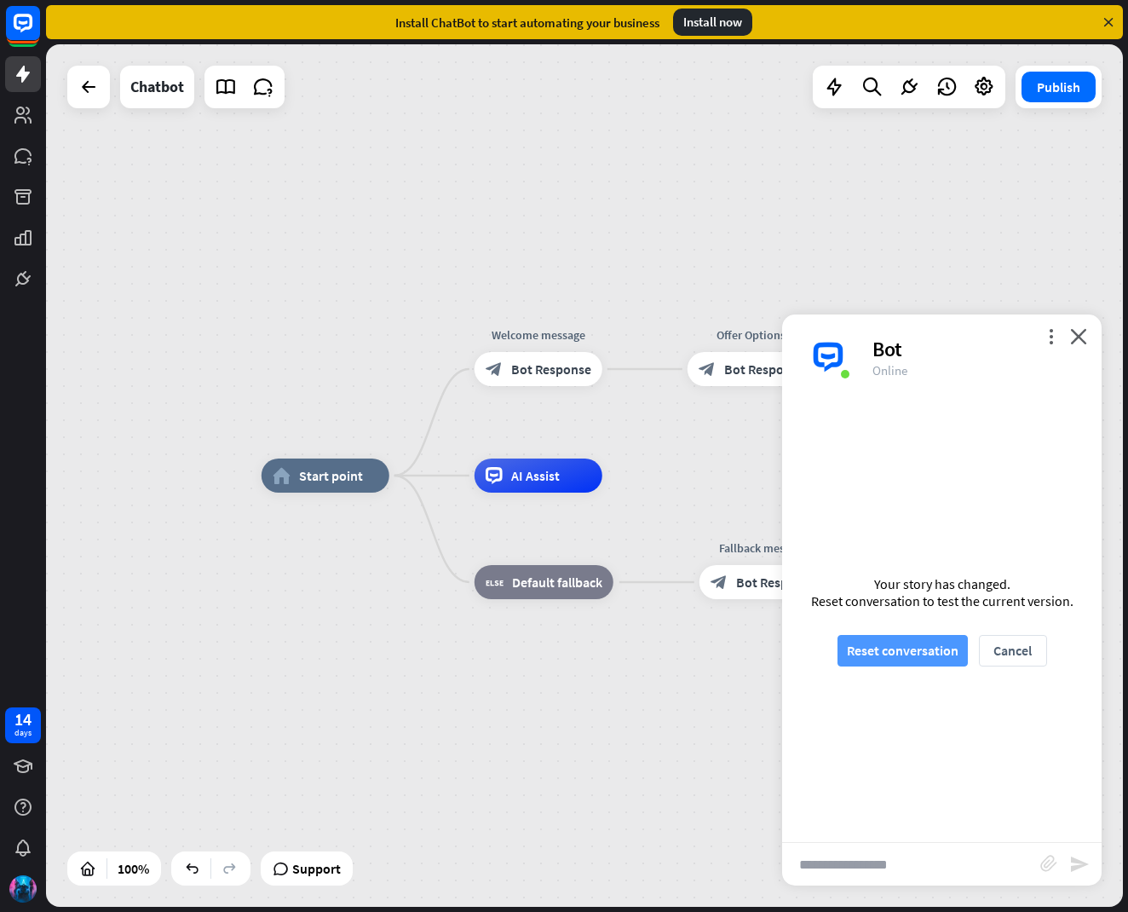
click at [885, 648] on button "Reset conversation" at bounding box center [902, 651] width 130 height 32
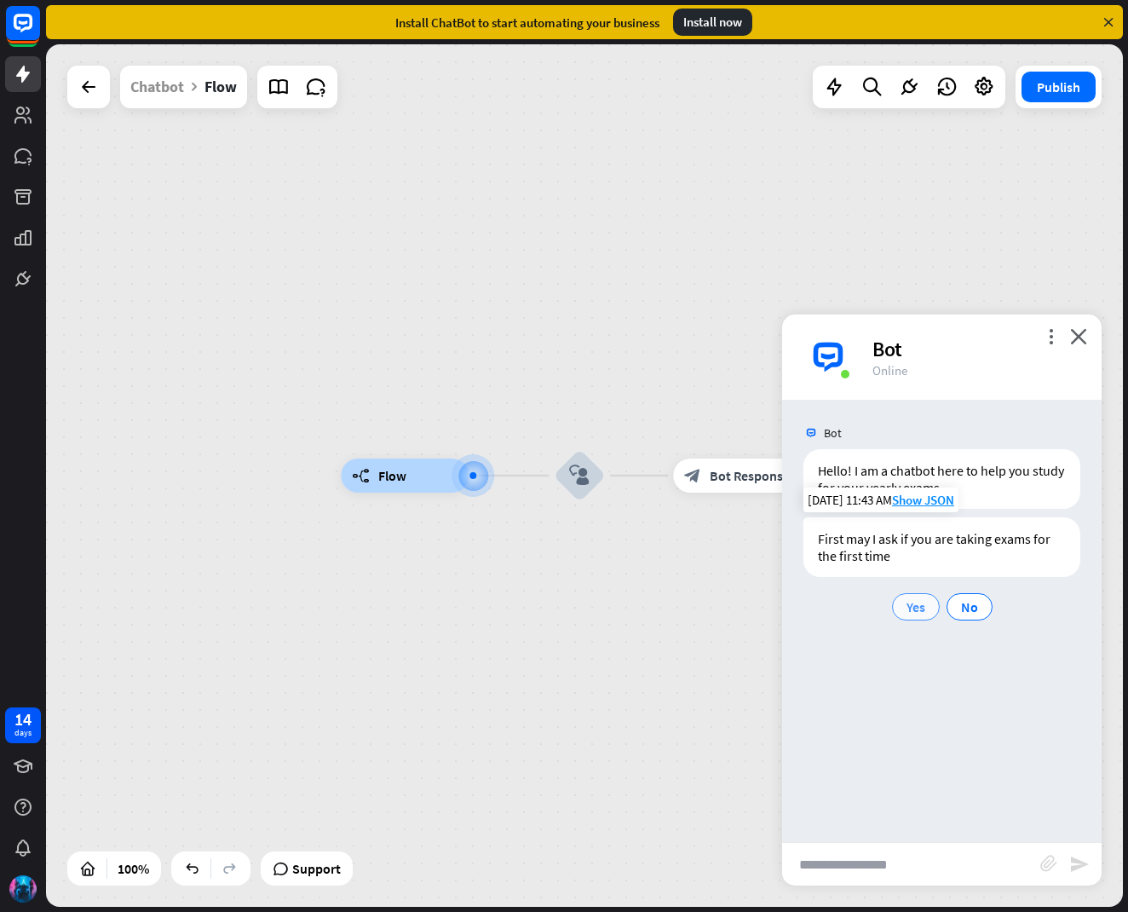
click at [912, 612] on span "Yes" at bounding box center [915, 606] width 19 height 17
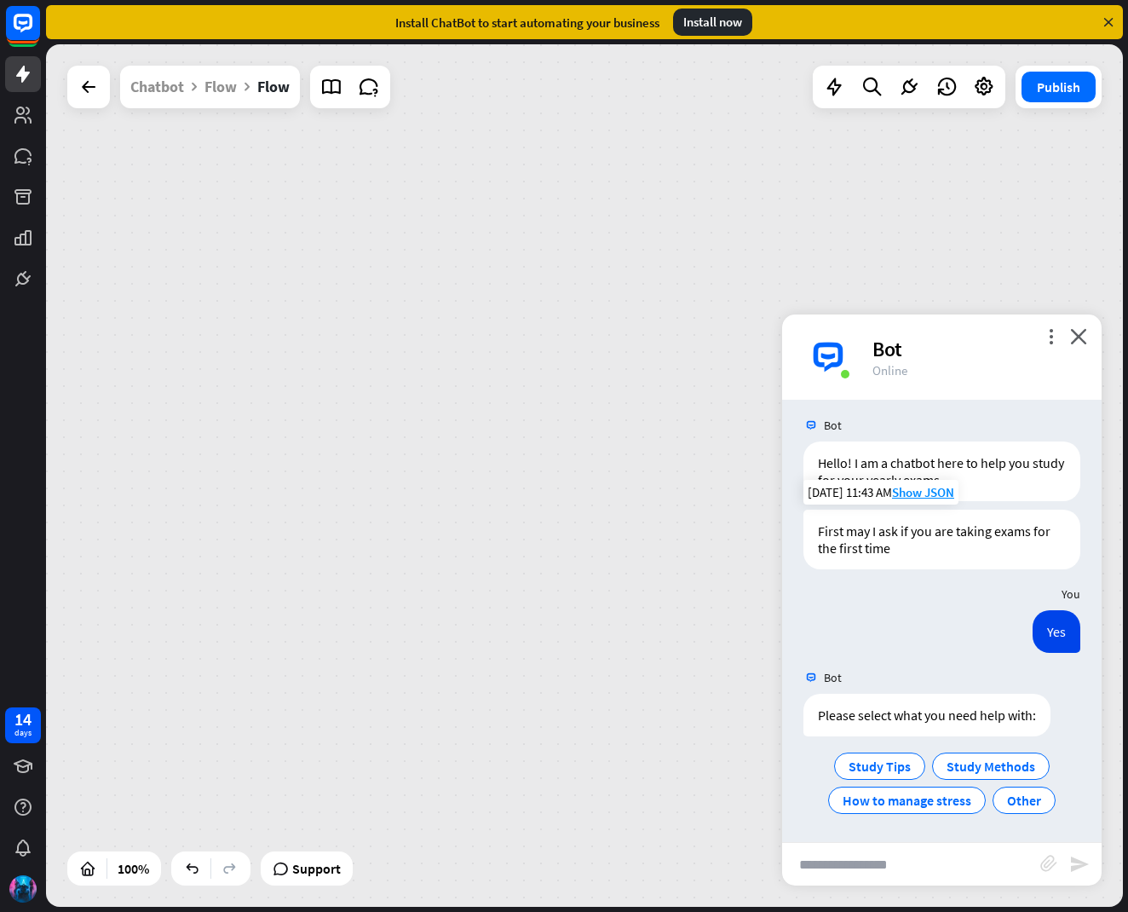
scroll to position [9, 0]
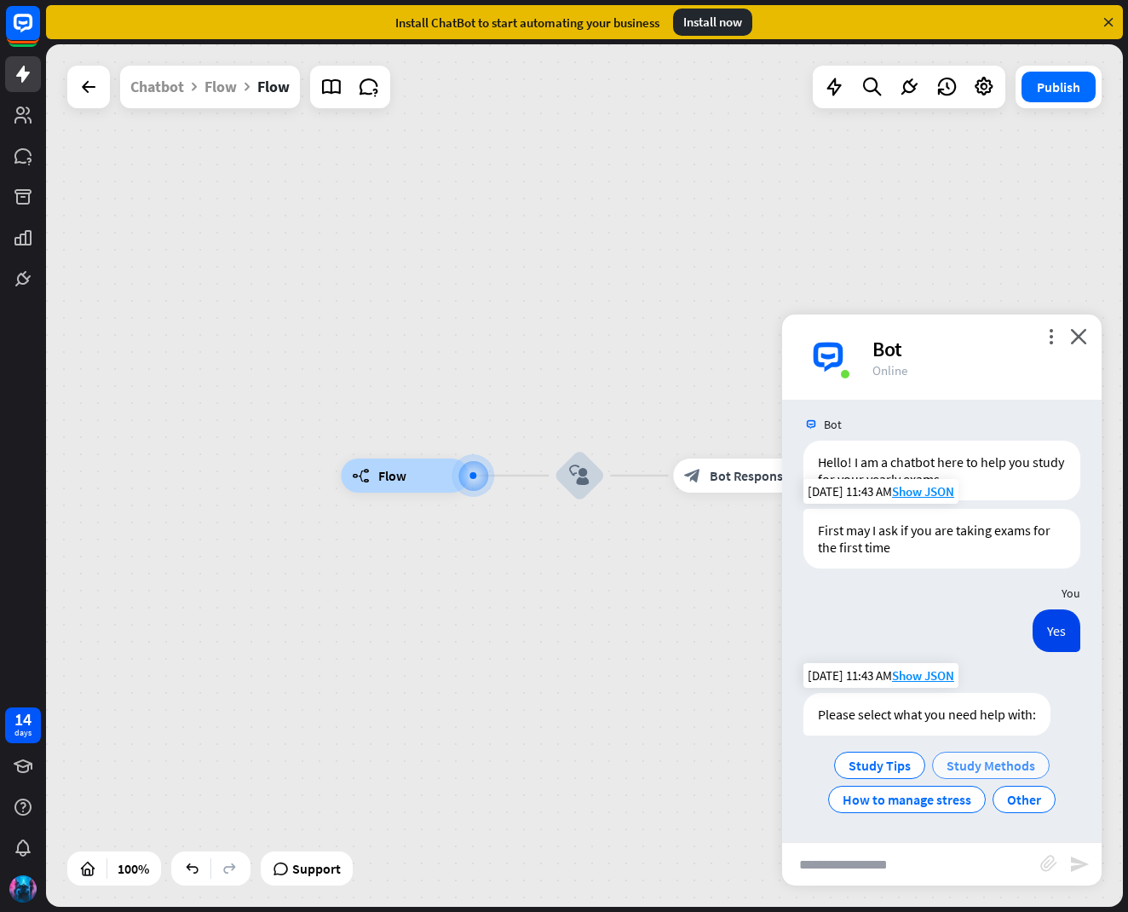
click at [961, 759] on span "Study Methods" at bounding box center [991, 765] width 89 height 17
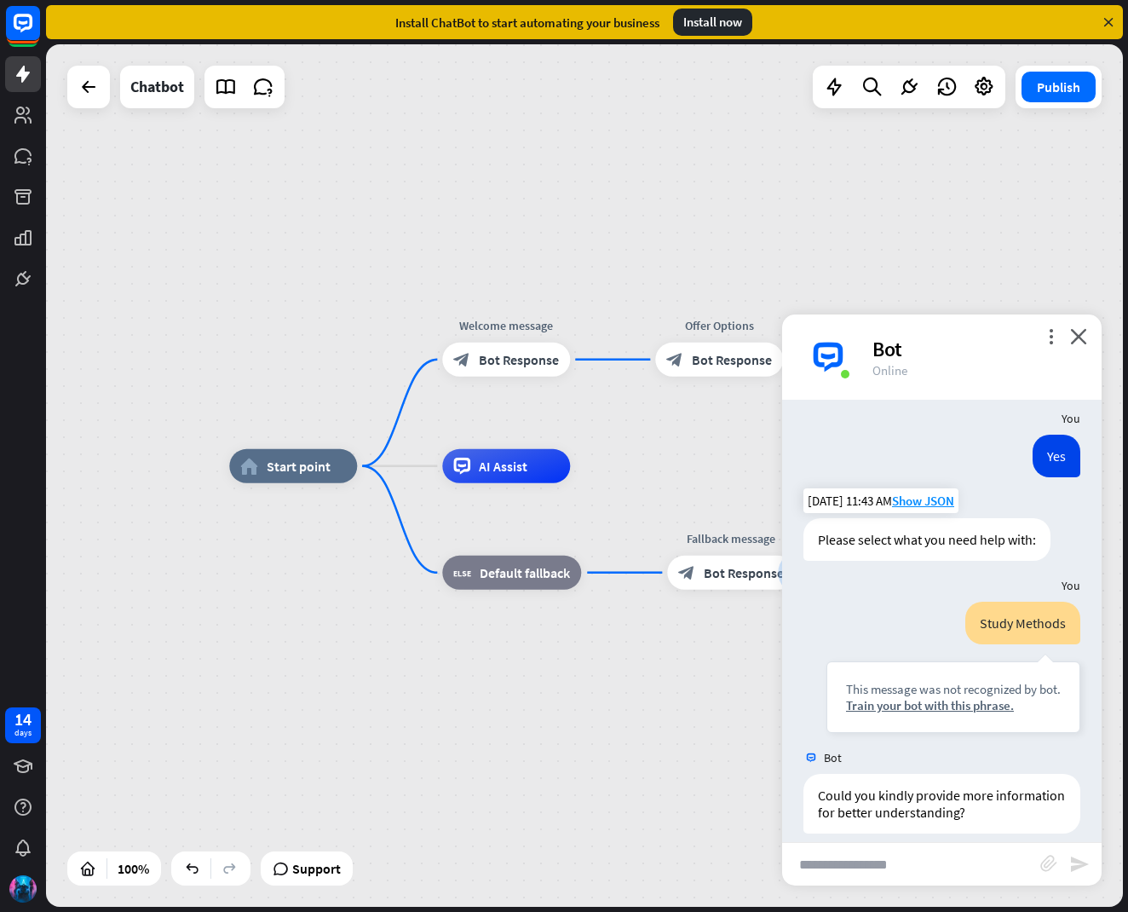
scroll to position [200, 0]
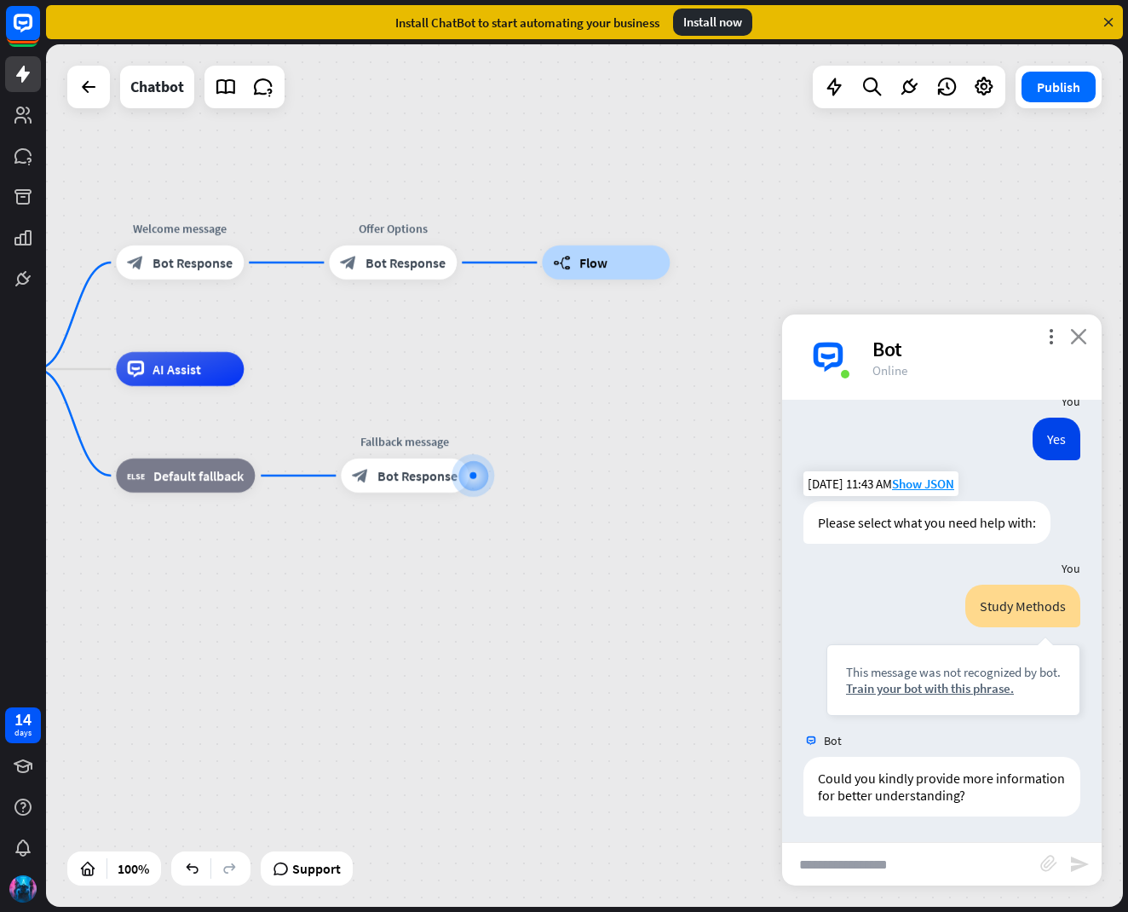
click at [1075, 339] on icon "close" at bounding box center [1078, 336] width 17 height 16
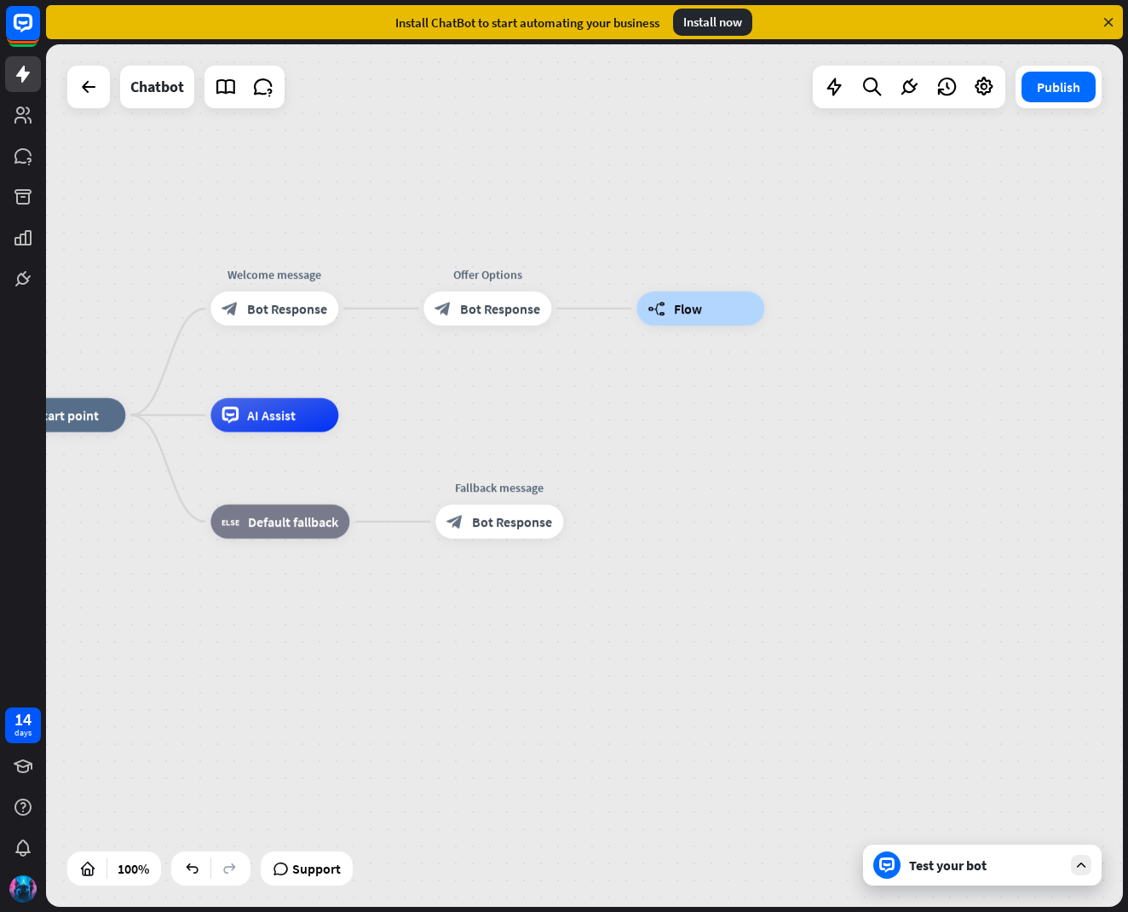
click at [880, 332] on div "home_2 Start point Welcome message block_bot_response Bot Response Offer Option…" at bounding box center [584, 475] width 1077 height 862
click at [737, 302] on div "builder_tree Flow" at bounding box center [700, 308] width 128 height 34
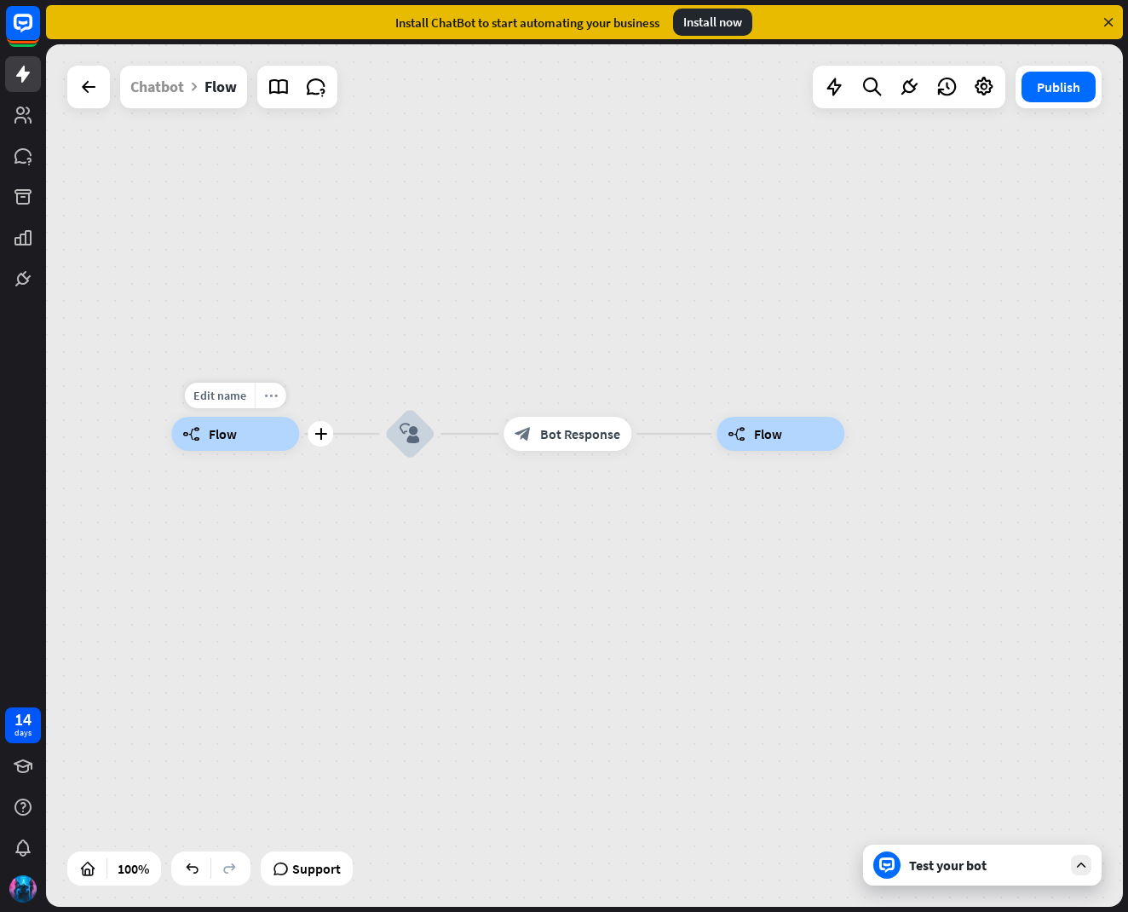
click at [273, 397] on icon "more_horiz" at bounding box center [271, 395] width 14 height 13
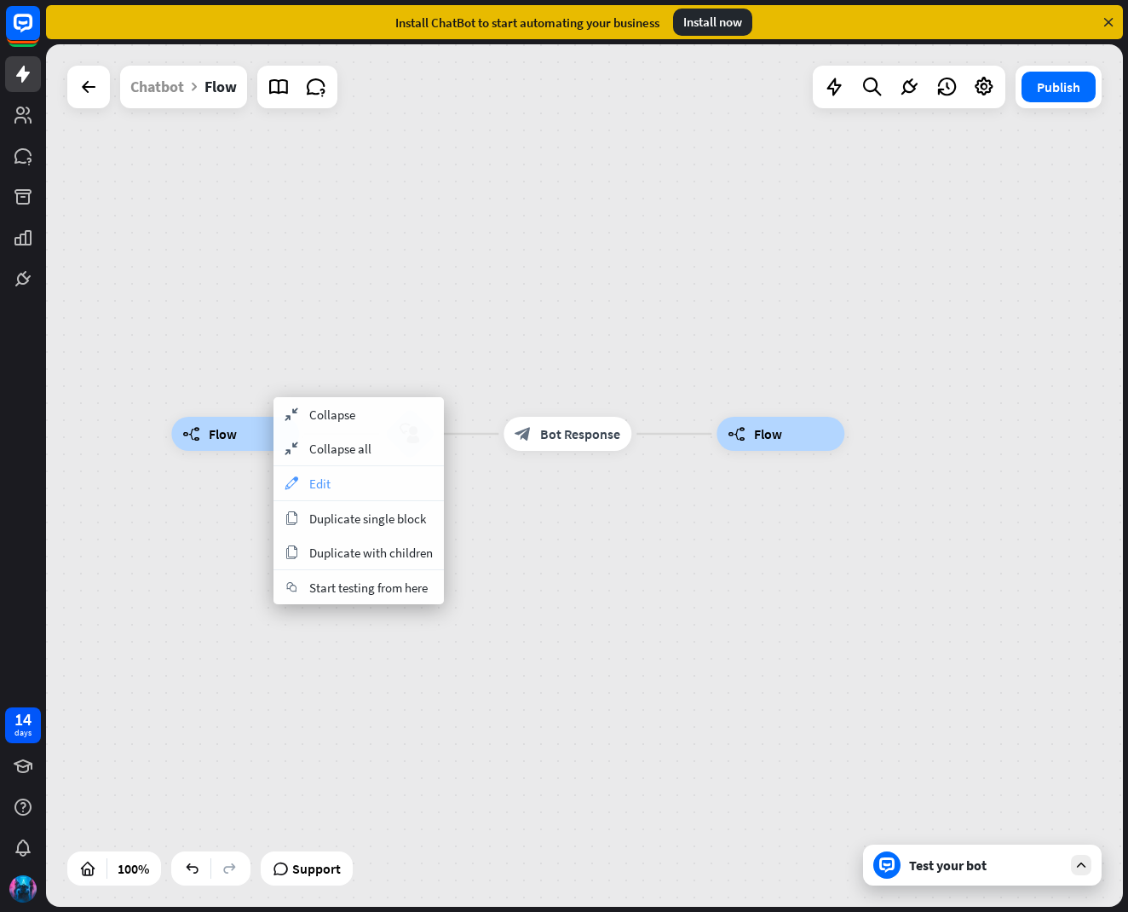
click at [337, 483] on div "appearance Edit" at bounding box center [358, 483] width 170 height 34
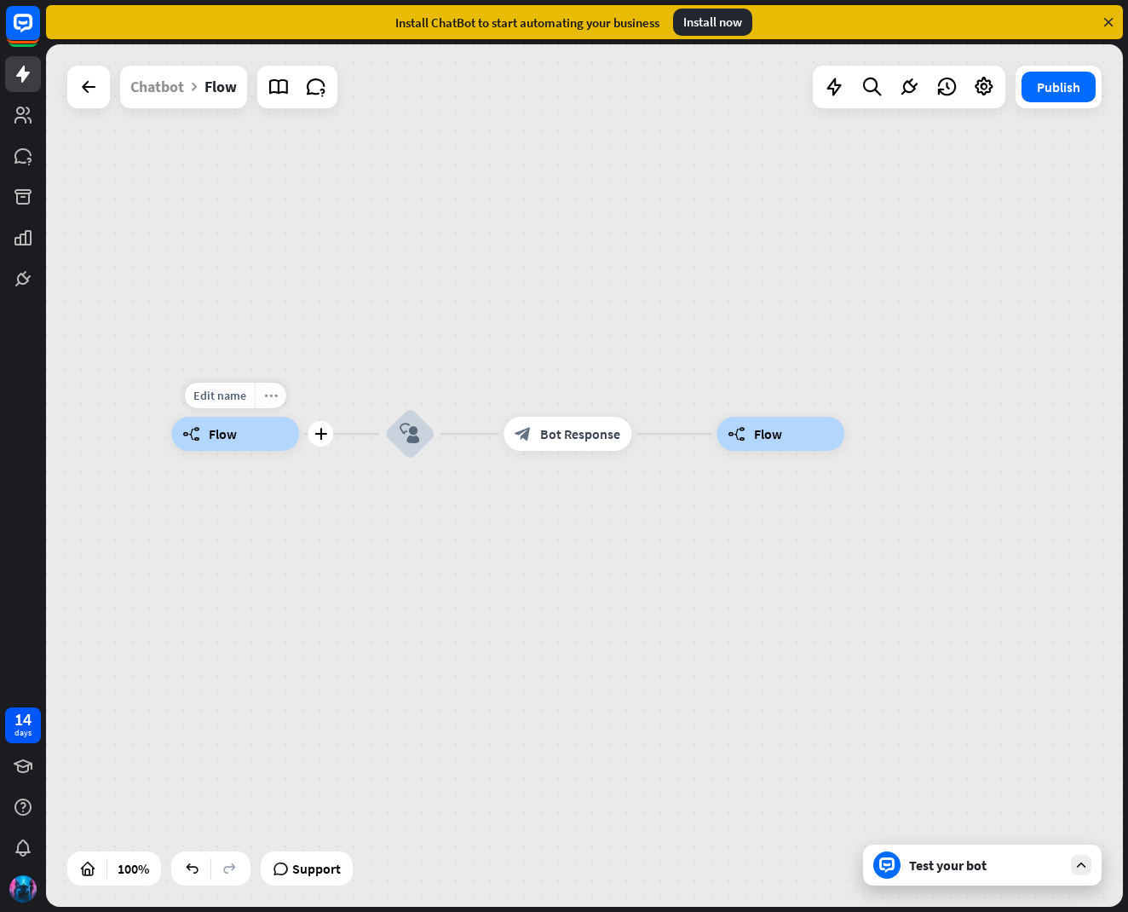
click at [276, 400] on div "more_horiz" at bounding box center [271, 396] width 32 height 26
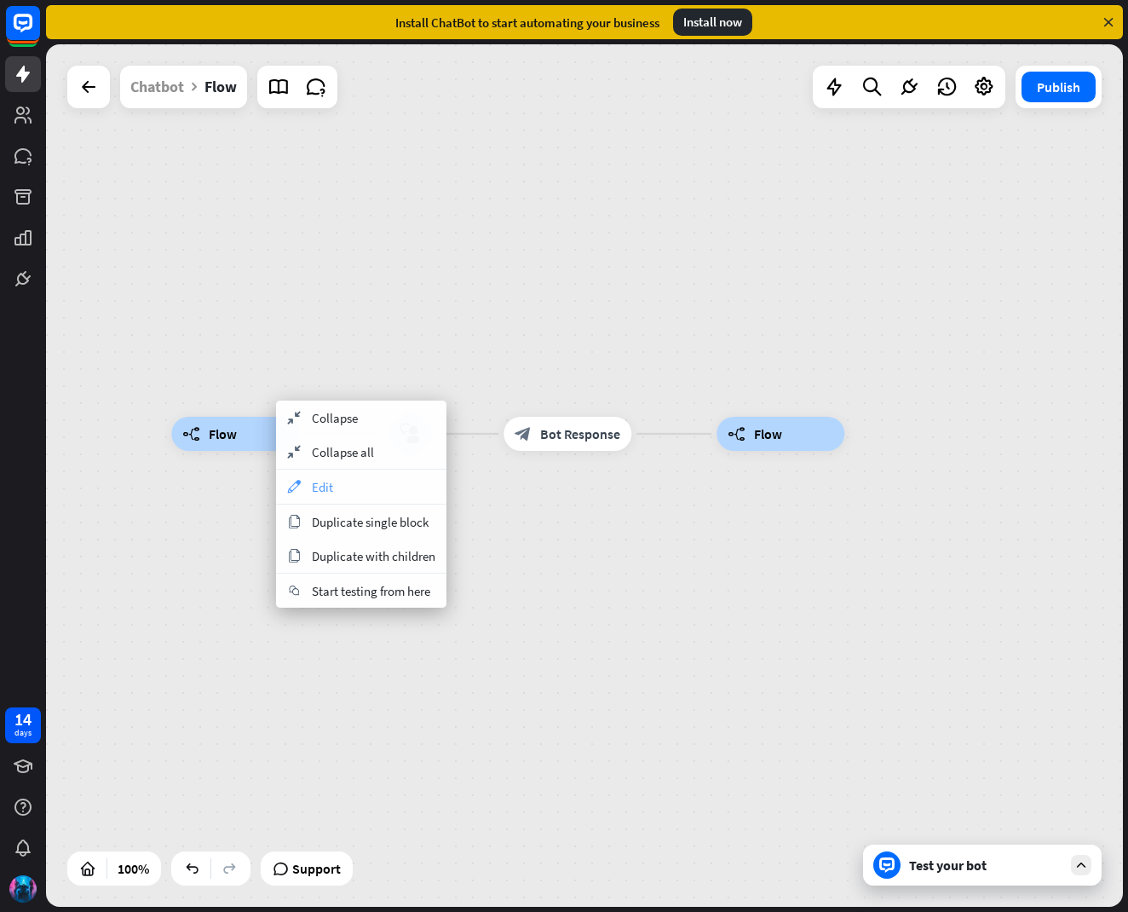
click at [316, 484] on span "Edit" at bounding box center [322, 487] width 21 height 16
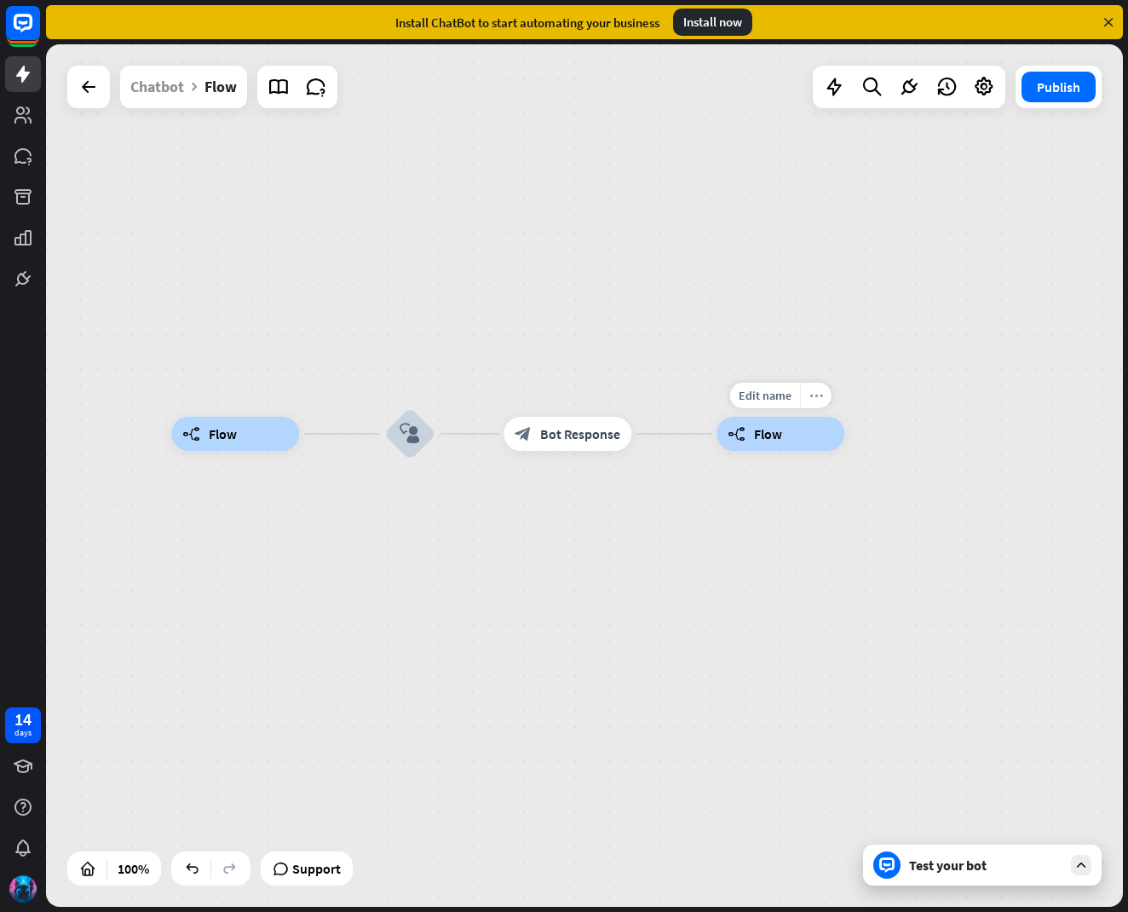
click at [817, 398] on icon "more_horiz" at bounding box center [816, 395] width 14 height 13
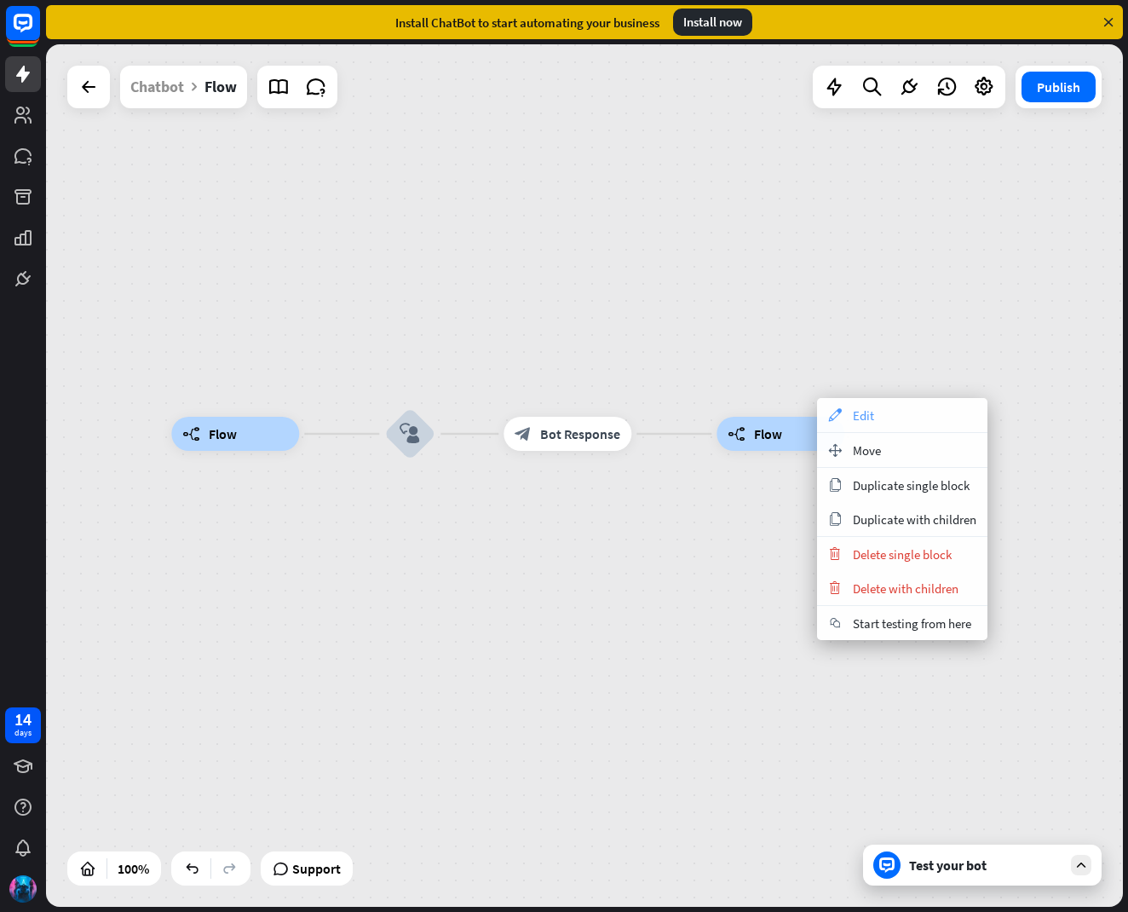
click at [852, 419] on div "appearance Edit" at bounding box center [902, 415] width 170 height 34
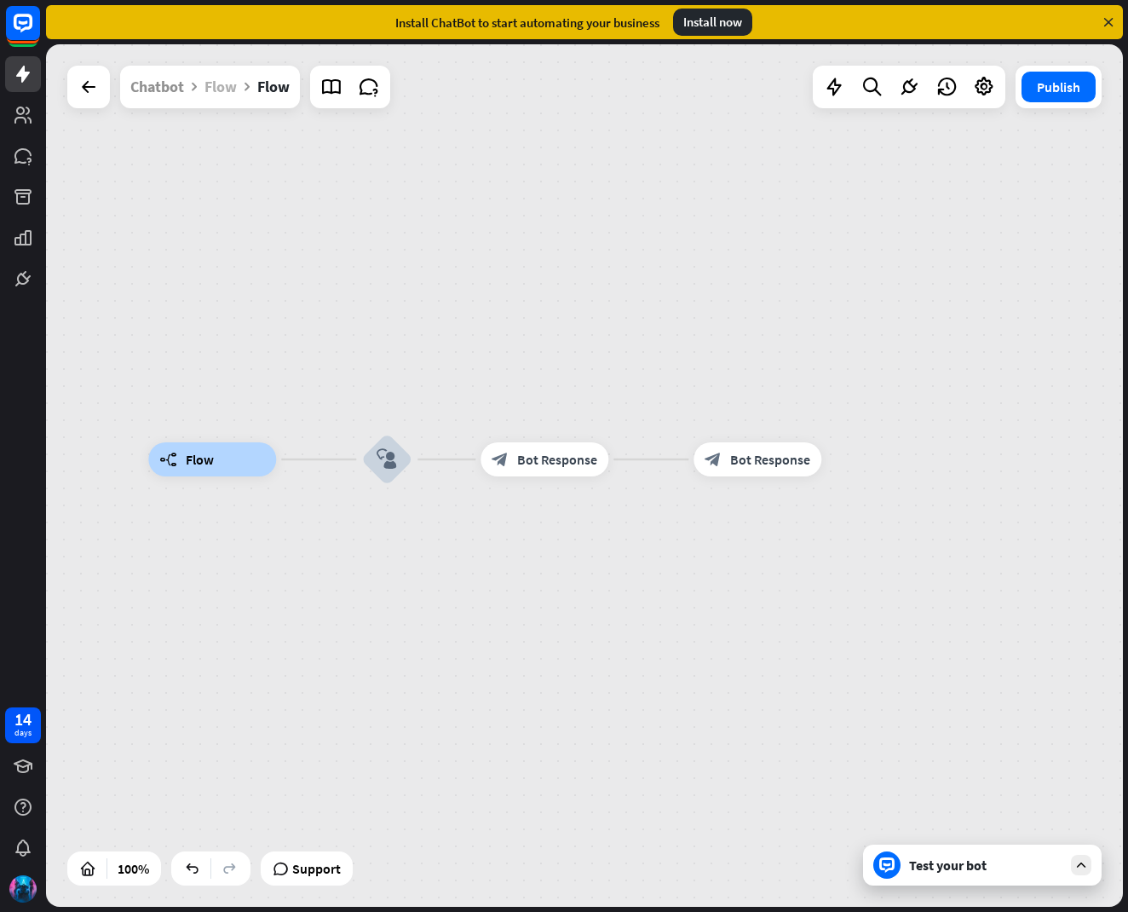
click at [227, 84] on div "Flow" at bounding box center [220, 87] width 32 height 43
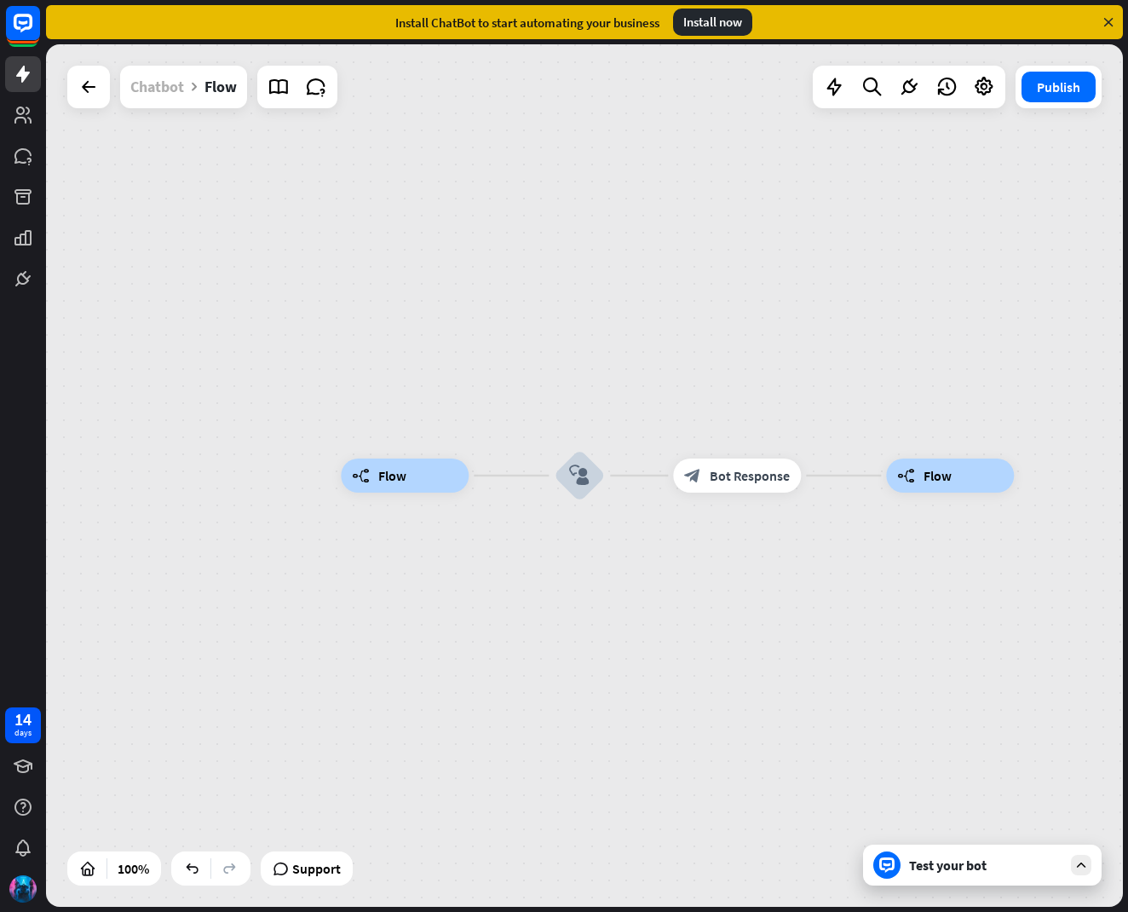
click at [156, 91] on div "Chatbot" at bounding box center [157, 87] width 54 height 43
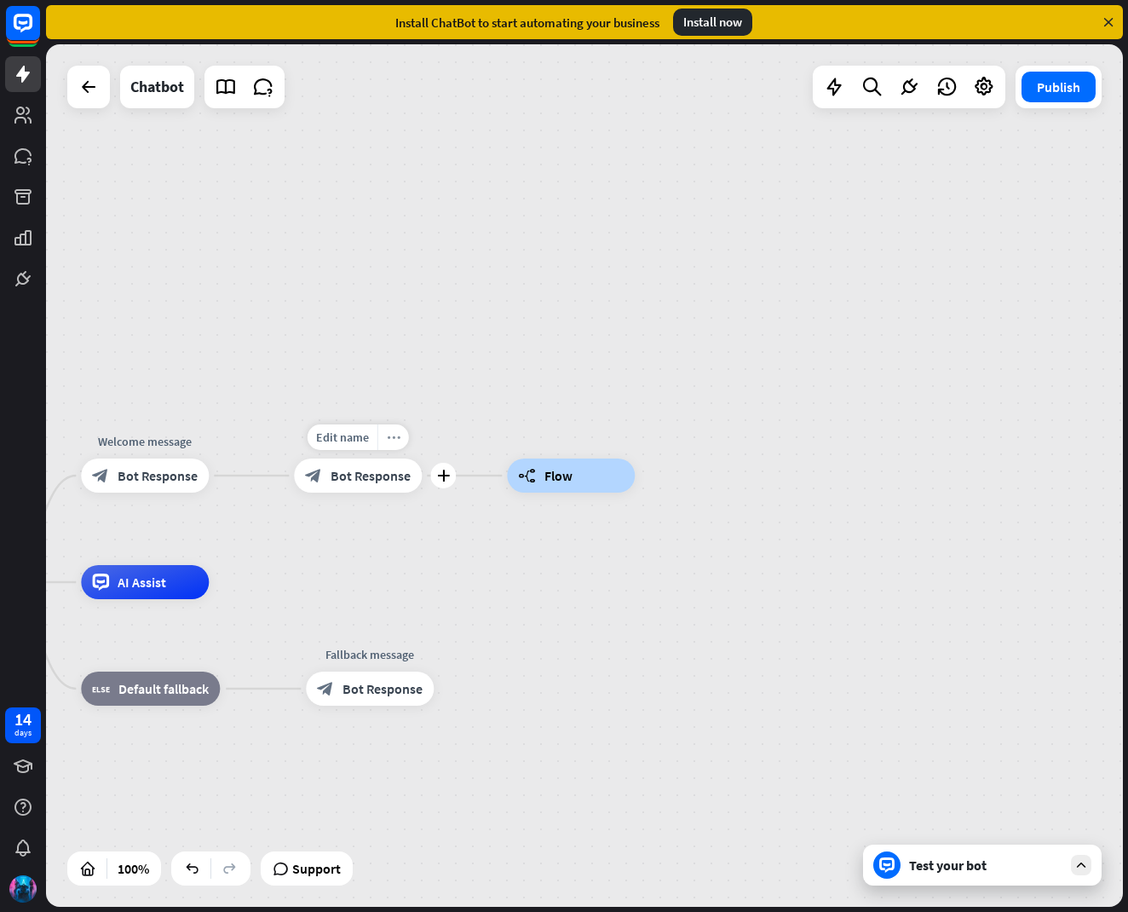
click at [391, 431] on icon "more_horiz" at bounding box center [394, 437] width 14 height 13
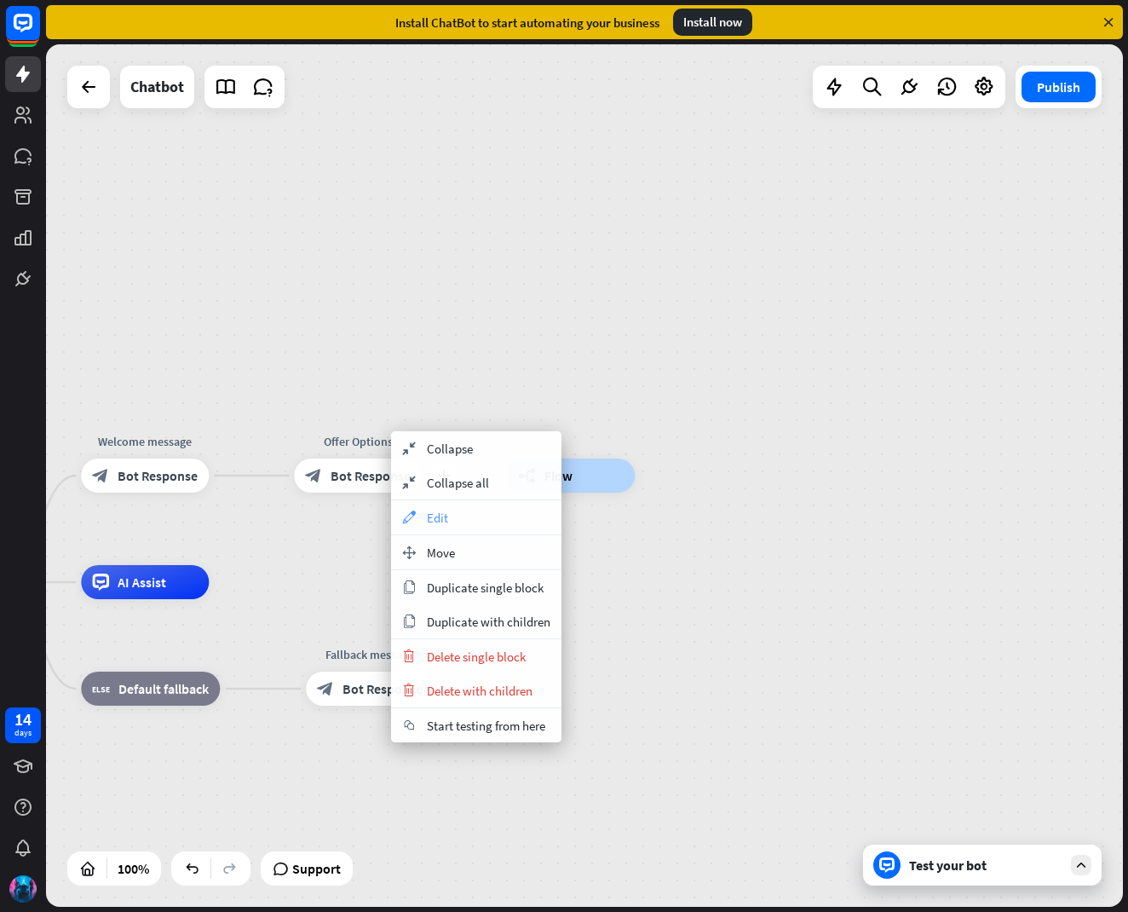
click at [425, 513] on div "appearance Edit" at bounding box center [476, 517] width 170 height 34
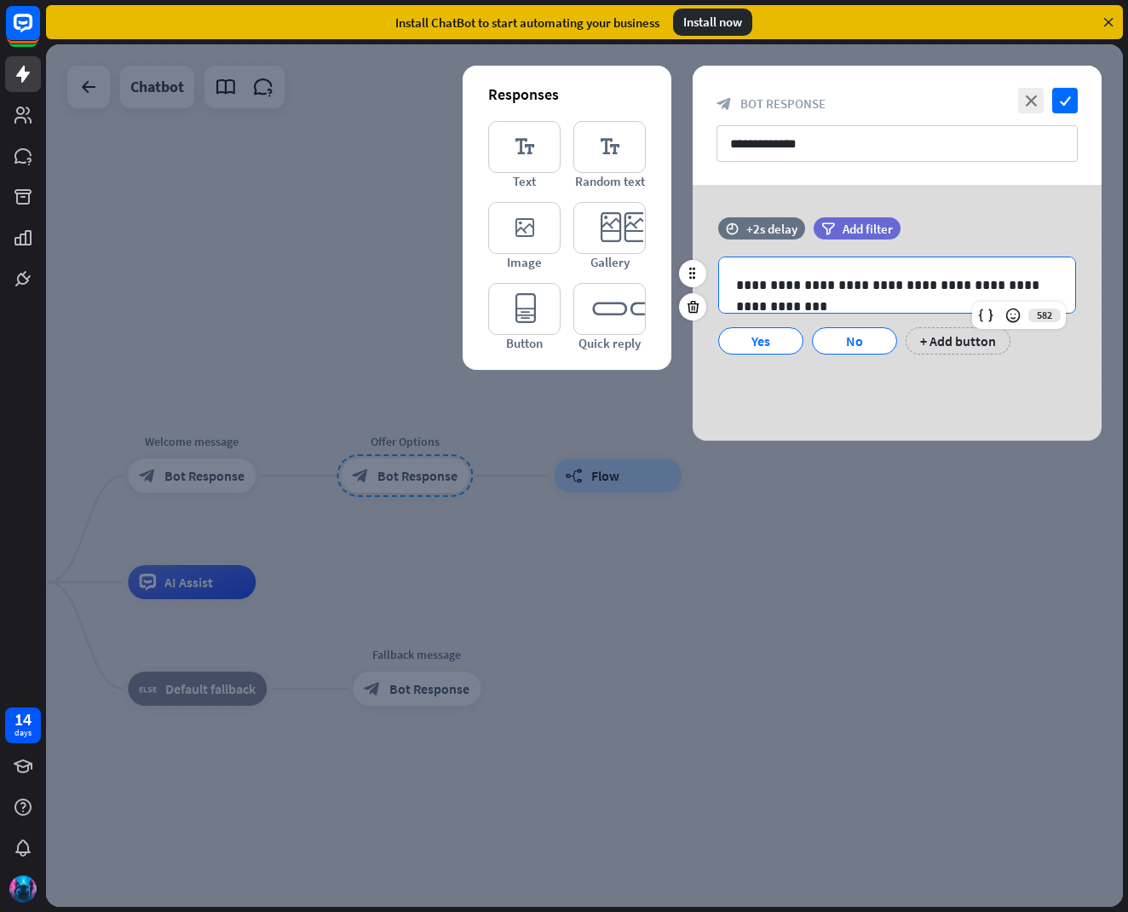
click at [1048, 288] on p "**********" at bounding box center [897, 284] width 322 height 21
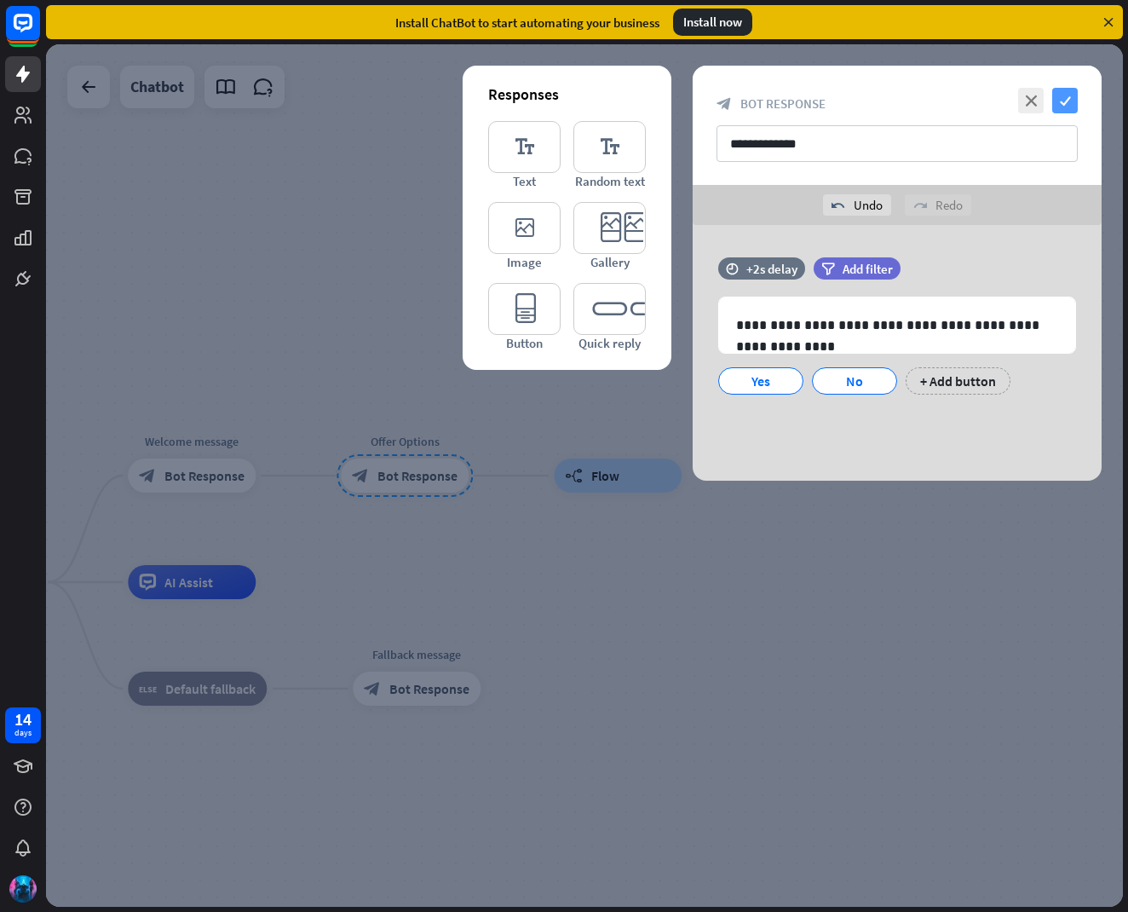
click at [1060, 101] on icon "check" at bounding box center [1065, 101] width 26 height 26
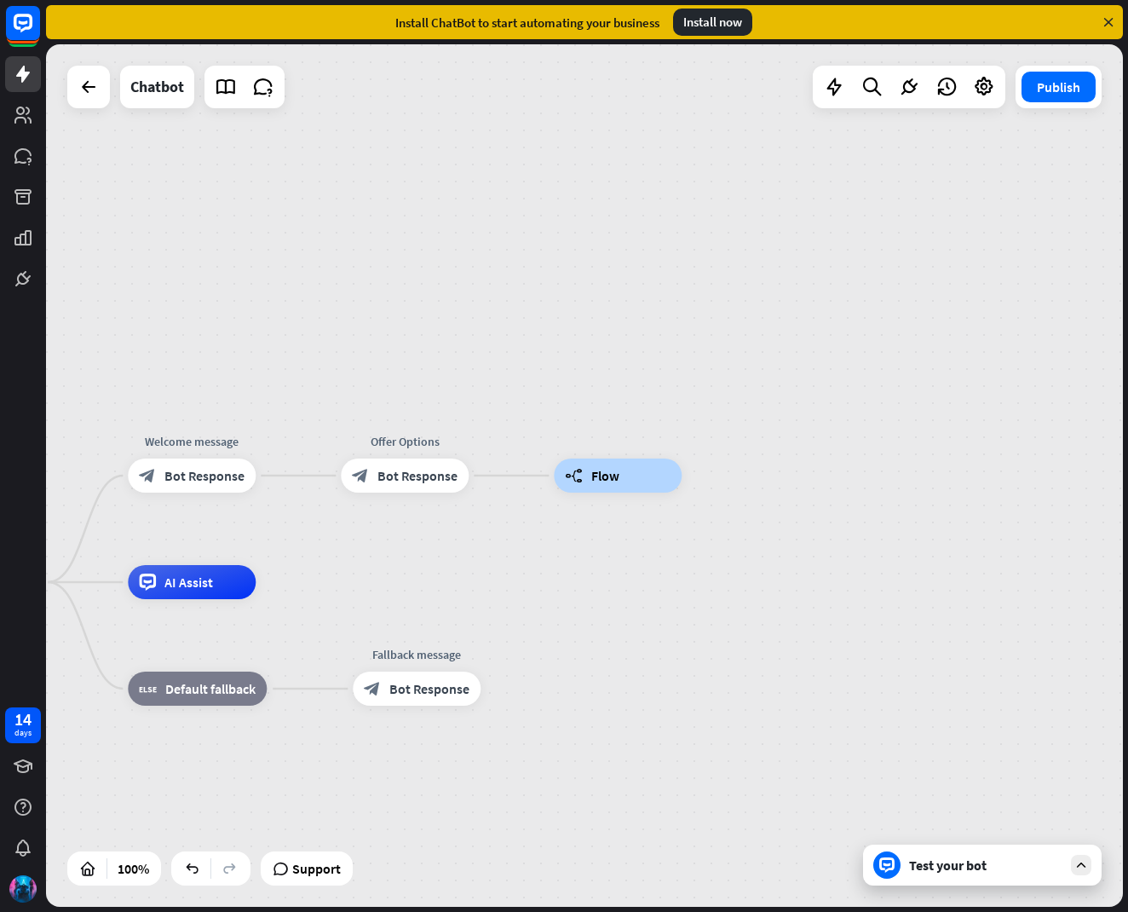
click at [288, 264] on div "home_2 Start point Welcome message block_bot_response Bot Response Offer Option…" at bounding box center [584, 475] width 1077 height 862
click at [617, 470] on span "Flow" at bounding box center [605, 475] width 28 height 17
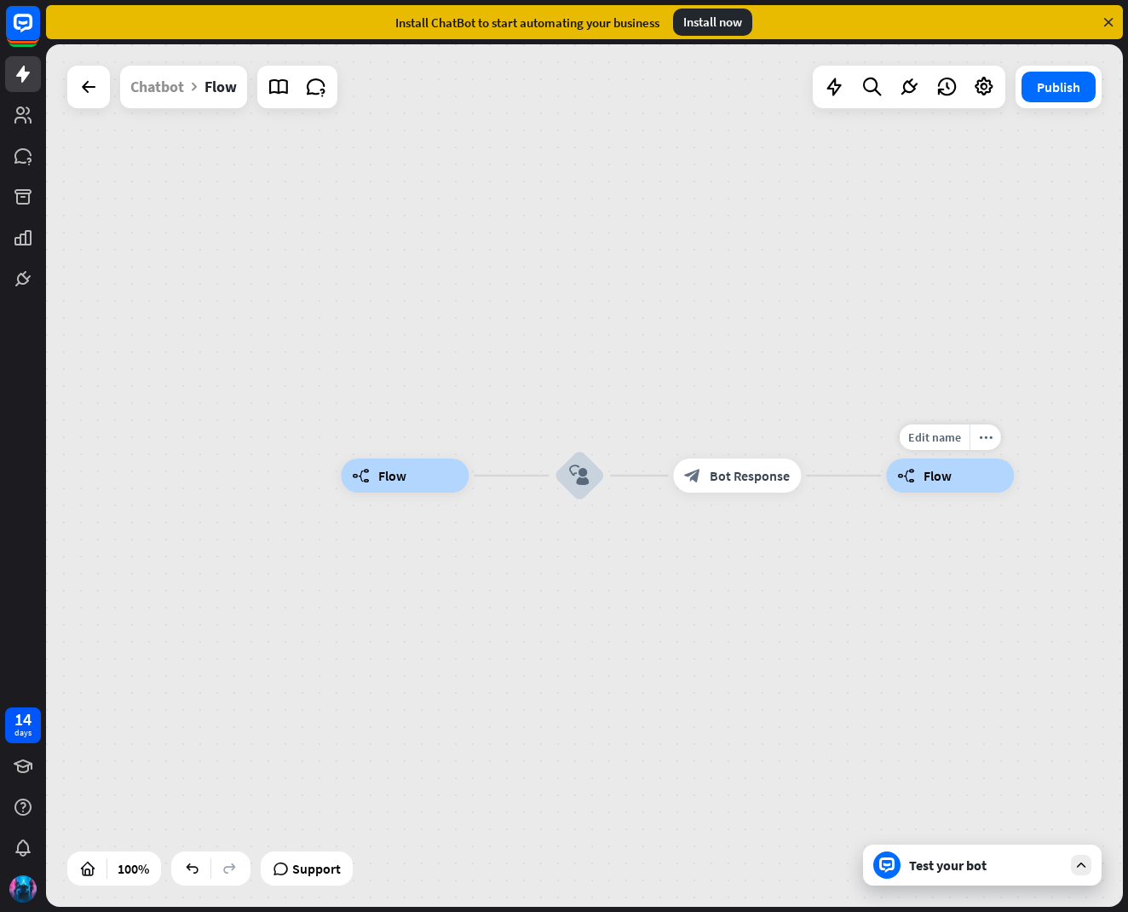
click at [896, 474] on div "builder_tree Flow" at bounding box center [950, 475] width 128 height 34
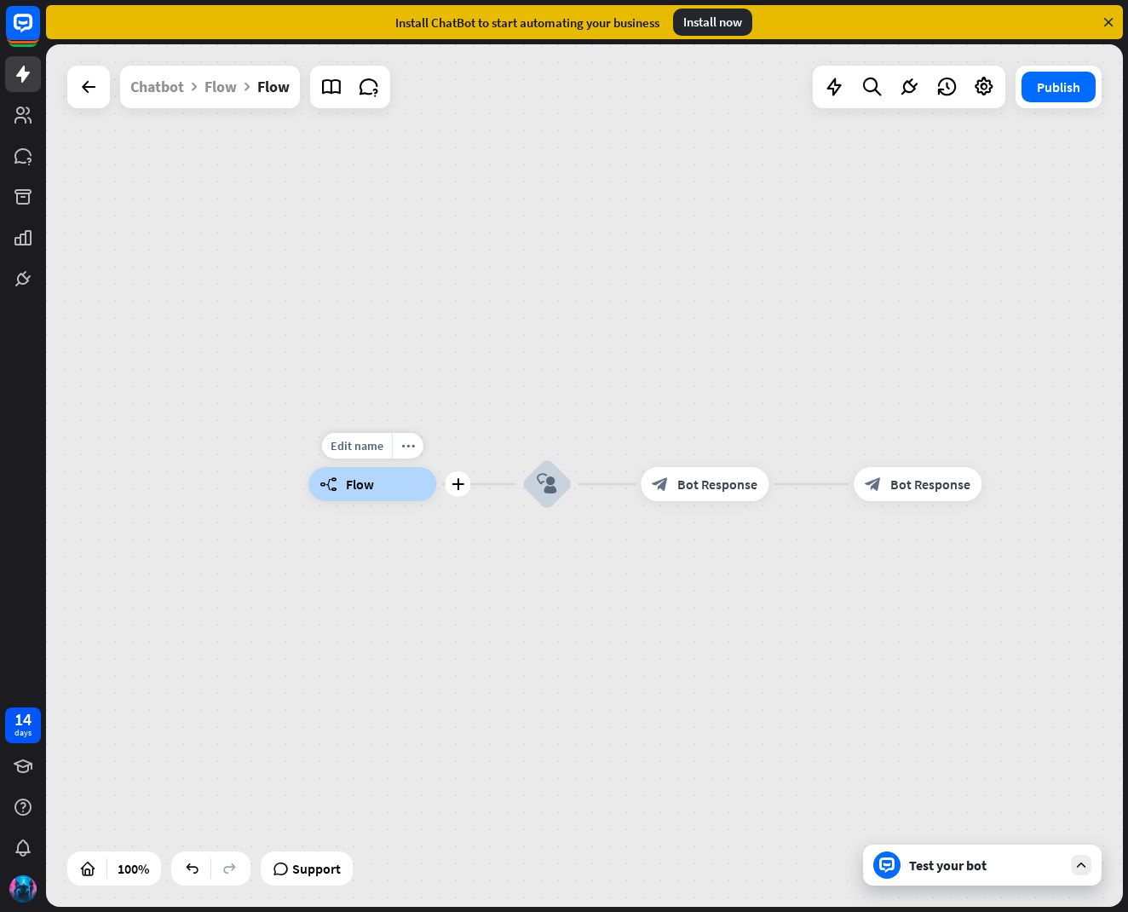
click at [343, 485] on div "builder_tree Flow" at bounding box center [372, 484] width 128 height 34
click at [222, 84] on div "Flow" at bounding box center [220, 87] width 32 height 43
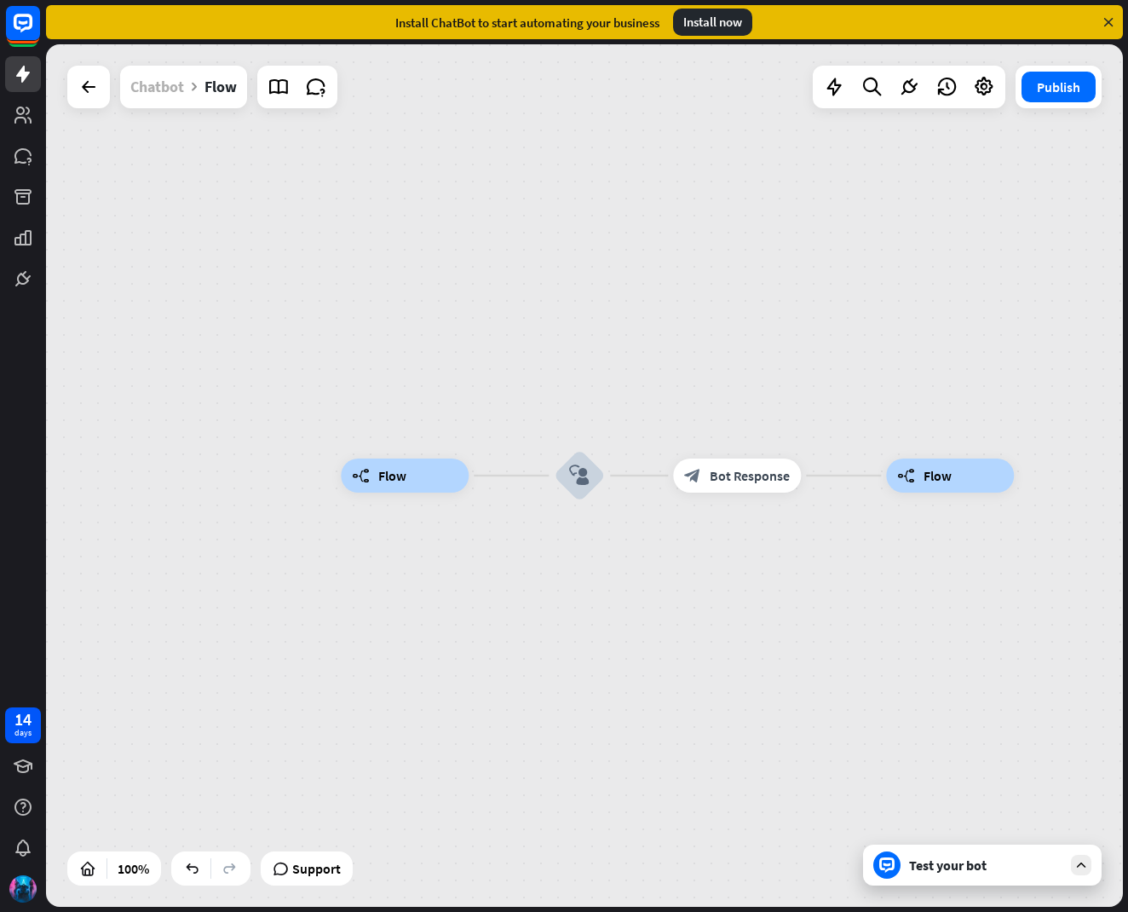
click at [163, 90] on div "Chatbot" at bounding box center [157, 87] width 54 height 43
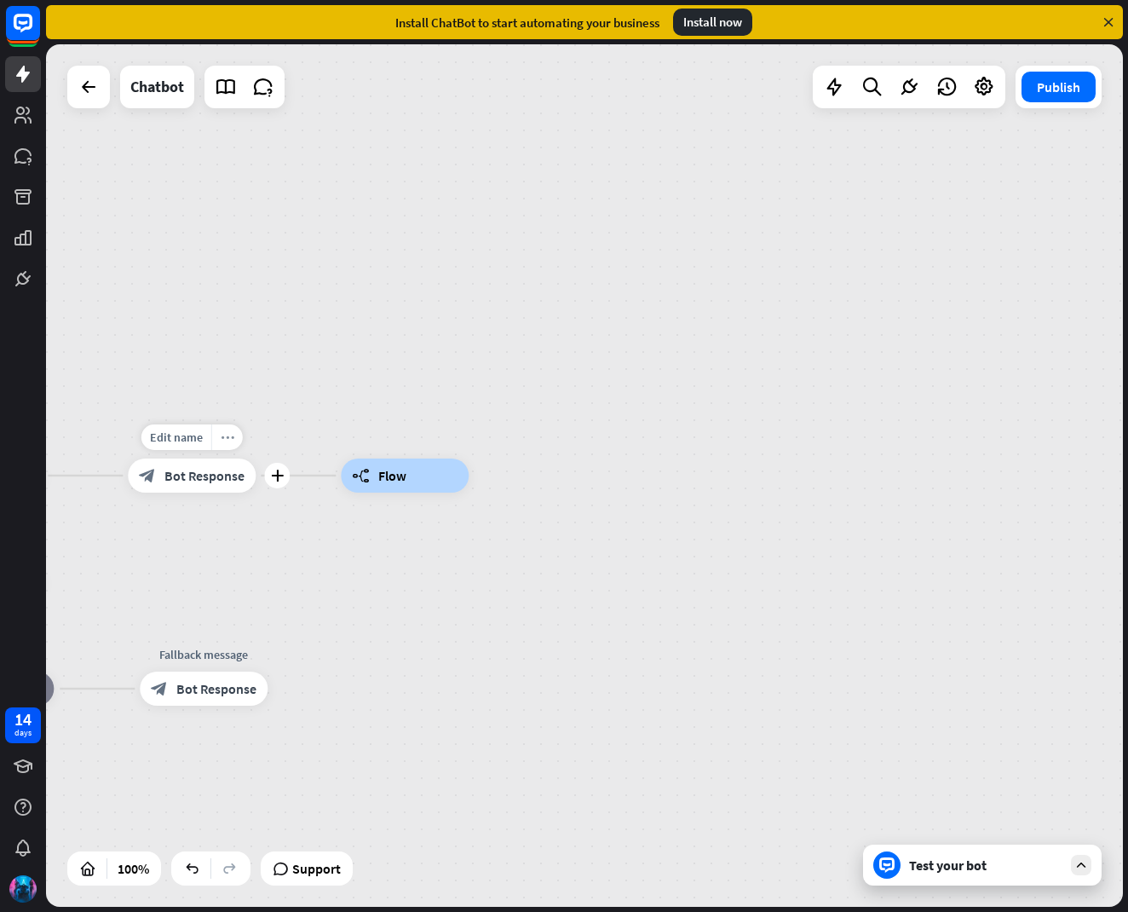
click at [225, 428] on div "more_horiz" at bounding box center [227, 437] width 32 height 26
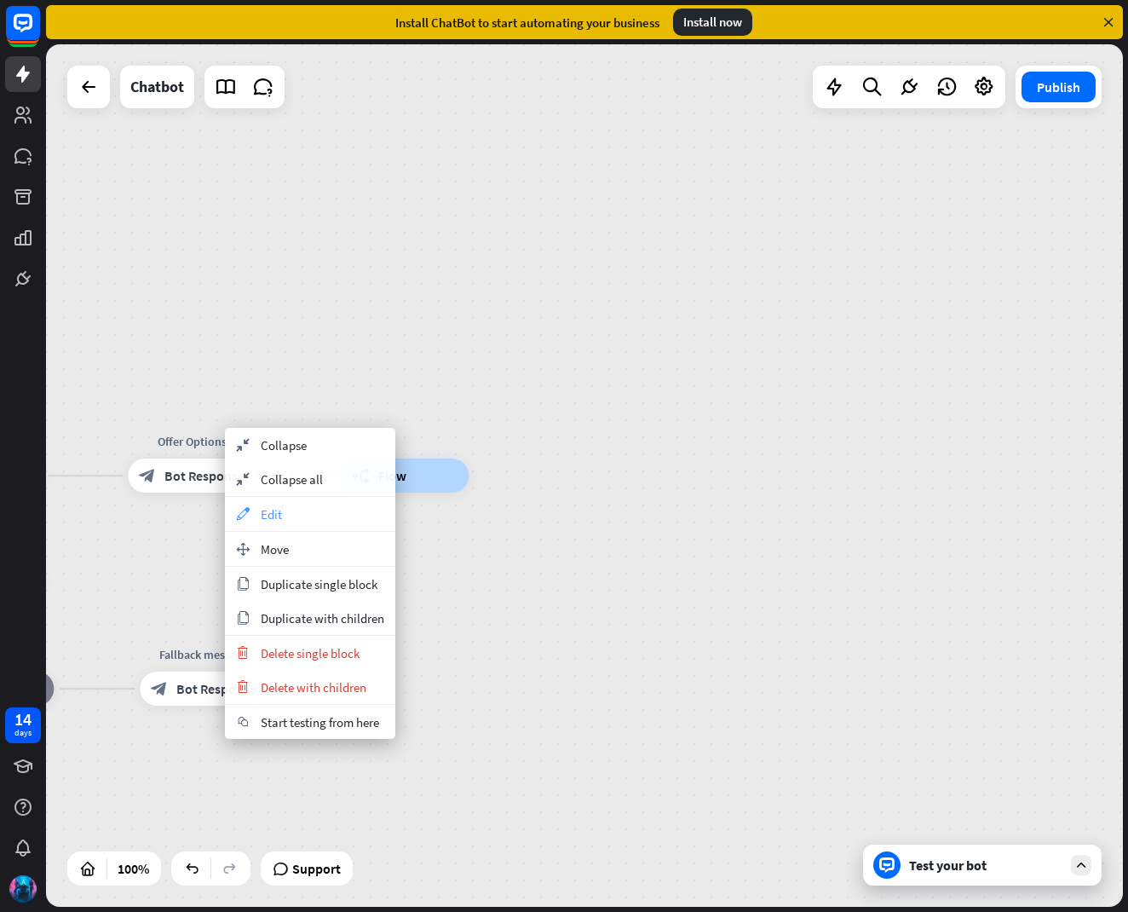
click at [291, 511] on div "appearance Edit" at bounding box center [310, 514] width 170 height 34
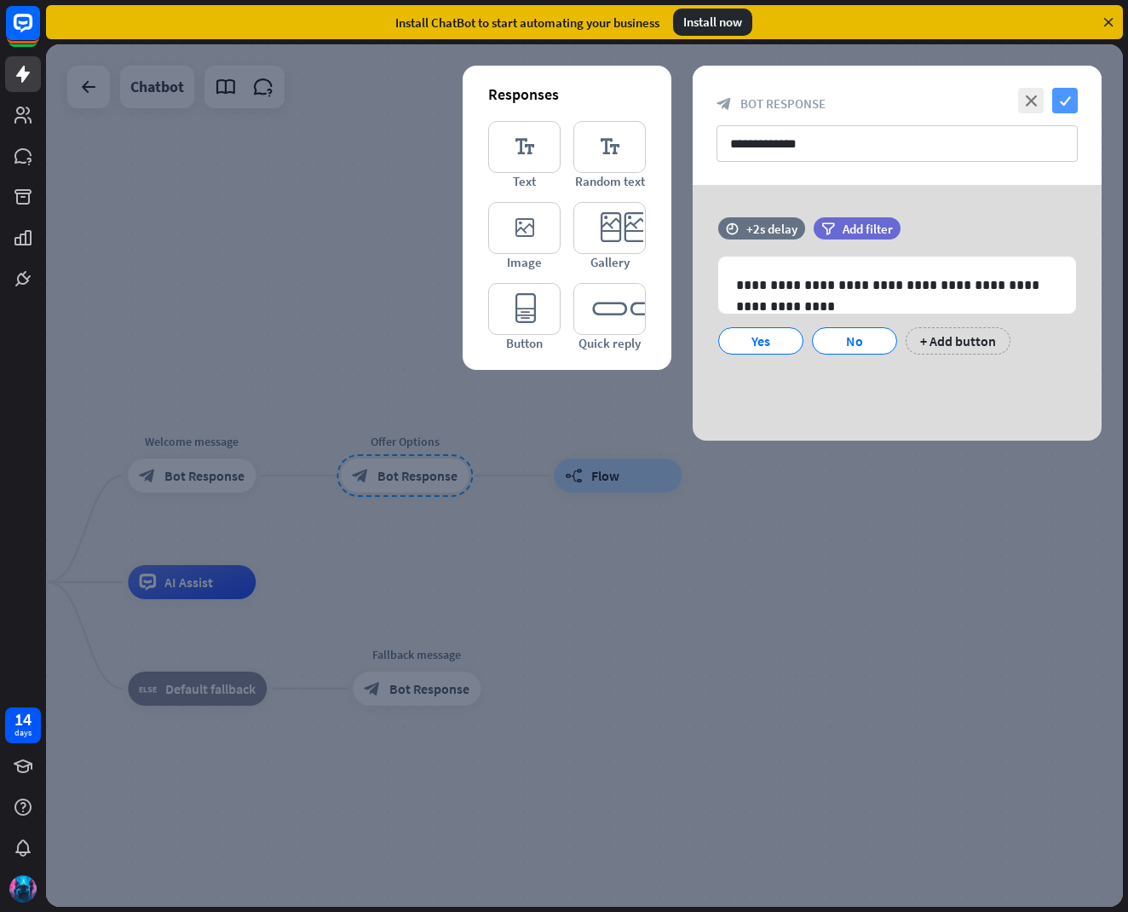
click at [1054, 97] on icon "check" at bounding box center [1065, 101] width 26 height 26
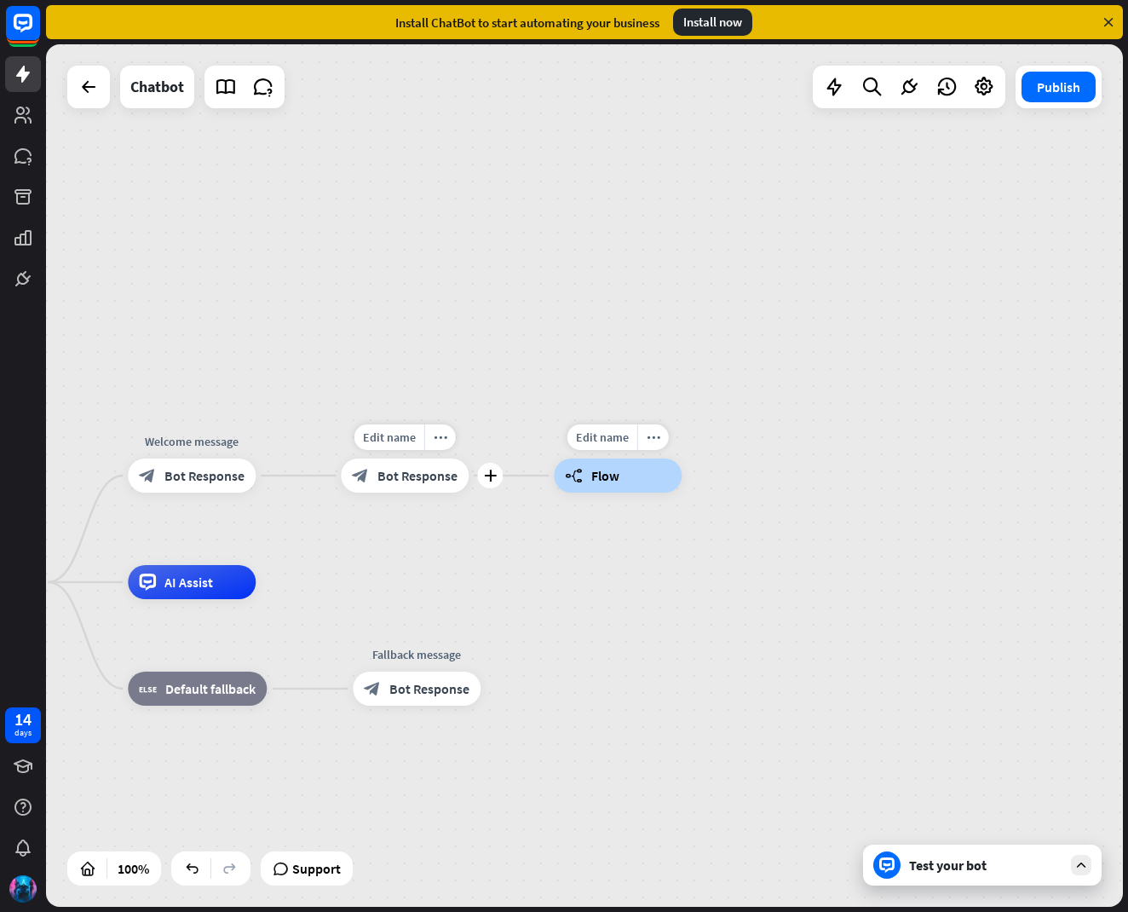
click at [597, 486] on div "builder_tree Flow" at bounding box center [618, 475] width 128 height 34
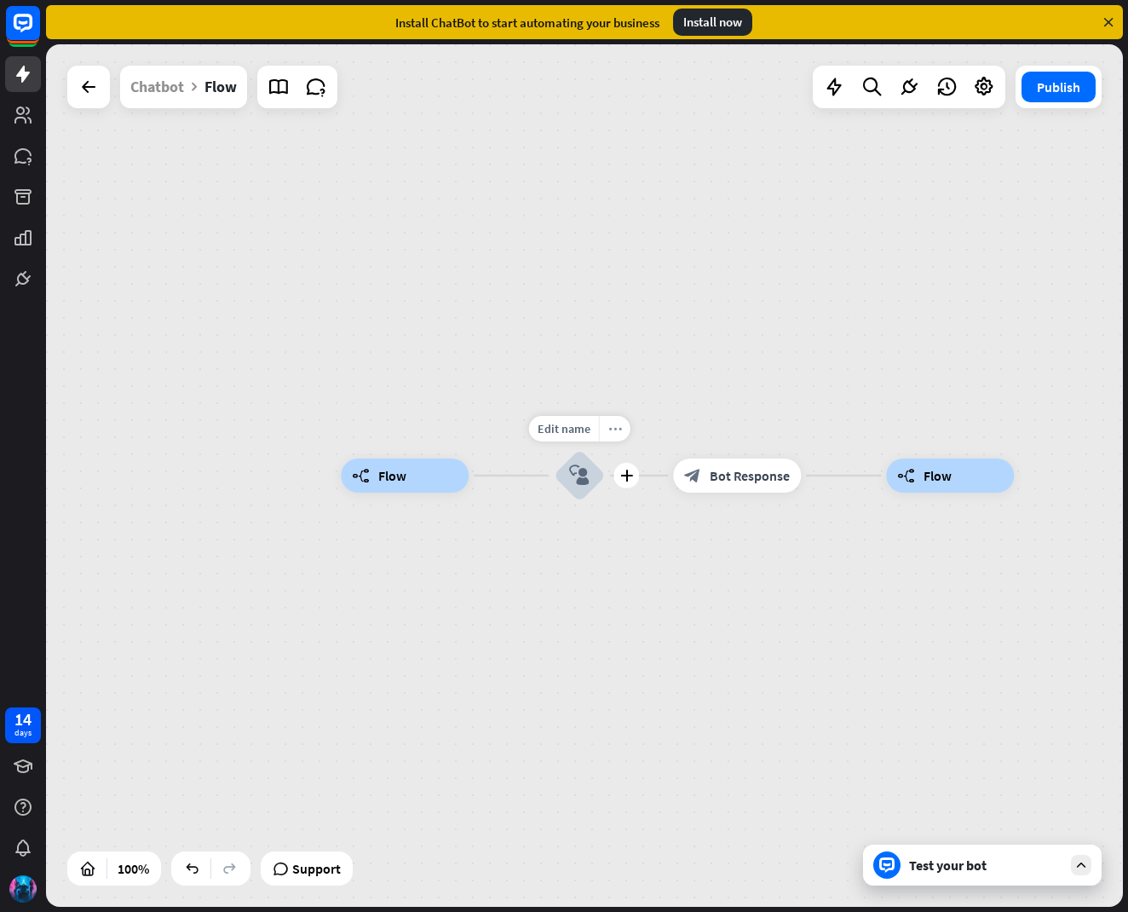
click at [613, 434] on icon "more_horiz" at bounding box center [615, 429] width 14 height 13
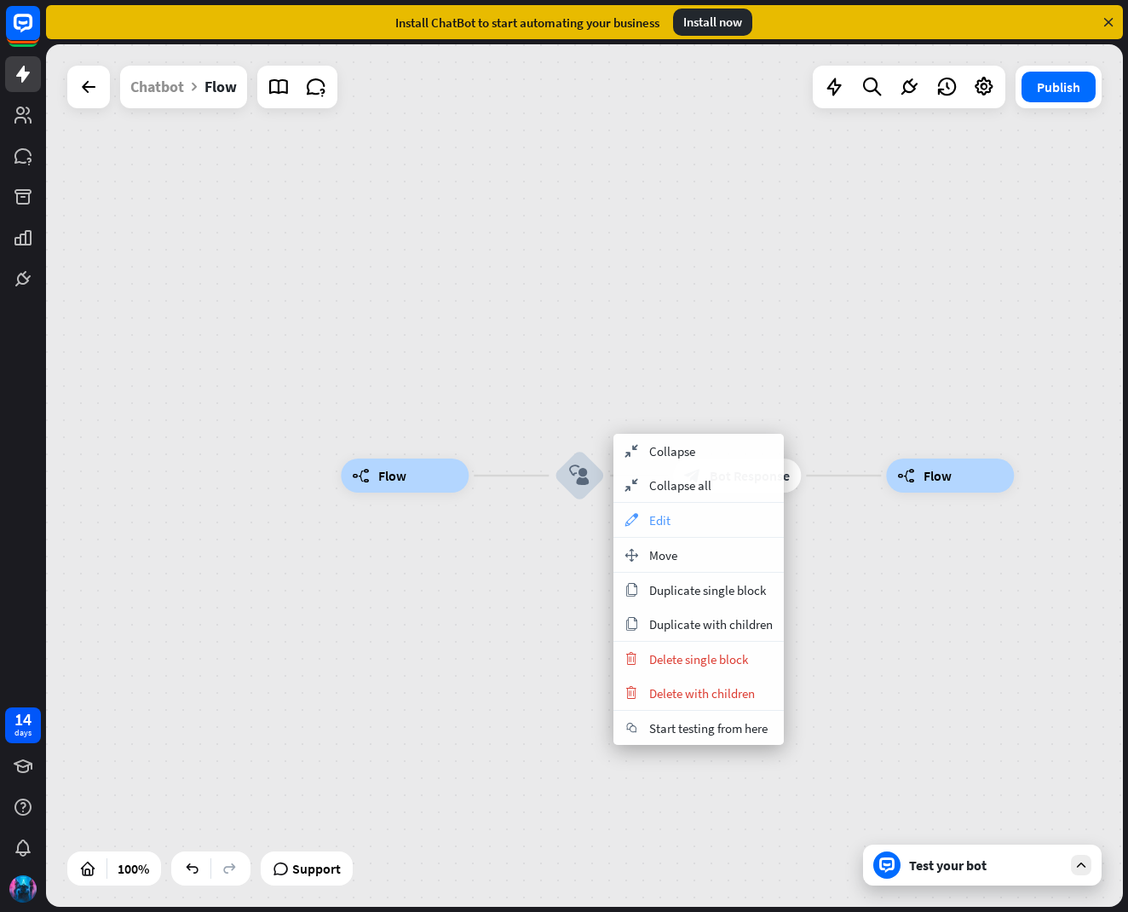
click at [657, 525] on span "Edit" at bounding box center [659, 520] width 21 height 16
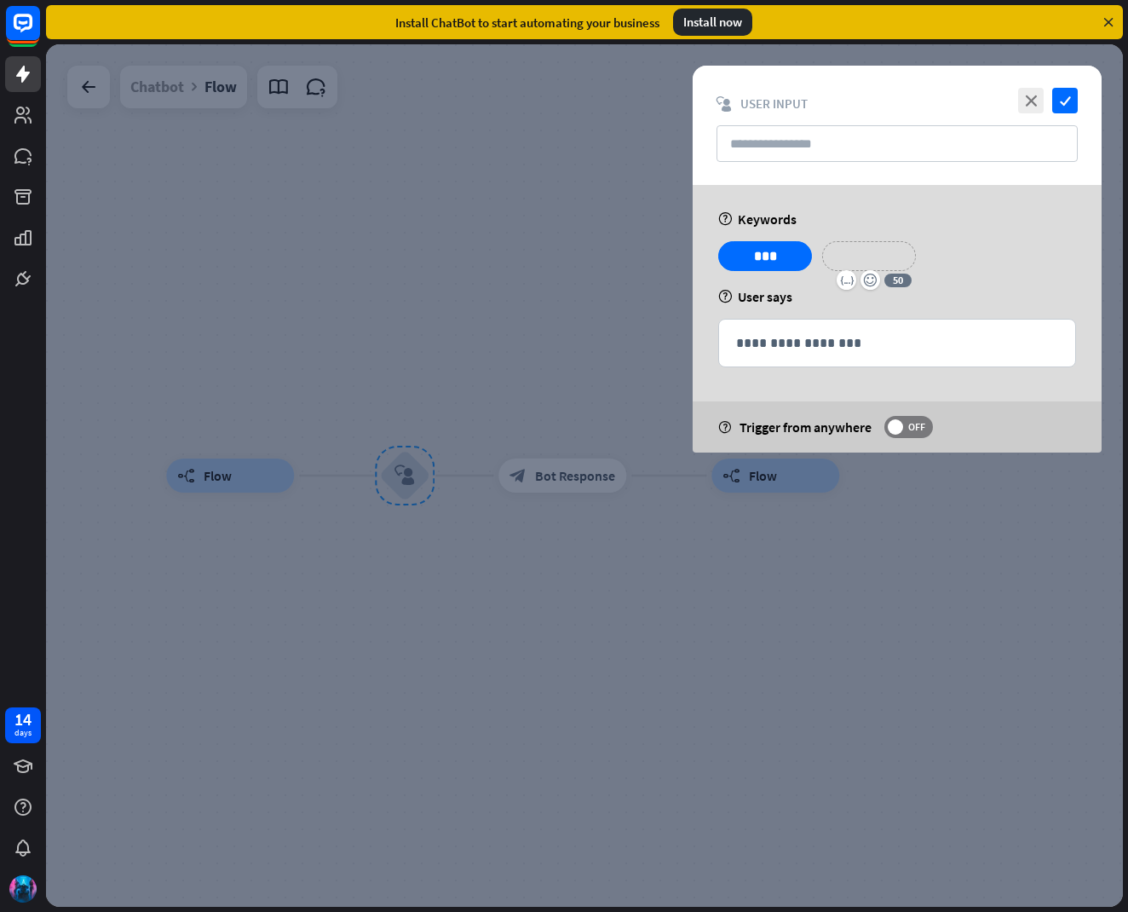
click at [896, 249] on p "**********" at bounding box center [869, 255] width 68 height 21
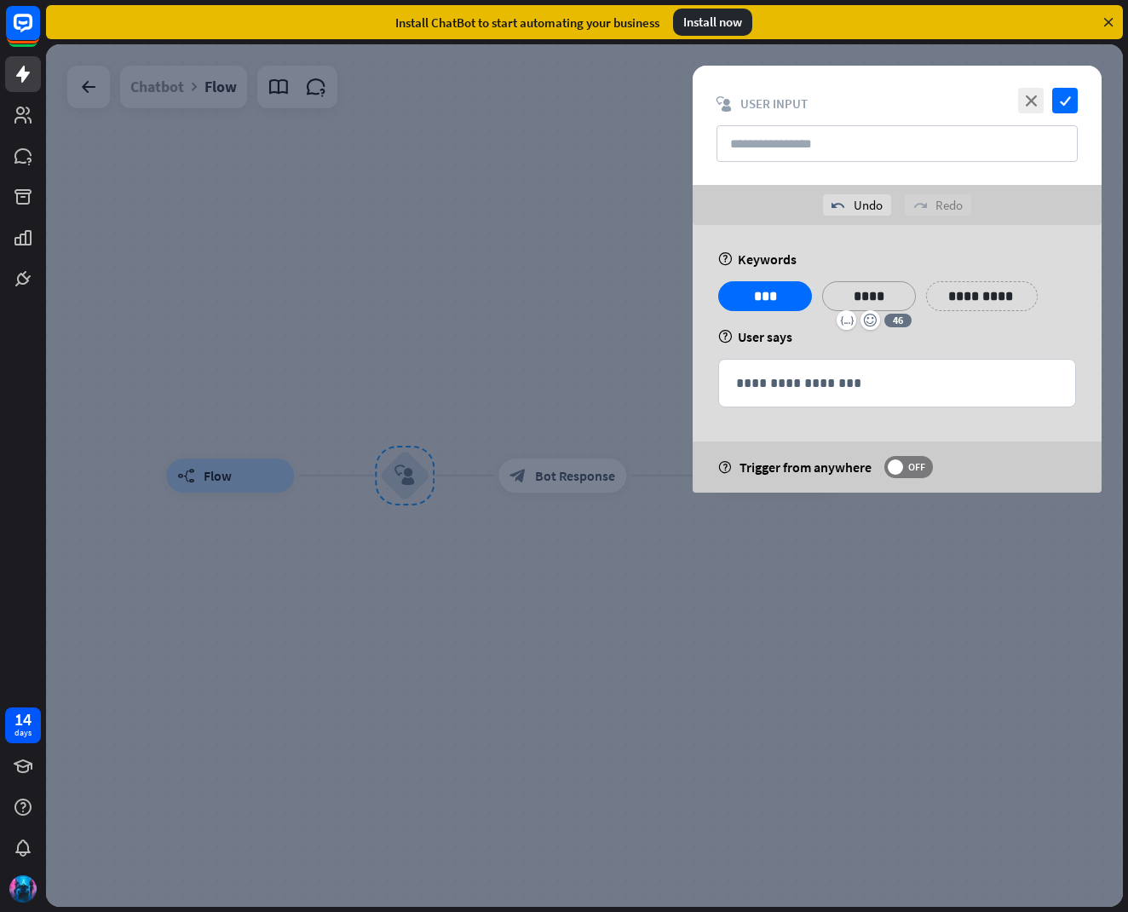
click at [966, 299] on p "**********" at bounding box center [982, 295] width 86 height 21
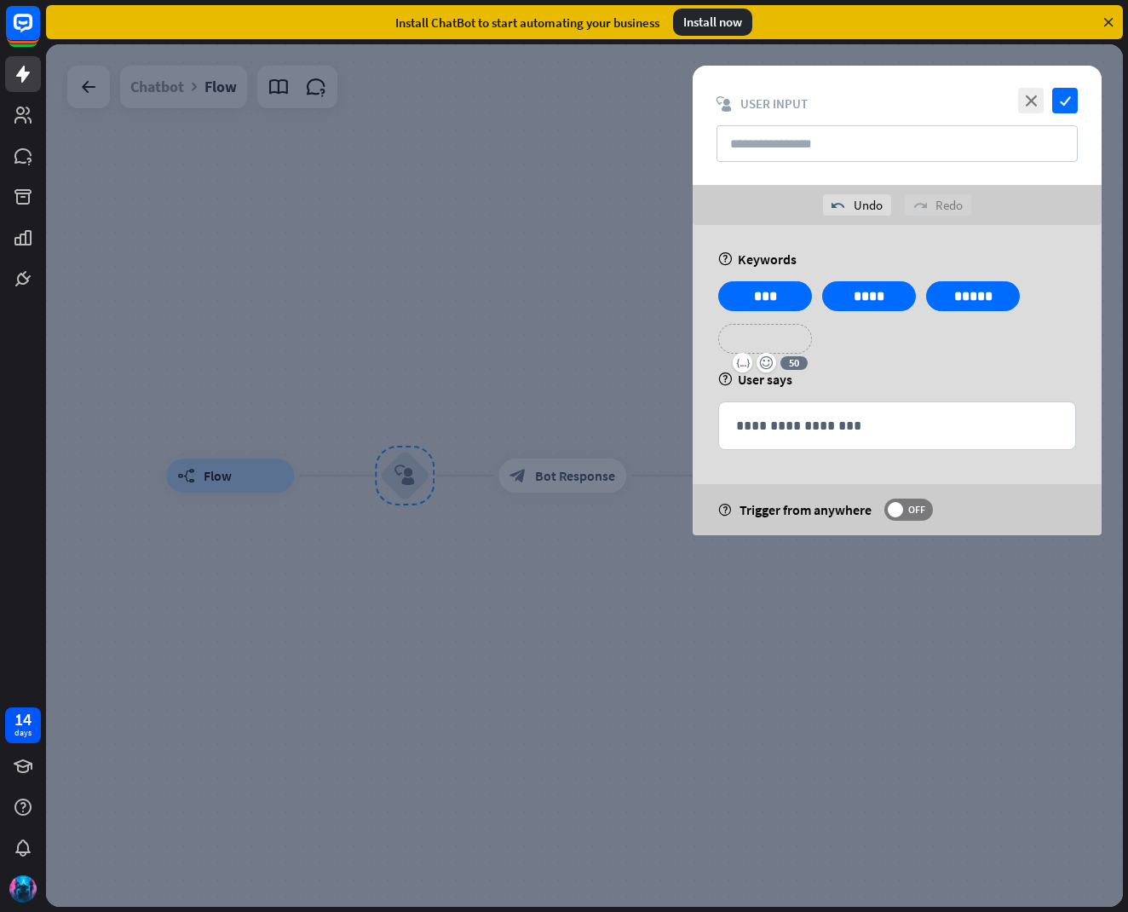
click at [768, 337] on p "**********" at bounding box center [765, 338] width 68 height 21
click at [875, 341] on p "**********" at bounding box center [878, 338] width 86 height 21
click at [1075, 95] on icon "check" at bounding box center [1065, 101] width 26 height 26
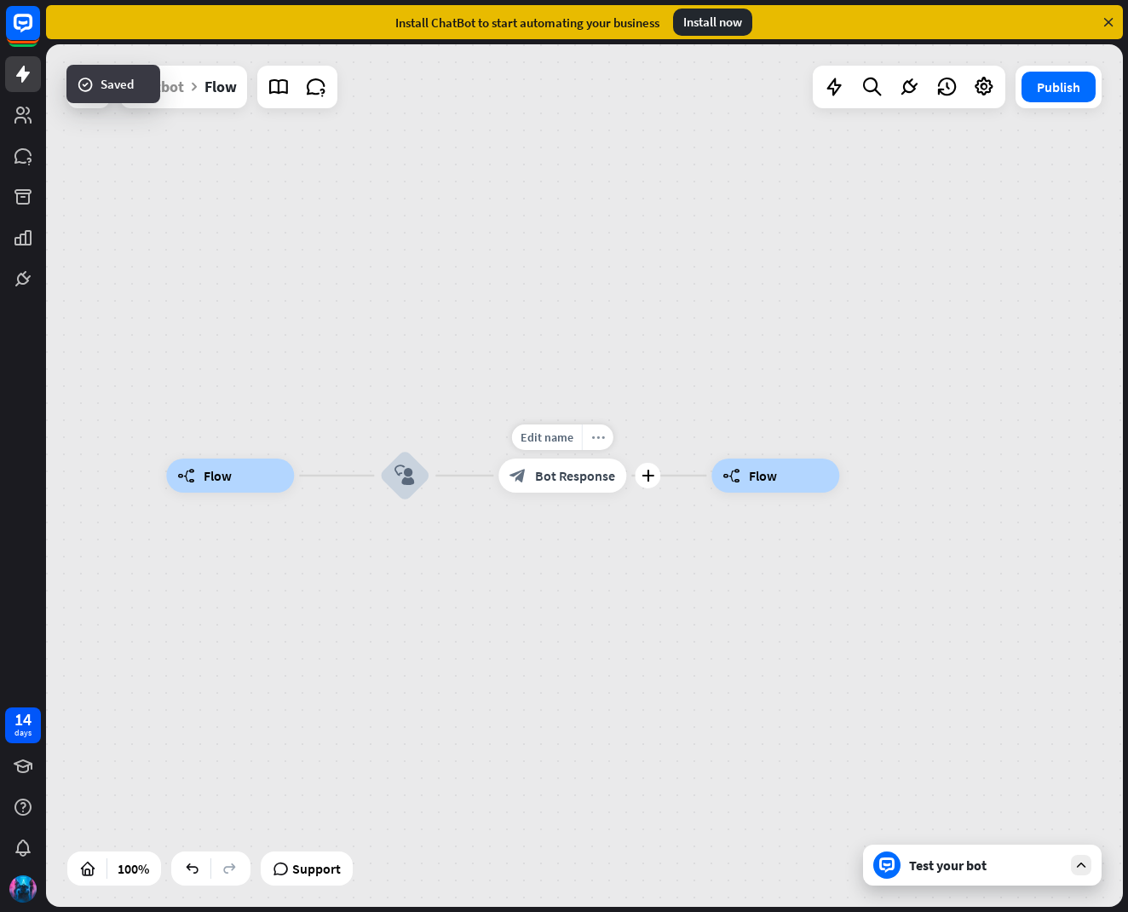
click at [593, 440] on icon "more_horiz" at bounding box center [598, 437] width 14 height 13
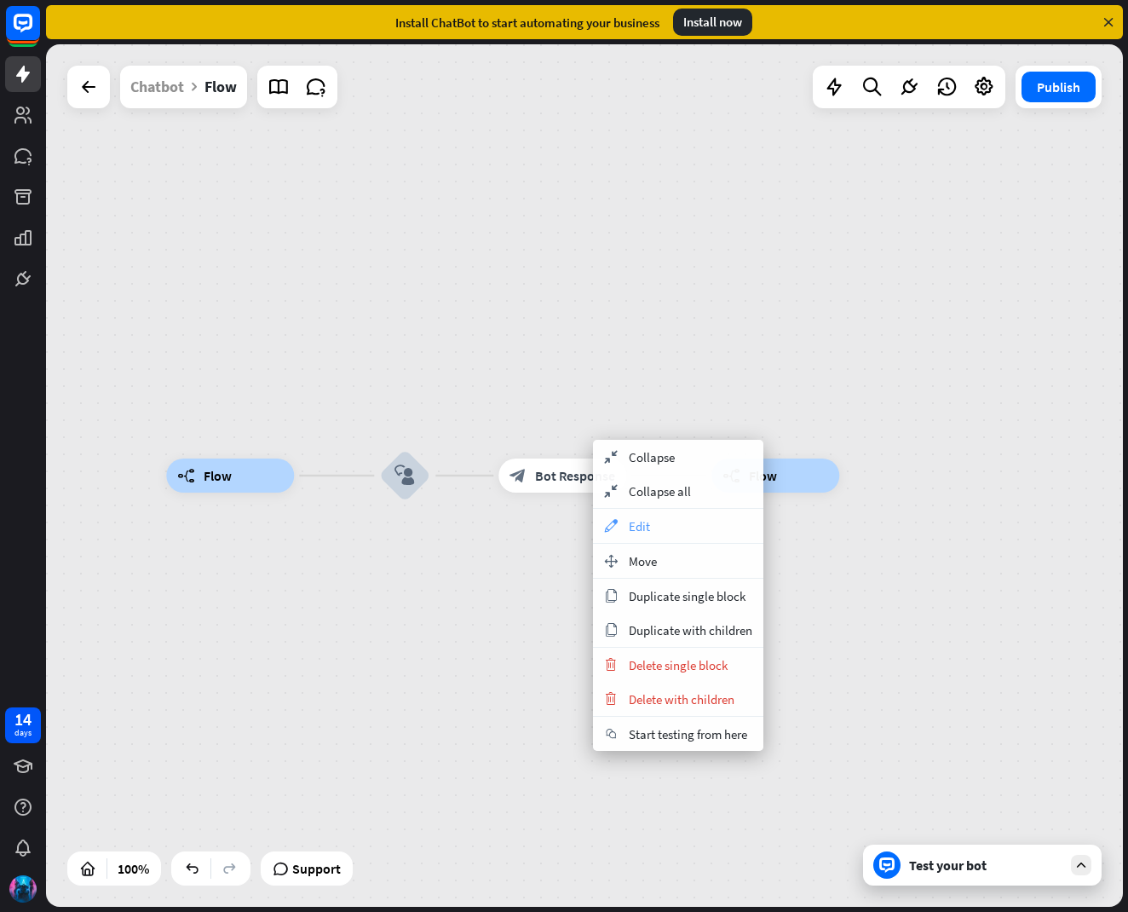
click at [633, 527] on span "Edit" at bounding box center [639, 526] width 21 height 16
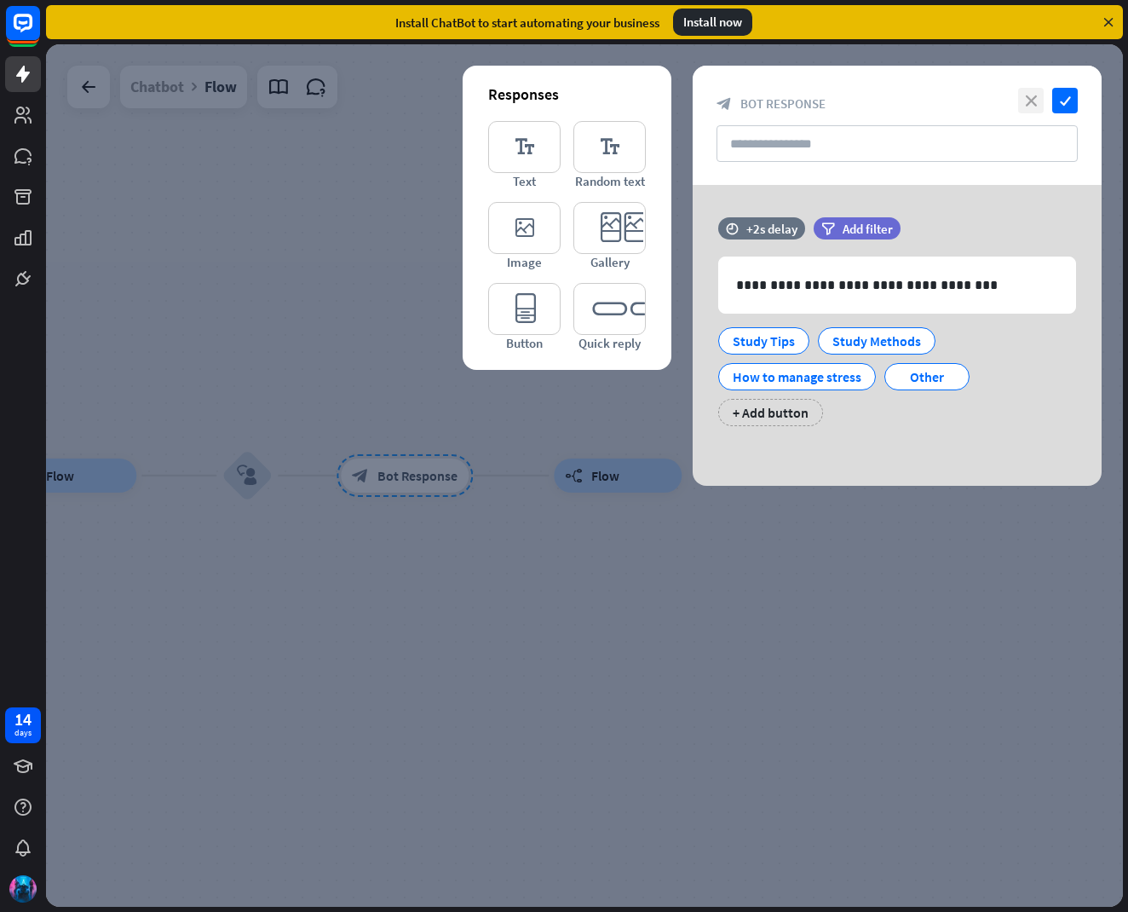
click at [1028, 99] on icon "close" at bounding box center [1031, 101] width 26 height 26
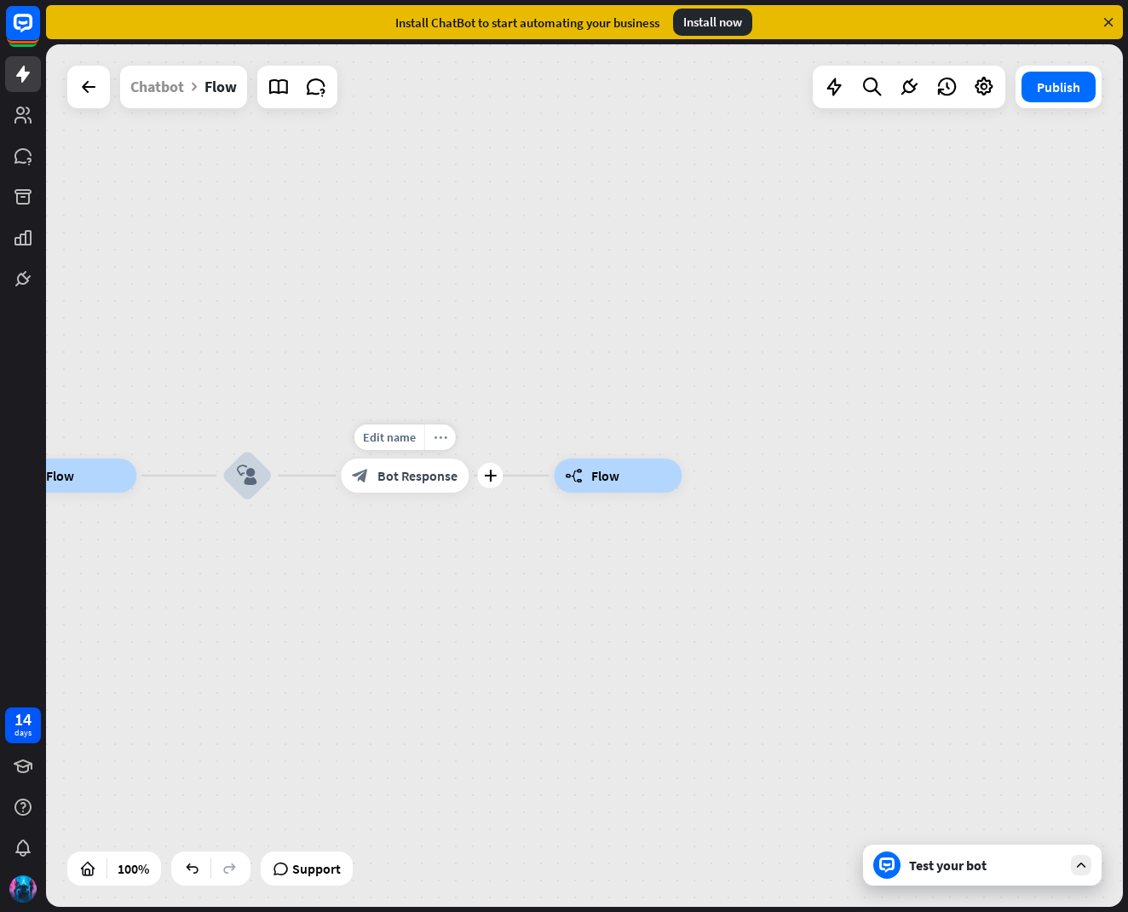
click at [435, 433] on icon "more_horiz" at bounding box center [441, 437] width 14 height 13
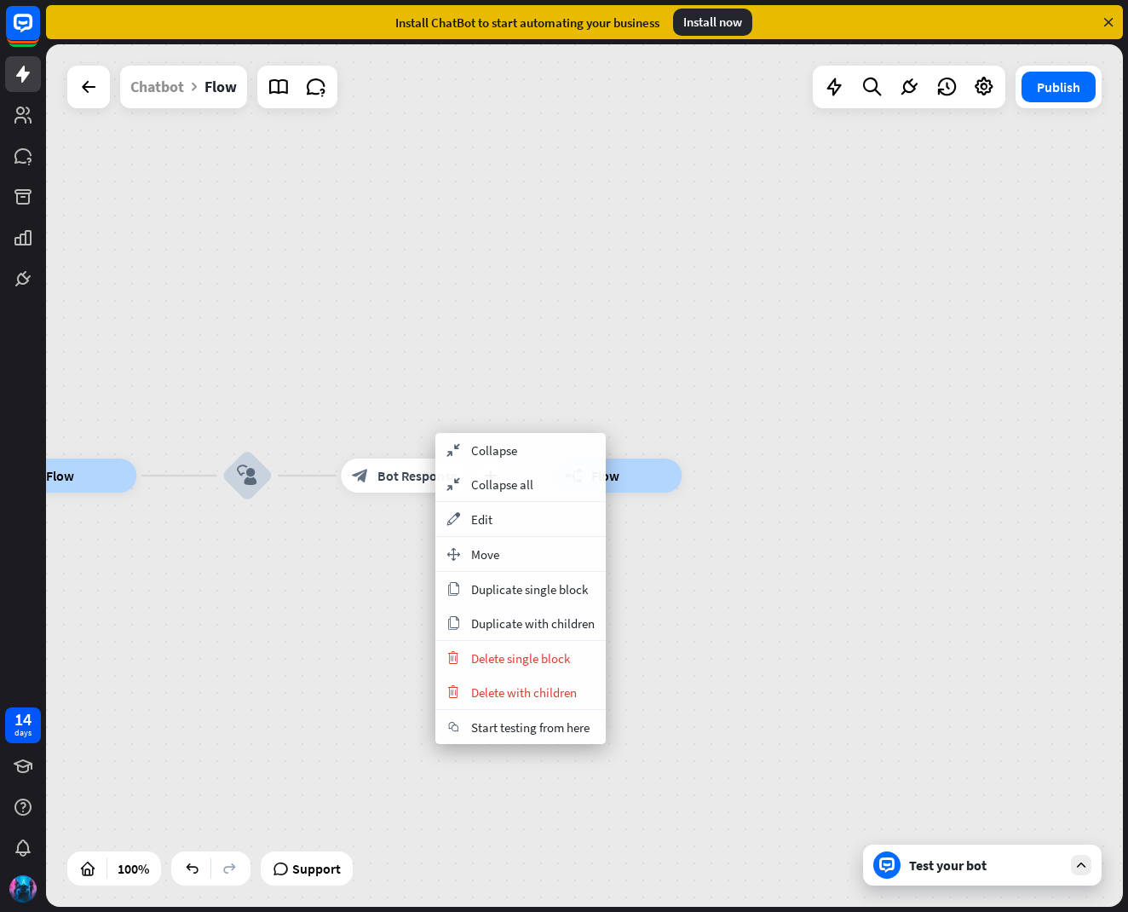
drag, startPoint x: 762, startPoint y: 574, endPoint x: 736, endPoint y: 561, distance: 29.3
click at [757, 573] on div "builder_tree Flow block_user_input plus block_bot_response Bot Response Edit na…" at bounding box center [547, 906] width 1077 height 862
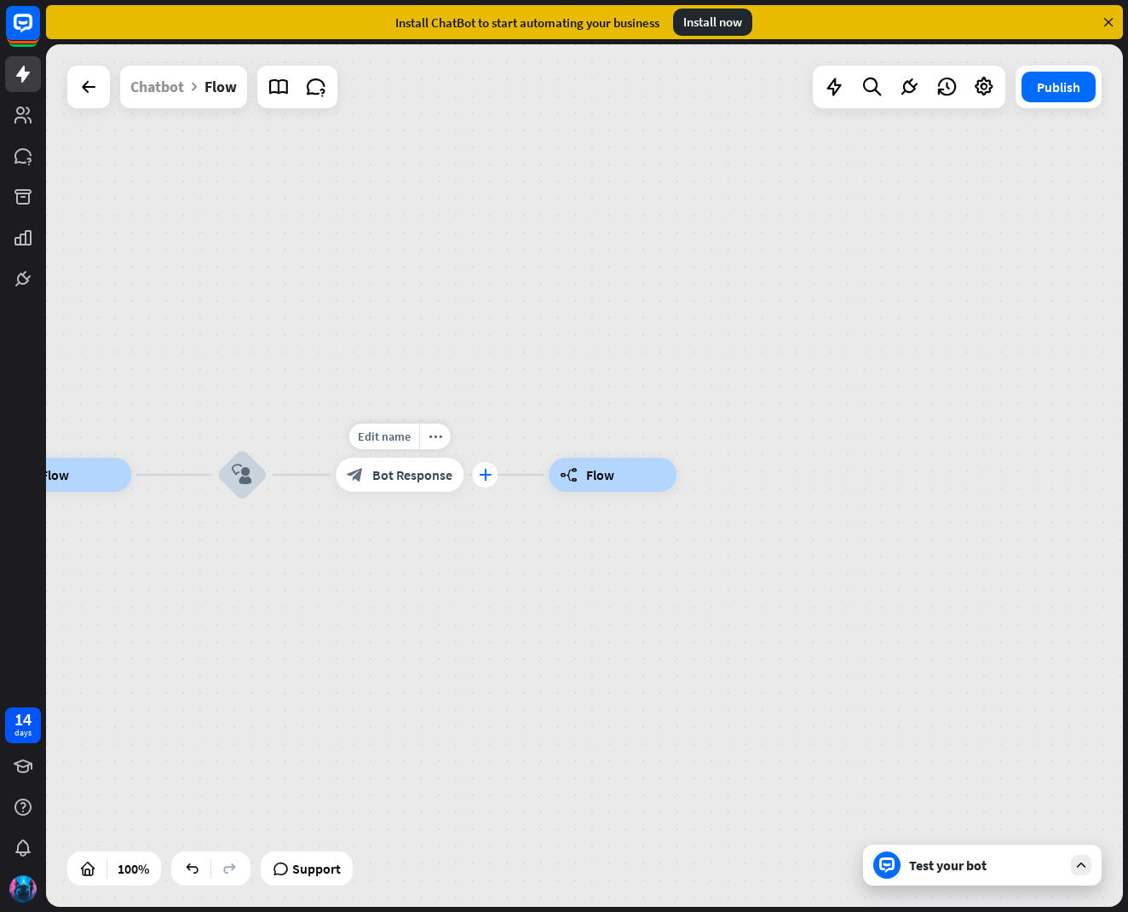
click at [486, 480] on div "plus" at bounding box center [485, 475] width 26 height 26
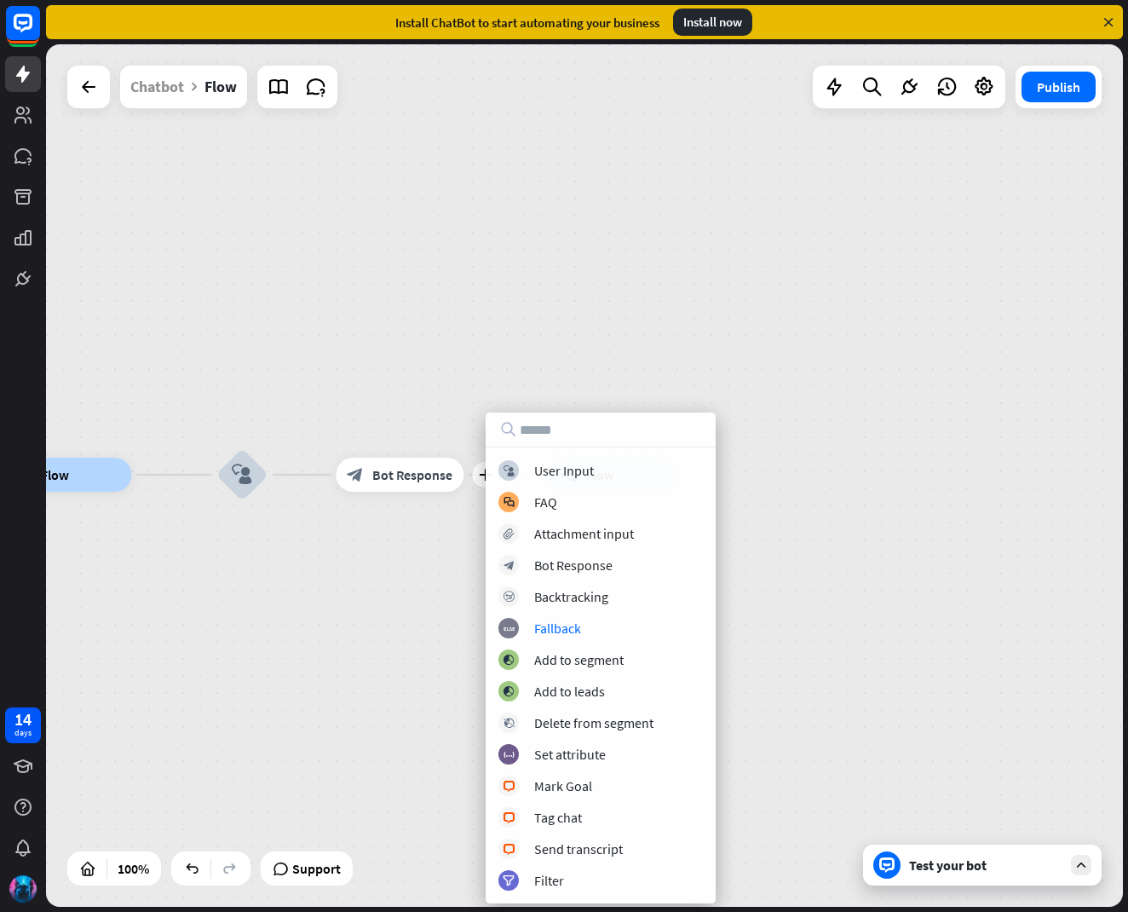
click at [434, 593] on div "builder_tree Flow block_user_input plus block_bot_response Bot Response builder…" at bounding box center [541, 906] width 1077 height 862
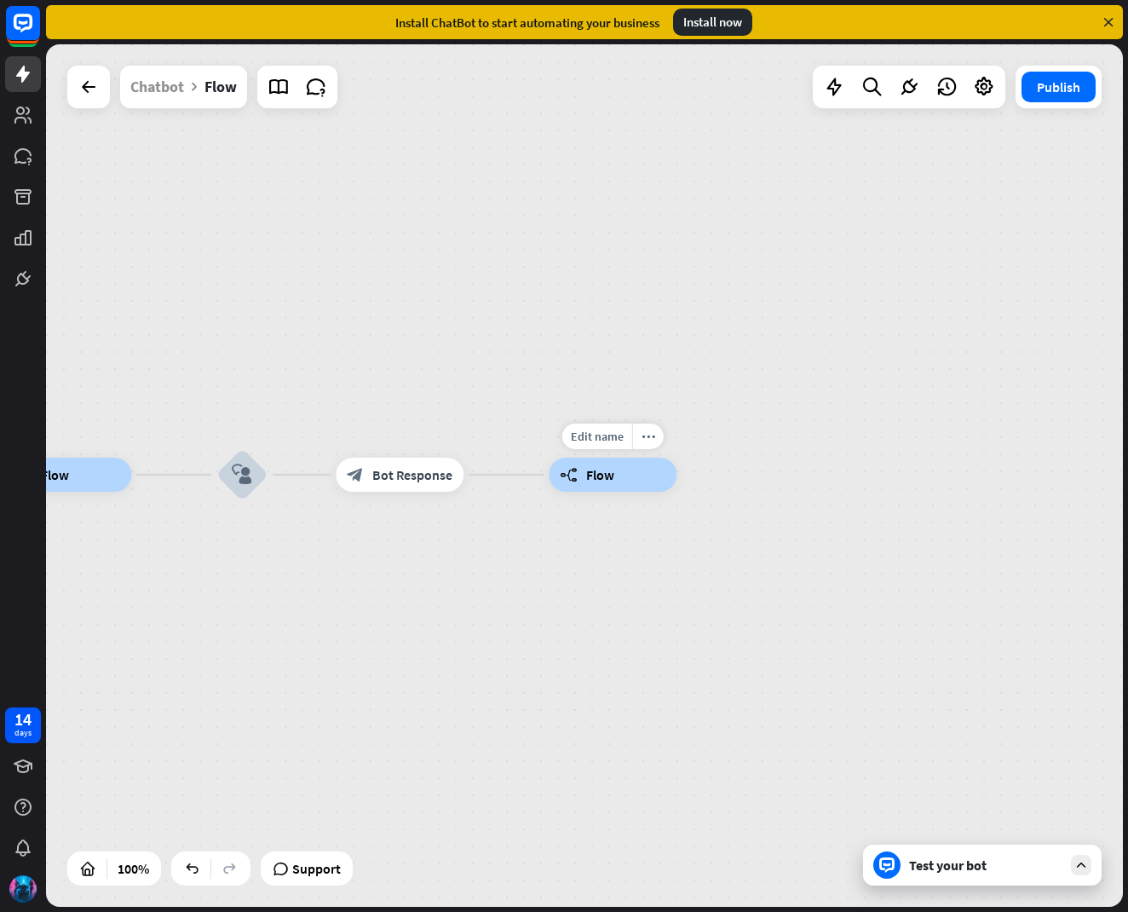
click at [603, 475] on span "Flow" at bounding box center [600, 474] width 28 height 17
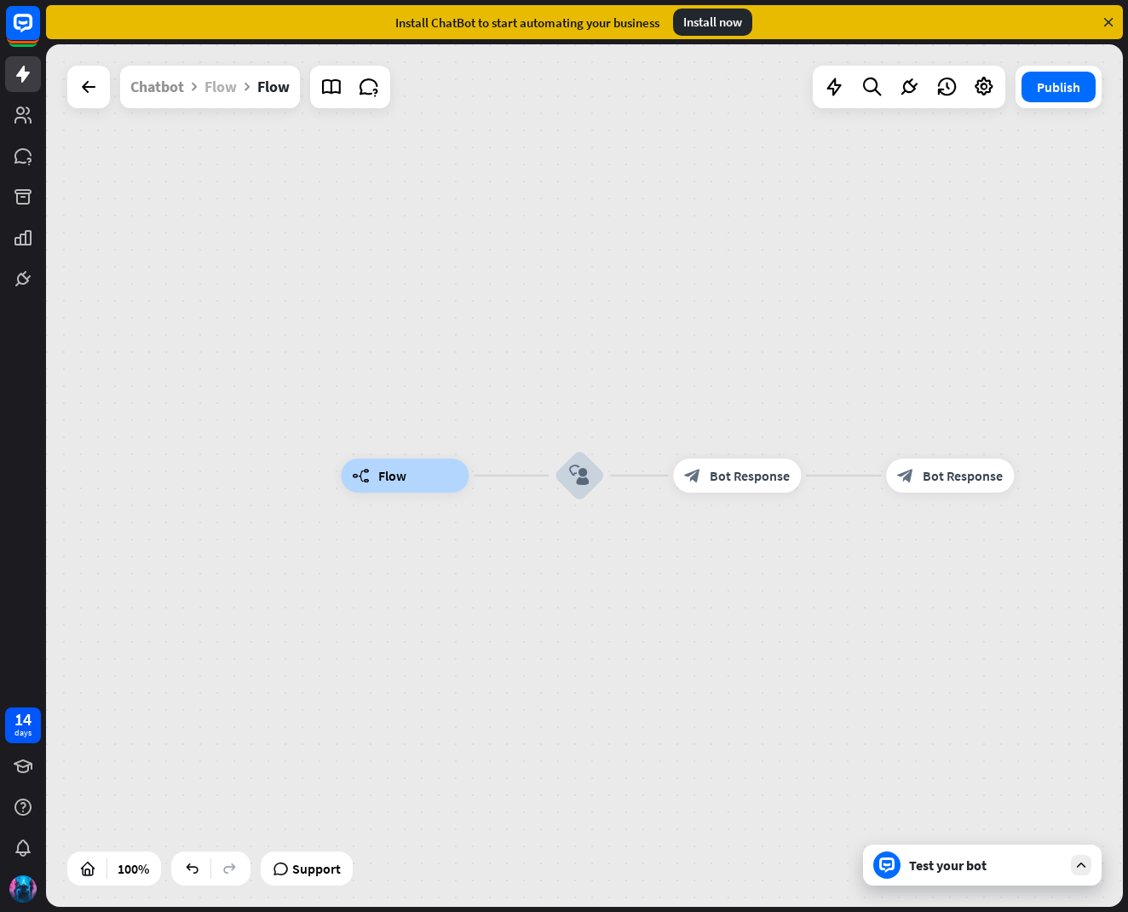
click at [222, 89] on div "Flow" at bounding box center [220, 87] width 32 height 43
click at [819, 477] on icon "plus" at bounding box center [822, 475] width 13 height 12
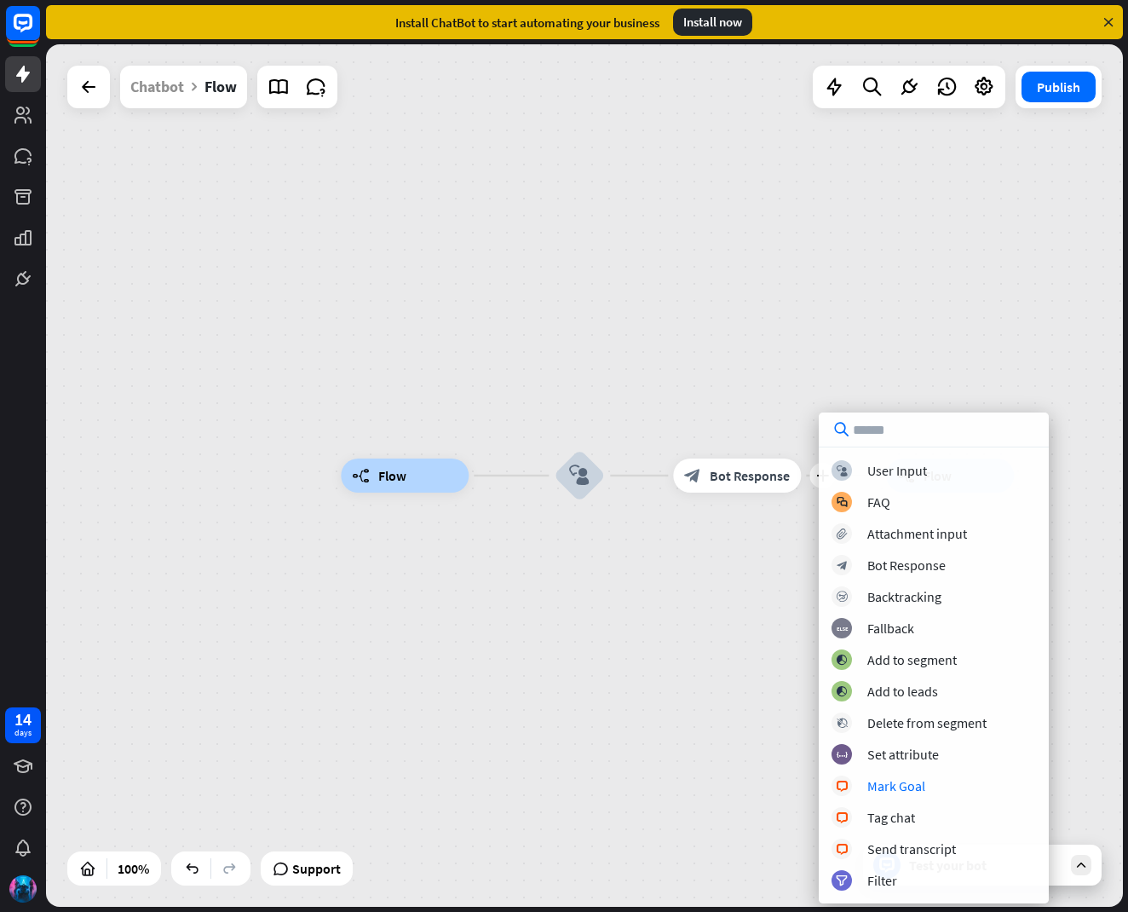
click at [740, 631] on div "builder_tree Flow block_user_input plus block_bot_response Bot Response builder…" at bounding box center [879, 906] width 1077 height 862
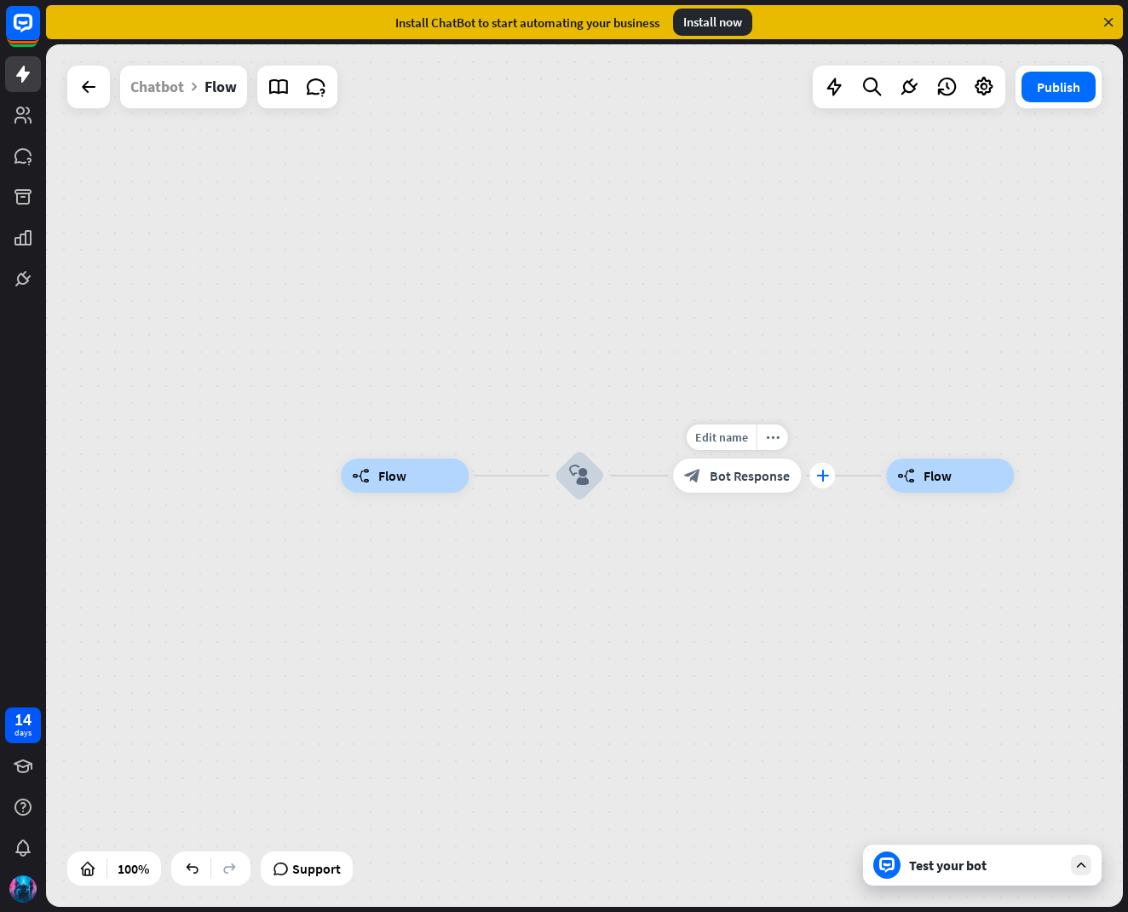
click at [819, 486] on div "plus" at bounding box center [822, 476] width 26 height 26
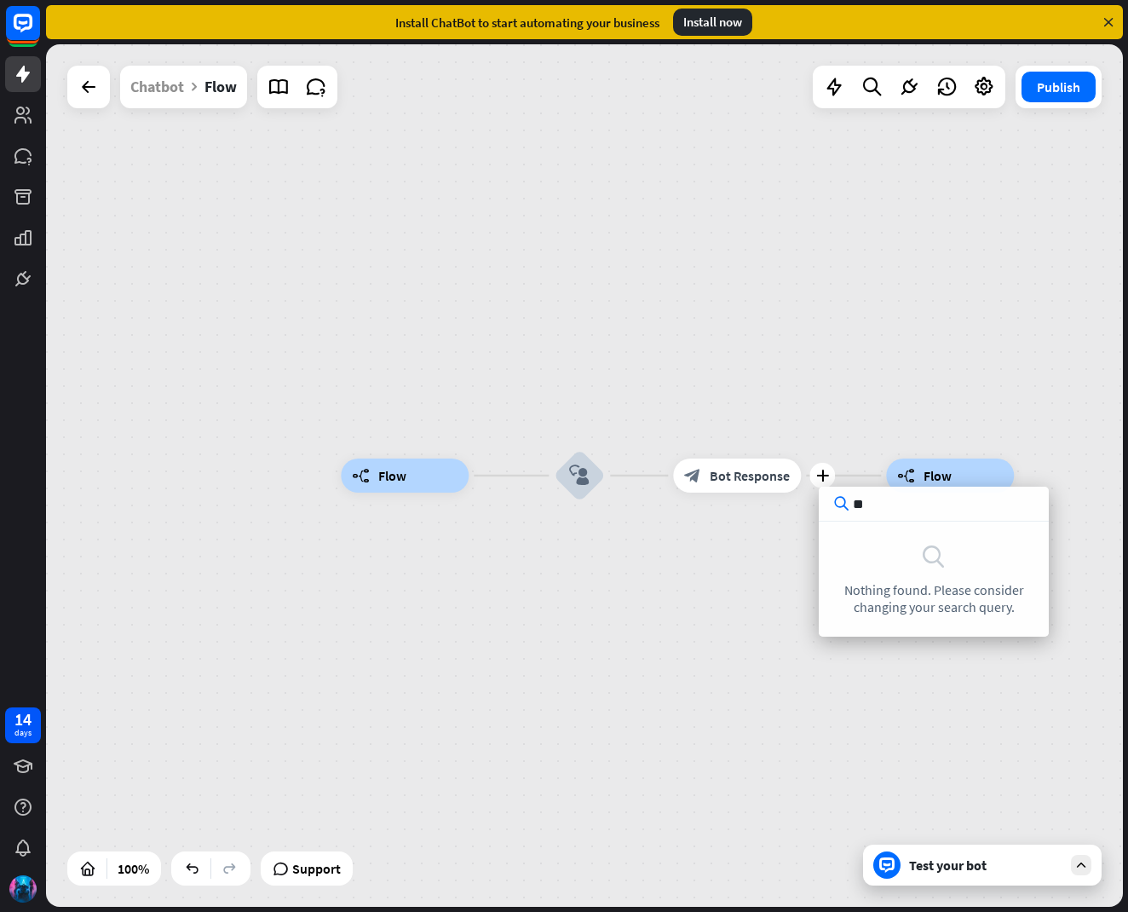
type input "*"
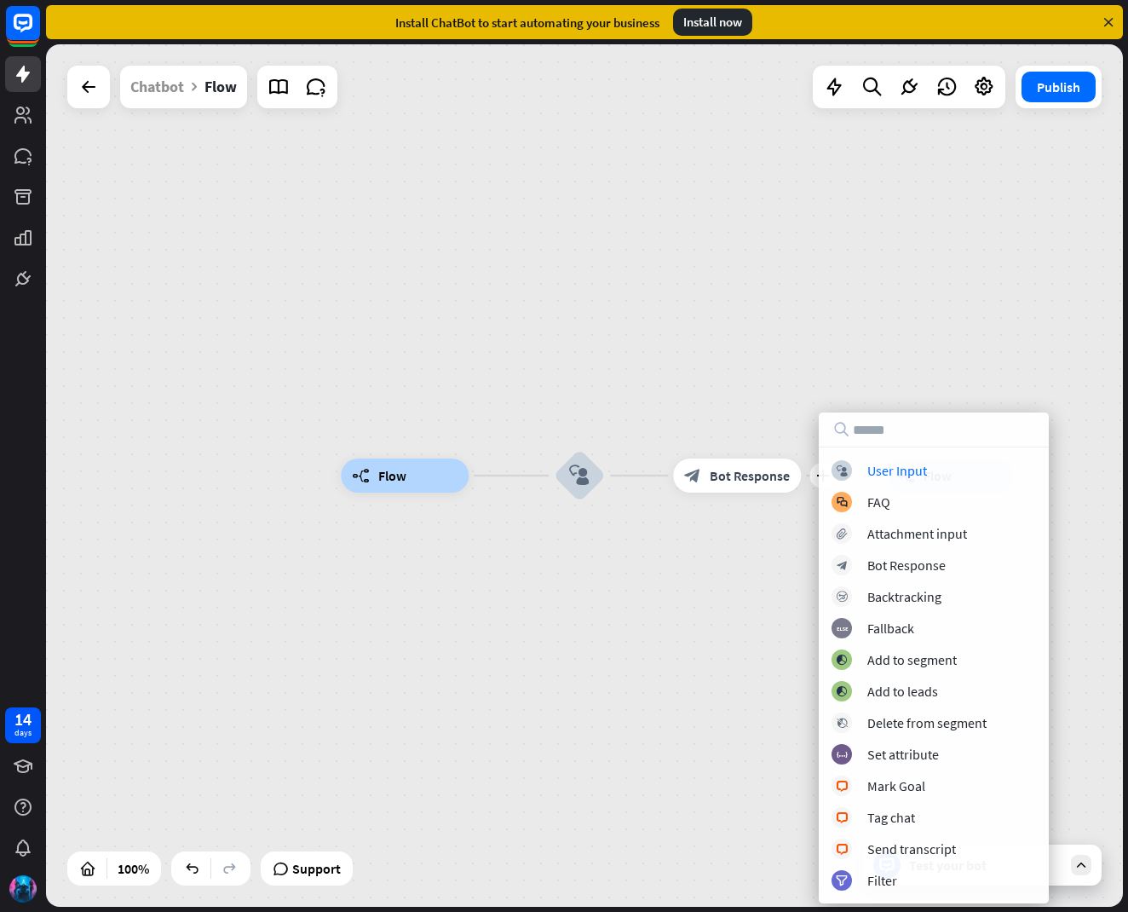
click at [775, 287] on div "builder_tree Flow block_user_input plus block_bot_response Bot Response builder…" at bounding box center [584, 475] width 1077 height 862
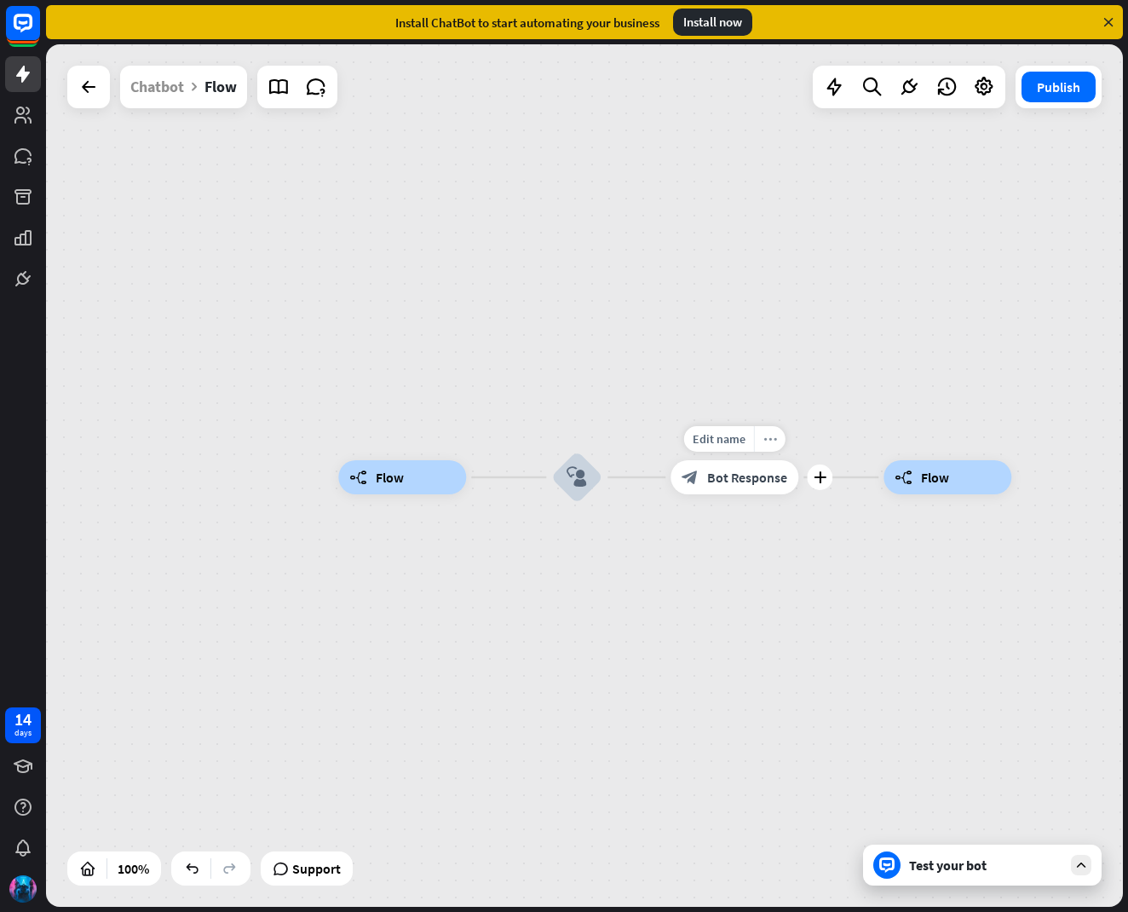
click at [771, 430] on div "more_horiz" at bounding box center [770, 439] width 32 height 26
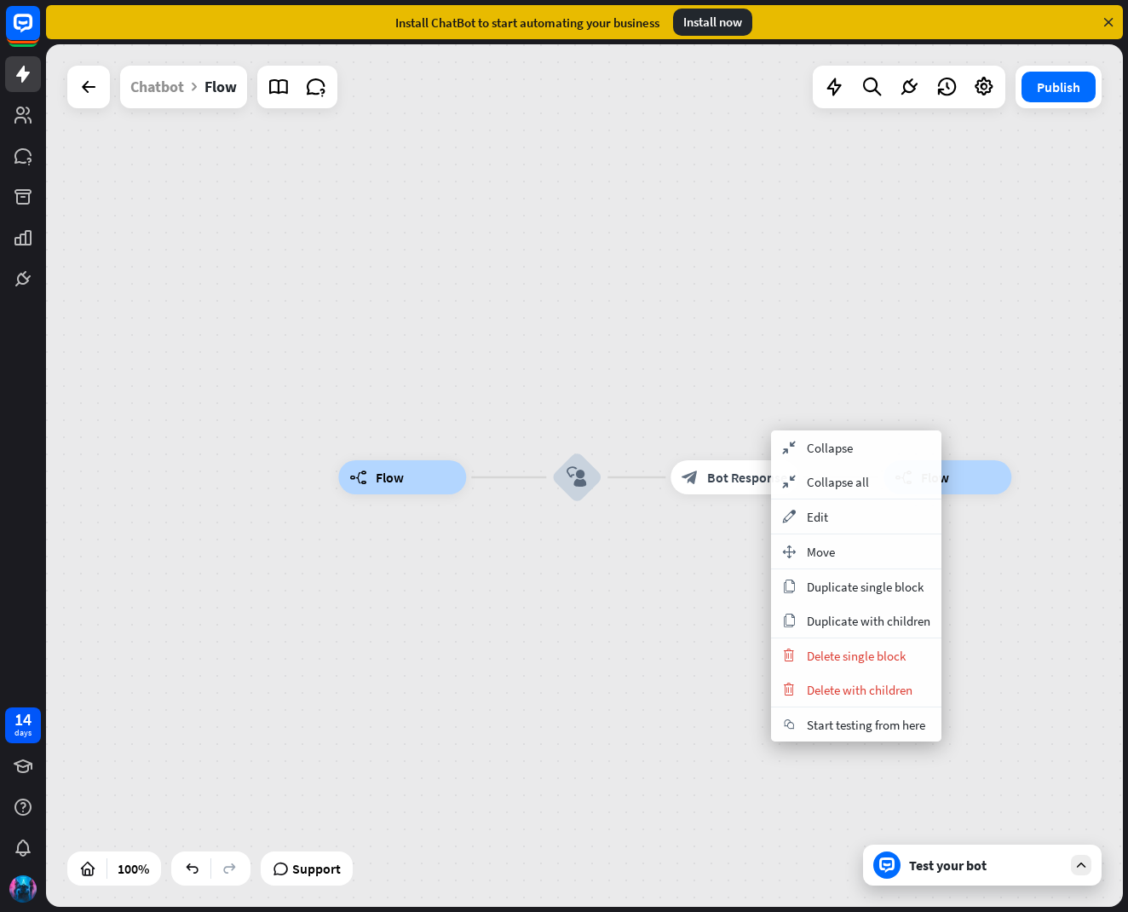
click at [968, 422] on div "builder_tree Flow block_user_input block_bot_response Bot Response builder_tree…" at bounding box center [584, 475] width 1077 height 862
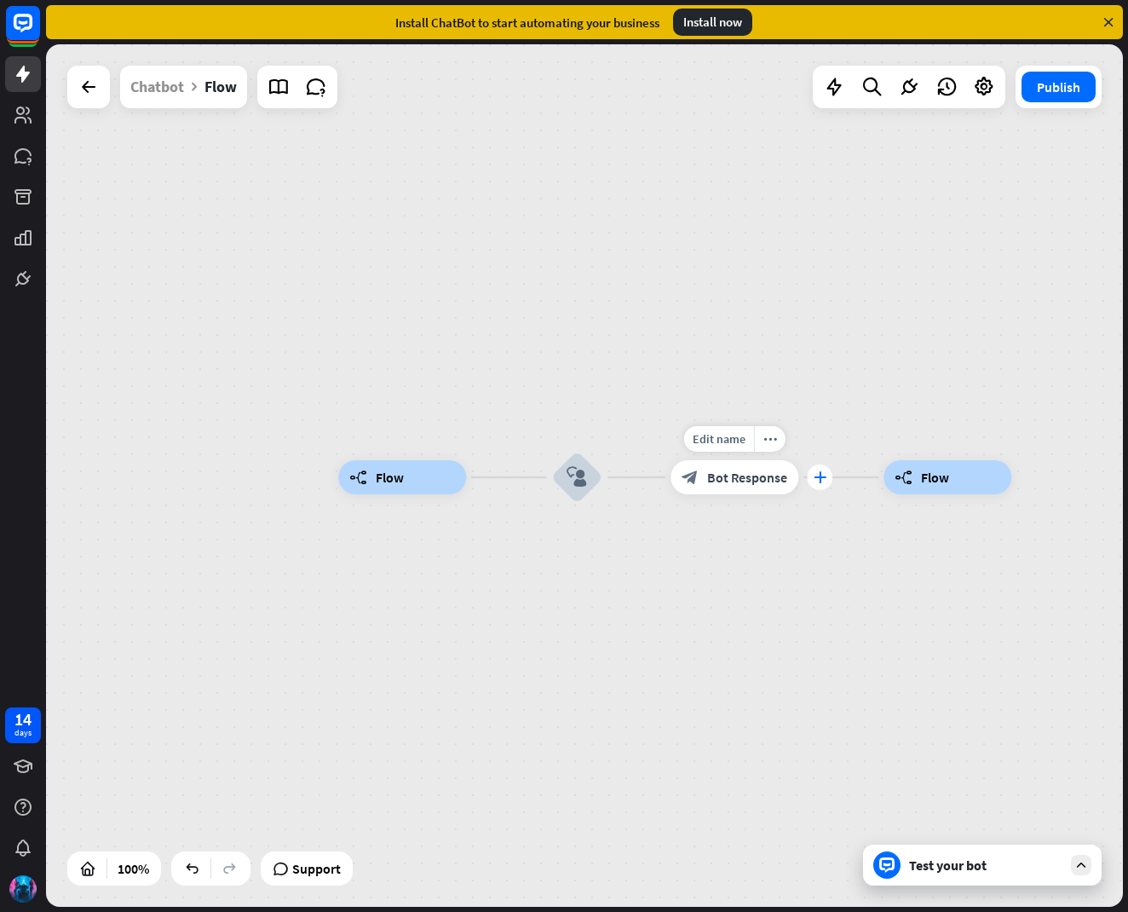
click at [815, 479] on icon "plus" at bounding box center [820, 477] width 13 height 12
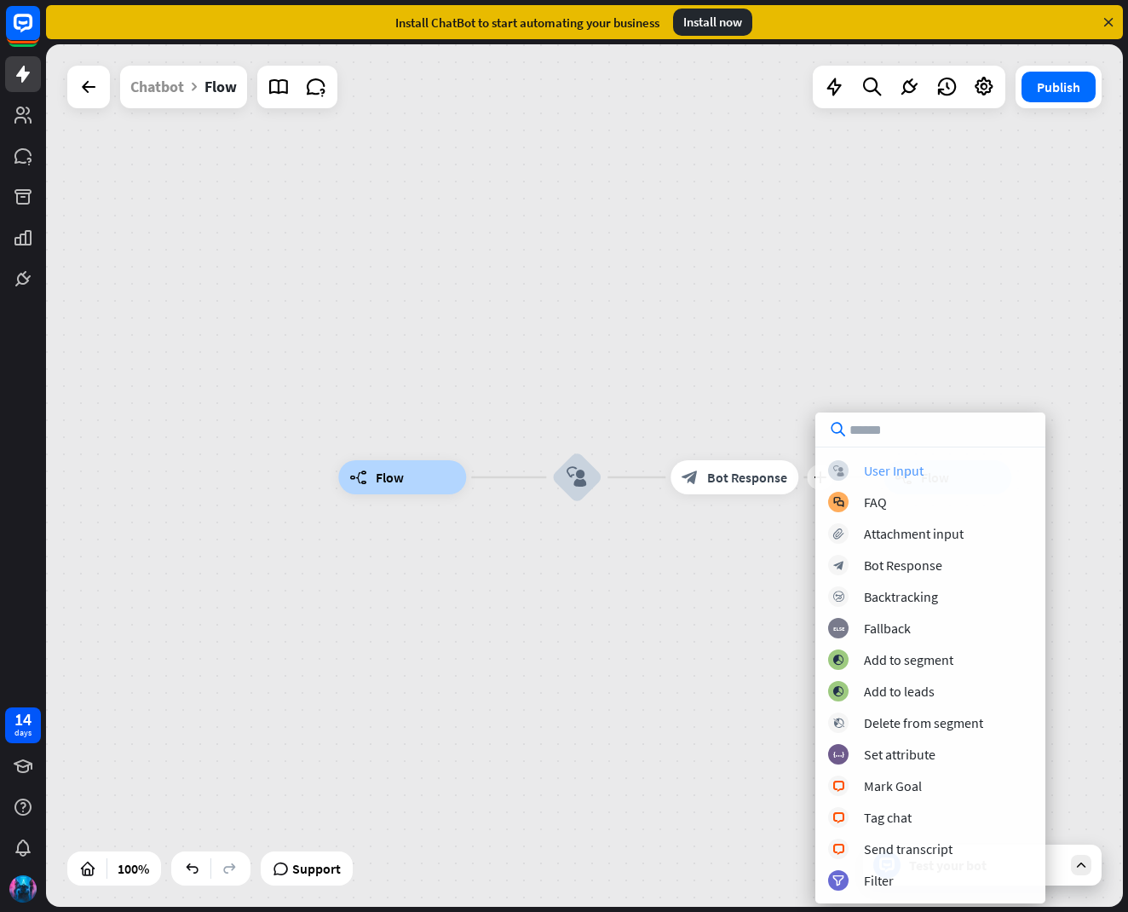
click at [861, 467] on div "block_user_input User Input" at bounding box center [930, 470] width 204 height 20
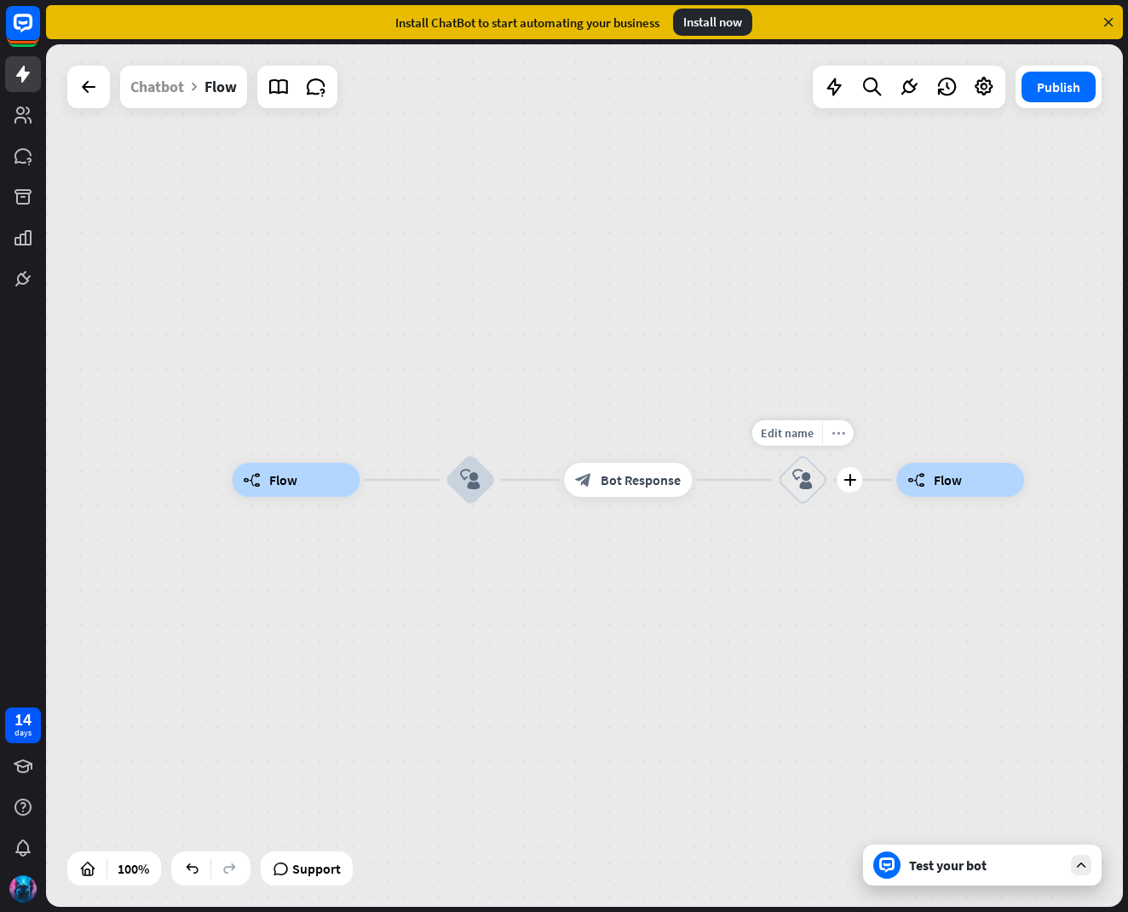
click at [832, 434] on icon "more_horiz" at bounding box center [838, 433] width 14 height 13
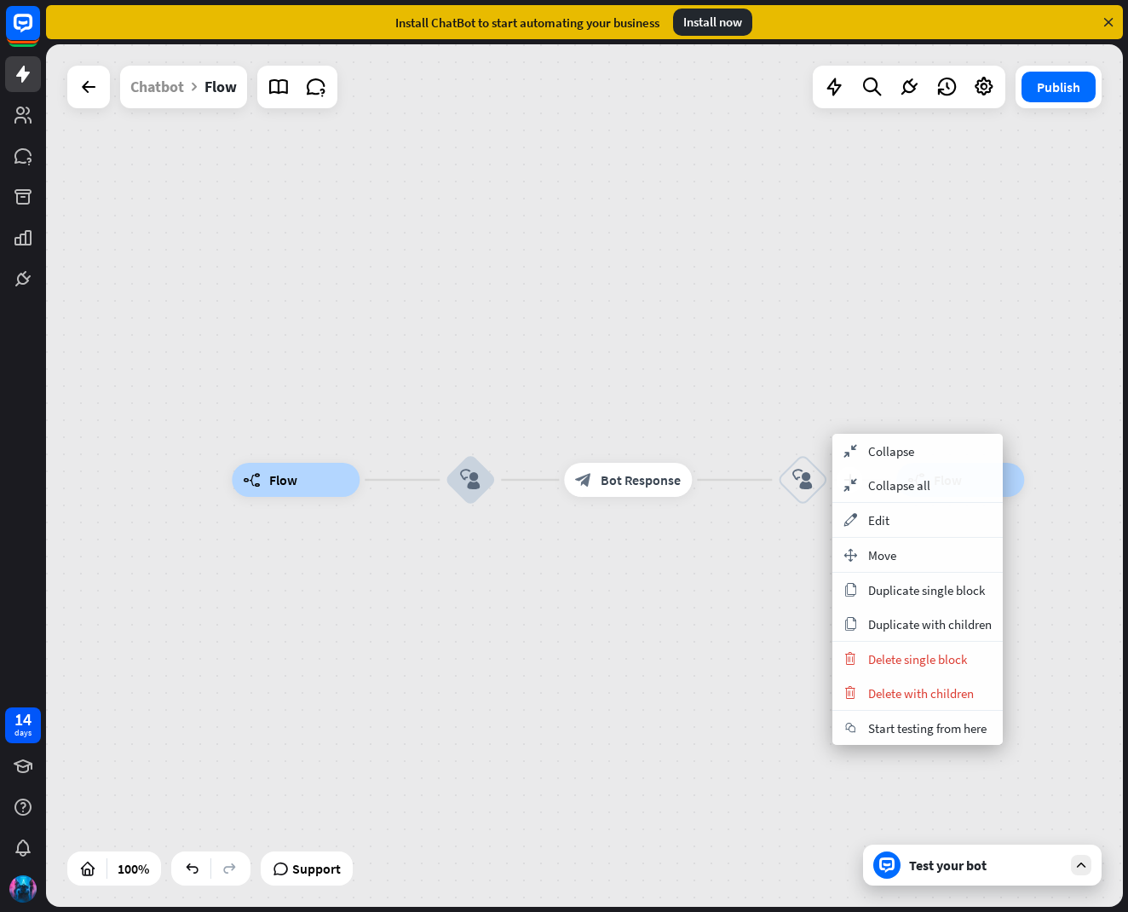
click at [804, 505] on div "plus block_user_input" at bounding box center [802, 479] width 51 height 51
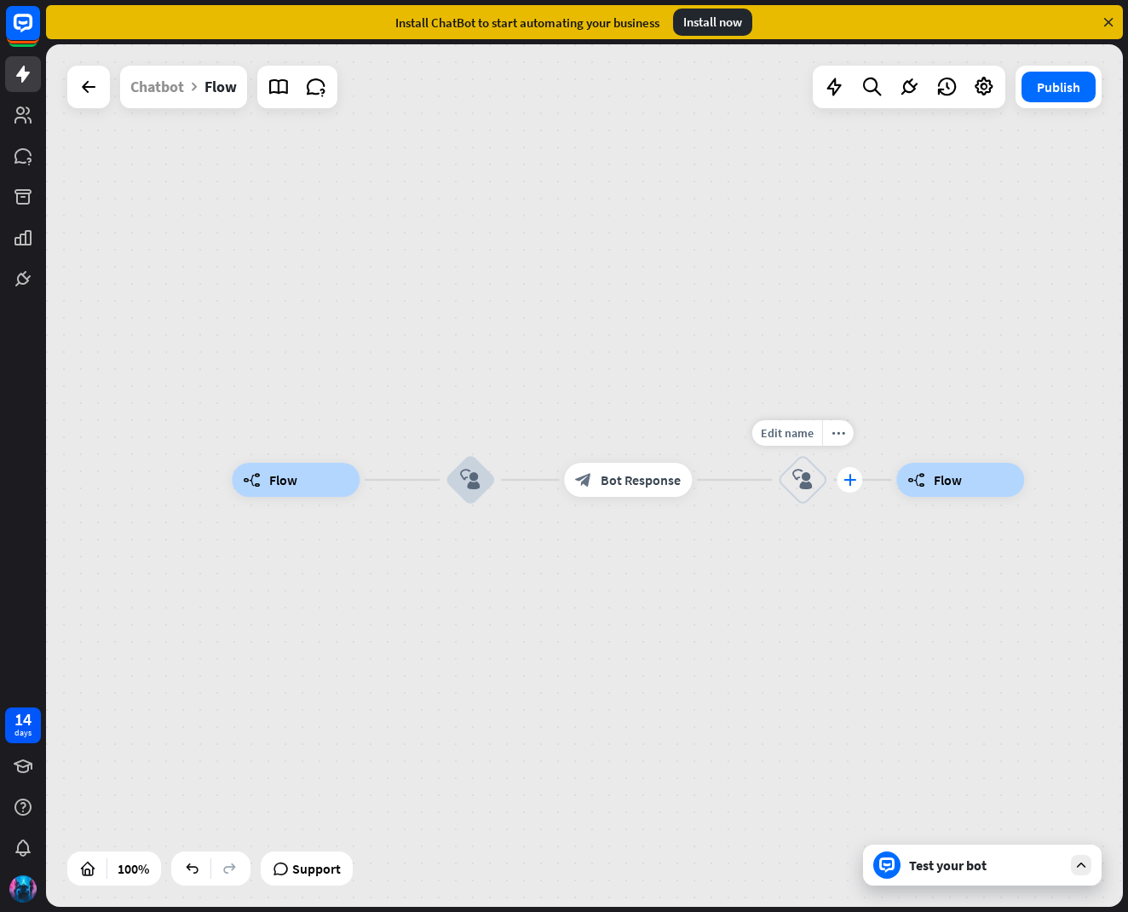
click at [837, 480] on div "plus" at bounding box center [850, 480] width 26 height 26
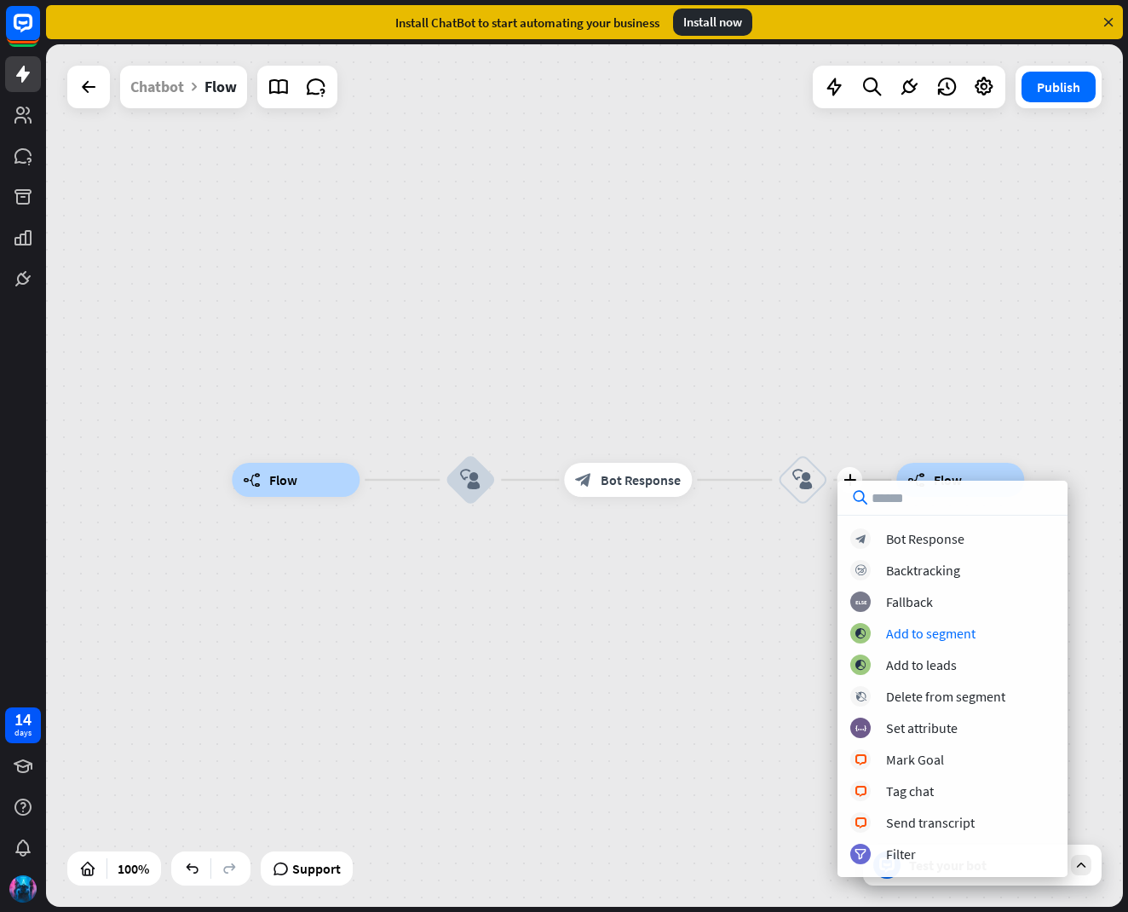
drag, startPoint x: 579, startPoint y: 594, endPoint x: 723, endPoint y: 579, distance: 144.7
click at [584, 593] on div "builder_tree Flow block_user_input block_bot_response Bot Response plus block_u…" at bounding box center [770, 911] width 1077 height 862
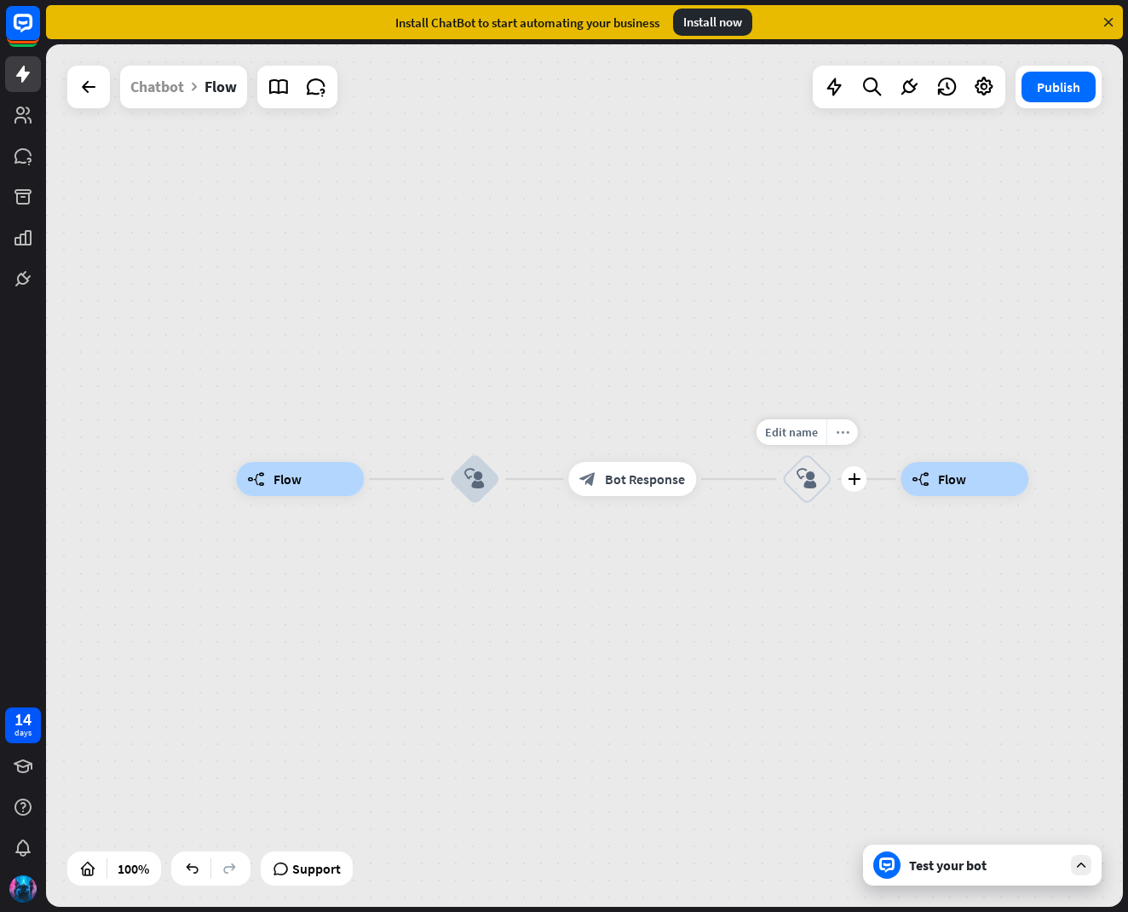
click at [839, 428] on icon "more_horiz" at bounding box center [843, 432] width 14 height 13
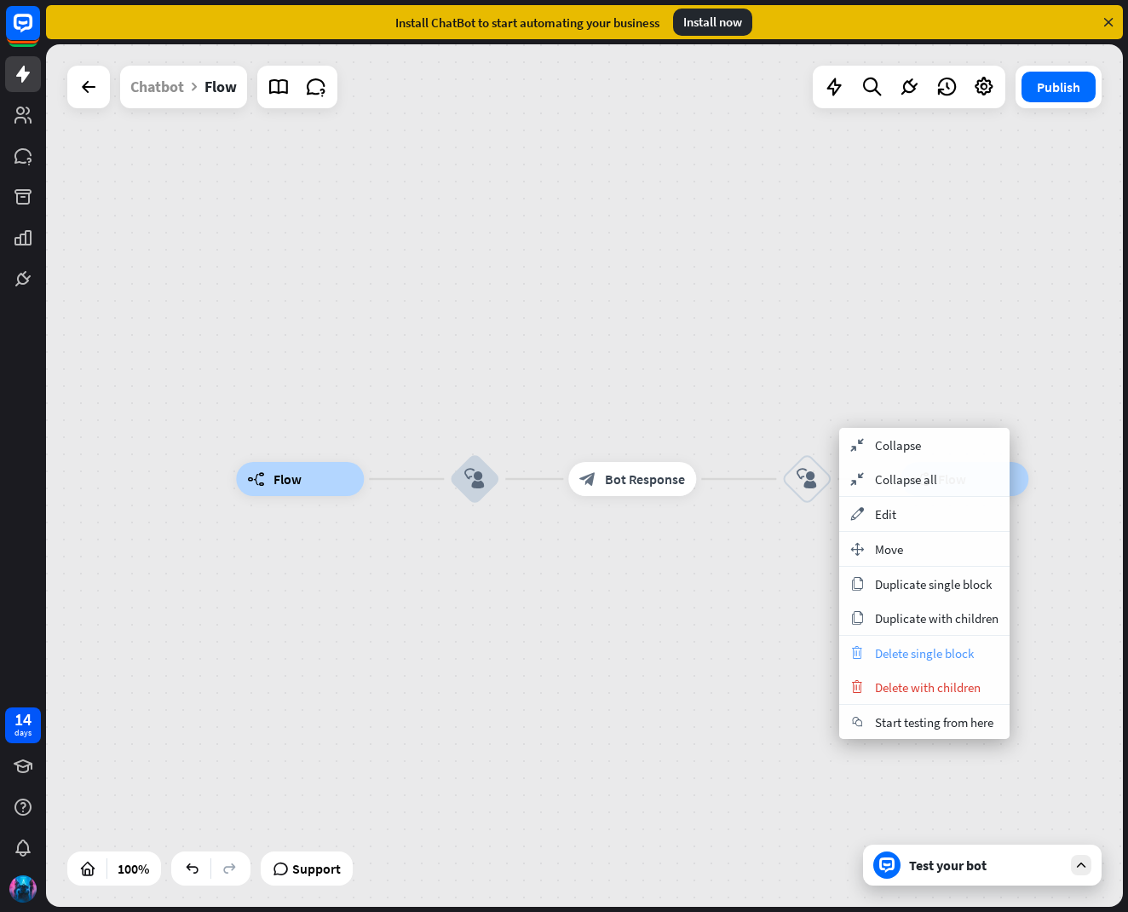
click at [892, 656] on span "Delete single block" at bounding box center [924, 653] width 99 height 16
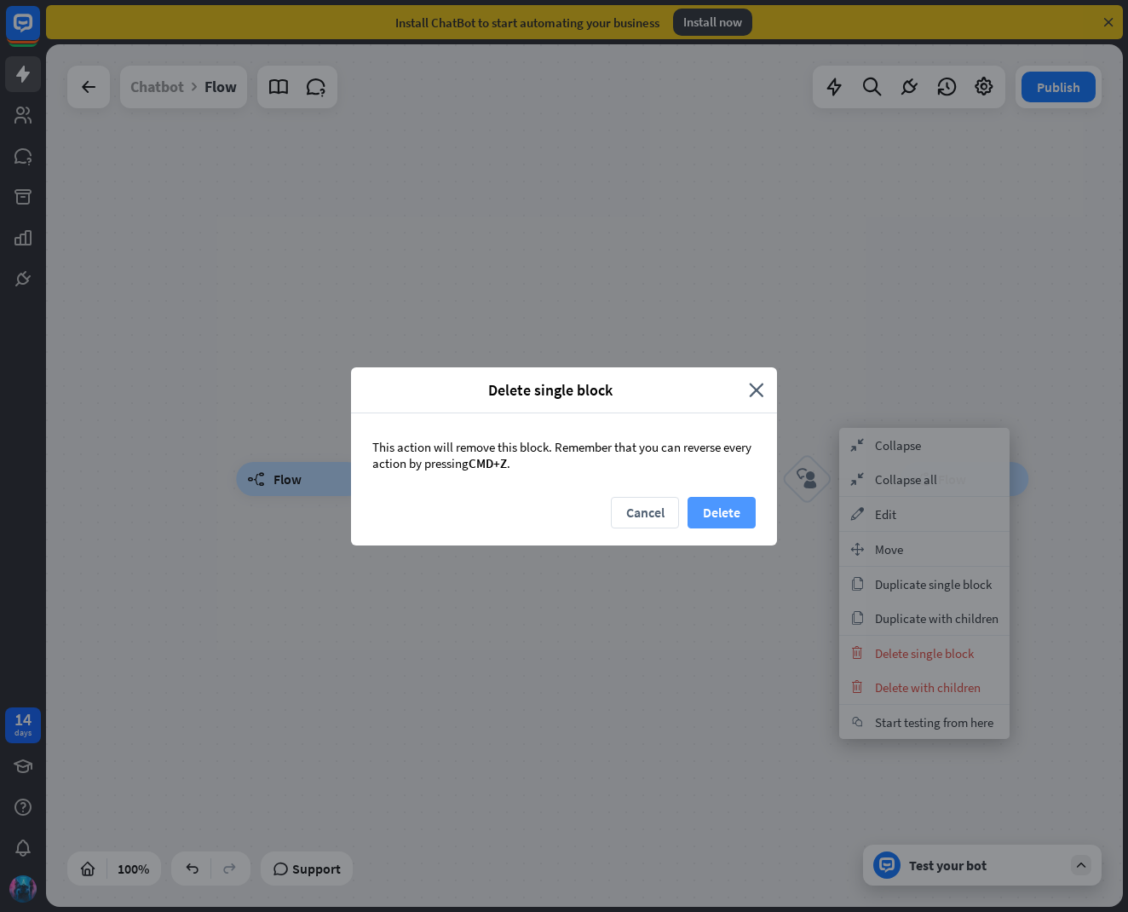
click at [703, 497] on button "Delete" at bounding box center [722, 513] width 68 height 32
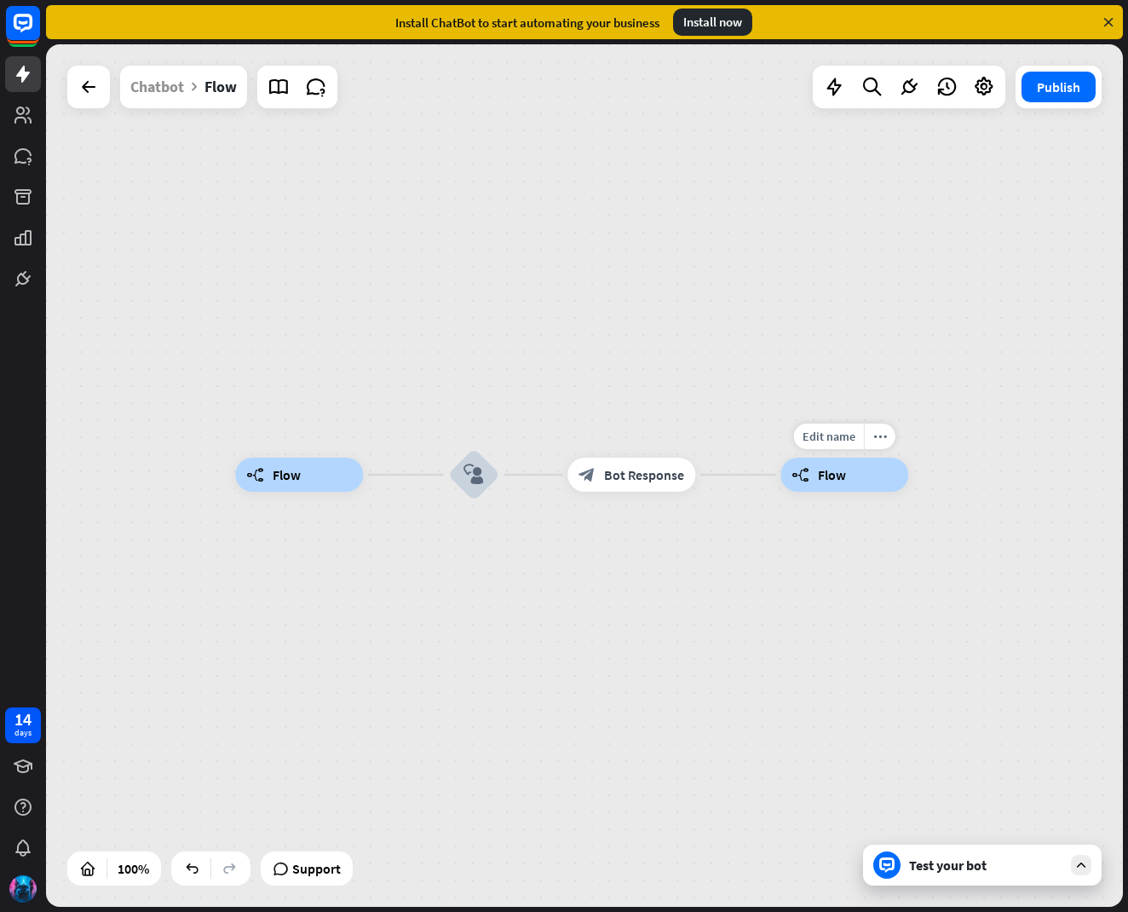
click at [826, 469] on span "Flow" at bounding box center [832, 474] width 28 height 17
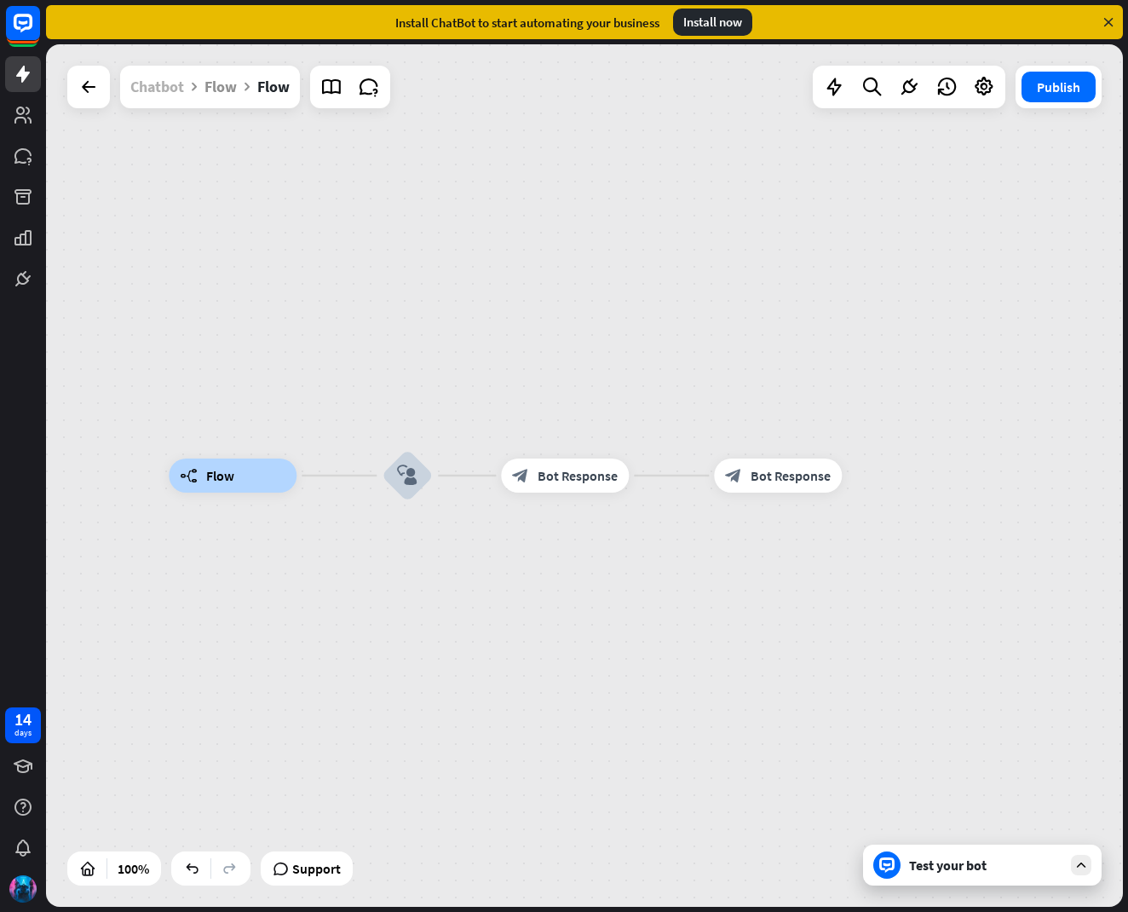
click at [177, 86] on div "Chatbot" at bounding box center [157, 87] width 54 height 43
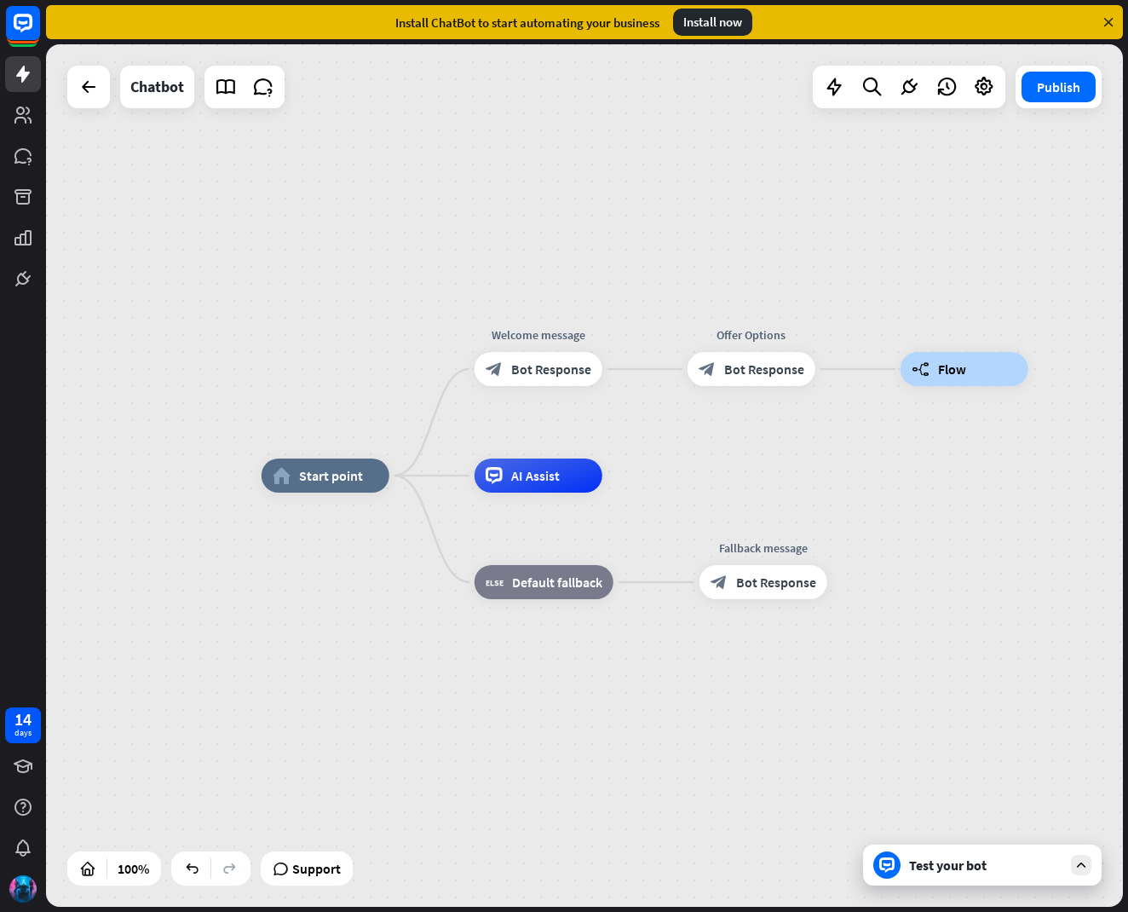
click at [878, 863] on div at bounding box center [886, 864] width 27 height 27
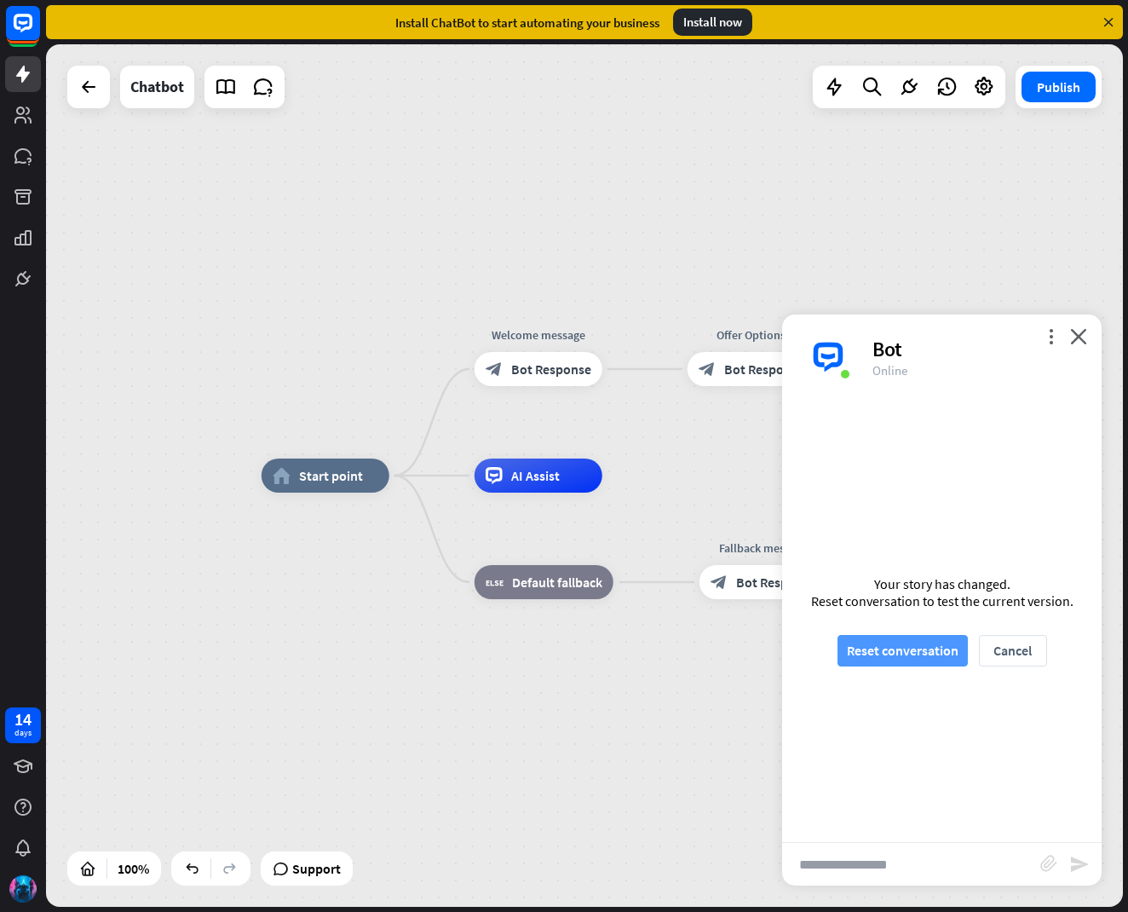
click at [848, 662] on button "Reset conversation" at bounding box center [902, 651] width 130 height 32
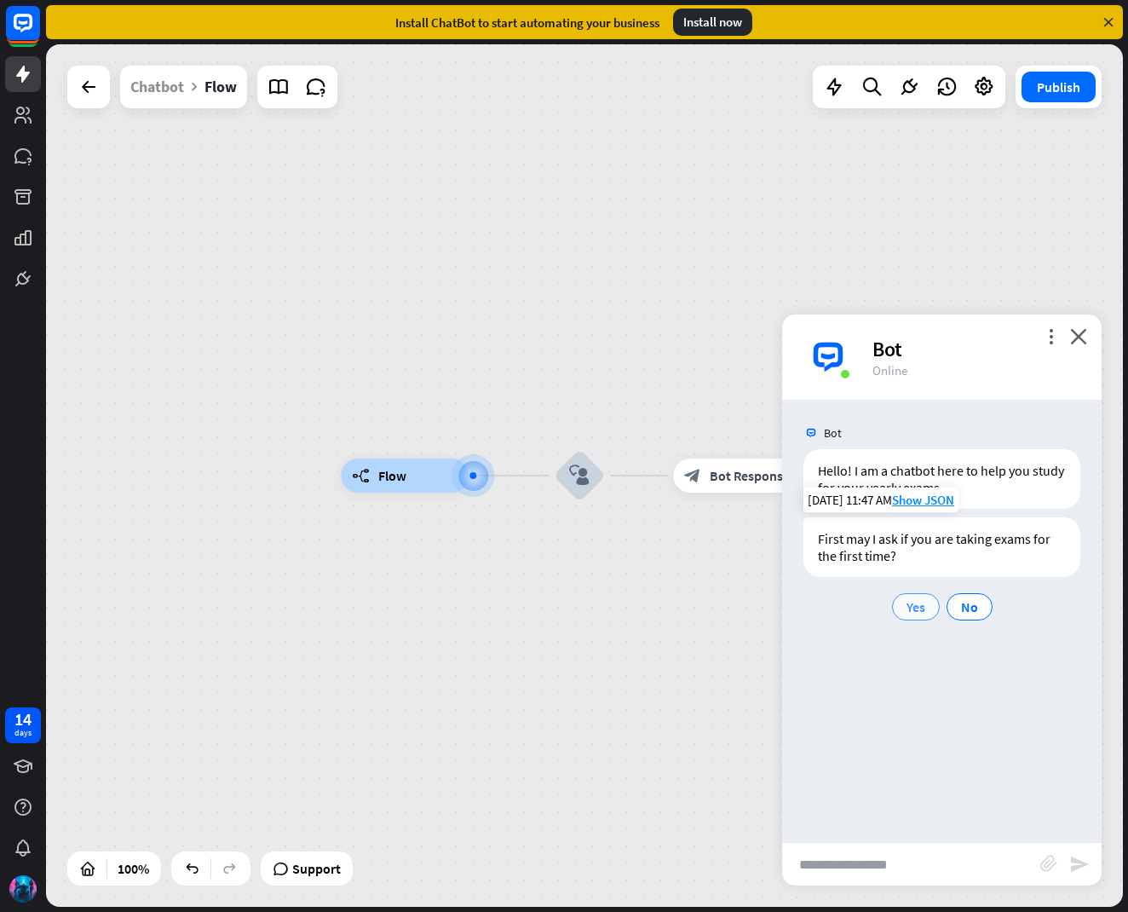
click at [922, 602] on span "Yes" at bounding box center [915, 606] width 19 height 17
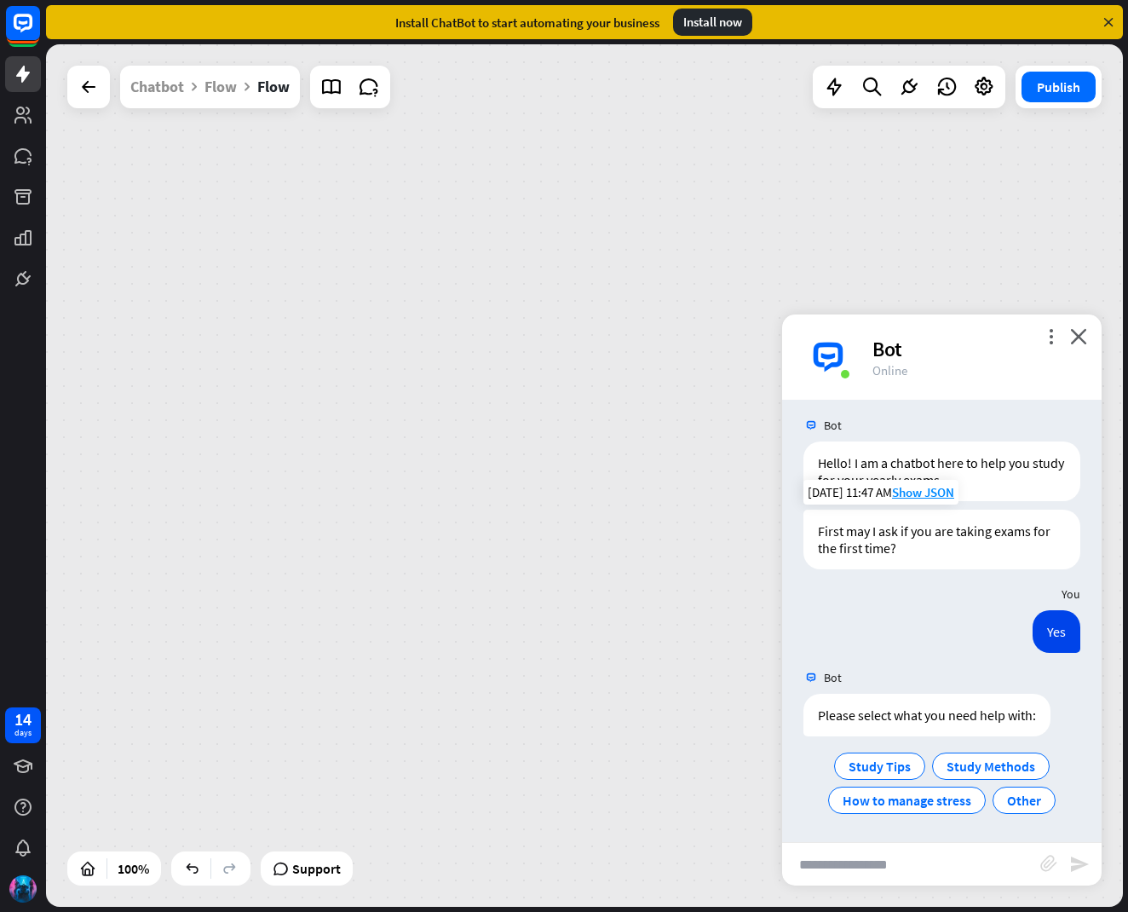
scroll to position [9, 0]
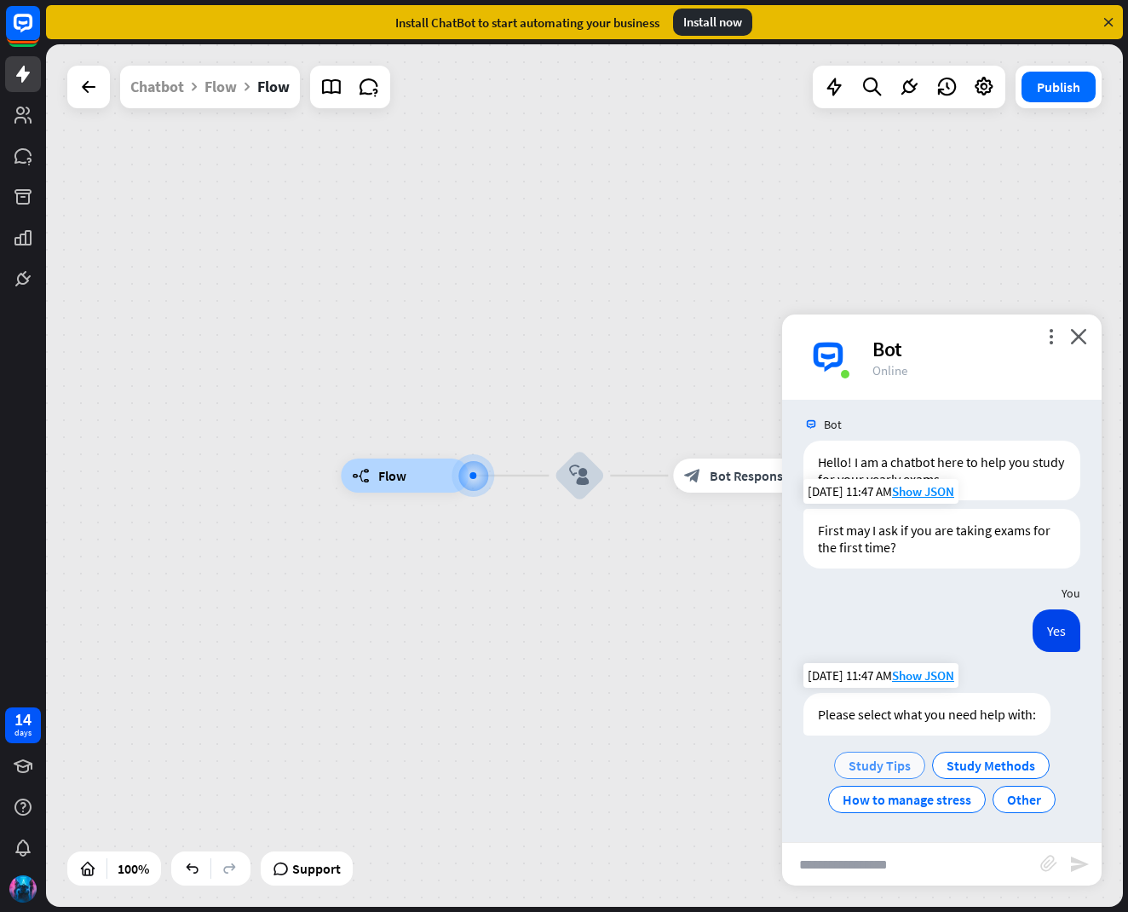
click at [870, 769] on span "Study Tips" at bounding box center [880, 765] width 62 height 17
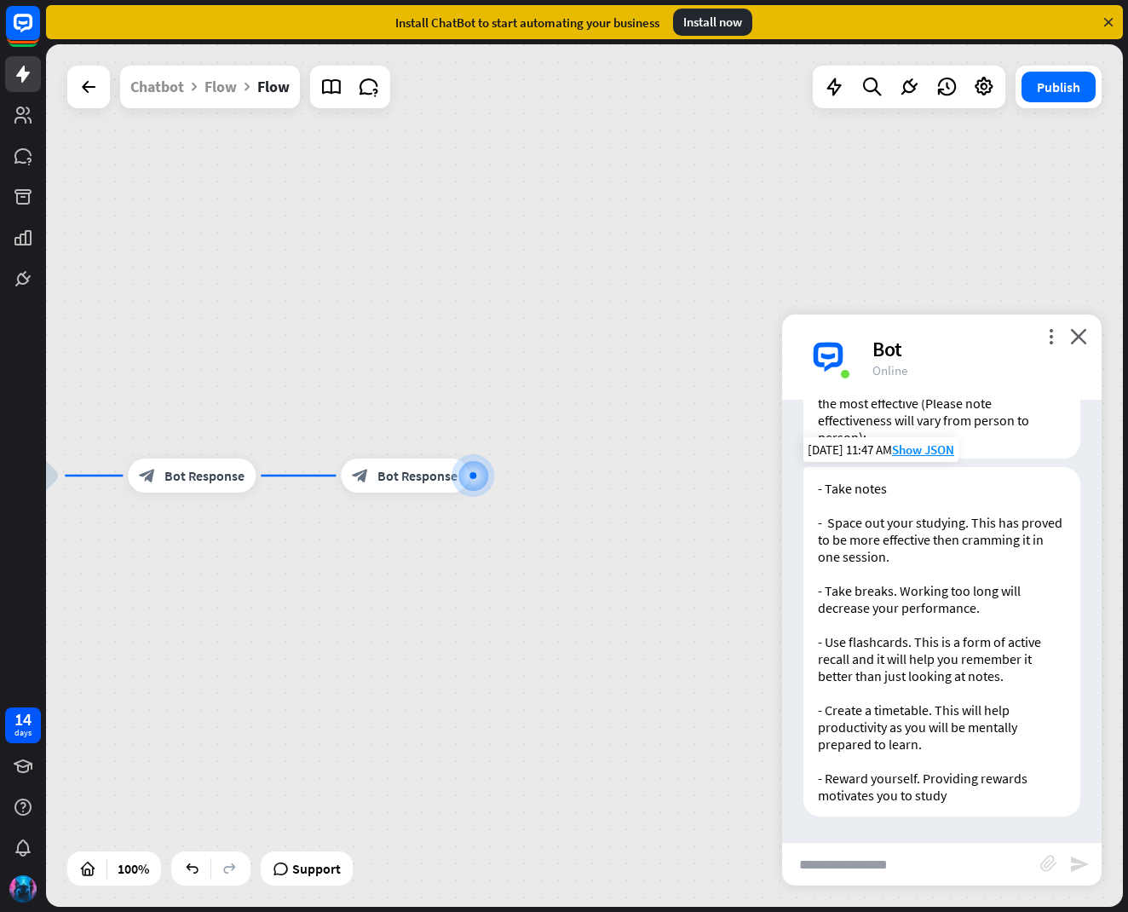
scroll to position [473, 0]
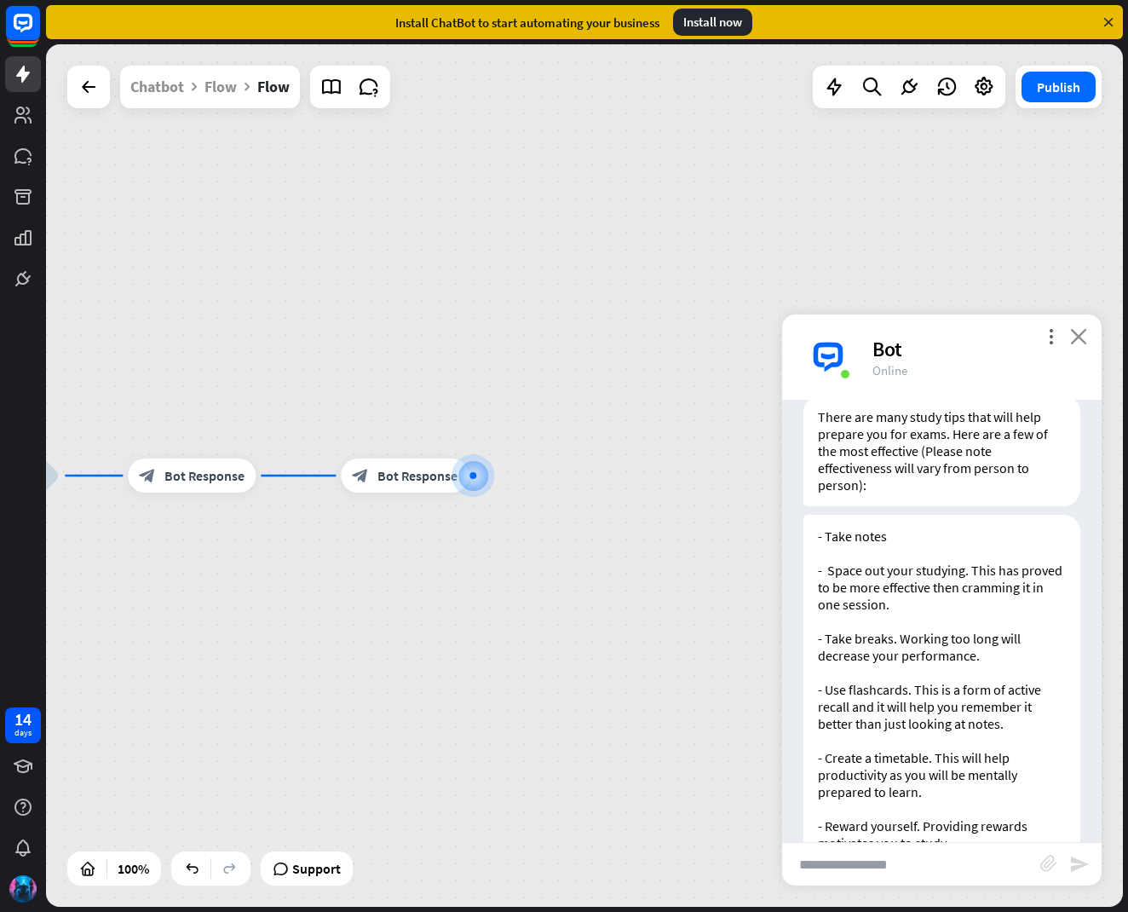
click at [1085, 336] on icon "close" at bounding box center [1078, 336] width 17 height 16
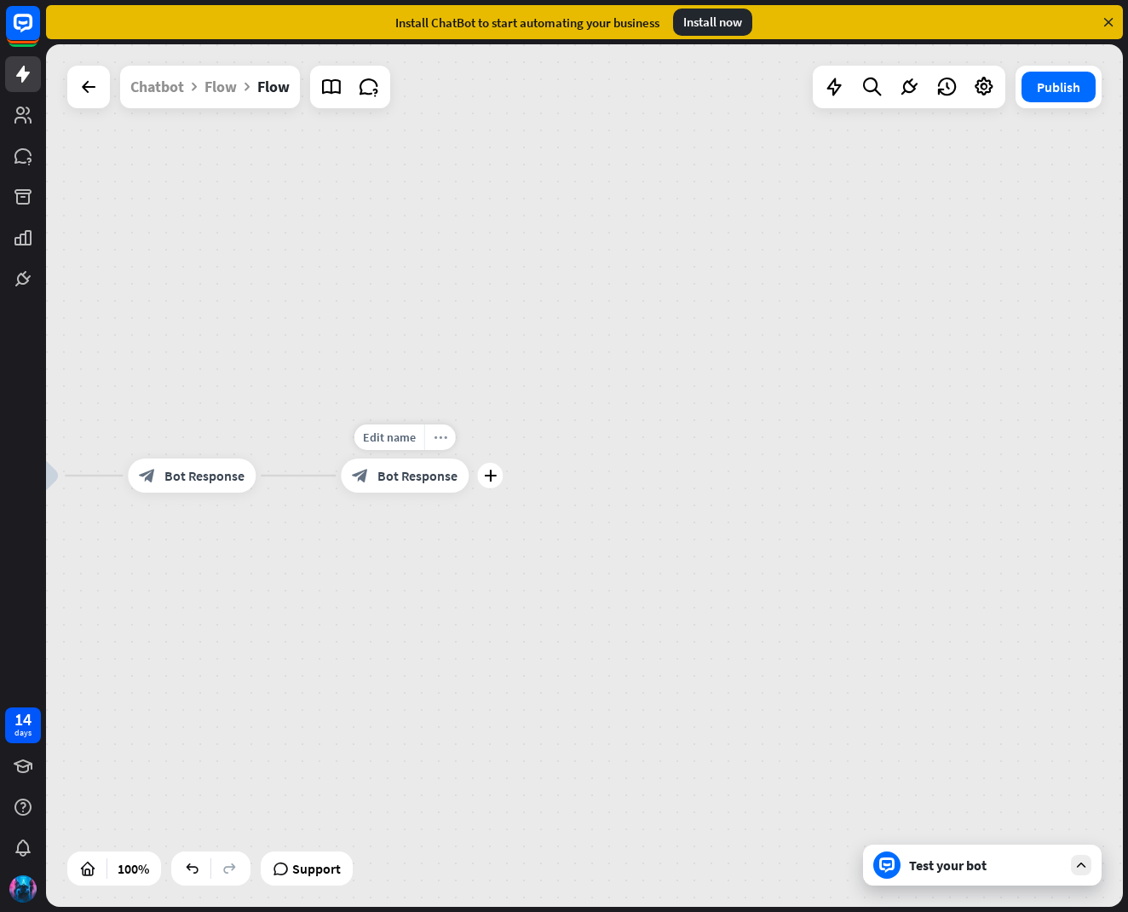
click at [434, 443] on icon "more_horiz" at bounding box center [441, 437] width 14 height 13
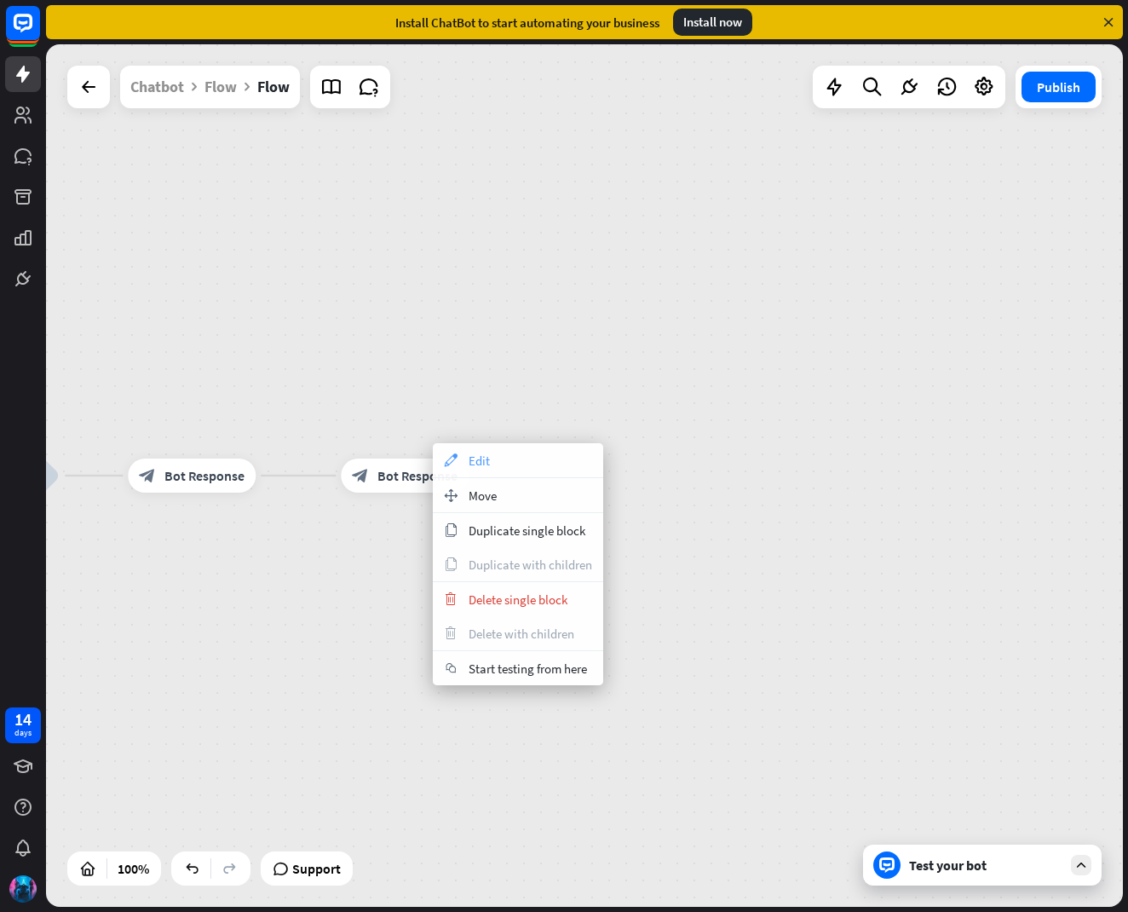
click at [478, 454] on span "Edit" at bounding box center [479, 460] width 21 height 16
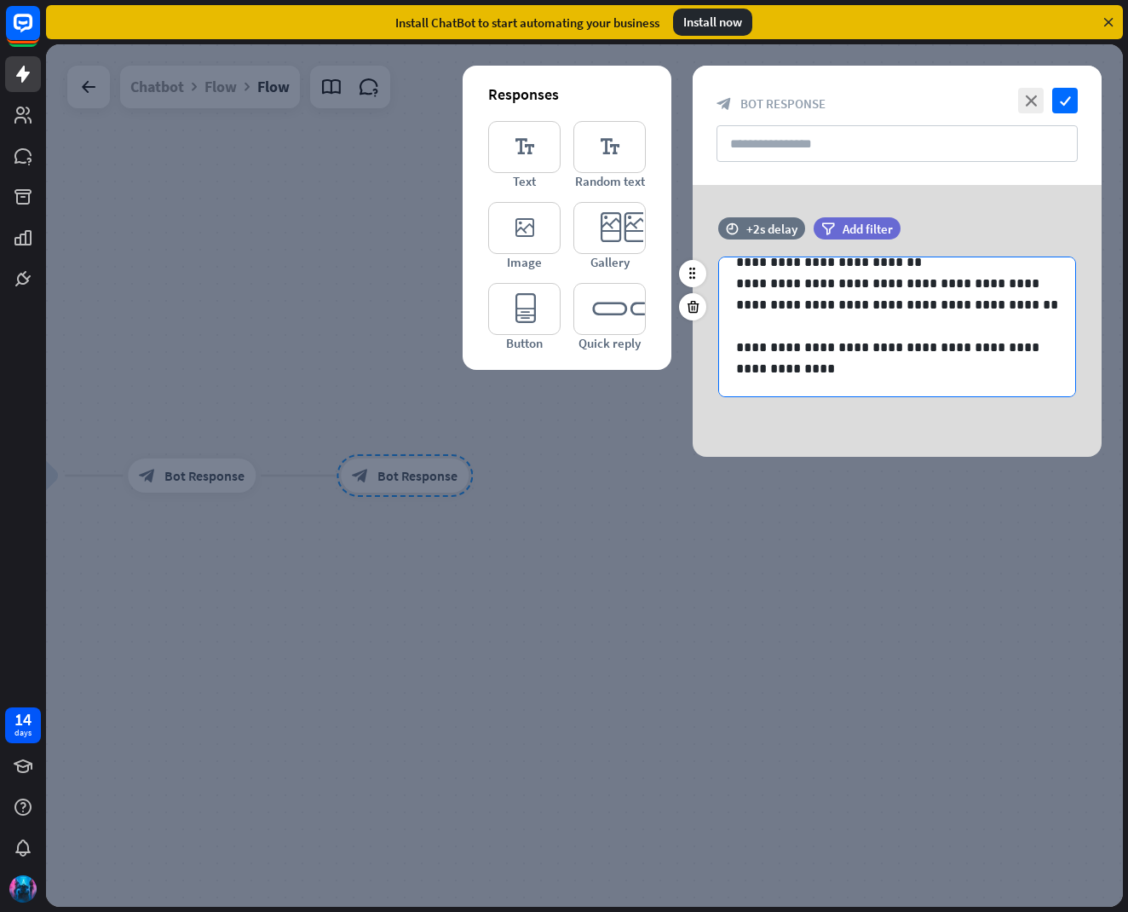
scroll to position [236, 0]
click at [785, 375] on p "**********" at bounding box center [897, 358] width 322 height 43
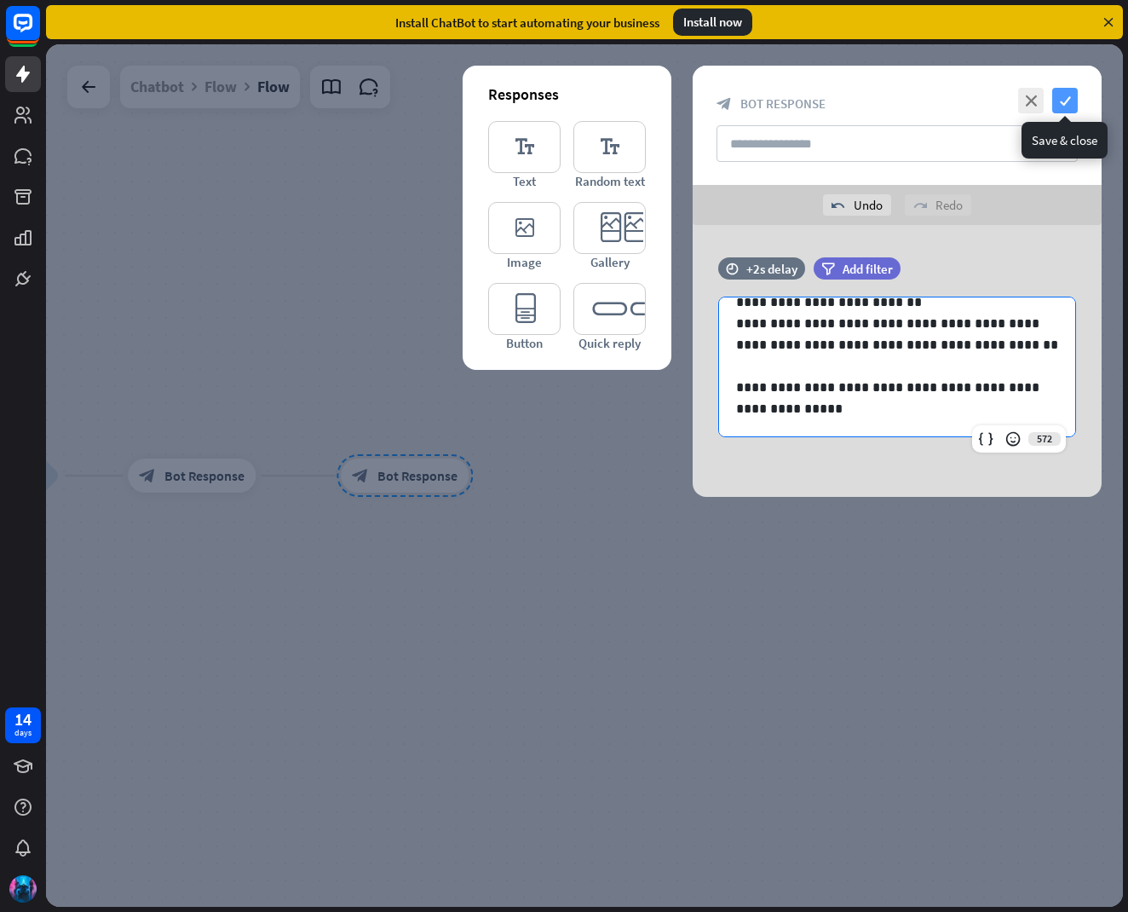
click at [1073, 99] on icon "check" at bounding box center [1065, 101] width 26 height 26
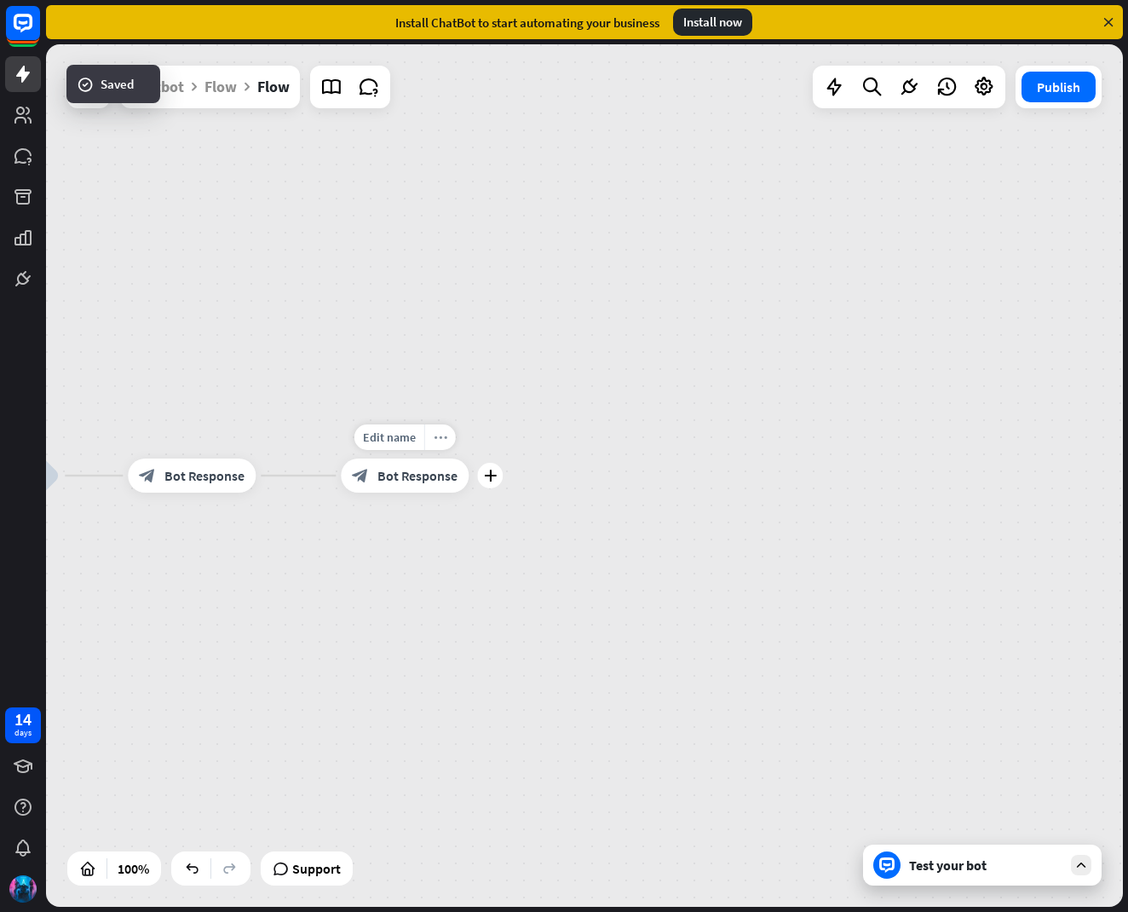
click at [441, 436] on icon "more_horiz" at bounding box center [441, 437] width 14 height 13
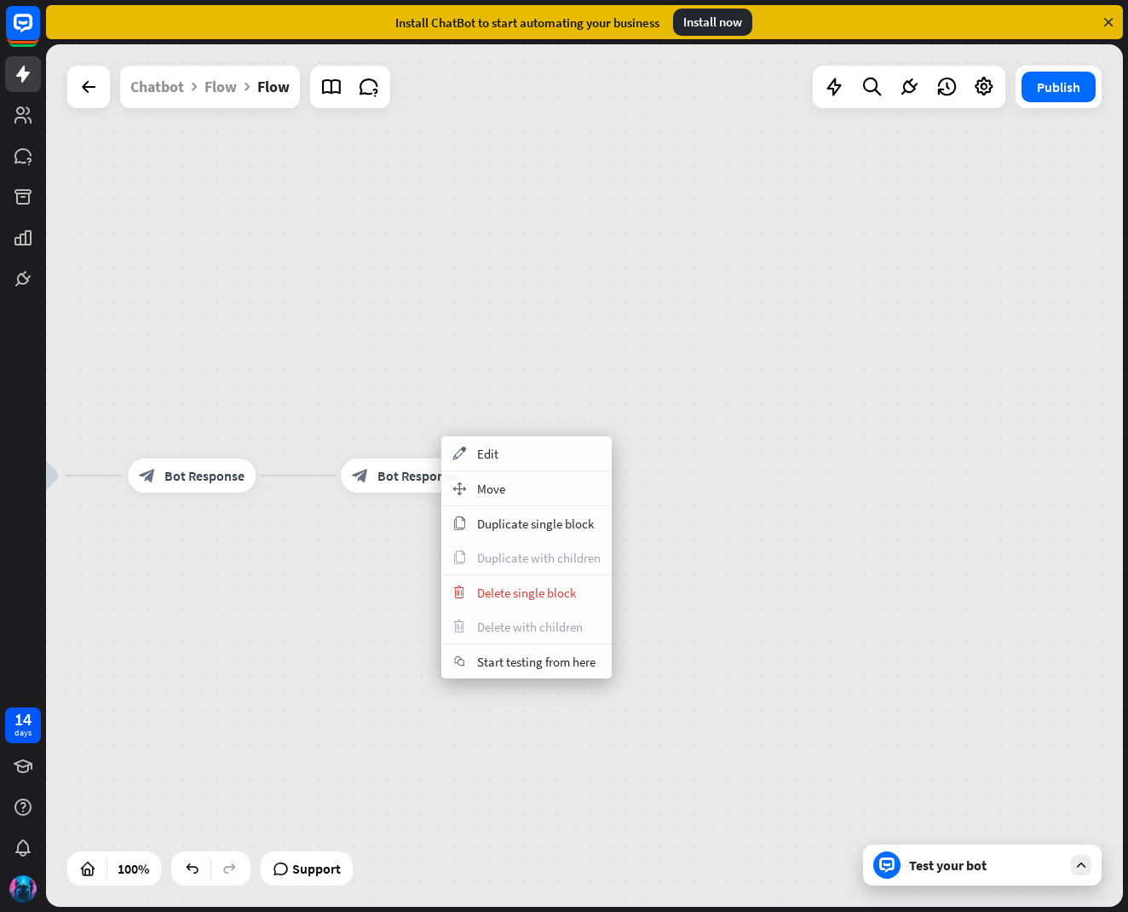
click at [738, 476] on div "builder_tree Flow block_user_input block_bot_response Bot Response block_bot_re…" at bounding box center [334, 906] width 1077 height 862
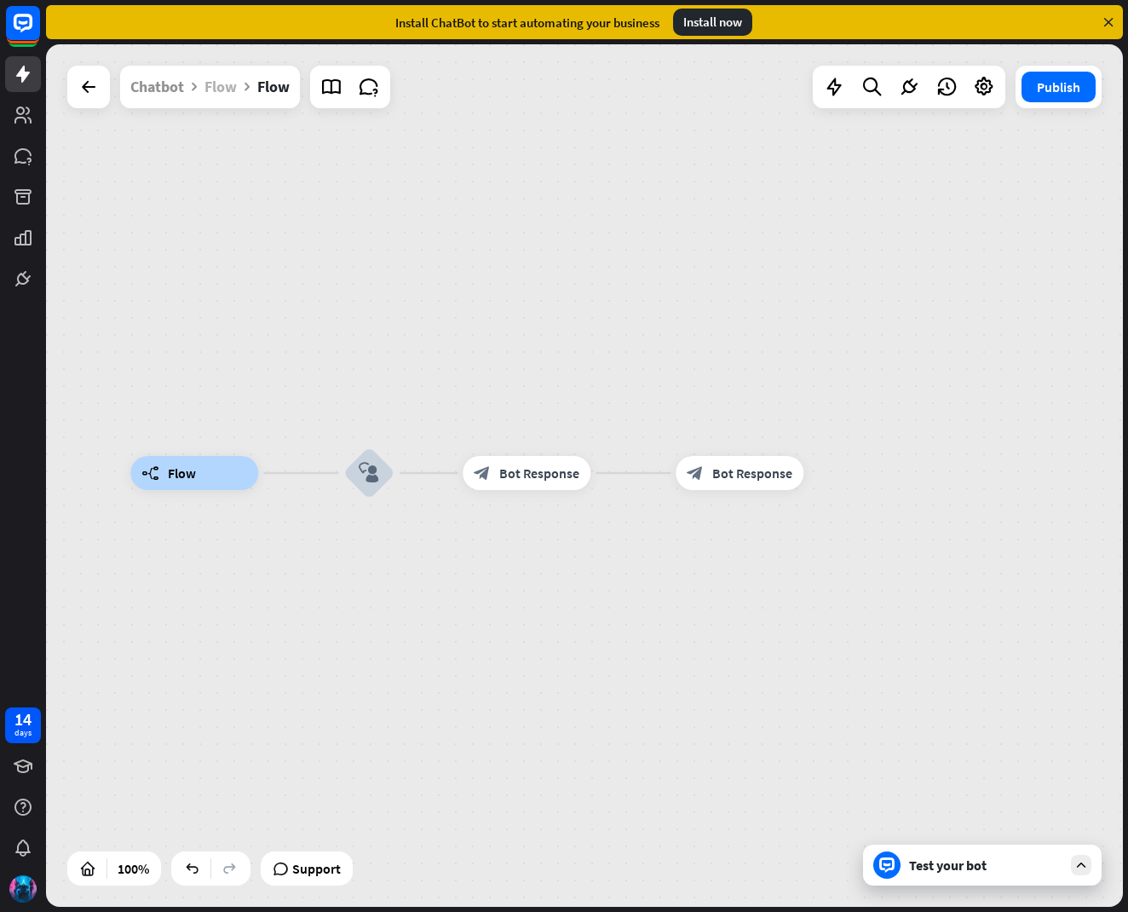
click at [229, 83] on div "Flow" at bounding box center [220, 87] width 32 height 43
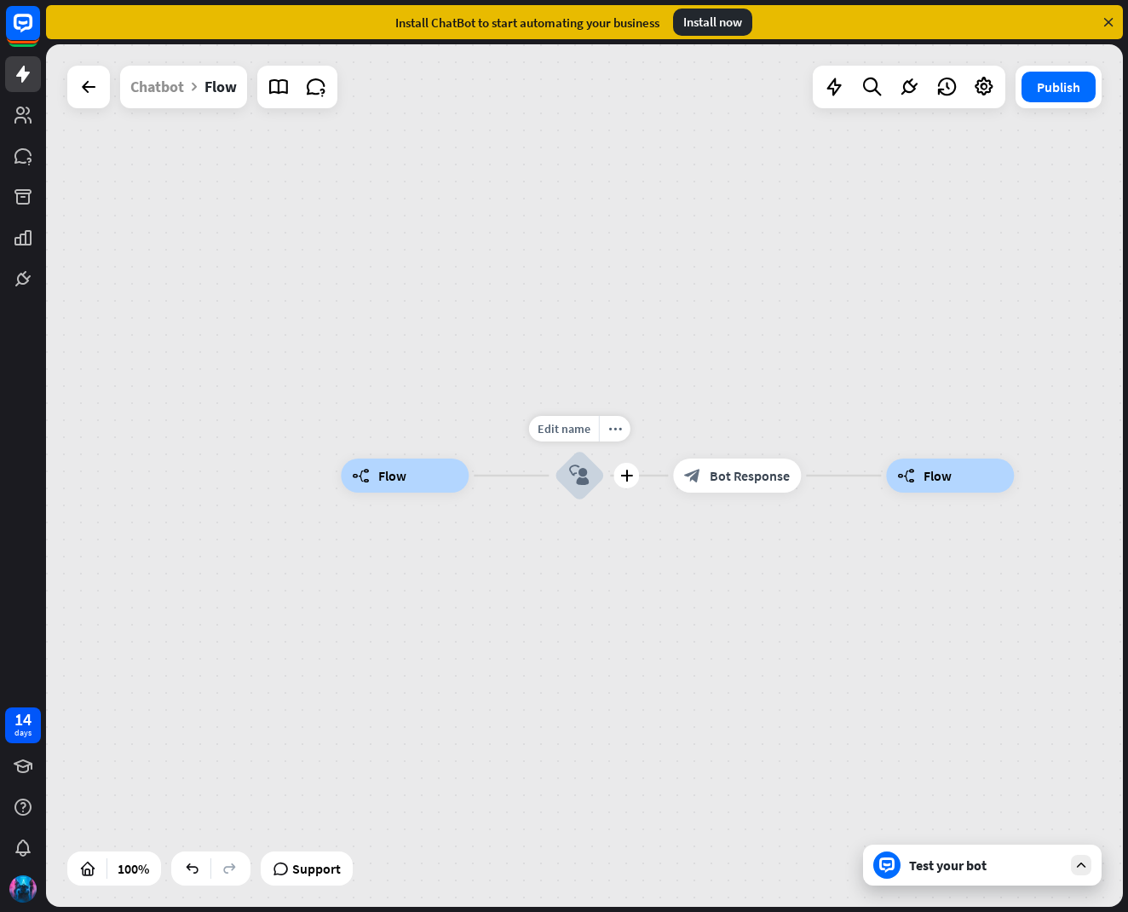
click at [620, 475] on div "plus" at bounding box center [626, 476] width 26 height 26
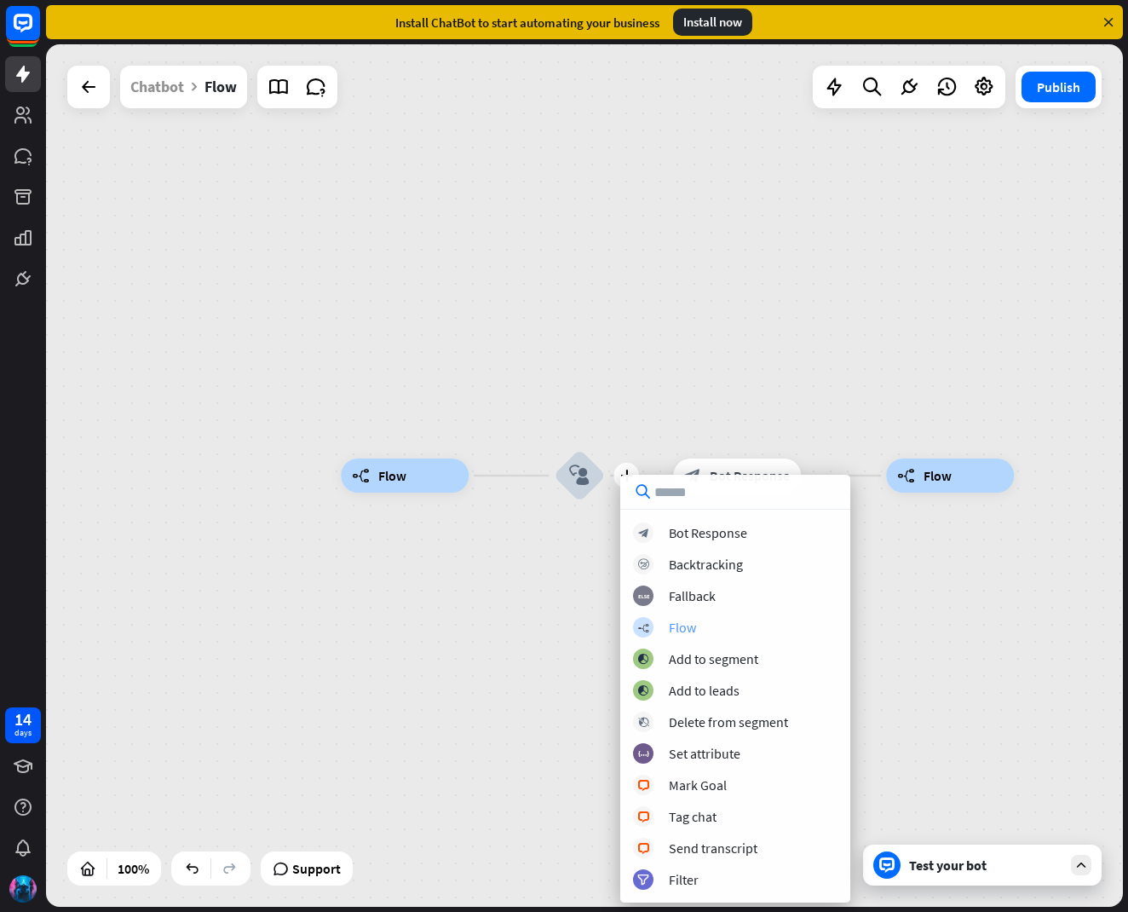
click at [659, 621] on div "builder_tree Flow" at bounding box center [735, 627] width 204 height 20
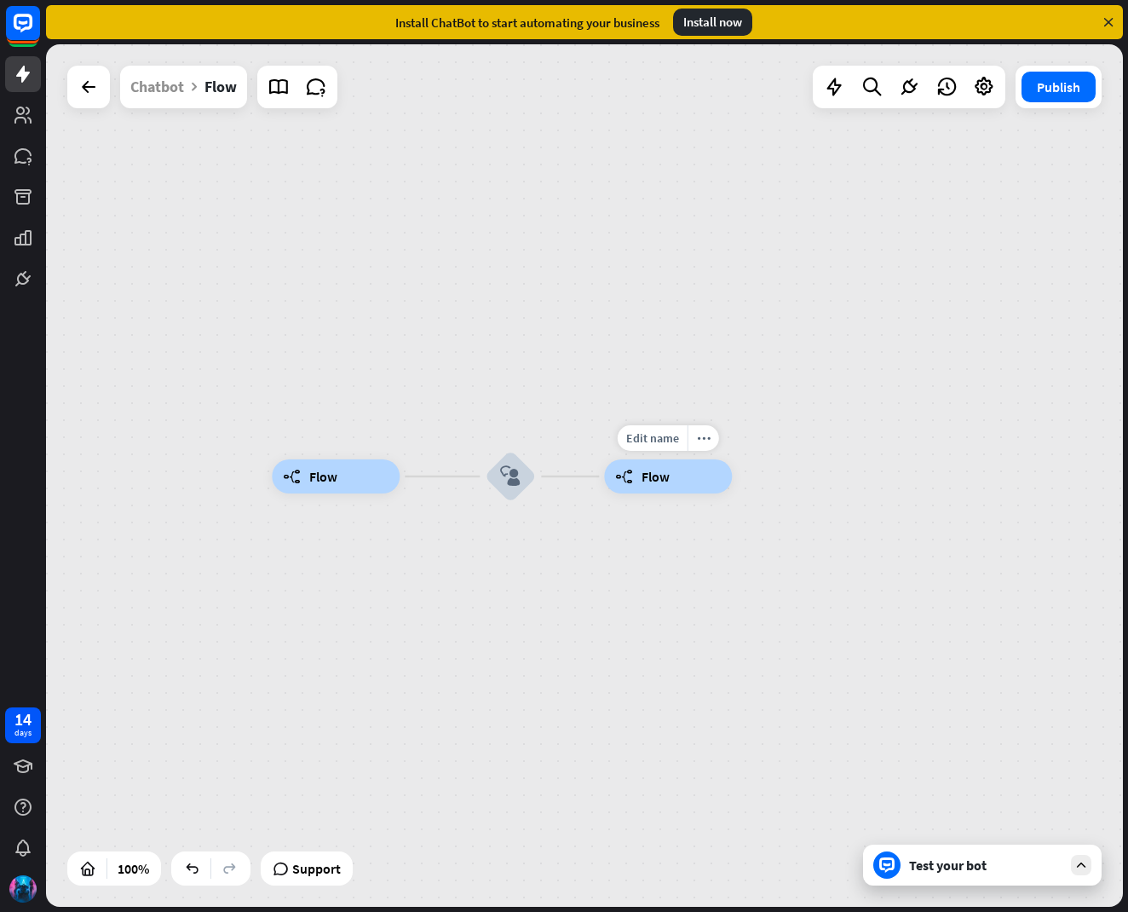
click at [661, 486] on div "builder_tree Flow" at bounding box center [668, 476] width 128 height 34
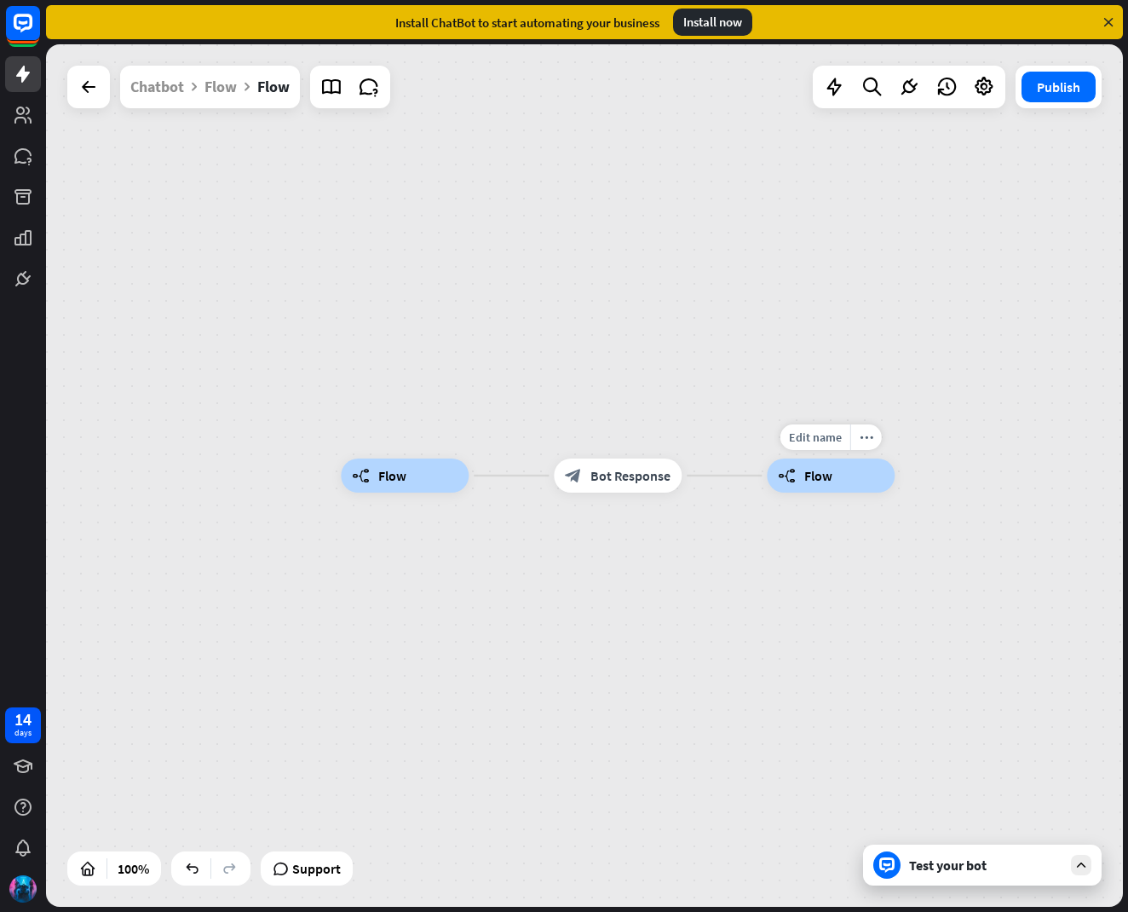
click at [788, 473] on icon "builder_tree" at bounding box center [787, 475] width 18 height 17
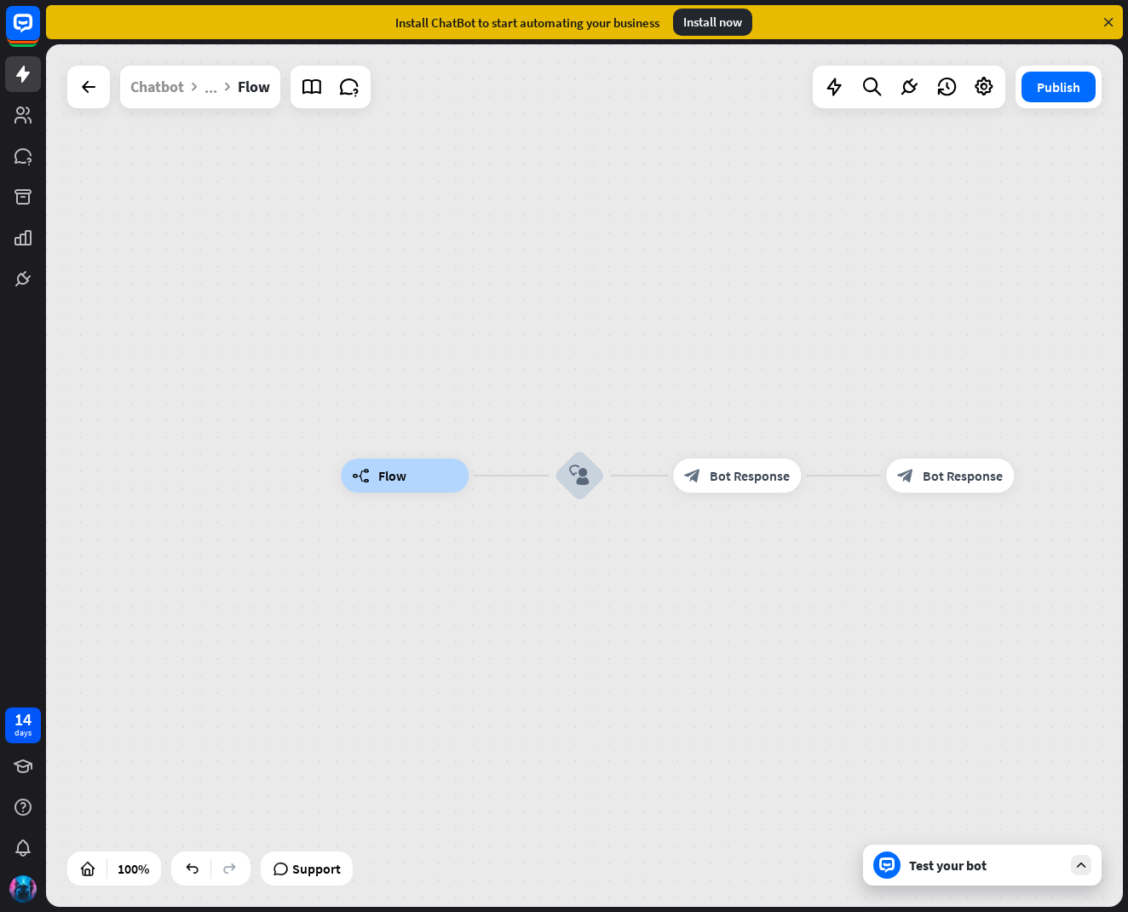
click at [220, 93] on div "Chatbot ... arrow_down Flow" at bounding box center [200, 87] width 160 height 43
click at [216, 87] on span "..." at bounding box center [210, 88] width 13 height 20
click at [244, 171] on span "Flow" at bounding box center [232, 167] width 32 height 20
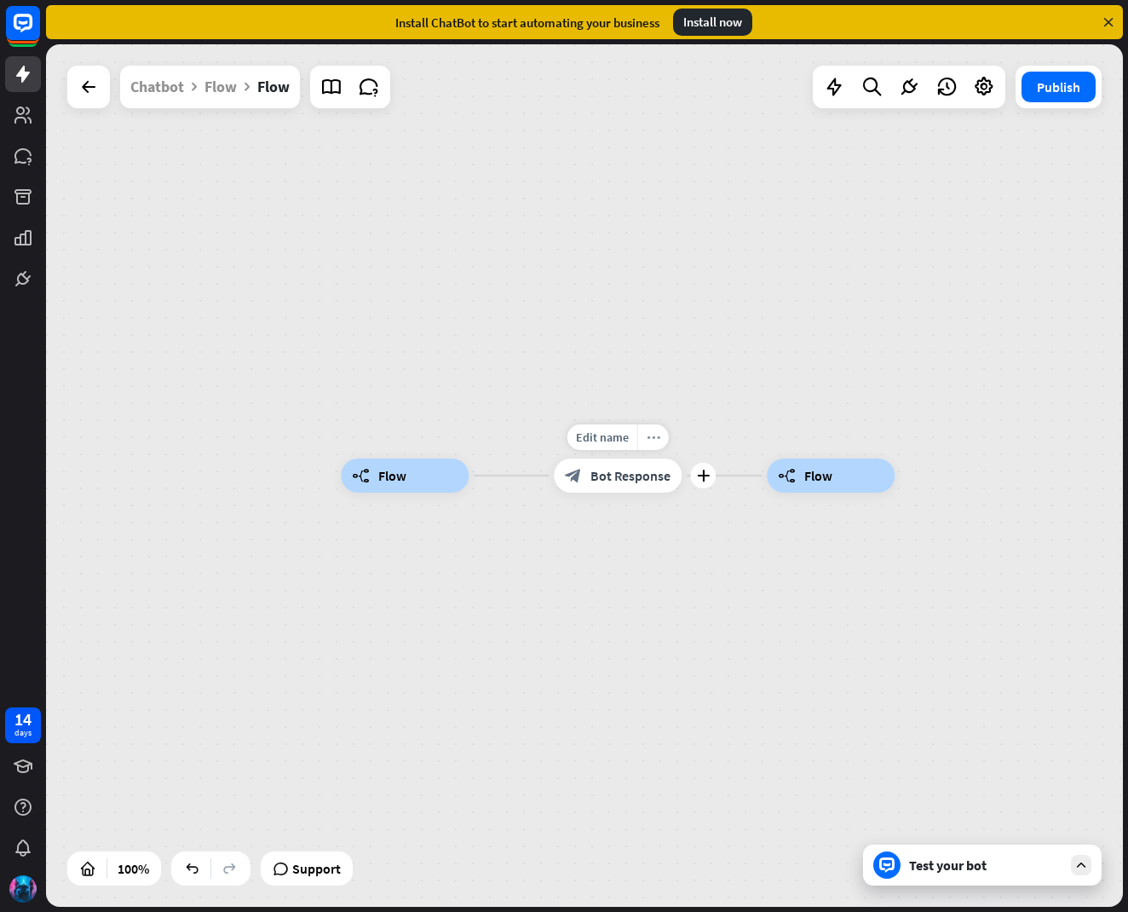
click at [653, 441] on icon "more_horiz" at bounding box center [654, 437] width 14 height 13
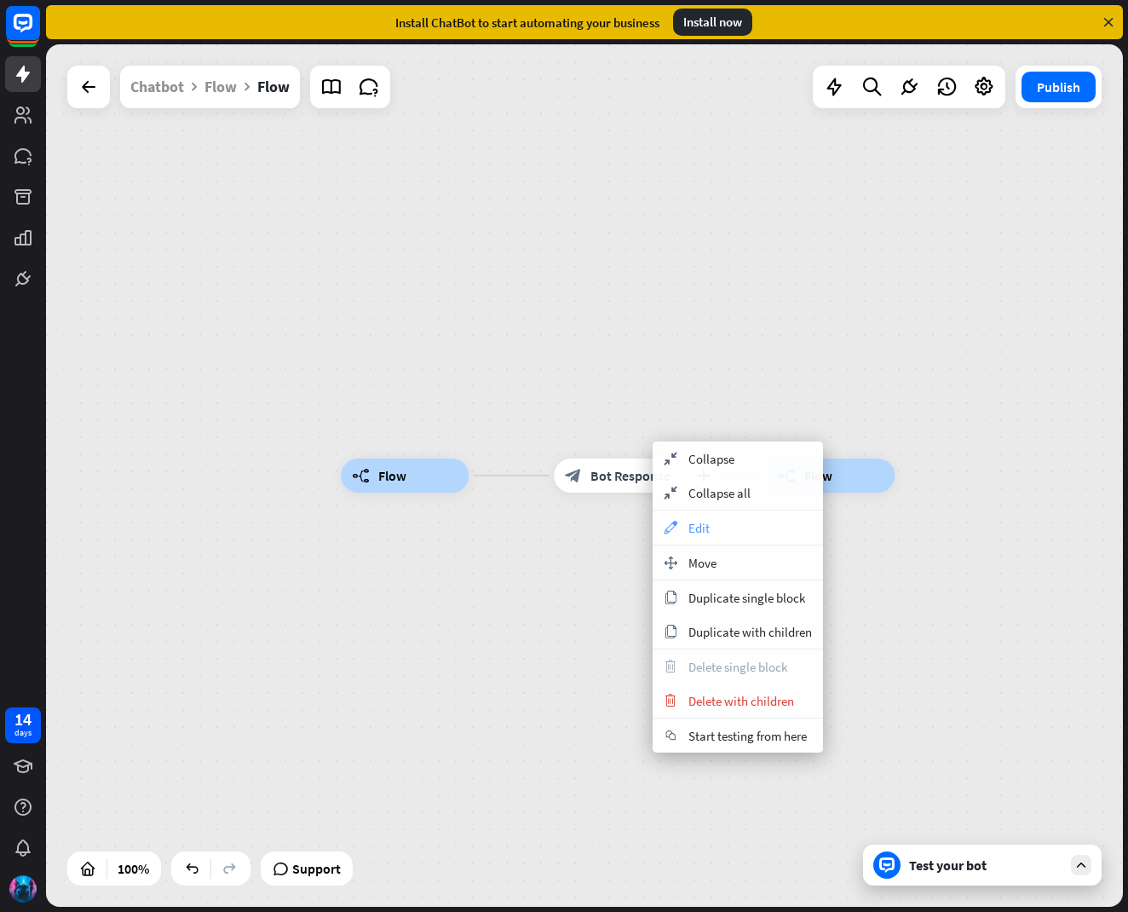
click at [699, 523] on span "Edit" at bounding box center [698, 528] width 21 height 16
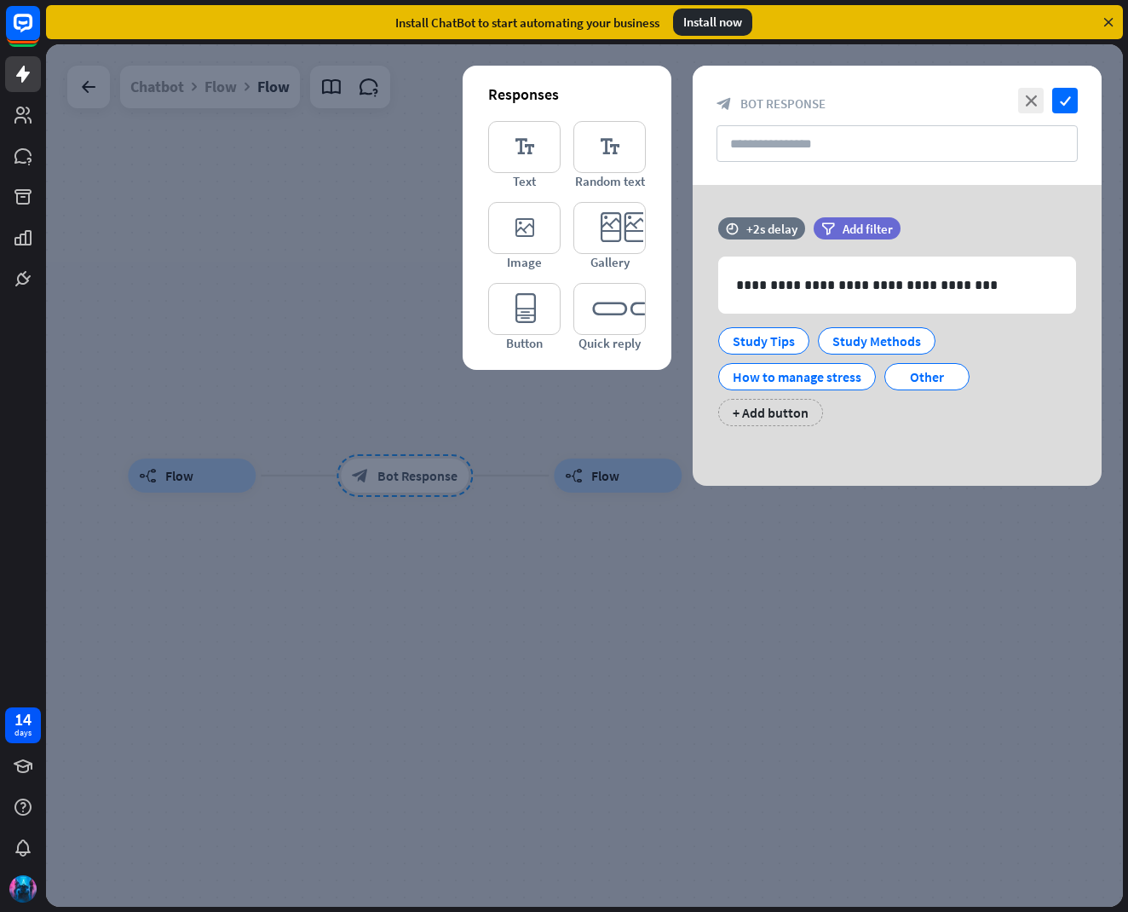
click at [243, 518] on div at bounding box center [584, 475] width 1077 height 862
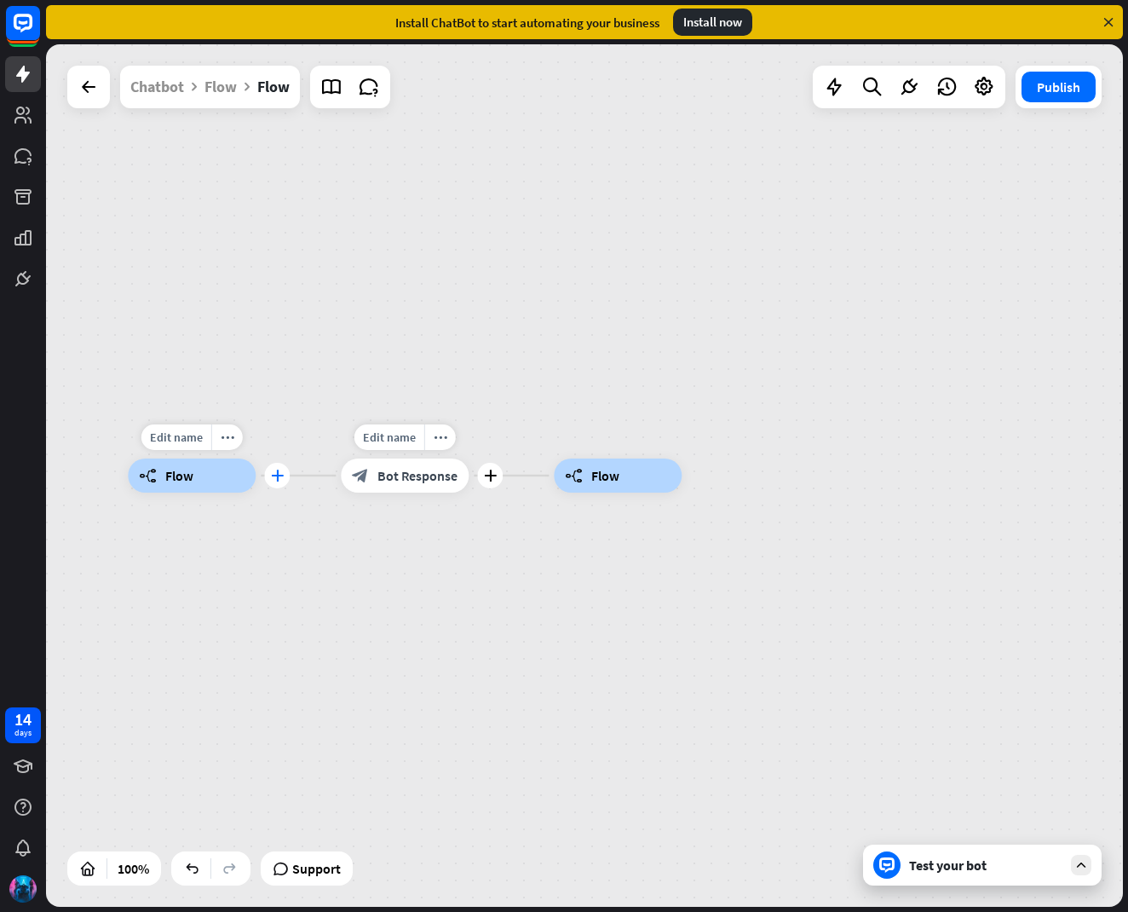
click at [276, 474] on icon "plus" at bounding box center [277, 475] width 13 height 12
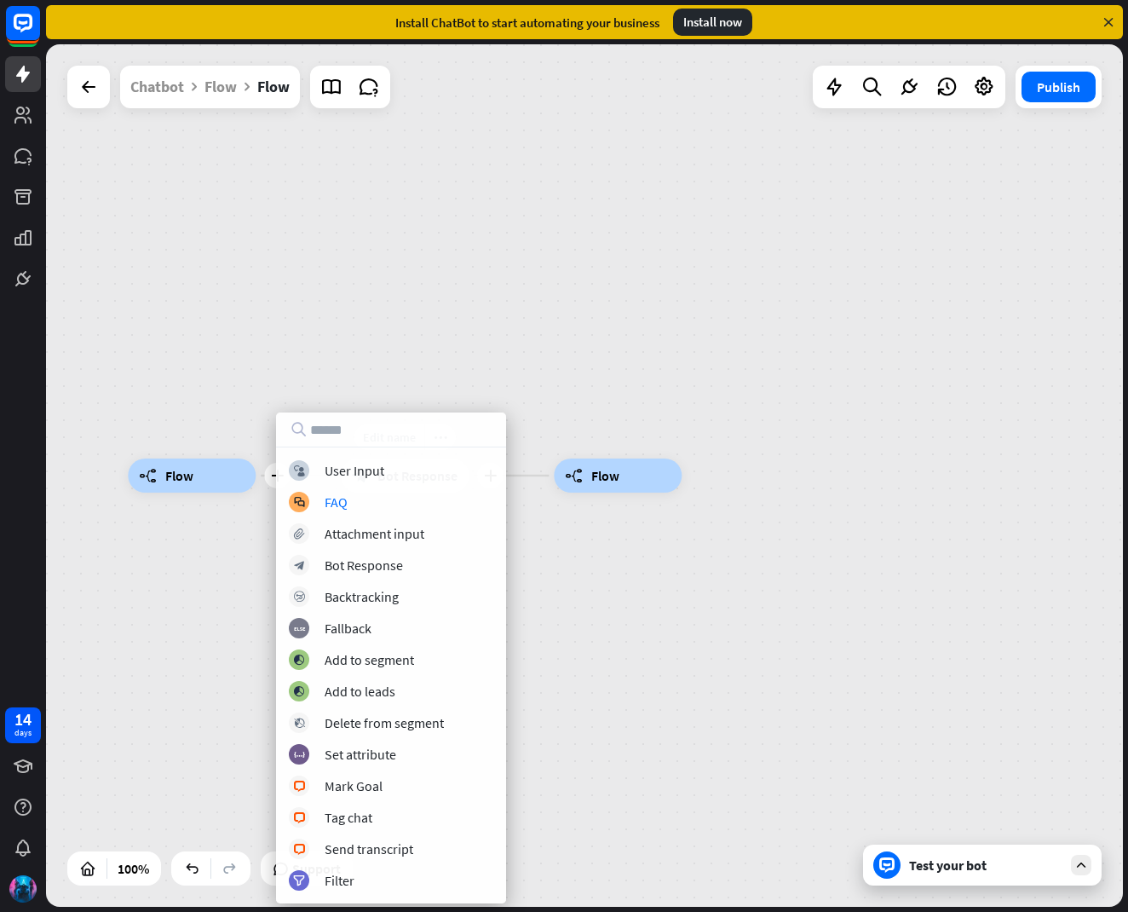
drag, startPoint x: 640, startPoint y: 561, endPoint x: 617, endPoint y: 549, distance: 26.3
click at [640, 561] on div "plus builder_tree Flow Edit name more_horiz plus block_bot_response Bot Respons…" at bounding box center [666, 906] width 1077 height 862
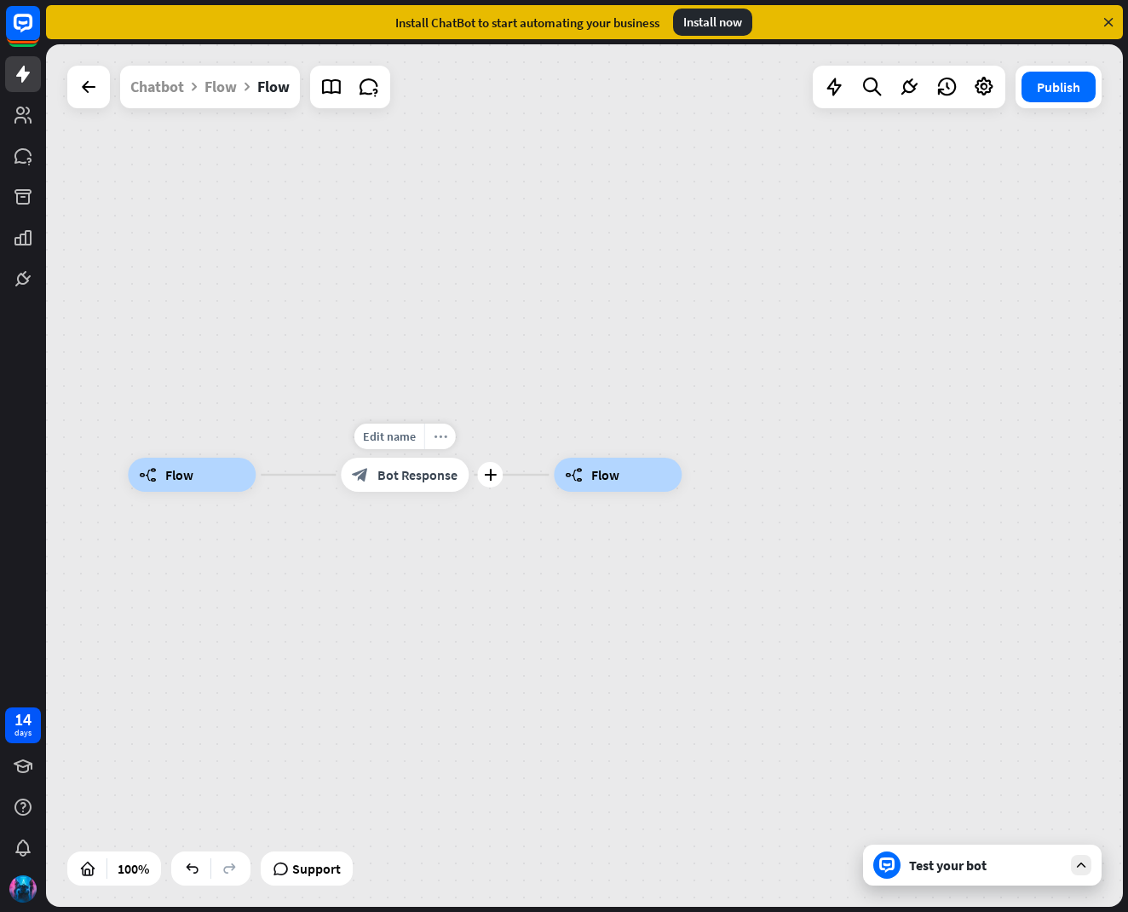
click at [442, 439] on icon "more_horiz" at bounding box center [441, 436] width 14 height 13
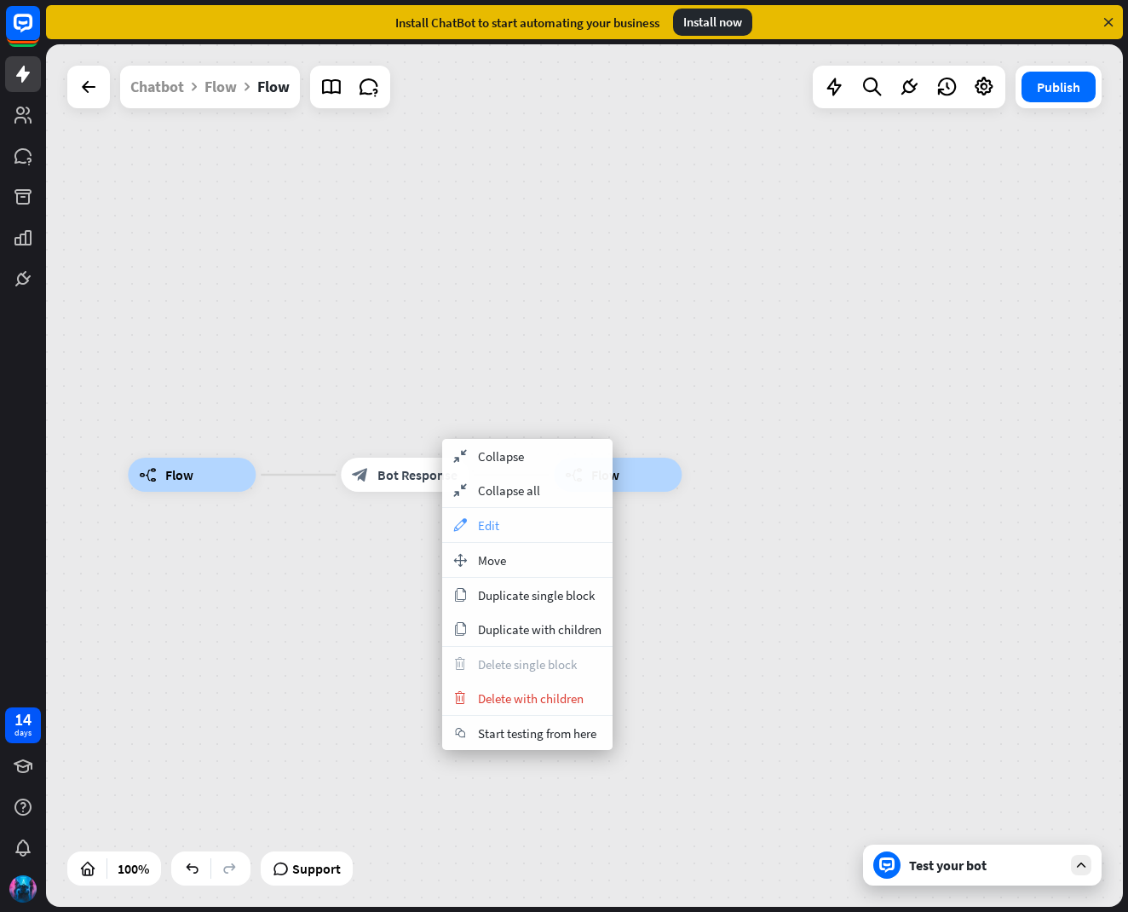
click at [494, 523] on span "Edit" at bounding box center [488, 525] width 21 height 16
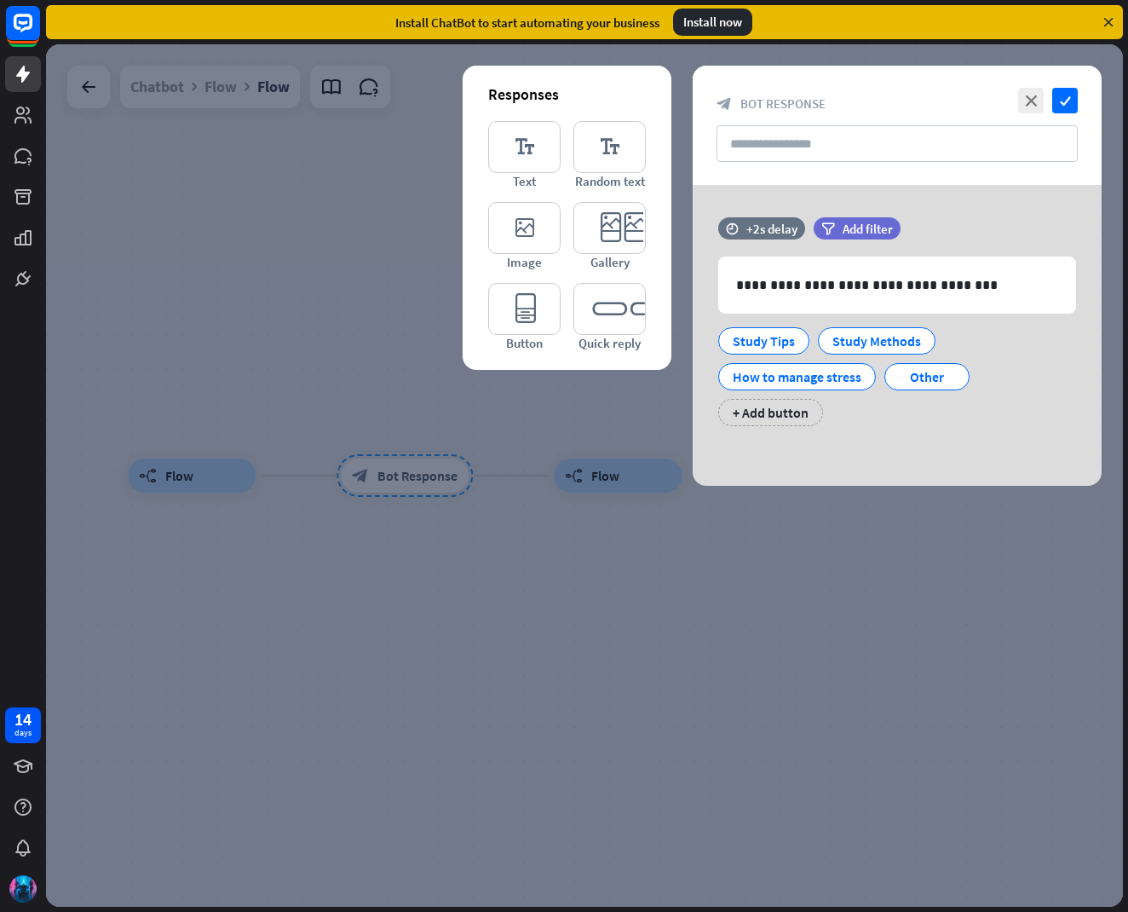
click at [494, 523] on div at bounding box center [584, 475] width 1077 height 862
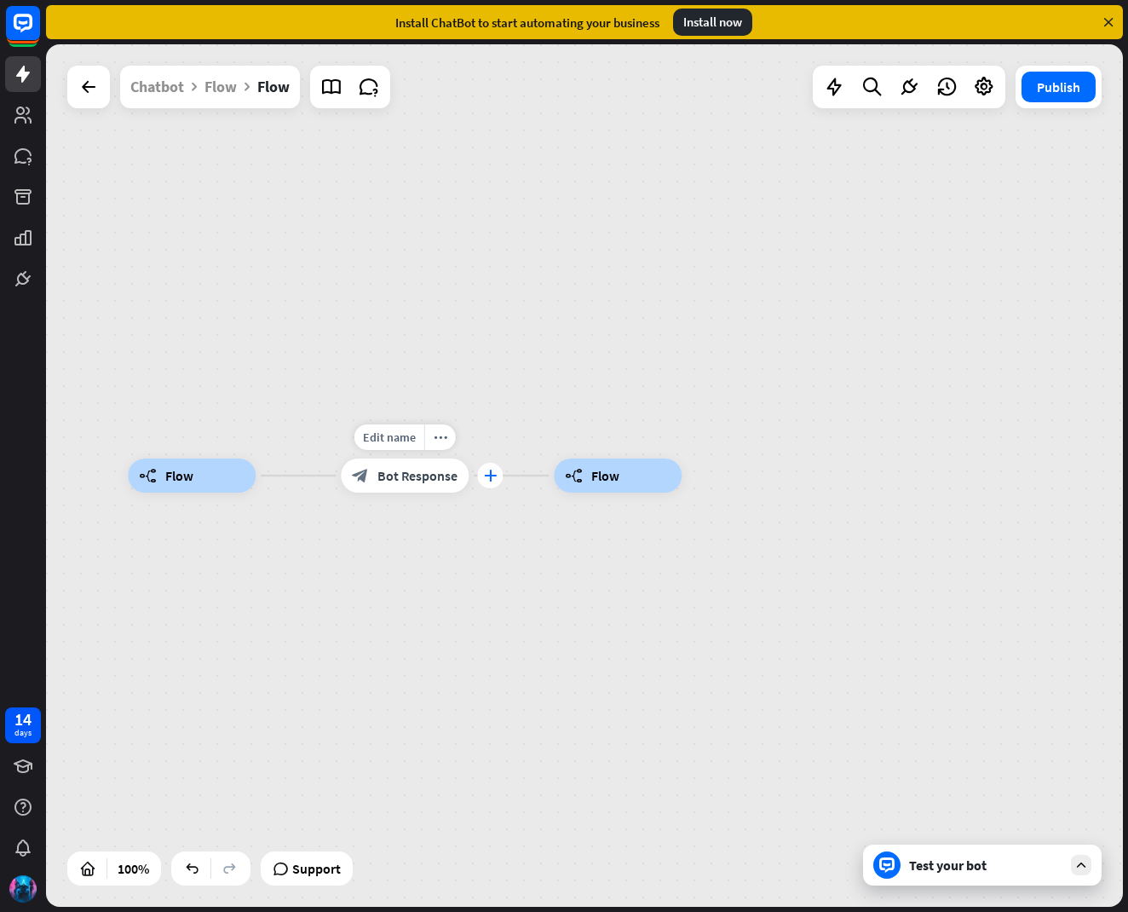
click at [486, 472] on icon "plus" at bounding box center [490, 475] width 13 height 12
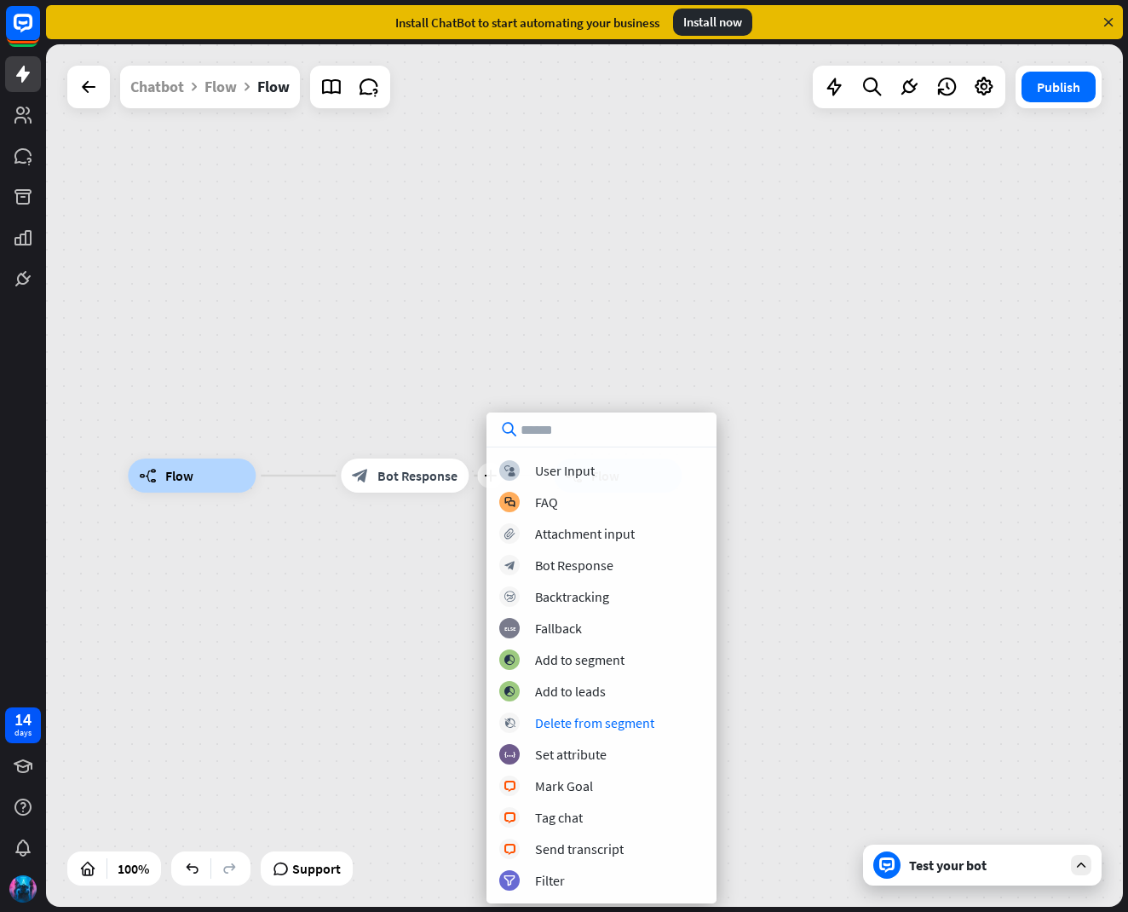
click at [814, 661] on div "builder_tree Flow plus block_bot_response Bot Response builder_tree Flow" at bounding box center [666, 906] width 1077 height 862
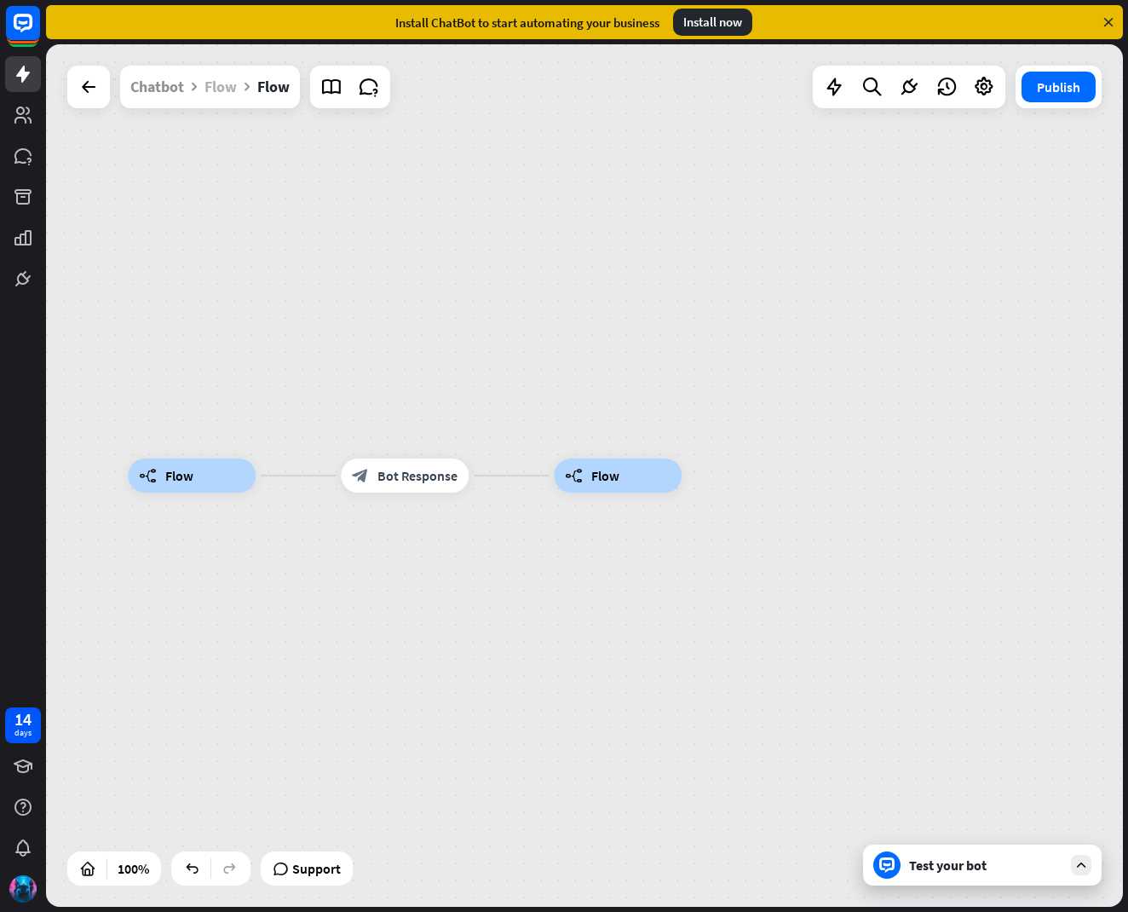
click at [210, 81] on div "Flow" at bounding box center [220, 87] width 32 height 43
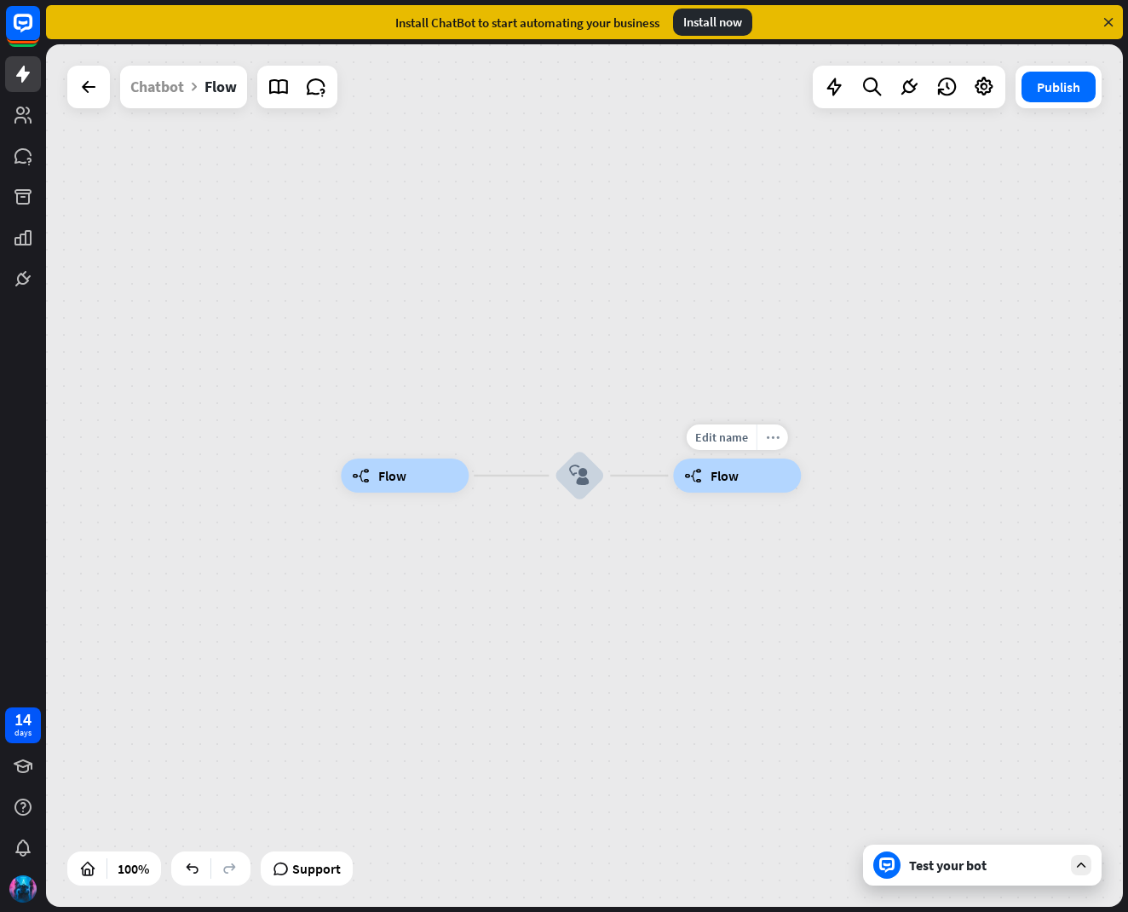
click at [774, 439] on icon "more_horiz" at bounding box center [773, 437] width 14 height 13
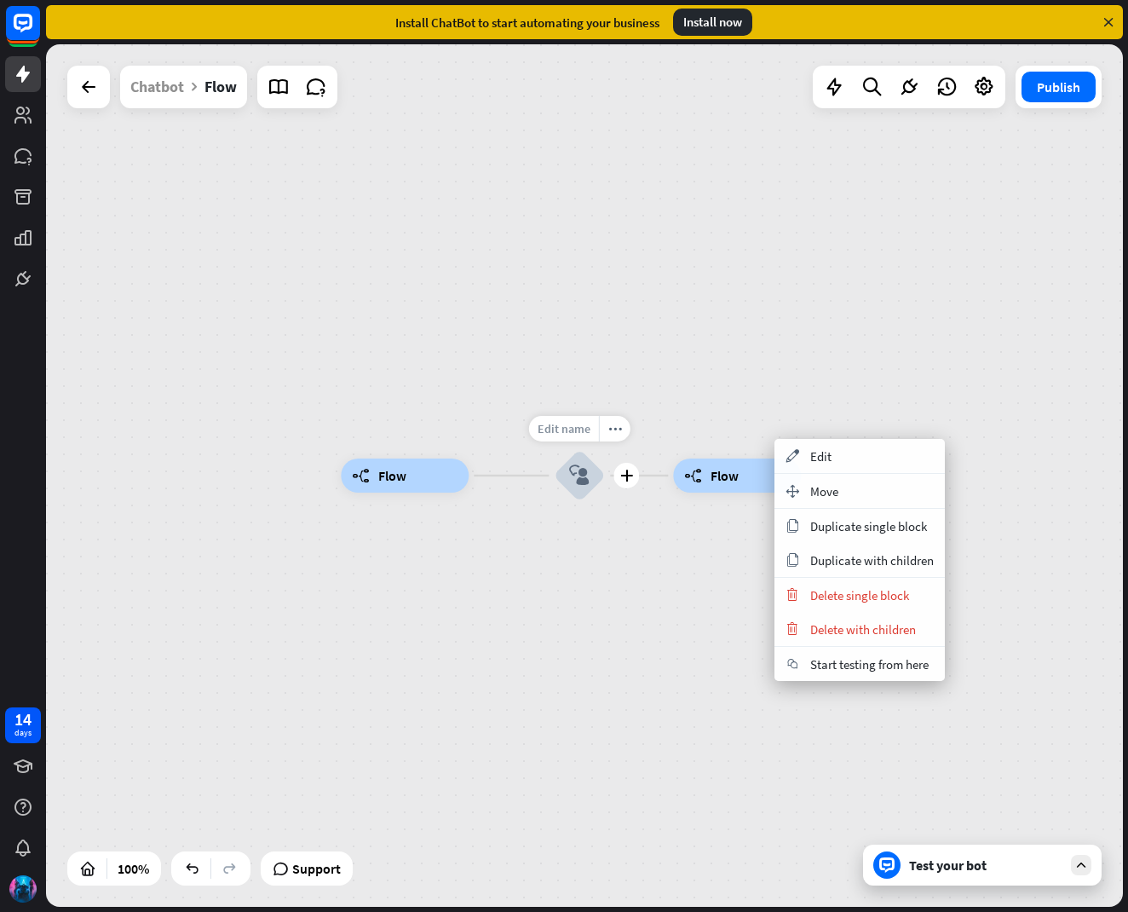
drag, startPoint x: 623, startPoint y: 445, endPoint x: 531, endPoint y: 424, distance: 94.3
click at [531, 424] on div "Edit name" at bounding box center [564, 429] width 70 height 26
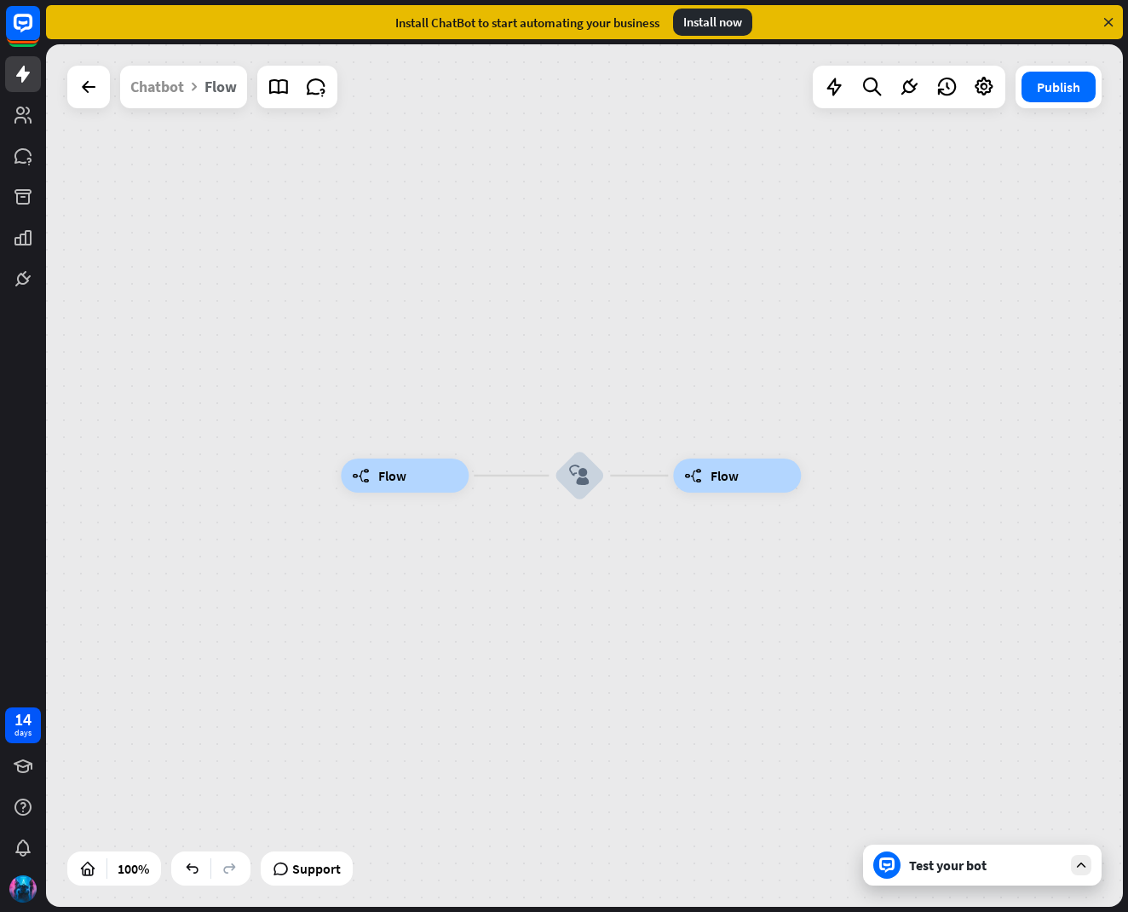
click at [227, 85] on div "Flow" at bounding box center [220, 87] width 32 height 43
click at [724, 474] on span "Flow" at bounding box center [725, 475] width 28 height 17
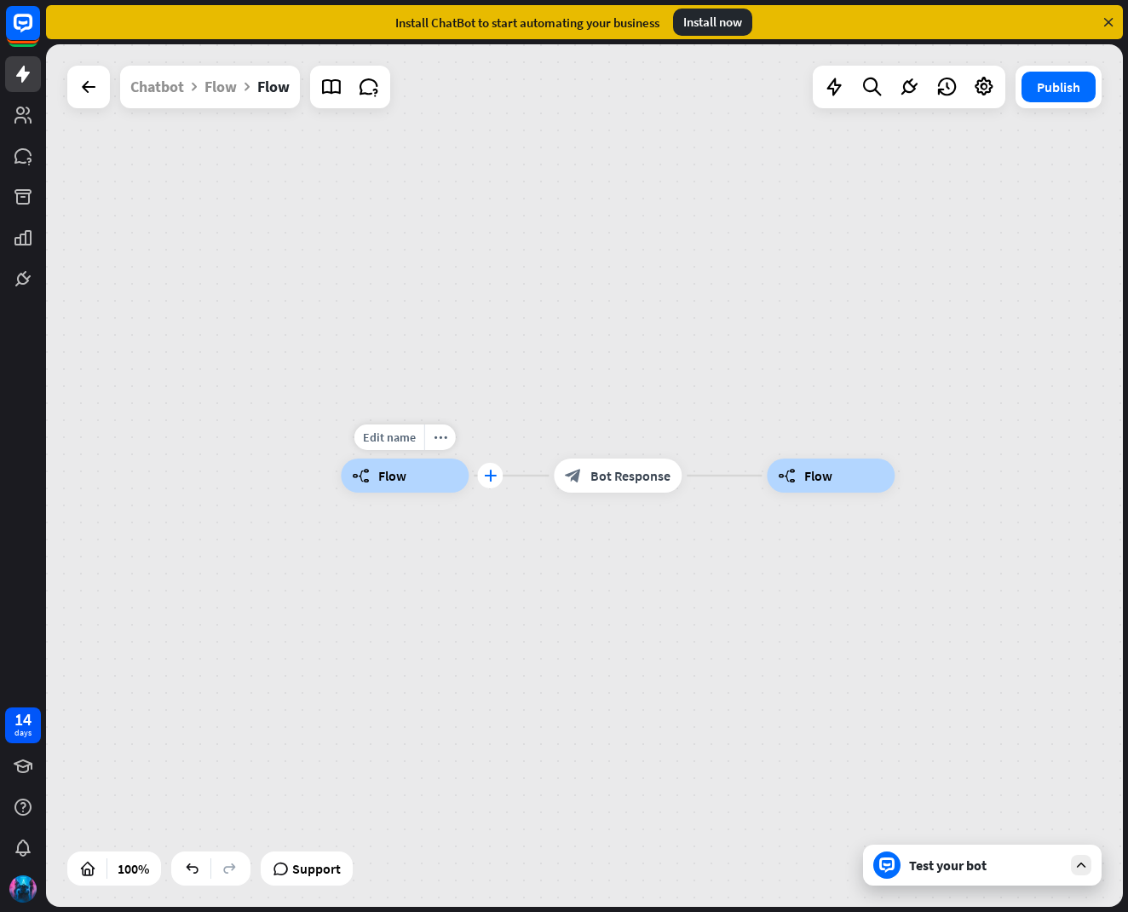
click at [487, 476] on icon "plus" at bounding box center [490, 475] width 13 height 12
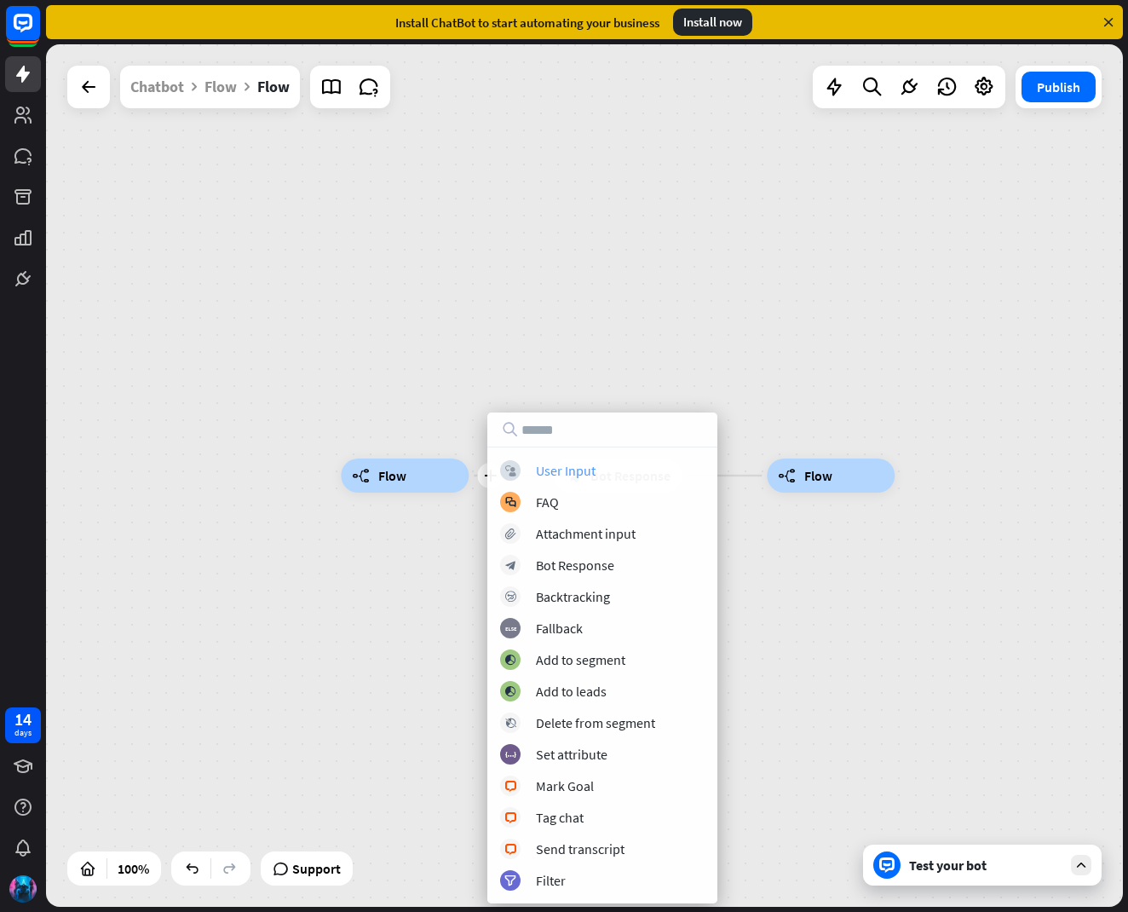
click at [551, 469] on div "User Input" at bounding box center [566, 470] width 60 height 17
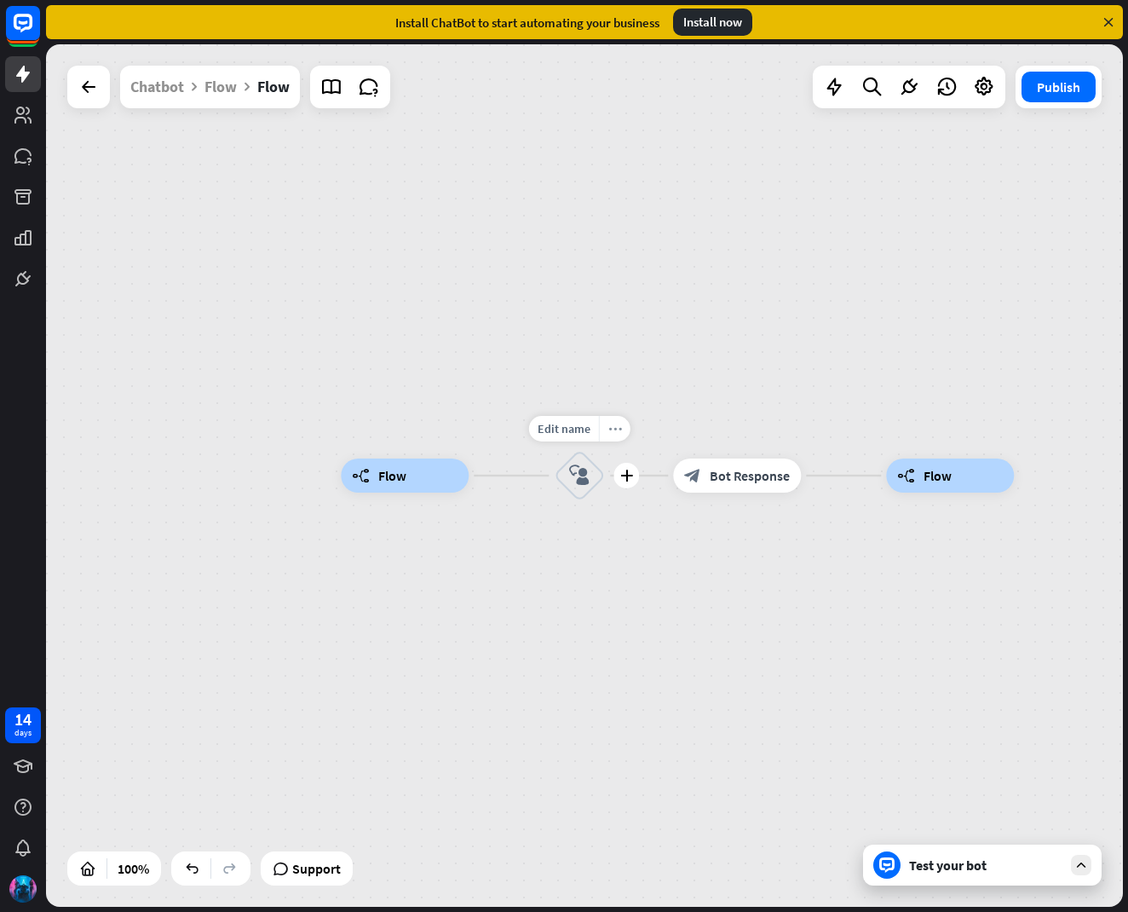
click at [611, 424] on icon "more_horiz" at bounding box center [615, 429] width 14 height 13
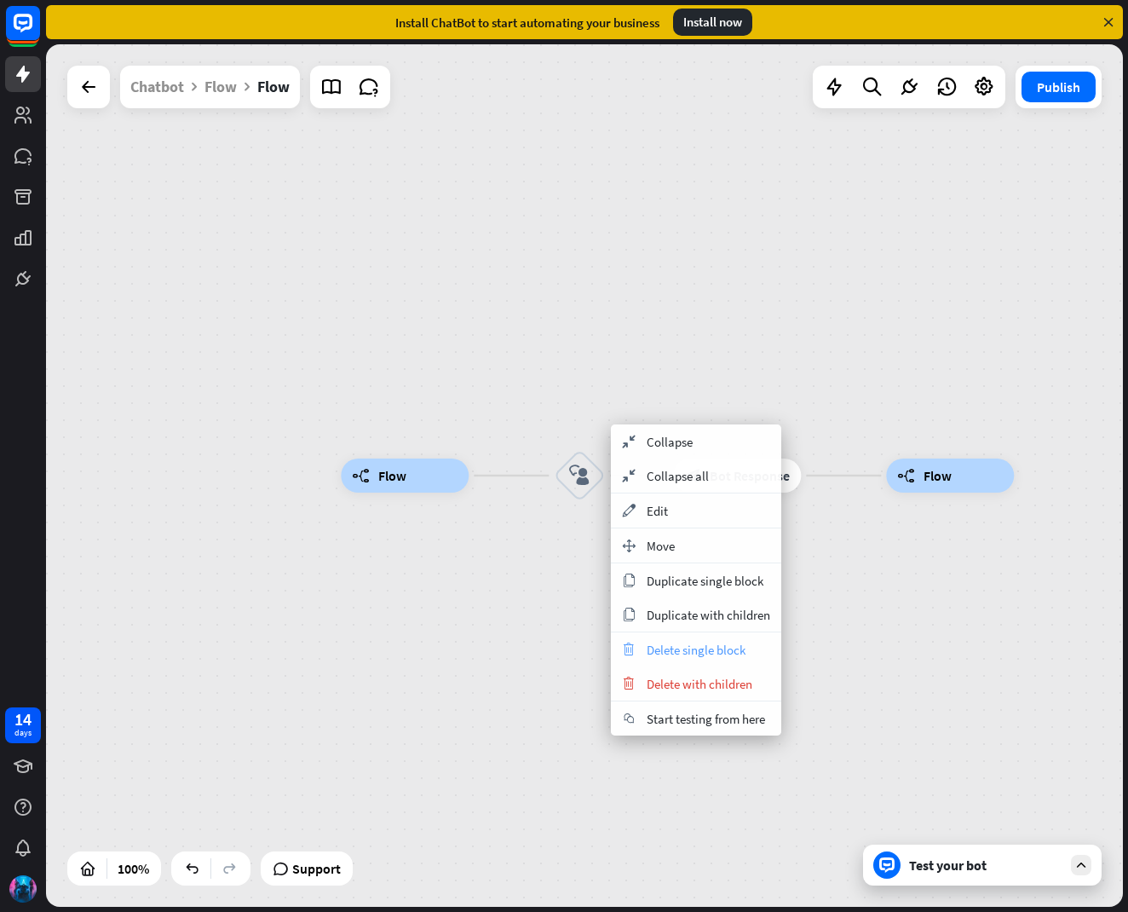
click at [680, 649] on span "Delete single block" at bounding box center [696, 650] width 99 height 16
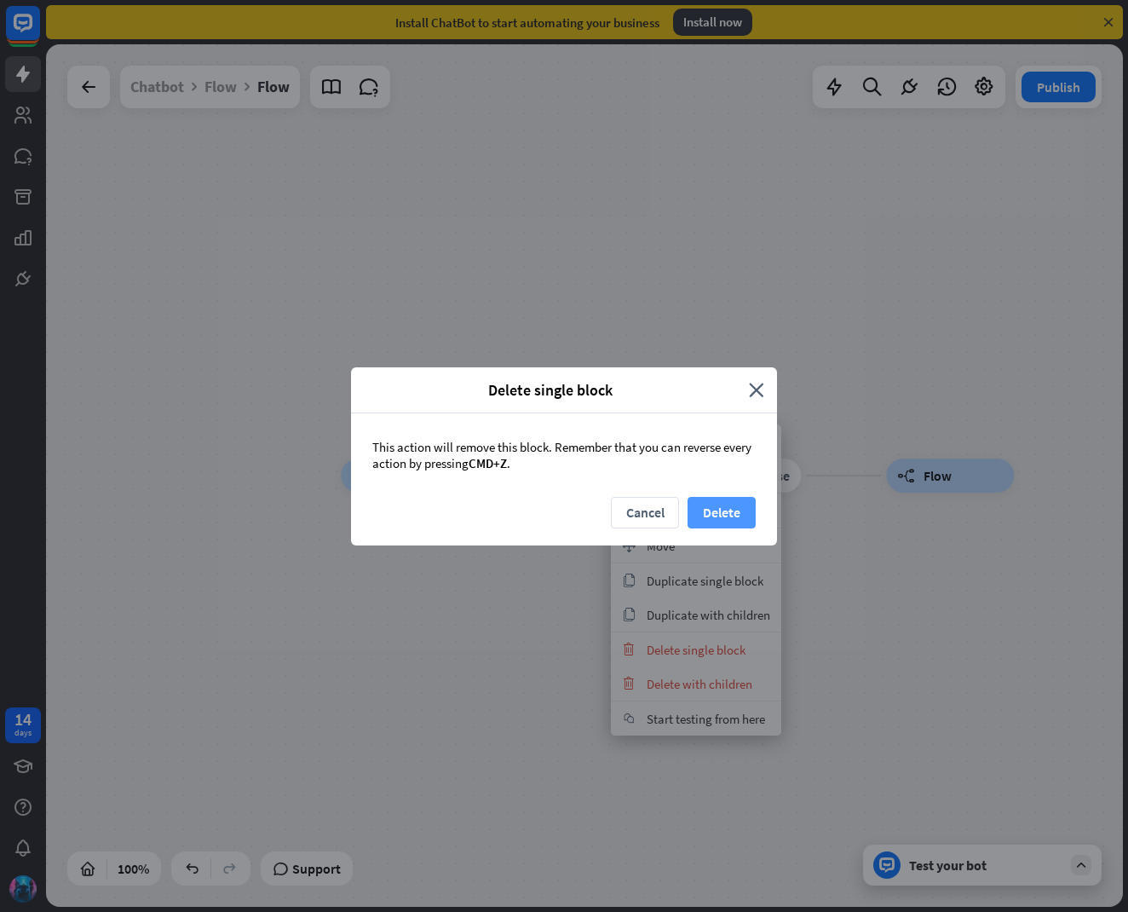
click at [711, 514] on button "Delete" at bounding box center [722, 513] width 68 height 32
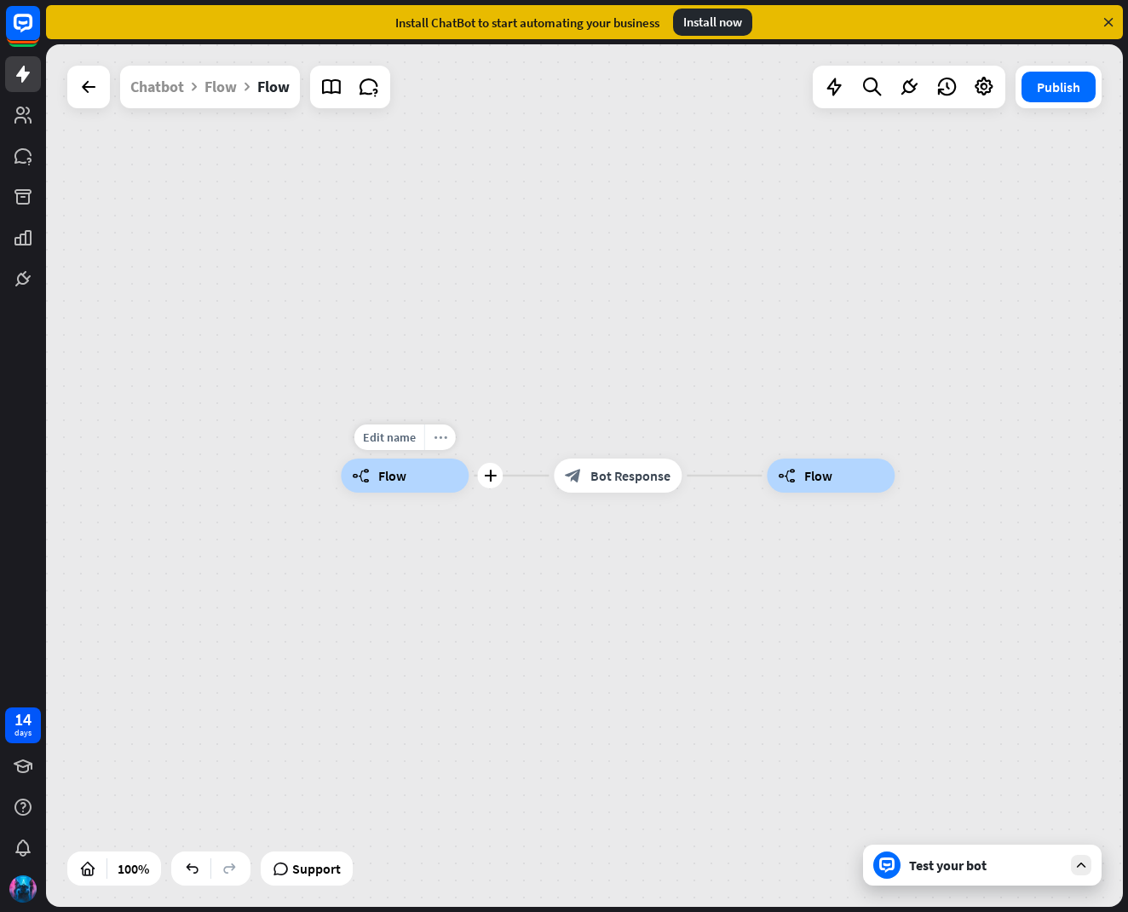
click at [440, 435] on icon "more_horiz" at bounding box center [441, 437] width 14 height 13
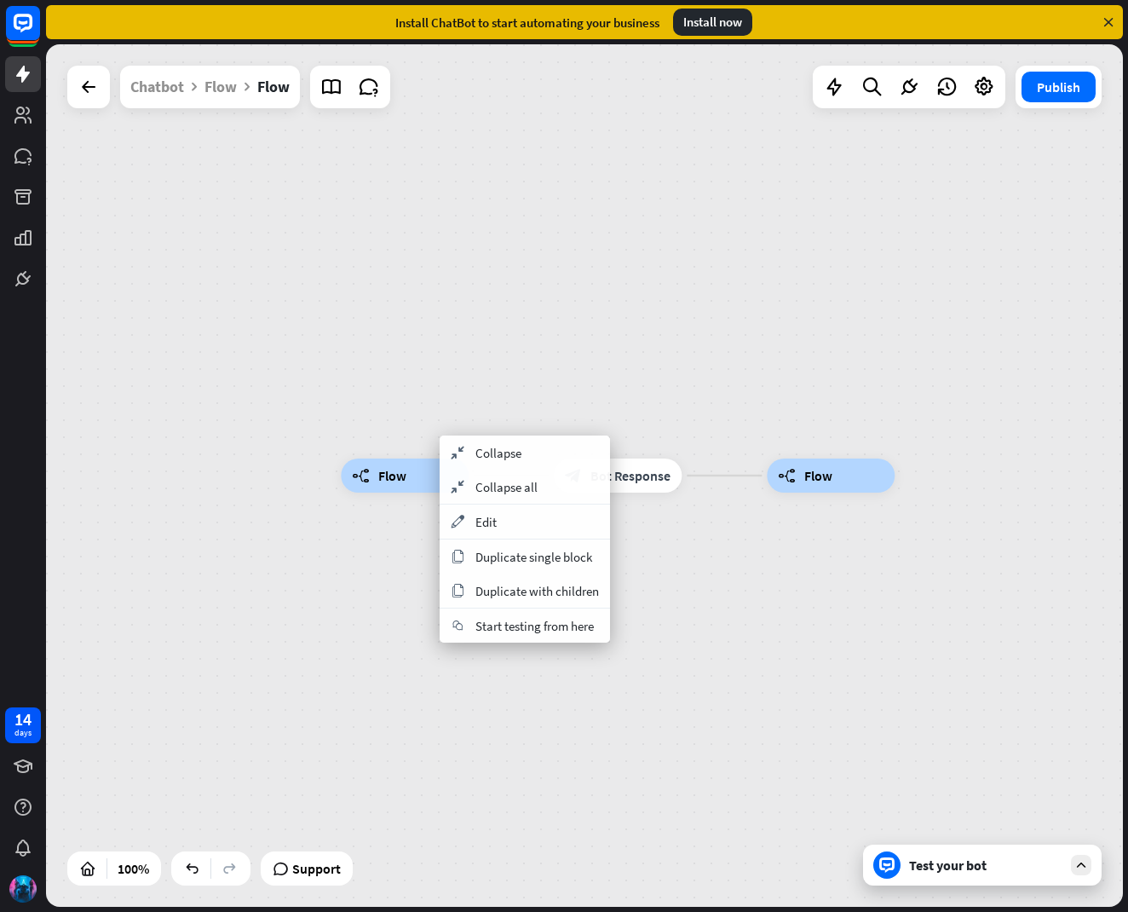
click at [698, 599] on div "builder_tree Flow block_bot_response Bot Response builder_tree Flow" at bounding box center [879, 906] width 1077 height 862
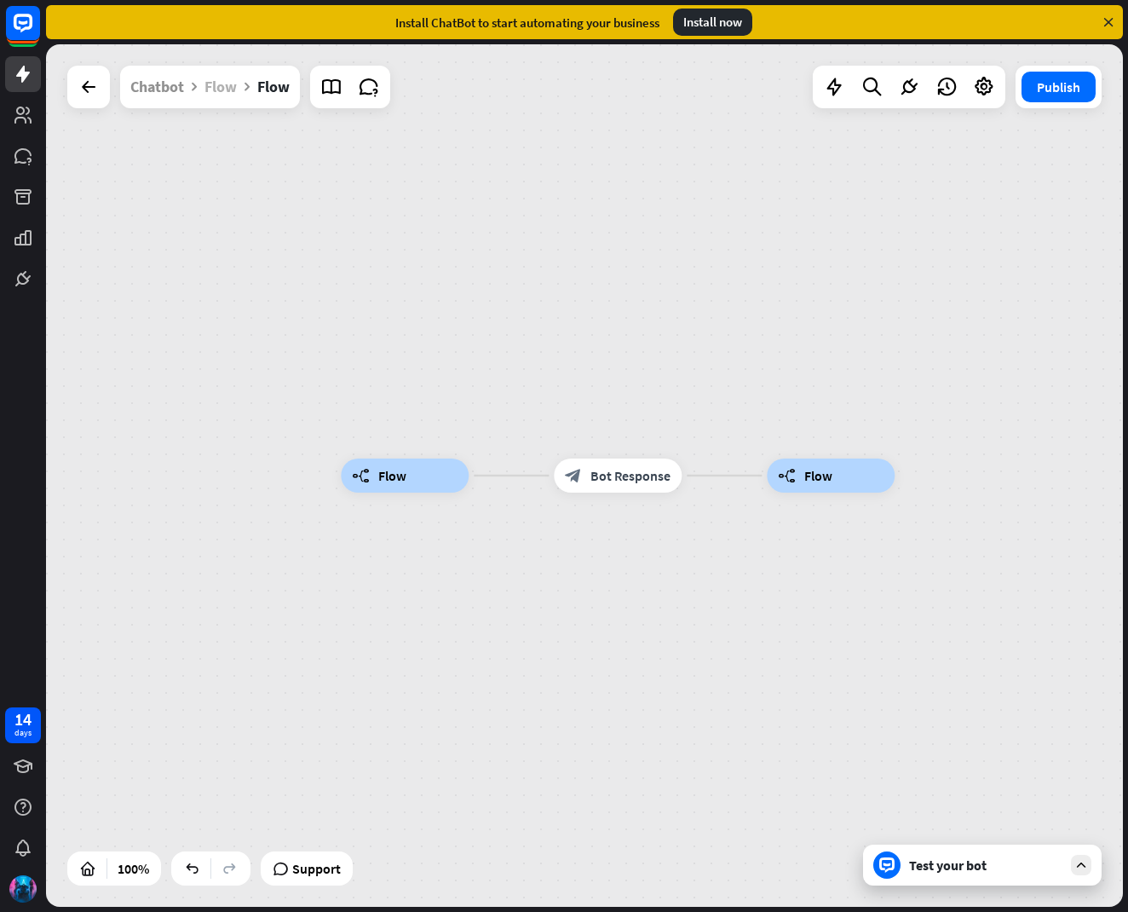
click at [226, 95] on div "Flow" at bounding box center [220, 87] width 32 height 43
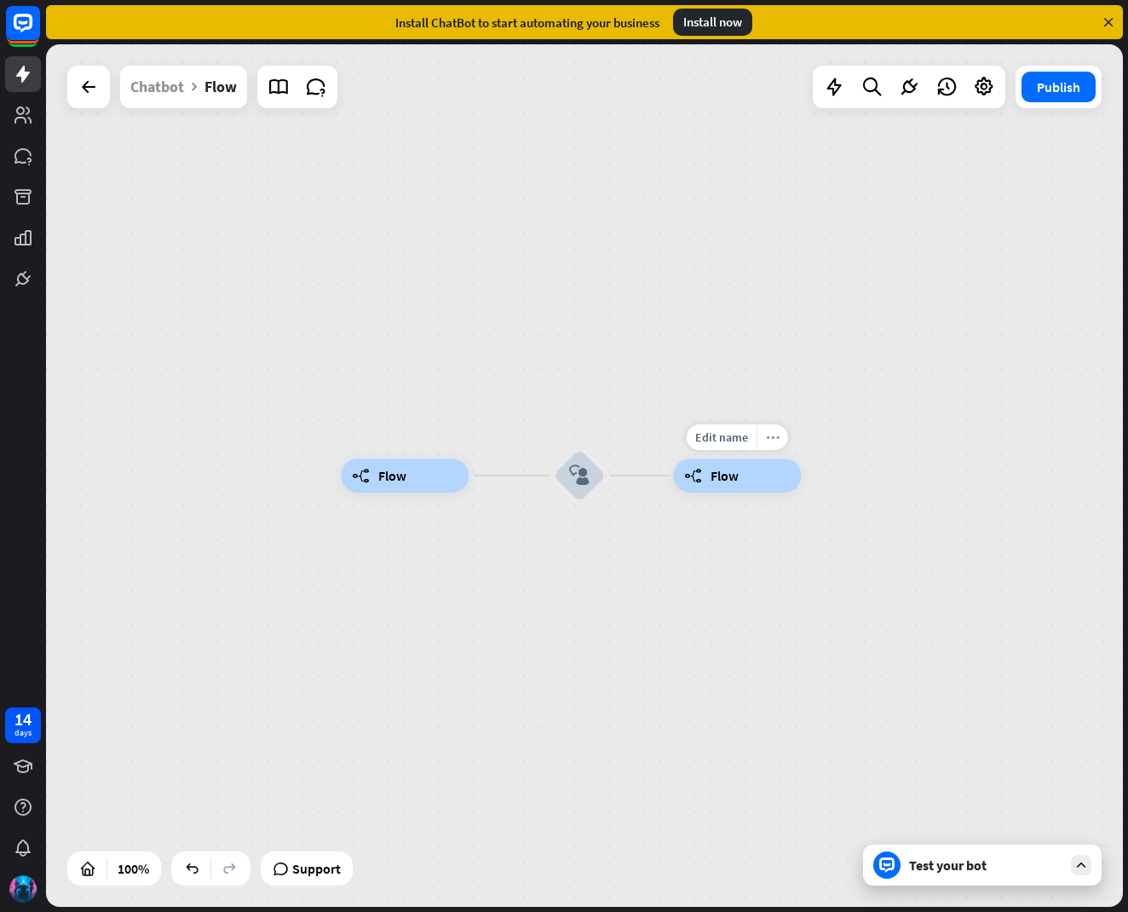
click at [778, 438] on icon "more_horiz" at bounding box center [773, 437] width 14 height 13
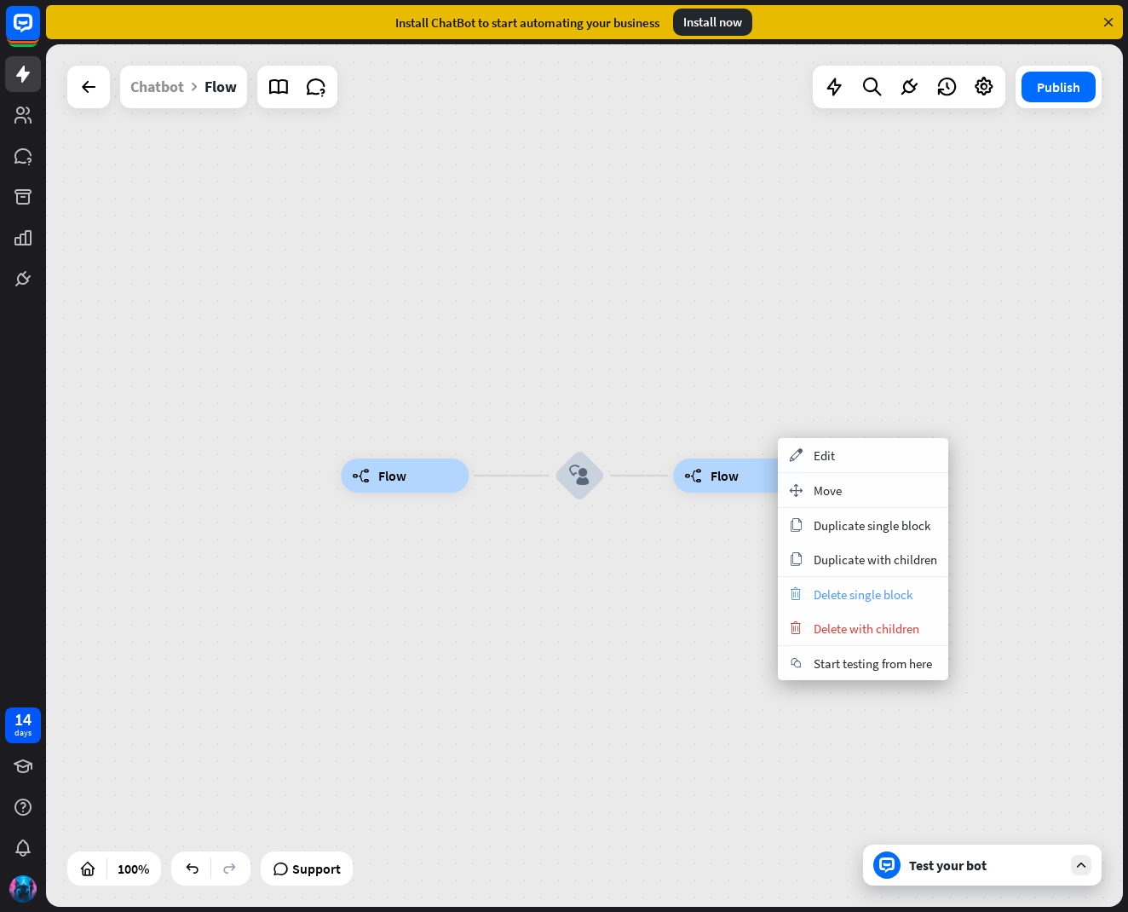
click at [859, 596] on span "Delete single block" at bounding box center [863, 594] width 99 height 16
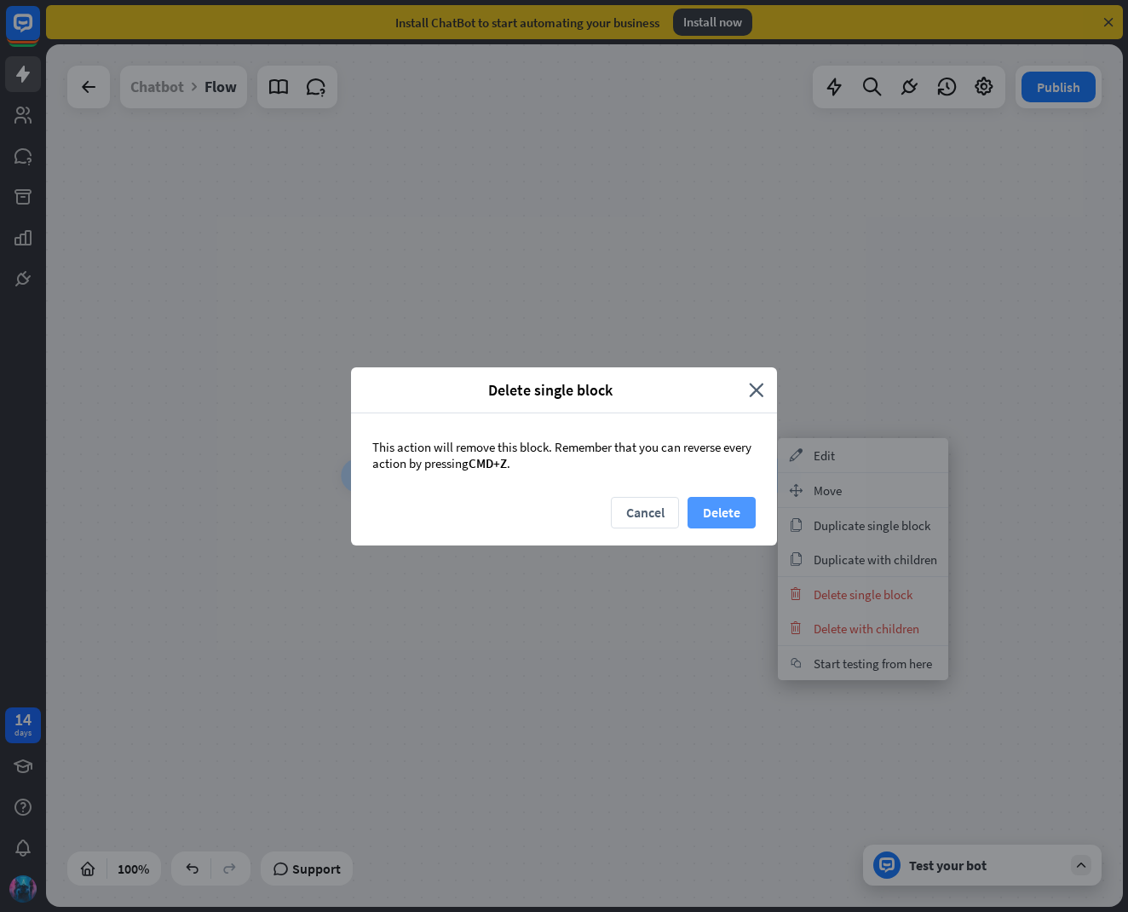
click at [718, 508] on button "Delete" at bounding box center [722, 513] width 68 height 32
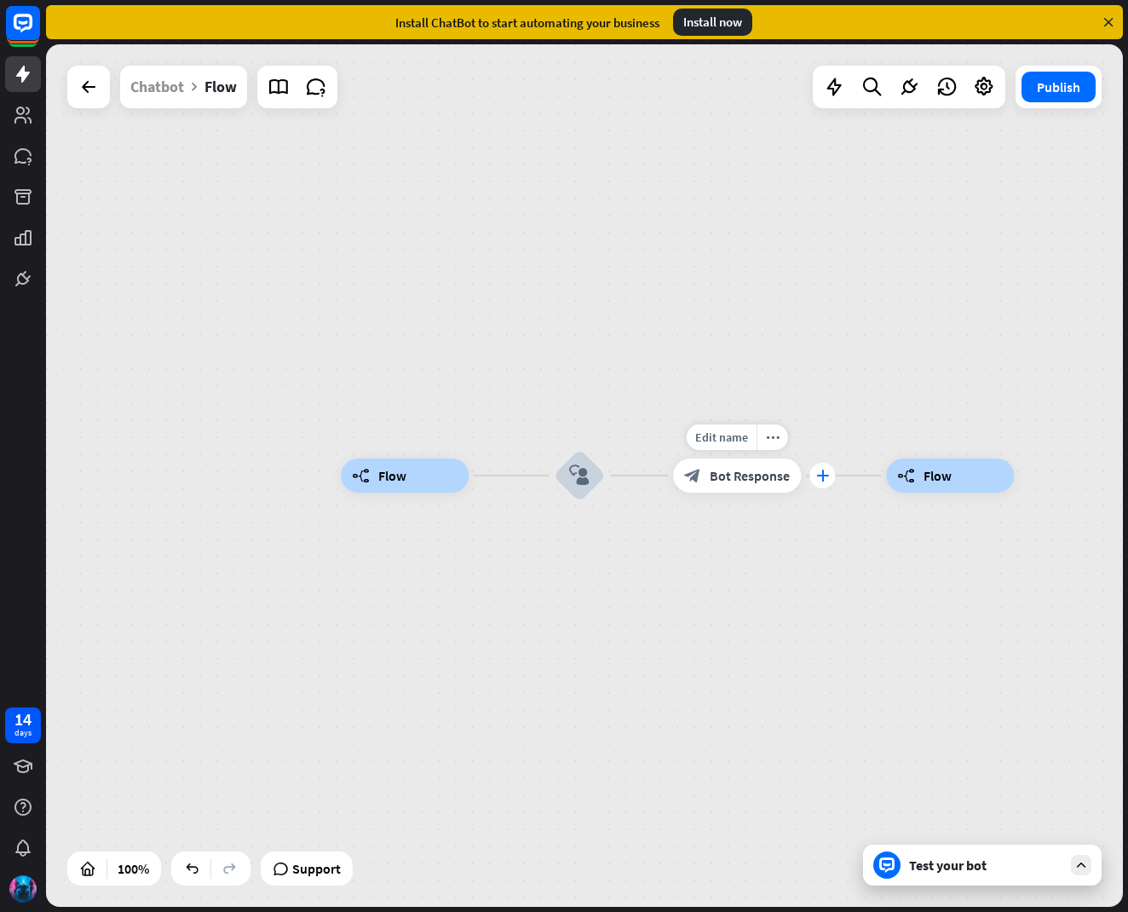
click at [827, 479] on icon "plus" at bounding box center [822, 475] width 13 height 12
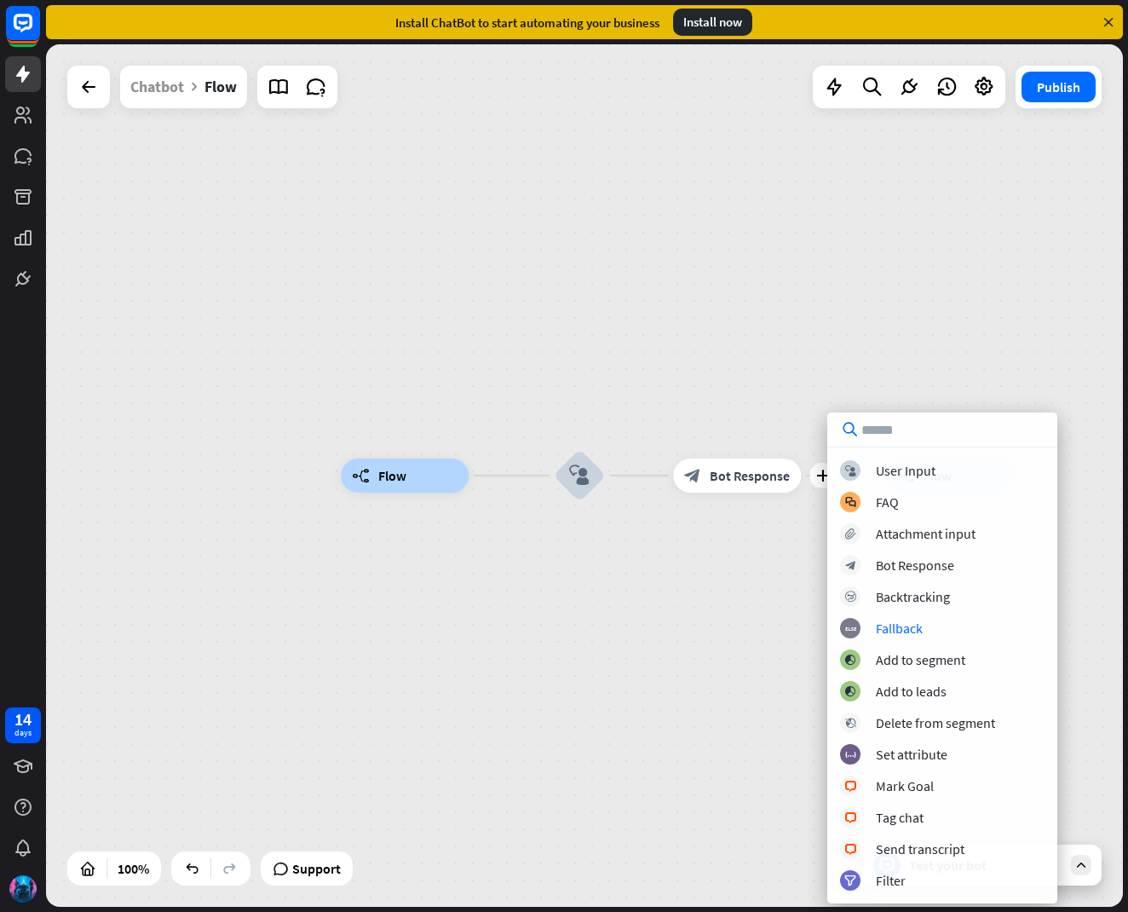
click at [767, 636] on div "builder_tree Flow block_user_input plus block_bot_response Bot Response builder…" at bounding box center [879, 906] width 1077 height 862
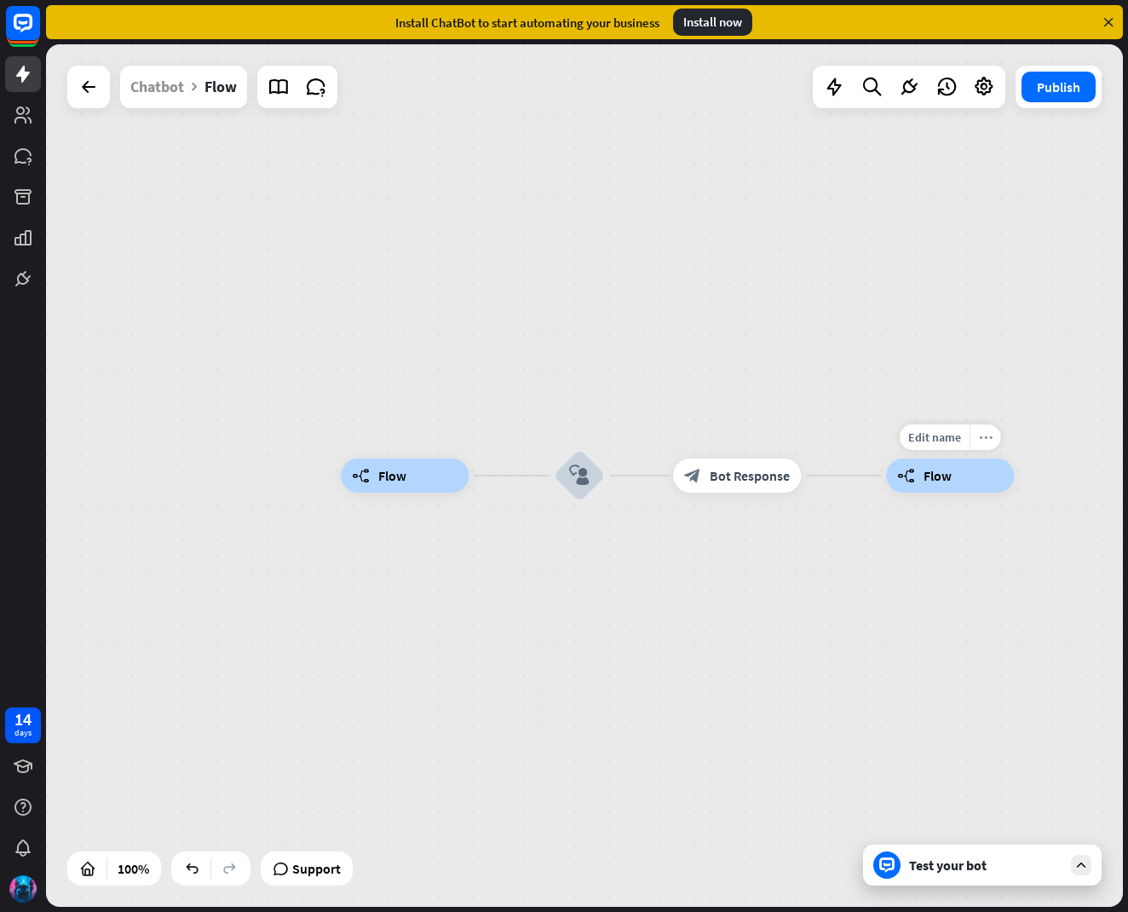
click at [982, 439] on icon "more_horiz" at bounding box center [986, 437] width 14 height 13
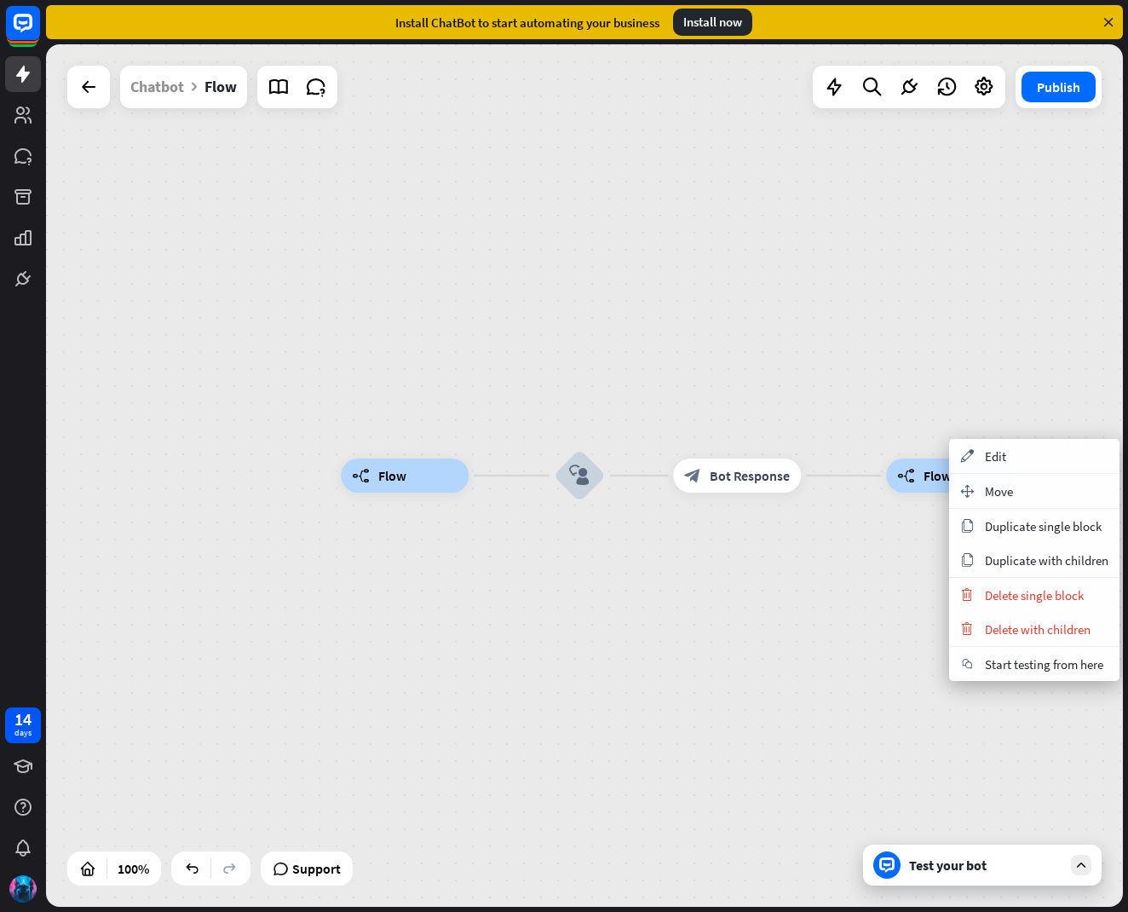
click at [911, 492] on div "builder_tree Flow" at bounding box center [950, 475] width 128 height 34
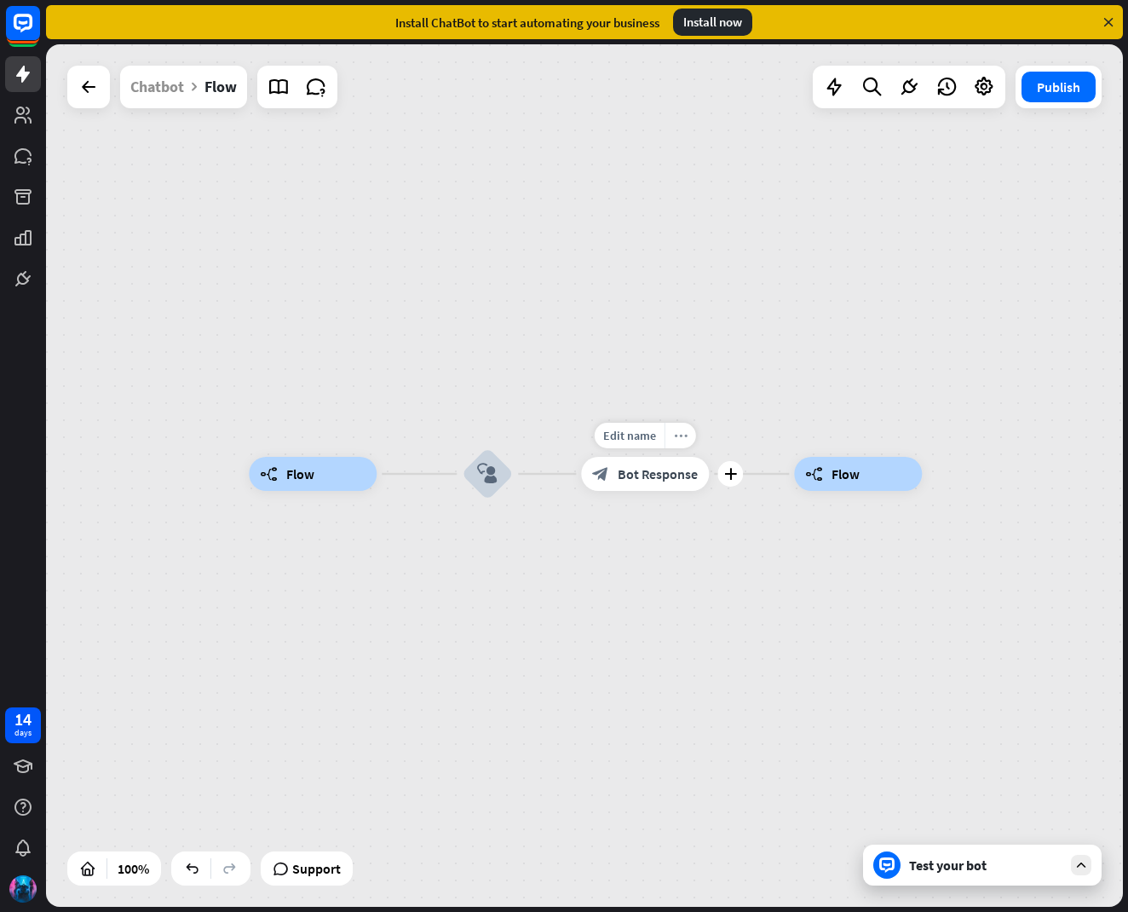
click at [685, 434] on icon "more_horiz" at bounding box center [681, 435] width 14 height 13
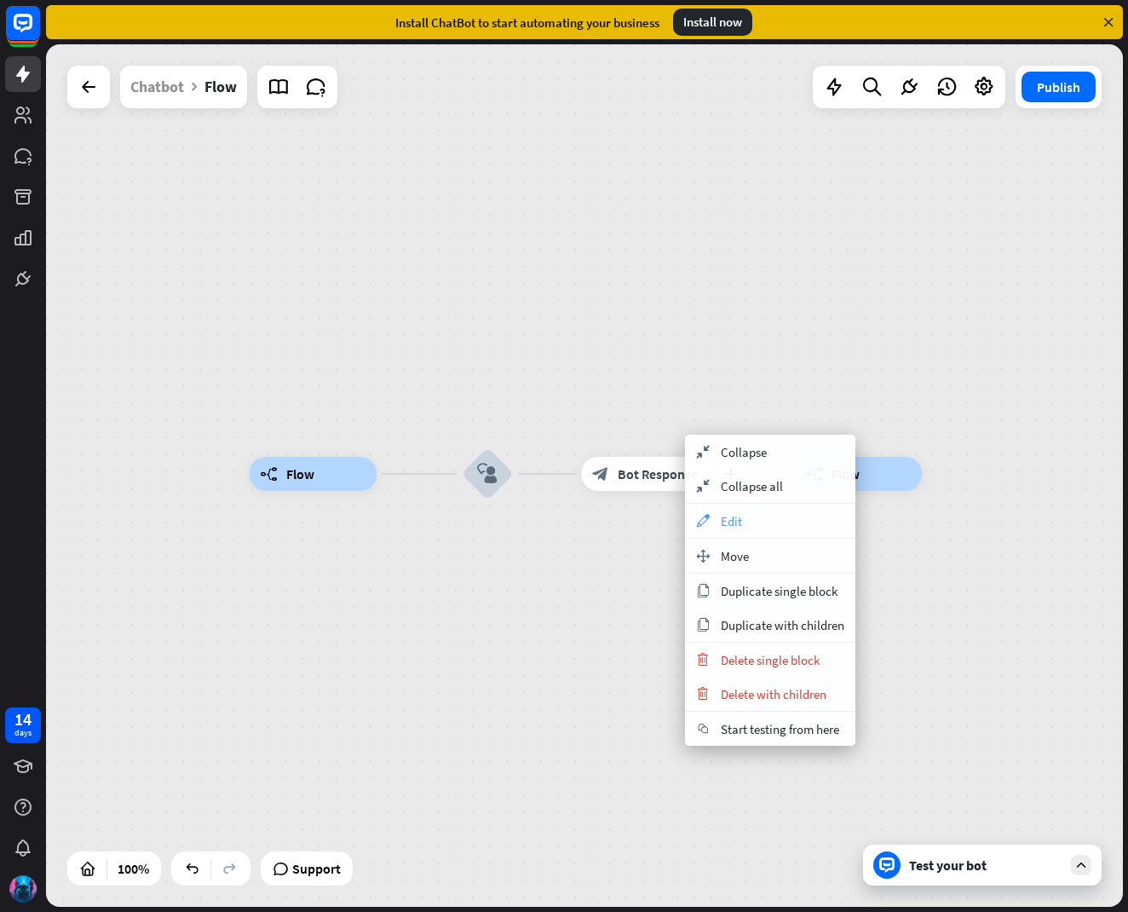
click at [725, 522] on span "Edit" at bounding box center [731, 521] width 21 height 16
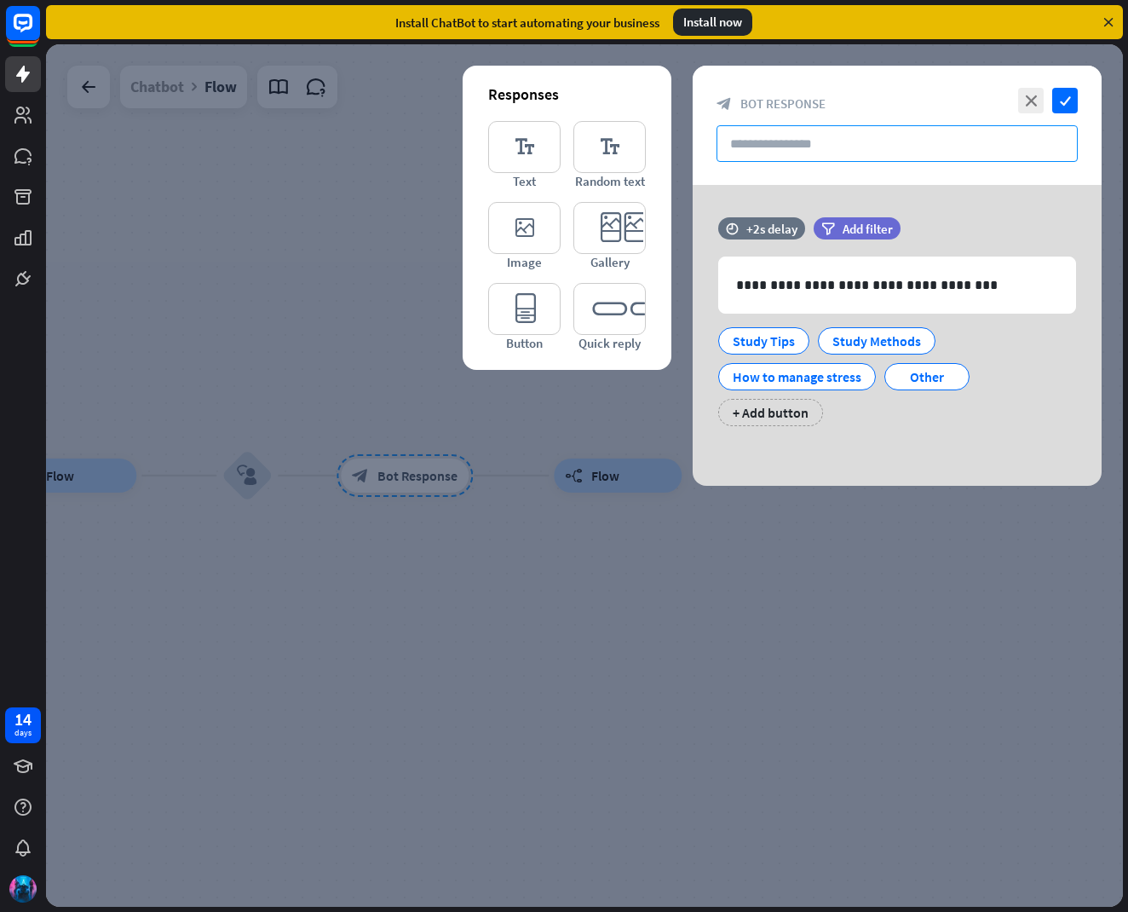
click at [843, 149] on input "text" at bounding box center [896, 143] width 361 height 37
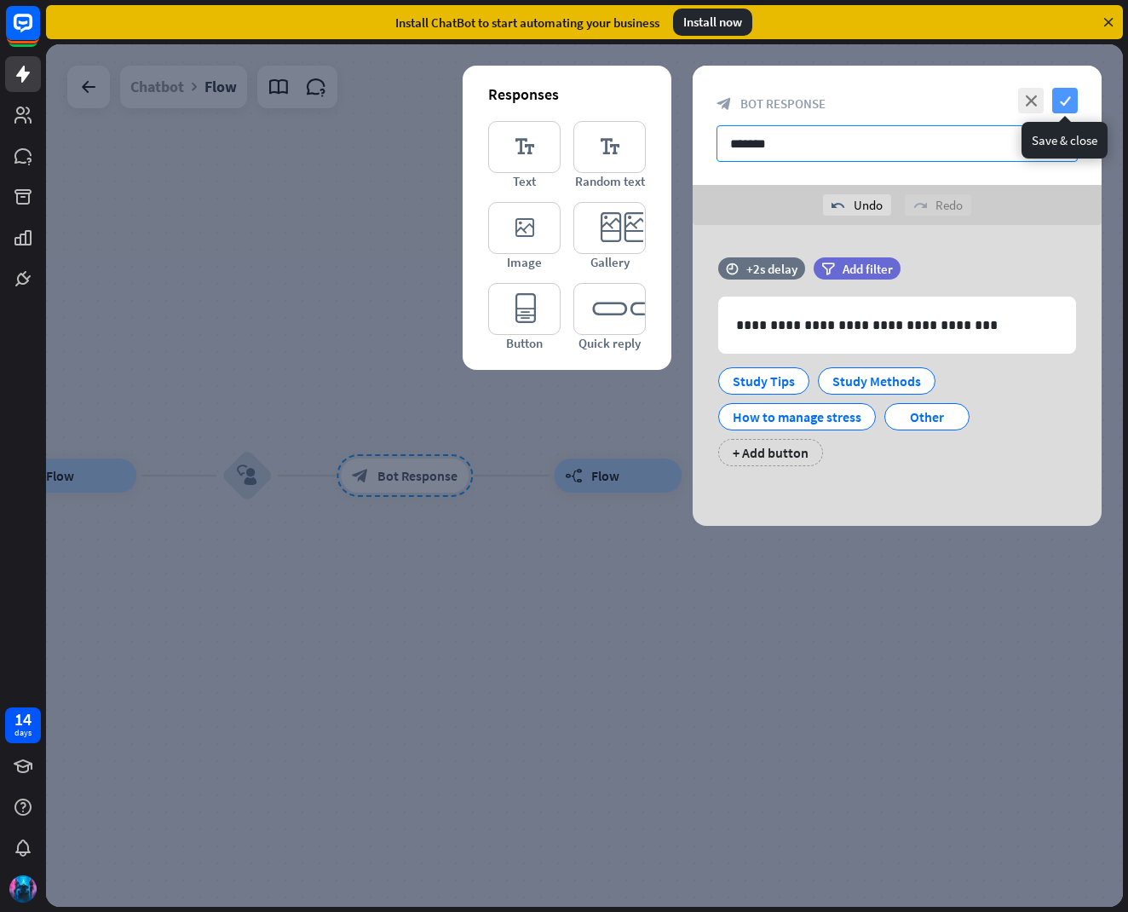
type input "*******"
click at [1072, 95] on icon "check" at bounding box center [1065, 101] width 26 height 26
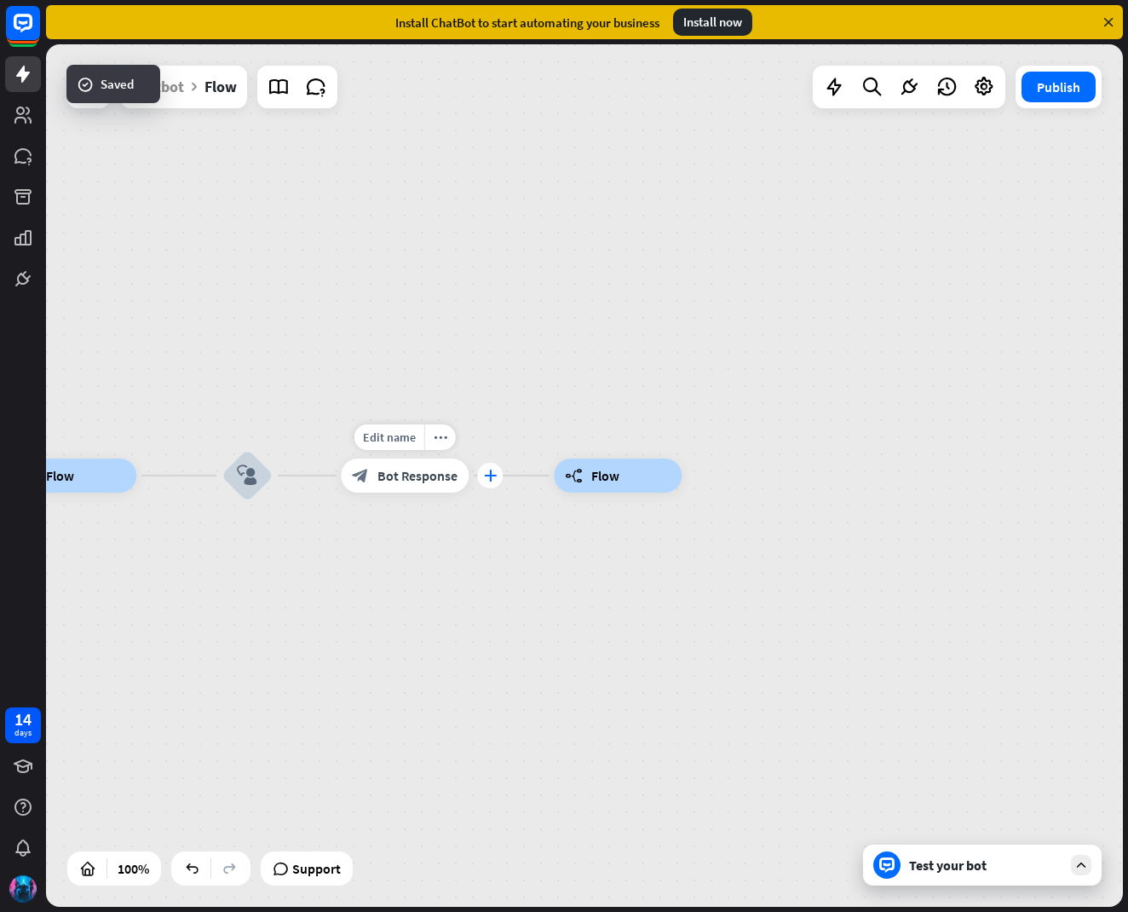
click at [492, 480] on icon "plus" at bounding box center [490, 475] width 13 height 12
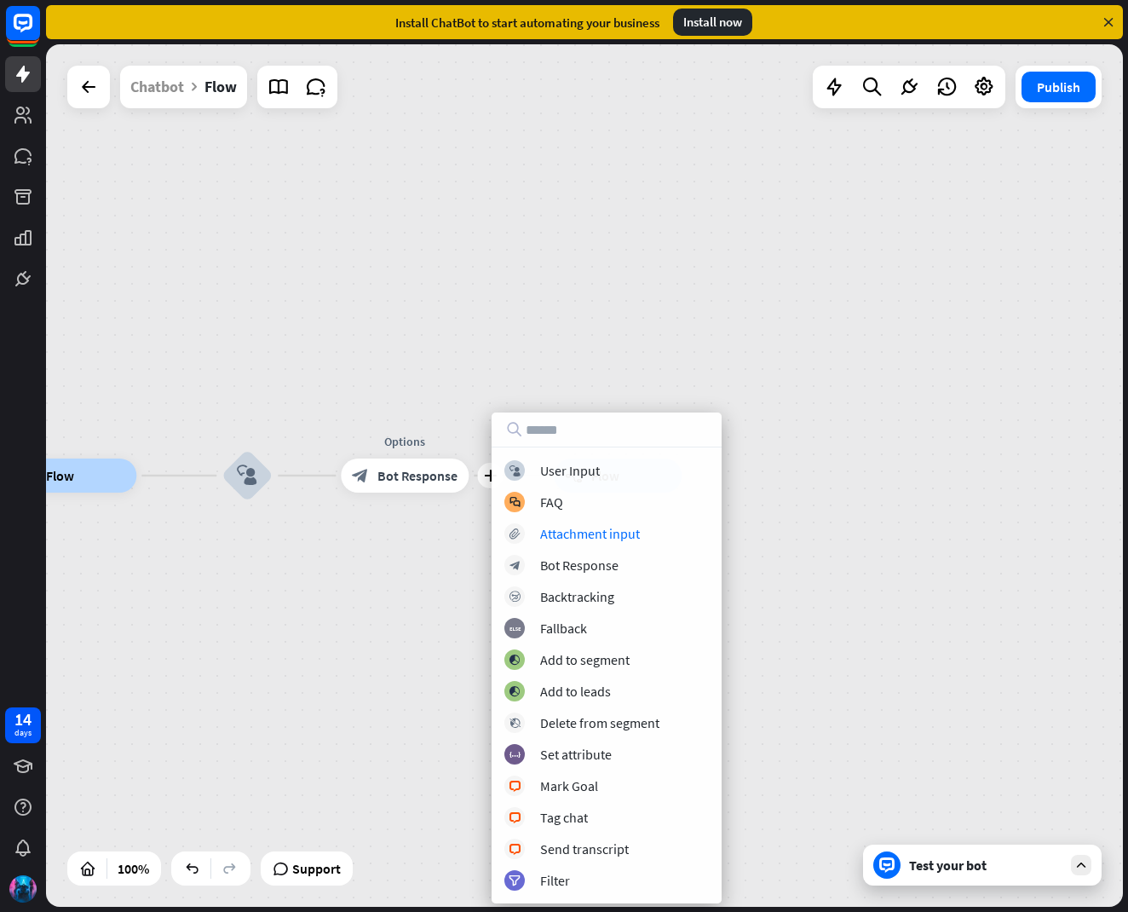
click at [820, 474] on div "builder_tree Flow block_user_input plus Options block_bot_response Bot Response…" at bounding box center [584, 475] width 1077 height 862
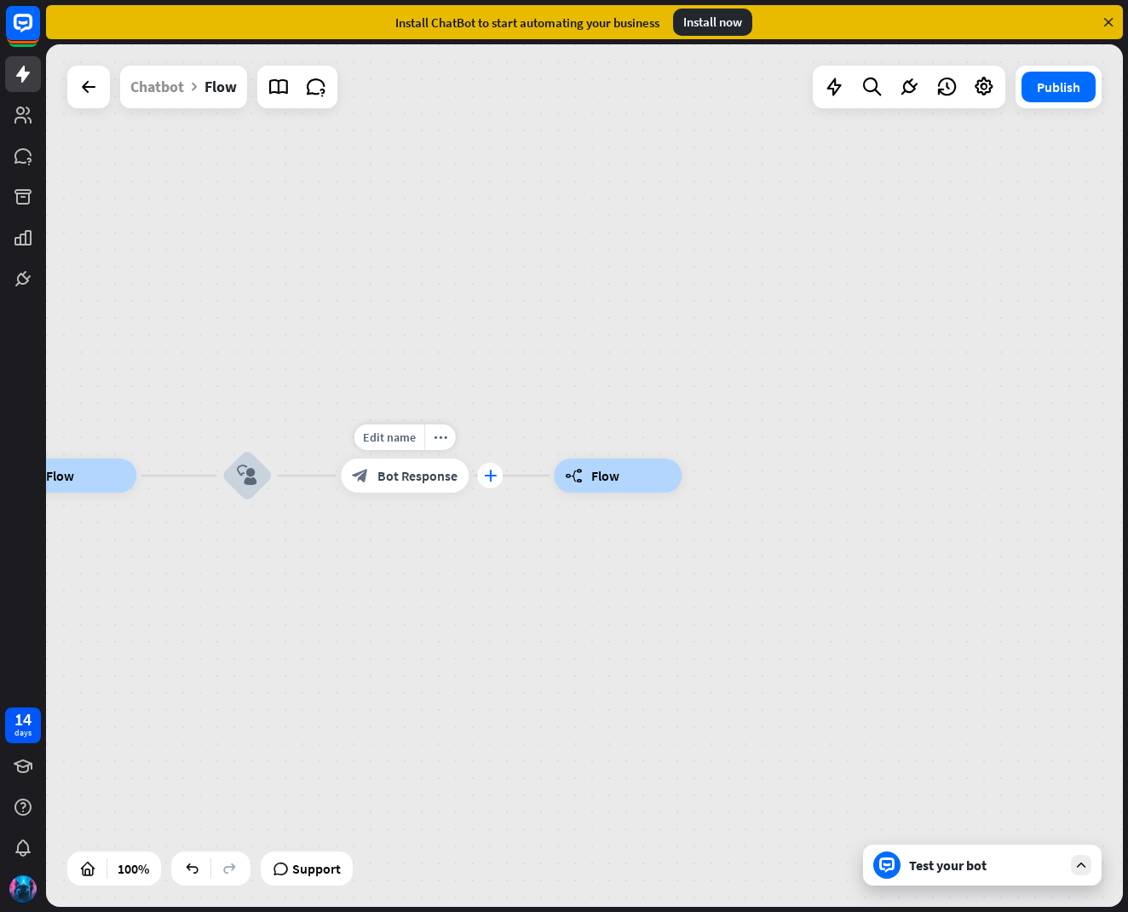
click at [492, 475] on icon "plus" at bounding box center [490, 475] width 13 height 12
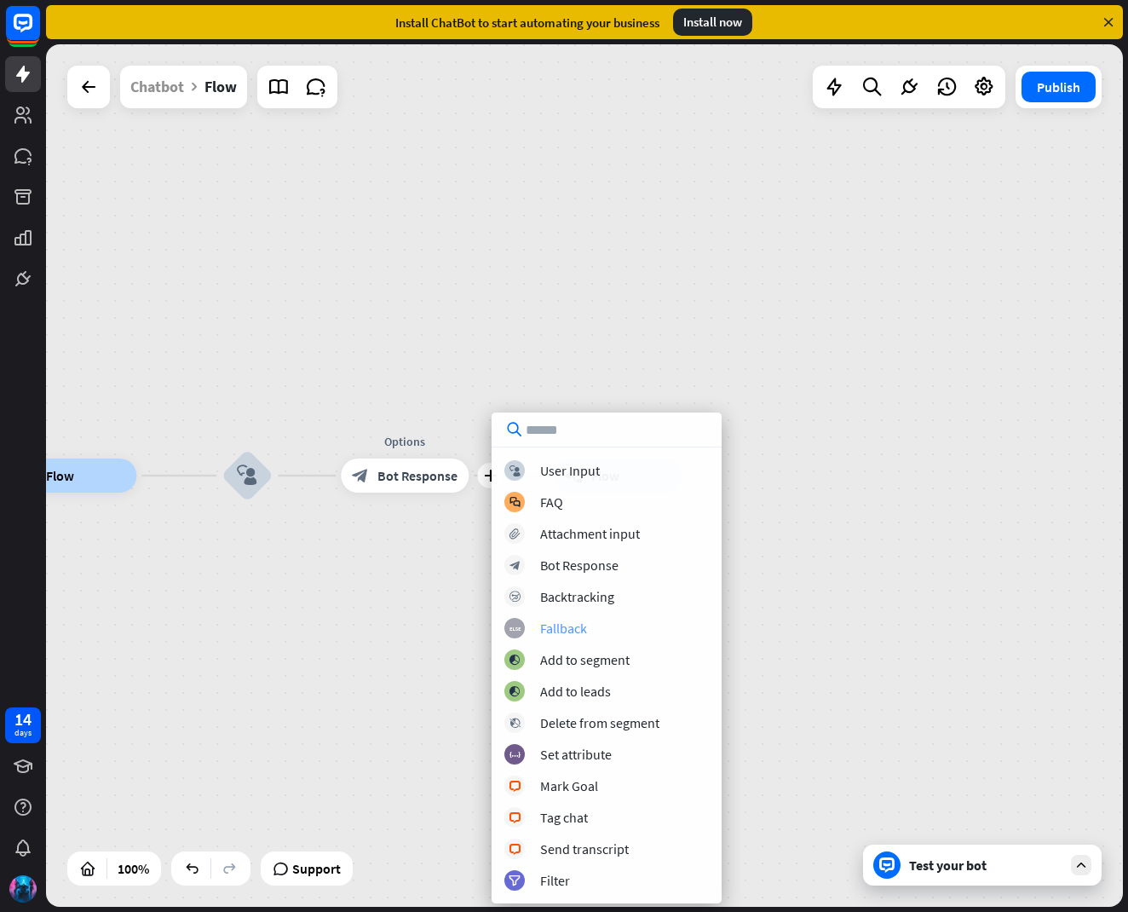
click at [561, 629] on div "Fallback" at bounding box center [563, 627] width 47 height 17
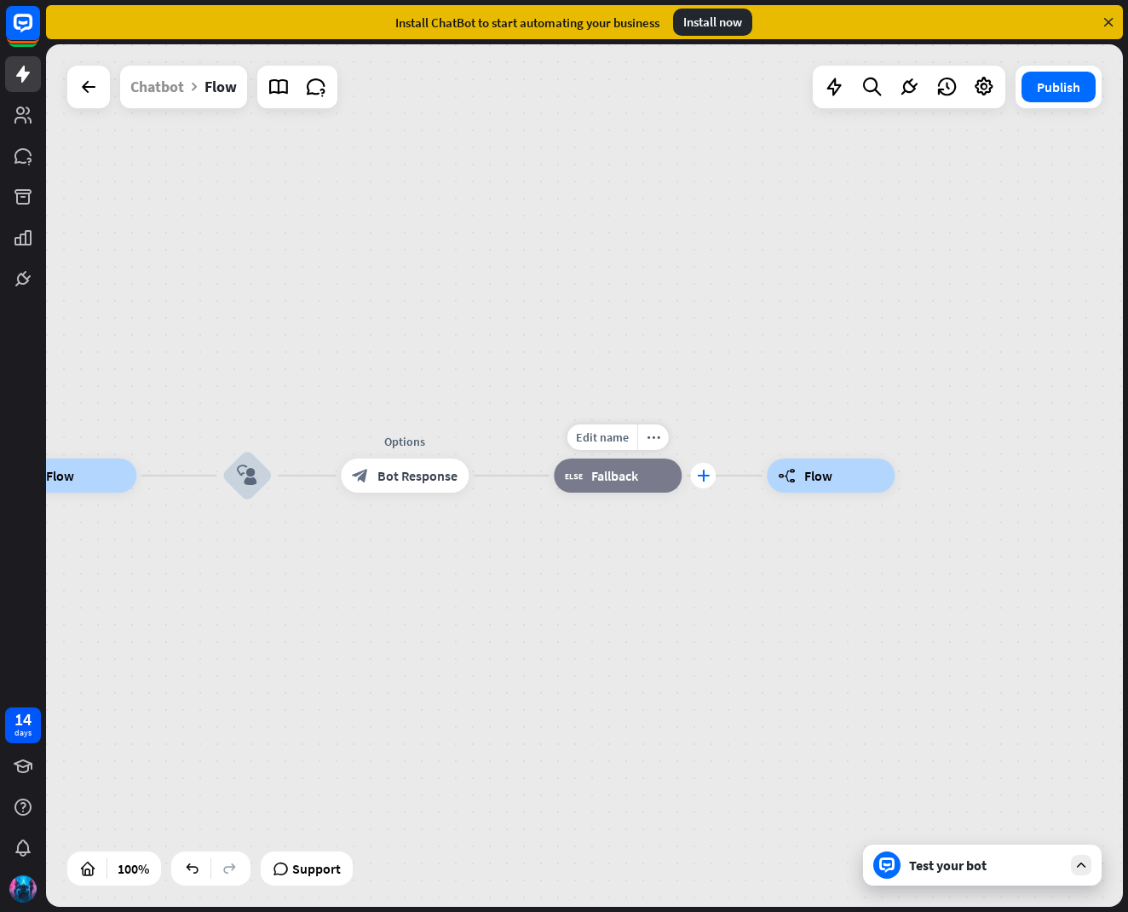
click at [705, 482] on div "plus" at bounding box center [703, 476] width 26 height 26
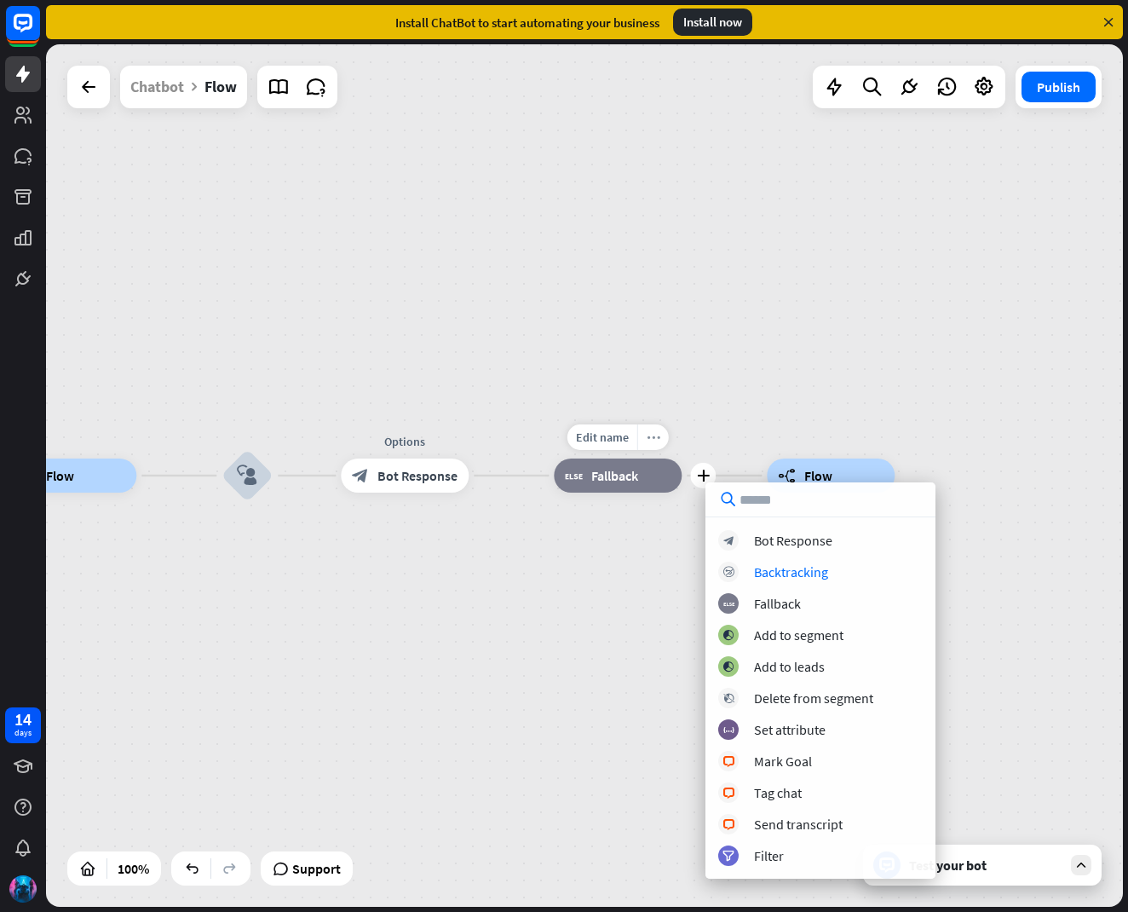
click at [651, 437] on icon "more_horiz" at bounding box center [654, 437] width 14 height 13
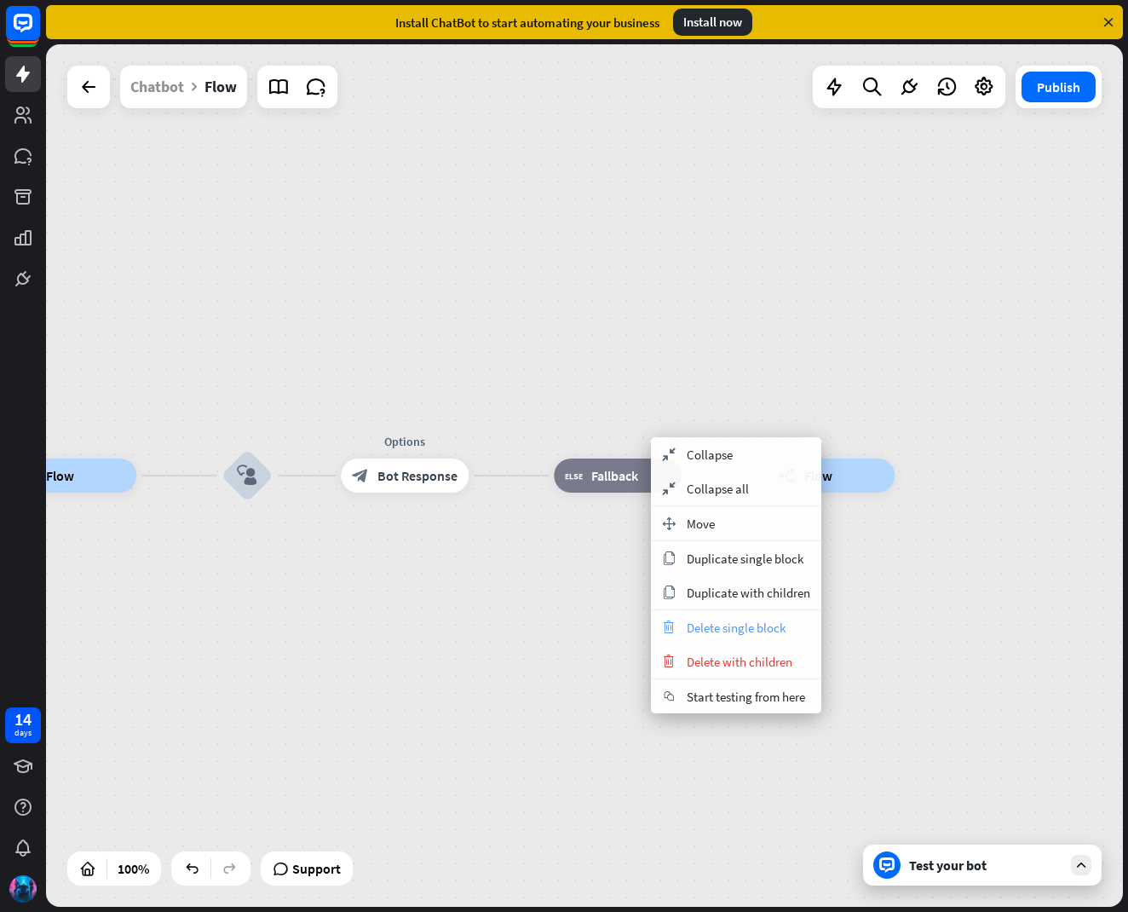
click at [731, 627] on span "Delete single block" at bounding box center [736, 627] width 99 height 16
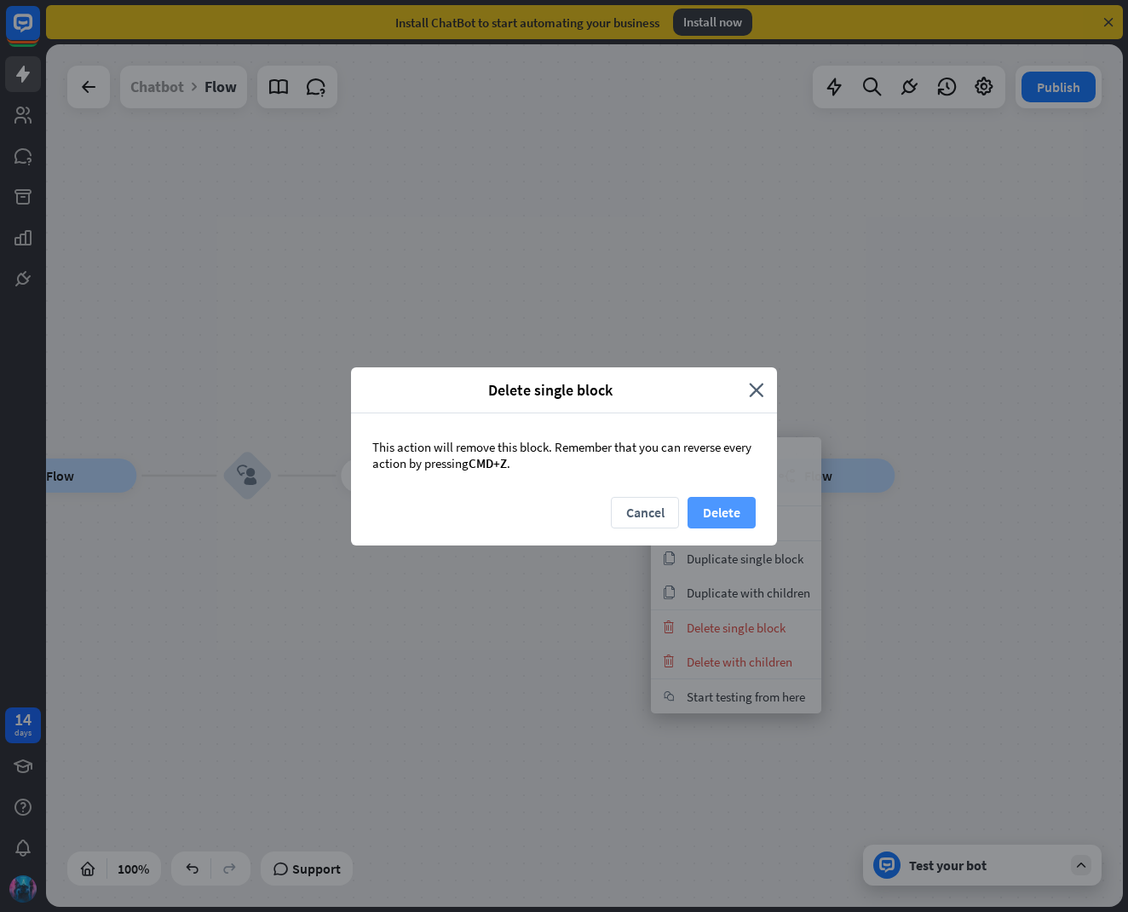
click at [713, 516] on button "Delete" at bounding box center [722, 513] width 68 height 32
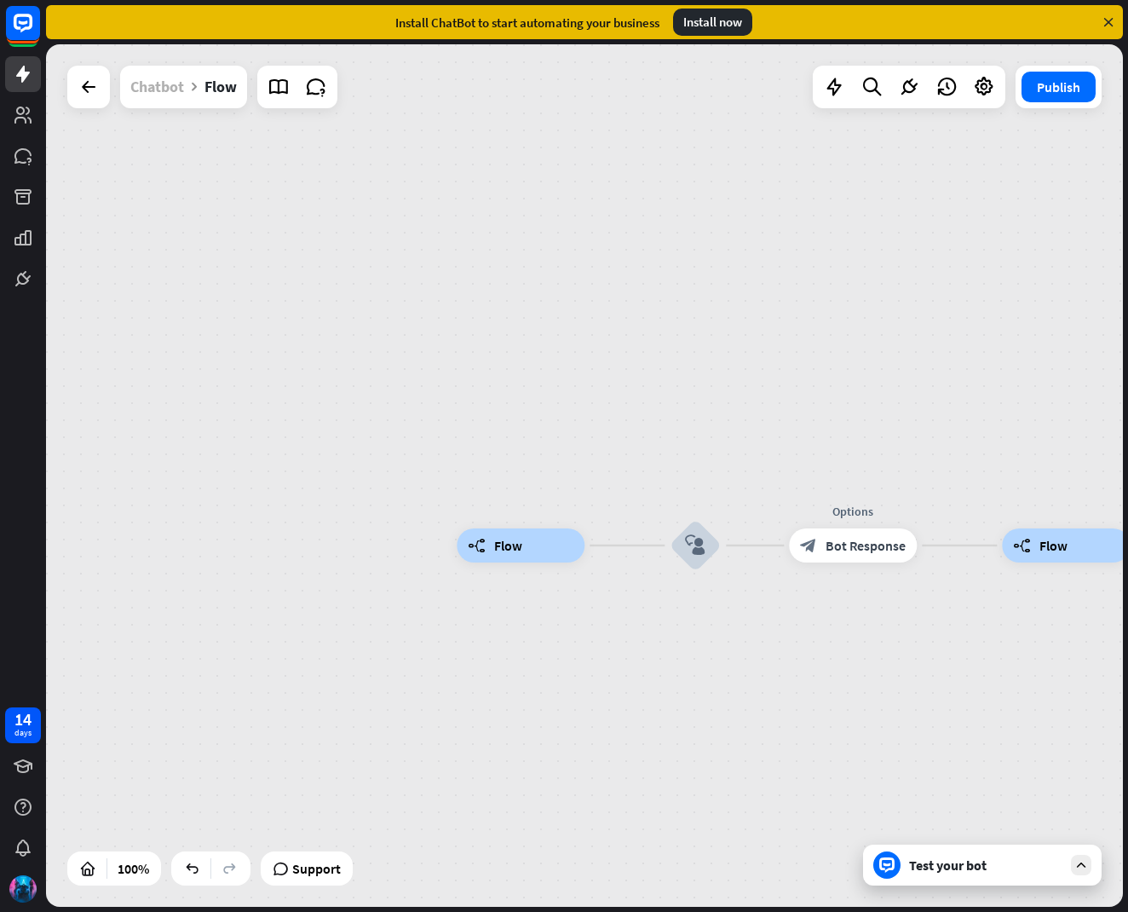
click at [152, 90] on div "Chatbot" at bounding box center [157, 87] width 54 height 43
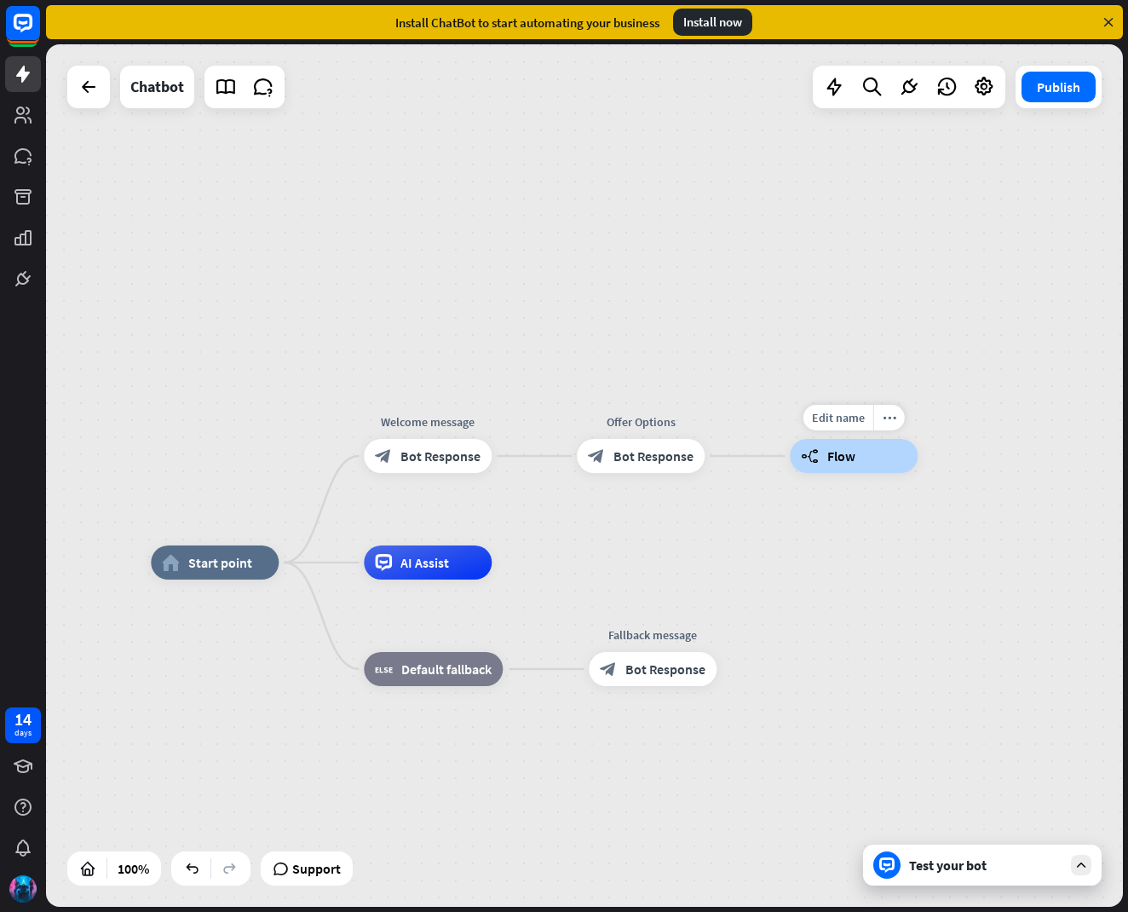
click at [874, 464] on div "builder_tree Flow" at bounding box center [854, 456] width 128 height 34
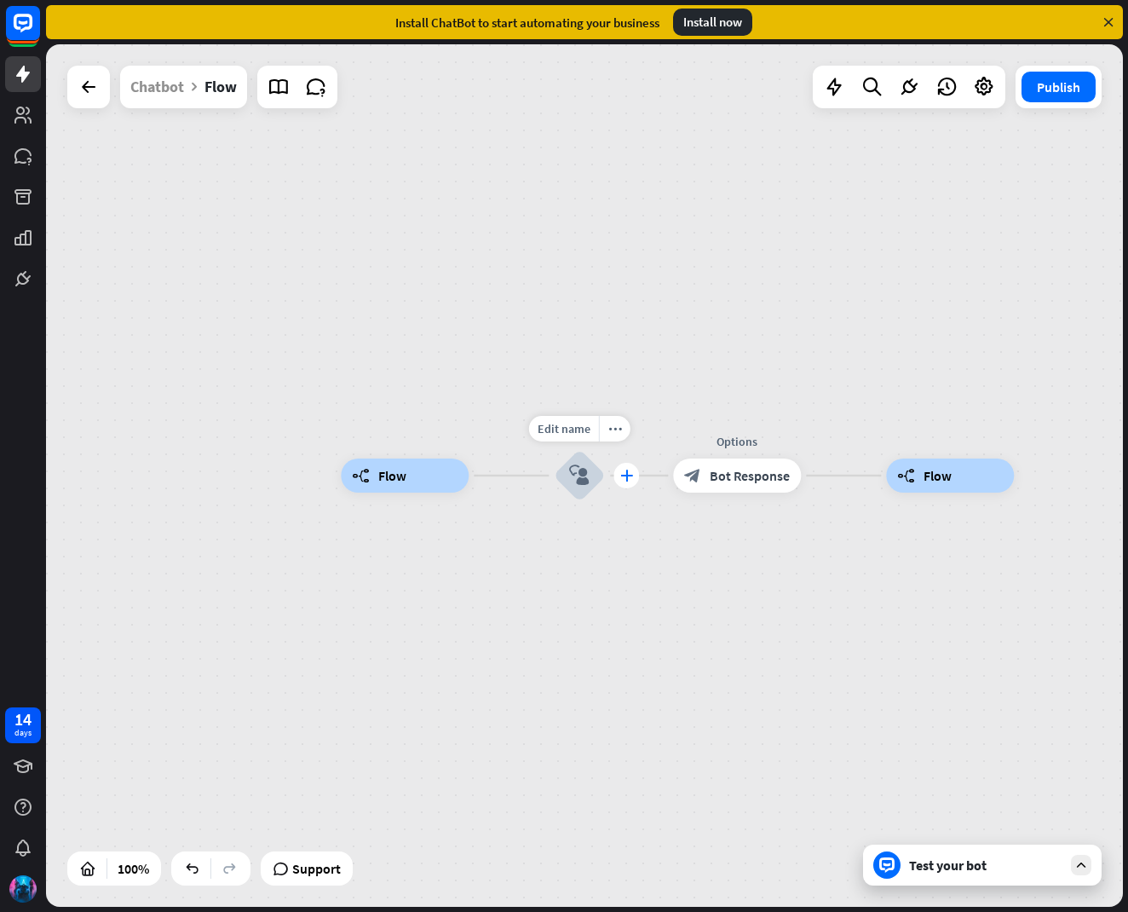
click at [616, 480] on div "plus" at bounding box center [626, 476] width 26 height 26
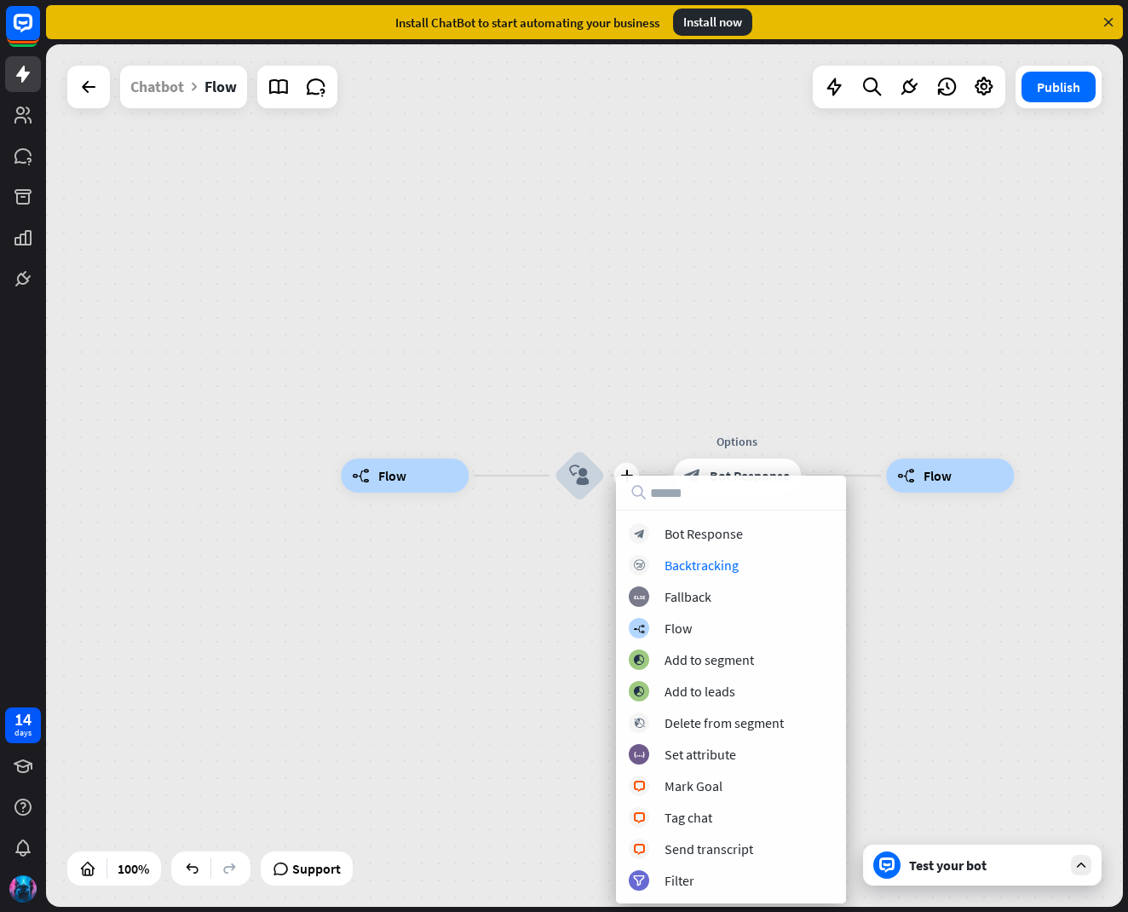
click at [842, 538] on div "block_bot_response Bot Response block_backtracking Backtracking block_fallback …" at bounding box center [731, 706] width 230 height 367
click at [864, 552] on div "builder_tree Flow plus block_user_input Options block_bot_response Bot Response…" at bounding box center [879, 906] width 1077 height 862
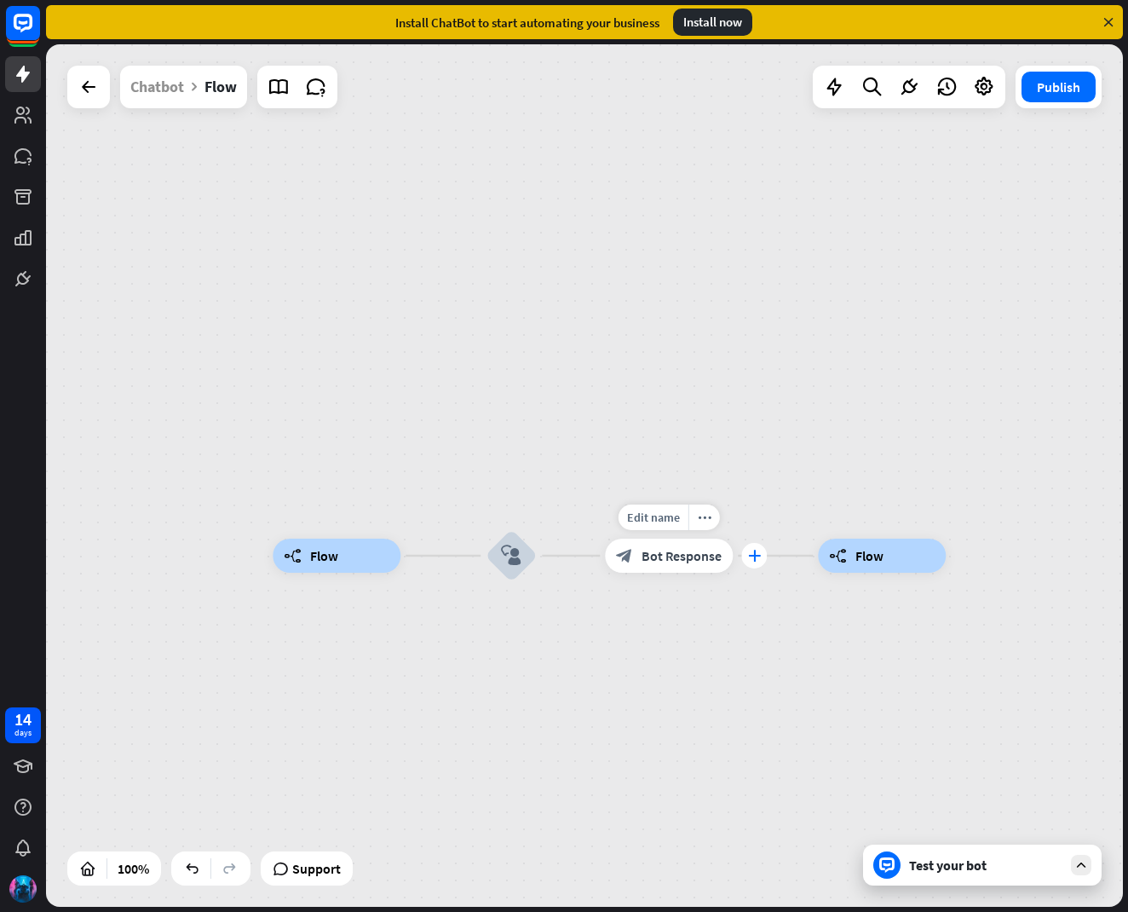
click at [752, 555] on icon "plus" at bounding box center [754, 556] width 13 height 12
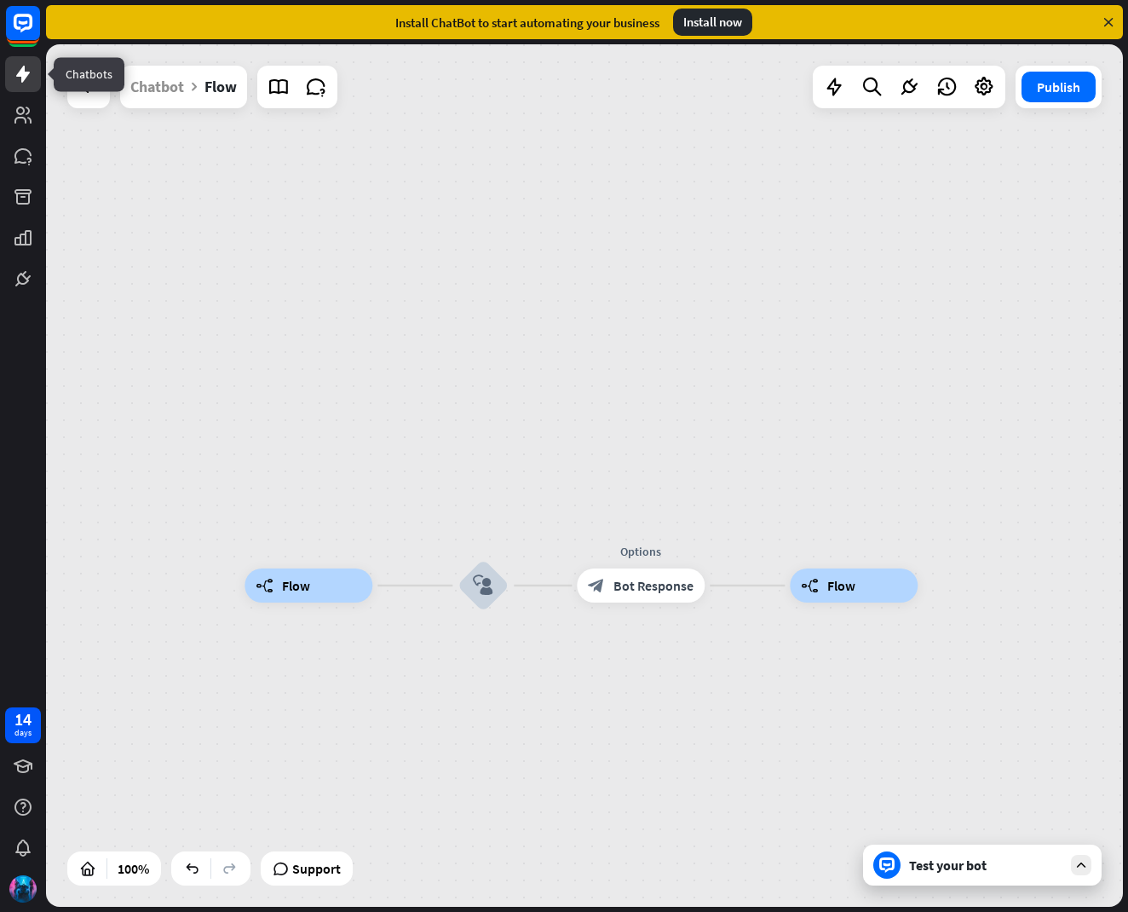
click at [23, 74] on icon at bounding box center [23, 74] width 14 height 17
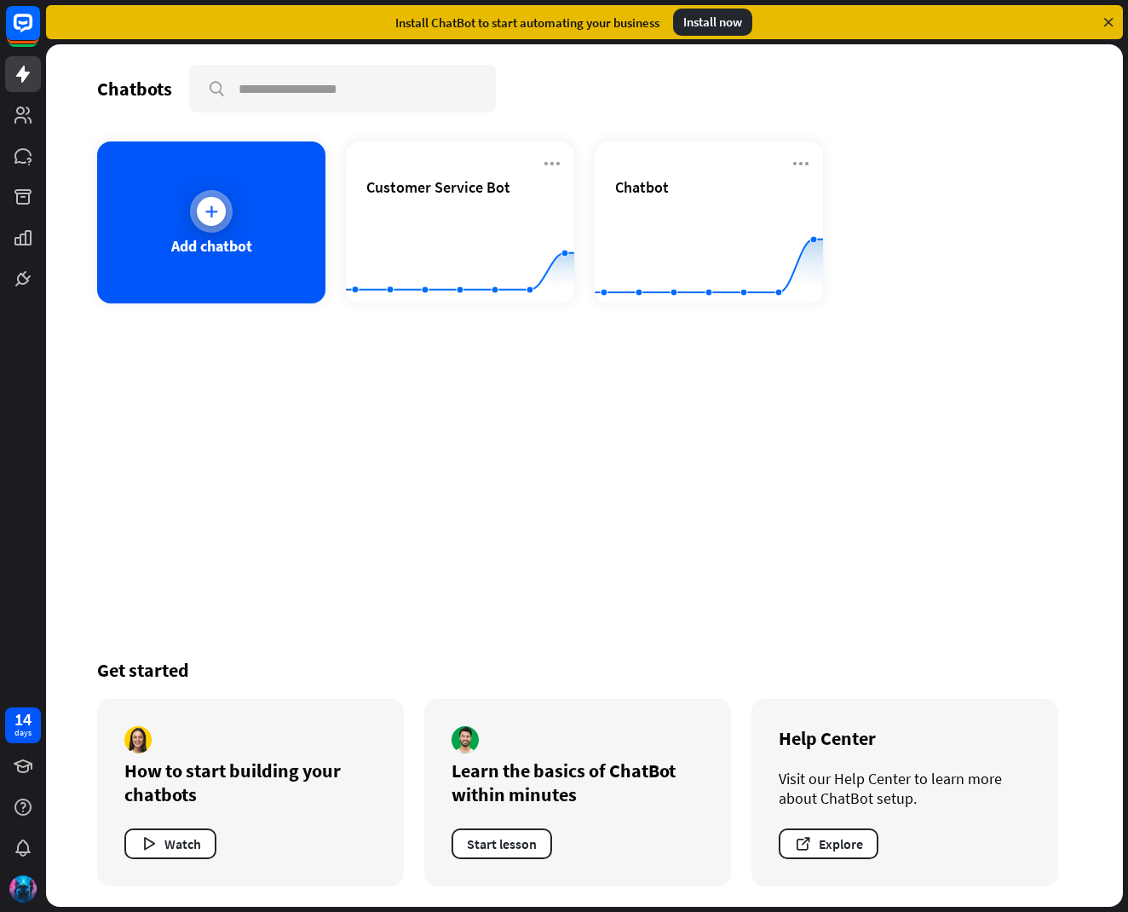
click at [216, 212] on icon at bounding box center [211, 211] width 17 height 17
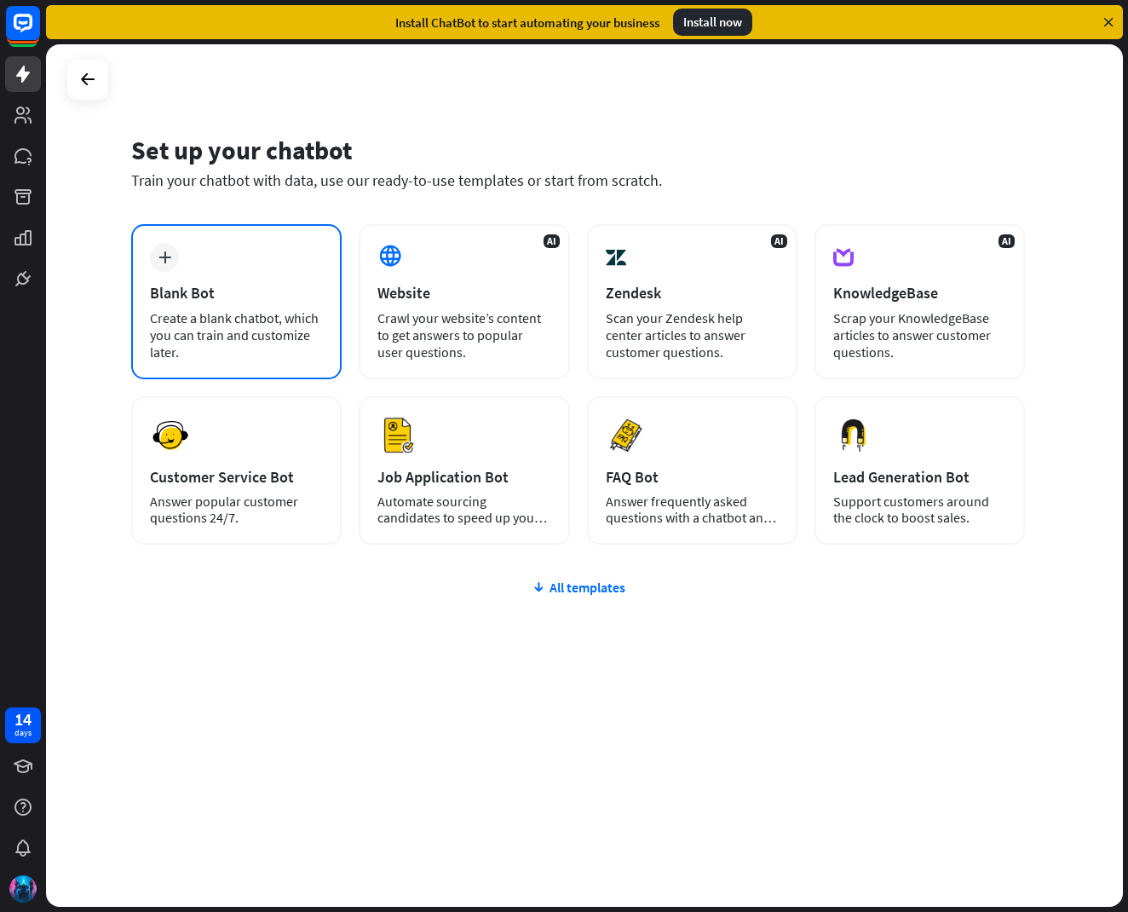
click at [167, 257] on icon "plus" at bounding box center [164, 257] width 13 height 12
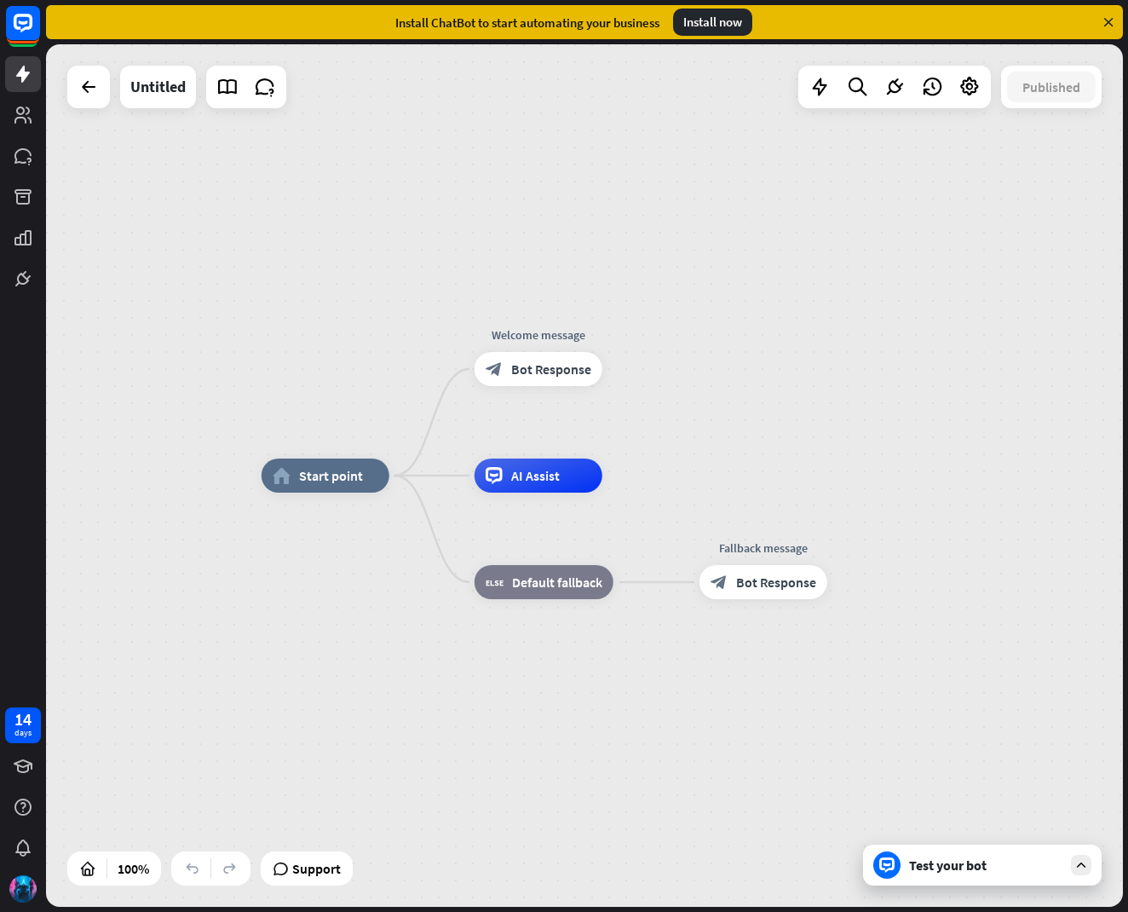
click at [639, 365] on div "home_2 Start point Edit name more_horiz Welcome message block_bot_response Bot …" at bounding box center [584, 475] width 1077 height 862
click at [624, 371] on icon "plus" at bounding box center [622, 369] width 13 height 12
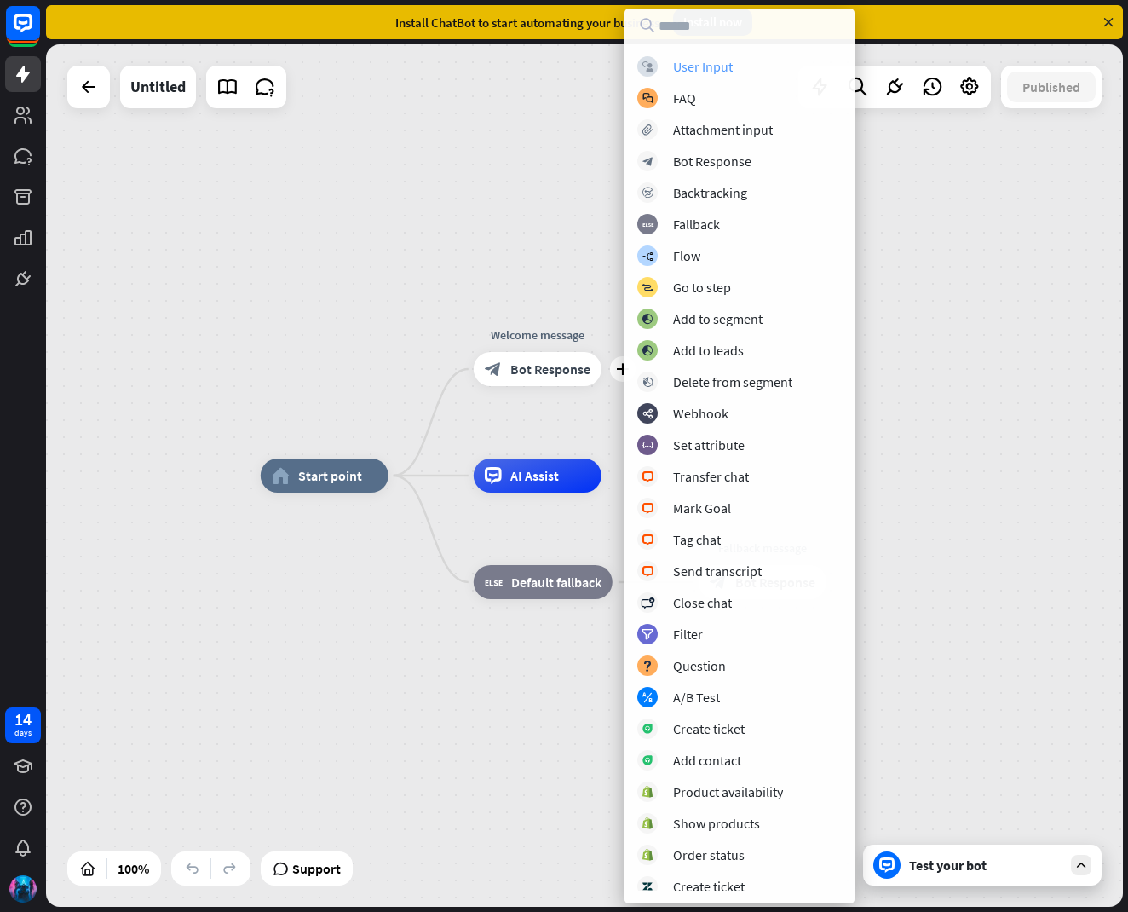
click at [713, 69] on div "User Input" at bounding box center [703, 66] width 60 height 17
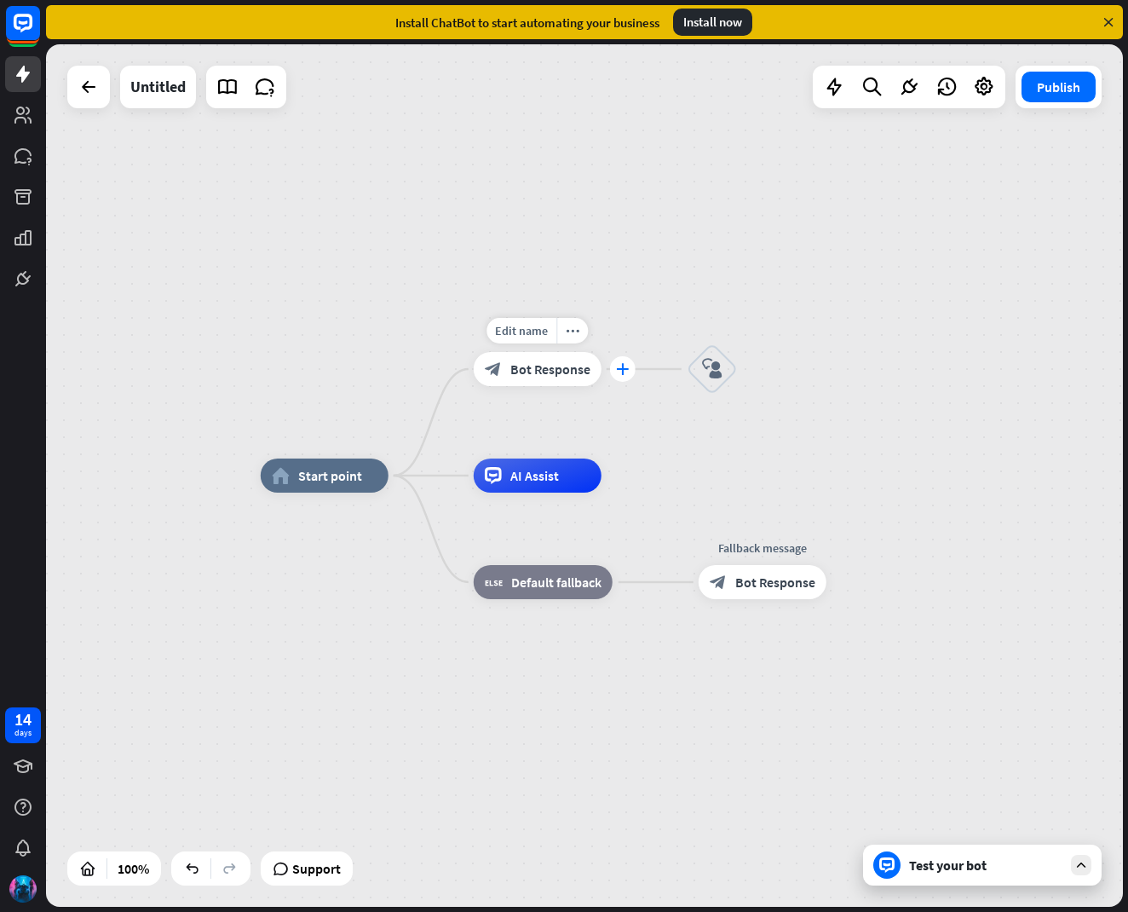
click at [617, 368] on div "plus" at bounding box center [623, 369] width 26 height 26
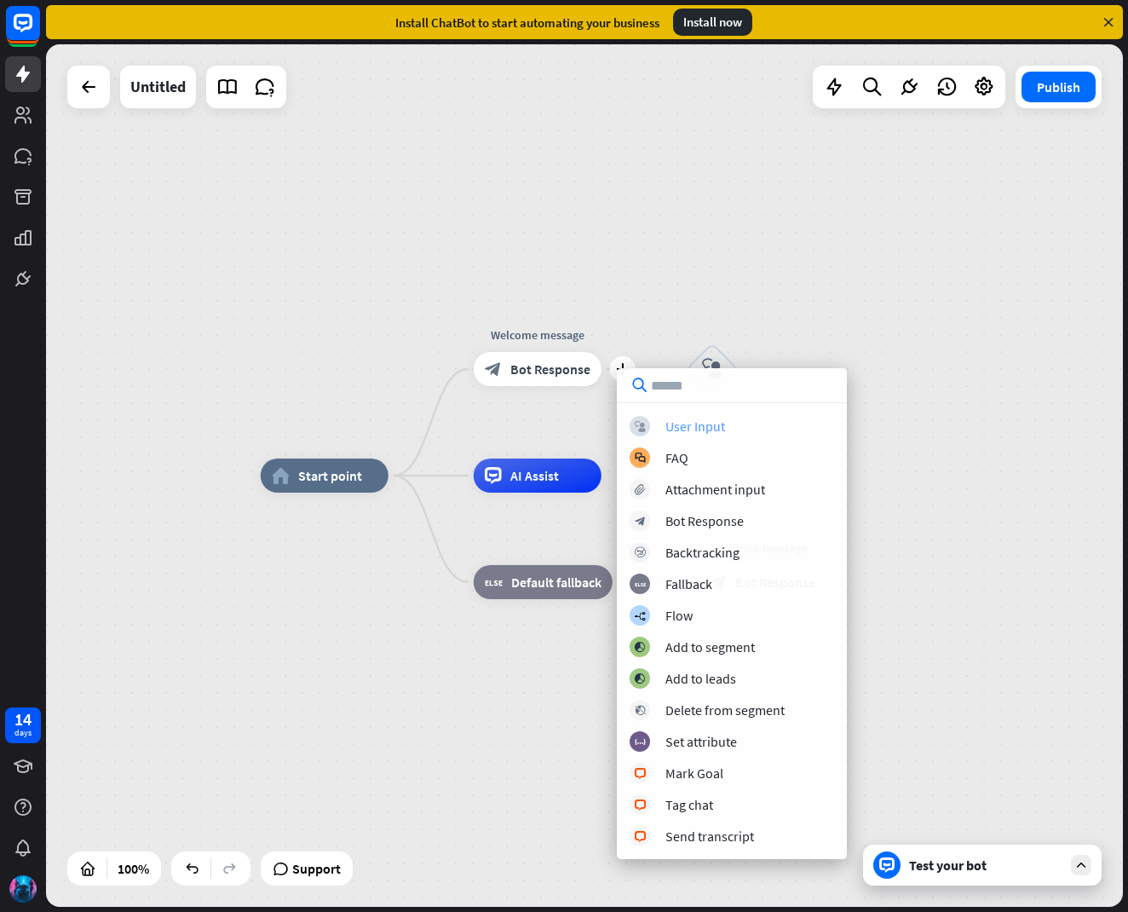
click at [651, 422] on div "block_user_input User Input" at bounding box center [732, 426] width 204 height 20
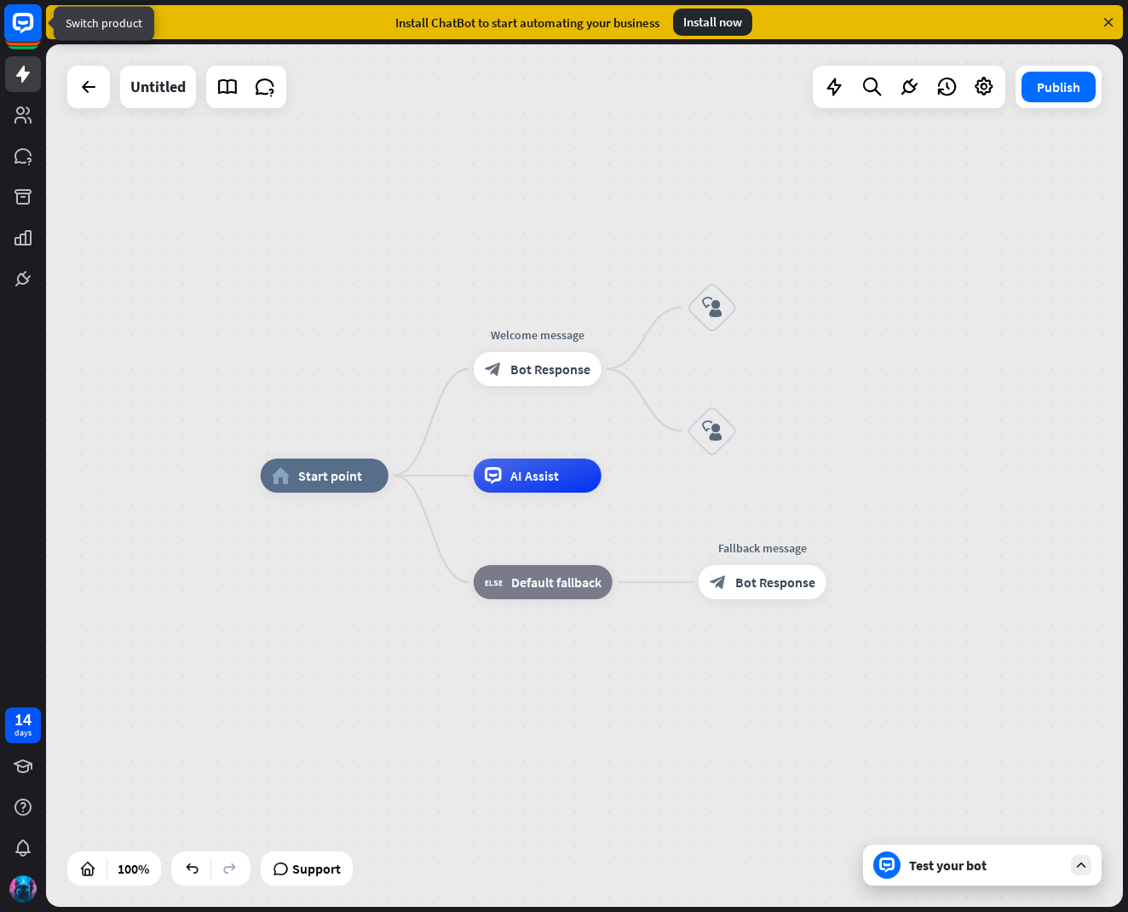
click at [19, 27] on icon at bounding box center [23, 23] width 20 height 20
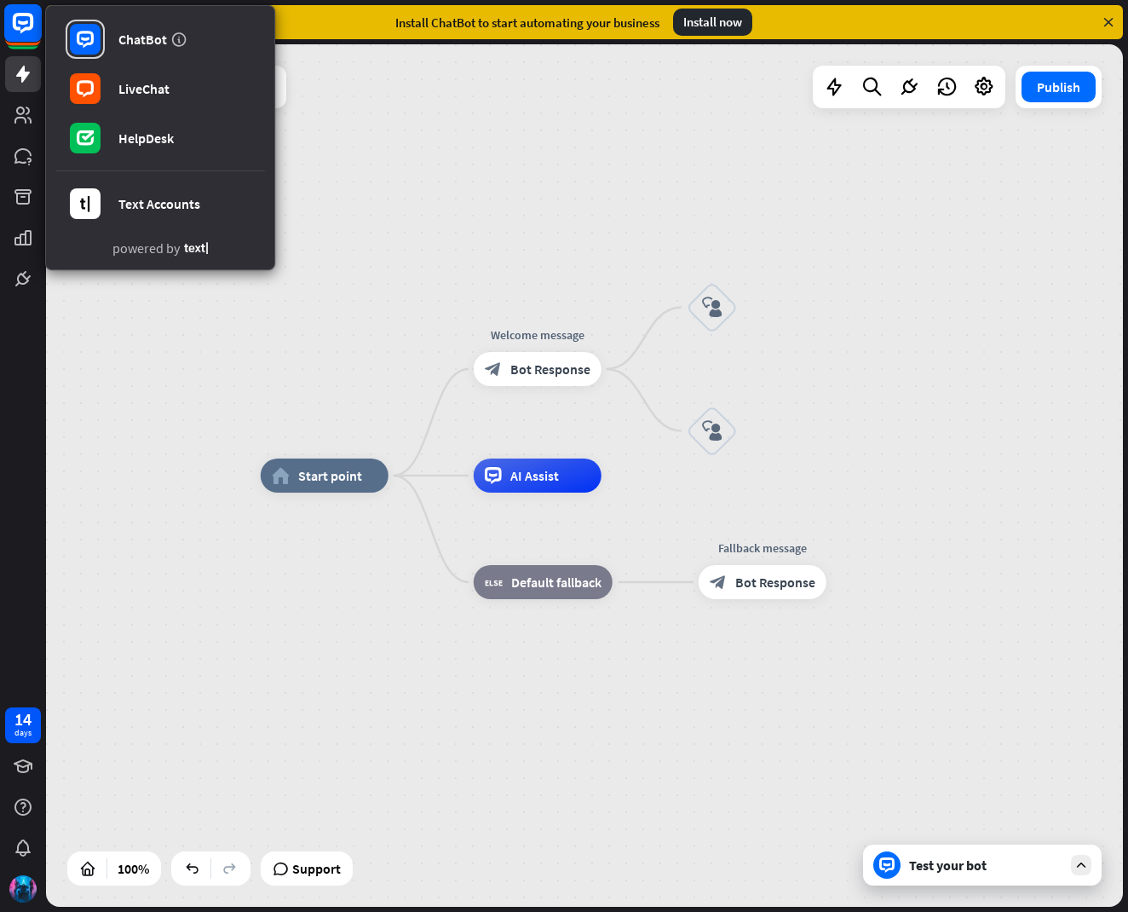
click at [26, 21] on icon at bounding box center [23, 22] width 10 height 4
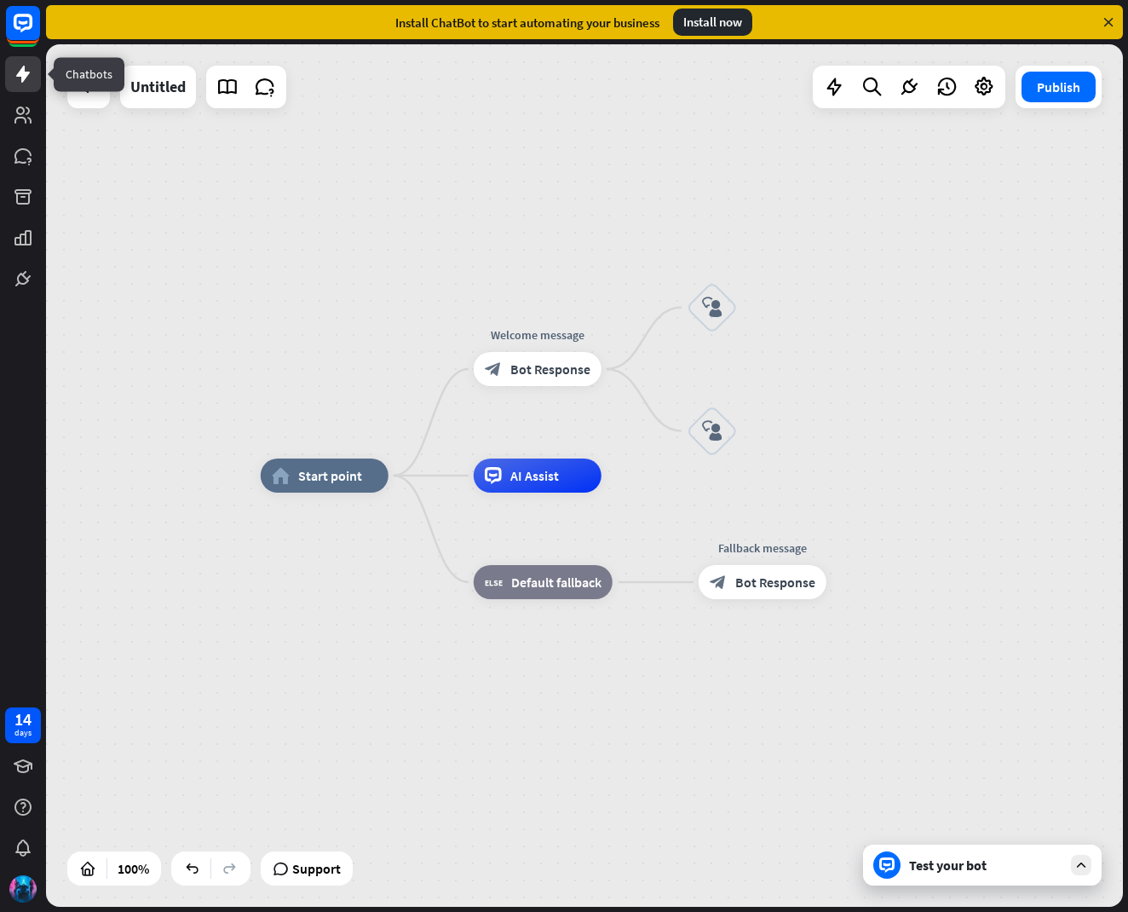
click at [28, 61] on link at bounding box center [23, 74] width 36 height 36
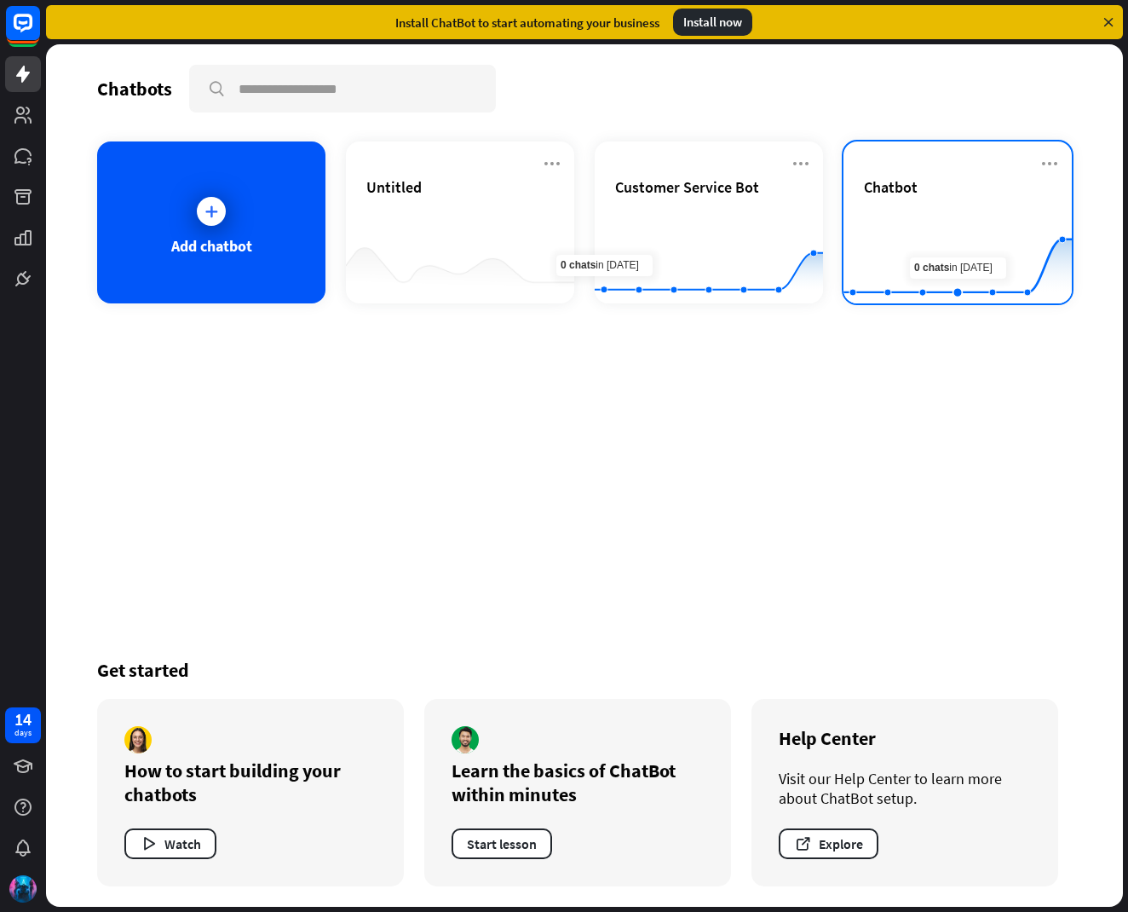
click at [898, 176] on div "Chatbot Created with Highcharts 10.1.0 0 5 10" at bounding box center [957, 222] width 228 height 162
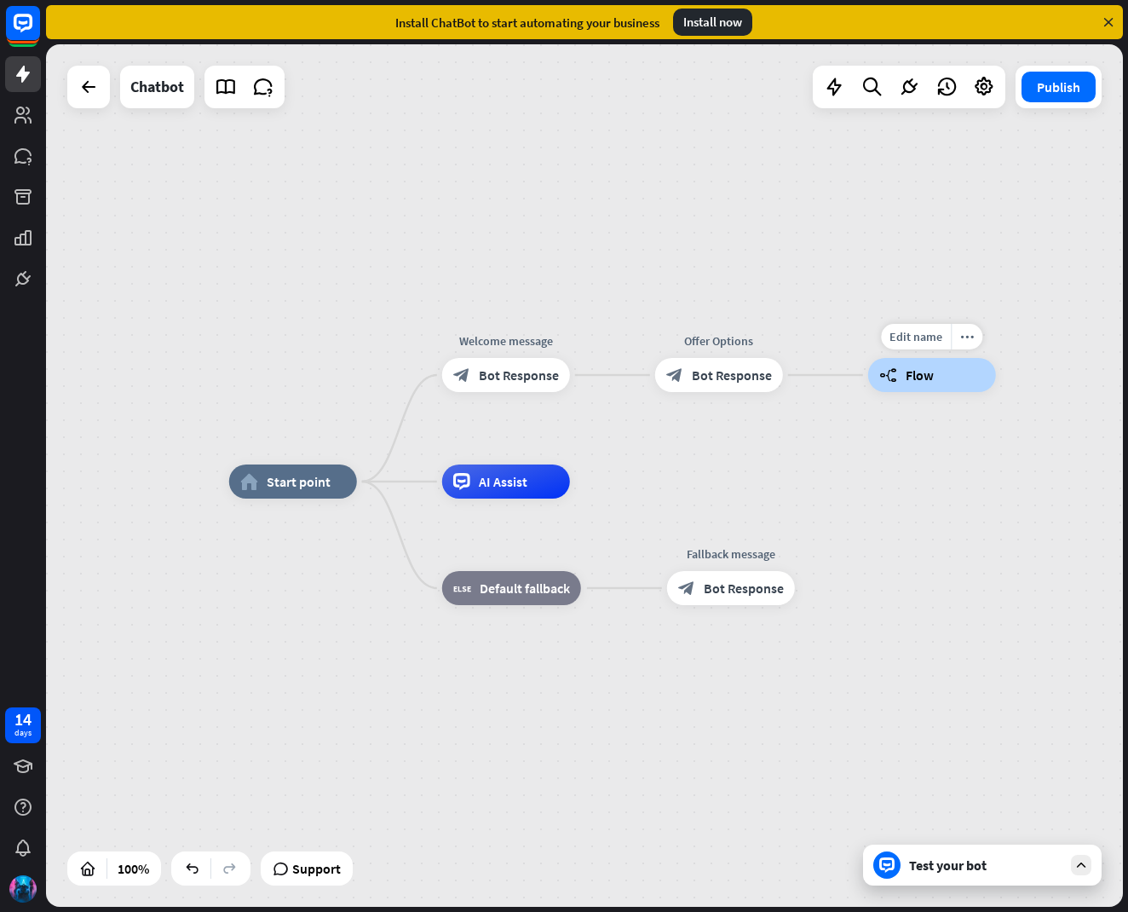
click at [945, 374] on div "builder_tree Flow" at bounding box center [932, 375] width 128 height 34
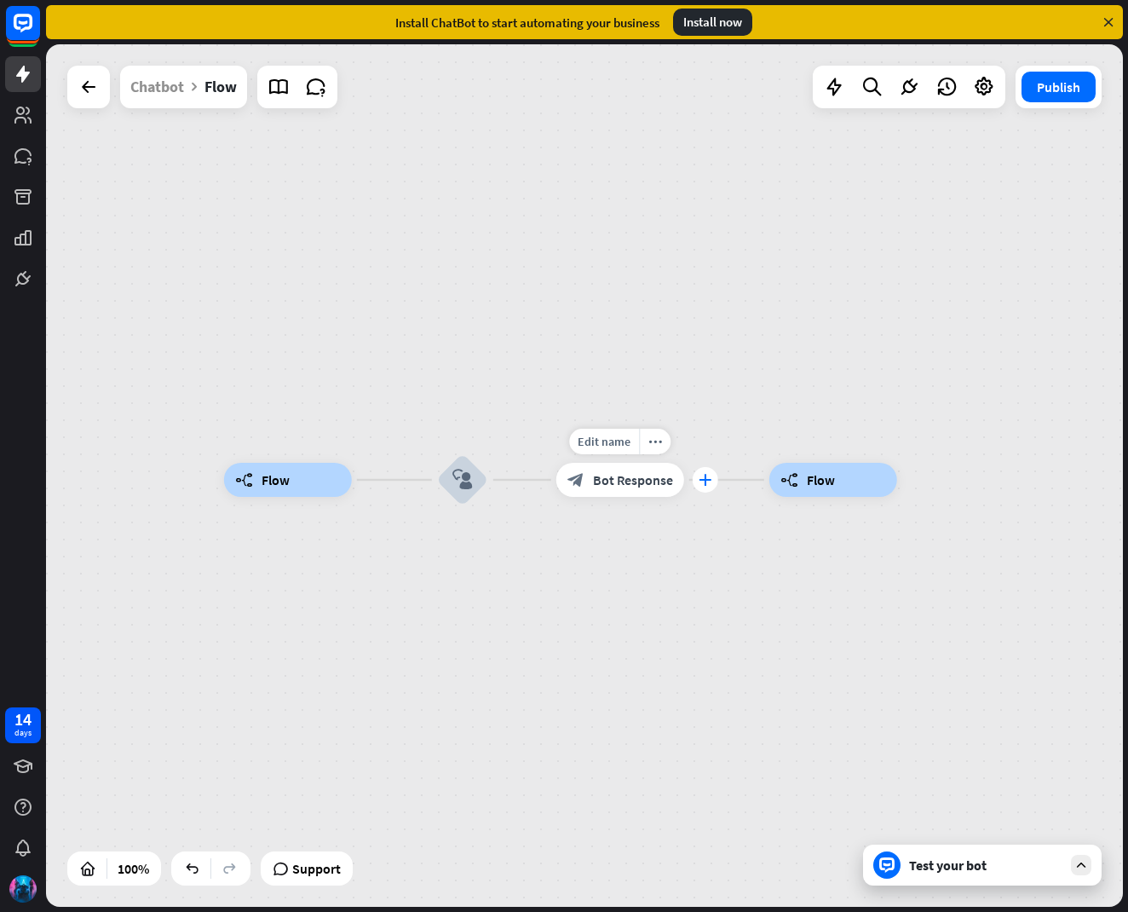
click at [711, 471] on div "plus" at bounding box center [706, 480] width 26 height 26
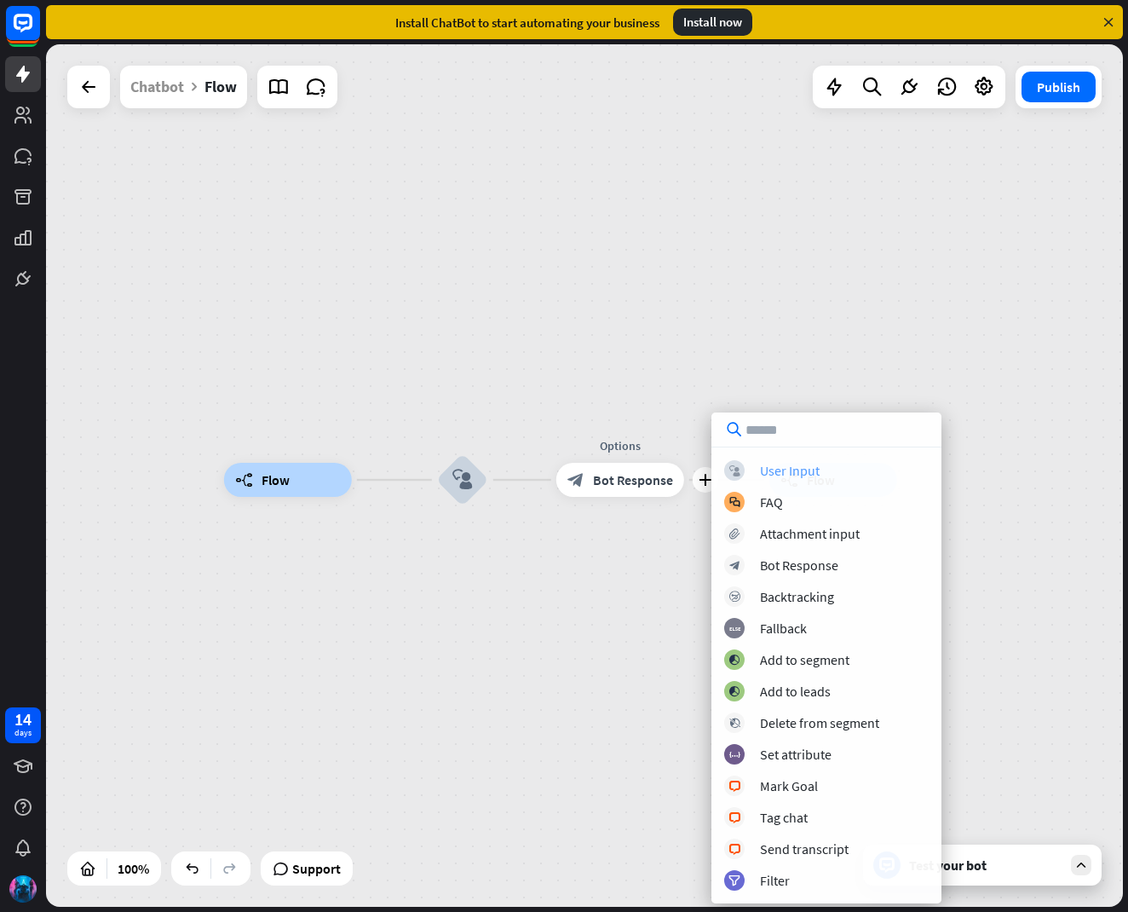
click at [750, 462] on div "block_user_input User Input" at bounding box center [826, 470] width 204 height 20
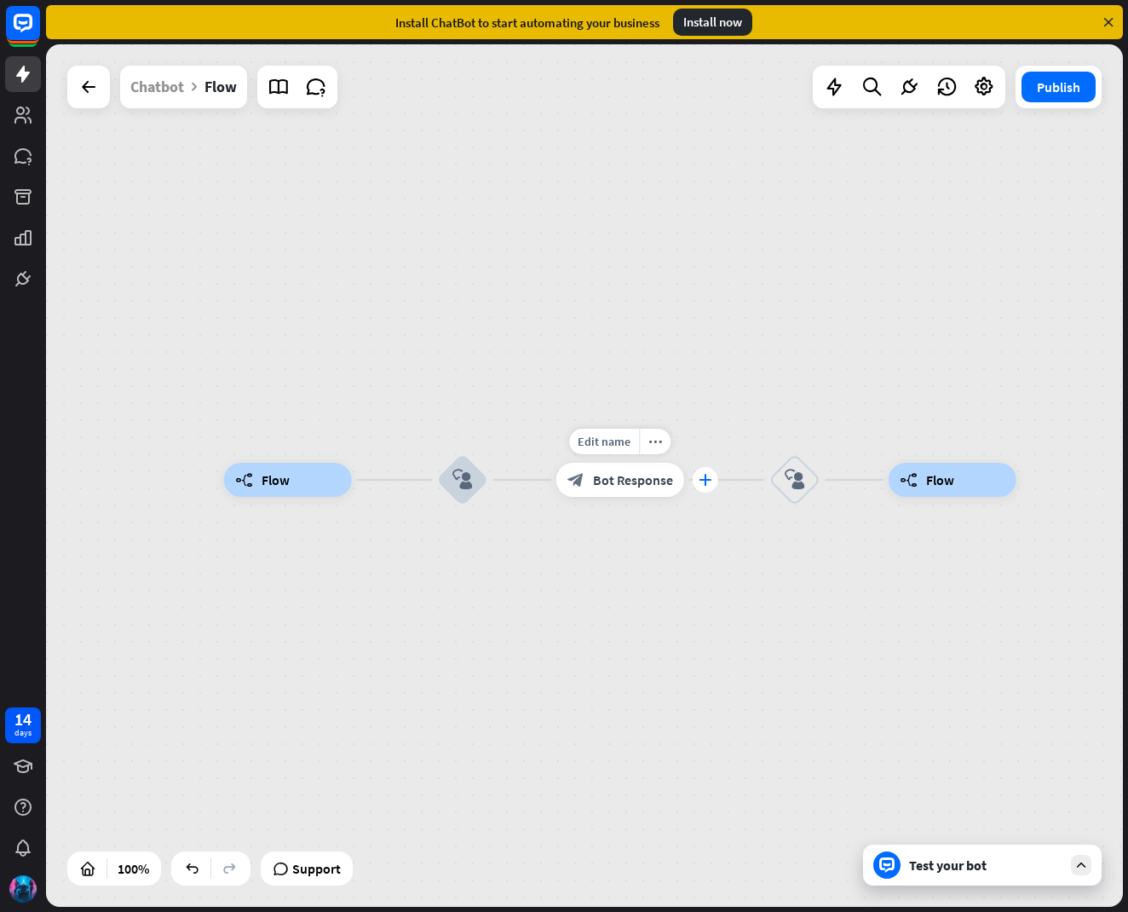
click at [699, 476] on div "plus" at bounding box center [706, 480] width 26 height 26
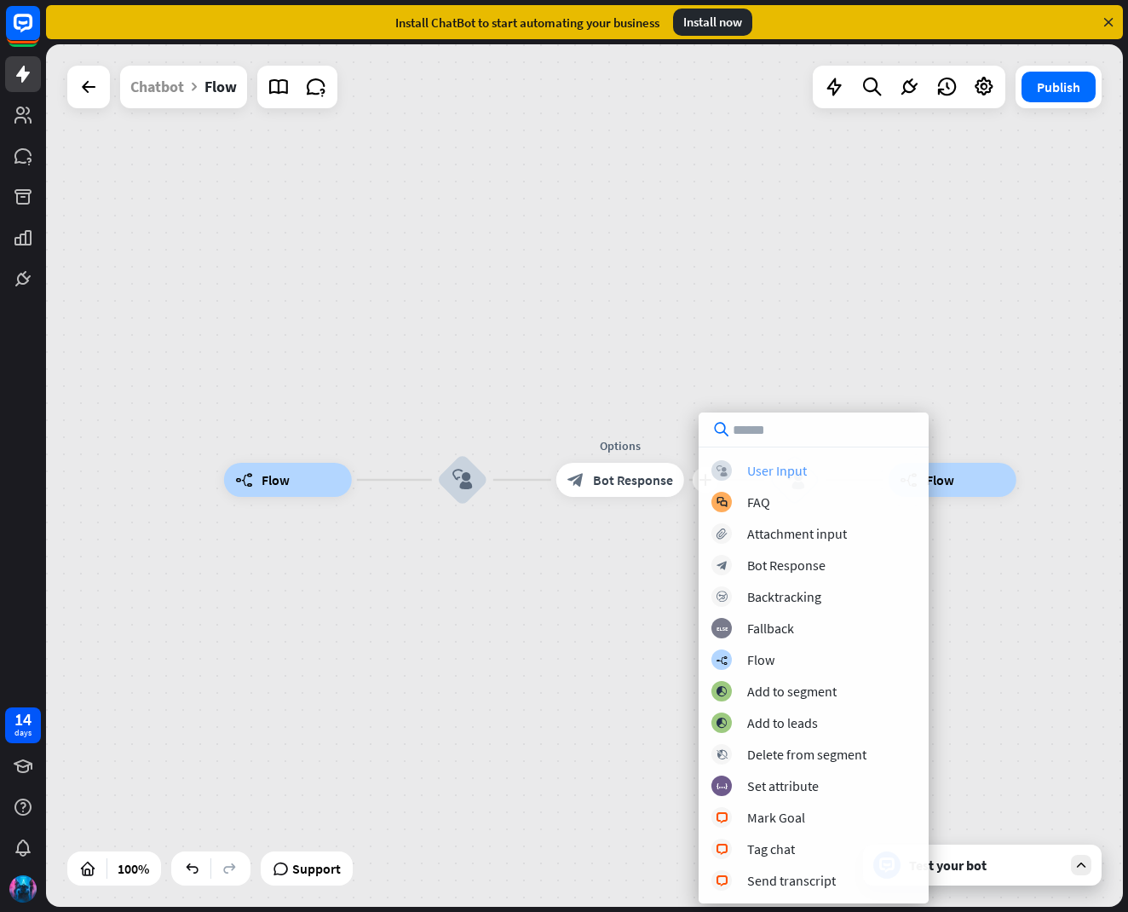
click at [751, 466] on div "User Input" at bounding box center [777, 470] width 60 height 17
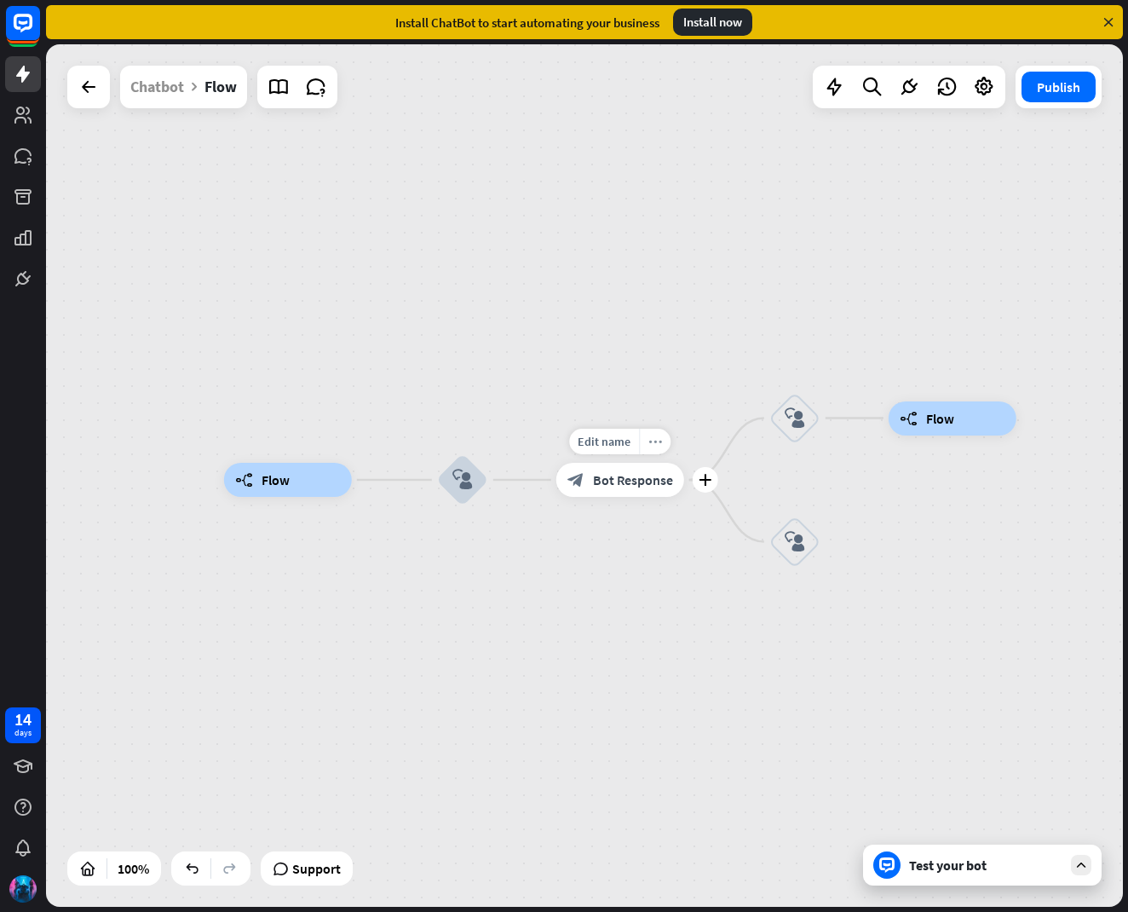
click at [650, 440] on icon "more_horiz" at bounding box center [655, 441] width 14 height 13
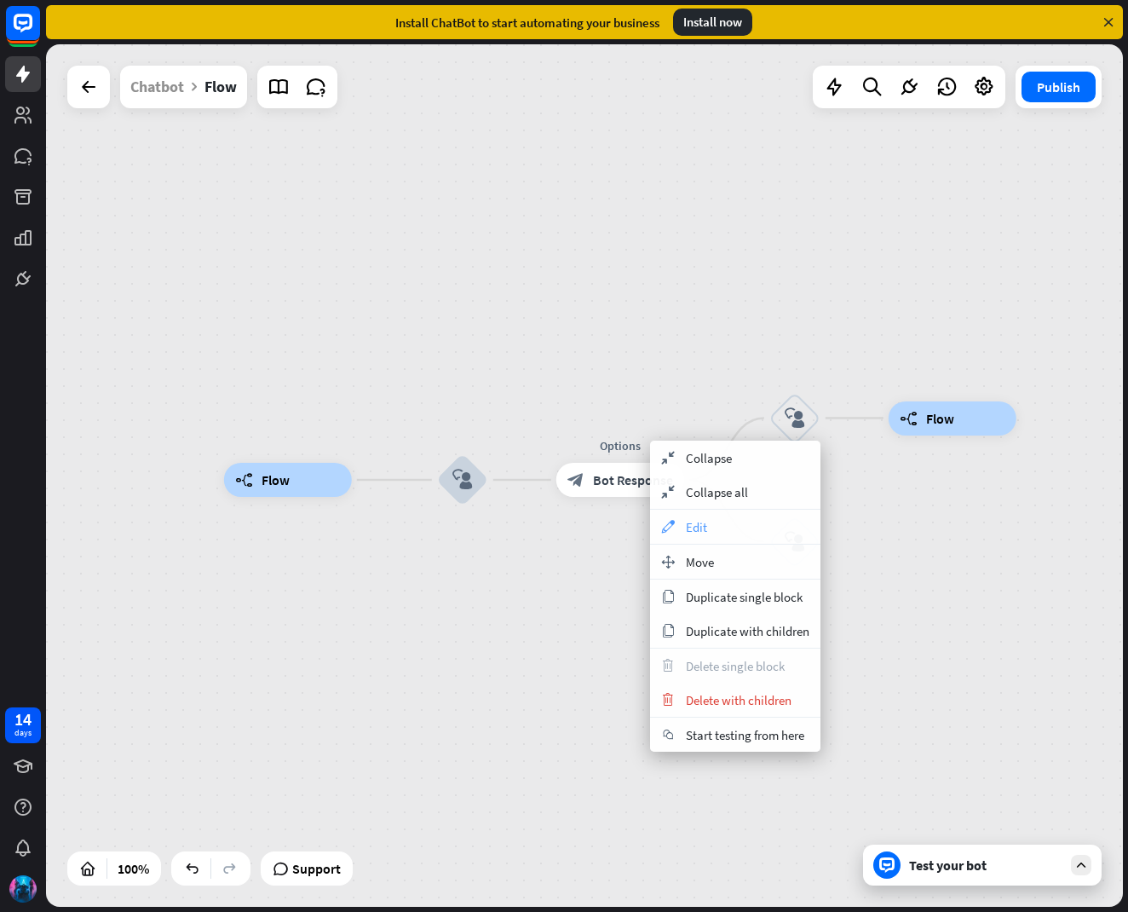
click at [687, 529] on span "Edit" at bounding box center [696, 527] width 21 height 16
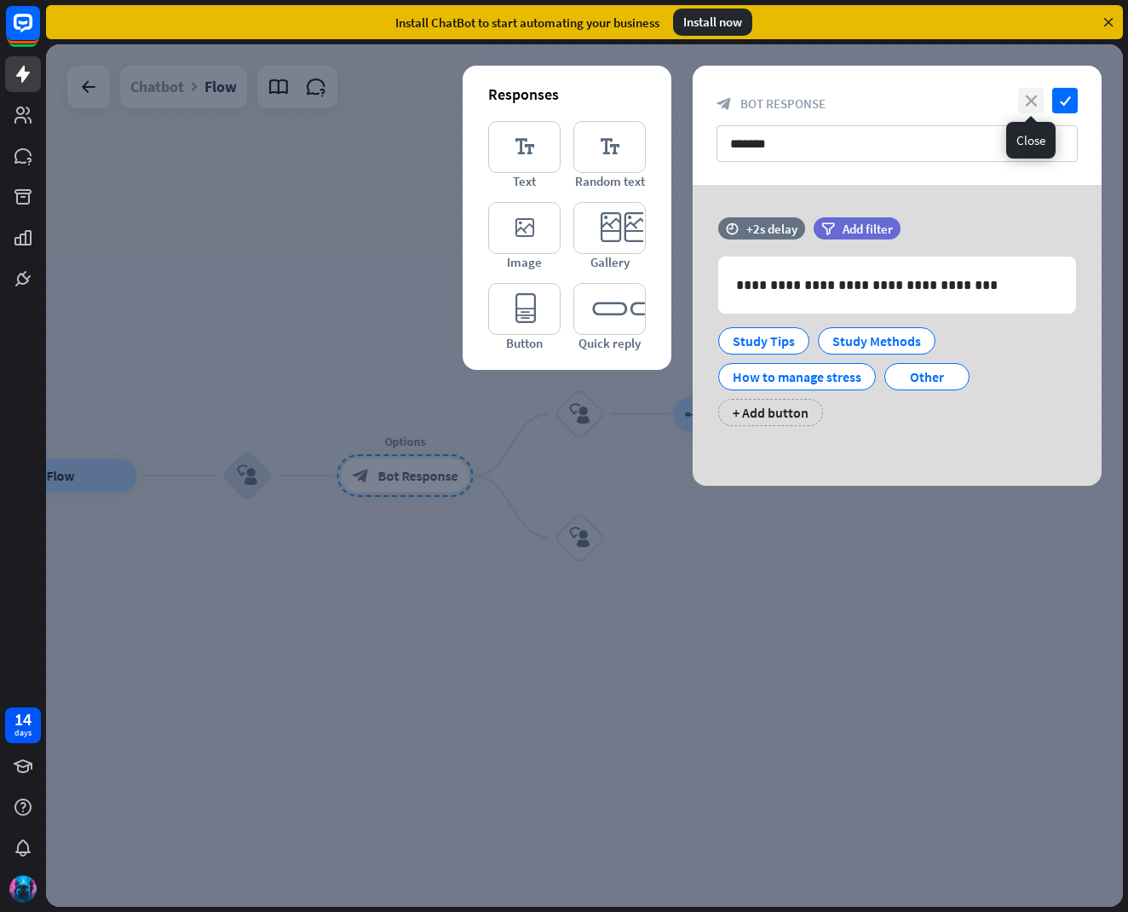
click at [1037, 95] on icon "close" at bounding box center [1031, 101] width 26 height 26
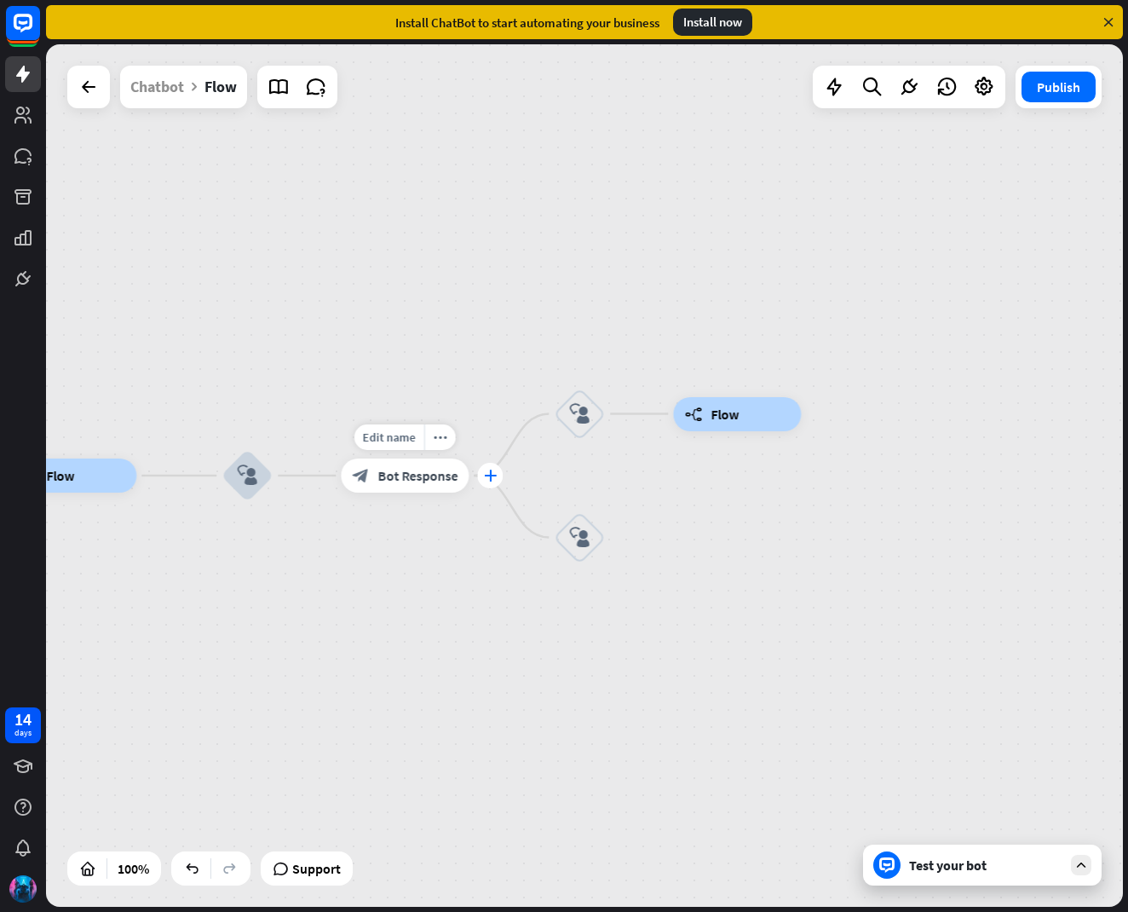
click at [479, 474] on div "plus" at bounding box center [490, 476] width 26 height 26
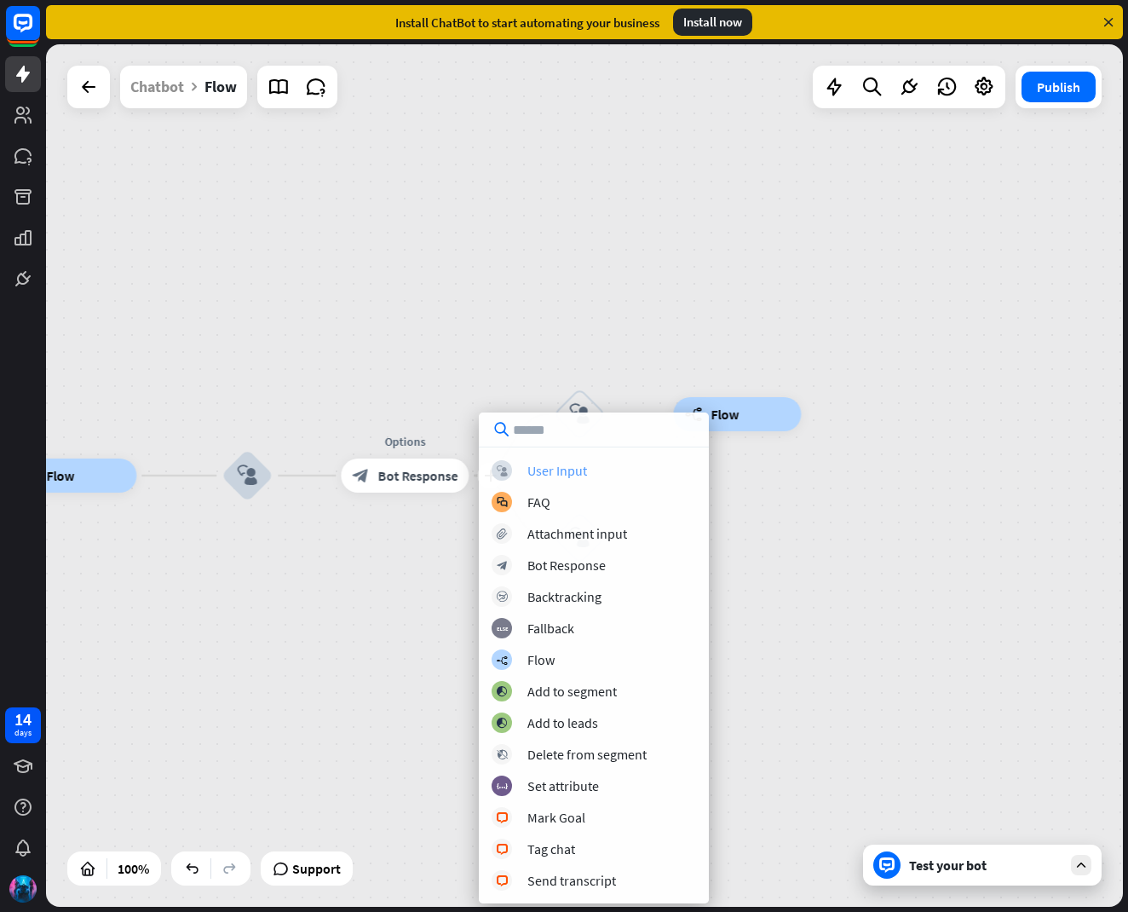
click at [501, 465] on icon "block_user_input" at bounding box center [502, 470] width 11 height 11
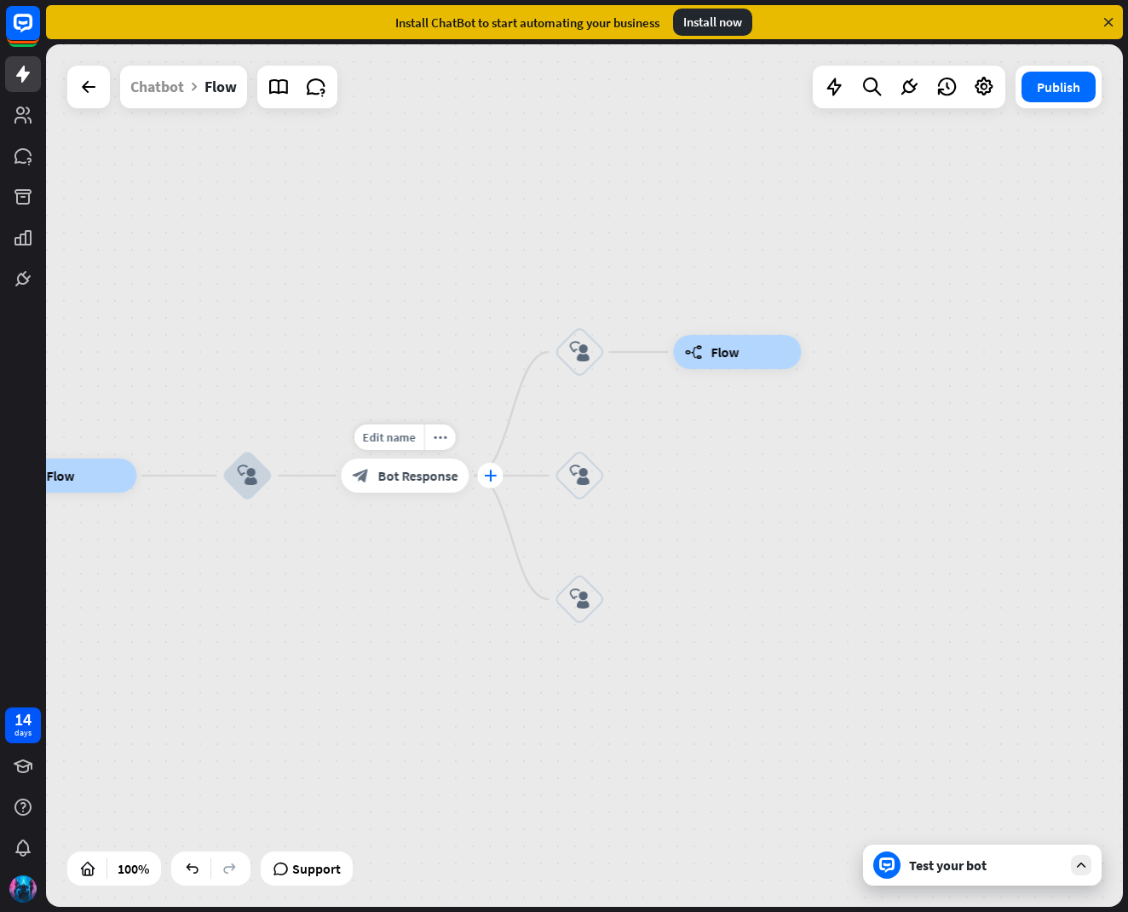
click at [487, 469] on icon "plus" at bounding box center [490, 475] width 13 height 12
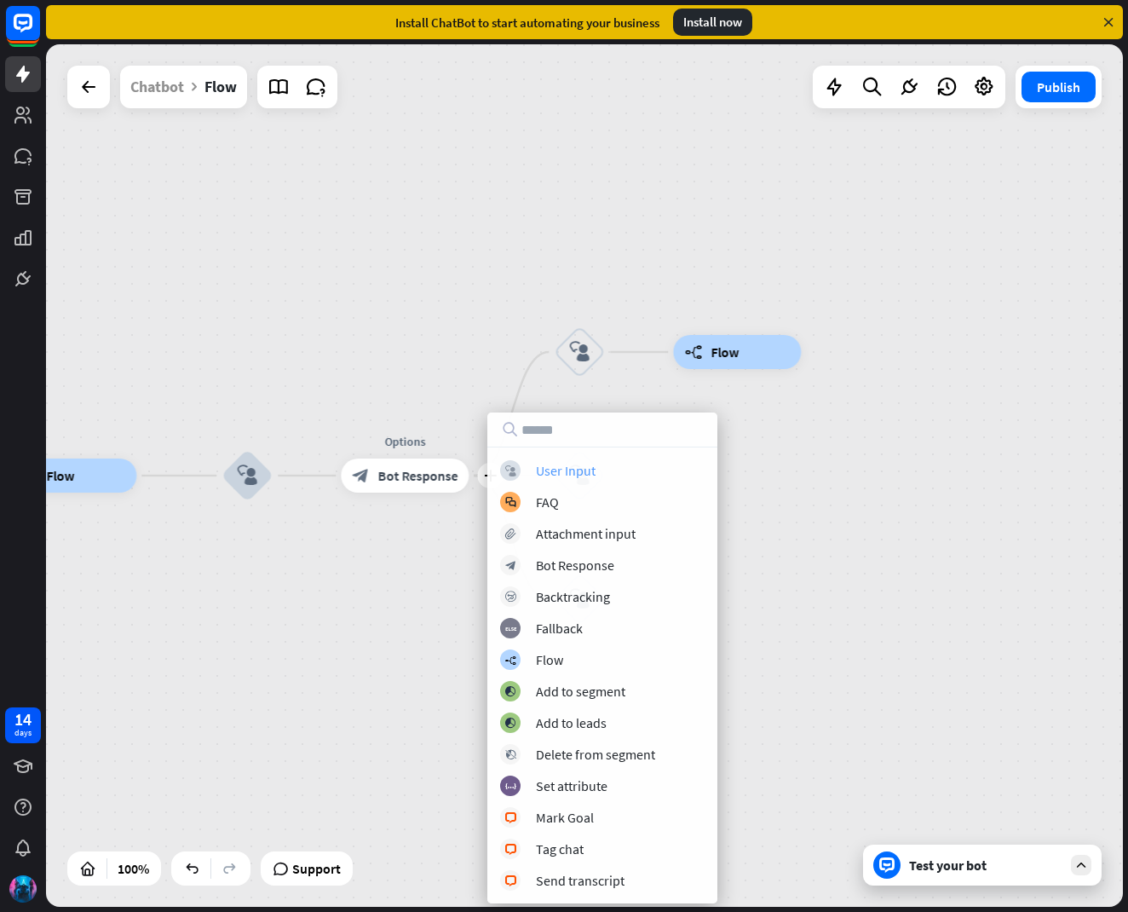
click at [521, 463] on div "block_user_input User Input" at bounding box center [602, 470] width 204 height 20
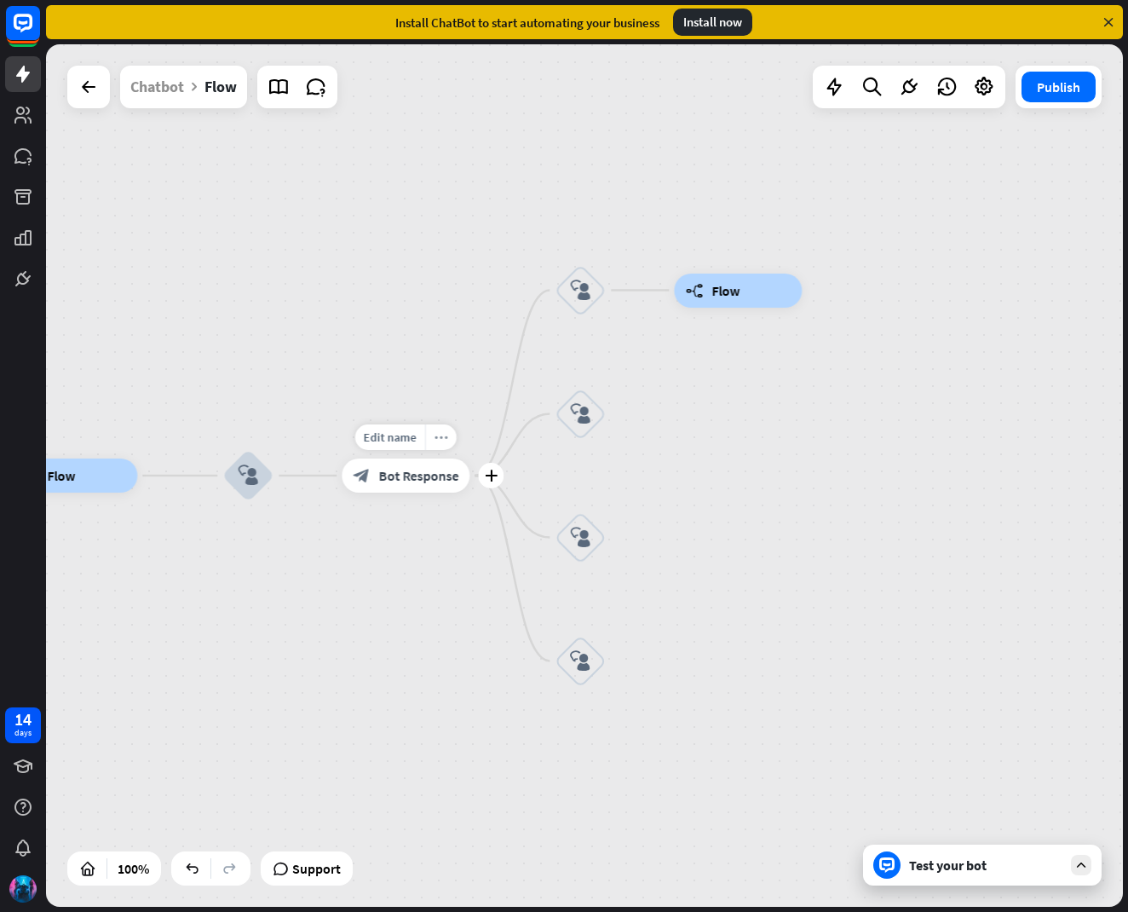
click at [445, 431] on icon "more_horiz" at bounding box center [441, 437] width 14 height 13
click at [463, 392] on div "builder_tree Flow block_user_input Options block_bot_response Bot Response bloc…" at bounding box center [584, 475] width 1077 height 862
click at [619, 243] on icon "more_horiz" at bounding box center [617, 239] width 14 height 13
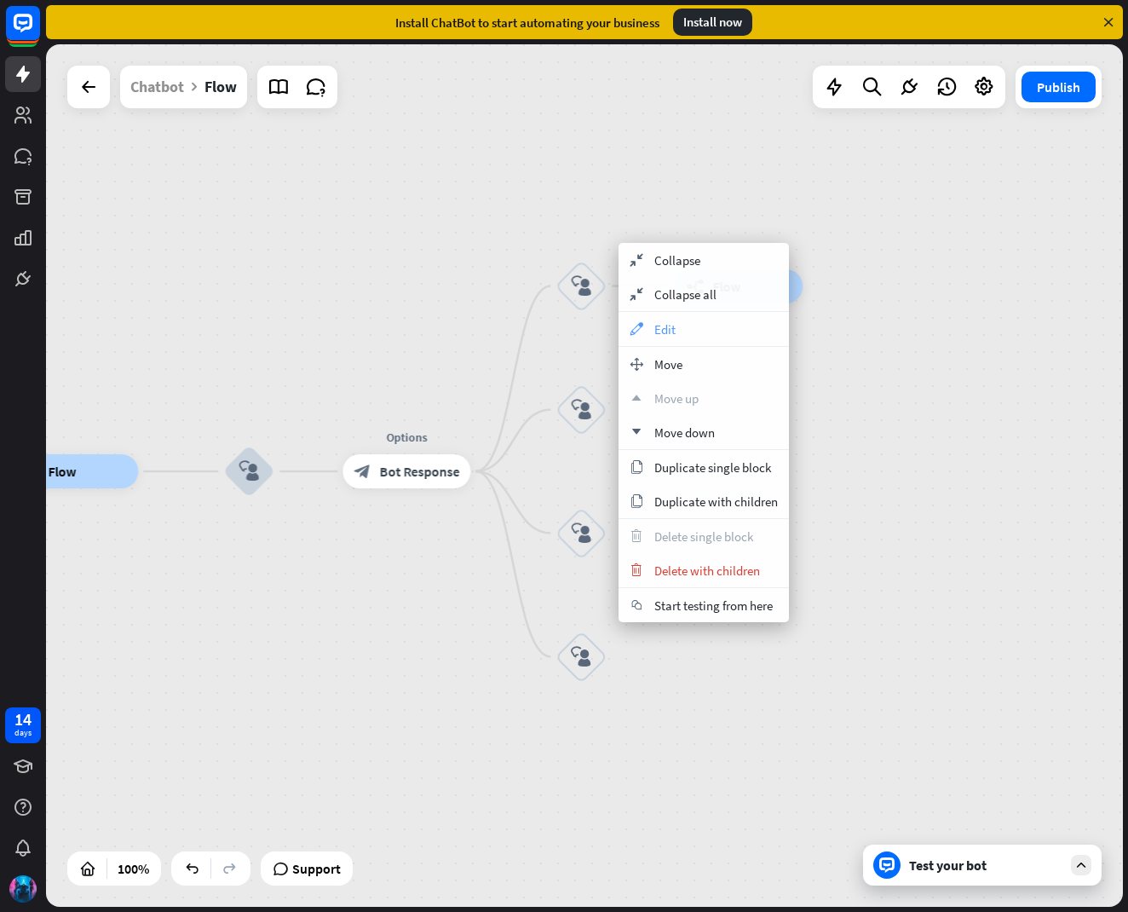
click at [651, 326] on div "appearance Edit" at bounding box center [704, 329] width 170 height 34
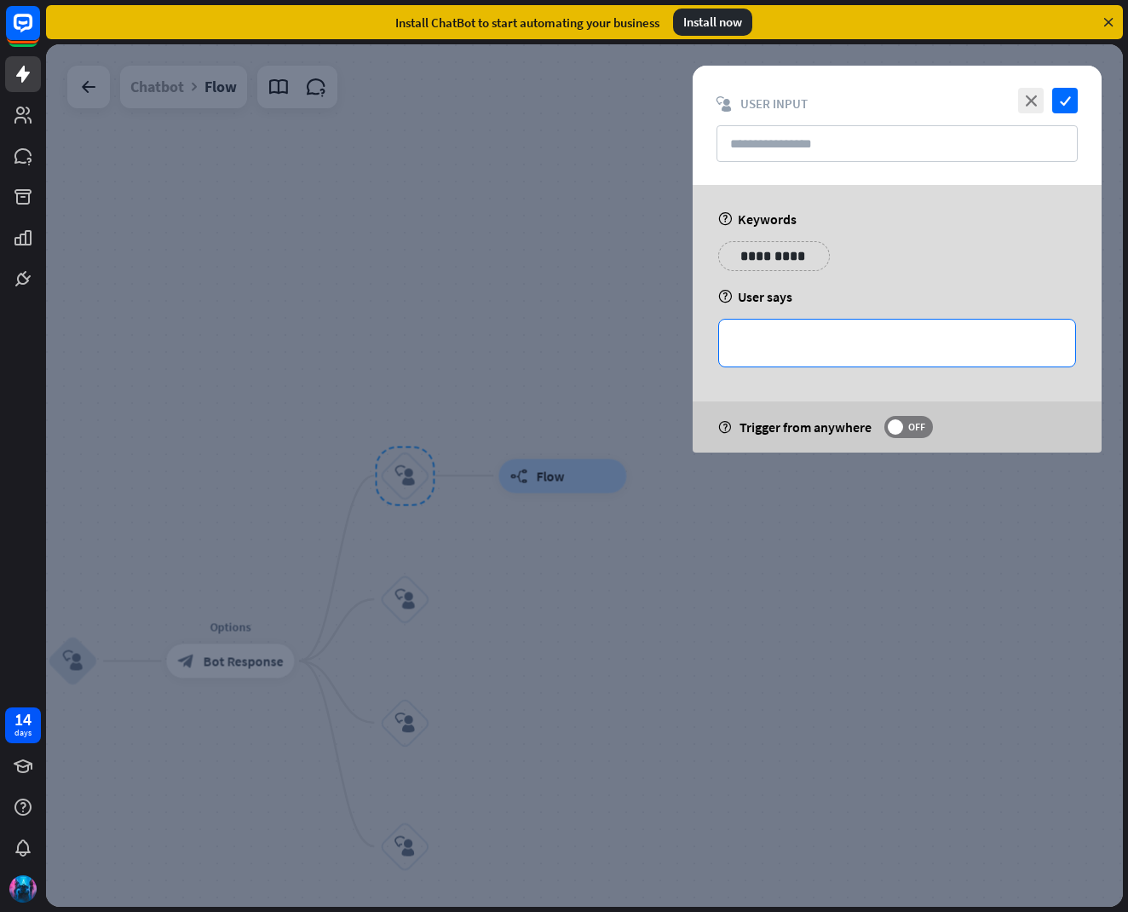
click at [739, 347] on p "**********" at bounding box center [897, 342] width 322 height 21
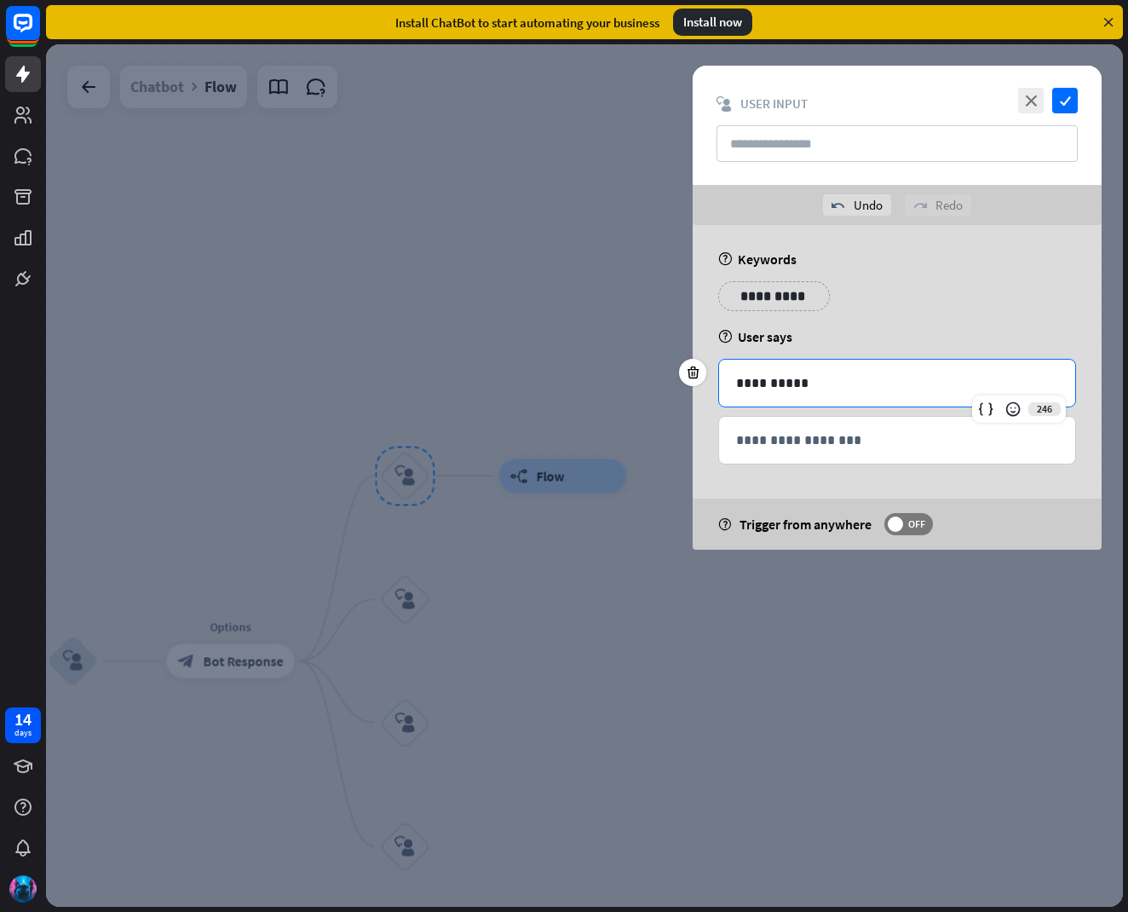
click at [777, 379] on p "**********" at bounding box center [897, 382] width 322 height 21
click at [1065, 95] on icon "check" at bounding box center [1065, 101] width 26 height 26
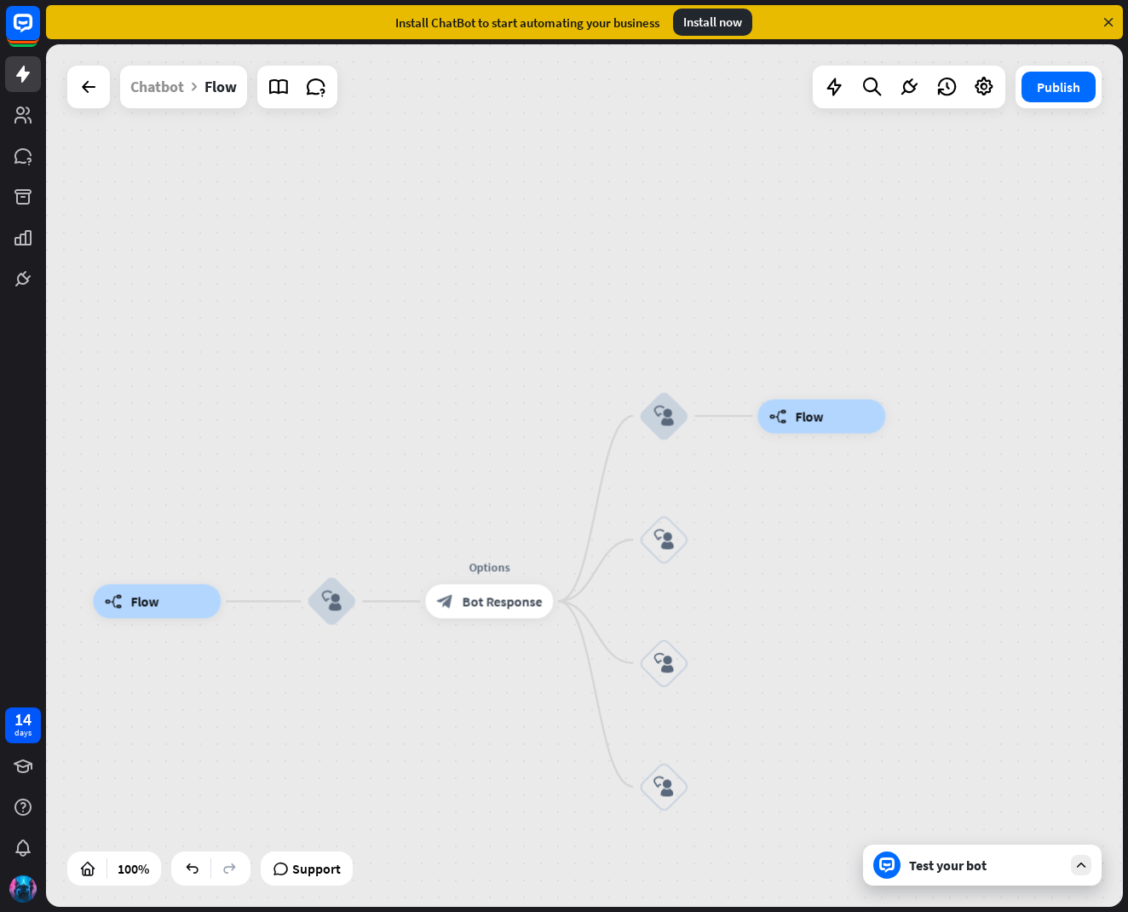
click at [1080, 862] on icon at bounding box center [1080, 864] width 15 height 15
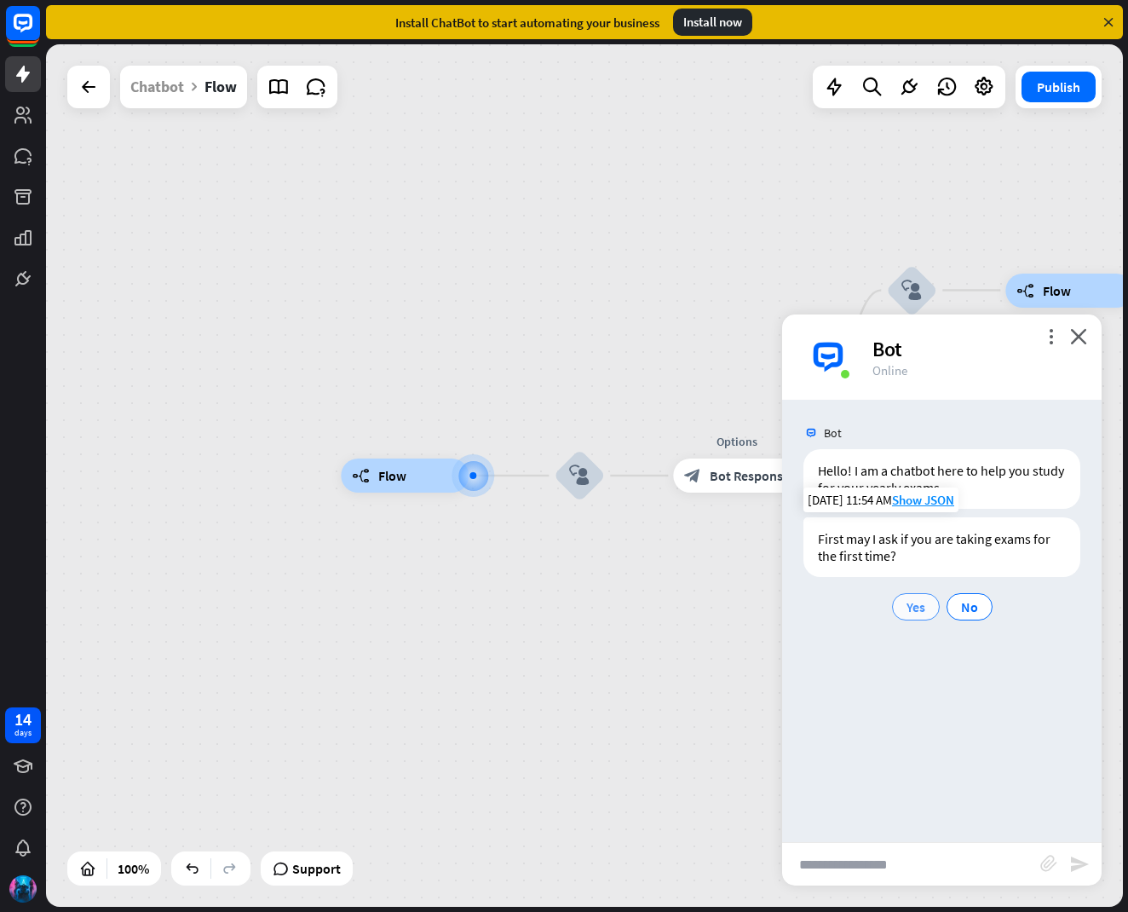
click at [924, 608] on span "Yes" at bounding box center [915, 606] width 19 height 17
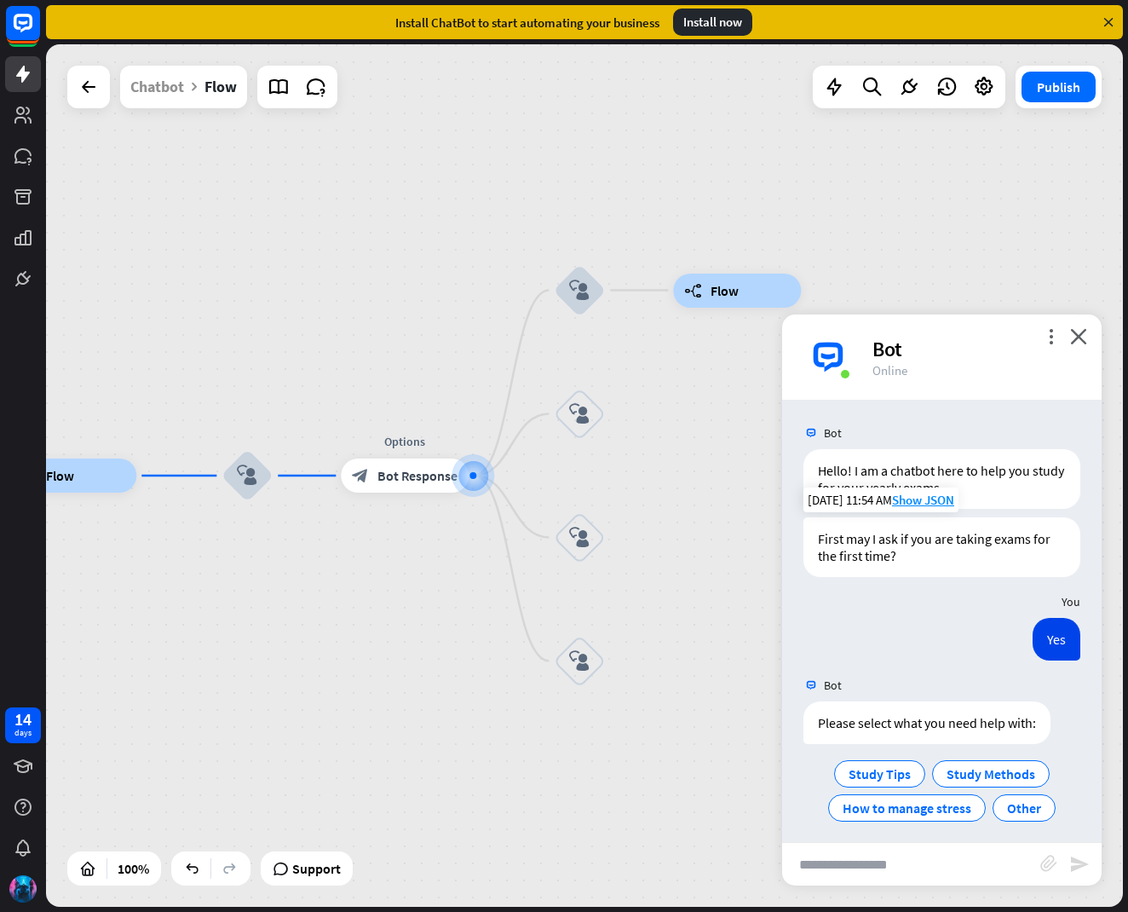
scroll to position [9, 0]
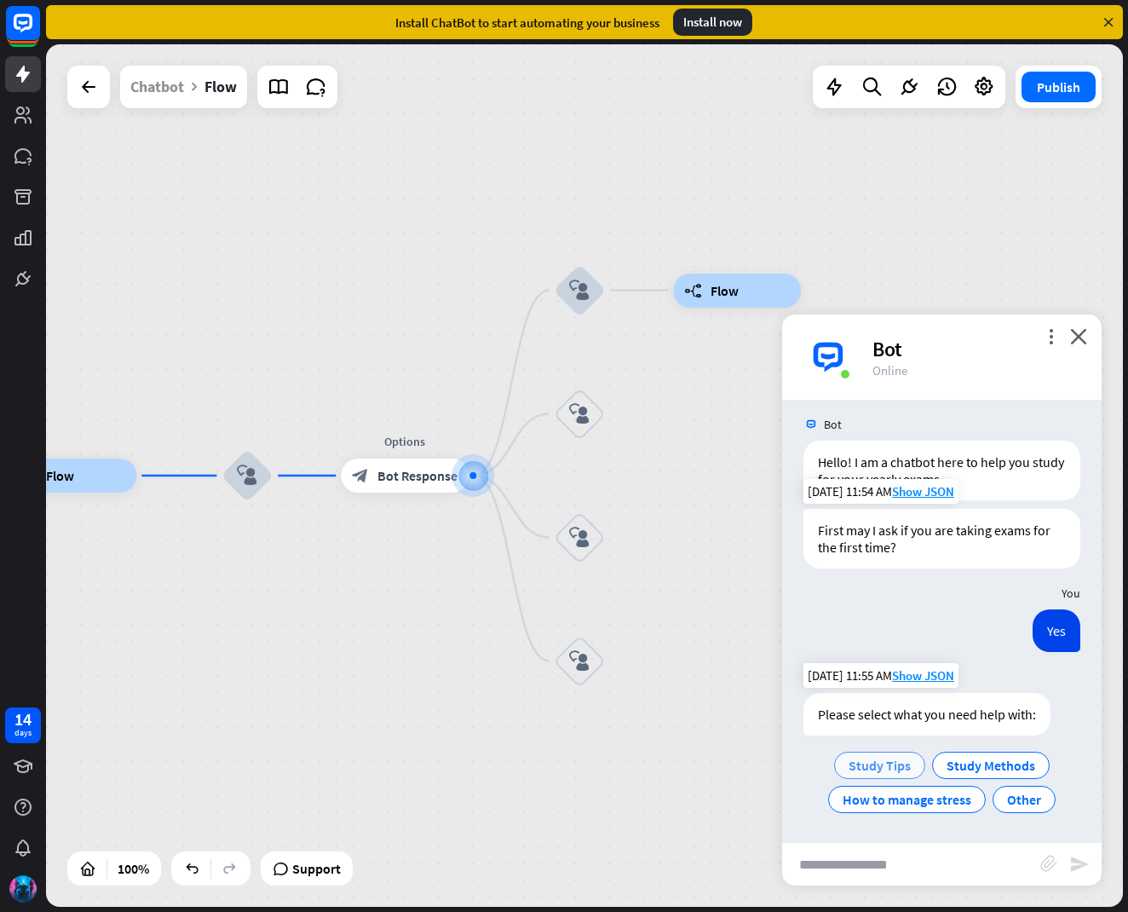
click at [864, 762] on span "Study Tips" at bounding box center [880, 765] width 62 height 17
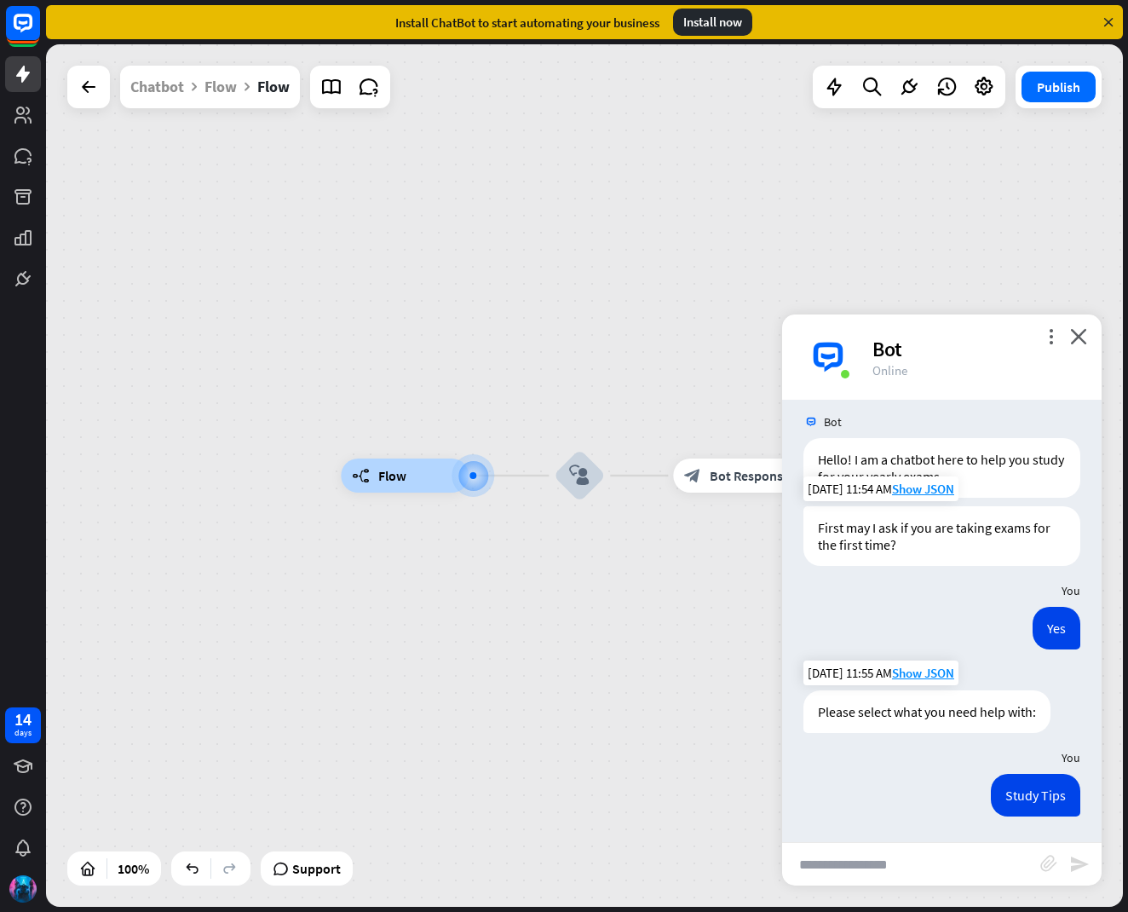
scroll to position [11, 0]
click at [619, 423] on icon "more_horiz" at bounding box center [615, 429] width 14 height 13
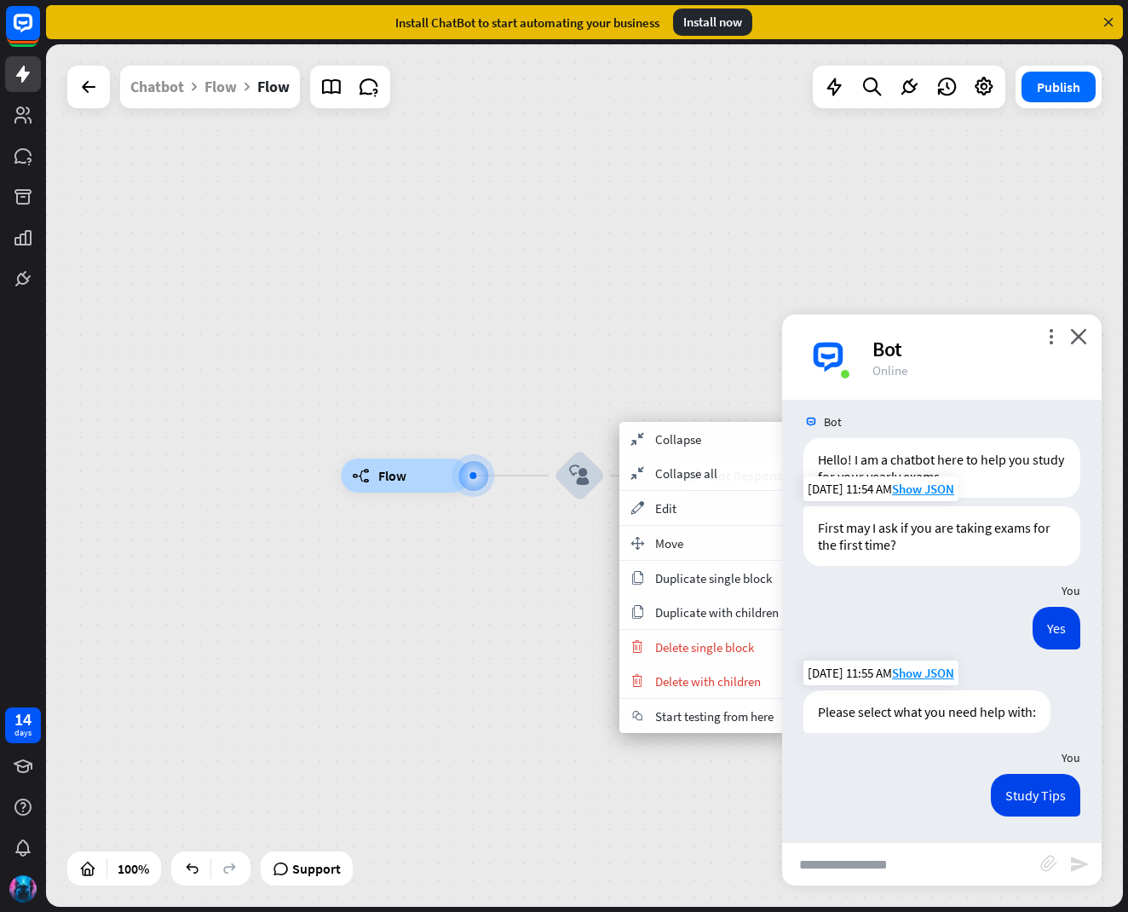
click at [545, 613] on div "builder_tree Flow block_user_input block_bot_response Bot Response block_bot_re…" at bounding box center [879, 906] width 1077 height 862
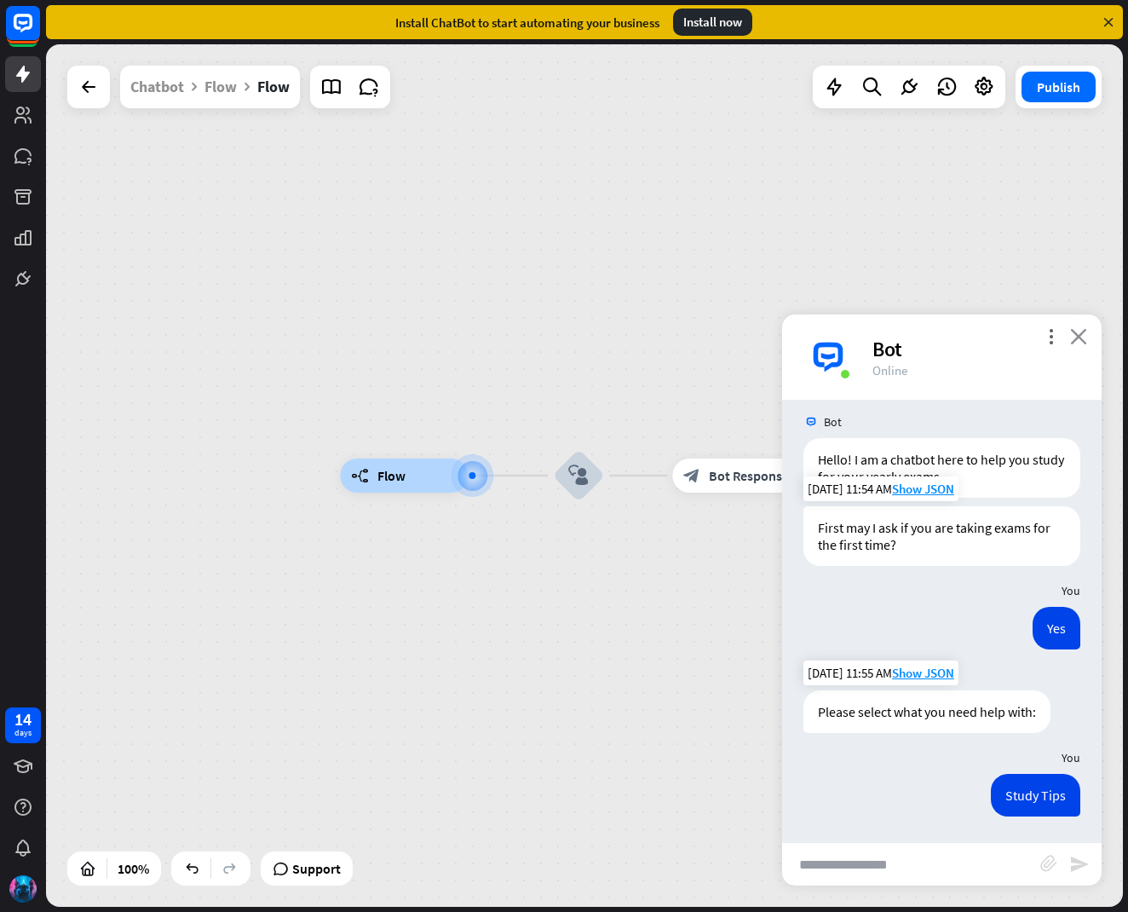
click at [1074, 337] on icon "close" at bounding box center [1078, 336] width 17 height 16
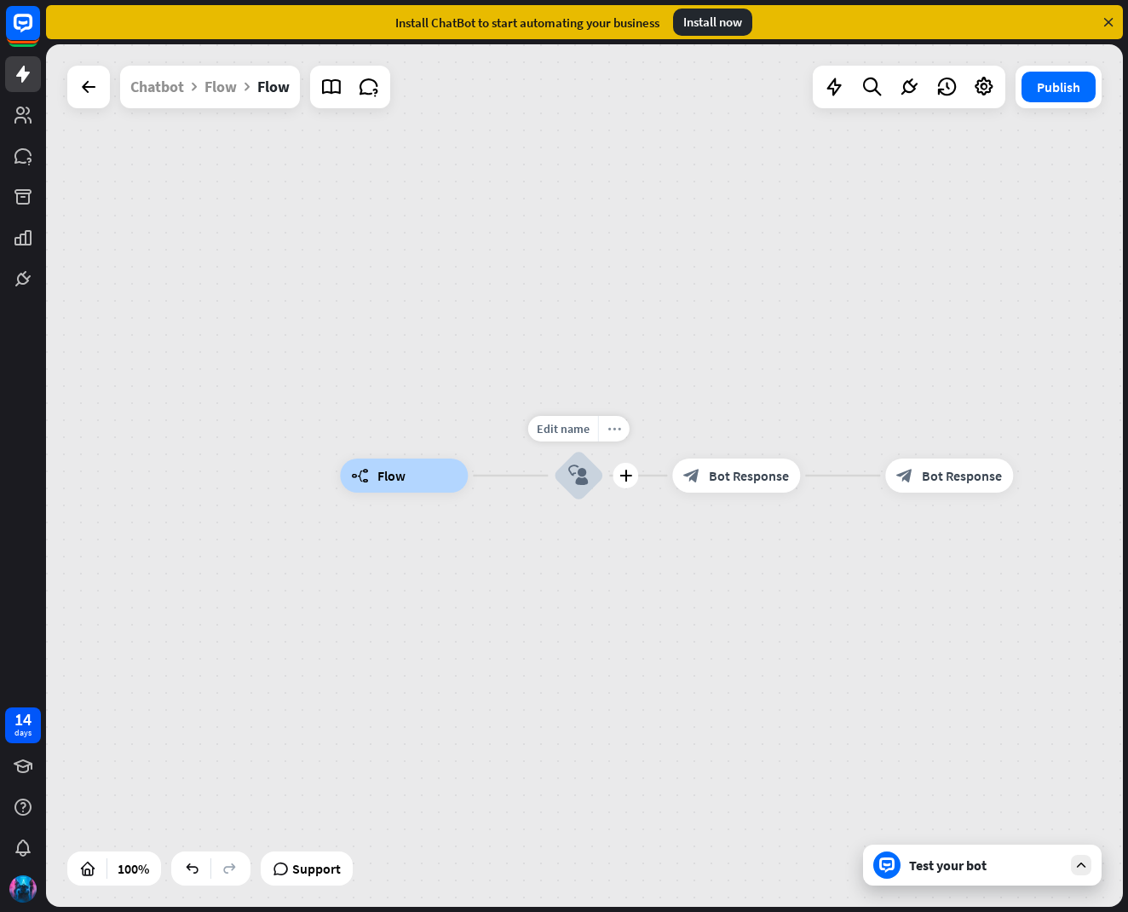
click at [615, 423] on icon "more_horiz" at bounding box center [614, 429] width 14 height 13
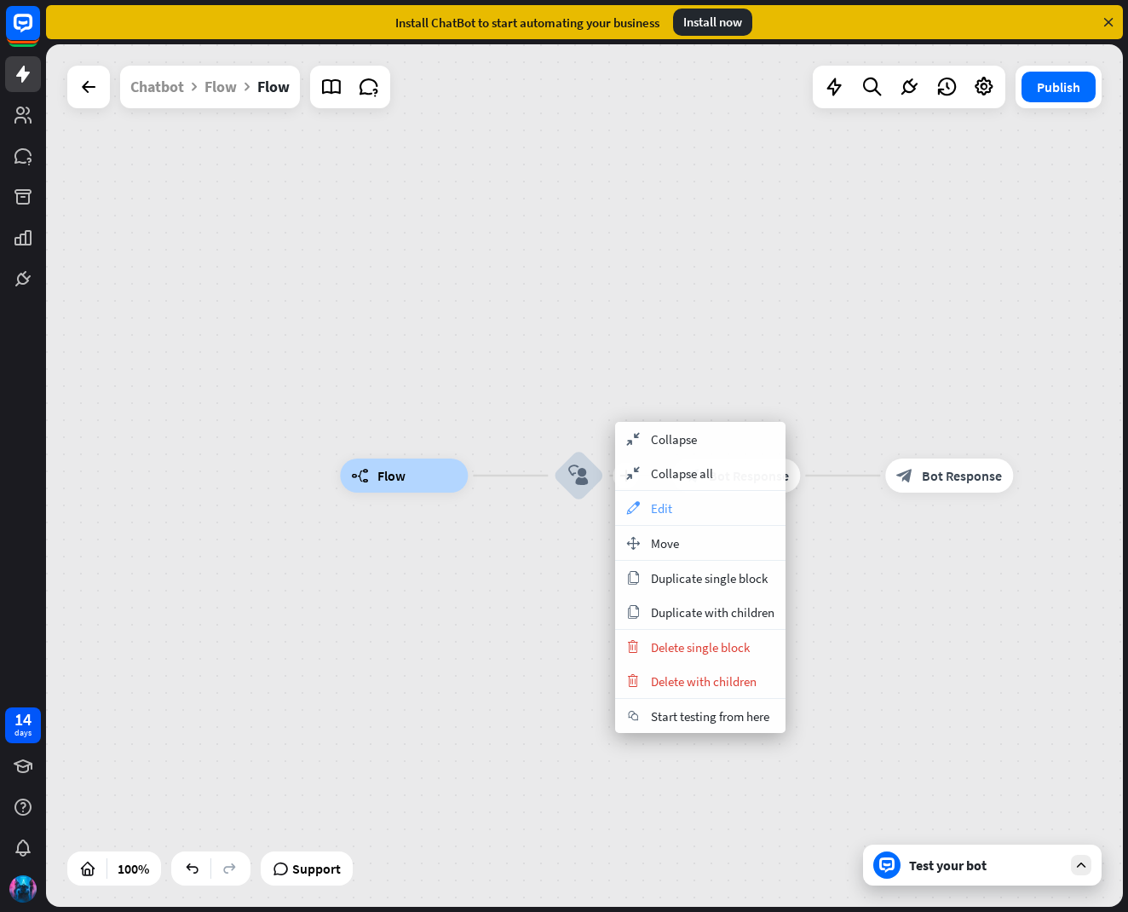
click at [668, 512] on span "Edit" at bounding box center [661, 508] width 21 height 16
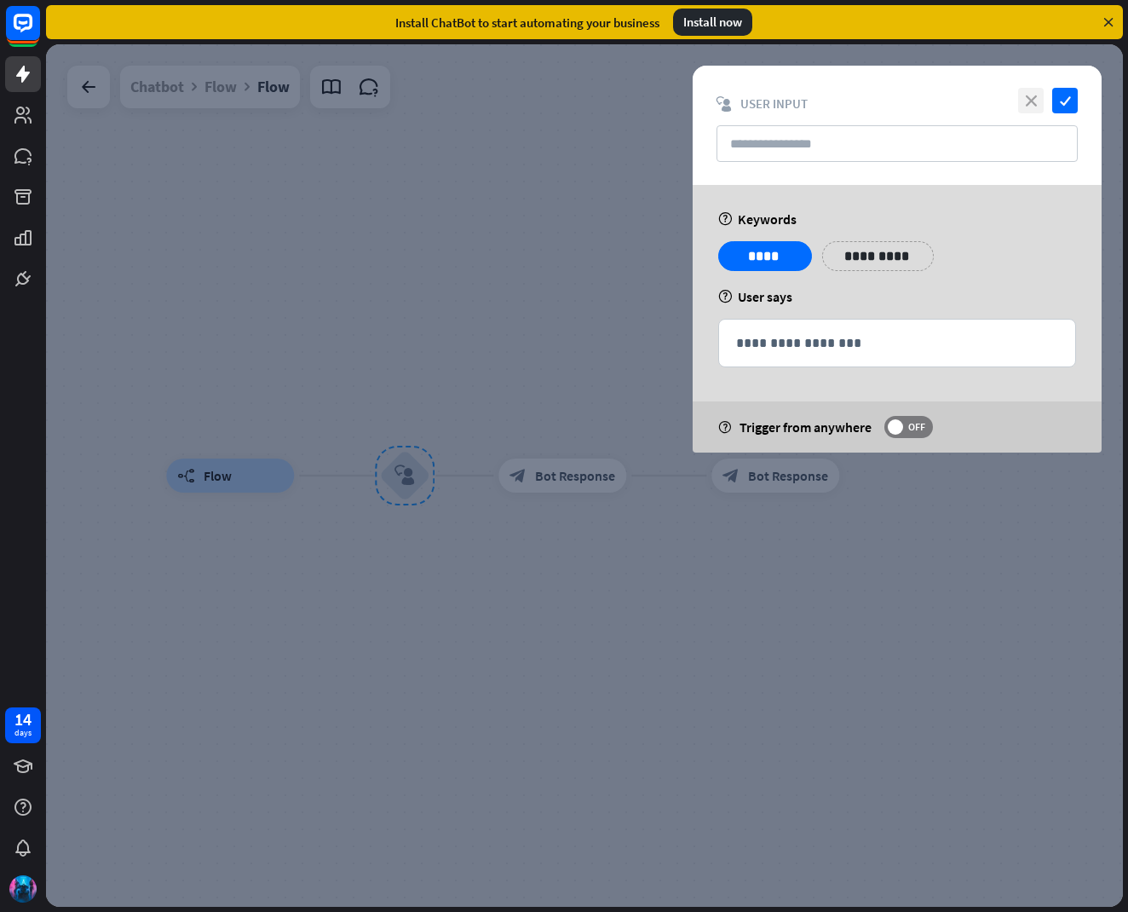
click at [1033, 103] on icon "close" at bounding box center [1031, 101] width 26 height 26
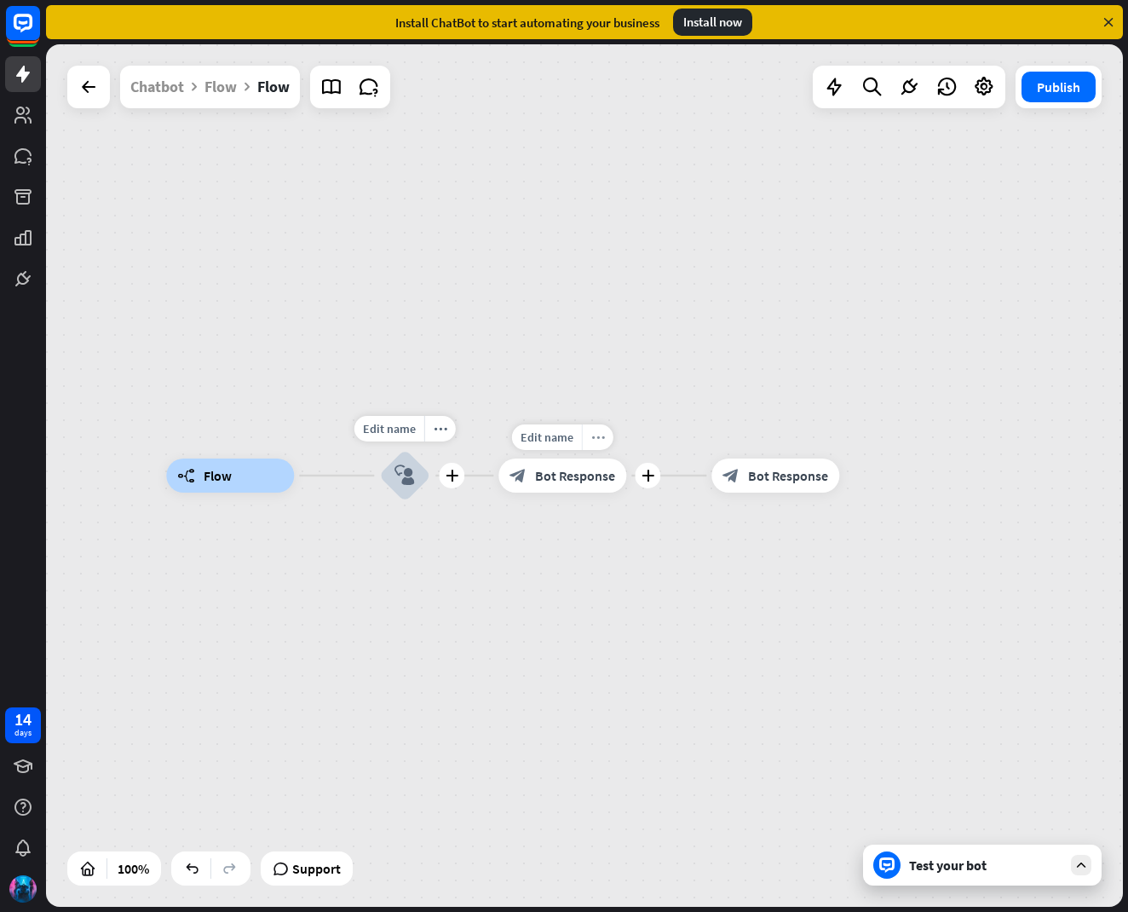
click at [598, 437] on icon "more_horiz" at bounding box center [598, 437] width 14 height 13
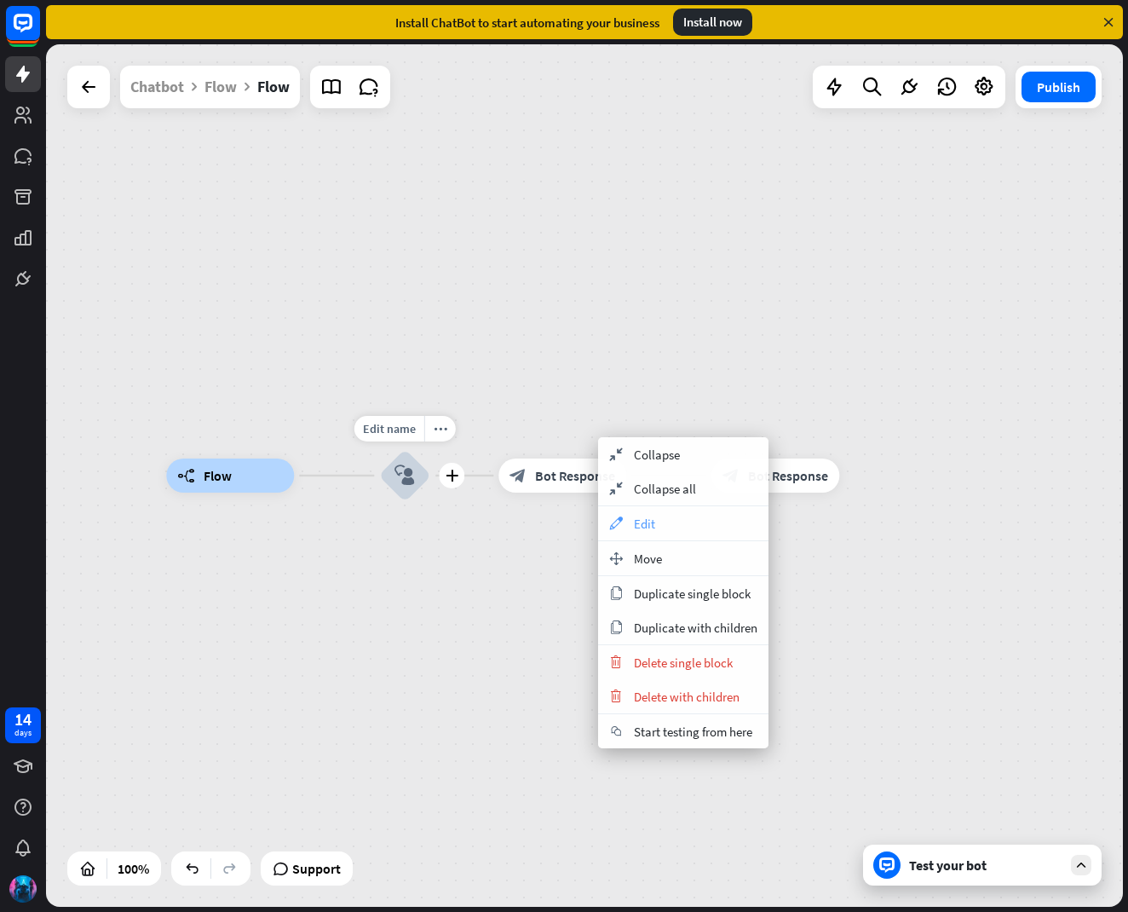
click at [637, 523] on span "Edit" at bounding box center [644, 523] width 21 height 16
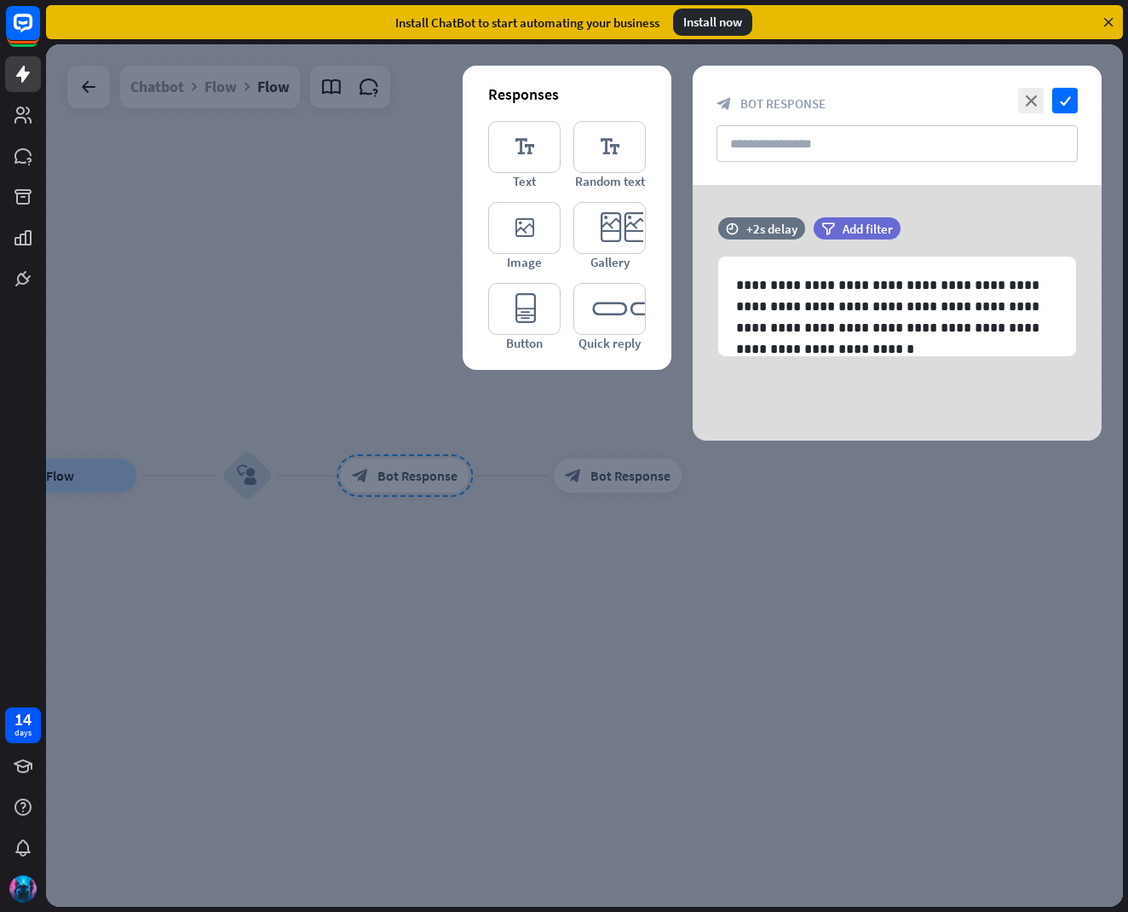
click at [637, 523] on div at bounding box center [584, 475] width 1077 height 862
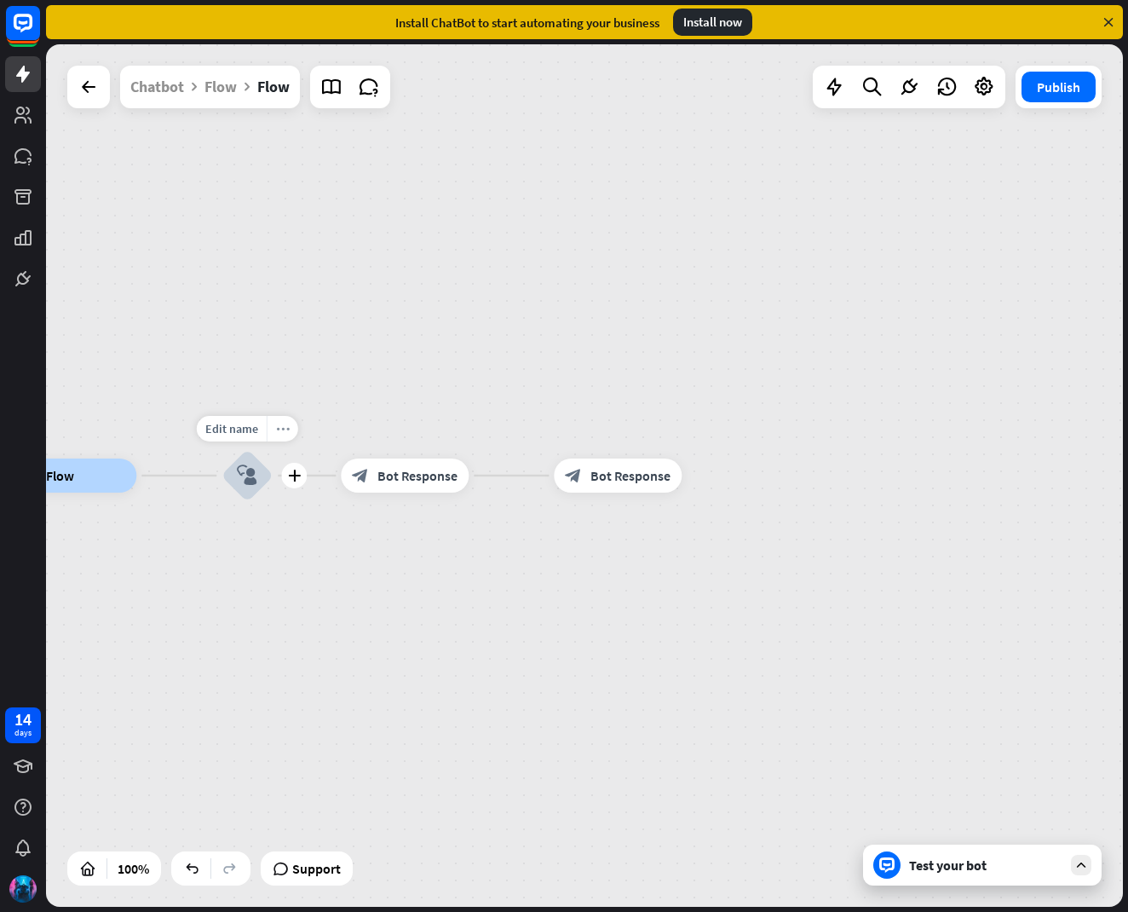
click at [291, 437] on div "more_horiz" at bounding box center [283, 429] width 32 height 26
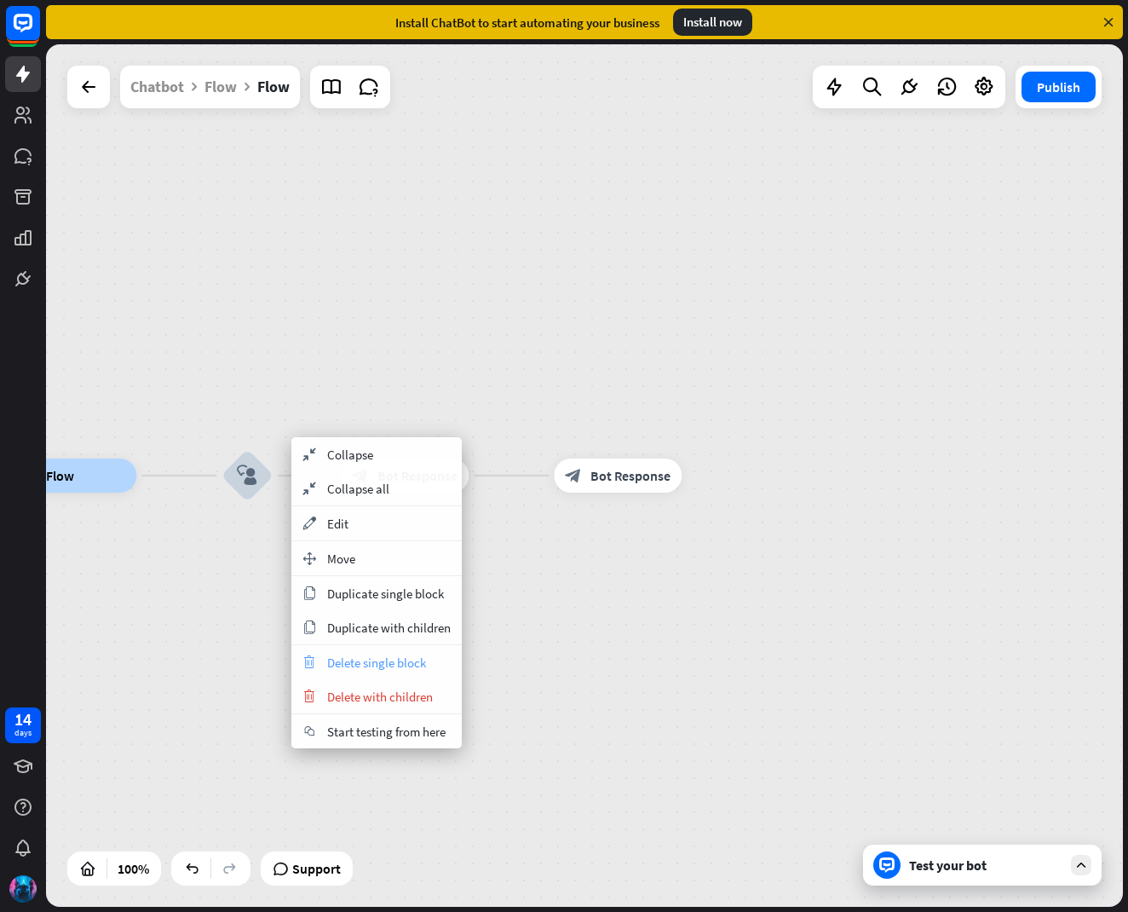
click at [341, 655] on span "Delete single block" at bounding box center [376, 662] width 99 height 16
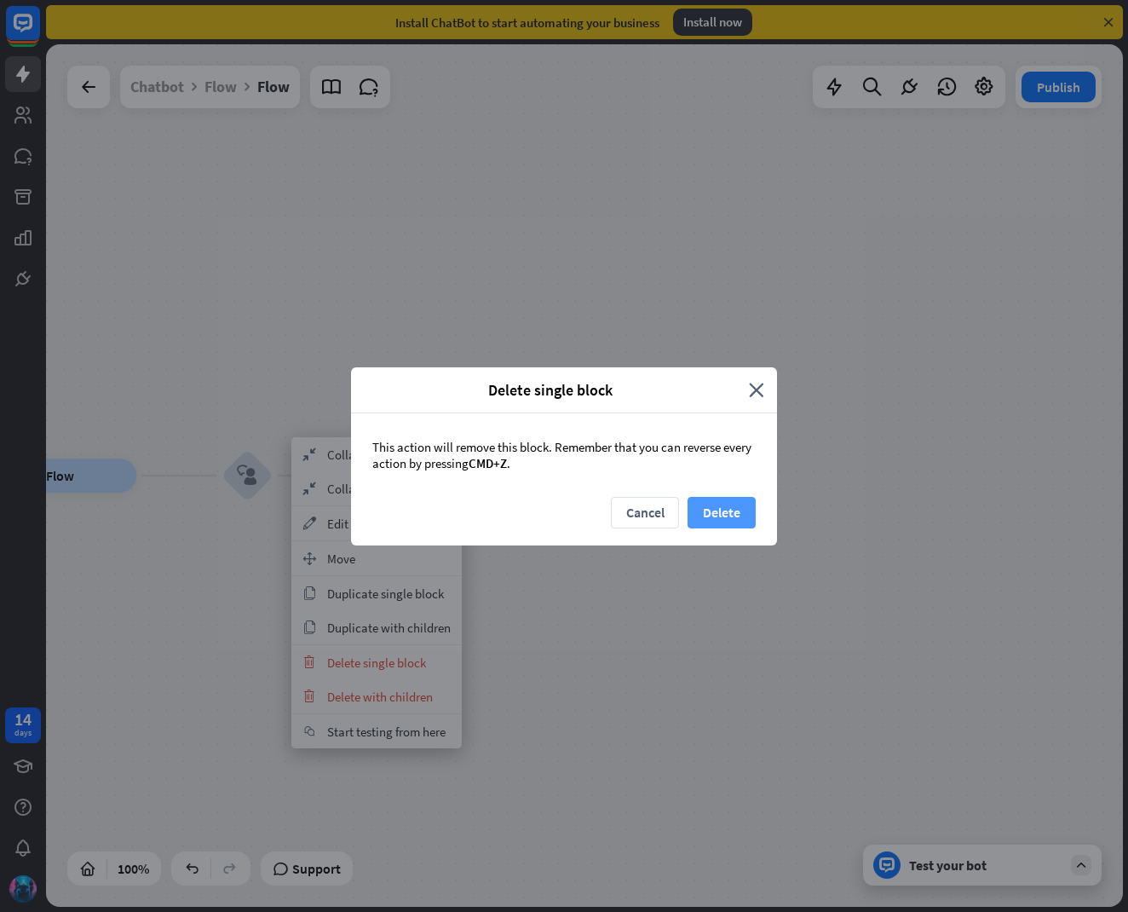
click at [716, 502] on button "Delete" at bounding box center [722, 513] width 68 height 32
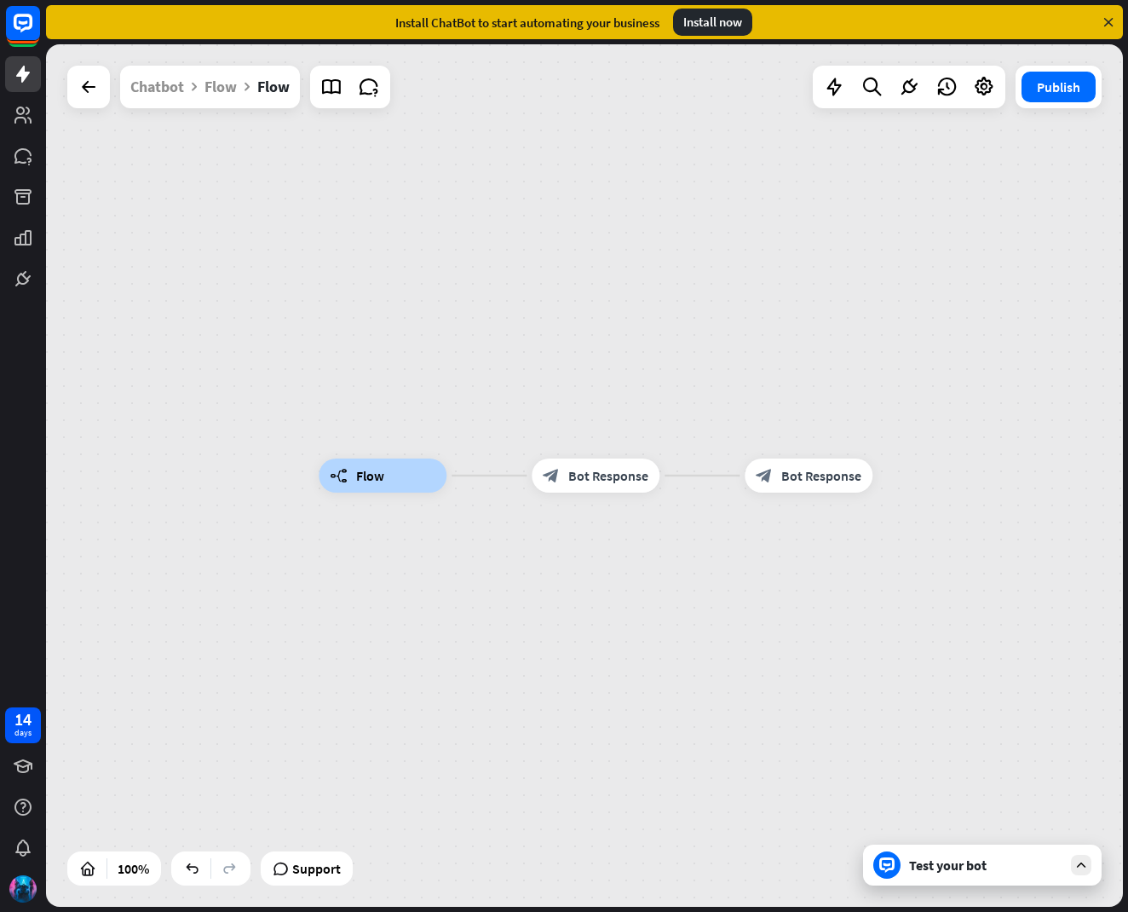
click at [1067, 872] on div "Test your bot" at bounding box center [982, 864] width 239 height 41
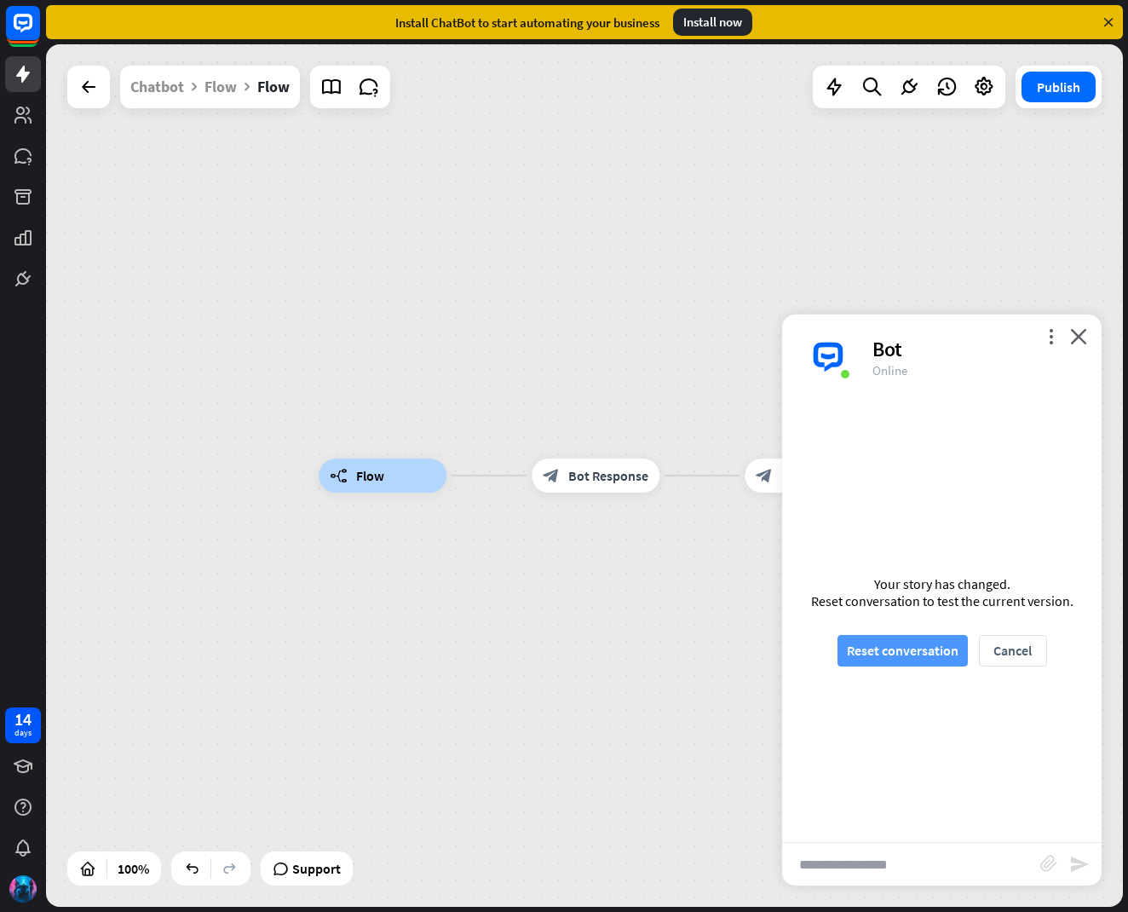
click at [887, 643] on button "Reset conversation" at bounding box center [902, 651] width 130 height 32
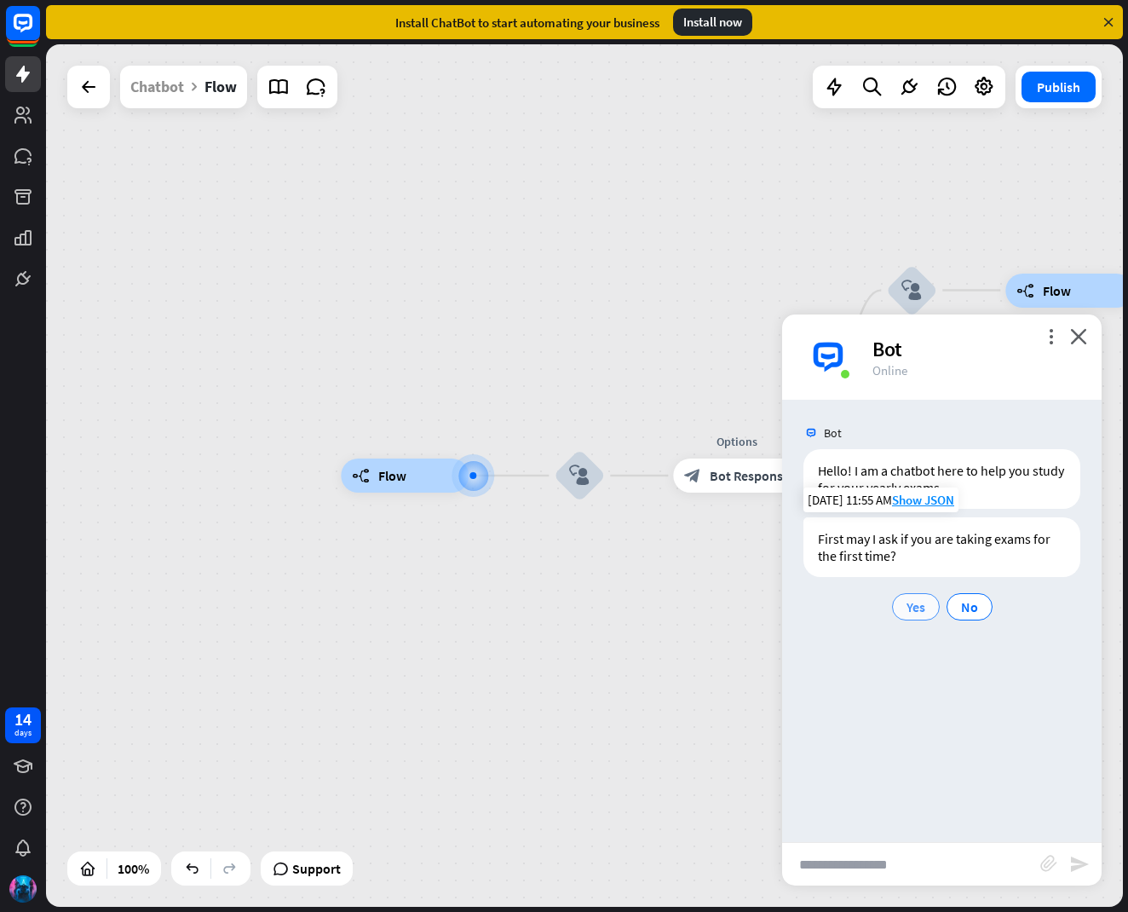
click at [913, 612] on span "Yes" at bounding box center [915, 606] width 19 height 17
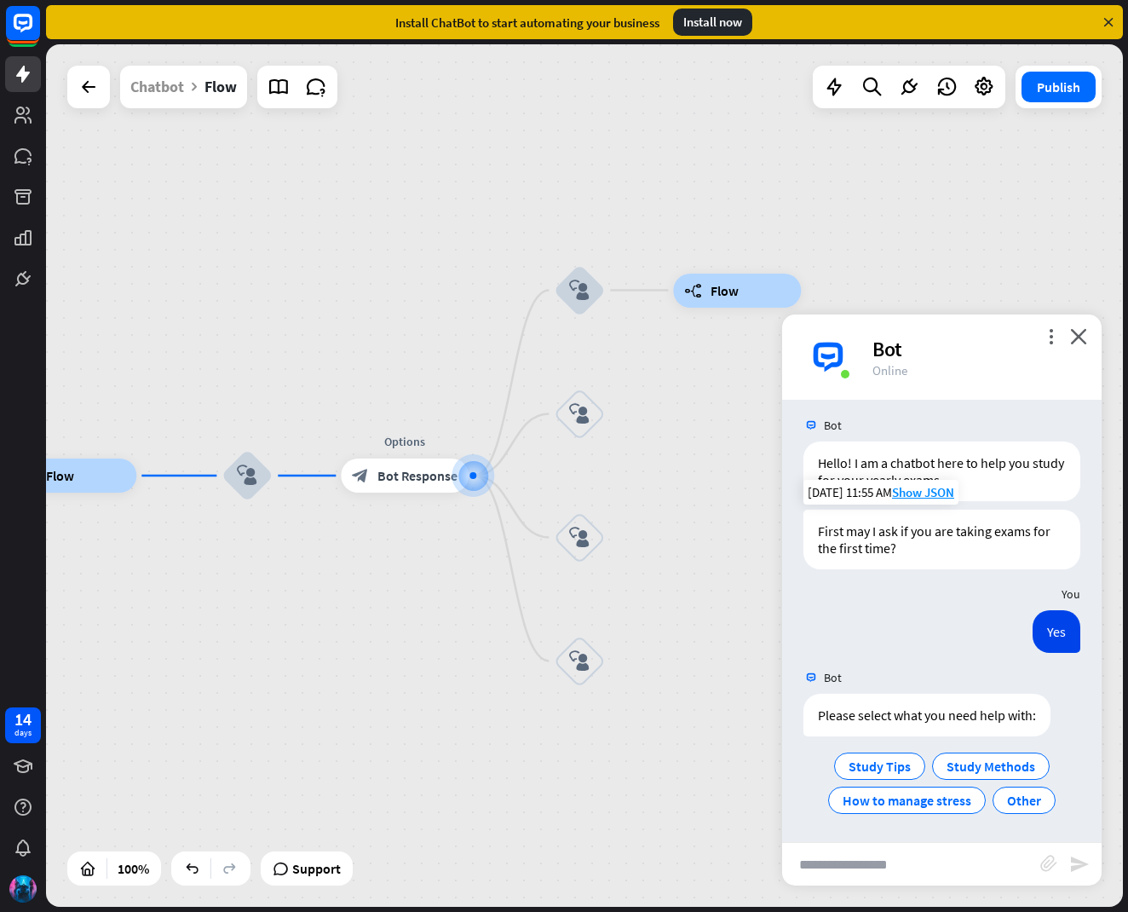
scroll to position [9, 0]
click at [878, 761] on span "Study Tips" at bounding box center [880, 765] width 62 height 17
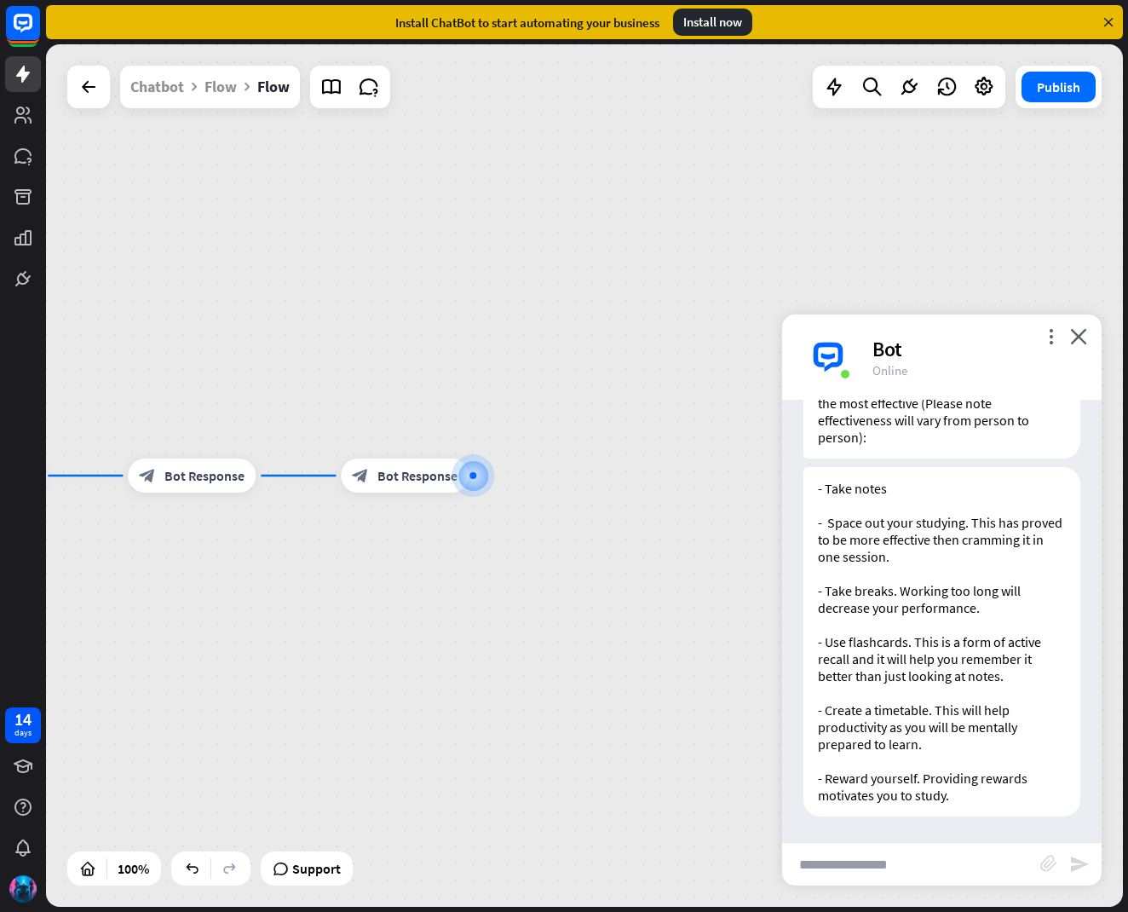
scroll to position [521, 0]
click at [1081, 336] on icon "close" at bounding box center [1078, 336] width 17 height 16
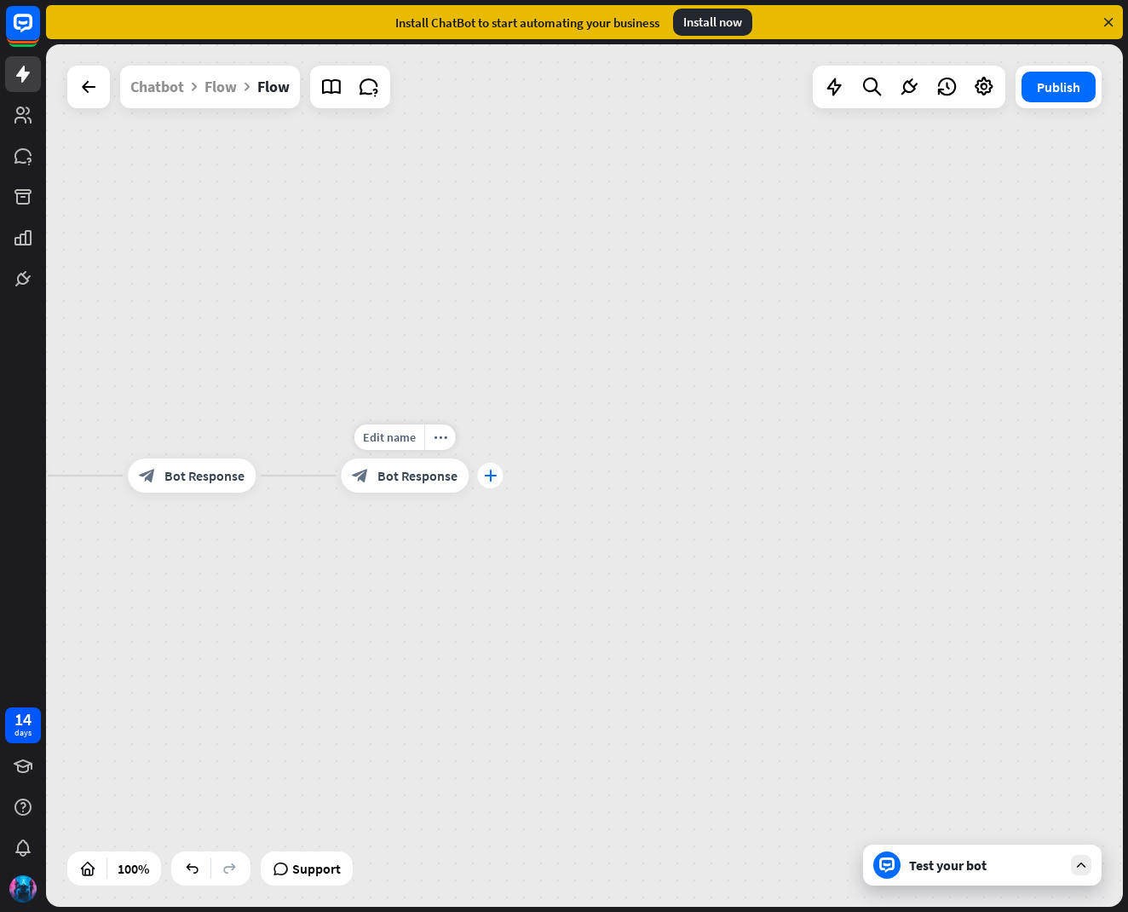
click at [486, 473] on icon "plus" at bounding box center [490, 475] width 13 height 12
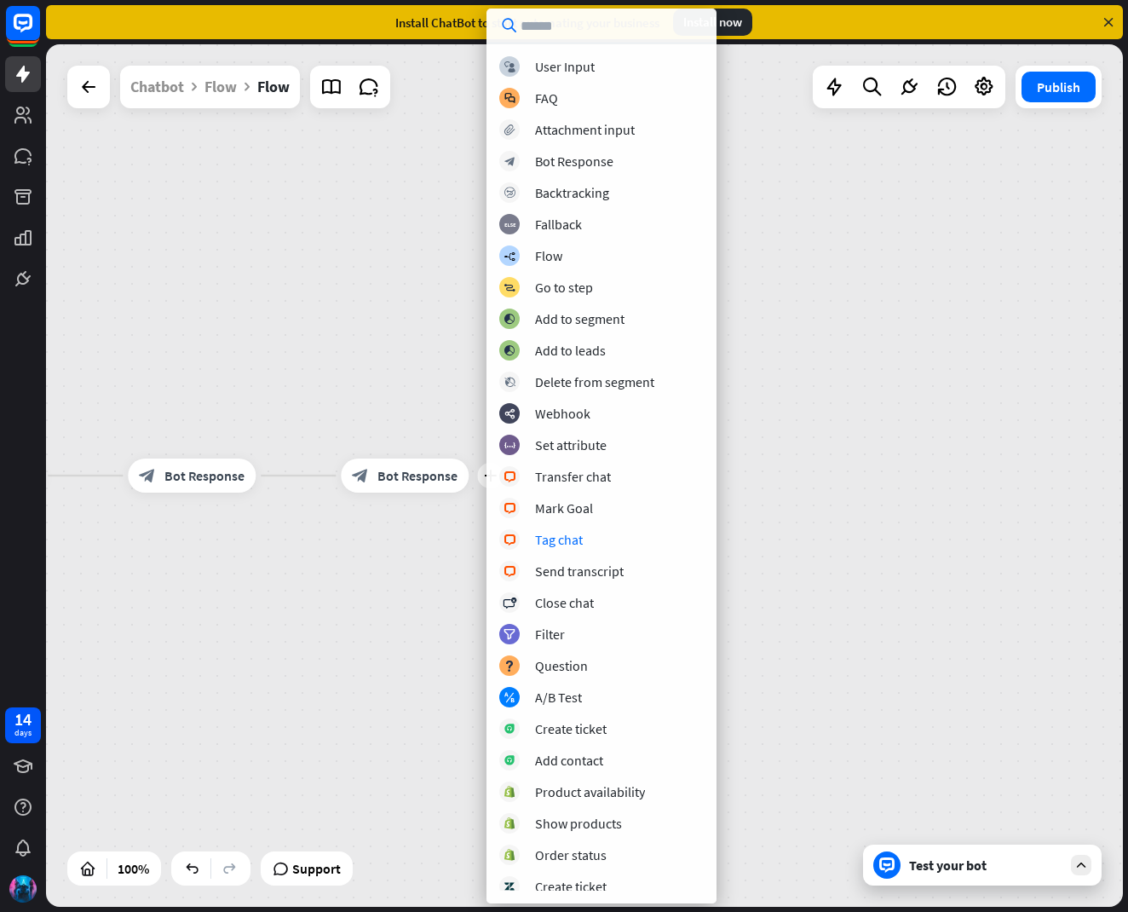
click at [965, 577] on div "builder_tree Flow block_bot_response Bot Response plus block_bot_response Bot R…" at bounding box center [453, 906] width 1077 height 862
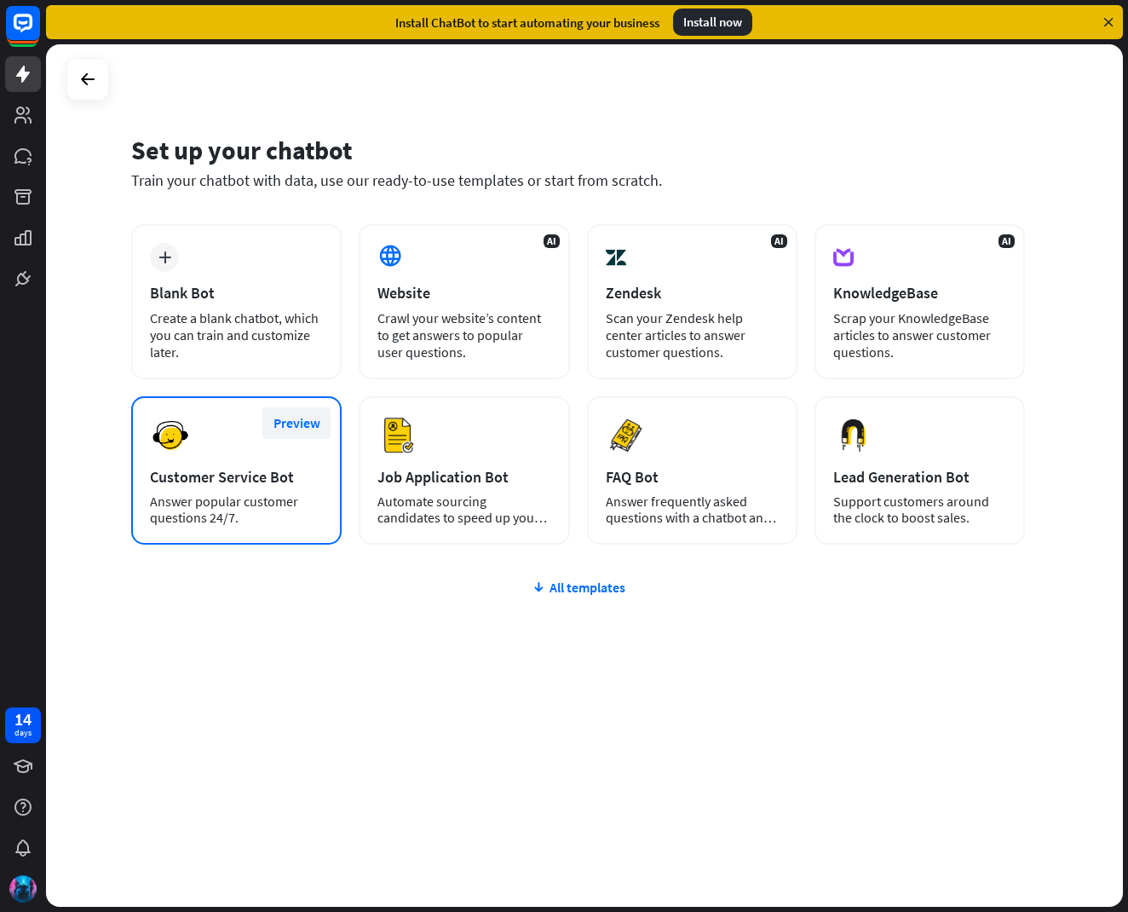
click at [299, 416] on button "Preview" at bounding box center [296, 423] width 68 height 32
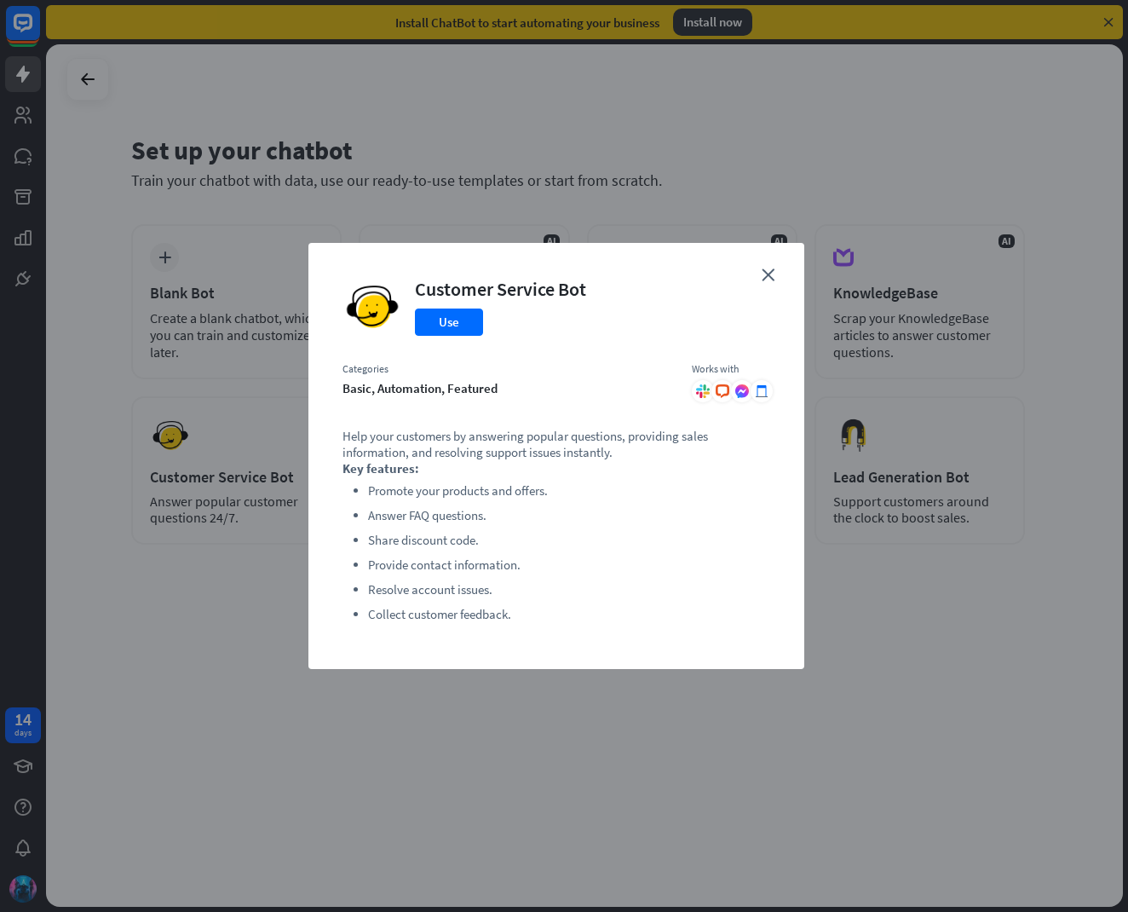
click at [773, 262] on div "close Customer Service Bot Use Categories basic, automation, featured Works wit…" at bounding box center [556, 456] width 496 height 426
click at [772, 275] on icon "close" at bounding box center [768, 274] width 13 height 13
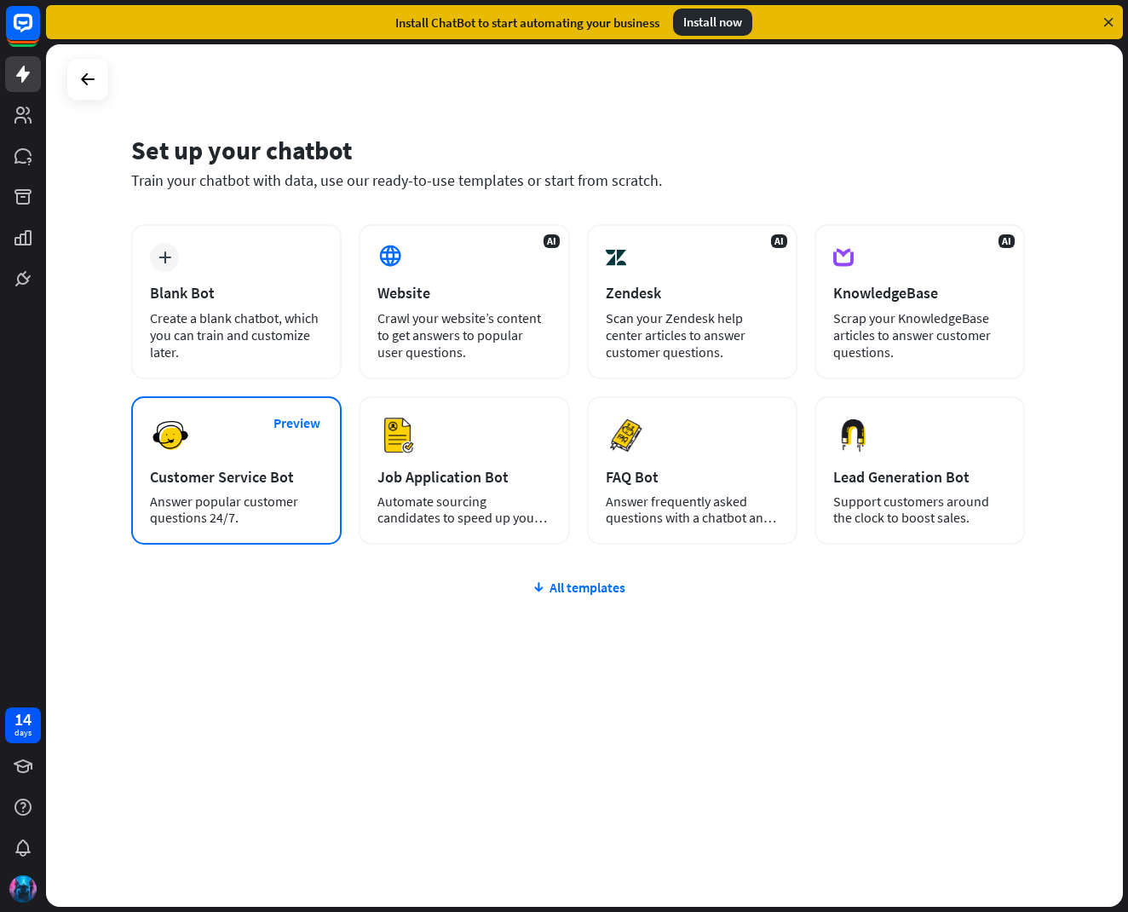
click at [268, 487] on div "Preview Customer Service Bot Answer popular customer questions 24/7." at bounding box center [236, 470] width 210 height 148
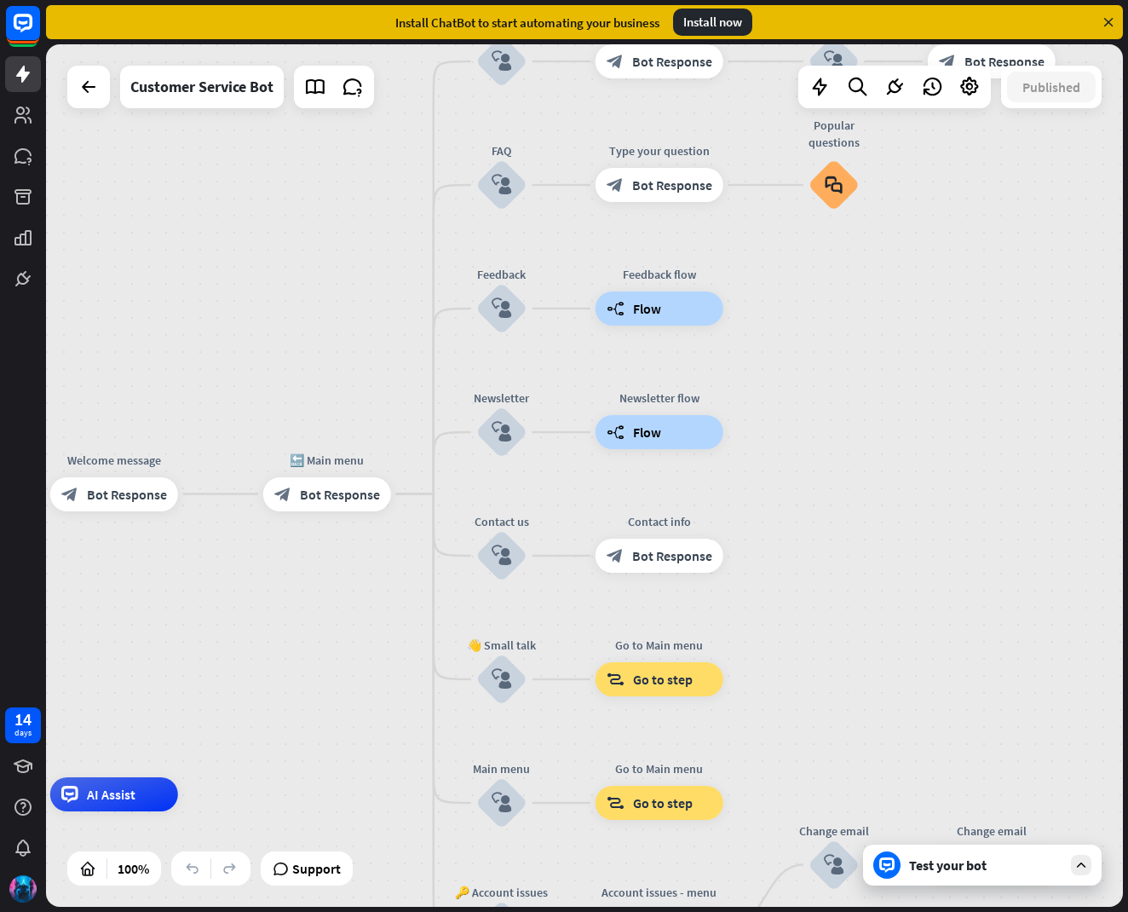
click at [434, 490] on div "home_2 Start point Welcome message block_bot_response Bot Response 🔙 Main menu …" at bounding box center [584, 475] width 1077 height 862
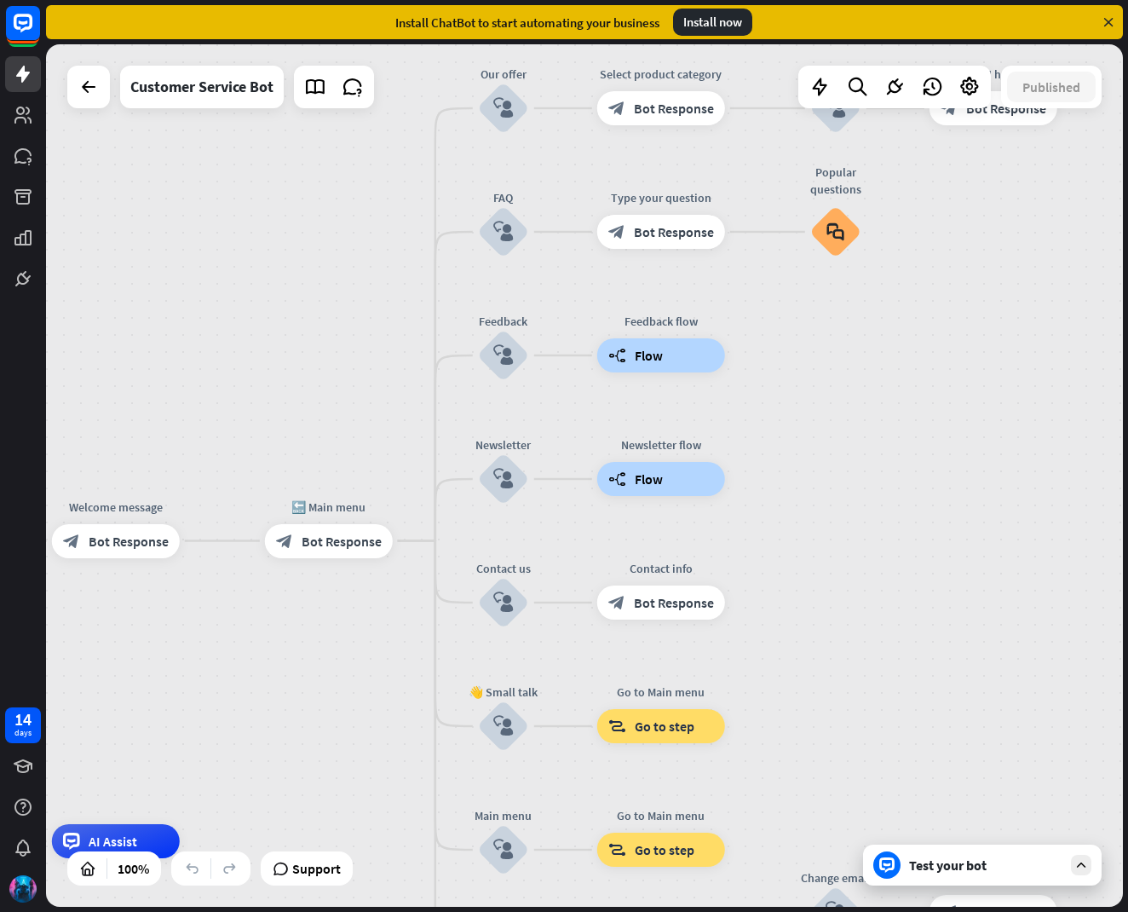
drag, startPoint x: 434, startPoint y: 490, endPoint x: 434, endPoint y: 539, distance: 49.4
click at [435, 538] on div "home_2 Start point Welcome message block_bot_response Bot Response 🔙 Main menu …" at bounding box center [584, 475] width 1077 height 862
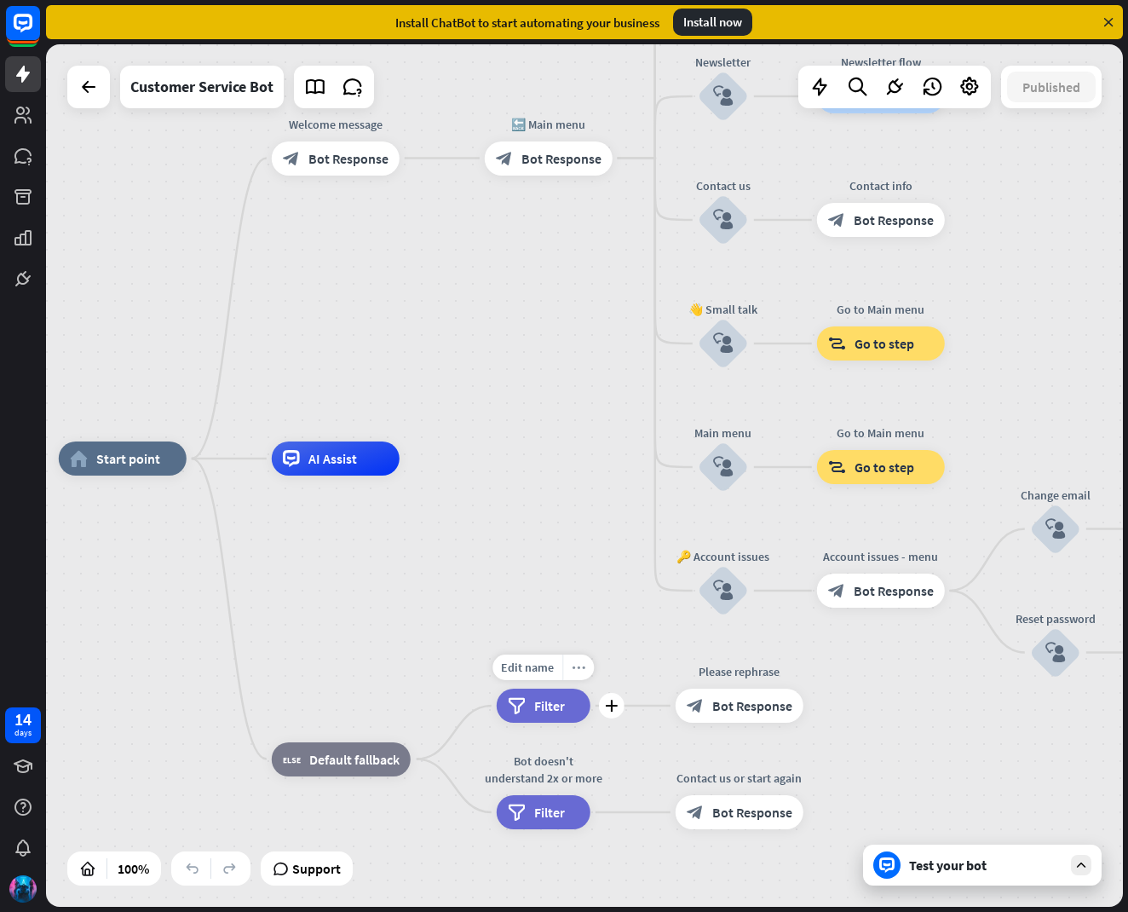
click at [571, 665] on div "more_horiz" at bounding box center [578, 667] width 32 height 26
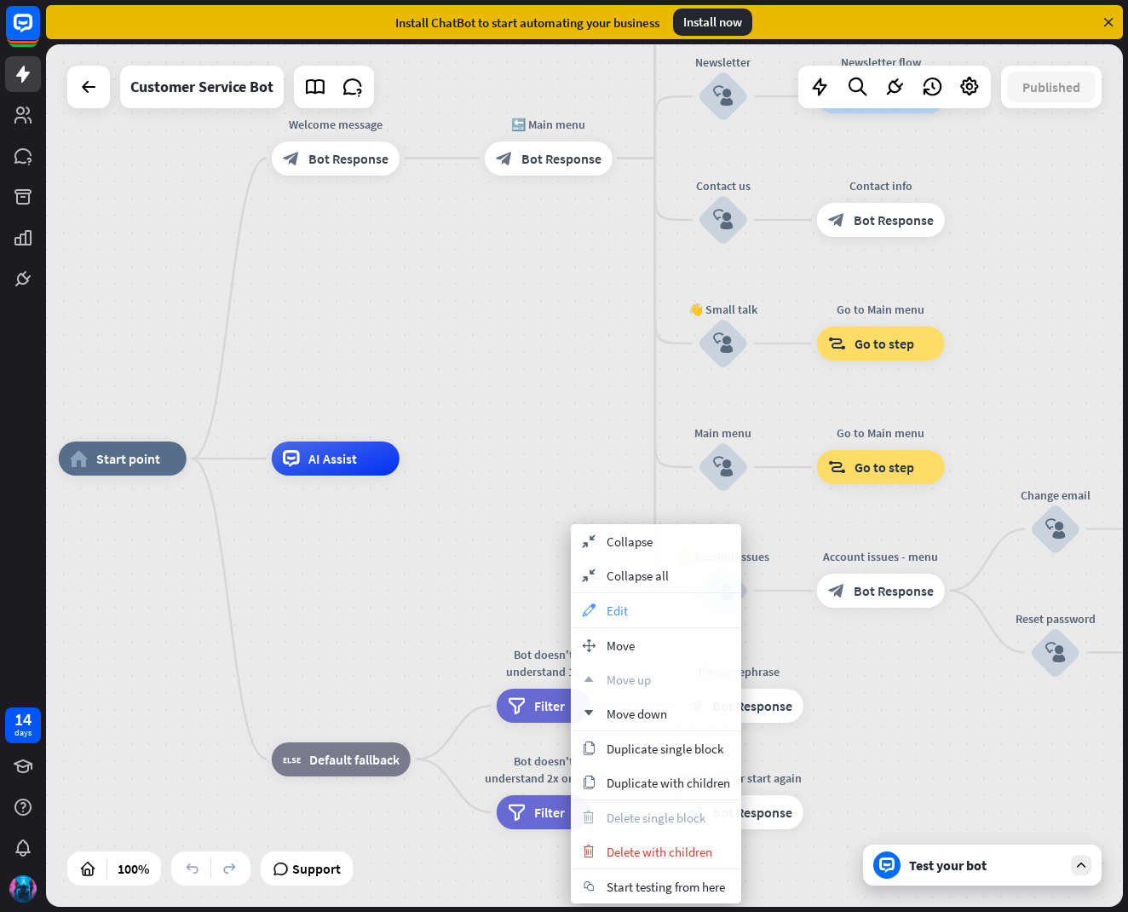
click at [612, 609] on span "Edit" at bounding box center [617, 610] width 21 height 16
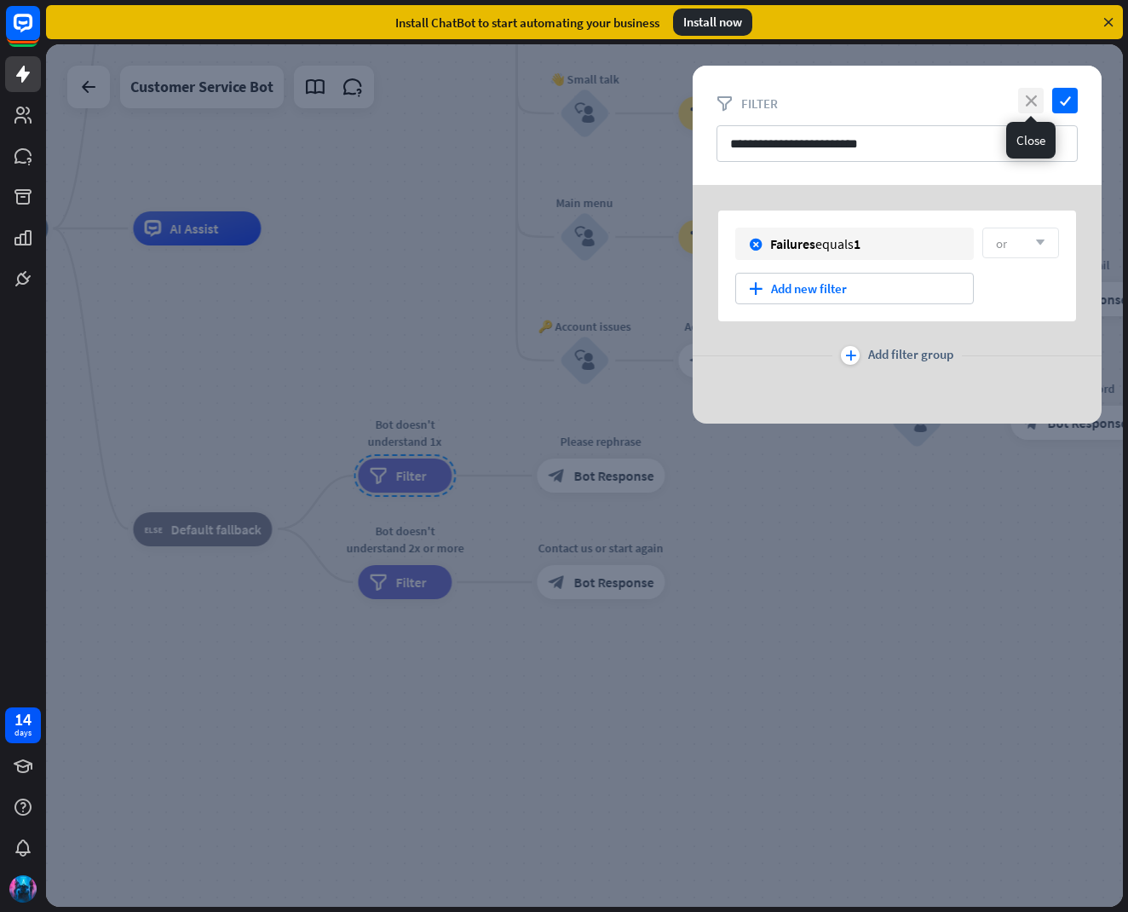
click at [1027, 97] on icon "close" at bounding box center [1031, 101] width 26 height 26
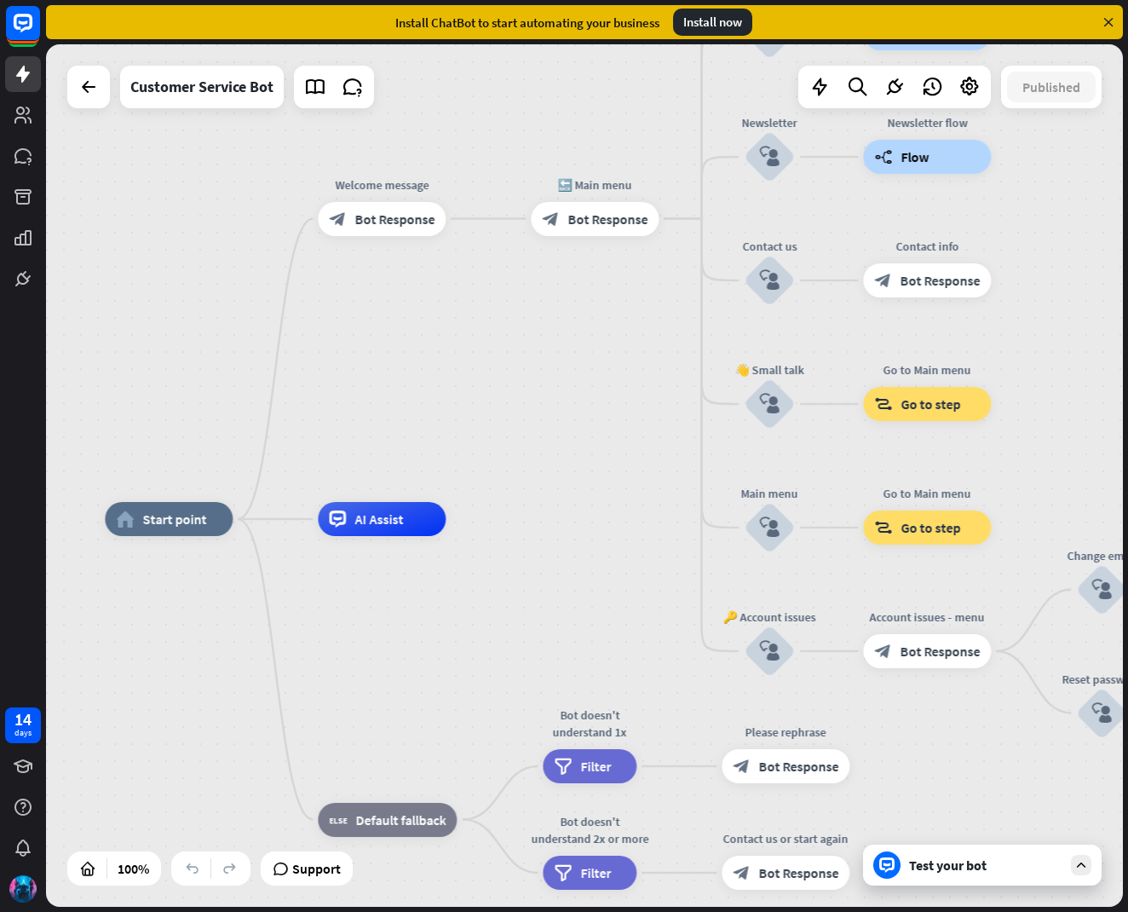
click at [698, 216] on div "home_2 Start point Welcome message block_bot_response Bot Response 🔙 Main menu …" at bounding box center [584, 475] width 1077 height 862
click at [697, 226] on div "home_2 Start point Welcome message block_bot_response Bot Response 🔙 Main menu …" at bounding box center [584, 475] width 1077 height 862
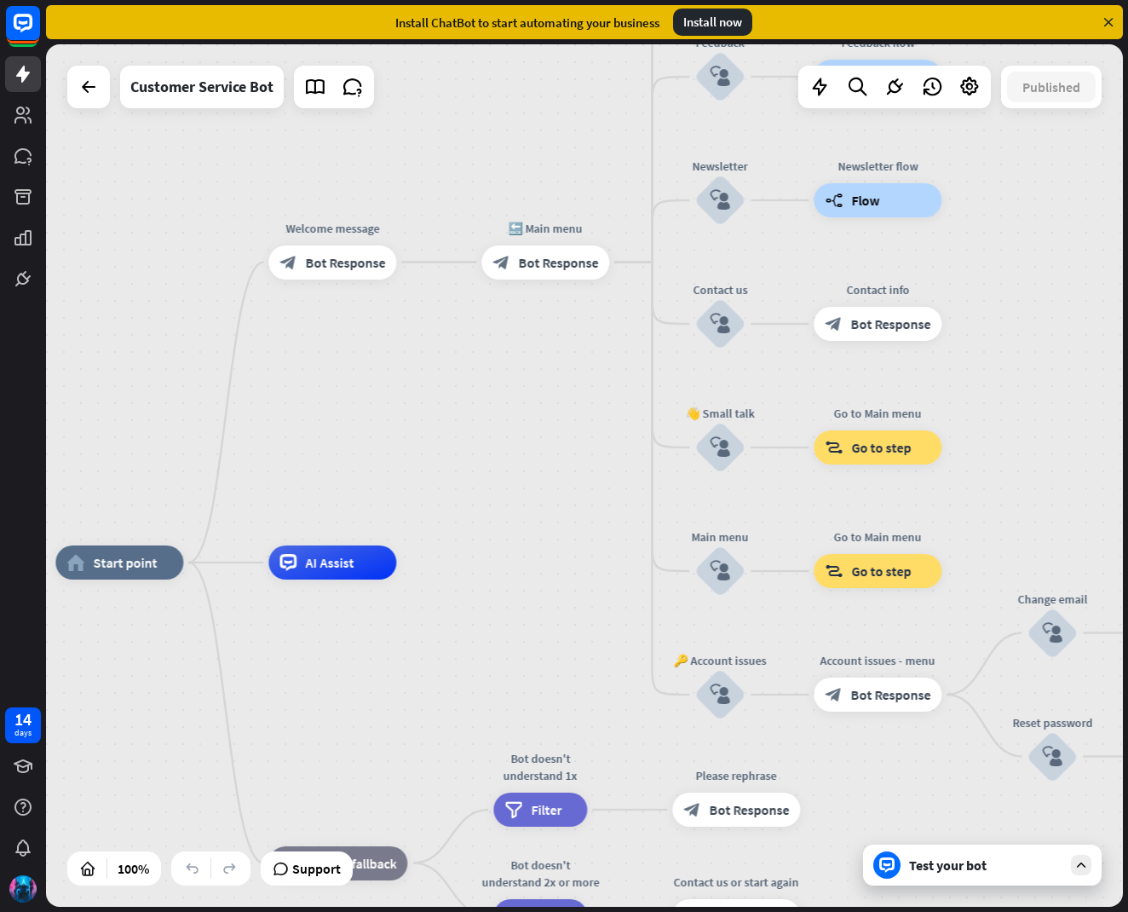
click at [1082, 866] on icon at bounding box center [1080, 864] width 15 height 15
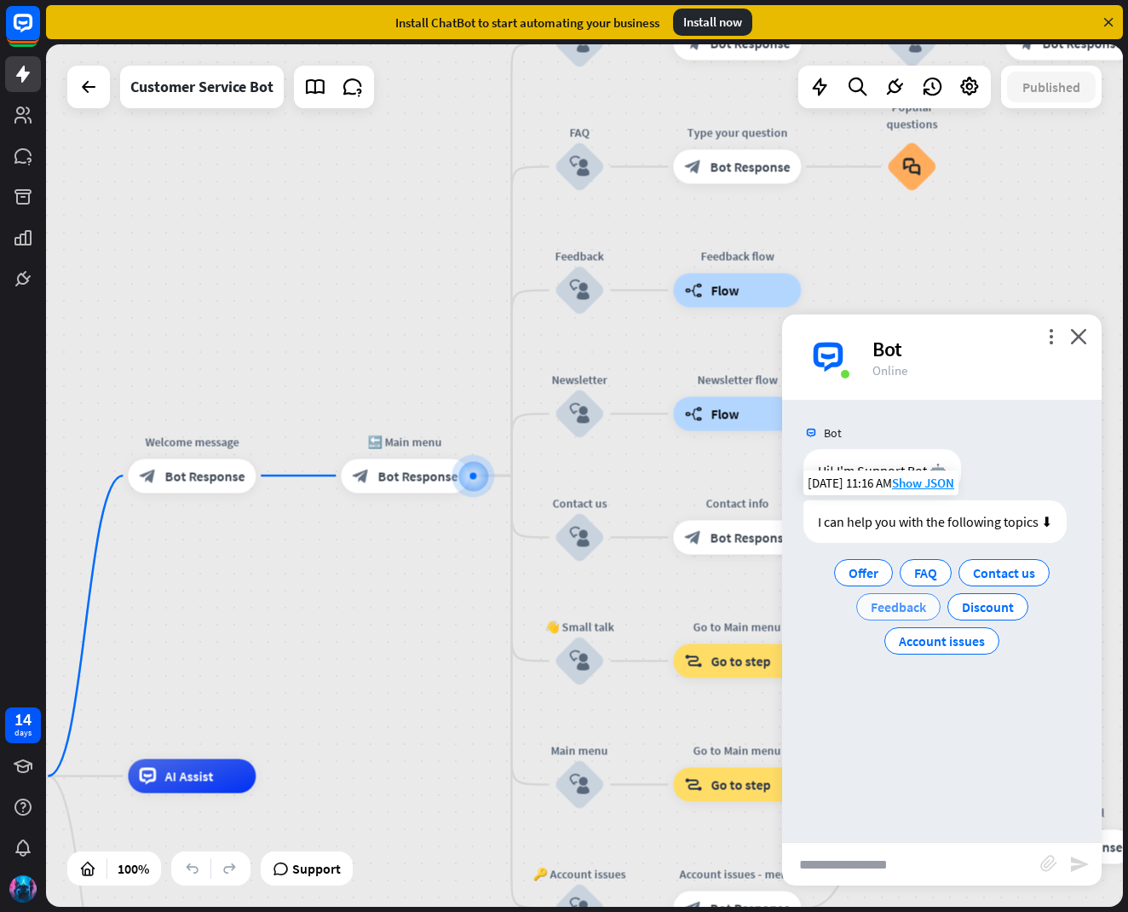
click at [892, 610] on span "Feedback" at bounding box center [898, 606] width 55 height 17
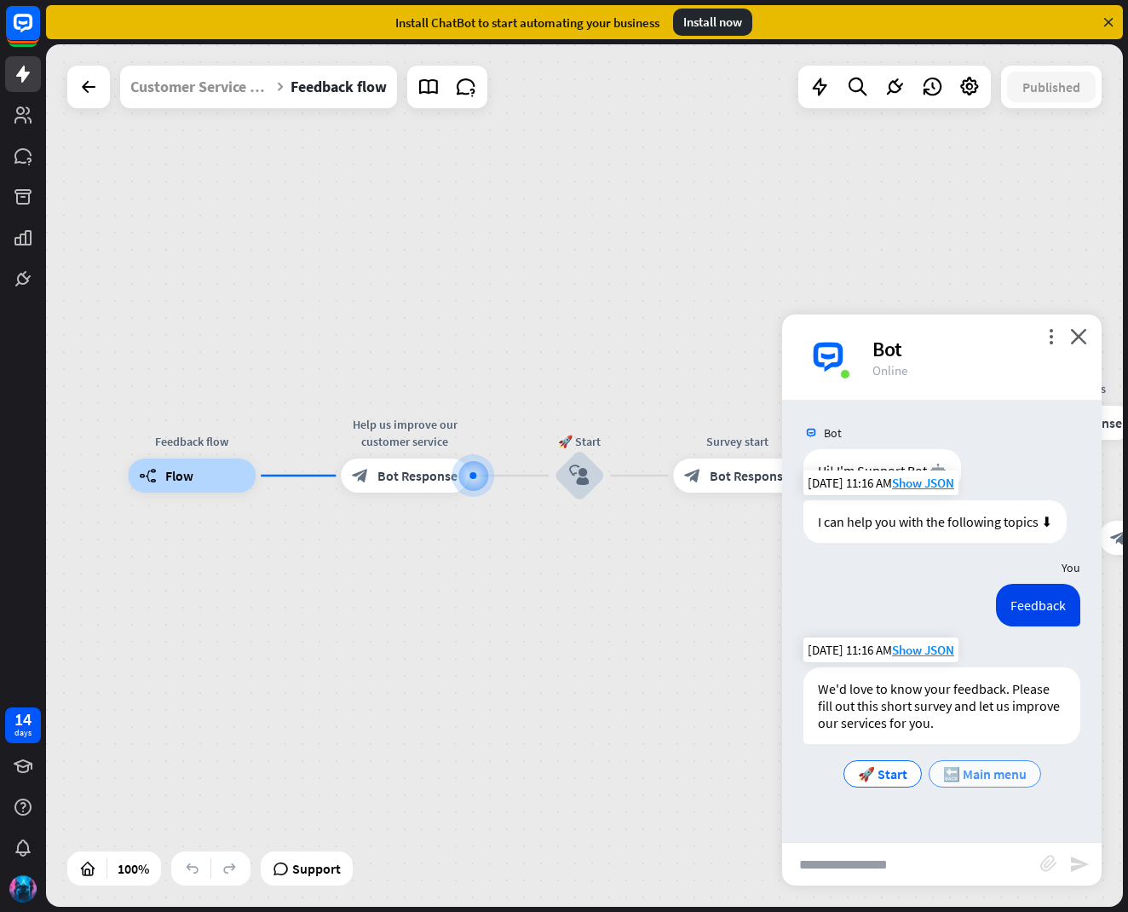
click at [993, 767] on span "🔙 Main menu" at bounding box center [984, 773] width 83 height 17
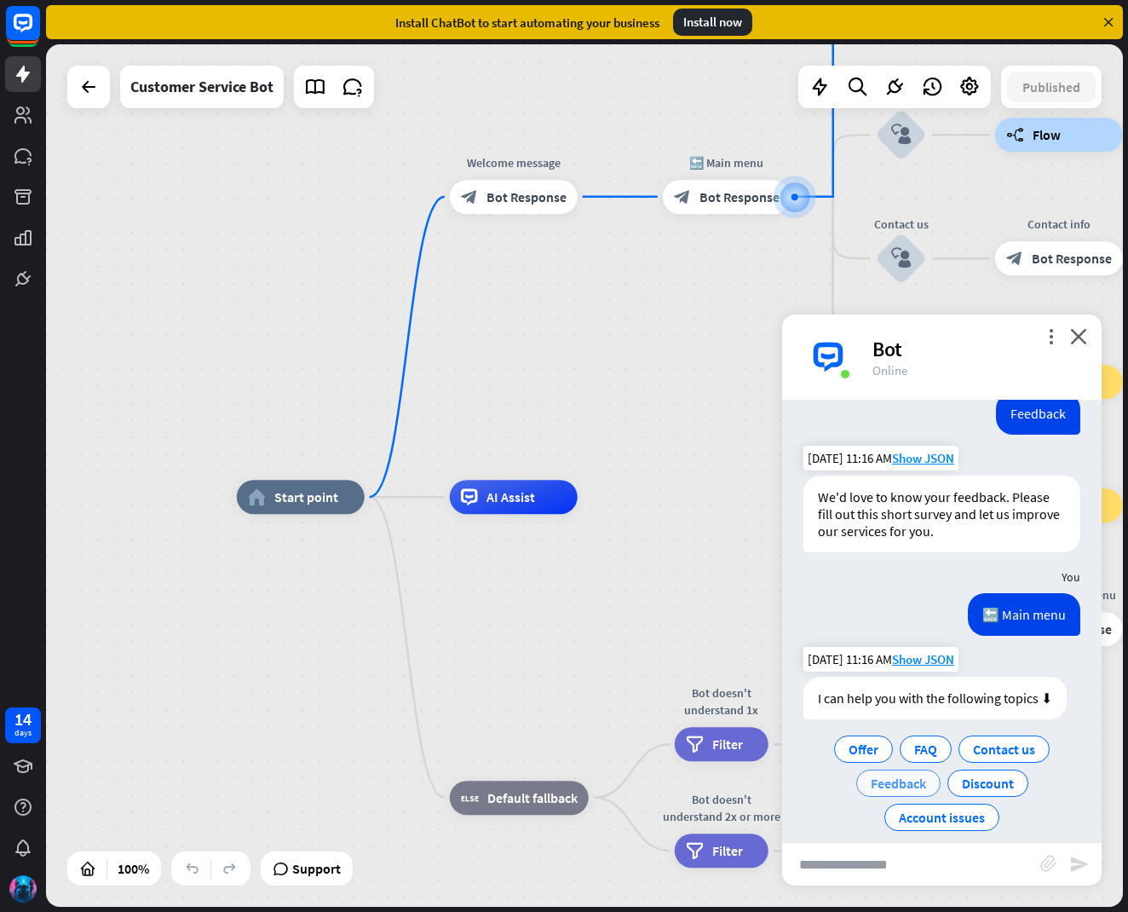
scroll to position [210, 0]
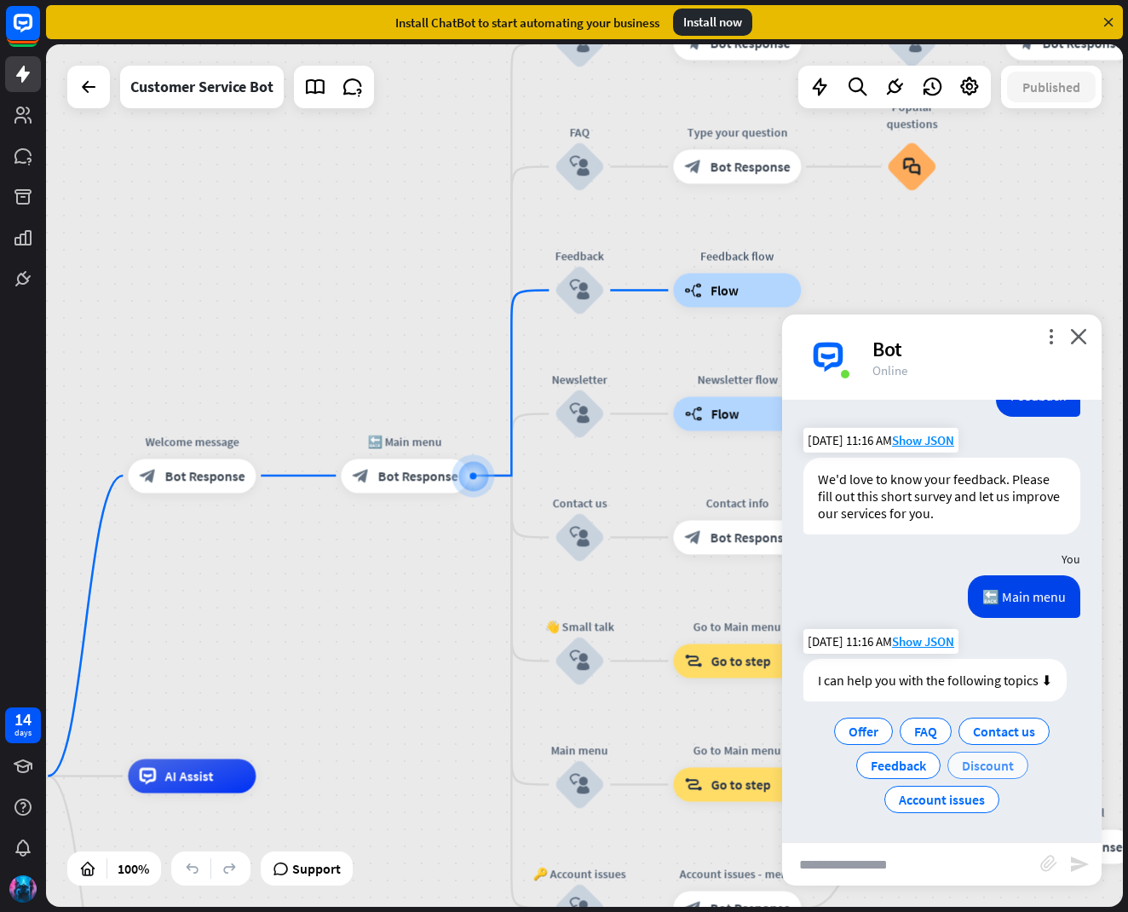
click at [981, 765] on span "Discount" at bounding box center [988, 765] width 52 height 17
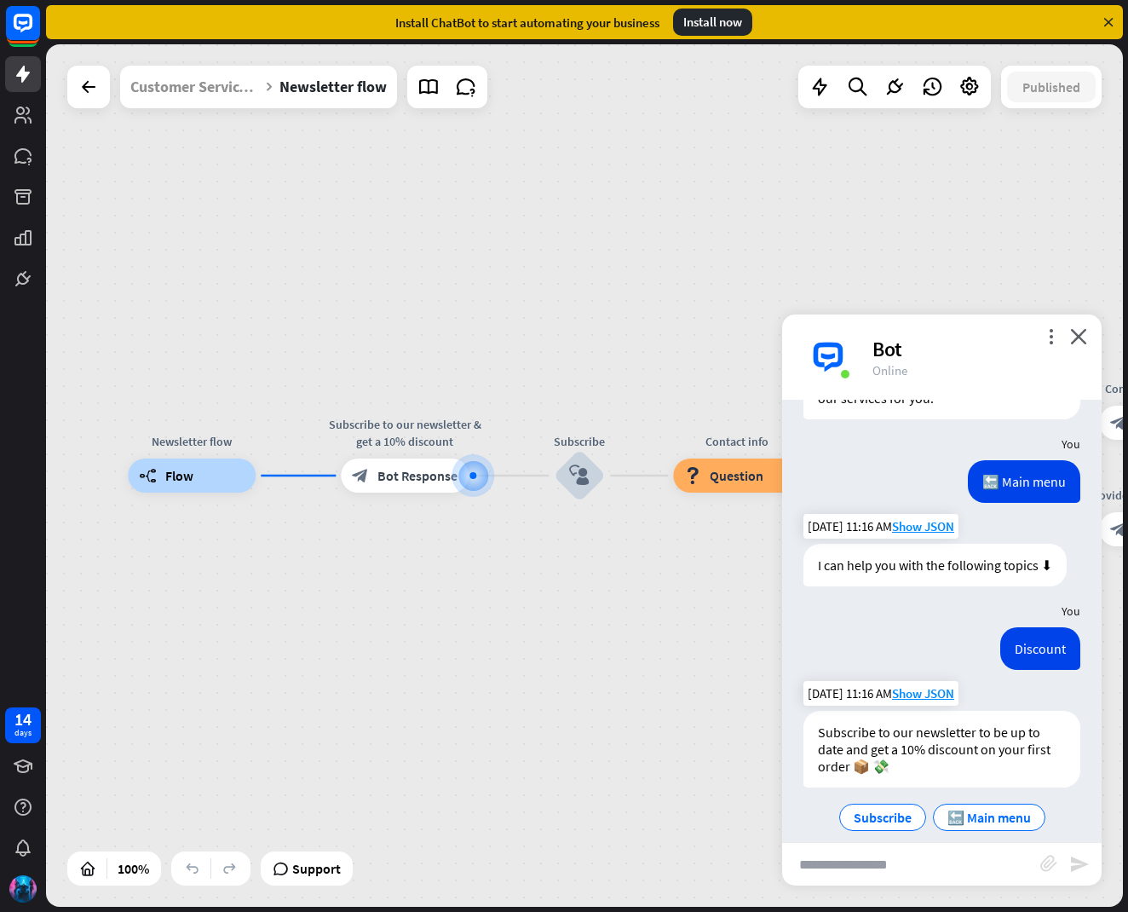
scroll to position [342, 0]
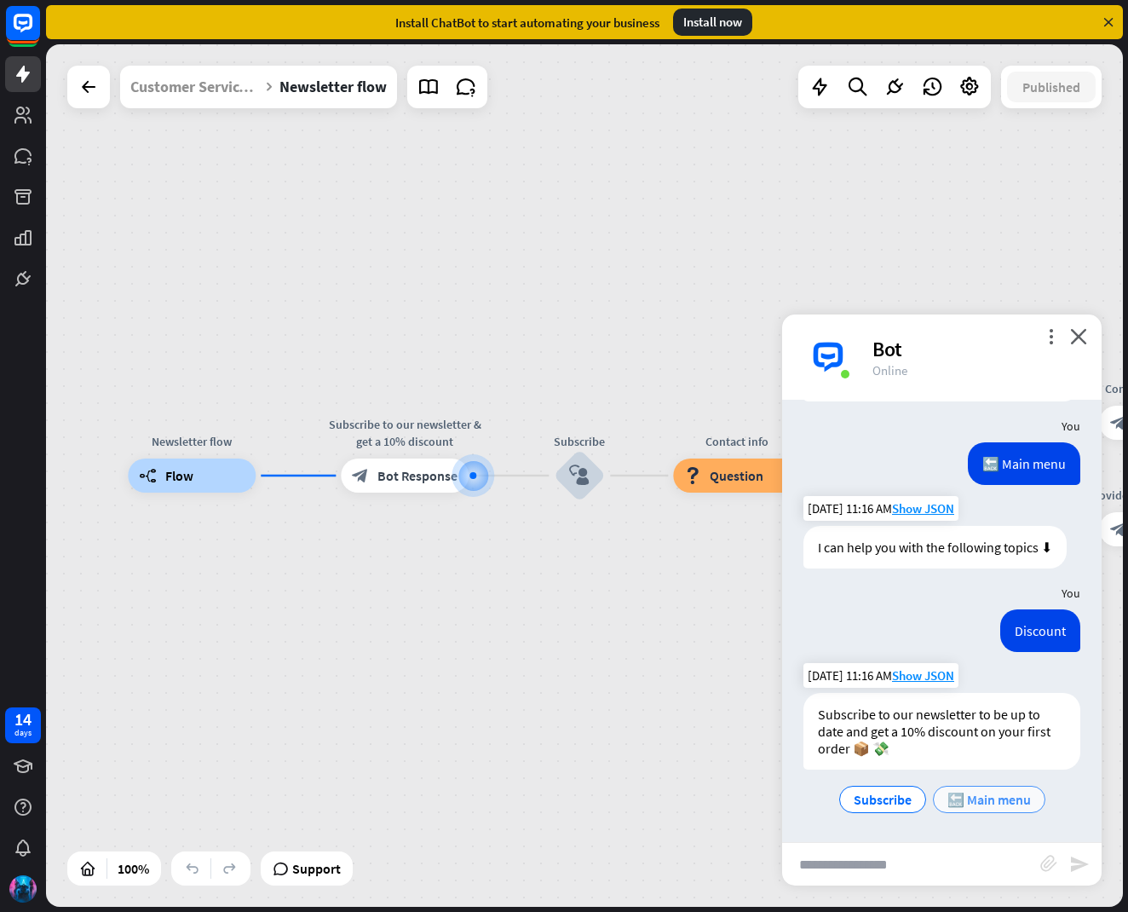
click at [973, 794] on span "🔙 Main menu" at bounding box center [988, 799] width 83 height 17
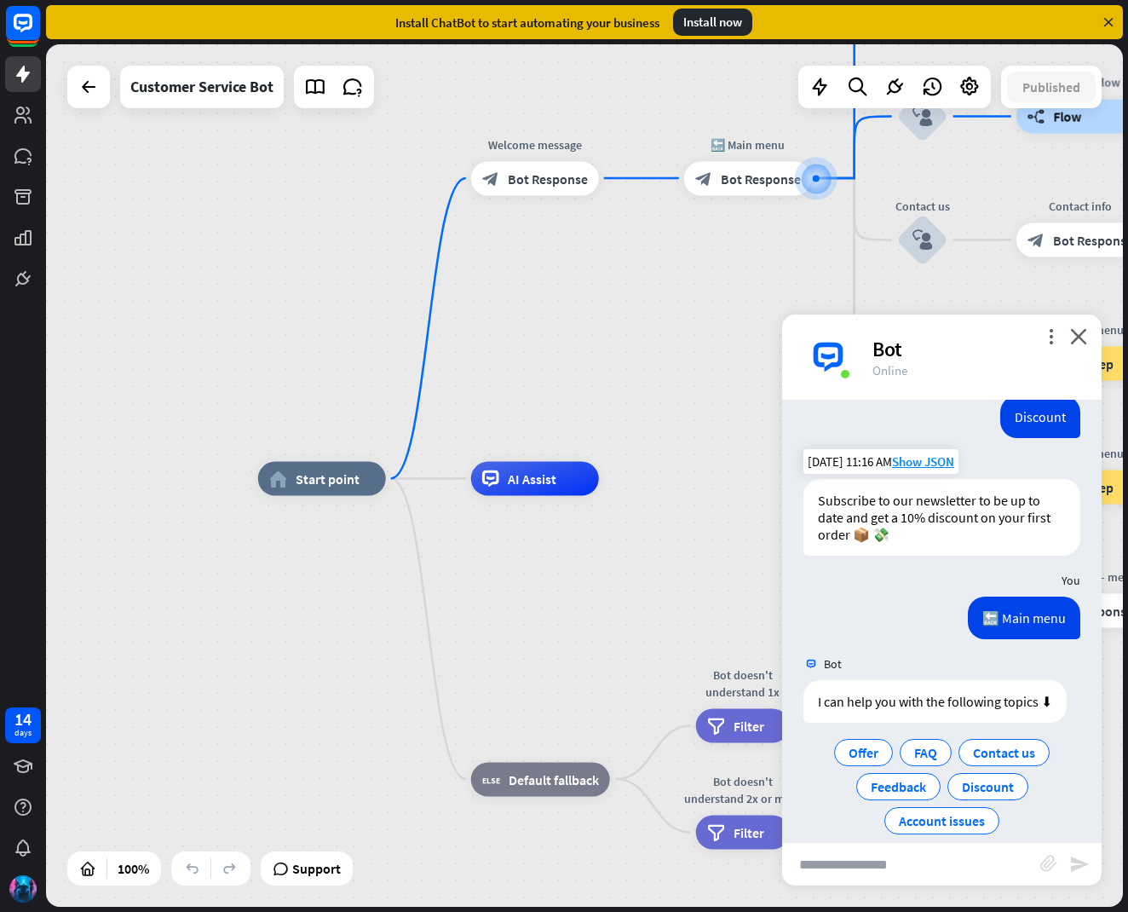
scroll to position [578, 0]
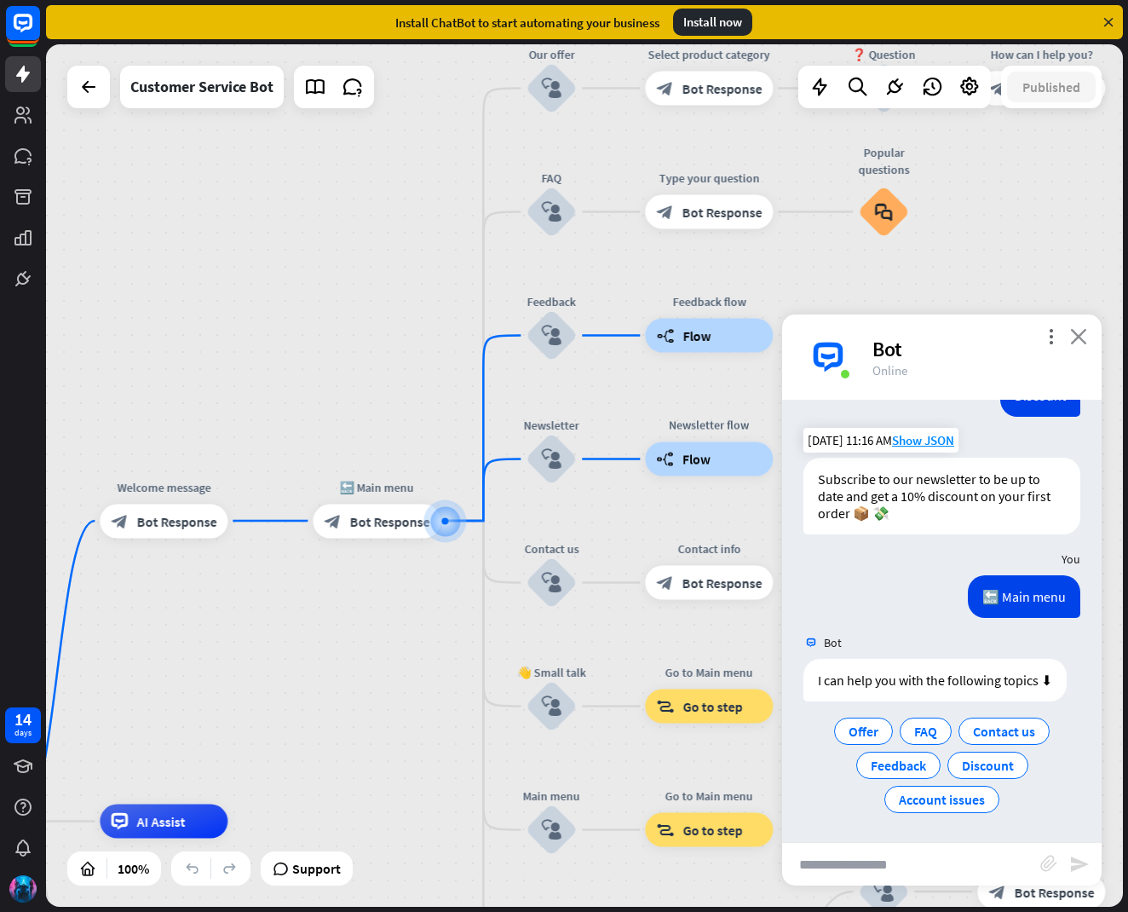
click at [1074, 346] on div "Bot" at bounding box center [976, 349] width 209 height 26
click at [1081, 336] on icon "close" at bounding box center [1078, 336] width 17 height 16
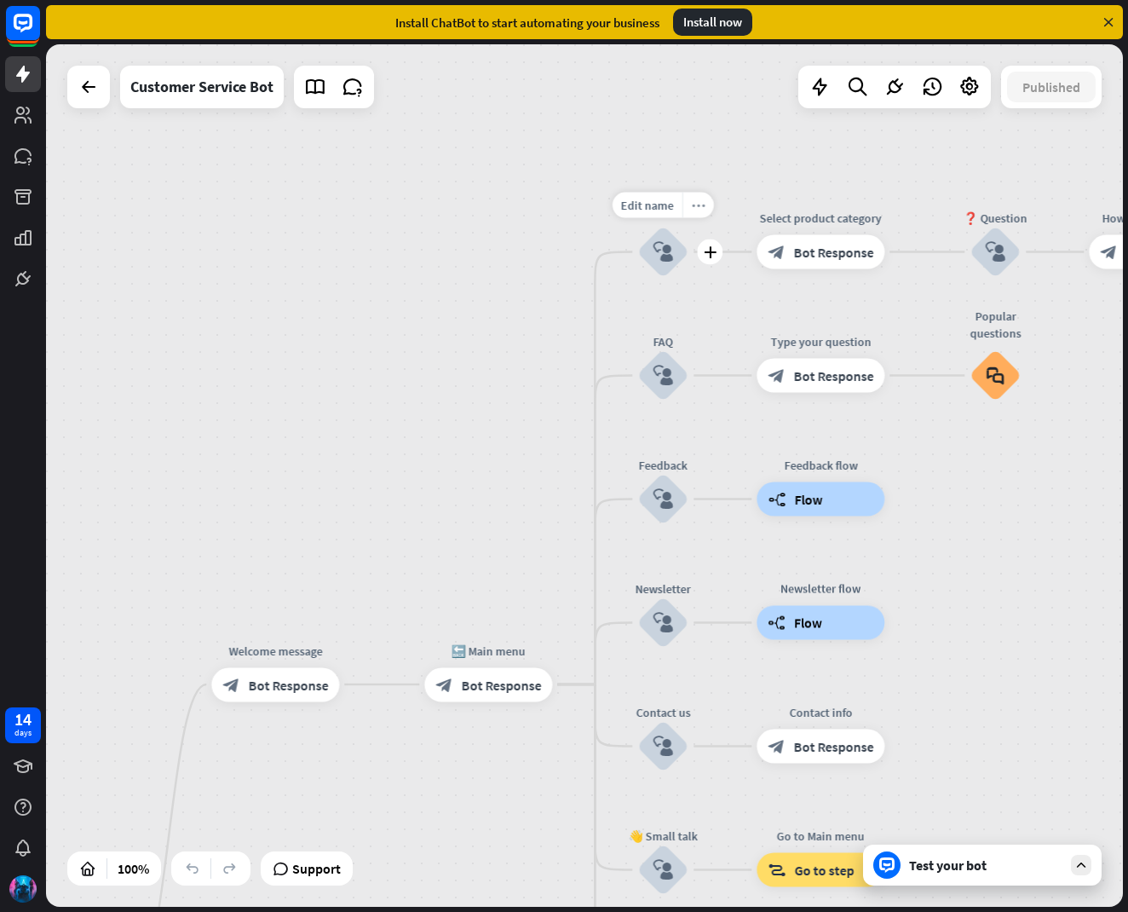
click at [698, 202] on icon "more_horiz" at bounding box center [699, 205] width 14 height 13
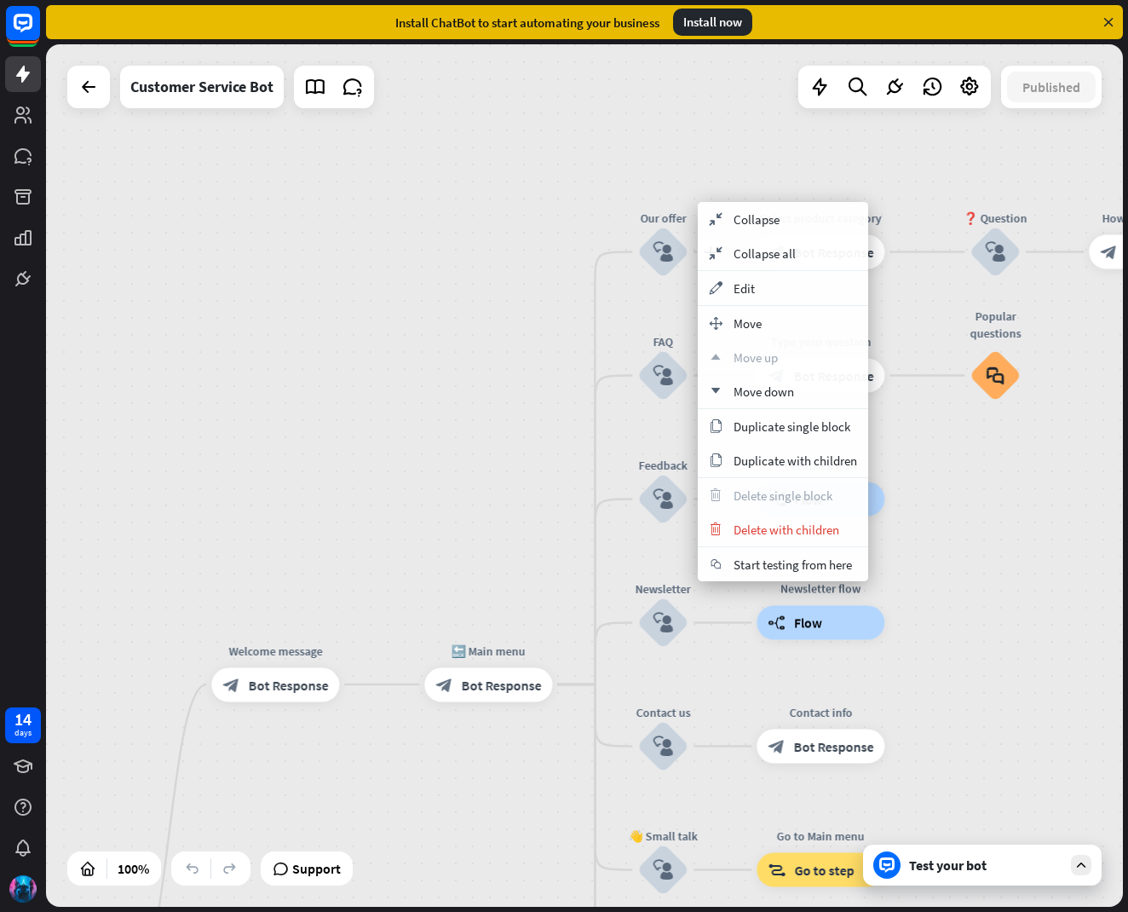
click at [642, 227] on div "plus Our offer block_user_input" at bounding box center [662, 252] width 51 height 51
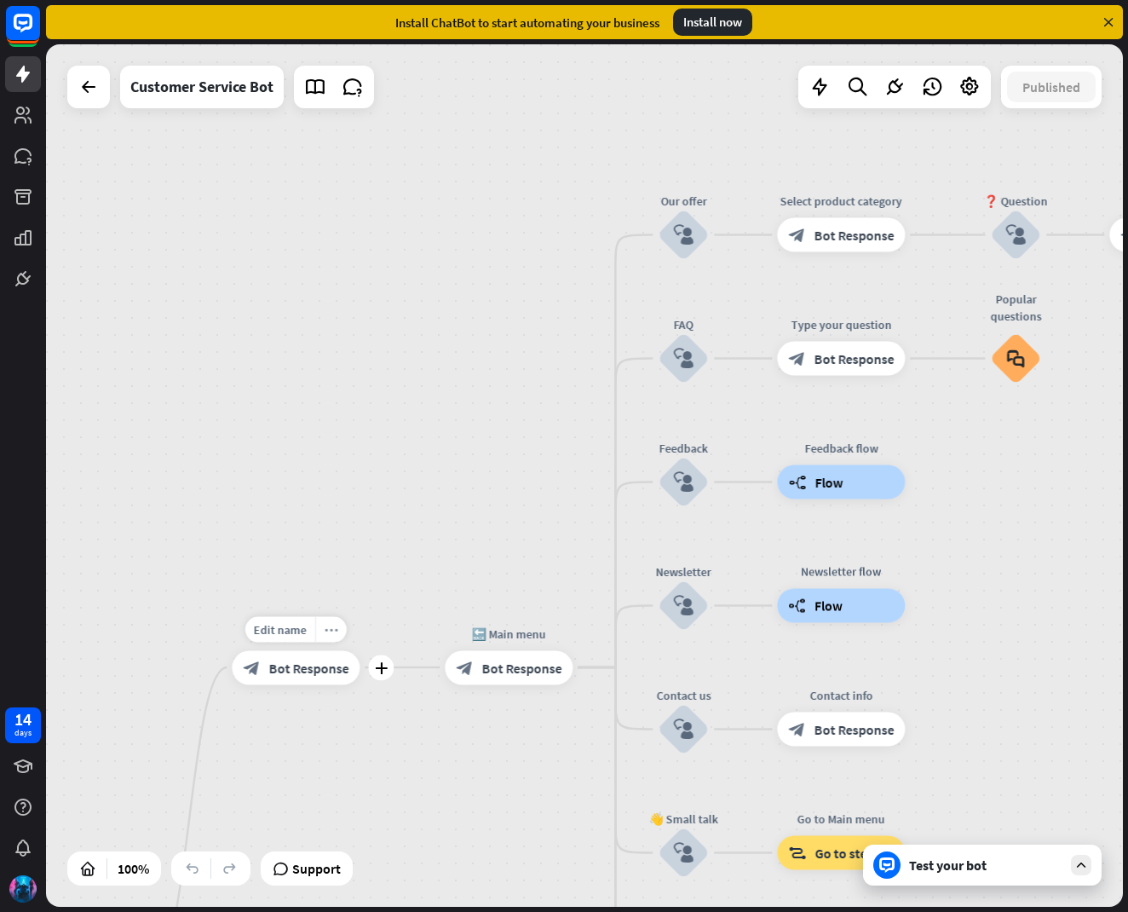
click at [331, 631] on icon "more_horiz" at bounding box center [332, 629] width 14 height 13
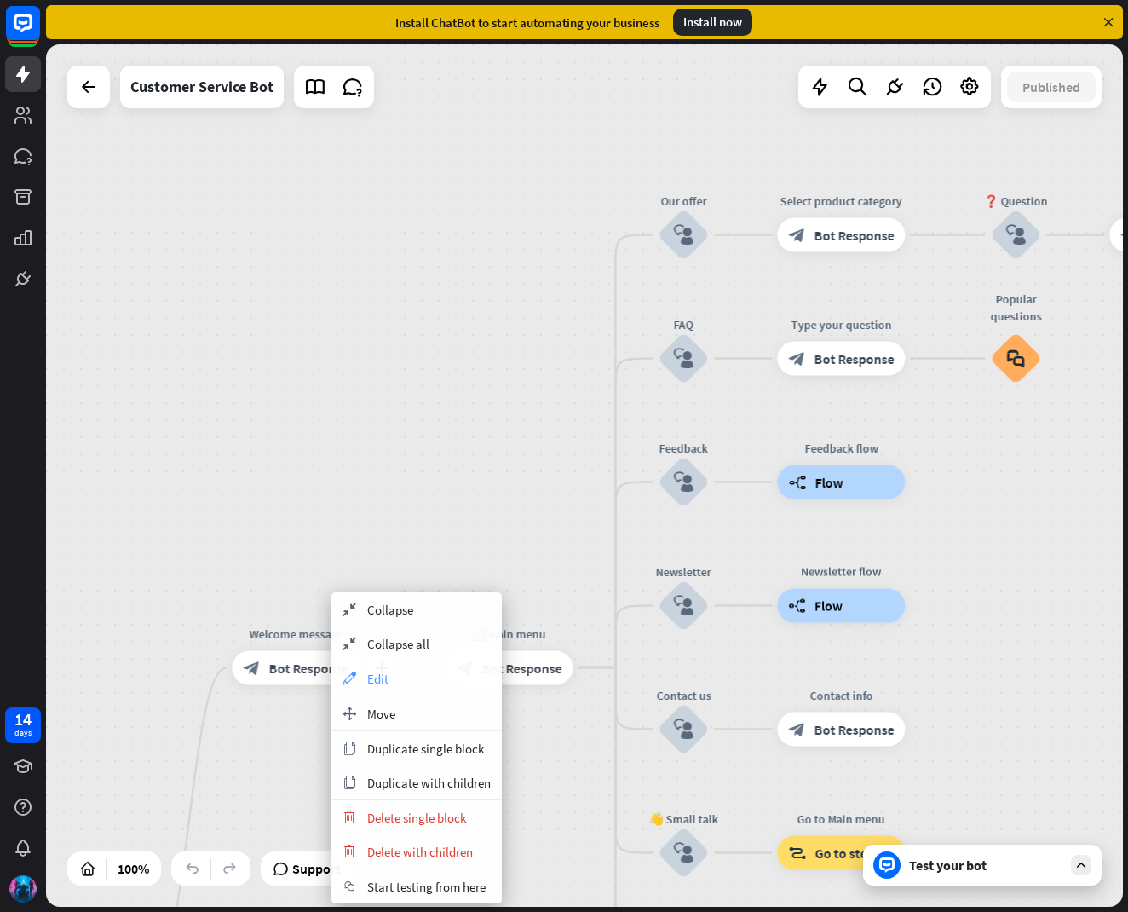
click at [385, 672] on span "Edit" at bounding box center [377, 678] width 21 height 16
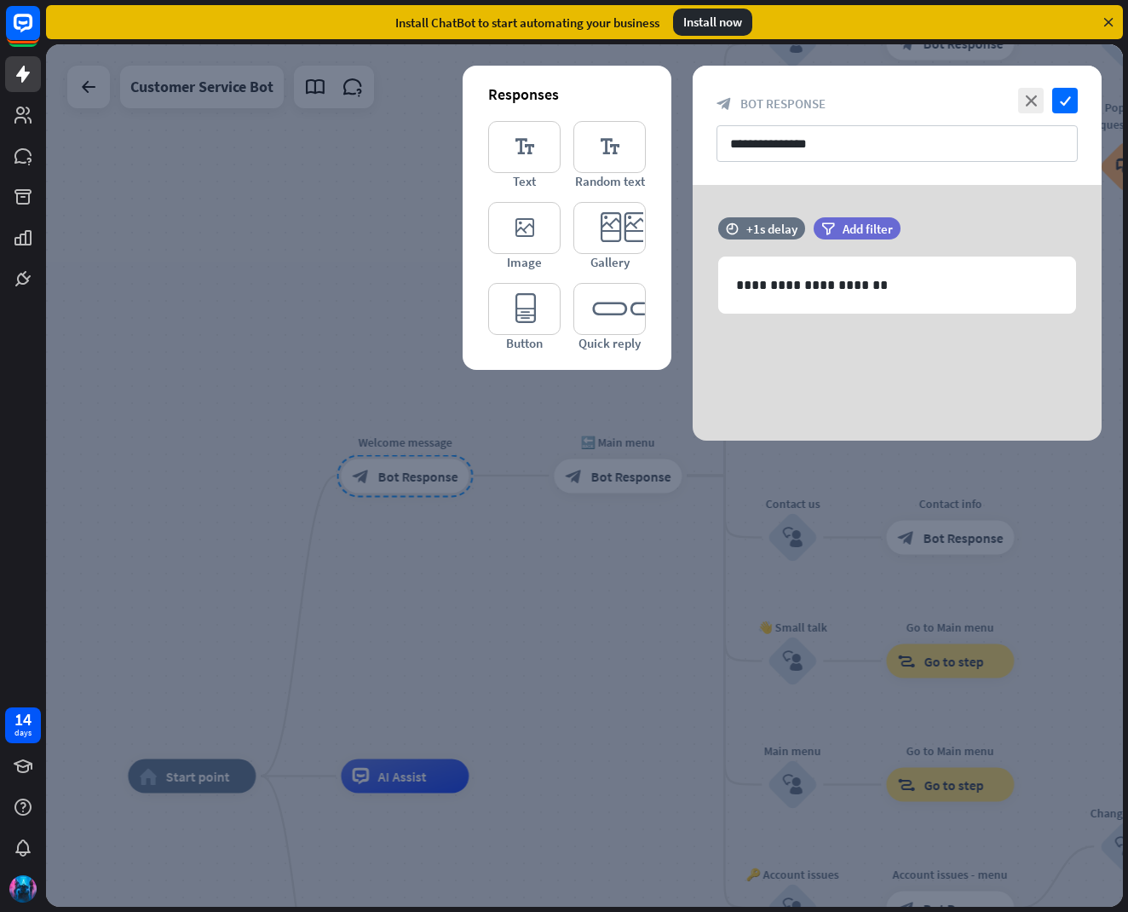
click at [385, 672] on div at bounding box center [584, 475] width 1077 height 862
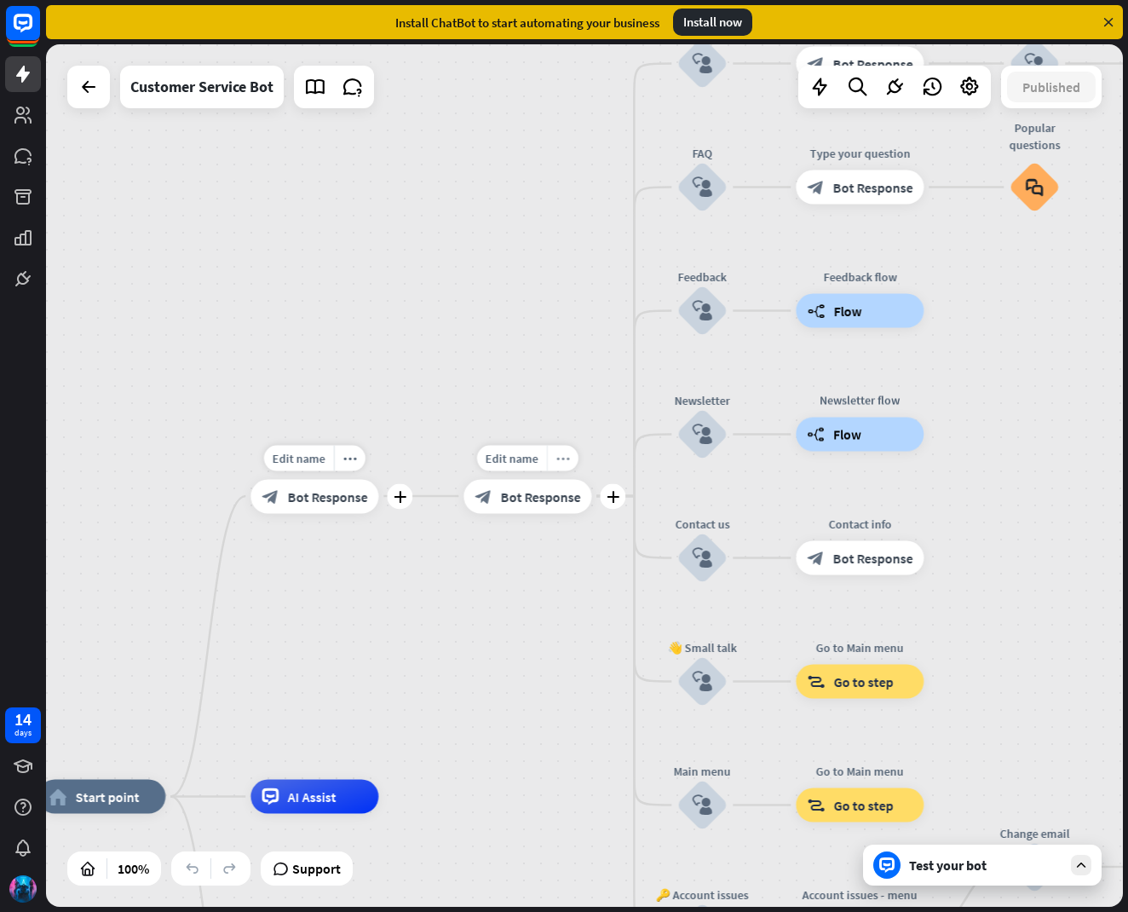
click at [558, 455] on icon "more_horiz" at bounding box center [563, 458] width 14 height 13
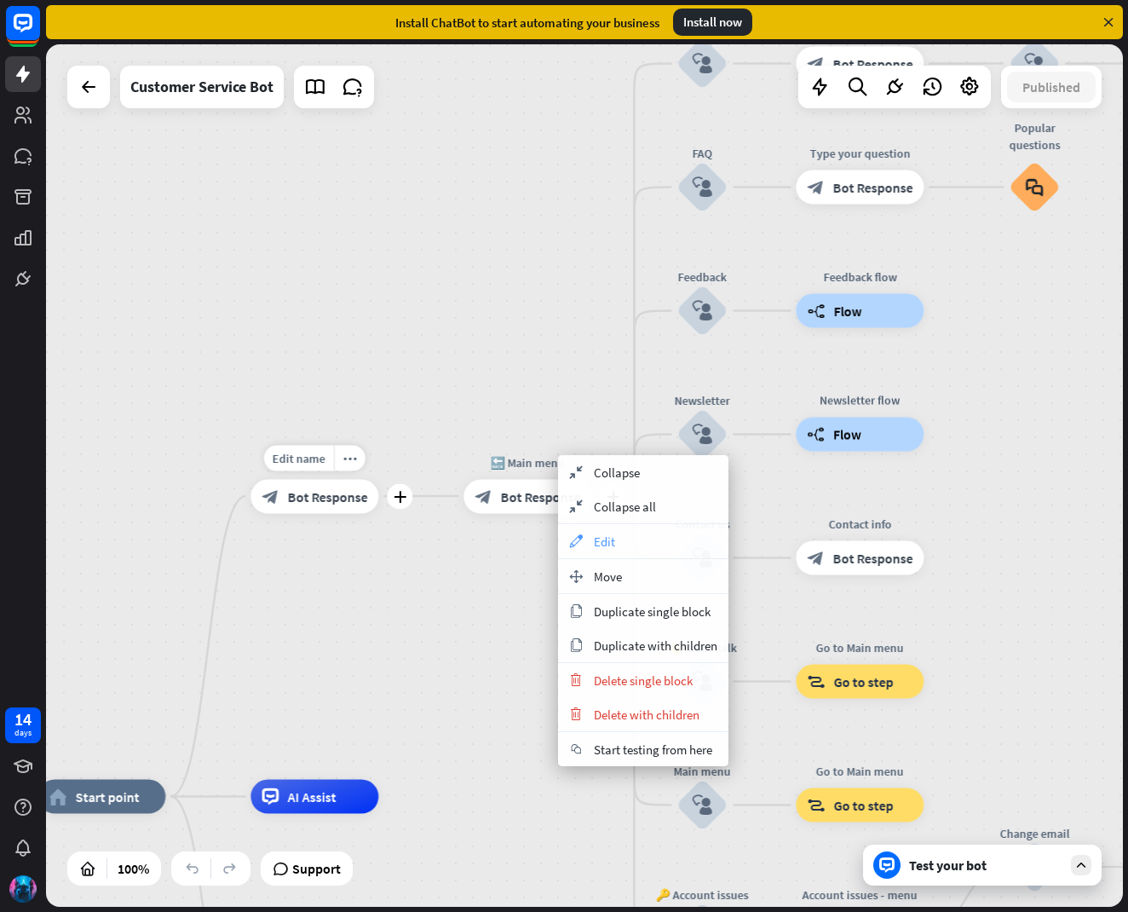
click at [596, 538] on span "Edit" at bounding box center [604, 541] width 21 height 16
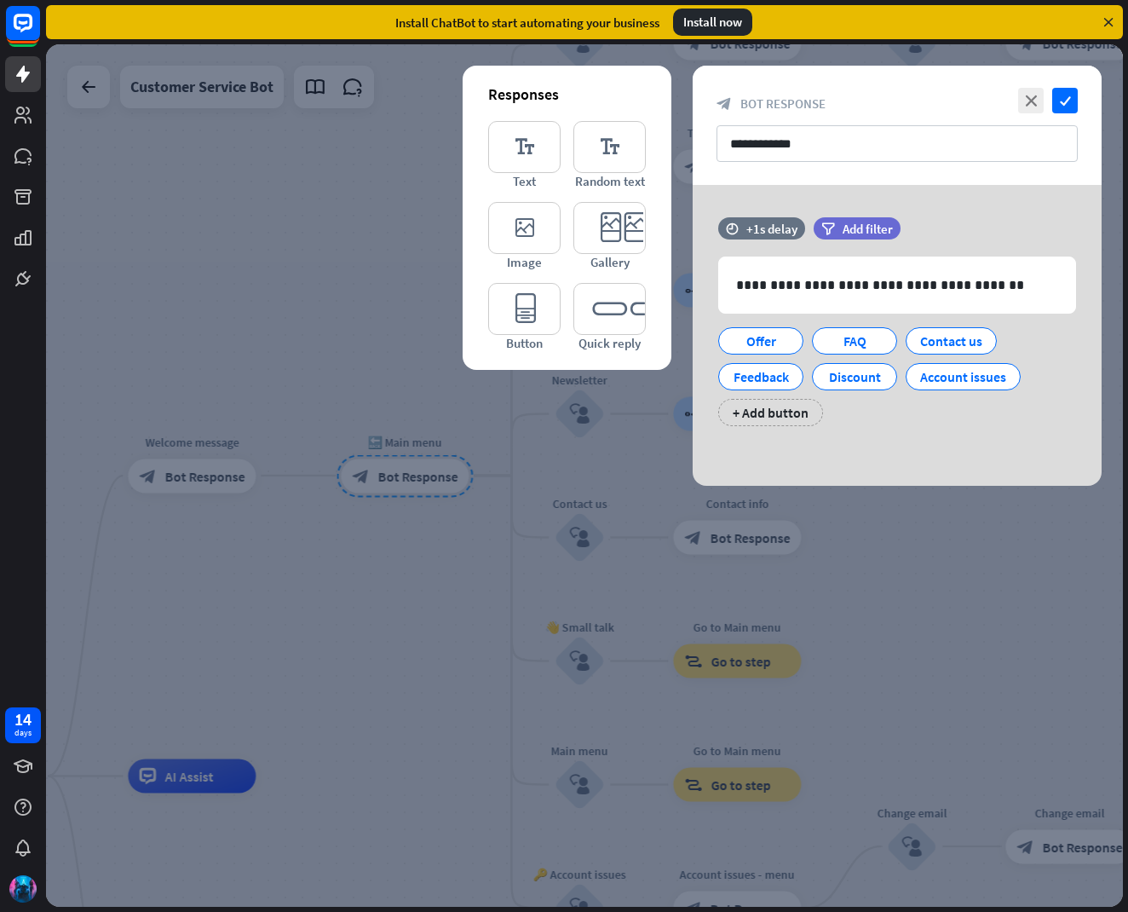
click at [357, 524] on div at bounding box center [584, 475] width 1077 height 862
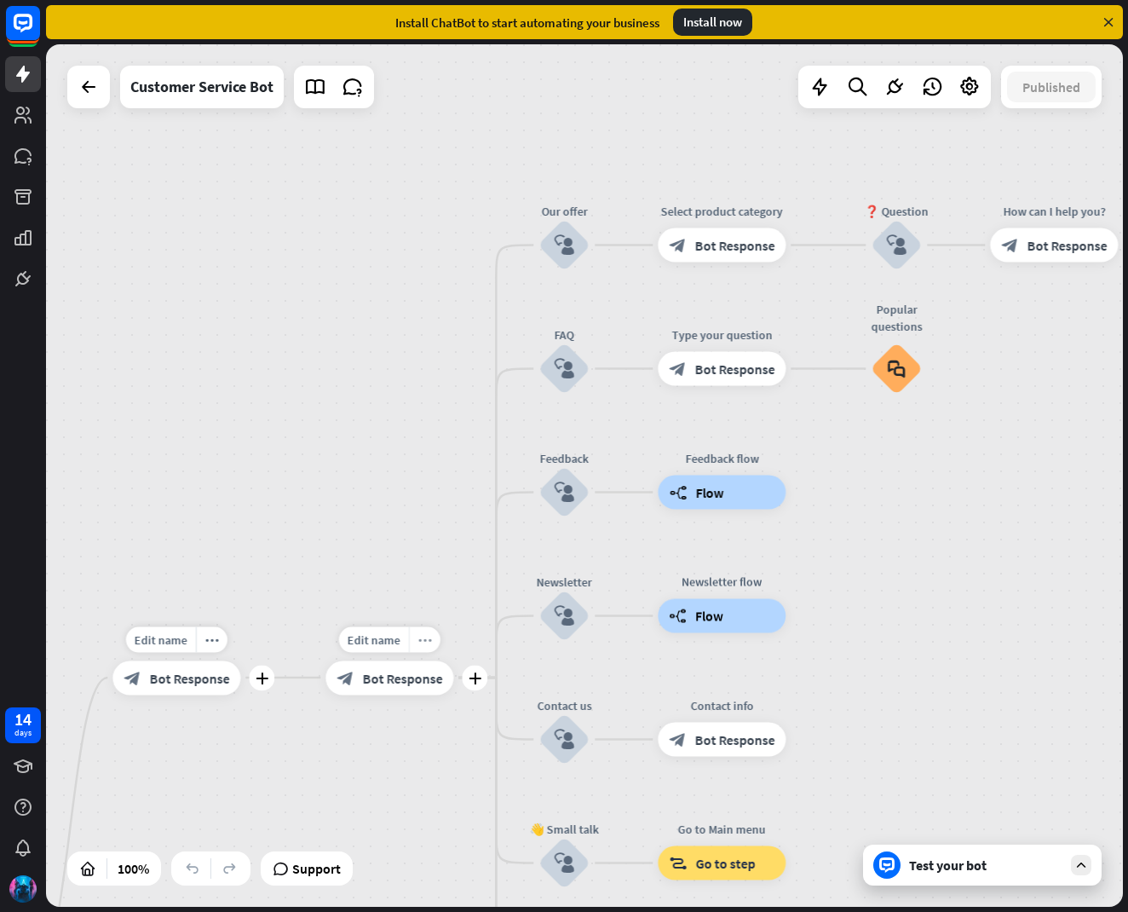
click at [429, 634] on icon "more_horiz" at bounding box center [425, 639] width 14 height 13
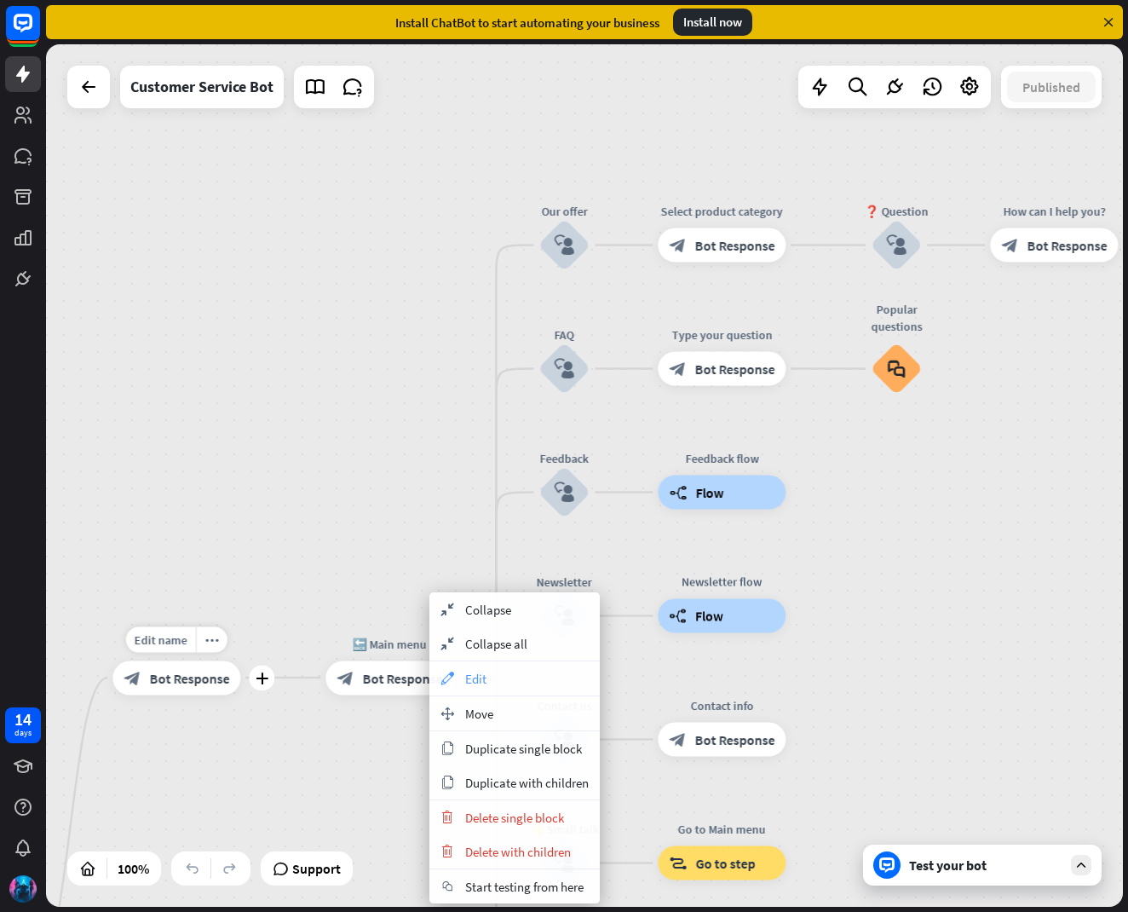
click at [475, 678] on span "Edit" at bounding box center [475, 678] width 21 height 16
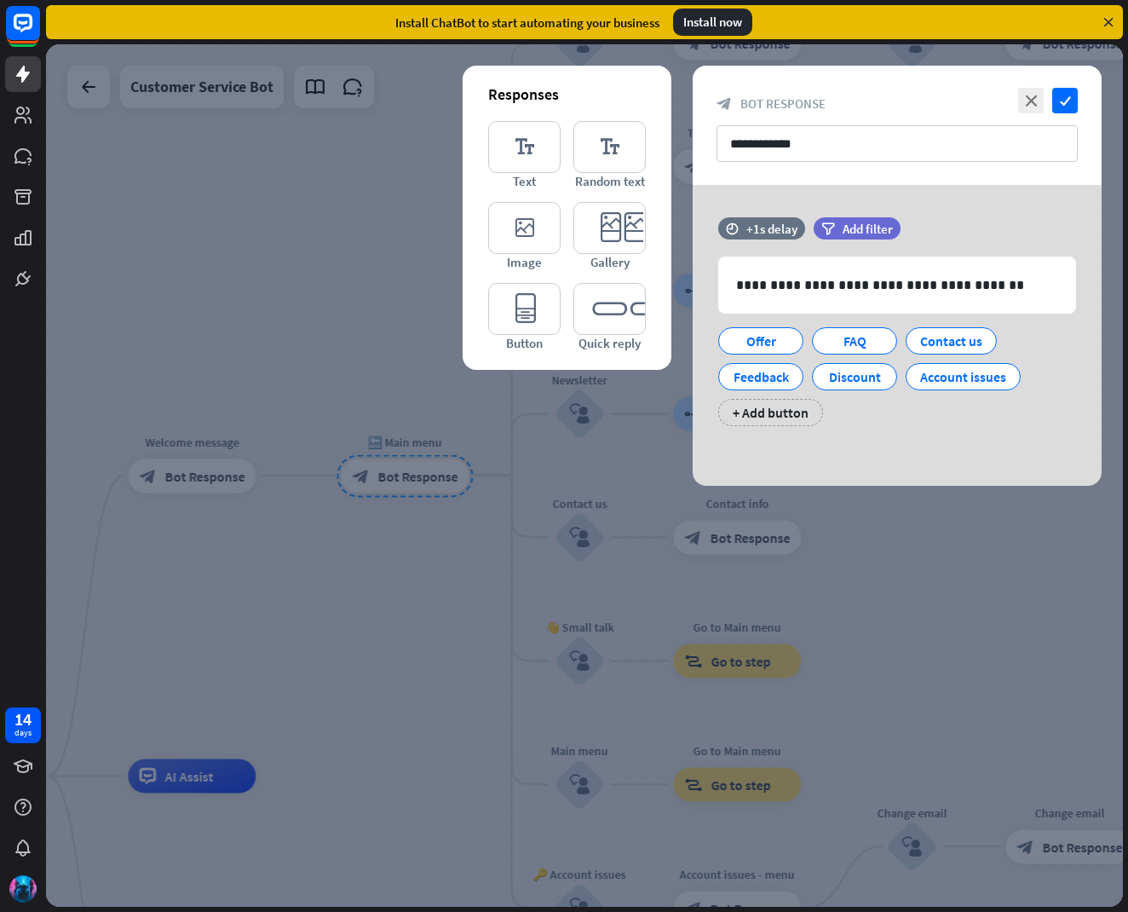
click at [199, 372] on div at bounding box center [584, 475] width 1077 height 862
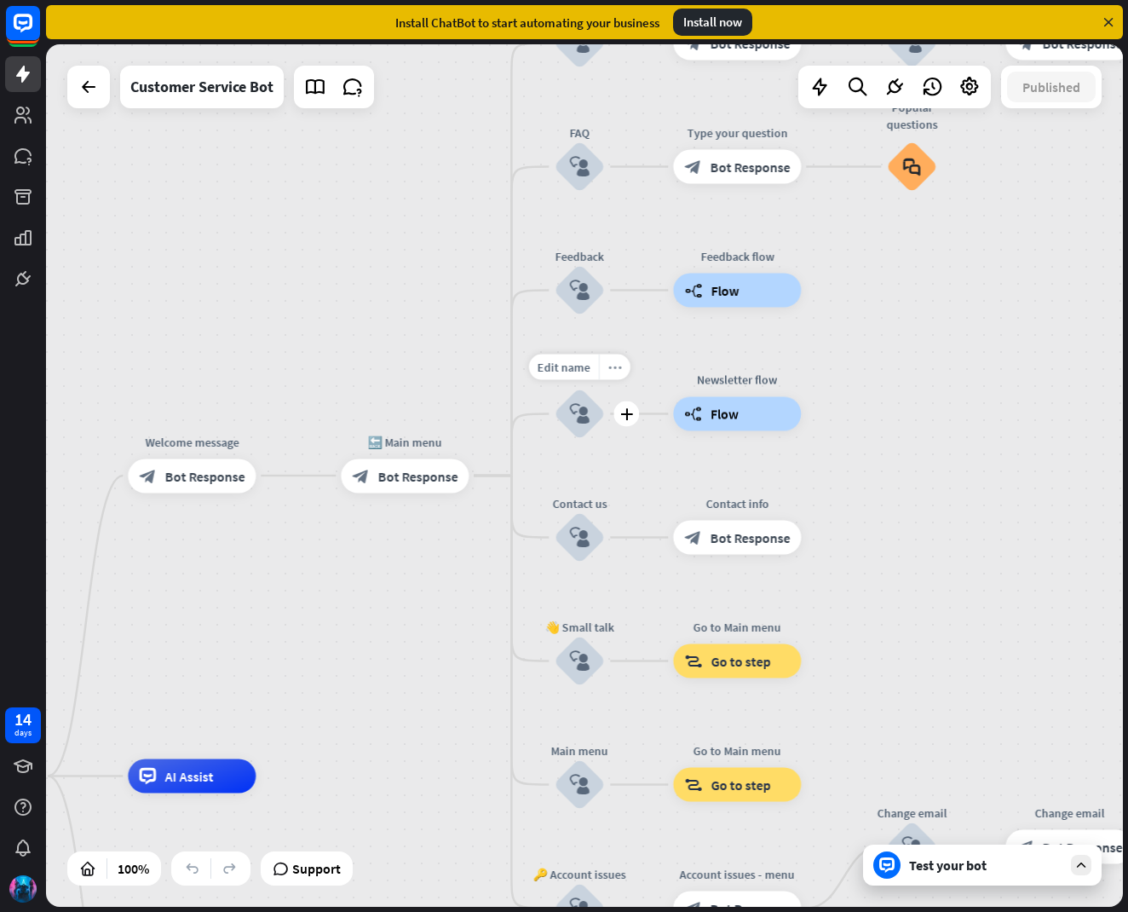
click at [606, 365] on div "more_horiz" at bounding box center [615, 367] width 32 height 26
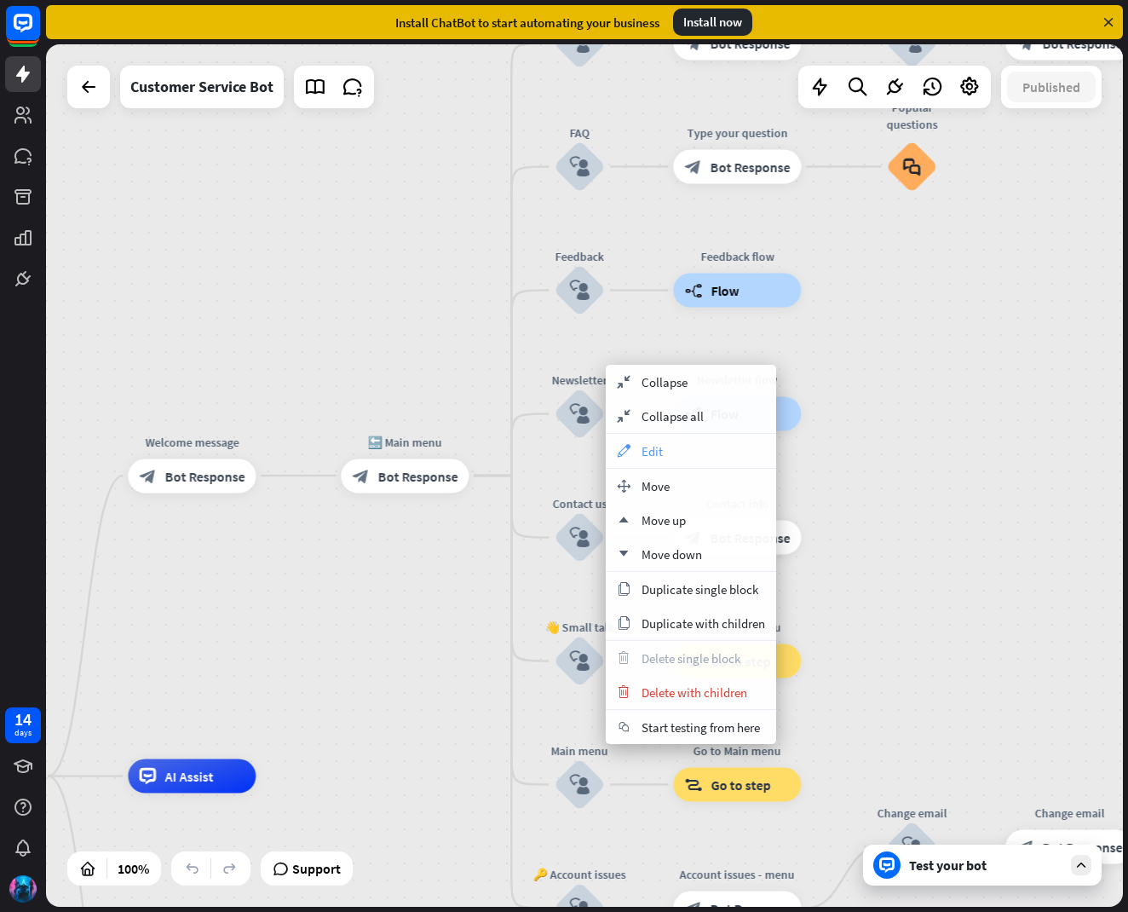
click at [650, 450] on span "Edit" at bounding box center [652, 451] width 21 height 16
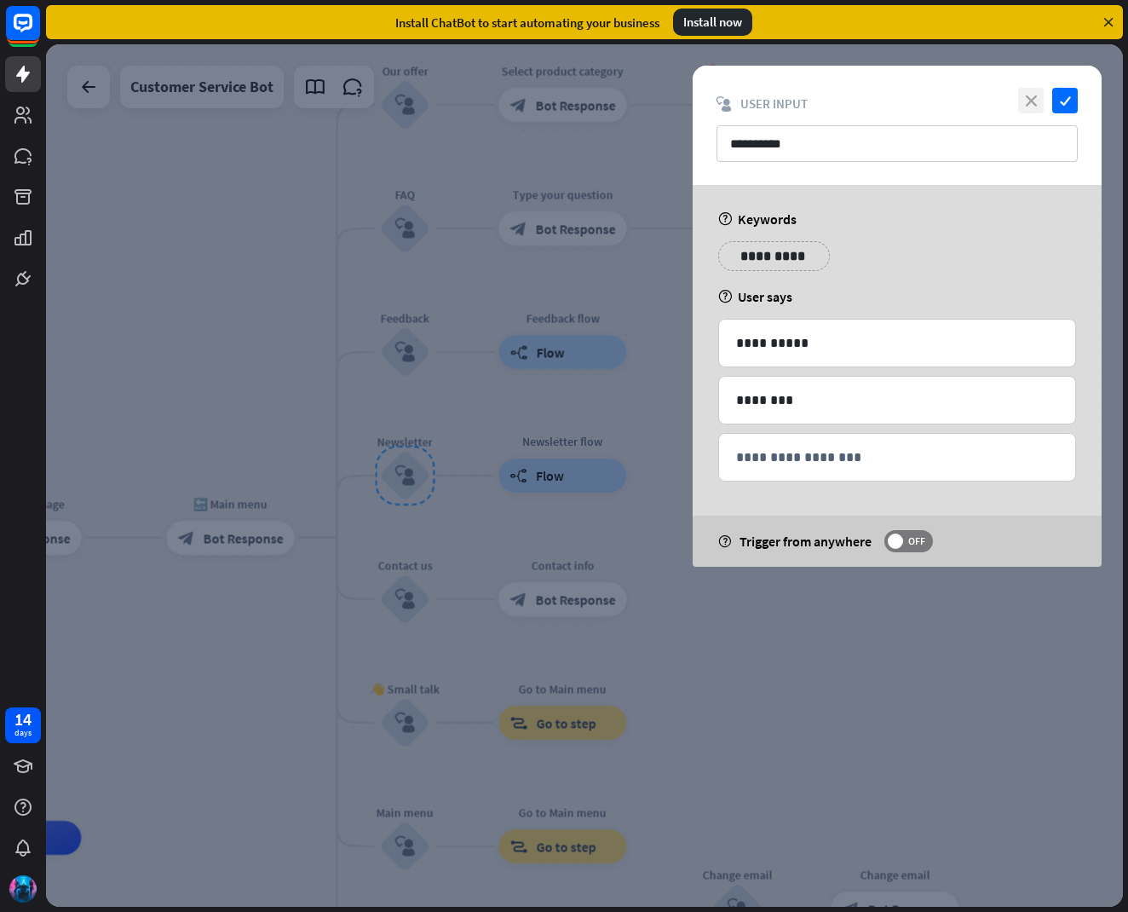
click at [1031, 92] on icon "close" at bounding box center [1031, 101] width 26 height 26
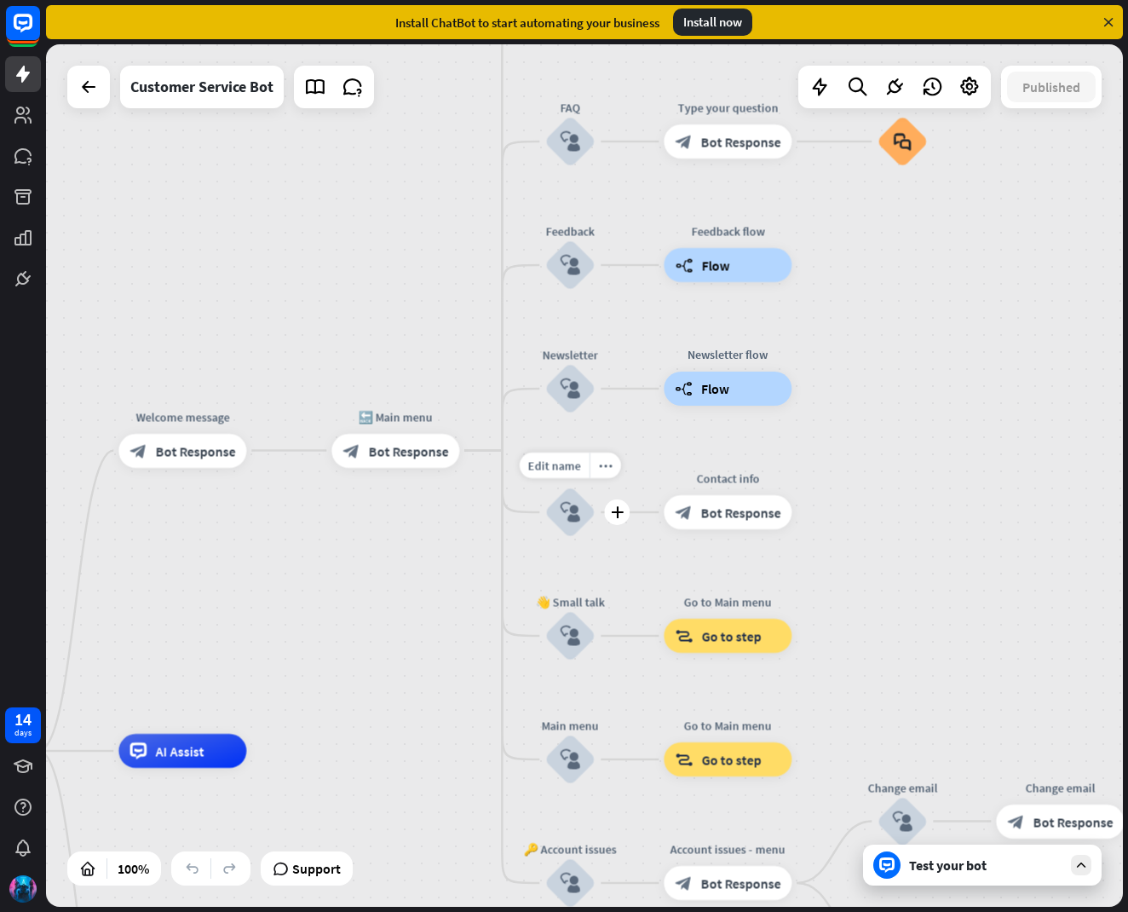
click at [596, 538] on div "Edit name more_horiz plus Contact us block_user_input" at bounding box center [569, 511] width 51 height 51
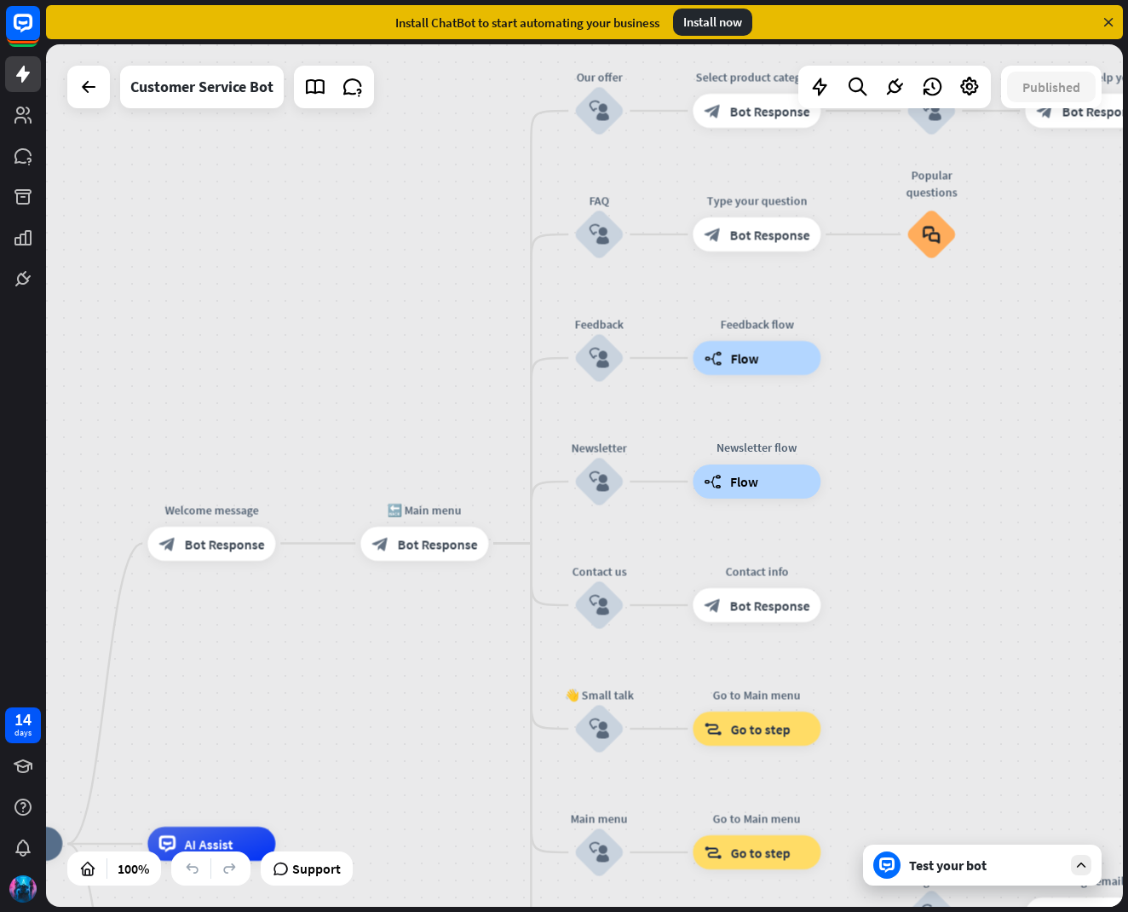
click at [873, 620] on div "home_2 Start point Welcome message block_bot_response Bot Response 🔙 Main menu …" at bounding box center [584, 475] width 1077 height 862
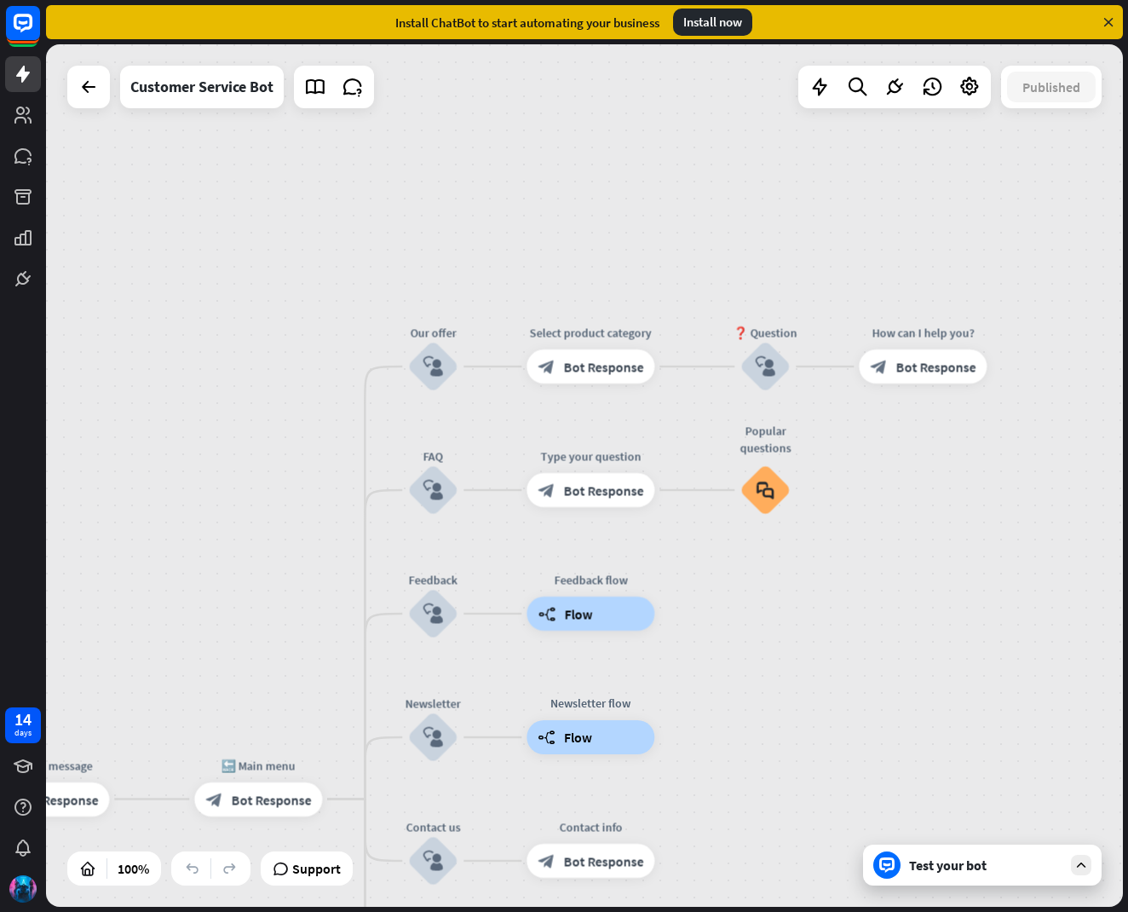
click at [365, 635] on div "home_2 Start point Welcome message block_bot_response Bot Response 🔙 Main menu …" at bounding box center [584, 475] width 1077 height 862
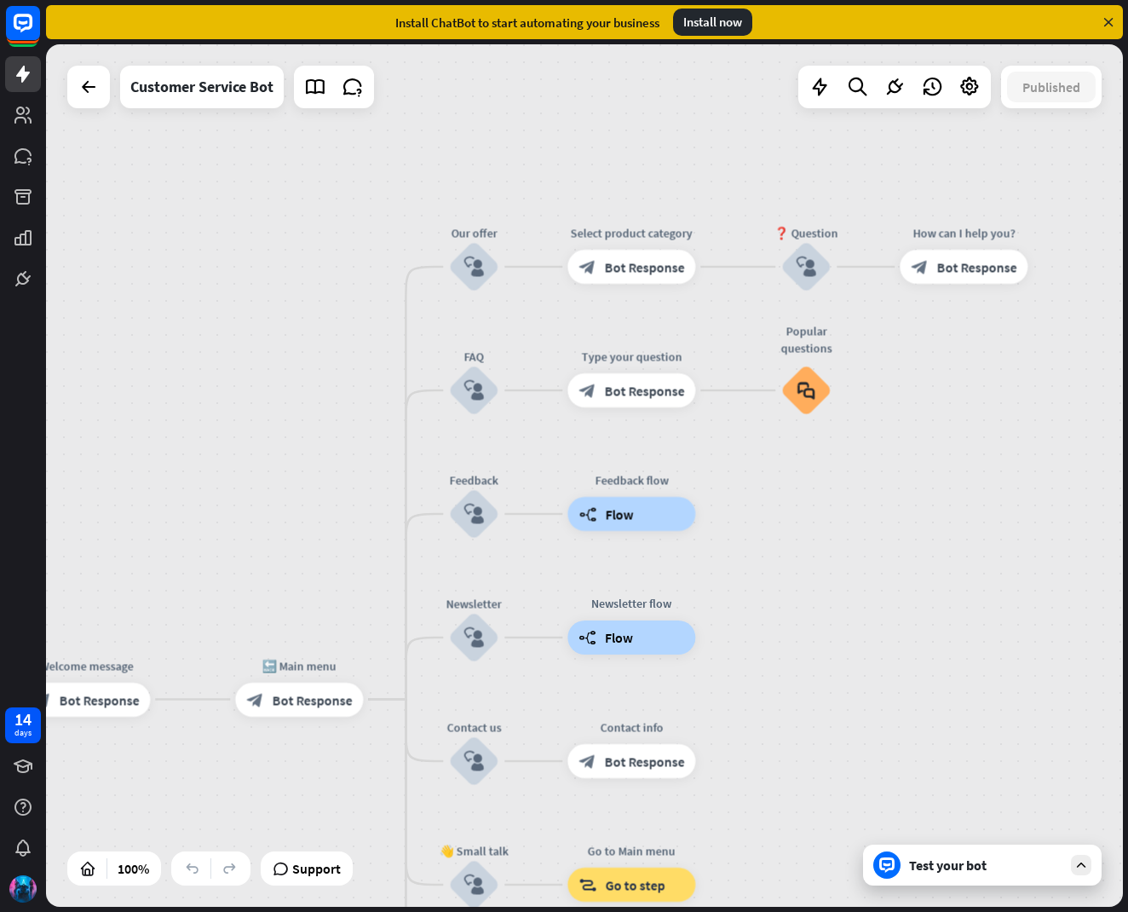
drag, startPoint x: 365, startPoint y: 635, endPoint x: 406, endPoint y: 535, distance: 107.7
click at [406, 535] on div "home_2 Start point Welcome message block_bot_response Bot Response 🔙 Main menu …" at bounding box center [584, 475] width 1077 height 862
click at [406, 534] on div "home_2 Start point Welcome message block_bot_response Bot Response 🔙 Main menu …" at bounding box center [584, 475] width 1077 height 862
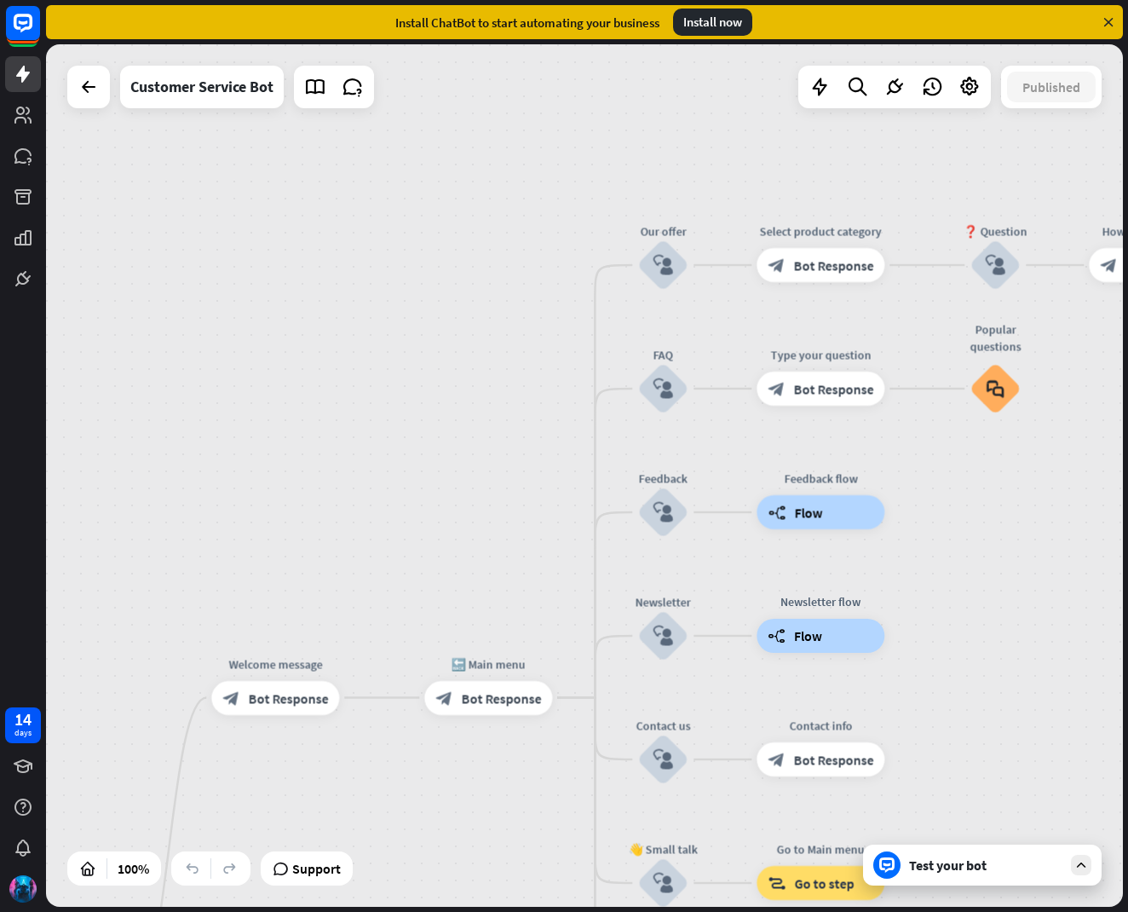
drag, startPoint x: 406, startPoint y: 534, endPoint x: 596, endPoint y: 532, distance: 189.1
click at [596, 532] on div "home_2 Start point Welcome message block_bot_response Bot Response 🔙 Main menu …" at bounding box center [584, 475] width 1077 height 862
click at [695, 221] on icon "more_horiz" at bounding box center [699, 218] width 14 height 13
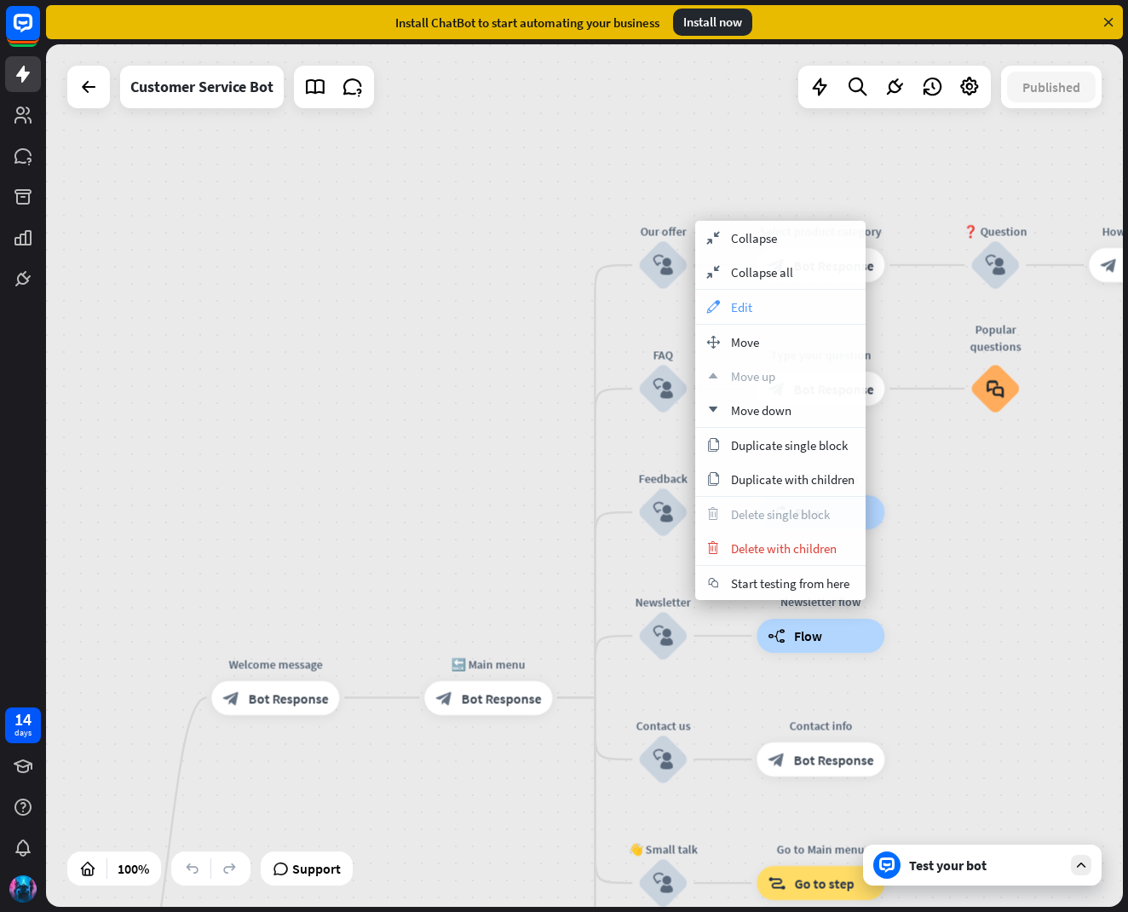
click at [716, 305] on icon "appearance" at bounding box center [713, 307] width 19 height 14
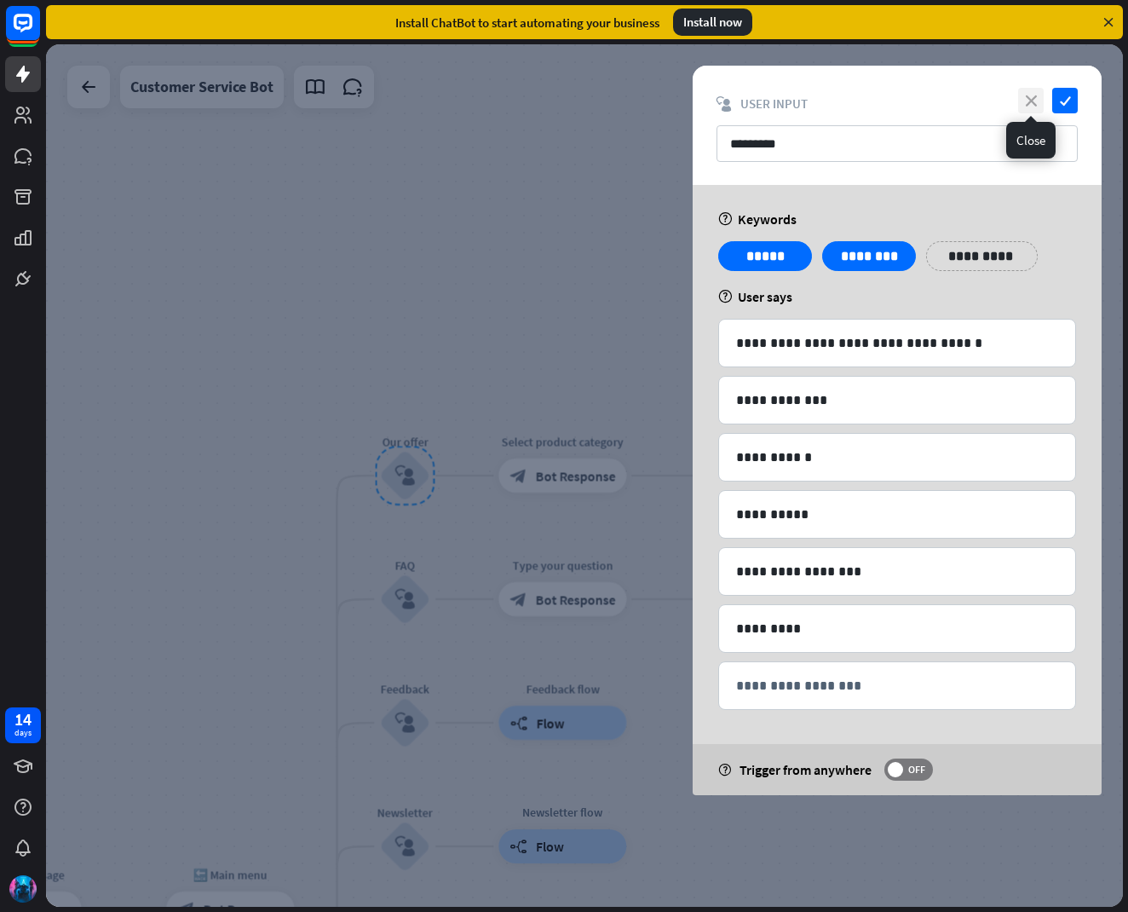
click at [1022, 95] on icon "close" at bounding box center [1031, 101] width 26 height 26
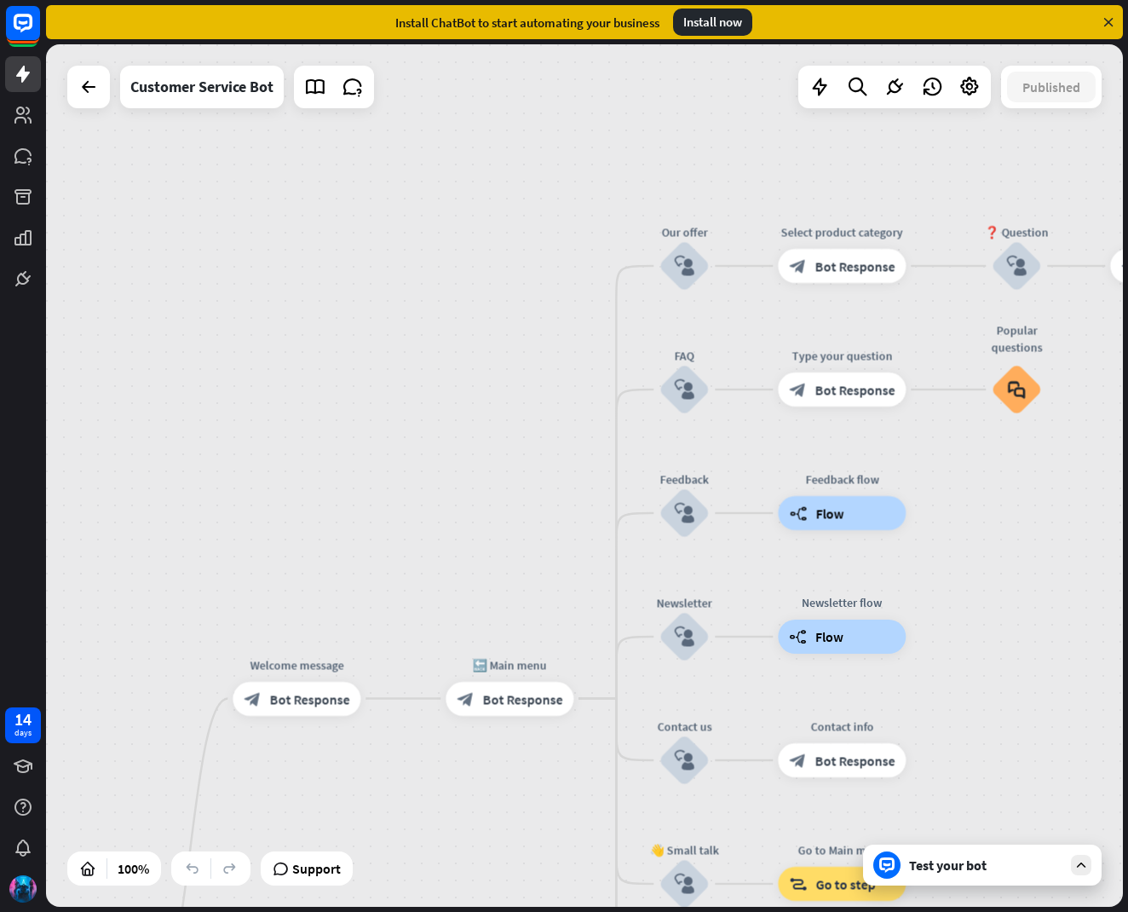
click at [1090, 869] on div at bounding box center [1081, 864] width 20 height 20
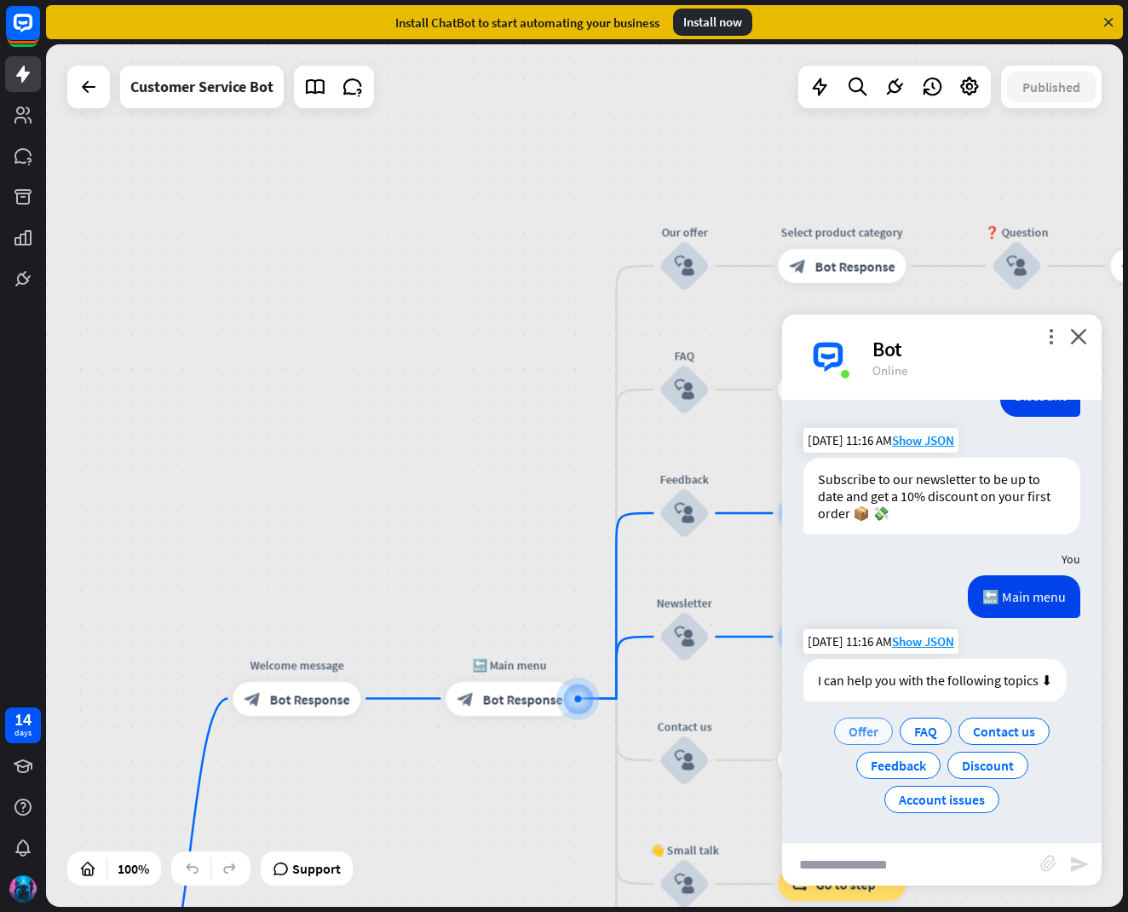
click at [870, 734] on span "Offer" at bounding box center [864, 730] width 30 height 17
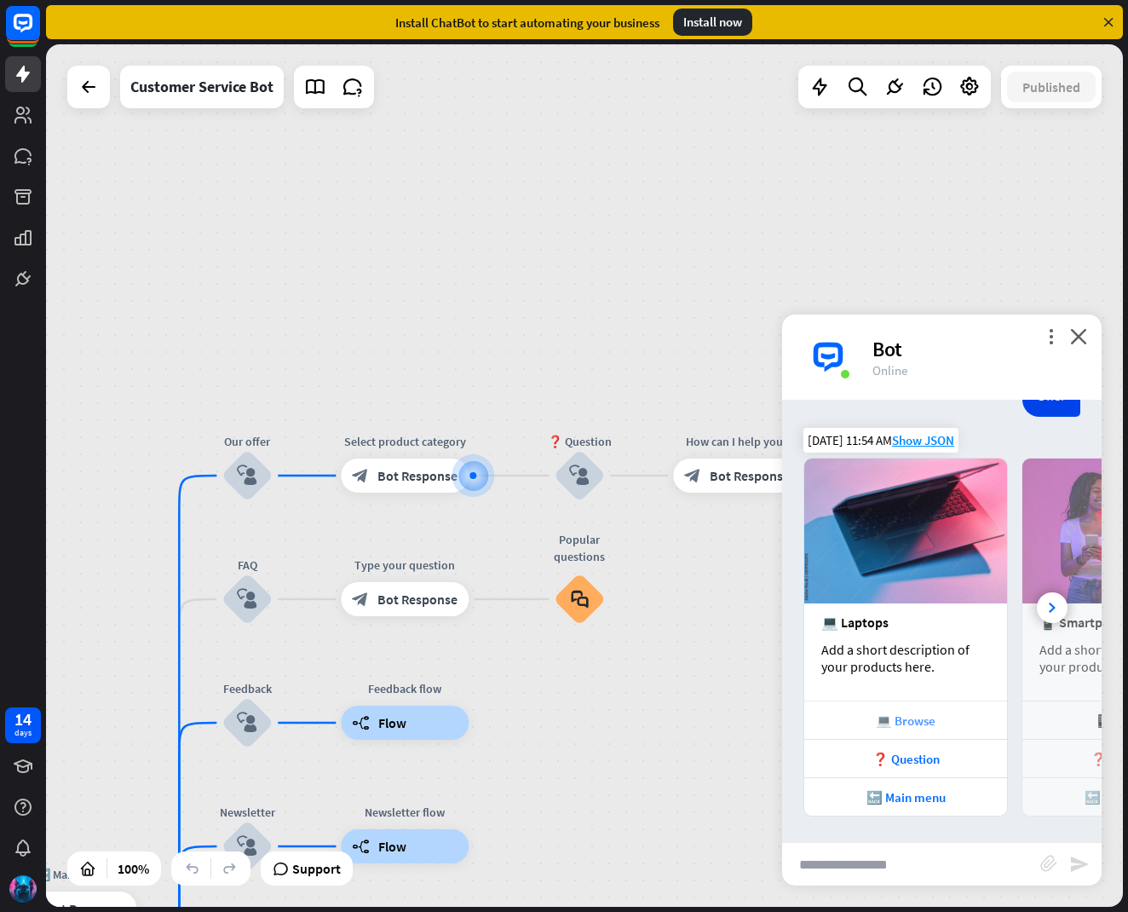
scroll to position [946, 0]
click at [1044, 609] on div at bounding box center [1052, 607] width 31 height 31
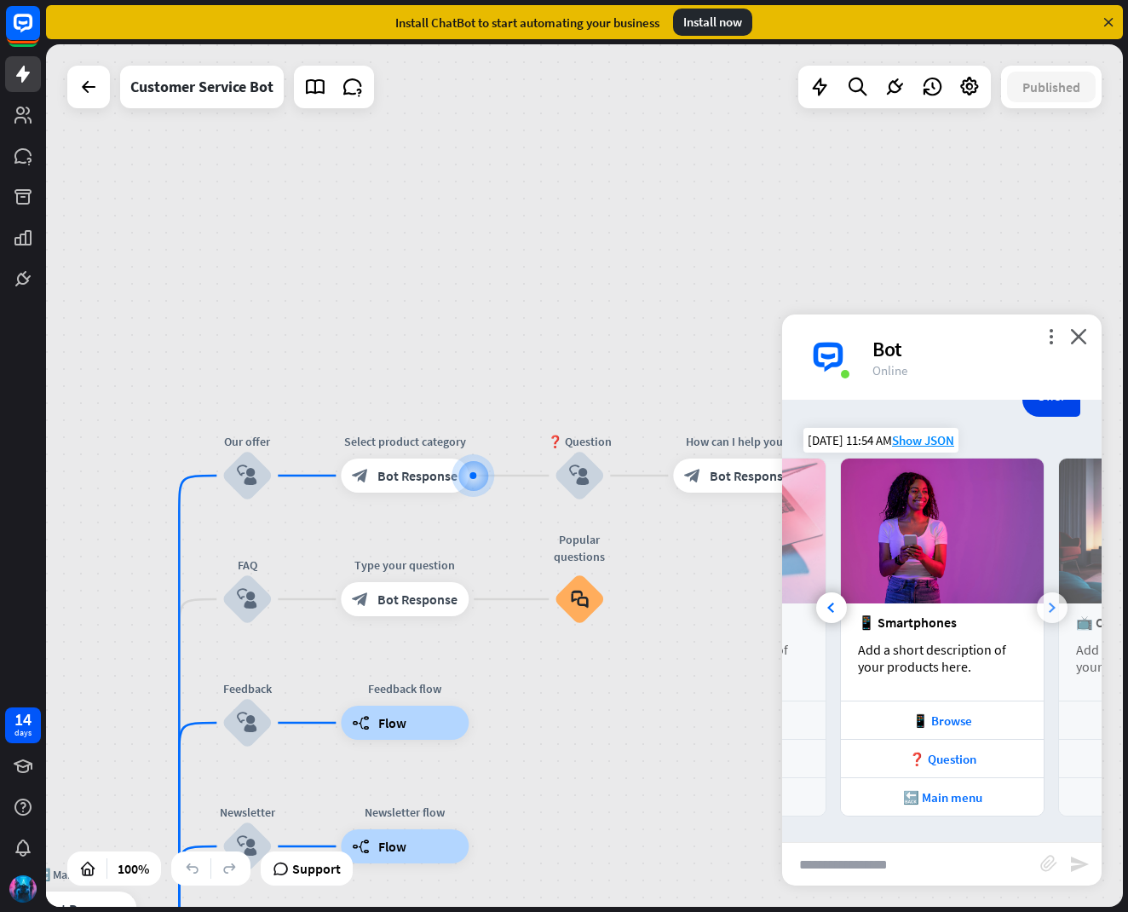
scroll to position [947, 0]
click at [1044, 609] on div at bounding box center [1052, 607] width 31 height 31
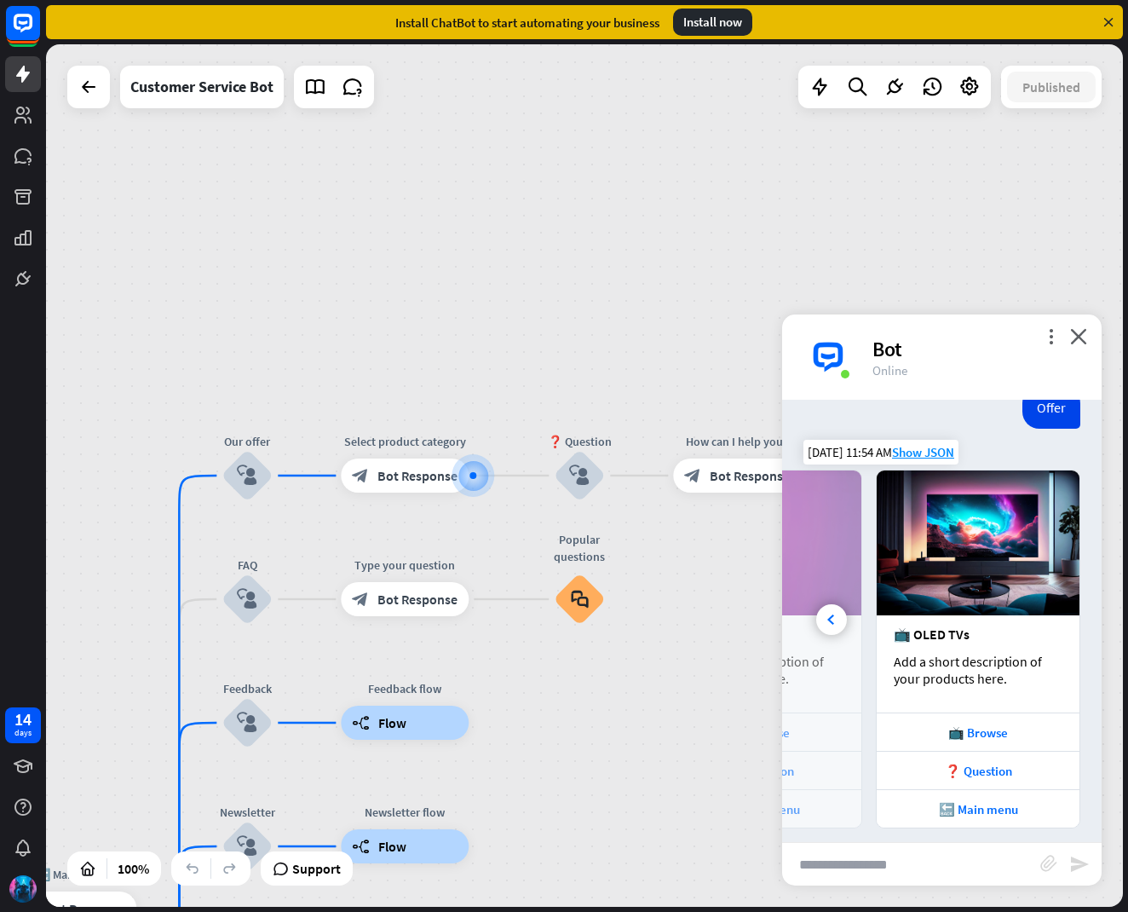
scroll to position [935, 0]
click at [827, 621] on icon at bounding box center [830, 618] width 7 height 10
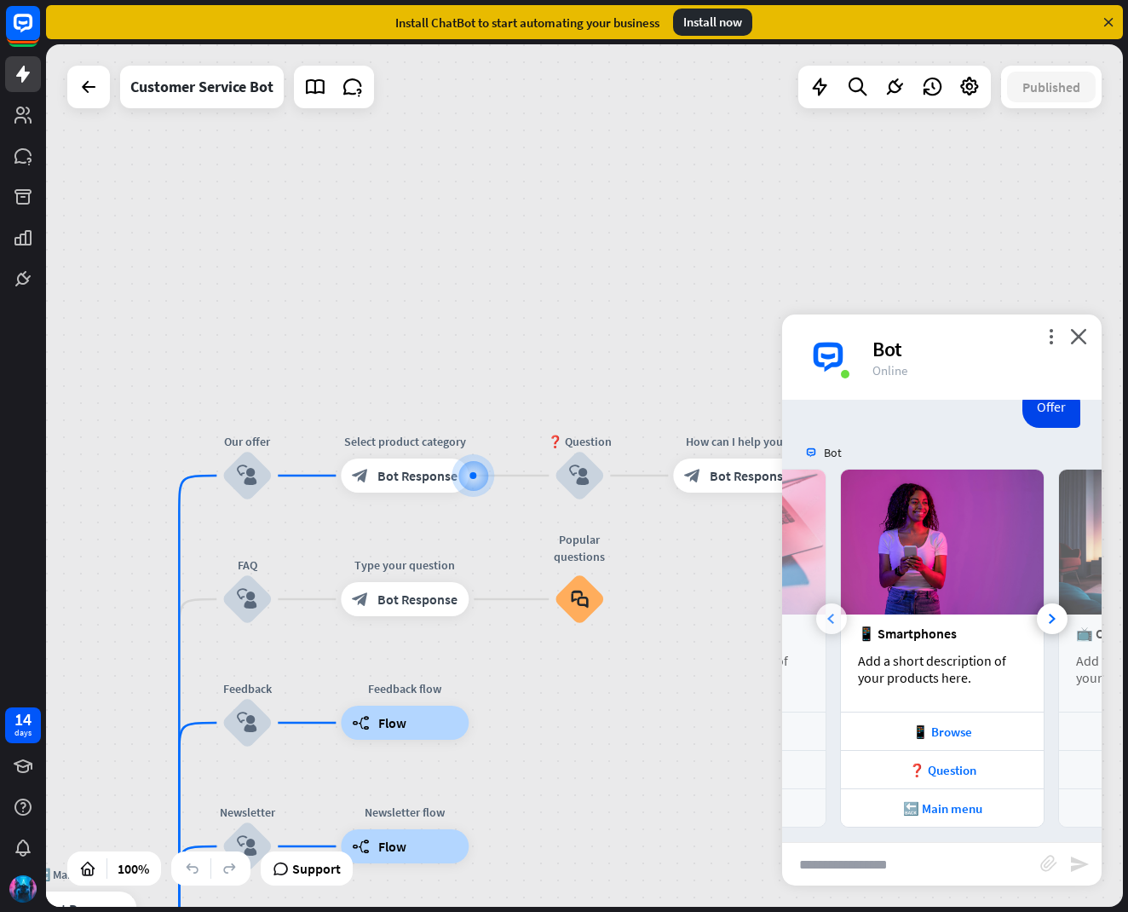
scroll to position [936, 0]
click at [1077, 331] on icon "close" at bounding box center [1078, 336] width 17 height 16
